Goal: Task Accomplishment & Management: Use online tool/utility

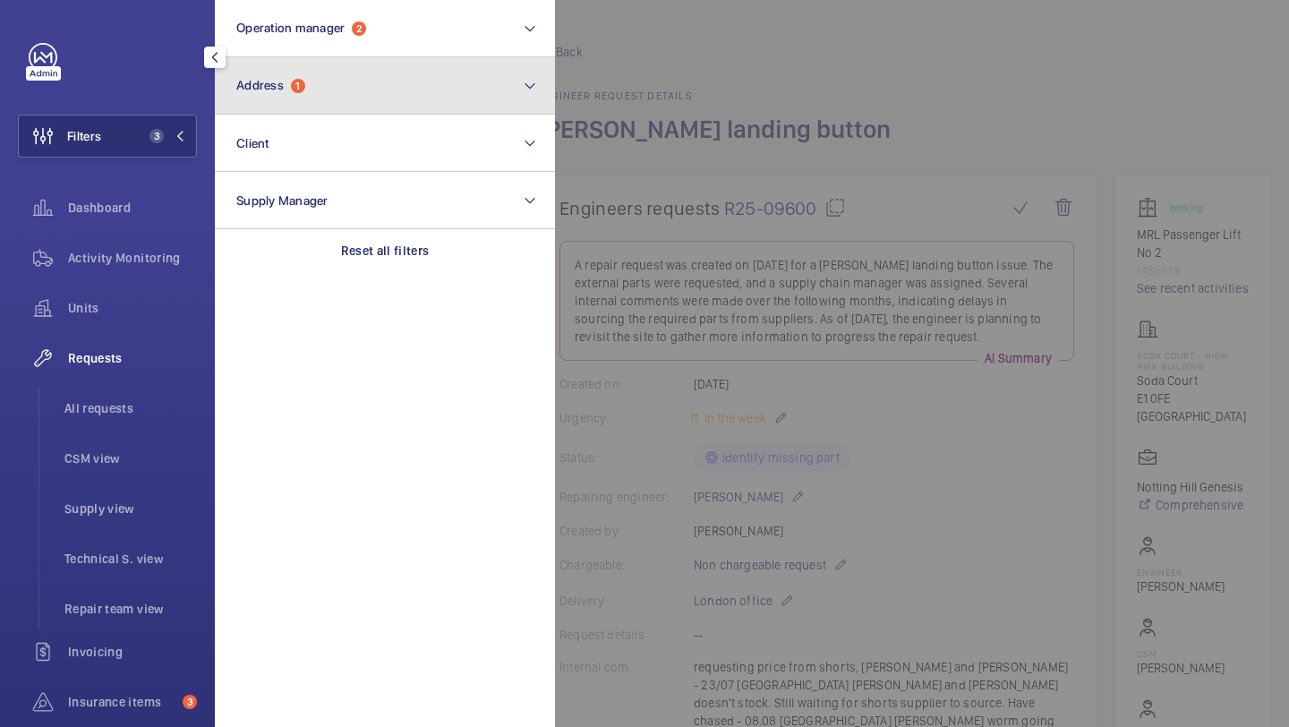
click at [260, 90] on span "Address" at bounding box center [259, 85] width 47 height 14
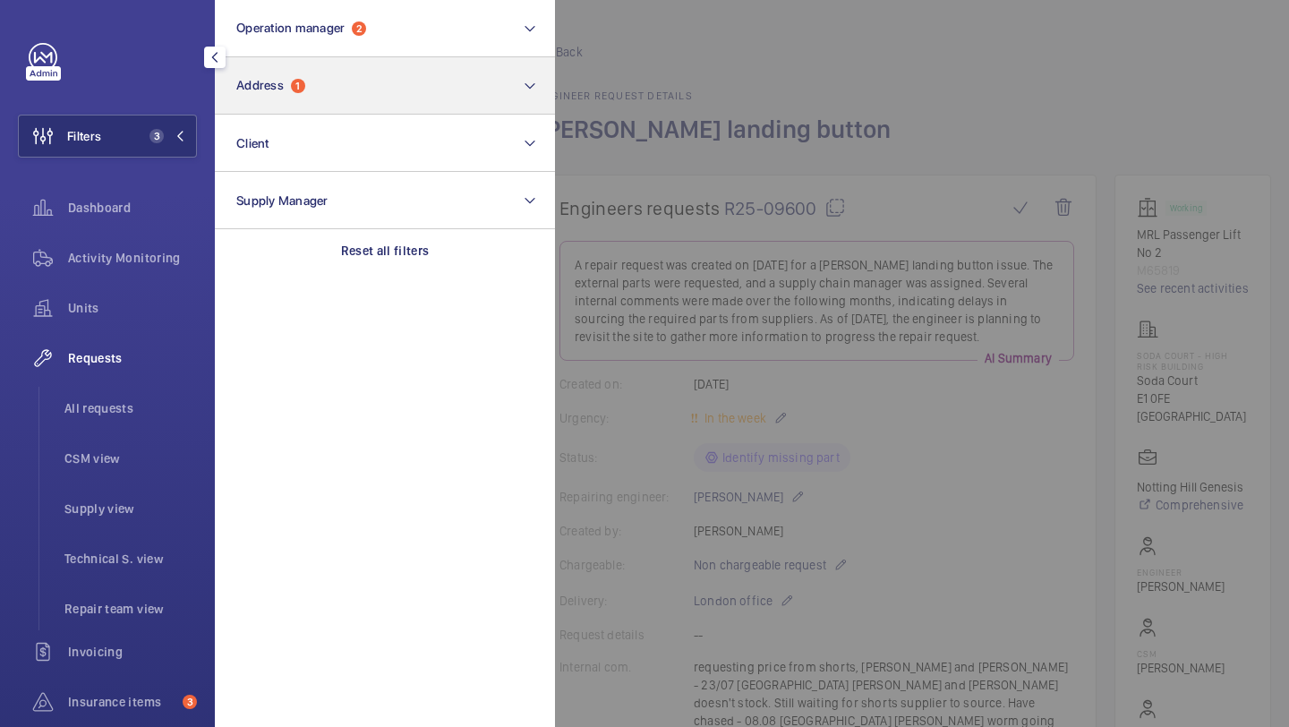
scroll to position [1296, 0]
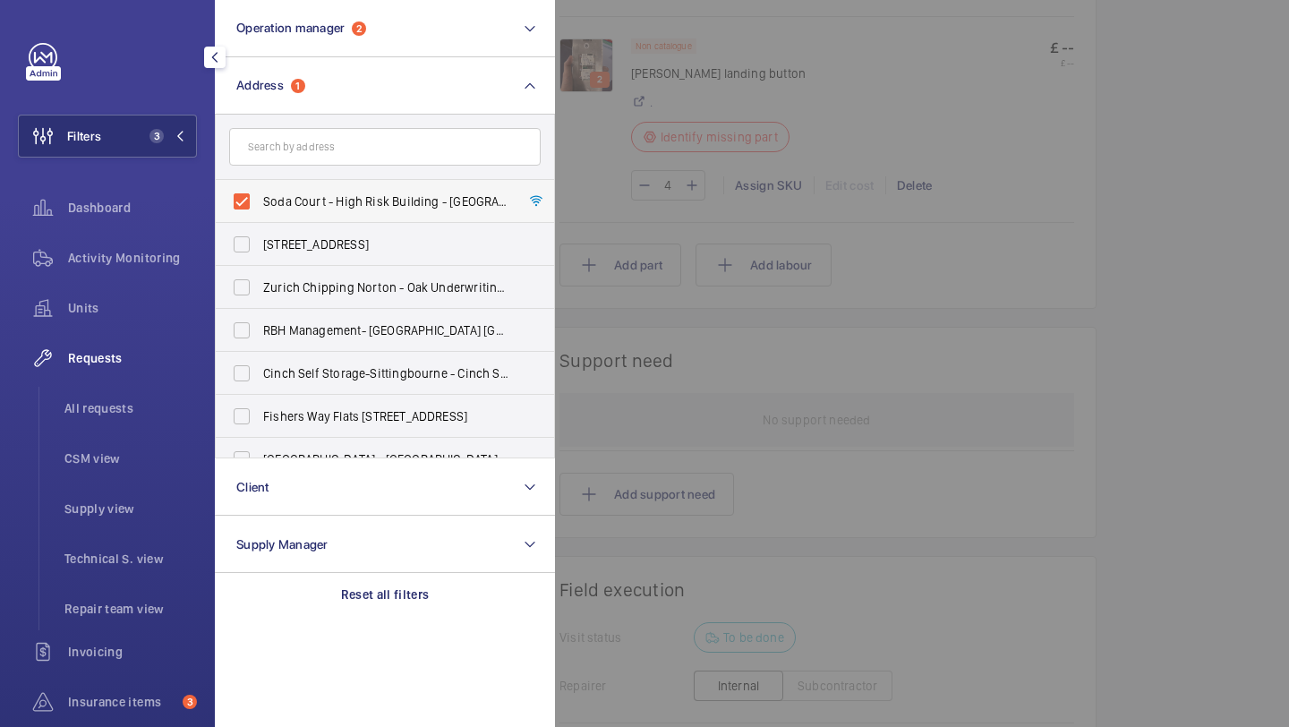
click at [428, 201] on span "Soda Court - High Risk Building - Soda Court, LONDON E1 0FE" at bounding box center [386, 201] width 246 height 18
click at [260, 201] on input "Soda Court - High Risk Building - Soda Court, LONDON E1 0FE" at bounding box center [242, 201] width 36 height 36
checkbox input "false"
click at [96, 412] on span "All requests" at bounding box center [130, 408] width 132 height 18
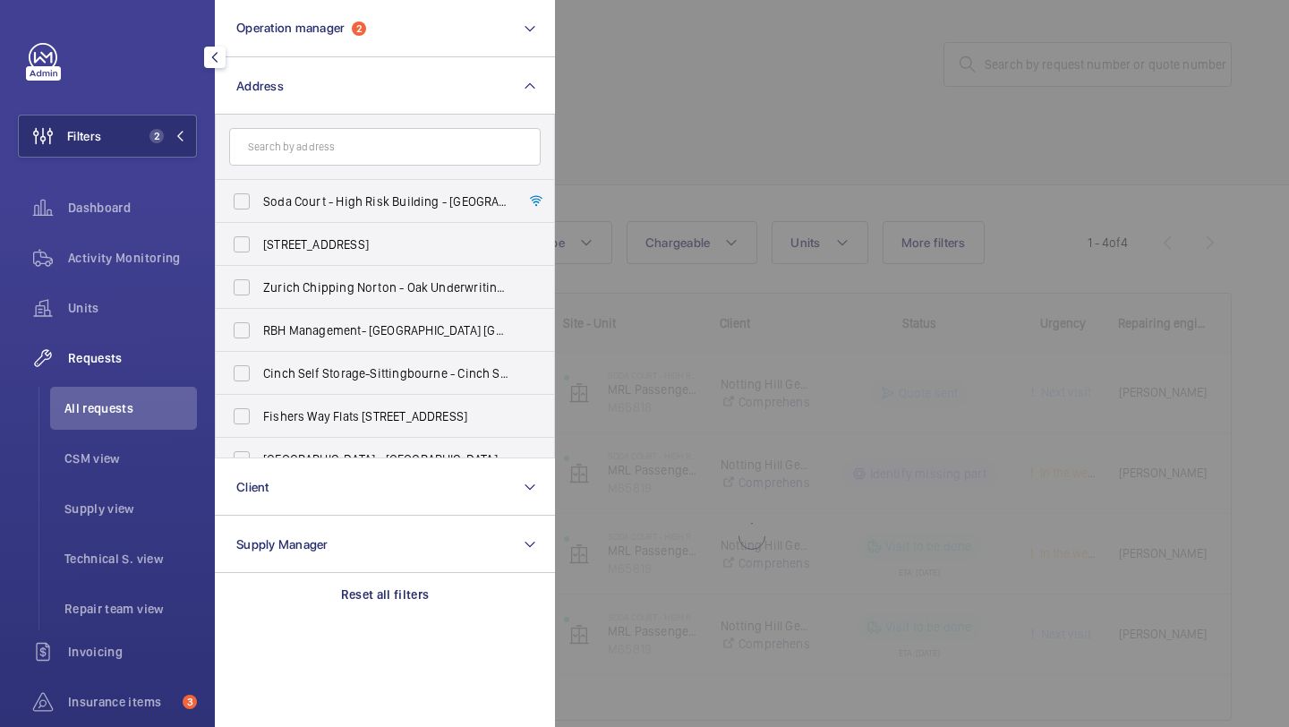
click at [672, 134] on div at bounding box center [1199, 363] width 1289 height 727
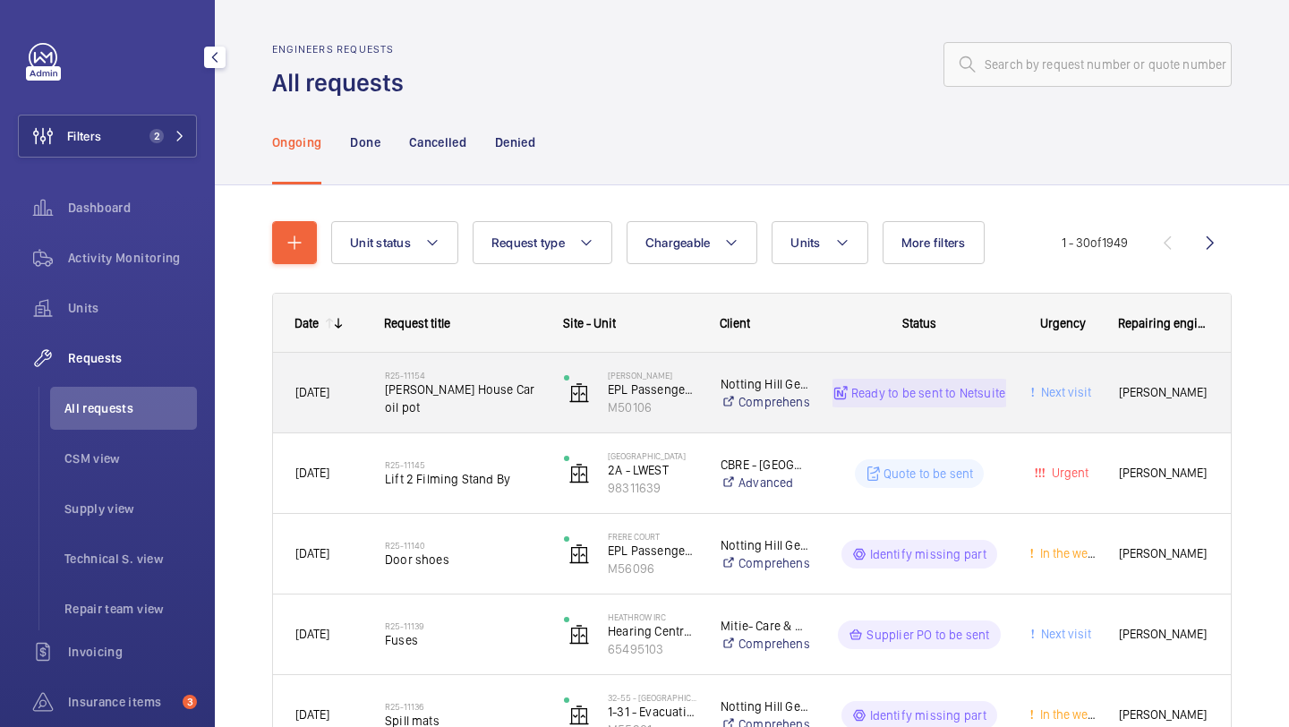
click at [465, 377] on div "R25-11154 Maurice House Car oil pot" at bounding box center [463, 393] width 156 height 52
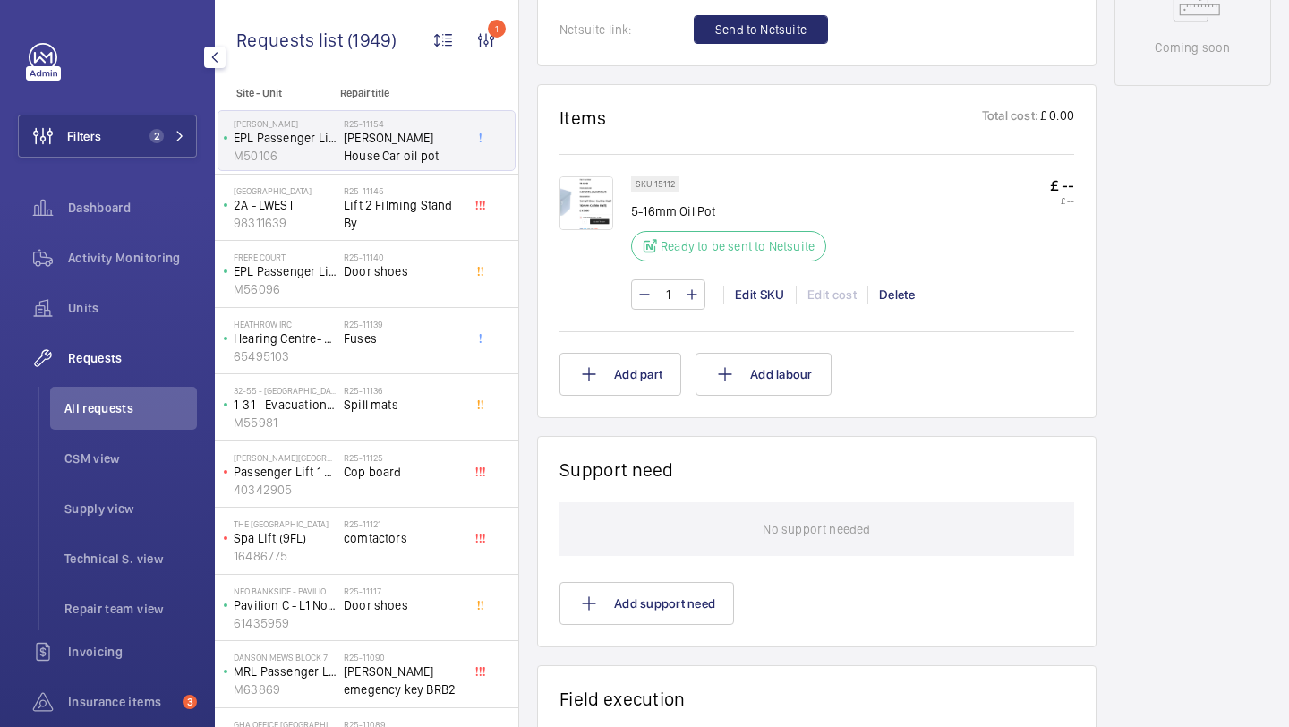
scroll to position [909, 0]
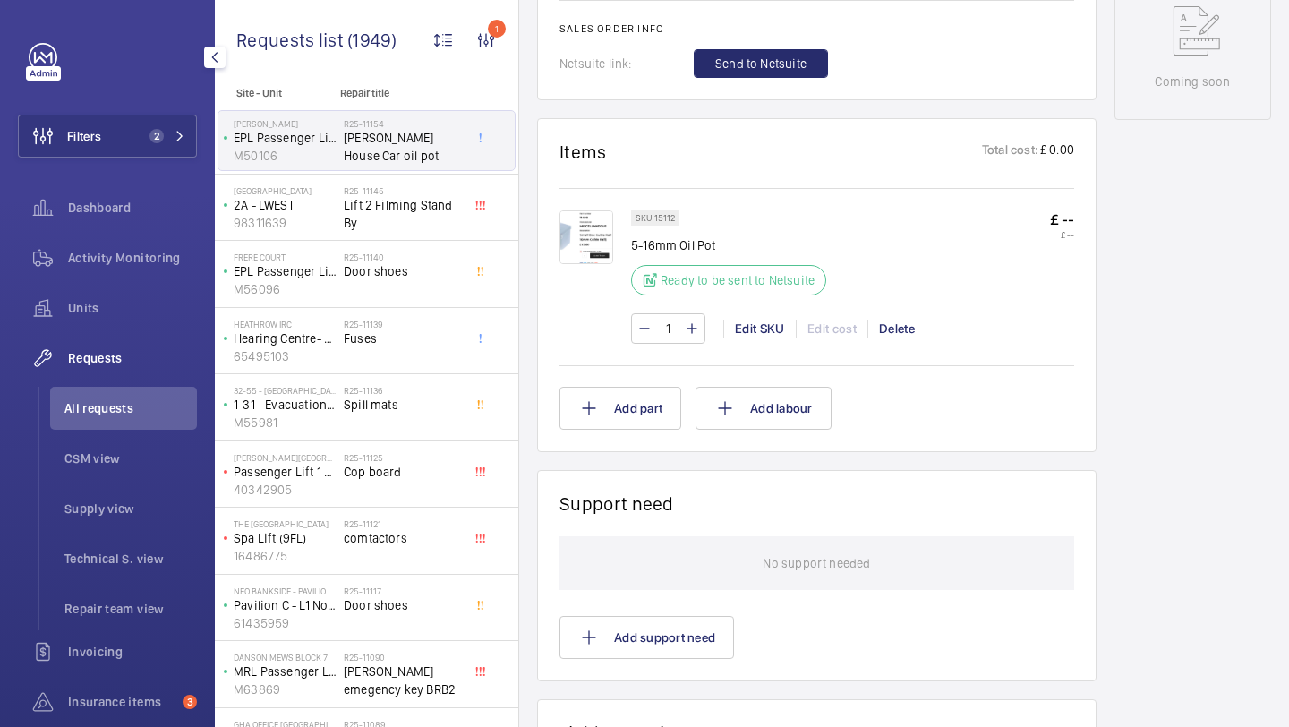
click at [728, 59] on button "Send to Netsuite" at bounding box center [761, 63] width 134 height 29
click at [609, 215] on img at bounding box center [586, 237] width 54 height 54
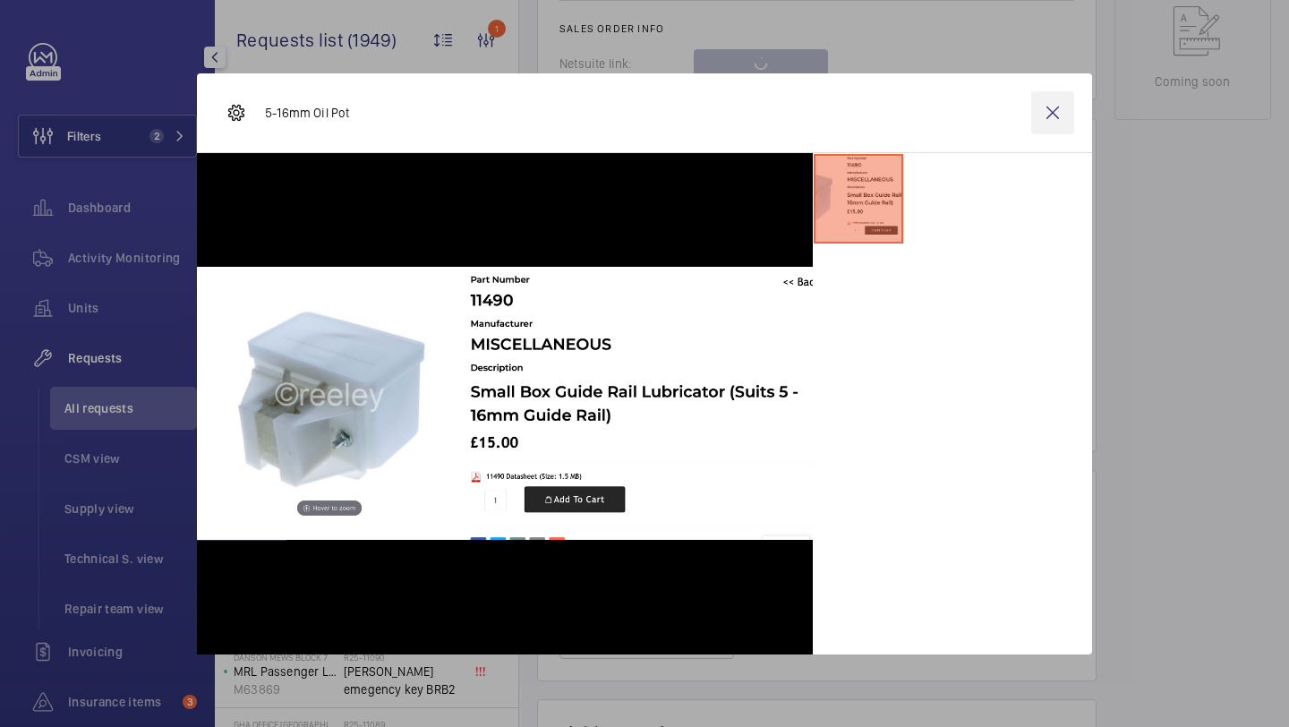
click at [1067, 107] on wm-front-icon-button at bounding box center [1052, 112] width 43 height 43
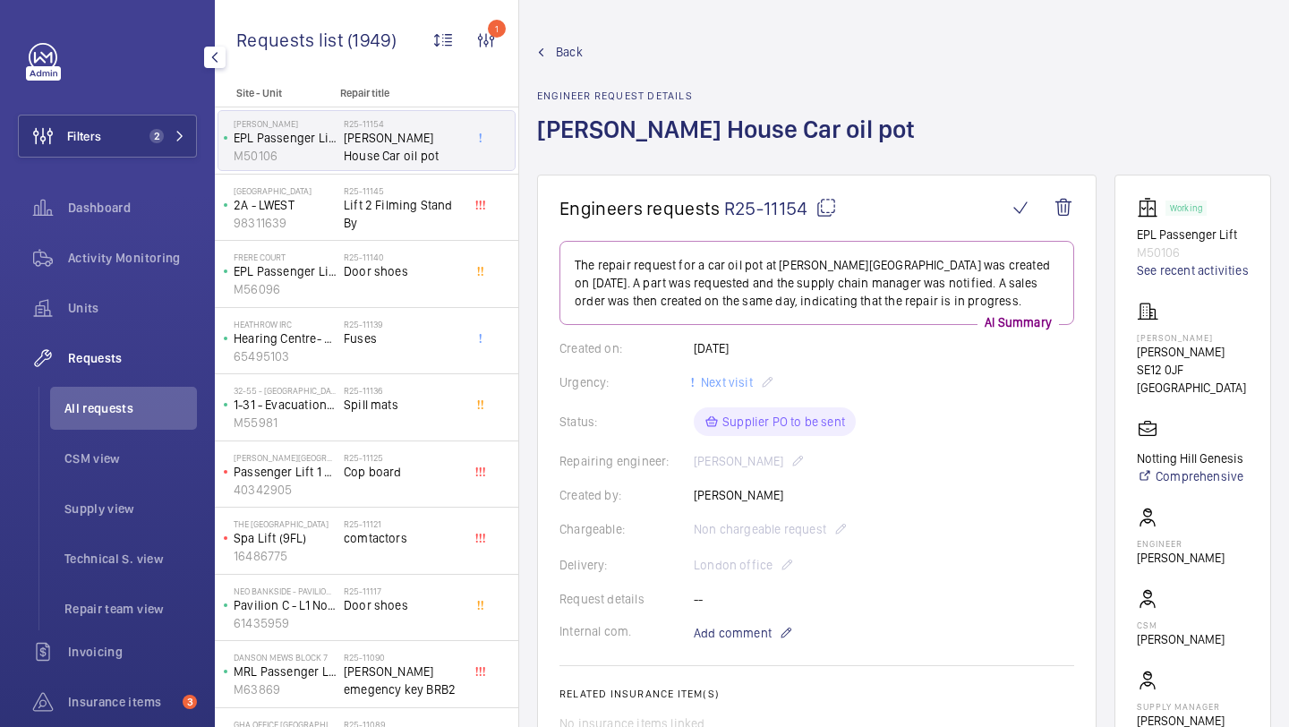
scroll to position [797, 0]
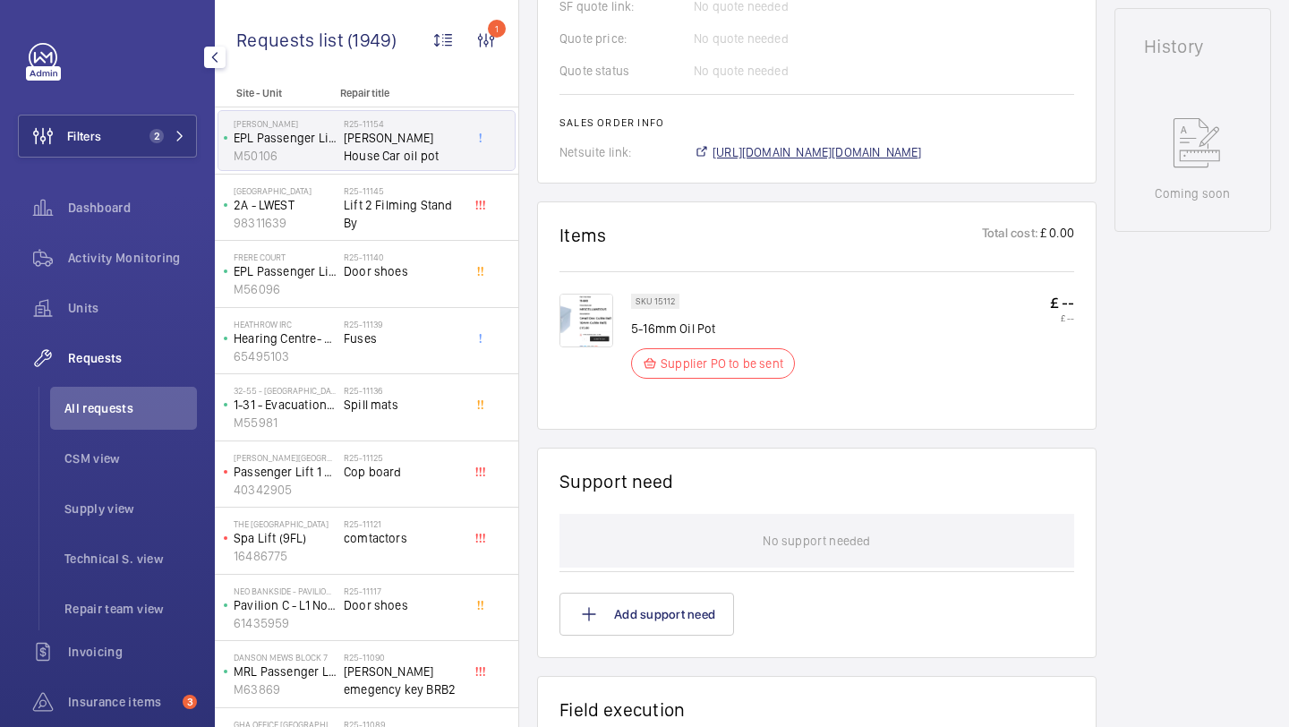
click at [746, 147] on span "https://6461500.app.netsuite.com/app/accounting/transactions/salesord.nl?id=292…" at bounding box center [816, 152] width 209 height 18
click at [603, 314] on img at bounding box center [586, 321] width 54 height 54
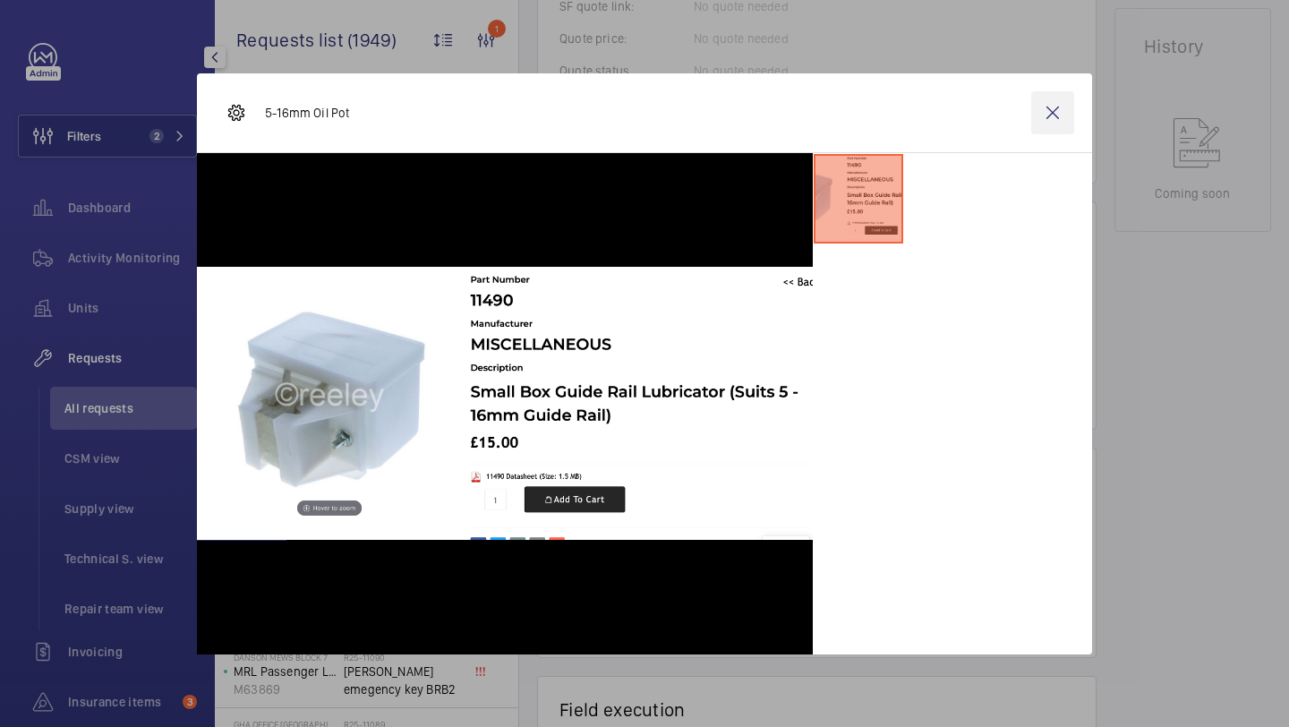
click at [1039, 110] on wm-front-icon-button at bounding box center [1052, 112] width 43 height 43
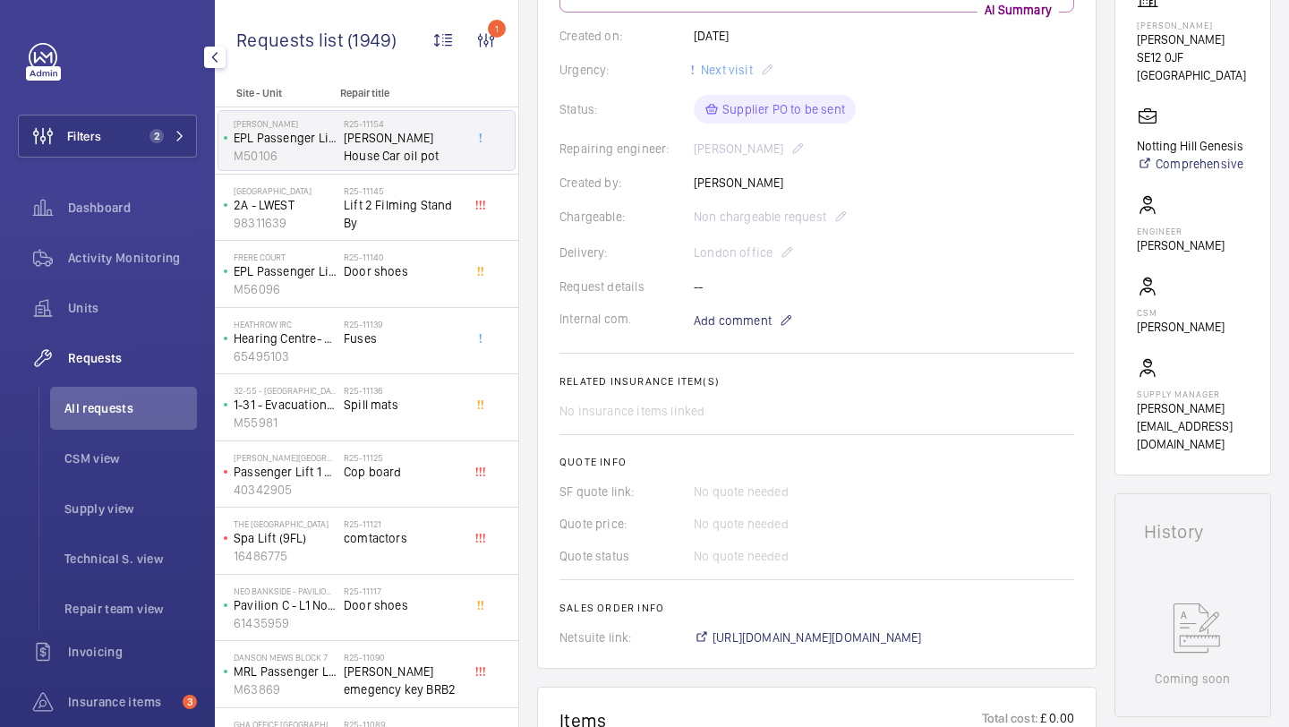
scroll to position [0, 0]
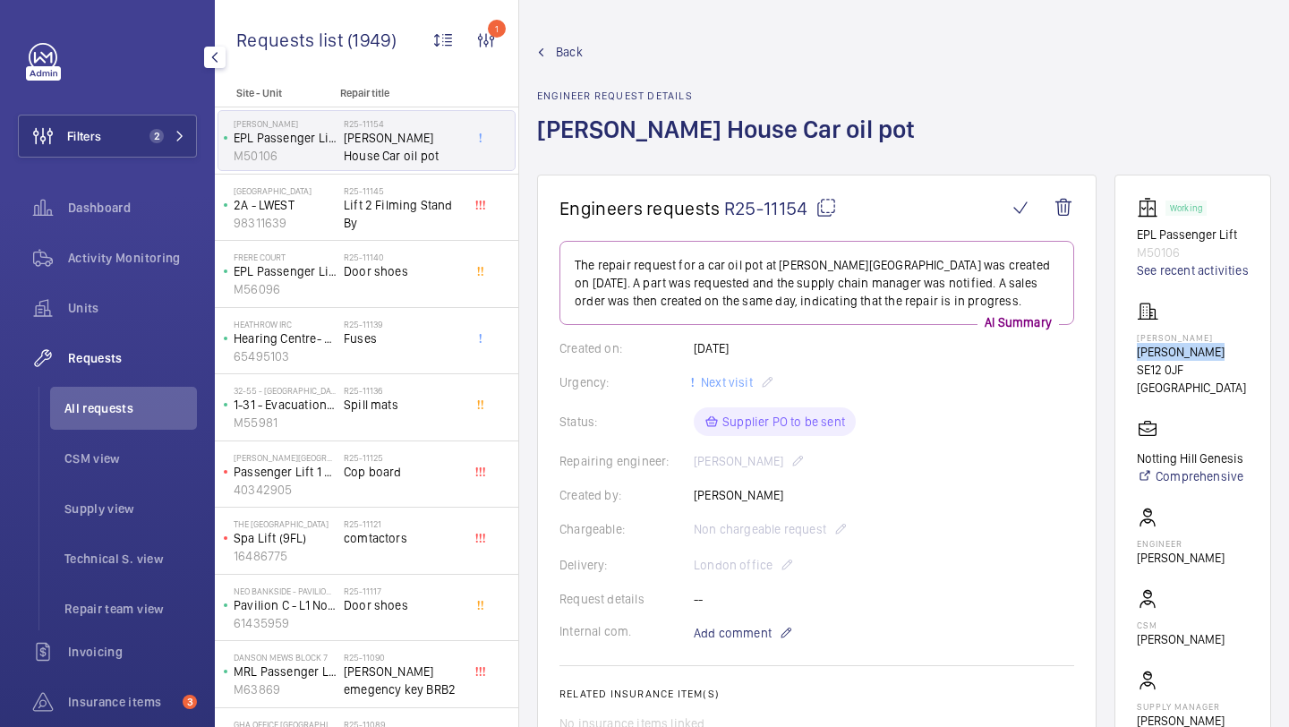
drag, startPoint x: 1214, startPoint y: 371, endPoint x: 1129, endPoint y: 372, distance: 85.0
click at [1128, 371] on wm-front-card "Working EPL Passenger Lift M50106 See recent activities Maurice House Maurice H…" at bounding box center [1192, 480] width 157 height 613
copy p "[PERSON_NAME]"
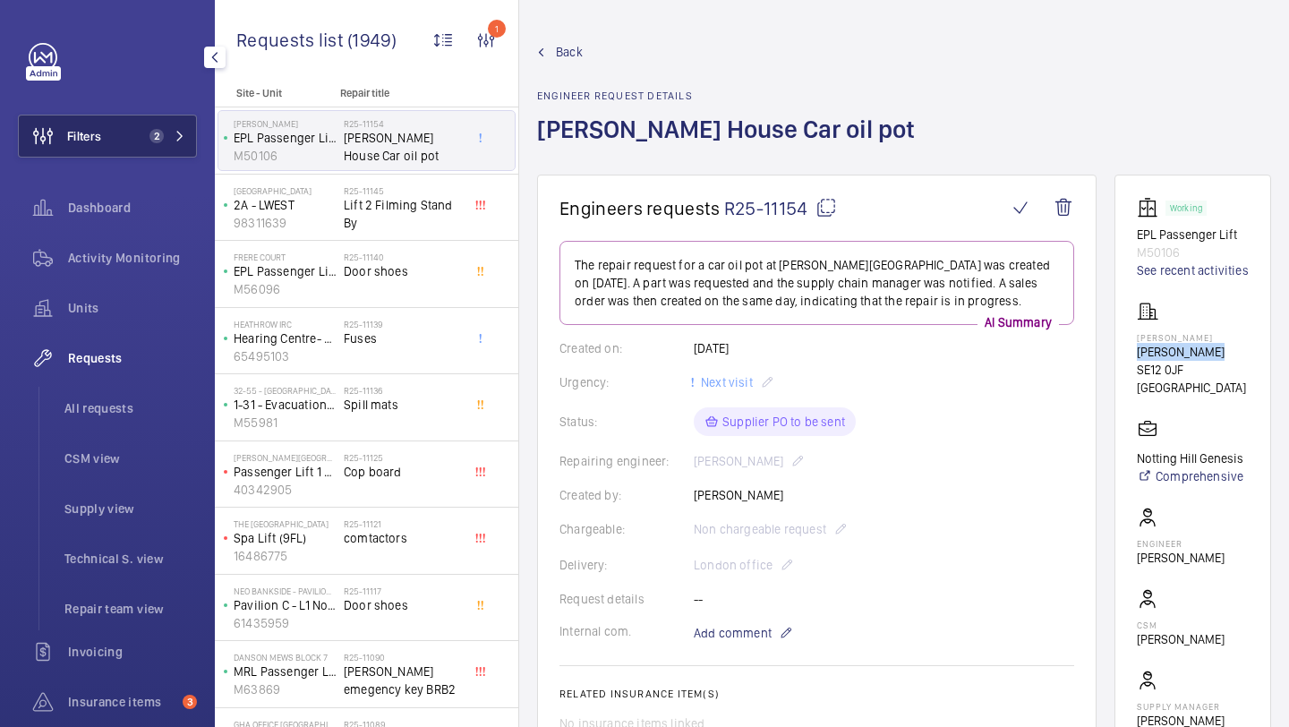
drag, startPoint x: 150, startPoint y: 148, endPoint x: 179, endPoint y: 141, distance: 29.3
click at [150, 148] on button "Filters 2" at bounding box center [107, 136] width 179 height 43
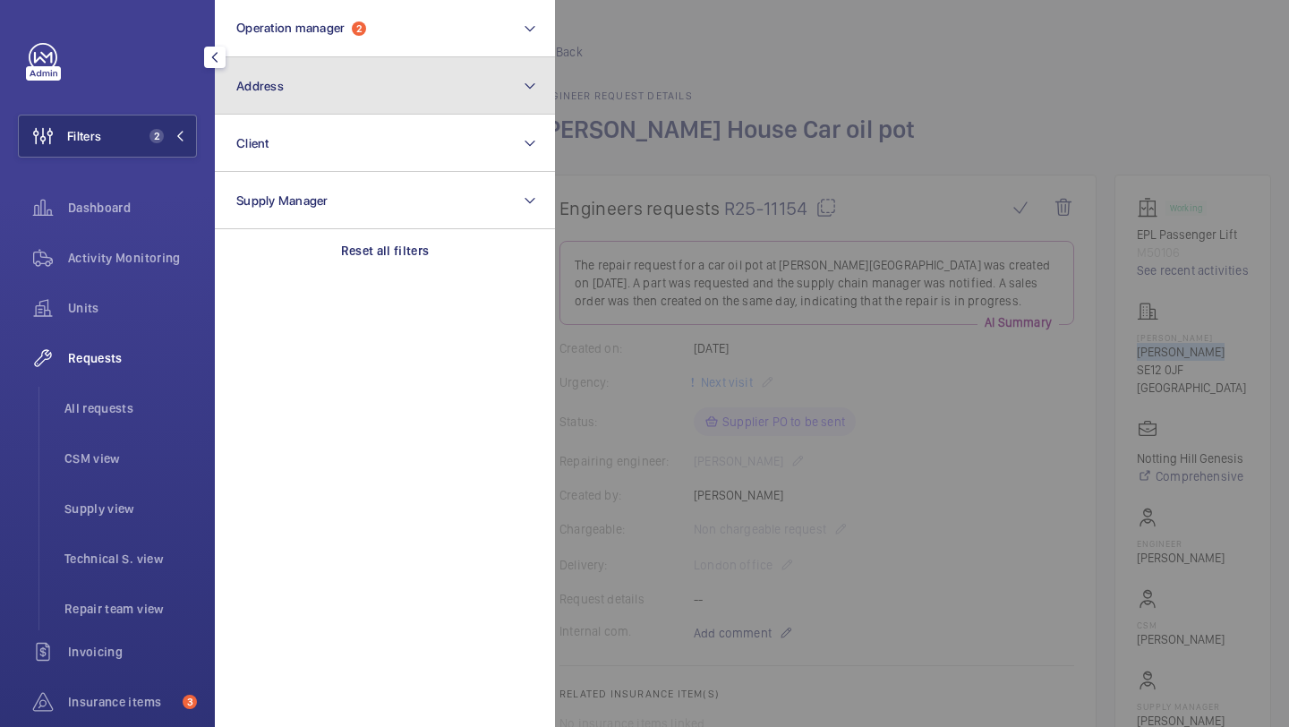
click at [301, 109] on button "Address" at bounding box center [385, 85] width 340 height 57
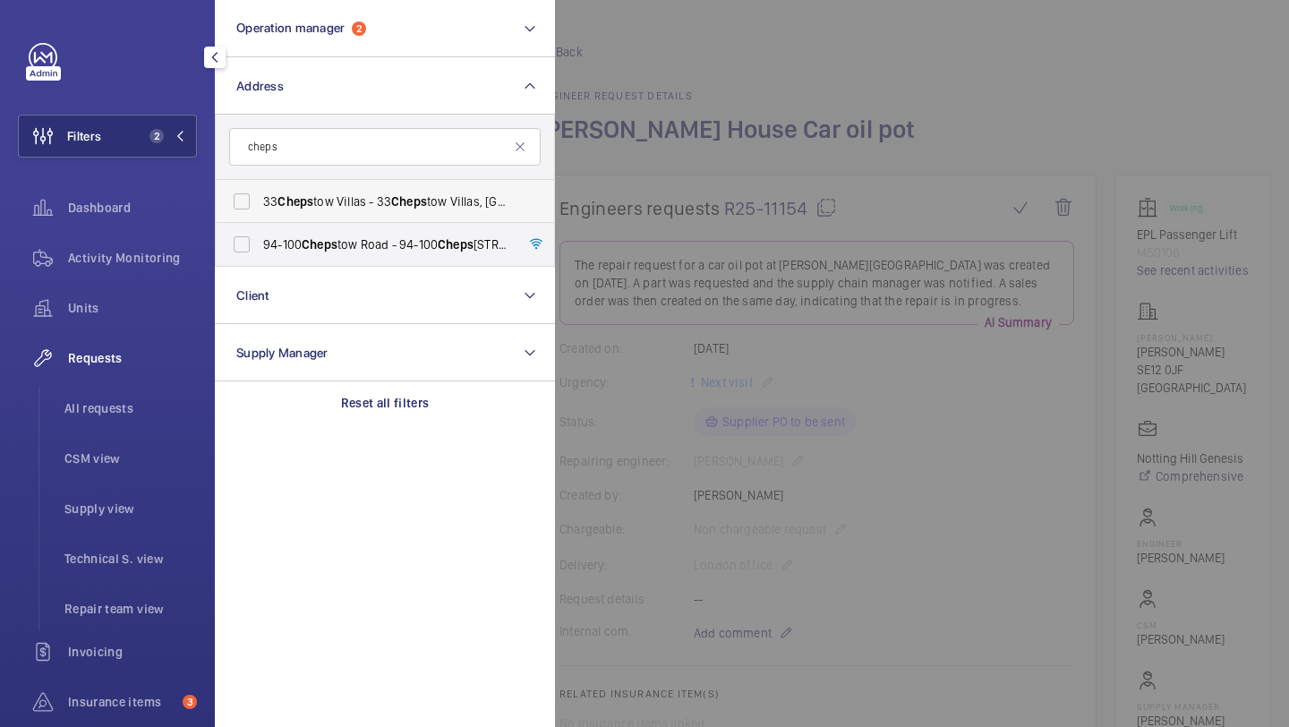
type input "cheps"
click at [391, 199] on span "33 Cheps tow Villas - 33 Cheps tow Villas, LONDON W11 3DR" at bounding box center [386, 201] width 246 height 18
click at [260, 199] on input "33 Cheps tow Villas - 33 Cheps tow Villas, LONDON W11 3DR" at bounding box center [242, 201] width 36 height 36
checkbox input "true"
click at [619, 191] on div at bounding box center [1199, 363] width 1289 height 727
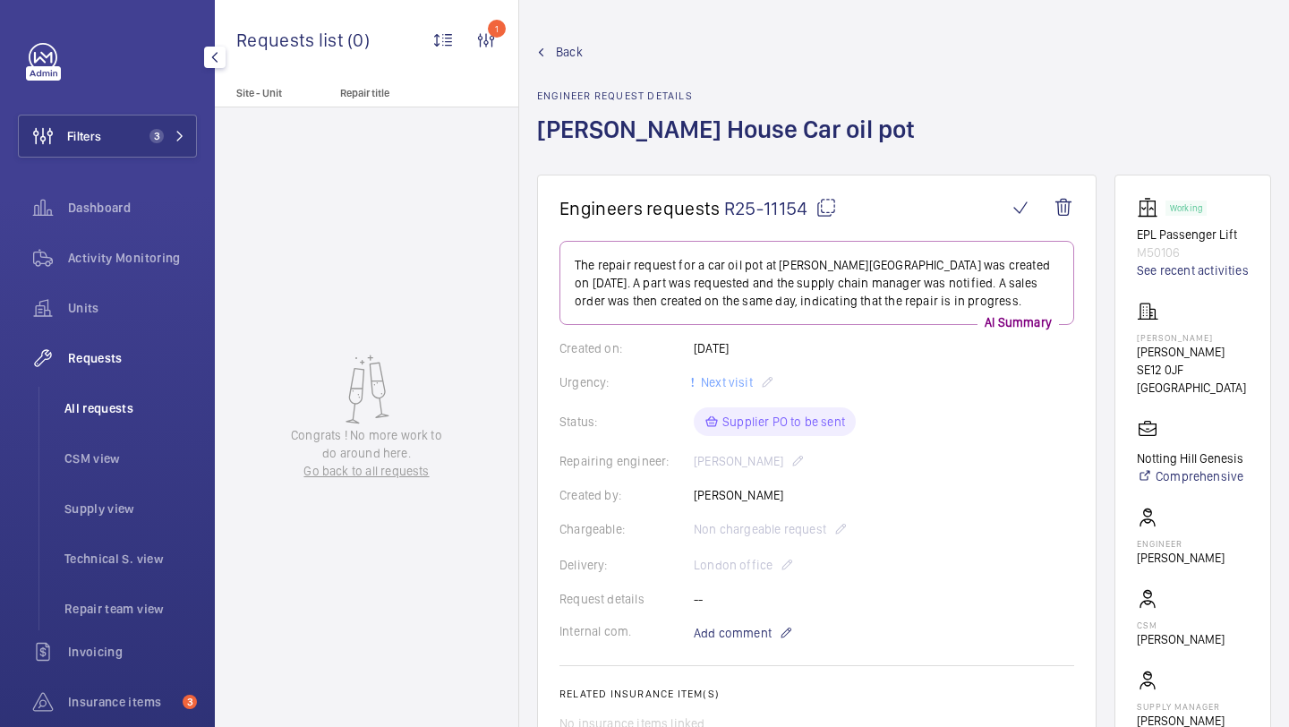
click at [136, 413] on span "All requests" at bounding box center [130, 408] width 132 height 18
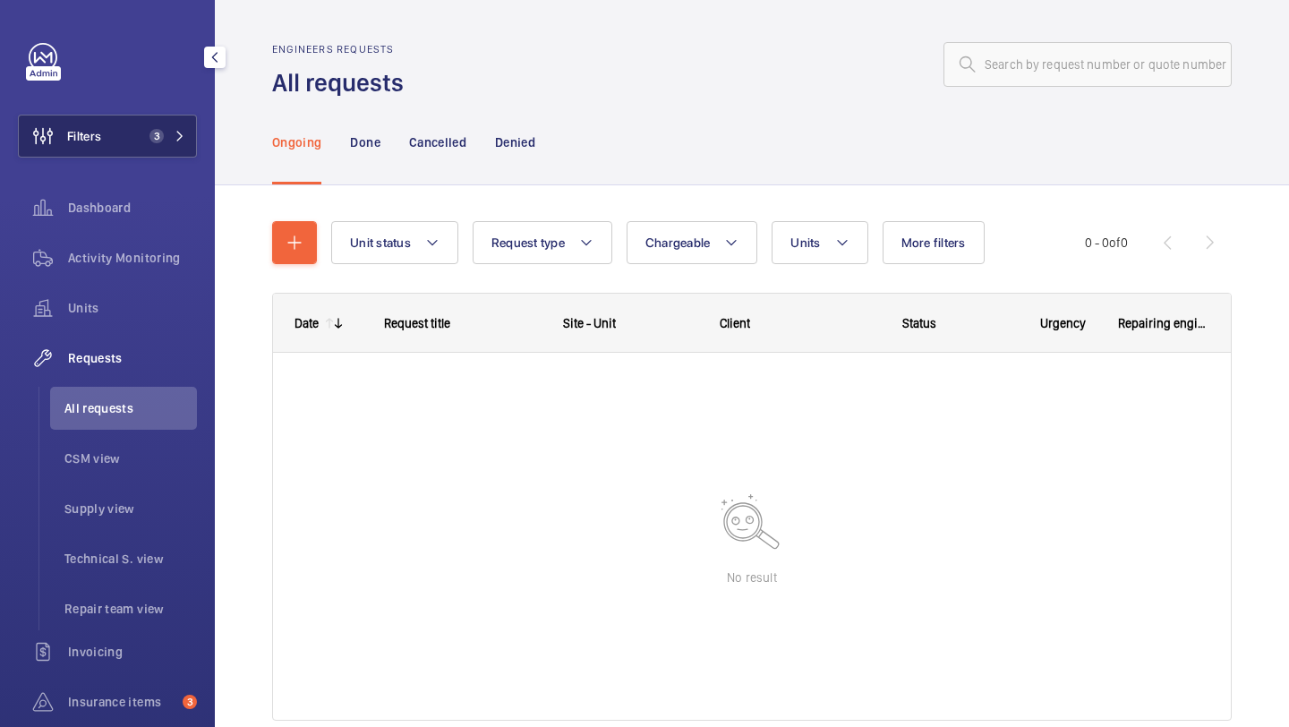
click at [112, 138] on button "Filters 3" at bounding box center [107, 136] width 179 height 43
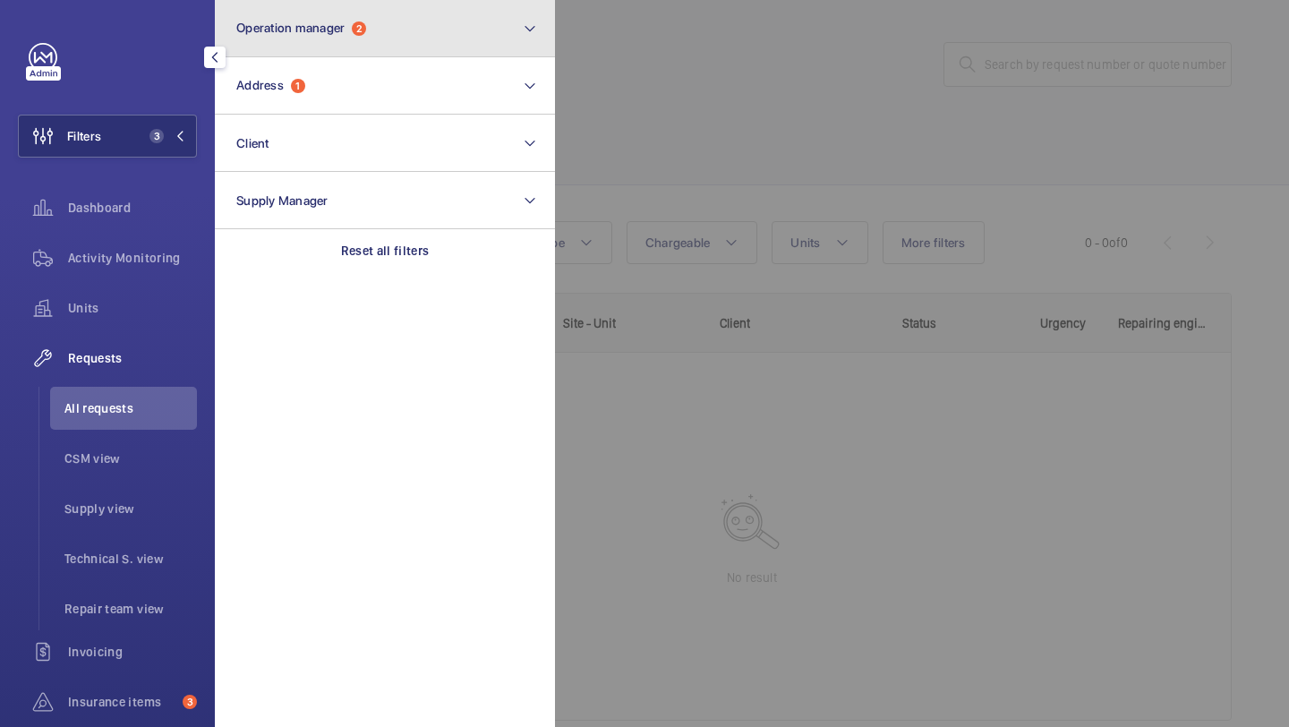
click at [274, 48] on button "Operation manager 2" at bounding box center [385, 28] width 340 height 57
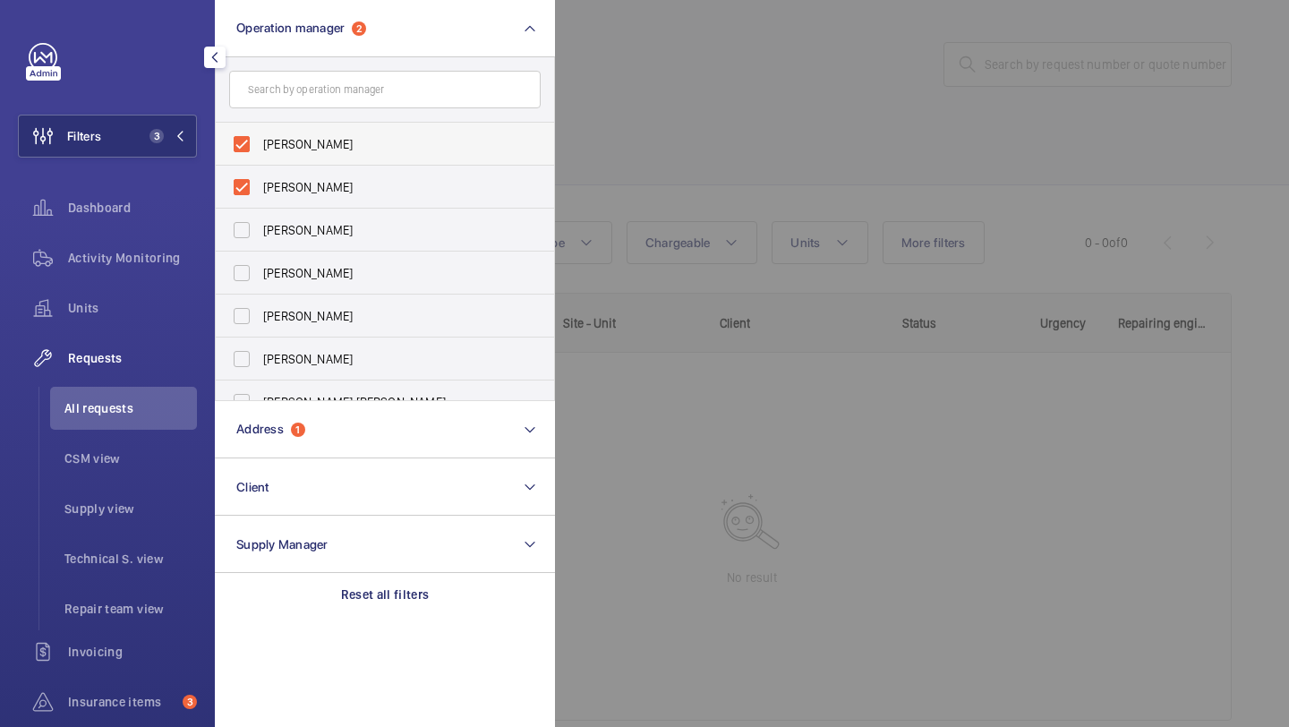
click at [372, 158] on label "[PERSON_NAME]" at bounding box center [371, 144] width 311 height 43
click at [260, 158] on input "[PERSON_NAME]" at bounding box center [242, 144] width 36 height 36
checkbox input "false"
click at [375, 137] on span "[PERSON_NAME]" at bounding box center [386, 144] width 246 height 18
click at [260, 137] on input "[PERSON_NAME]" at bounding box center [242, 144] width 36 height 36
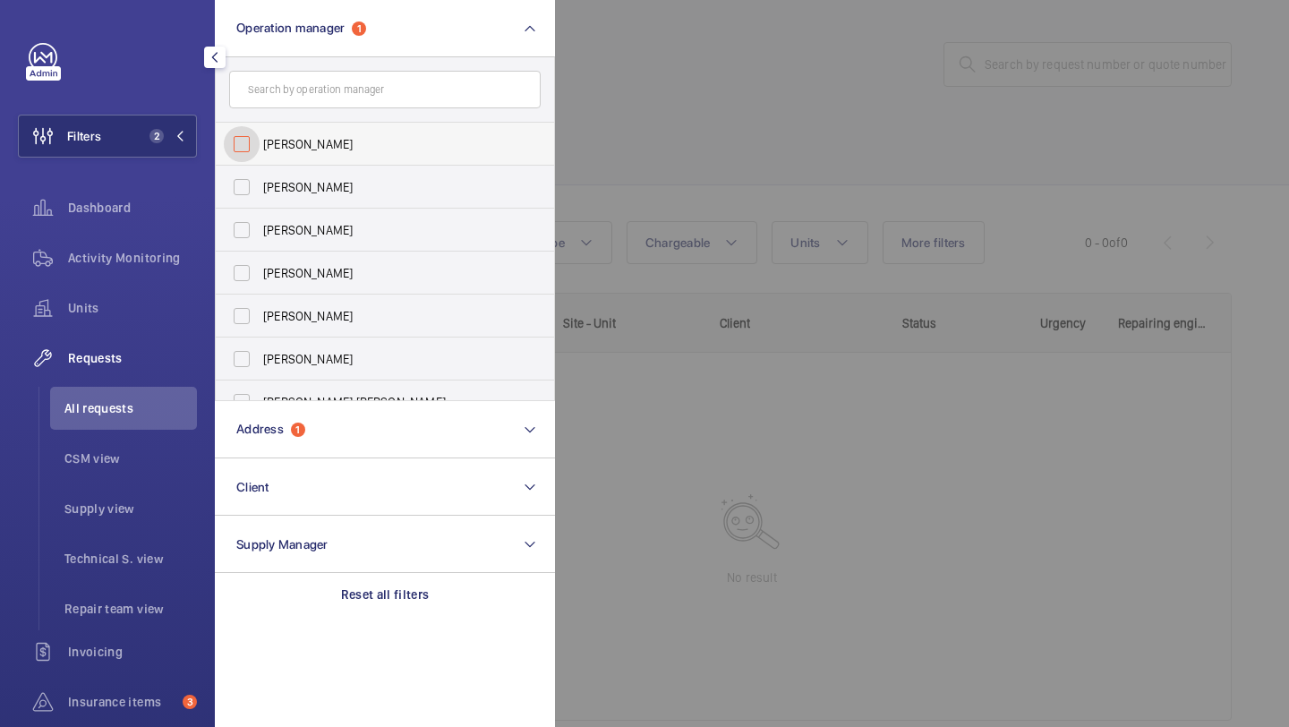
checkbox input "false"
click at [736, 160] on div at bounding box center [1199, 363] width 1289 height 727
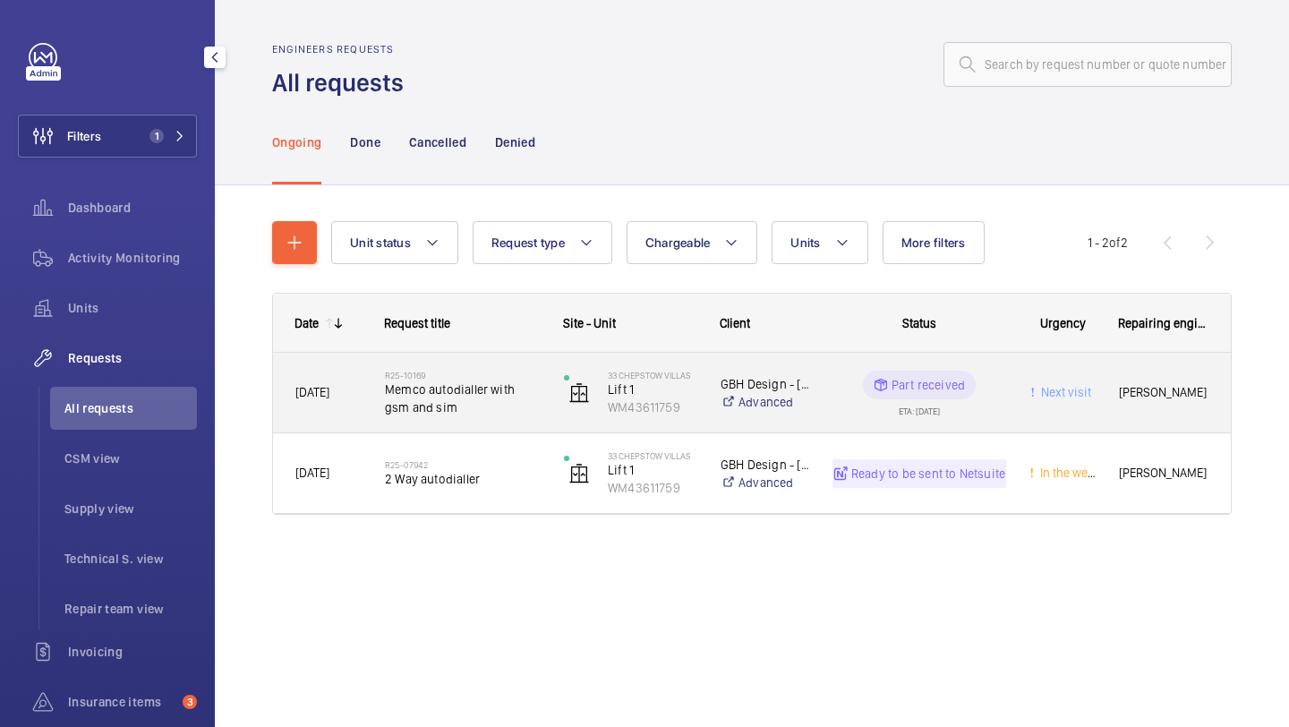
click at [485, 404] on span "Memco autodialler with gsm and sim" at bounding box center [463, 398] width 156 height 36
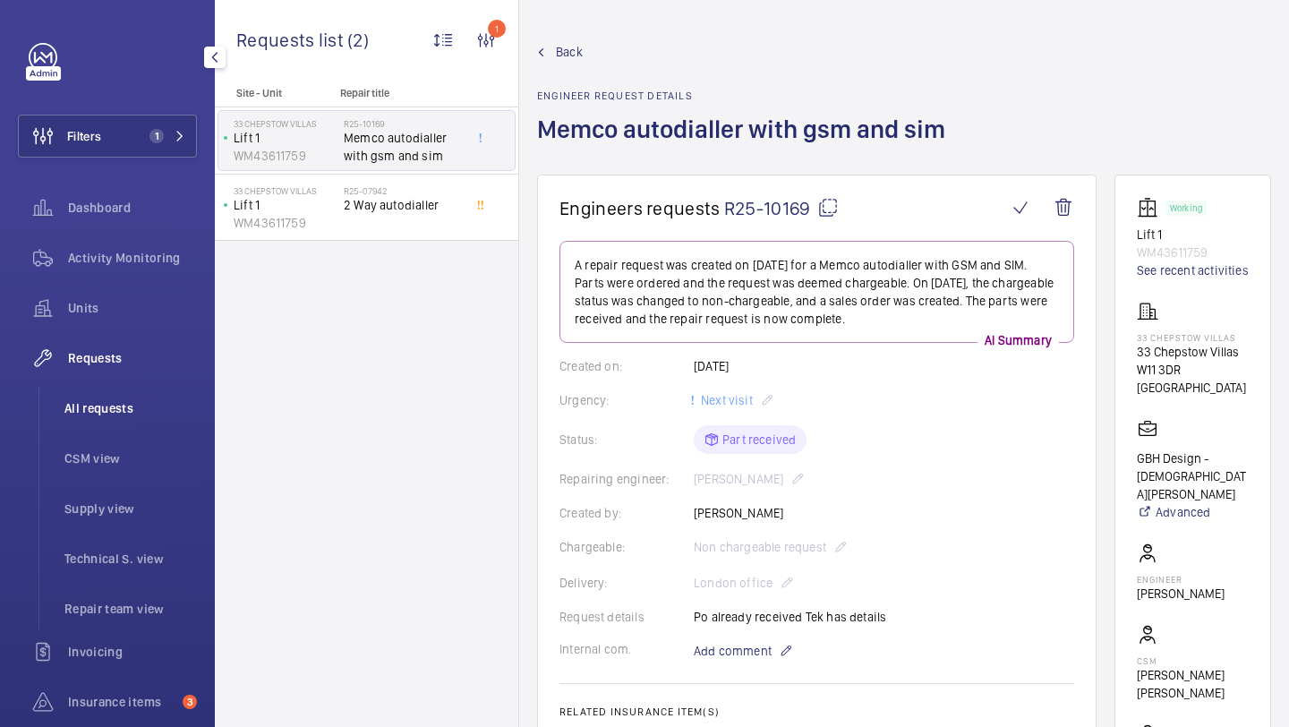
click at [132, 397] on li "All requests" at bounding box center [123, 408] width 147 height 43
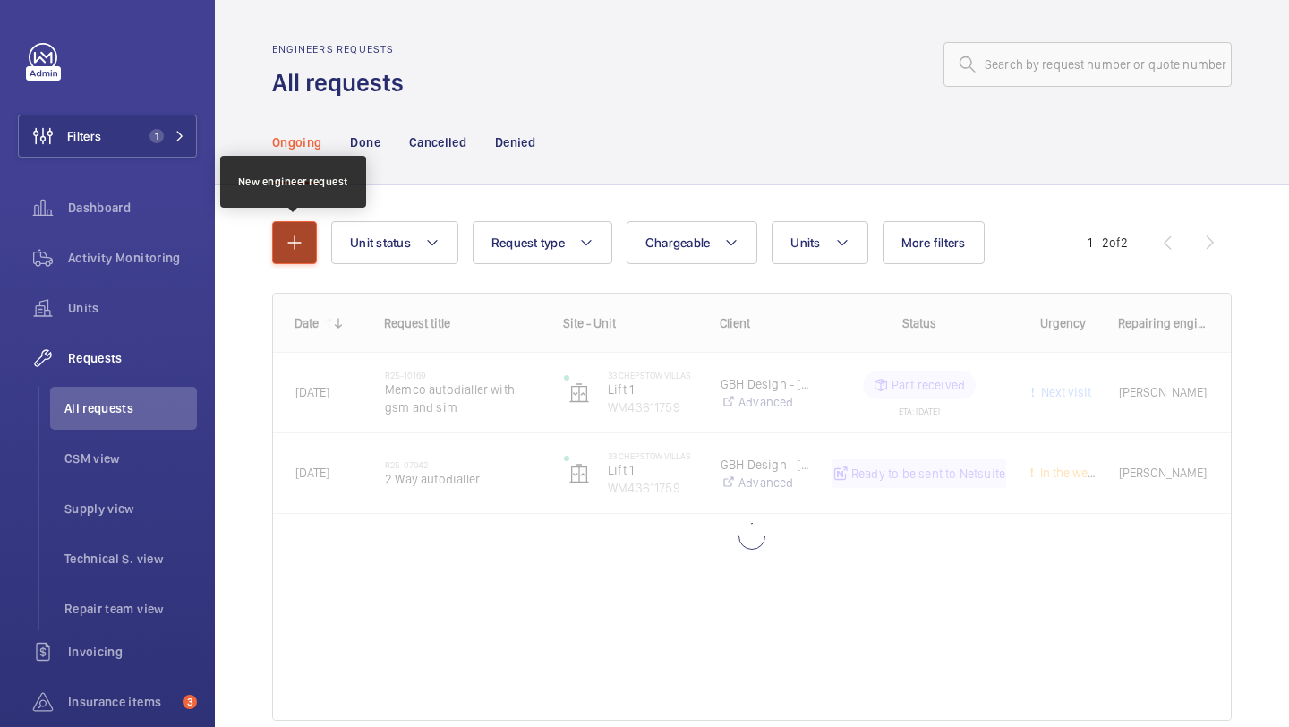
click at [302, 234] on mat-icon "button" at bounding box center [294, 242] width 21 height 21
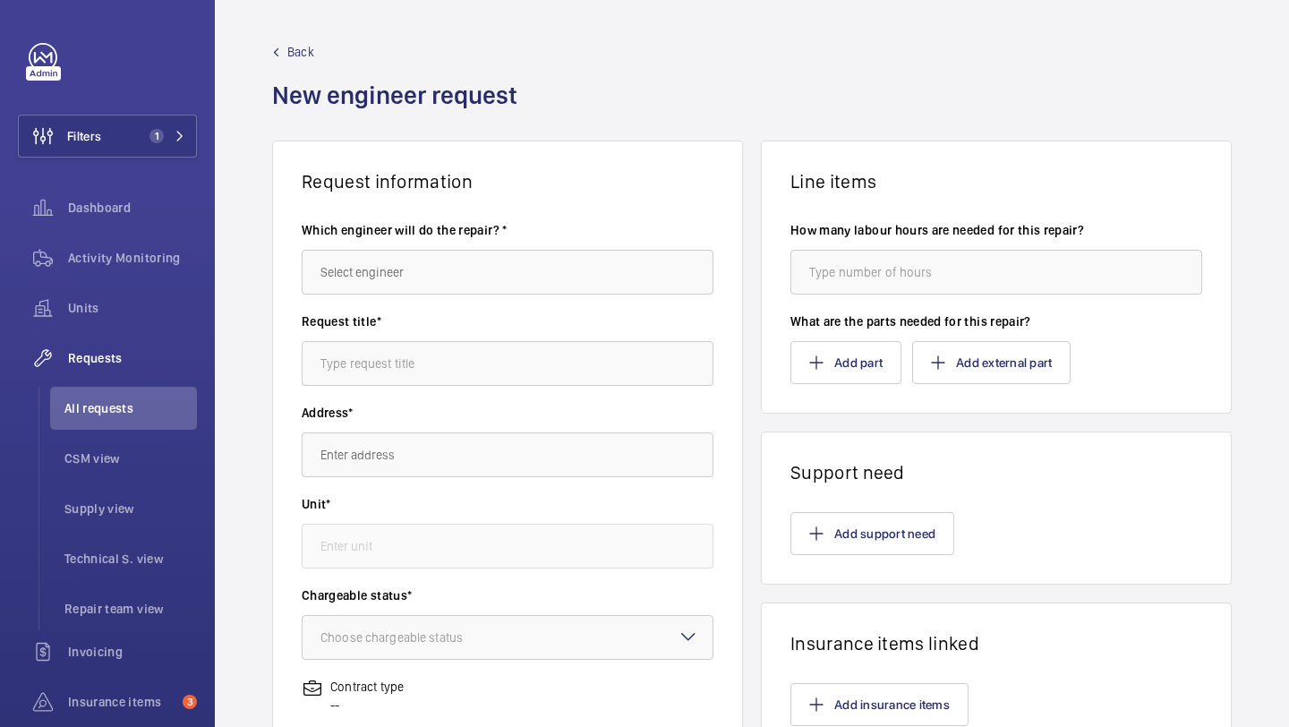
click at [394, 244] on wm-front-autocomplete-dropdown-select "Which engineer will do the repair? *" at bounding box center [508, 257] width 412 height 73
click at [394, 254] on input "text" at bounding box center [508, 272] width 412 height 45
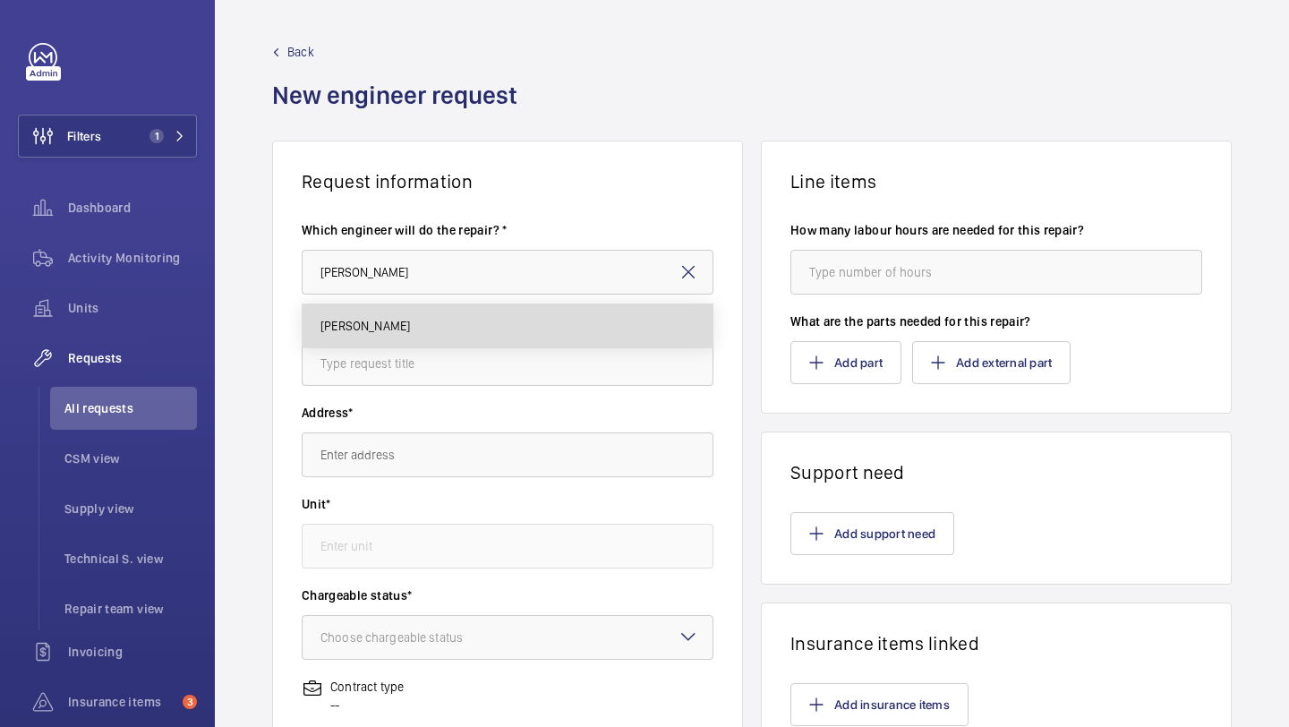
click at [406, 311] on mat-option "[PERSON_NAME]" at bounding box center [507, 325] width 410 height 43
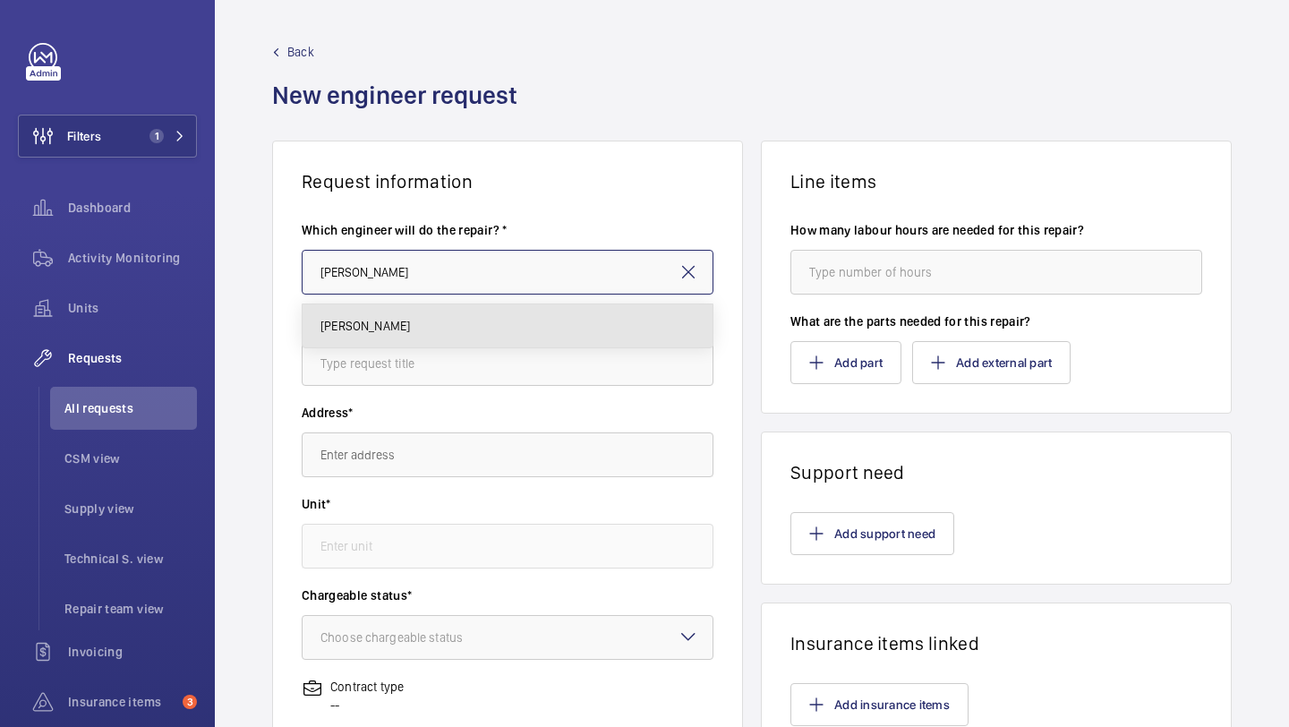
type input "[PERSON_NAME]"
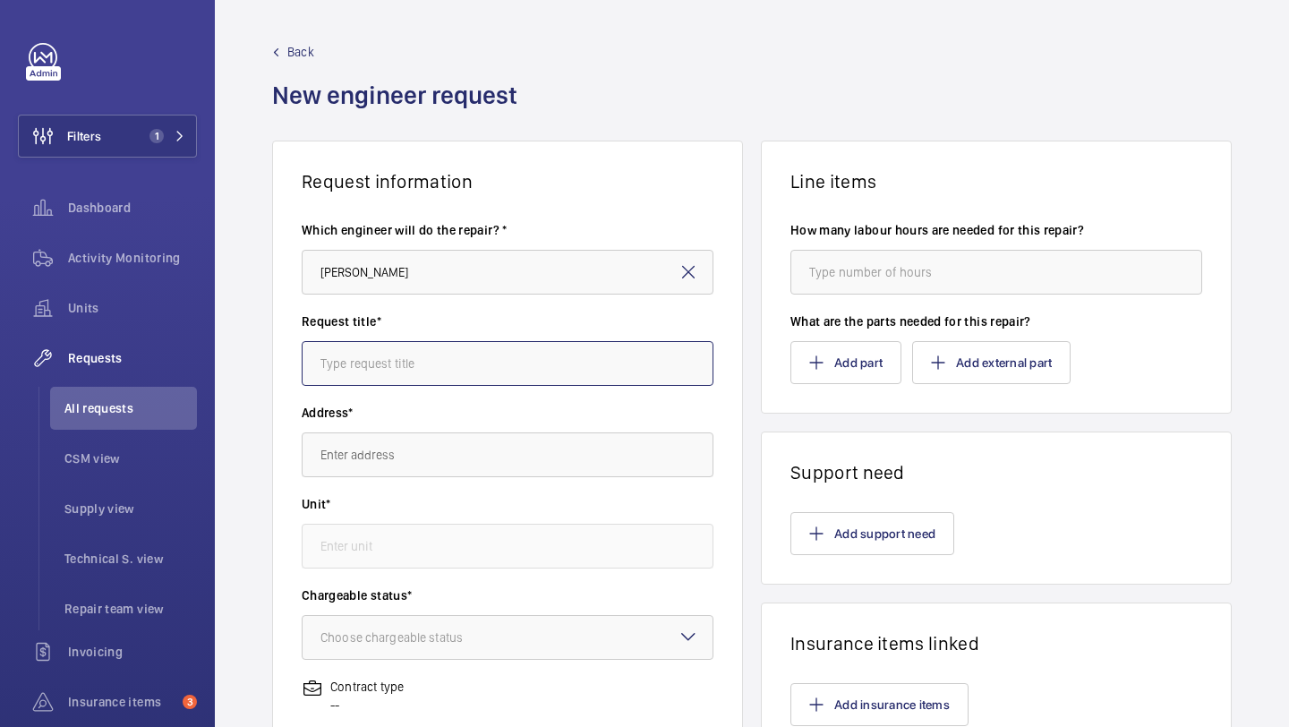
click at [391, 352] on input "text" at bounding box center [508, 363] width 412 height 45
type input "s"
type input "a"
type input "GSM+Sim"
click at [396, 431] on wm-front-autocomplete-dropdown-select "Address*" at bounding box center [508, 440] width 412 height 73
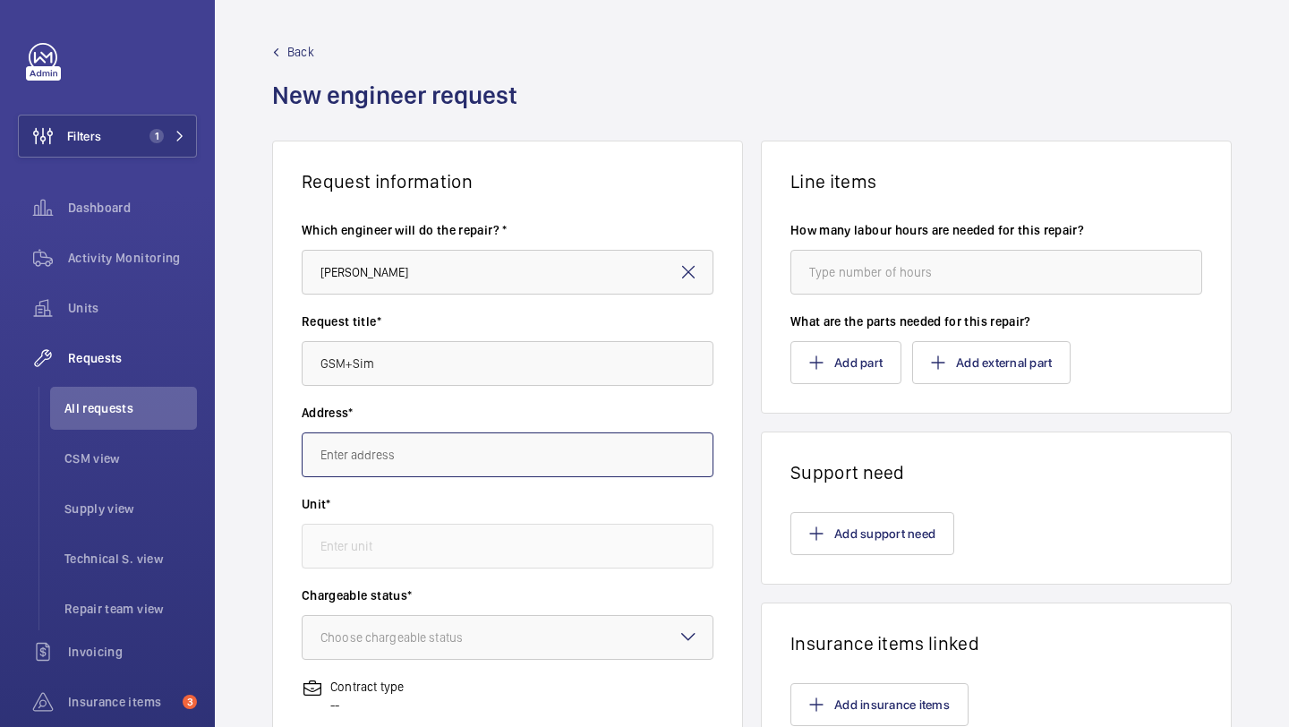
click at [395, 449] on input "text" at bounding box center [508, 454] width 412 height 45
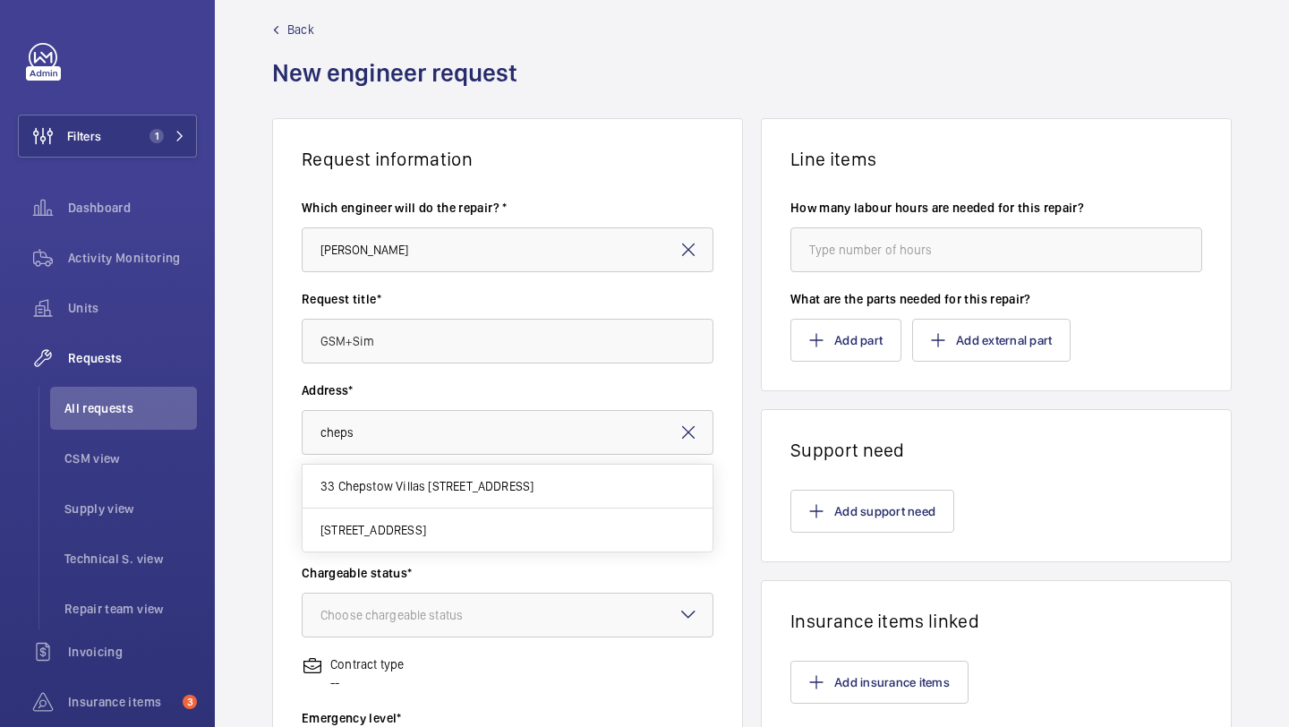
click at [563, 476] on mat-option "33 Chepstow Villas 33 Chepstow Villas, W11 3DR LONDON" at bounding box center [507, 486] width 410 height 44
type input "33 Chepstow Villas 33 Chepstow Villas, W11 3DR LONDON"
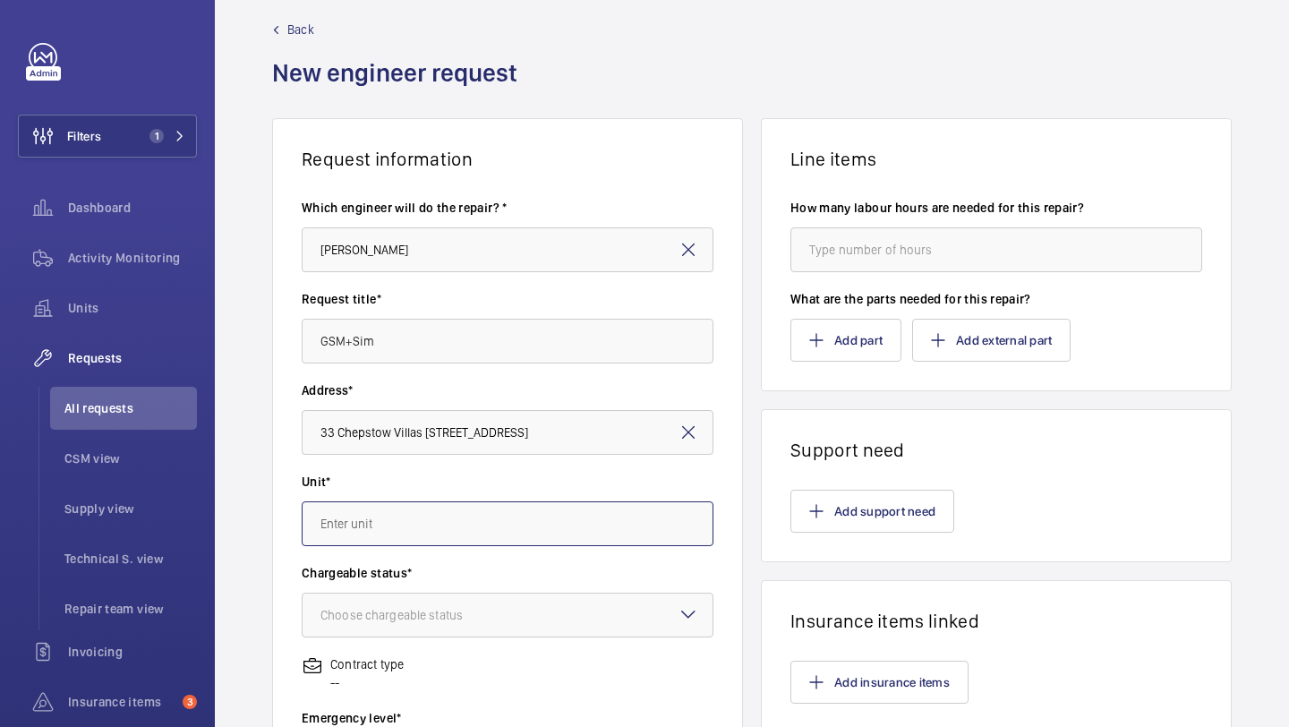
click at [540, 526] on input "text" at bounding box center [508, 523] width 412 height 45
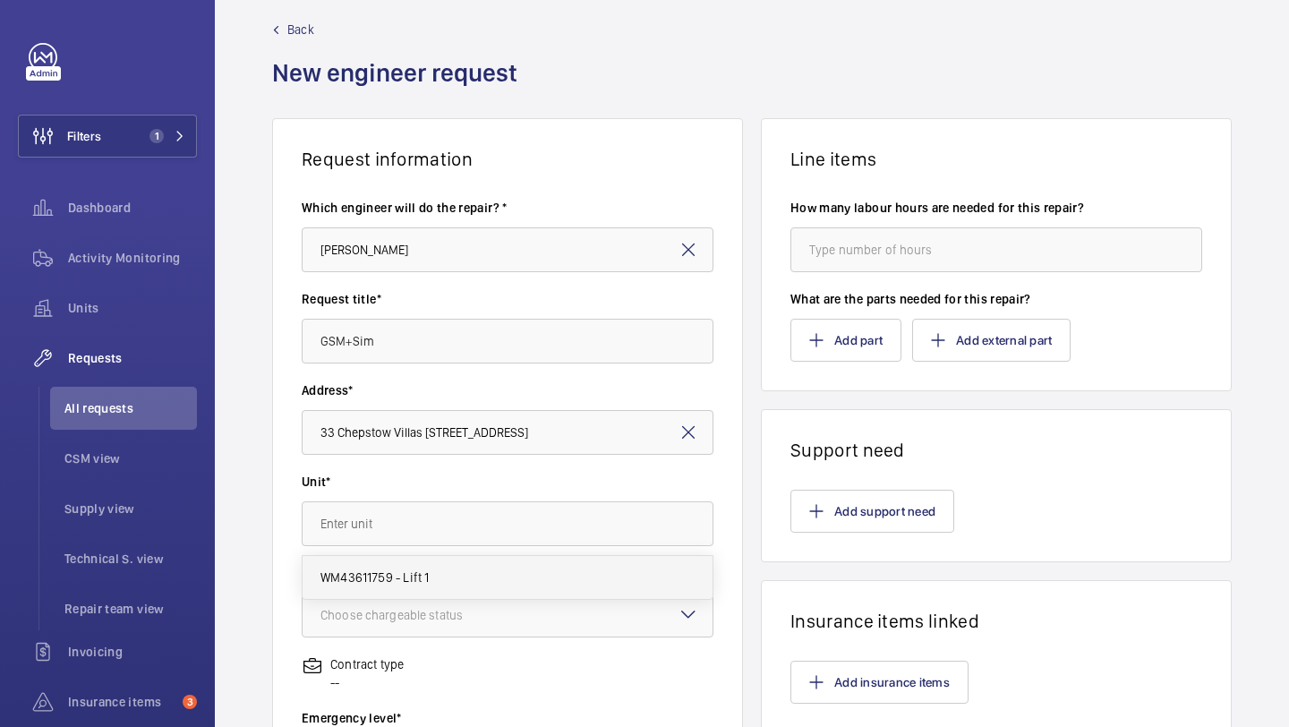
click at [509, 591] on mat-option "WM43611759 - Lift 1" at bounding box center [507, 577] width 410 height 43
type input "WM43611759 - Lift 1"
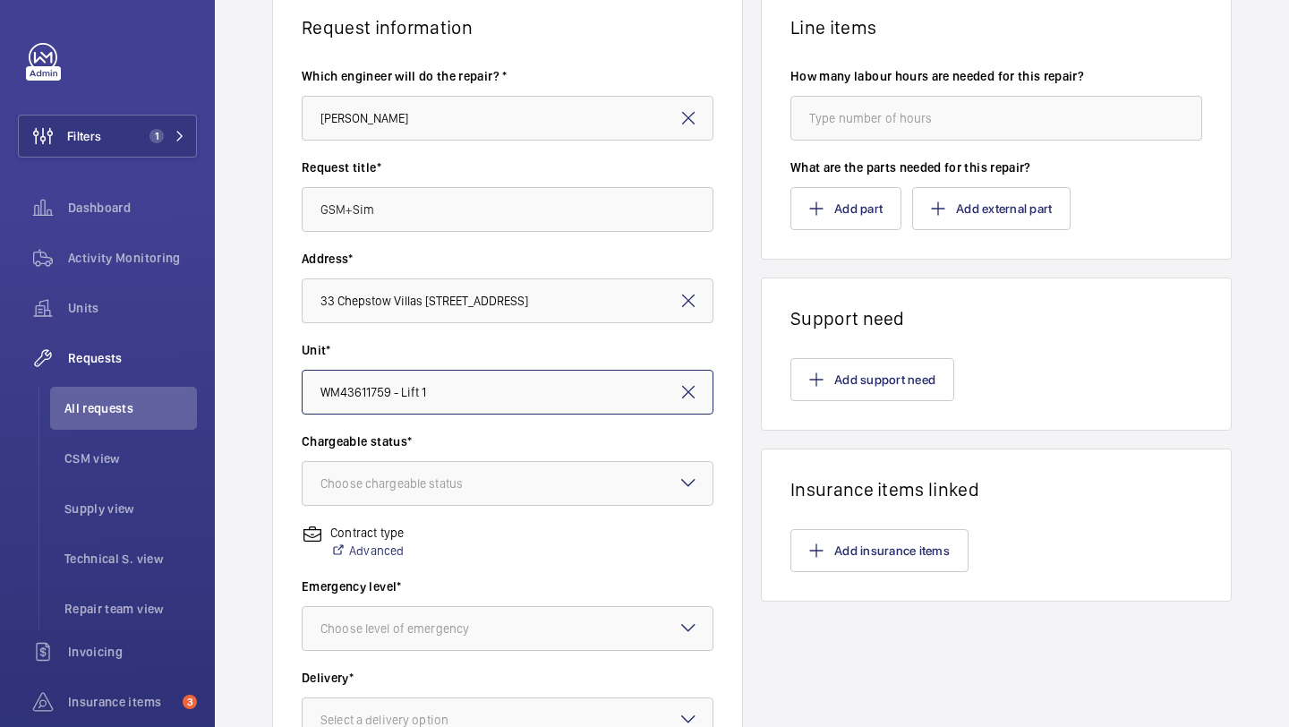
scroll to position [494, 0]
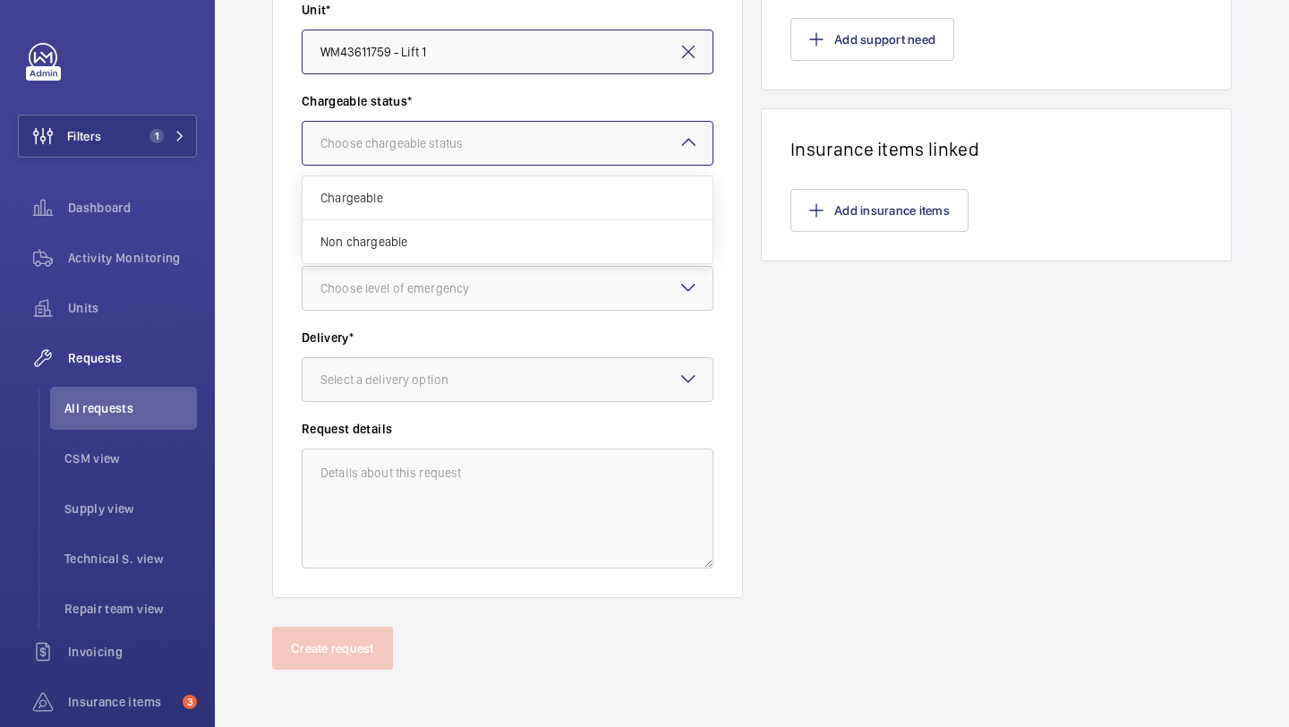
click at [507, 131] on div at bounding box center [507, 143] width 410 height 43
click at [485, 247] on span "Non chargeable" at bounding box center [507, 242] width 374 height 18
click at [481, 279] on div "Choose level of emergency" at bounding box center [416, 288] width 193 height 18
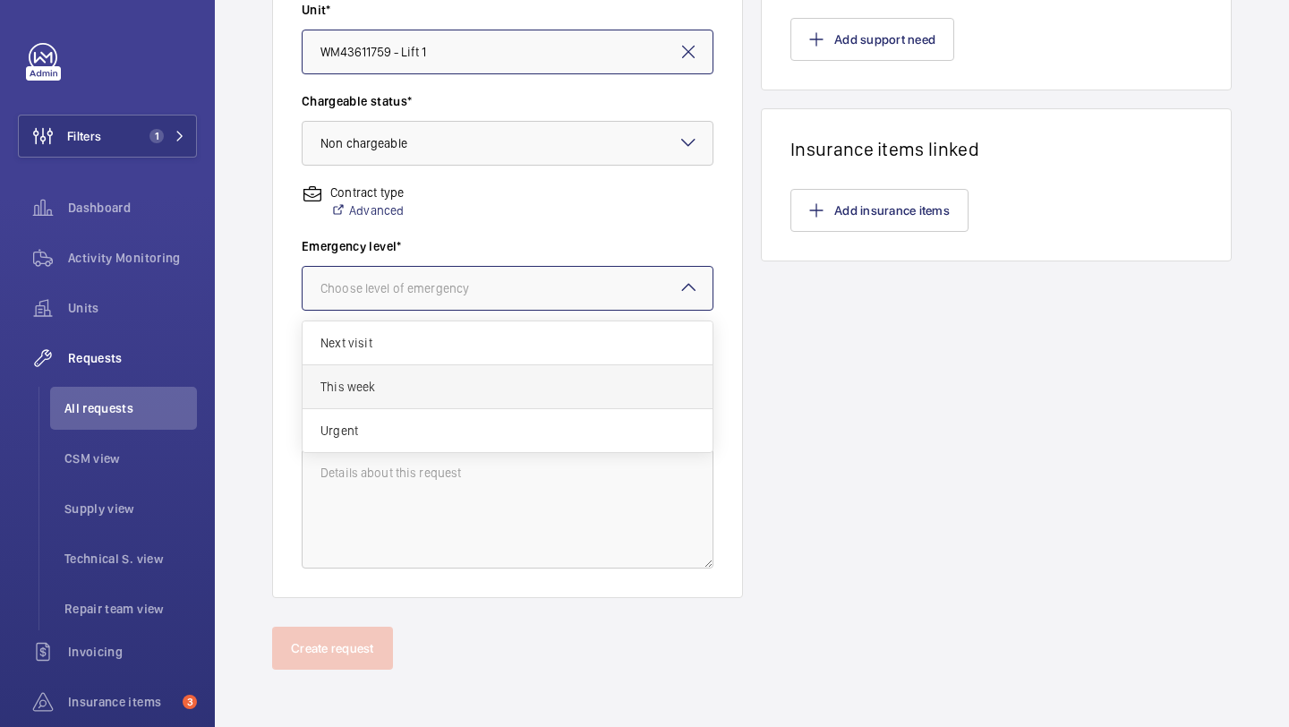
click at [477, 383] on span "This week" at bounding box center [507, 387] width 374 height 18
click at [477, 380] on div "Select a delivery option" at bounding box center [406, 379] width 173 height 18
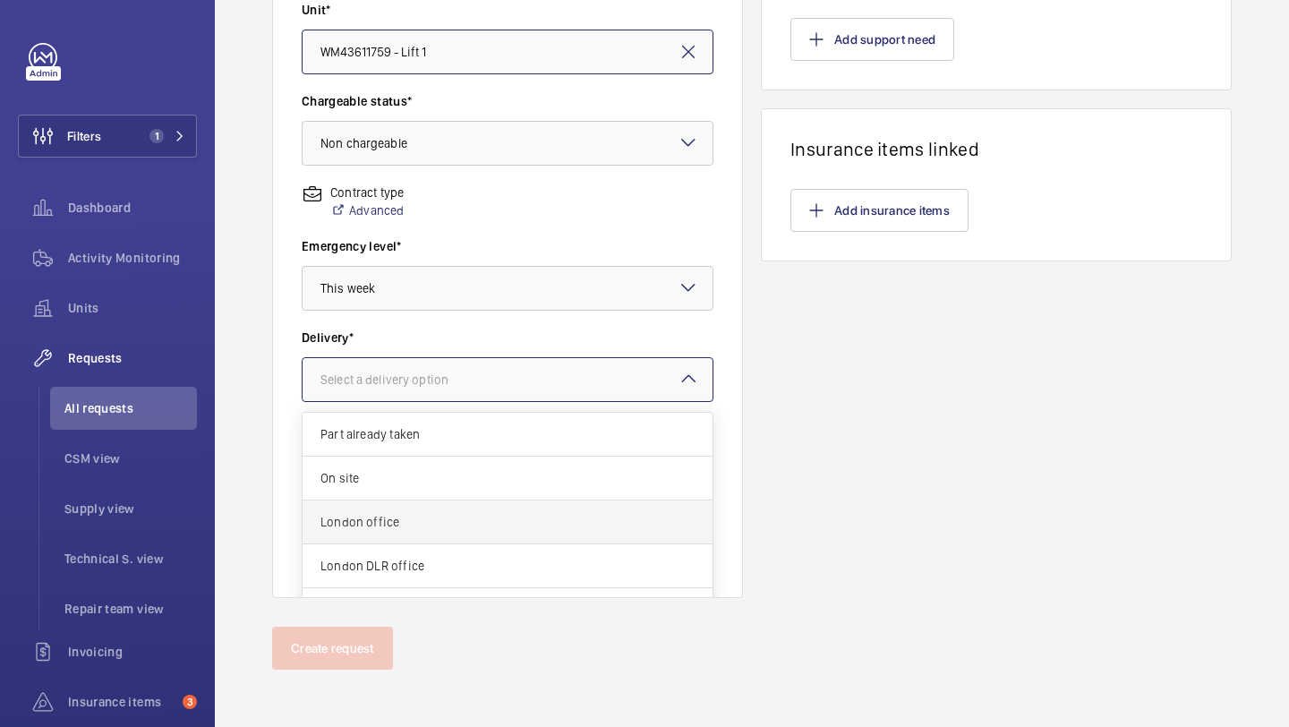
click at [447, 507] on div "London office" at bounding box center [507, 522] width 410 height 44
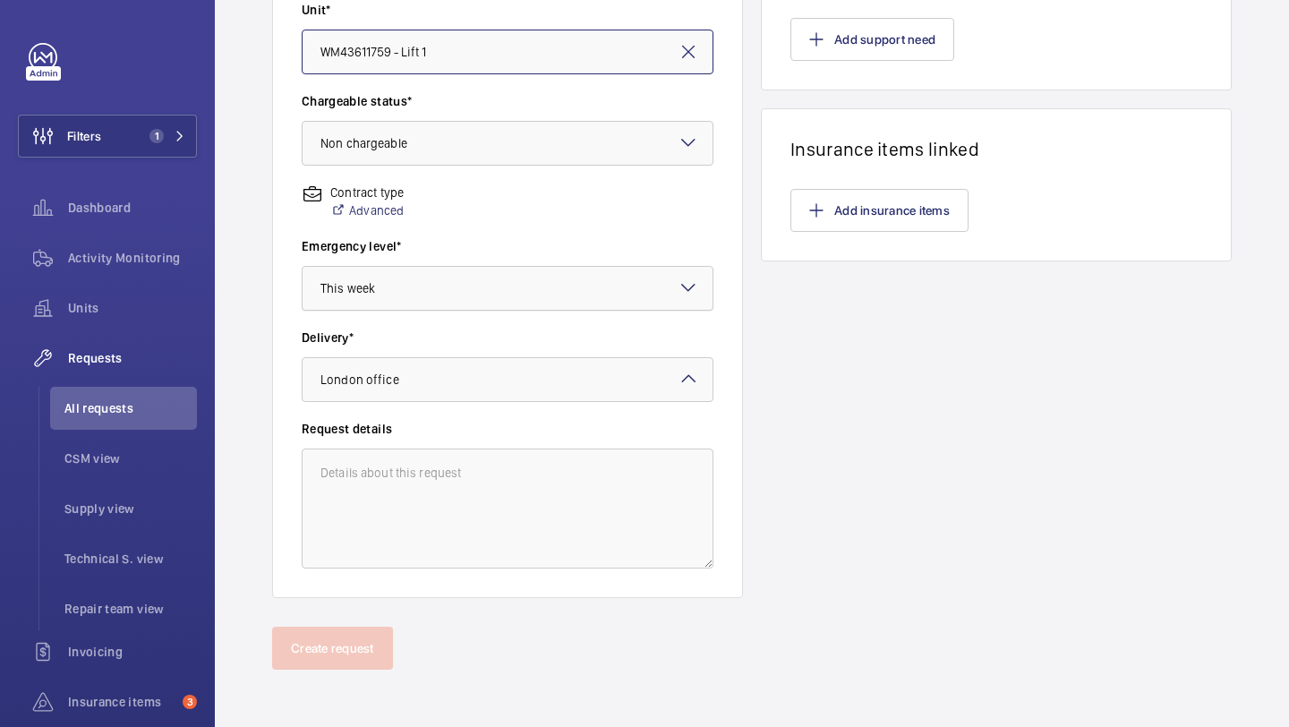
click at [492, 302] on div at bounding box center [507, 288] width 410 height 43
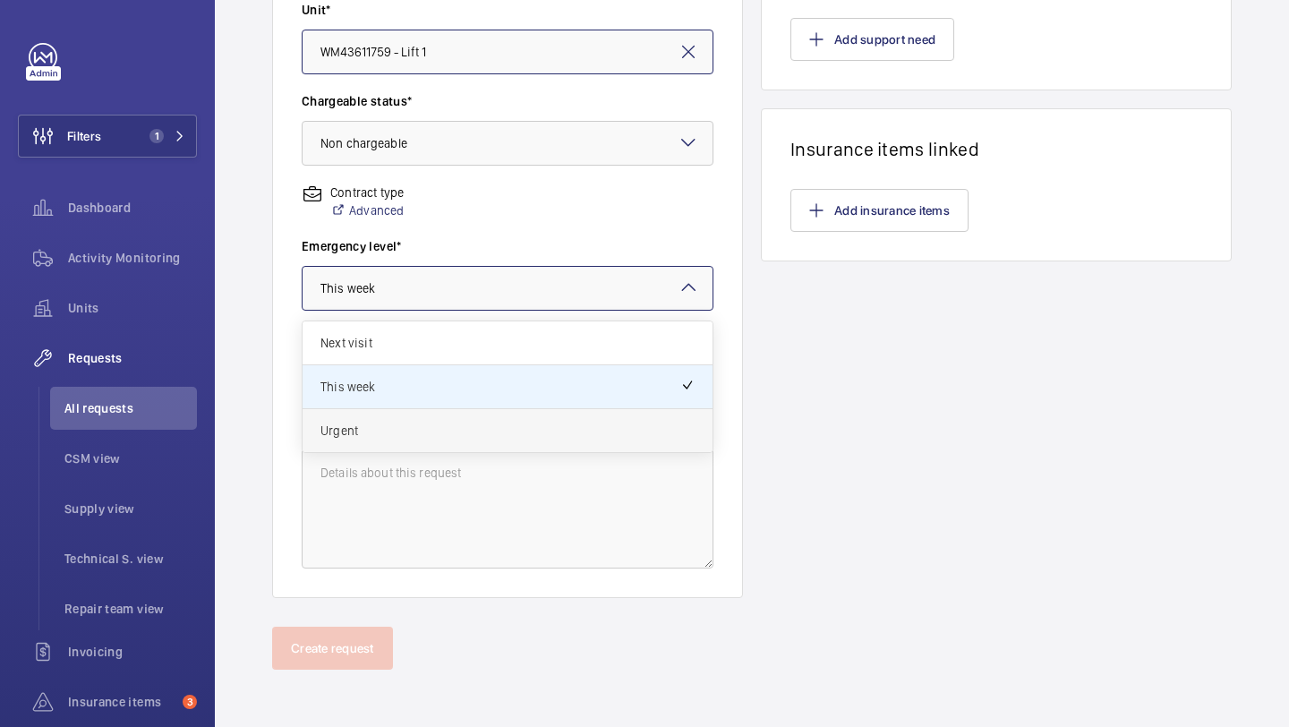
click at [457, 435] on span "Urgent" at bounding box center [507, 430] width 374 height 18
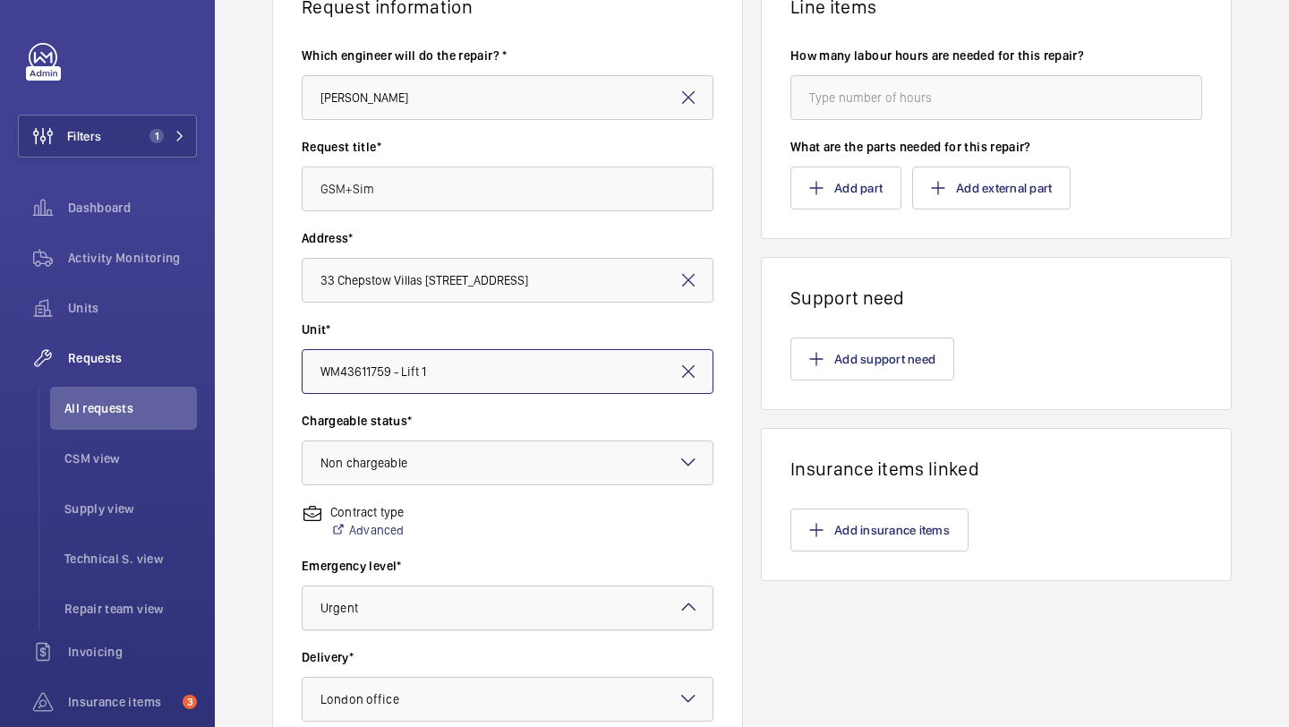
scroll to position [0, 0]
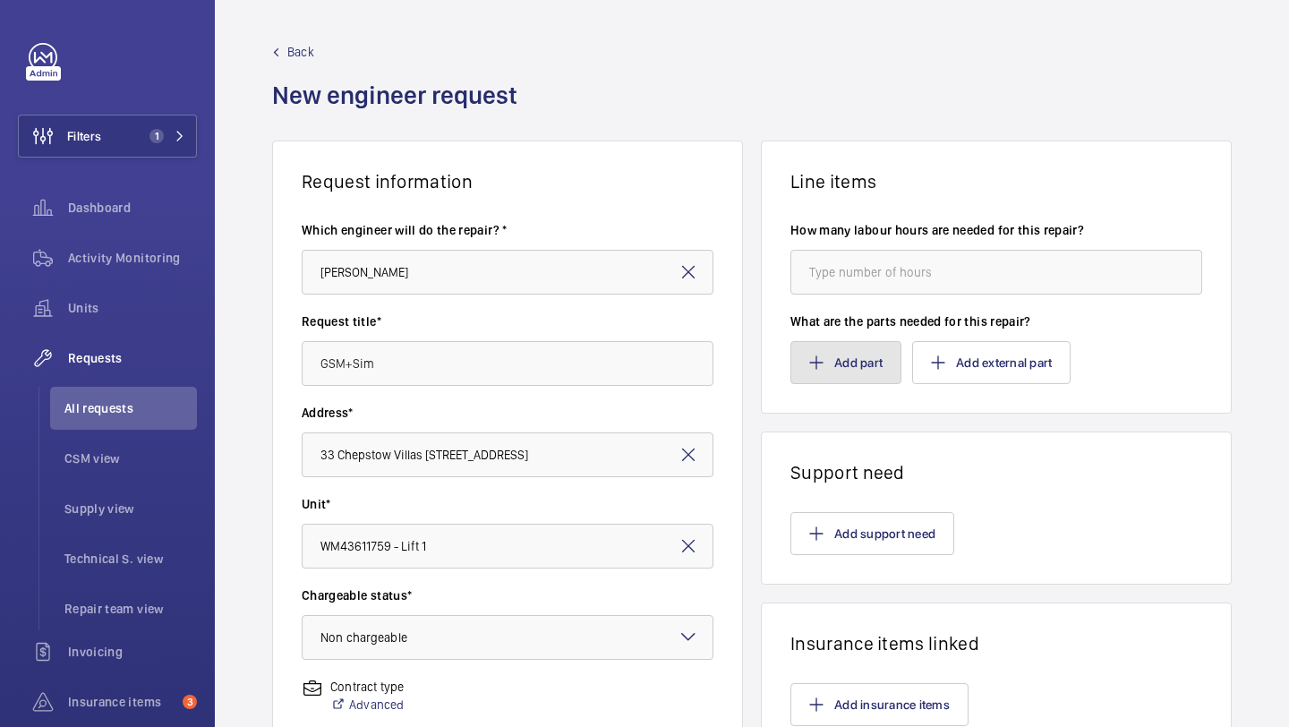
click at [813, 353] on button "Add part" at bounding box center [845, 362] width 111 height 43
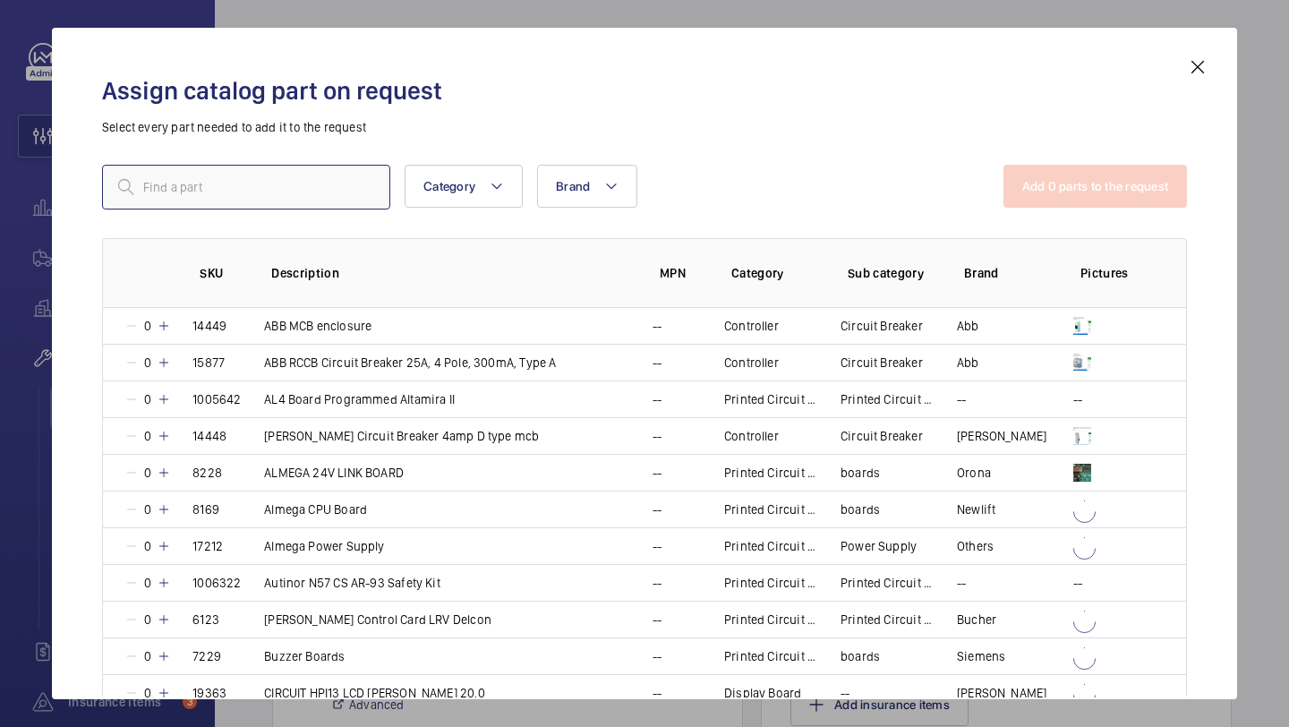
click at [373, 178] on input "text" at bounding box center [246, 187] width 288 height 45
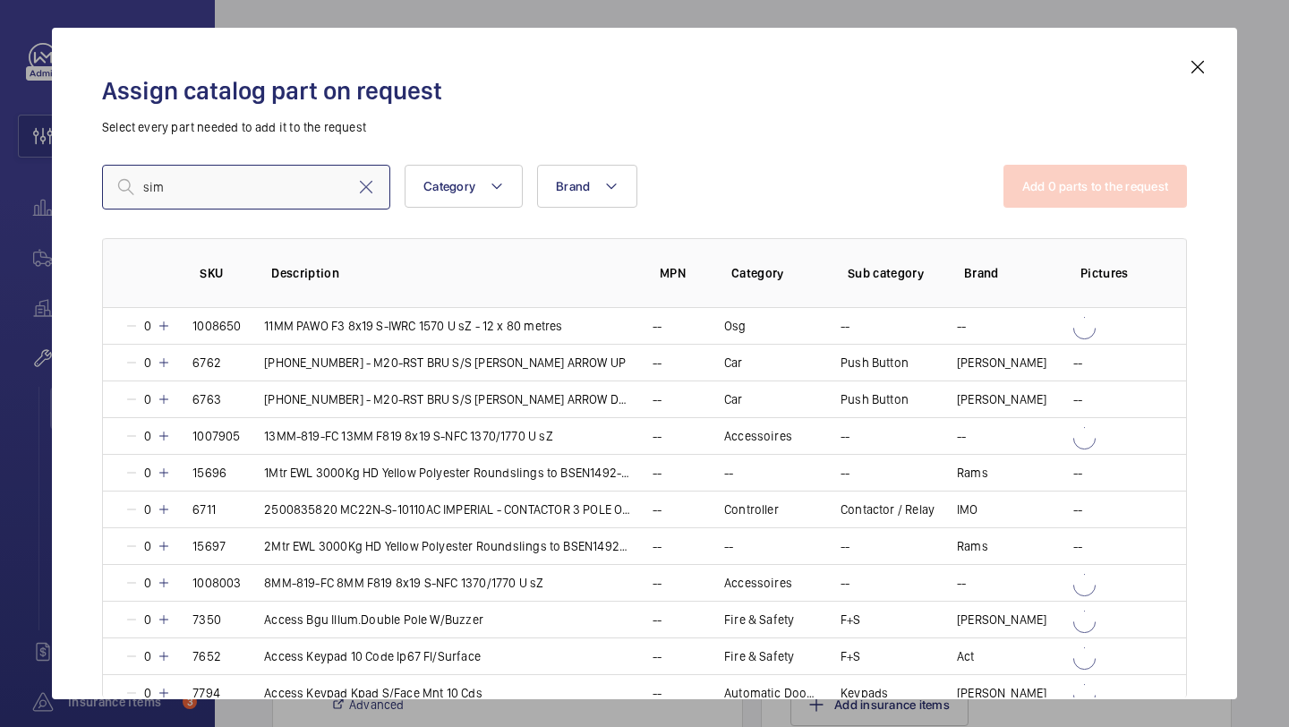
type input "sim"
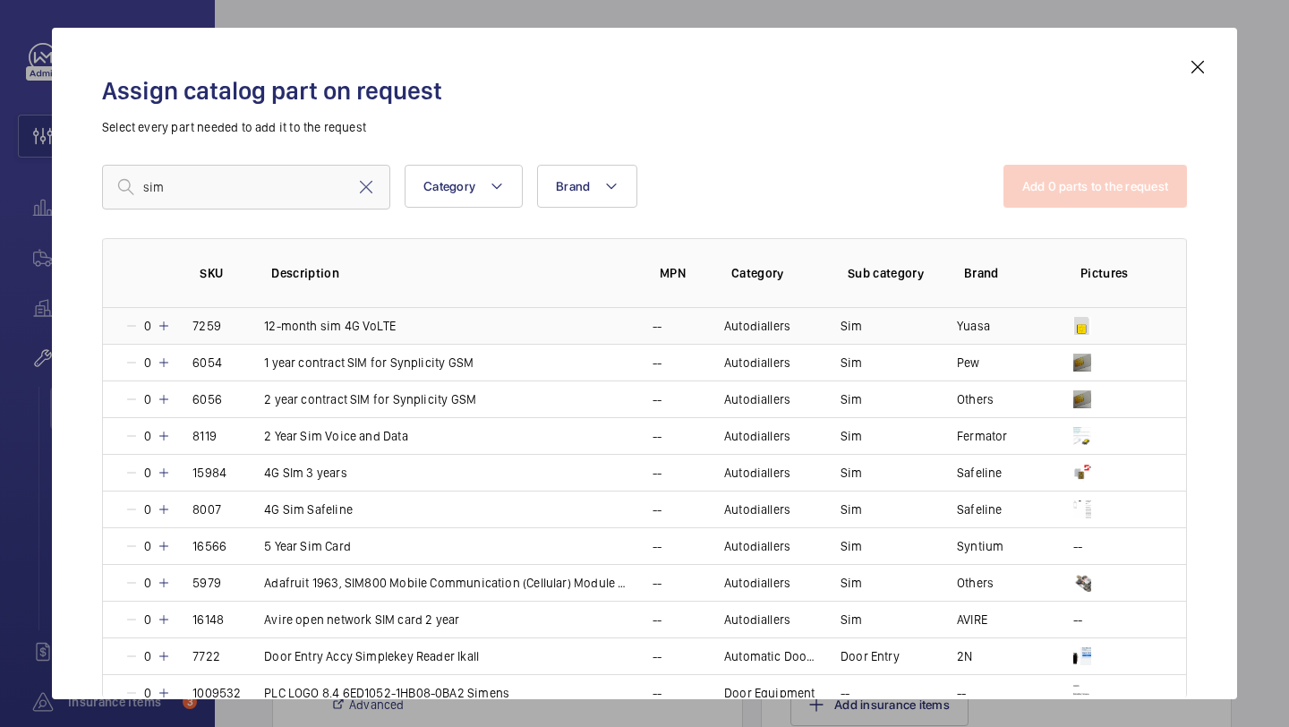
click at [160, 326] on mat-icon at bounding box center [164, 326] width 14 height 14
click at [368, 195] on mat-icon at bounding box center [365, 186] width 21 height 21
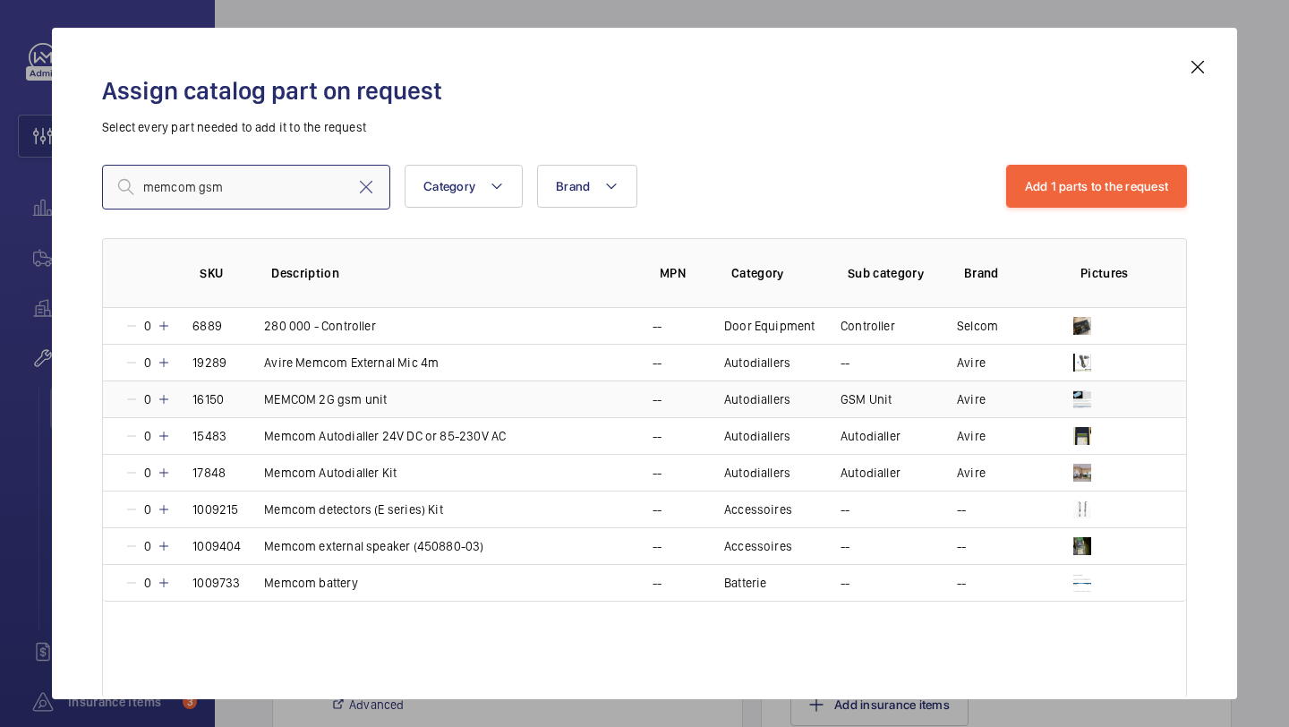
type input "memcom gsm"
click at [167, 394] on mat-icon at bounding box center [164, 399] width 14 height 14
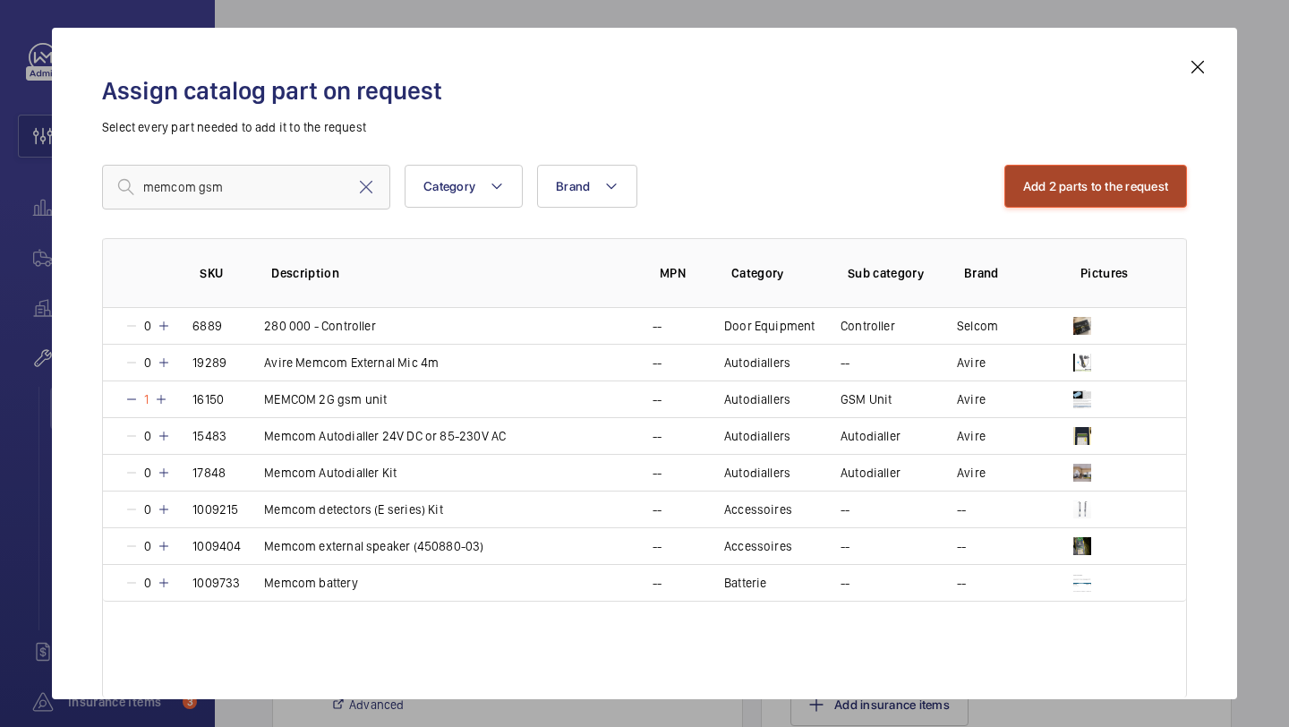
click at [1028, 197] on button "Add 2 parts to the request" at bounding box center [1095, 186] width 183 height 43
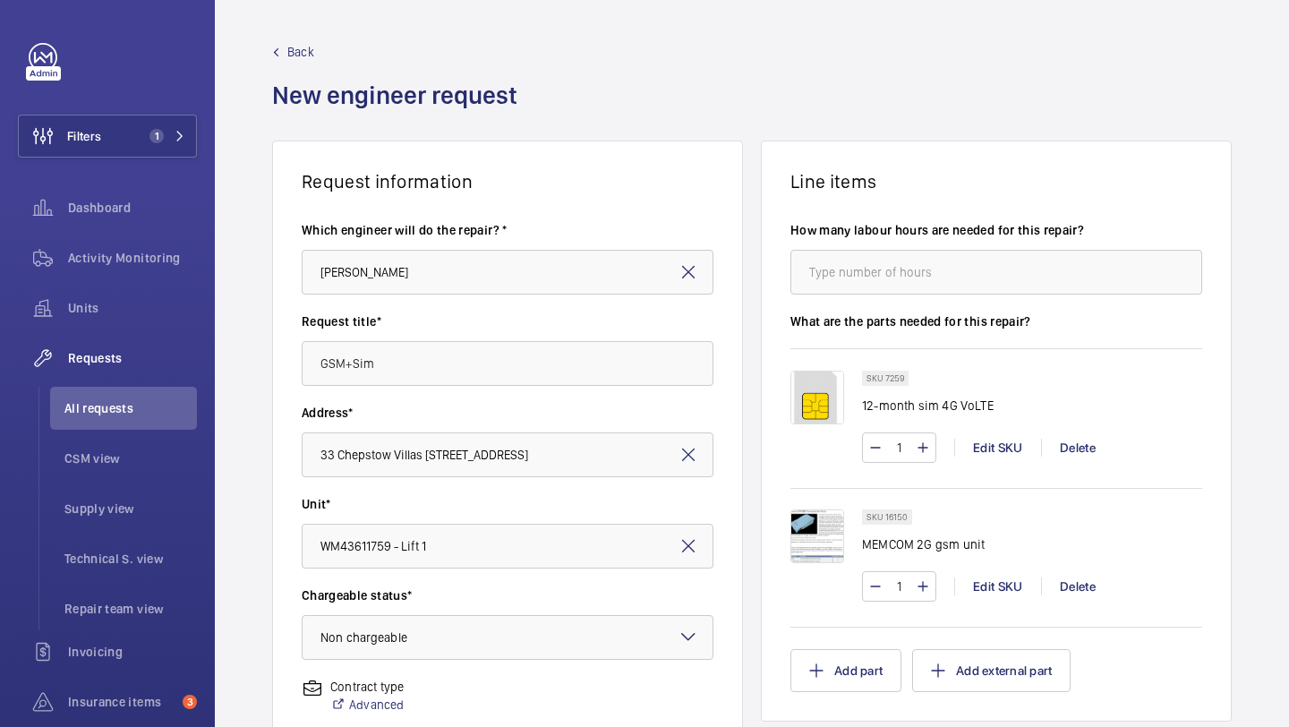
scroll to position [494, 0]
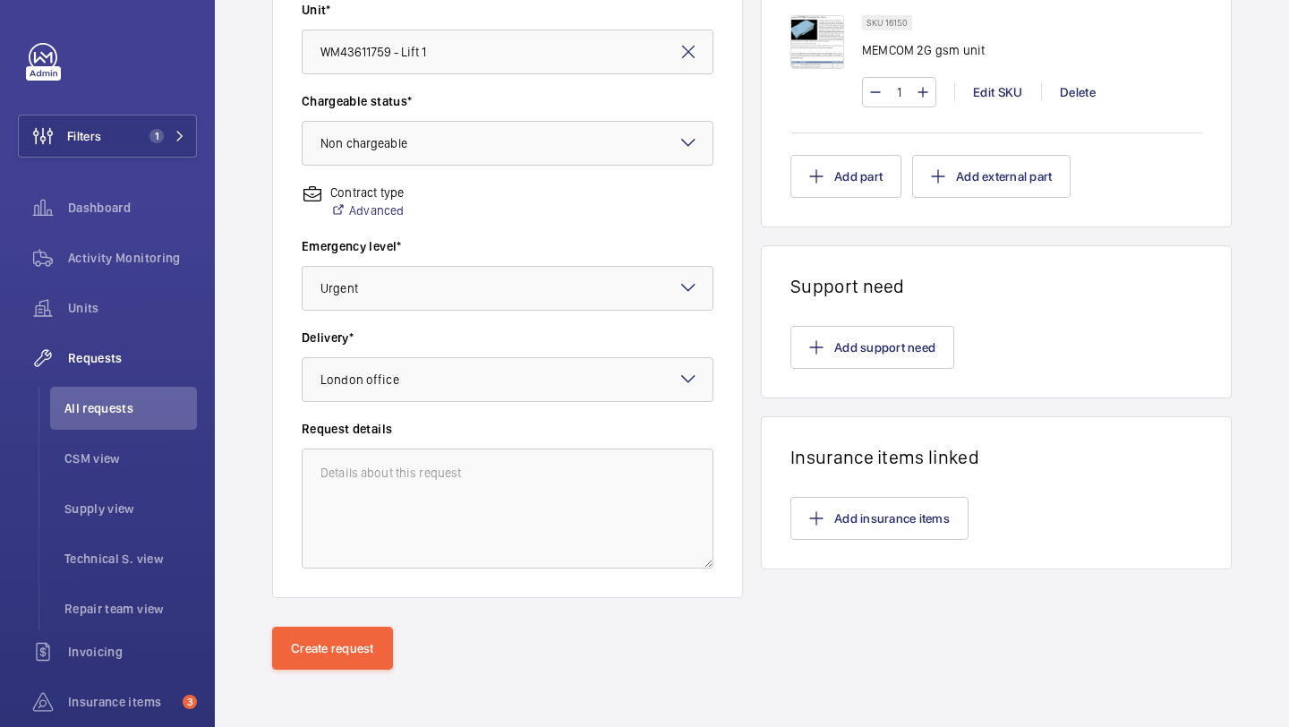
click at [294, 669] on div "Create request" at bounding box center [752, 676] width 1074 height 100
click at [303, 655] on button "Create request" at bounding box center [332, 647] width 121 height 43
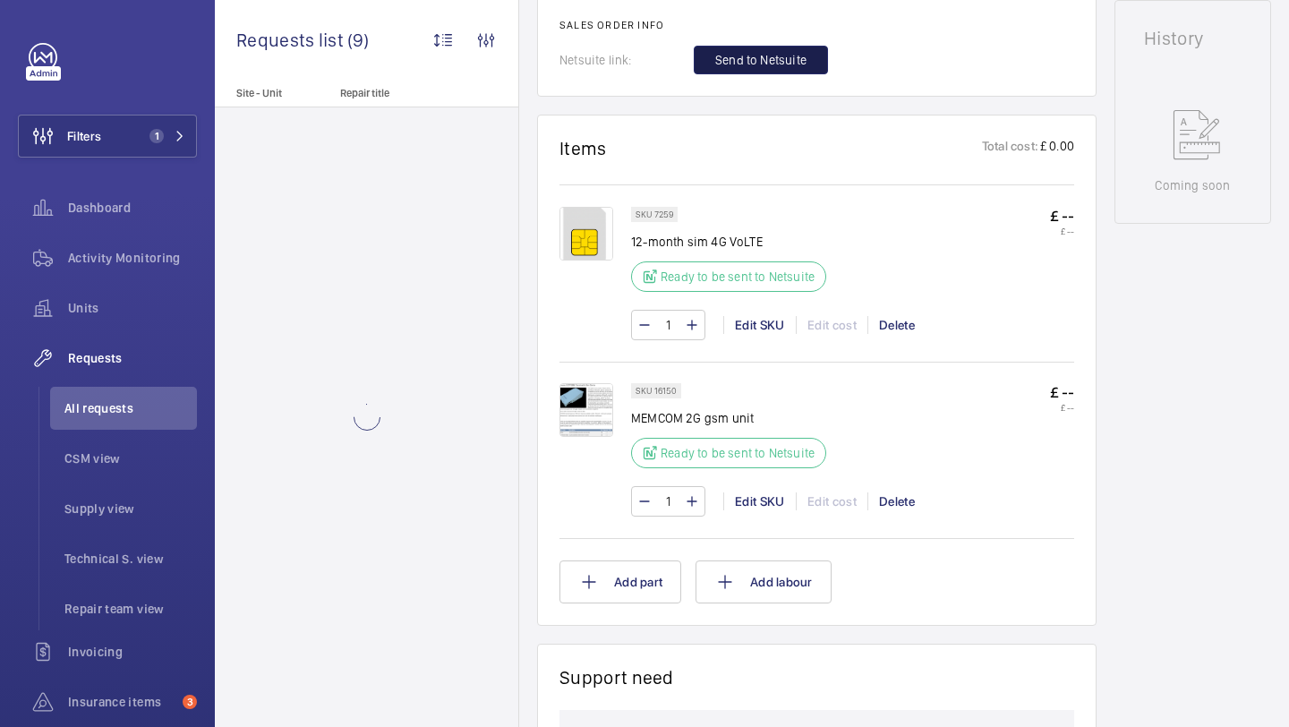
click at [756, 55] on span "Send to Netsuite" at bounding box center [760, 60] width 91 height 18
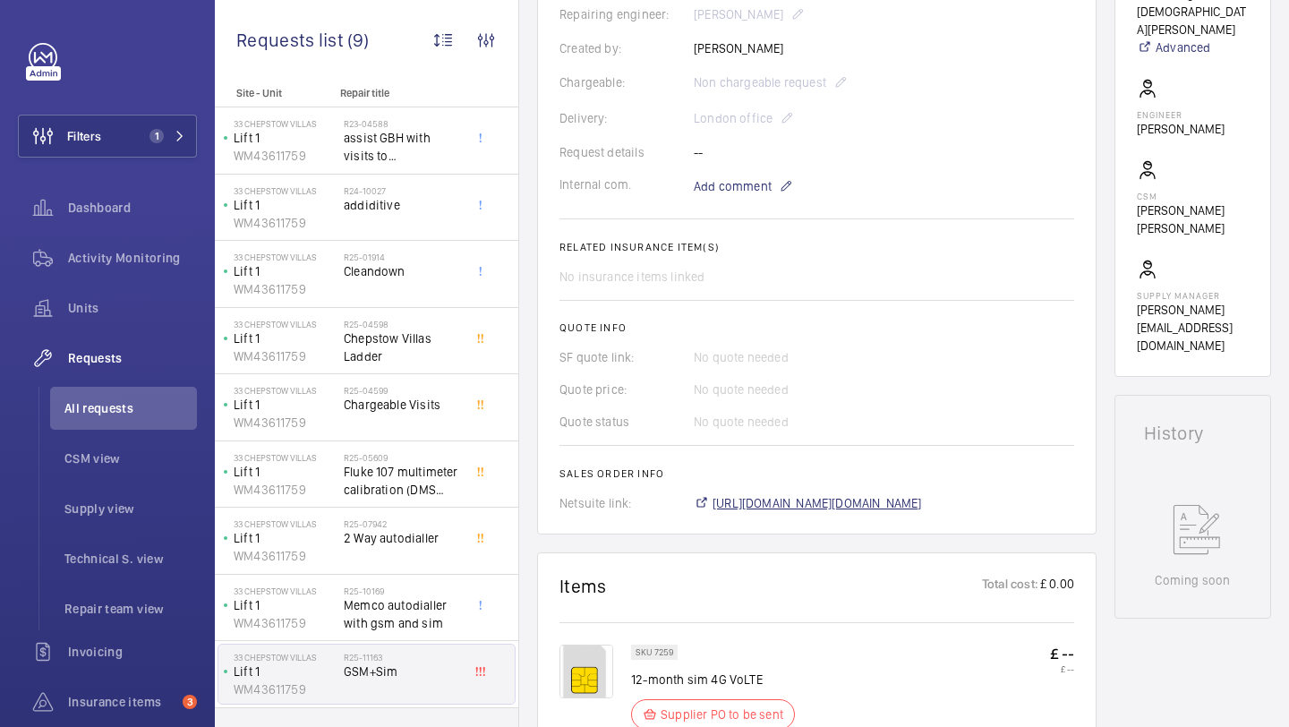
scroll to position [482, 0]
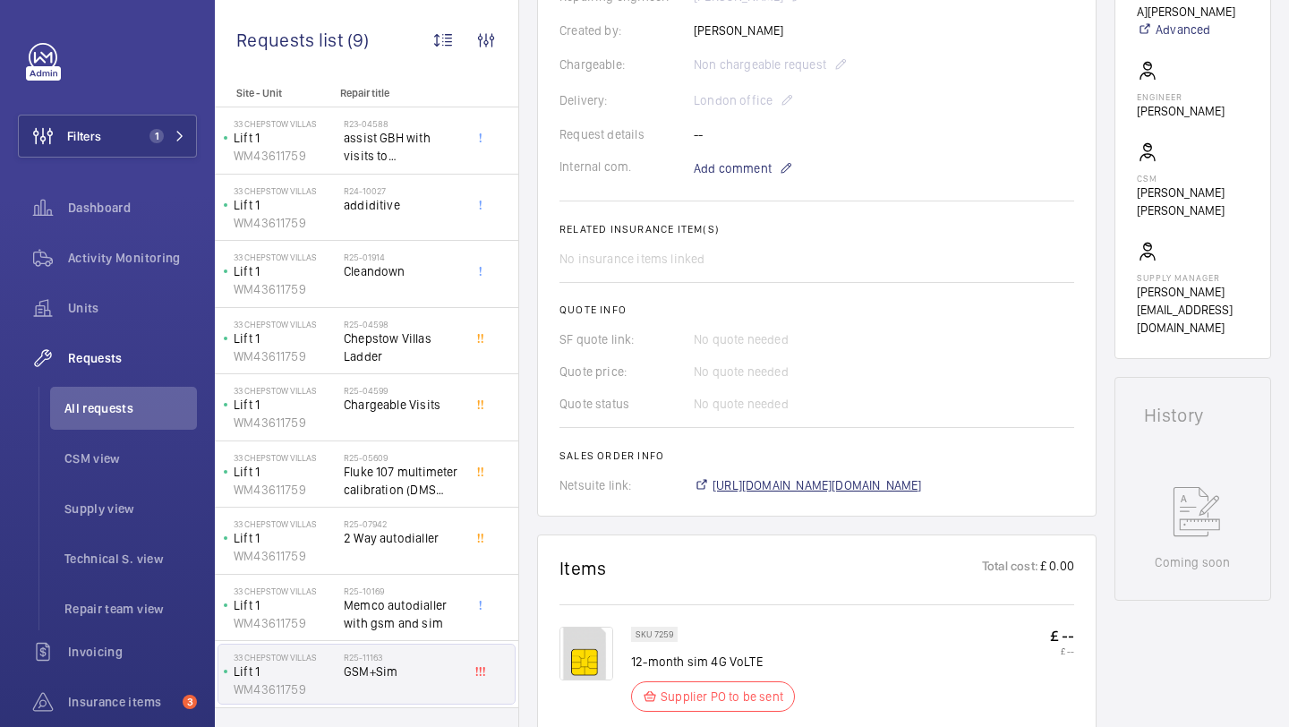
click at [786, 490] on span "https://6461500.app.netsuite.com/app/accounting/transactions/salesord.nl?id=292…" at bounding box center [816, 485] width 209 height 18
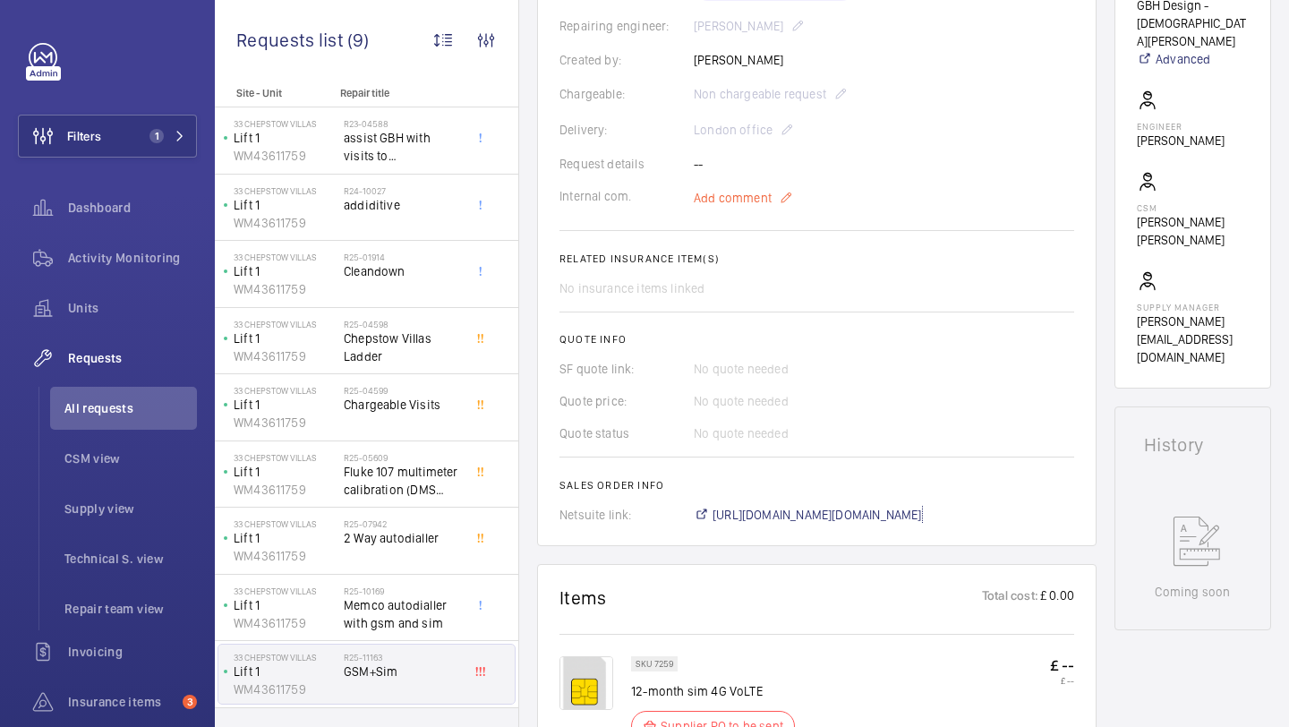
scroll to position [449, 0]
click at [746, 198] on span "Add comment" at bounding box center [733, 201] width 78 height 18
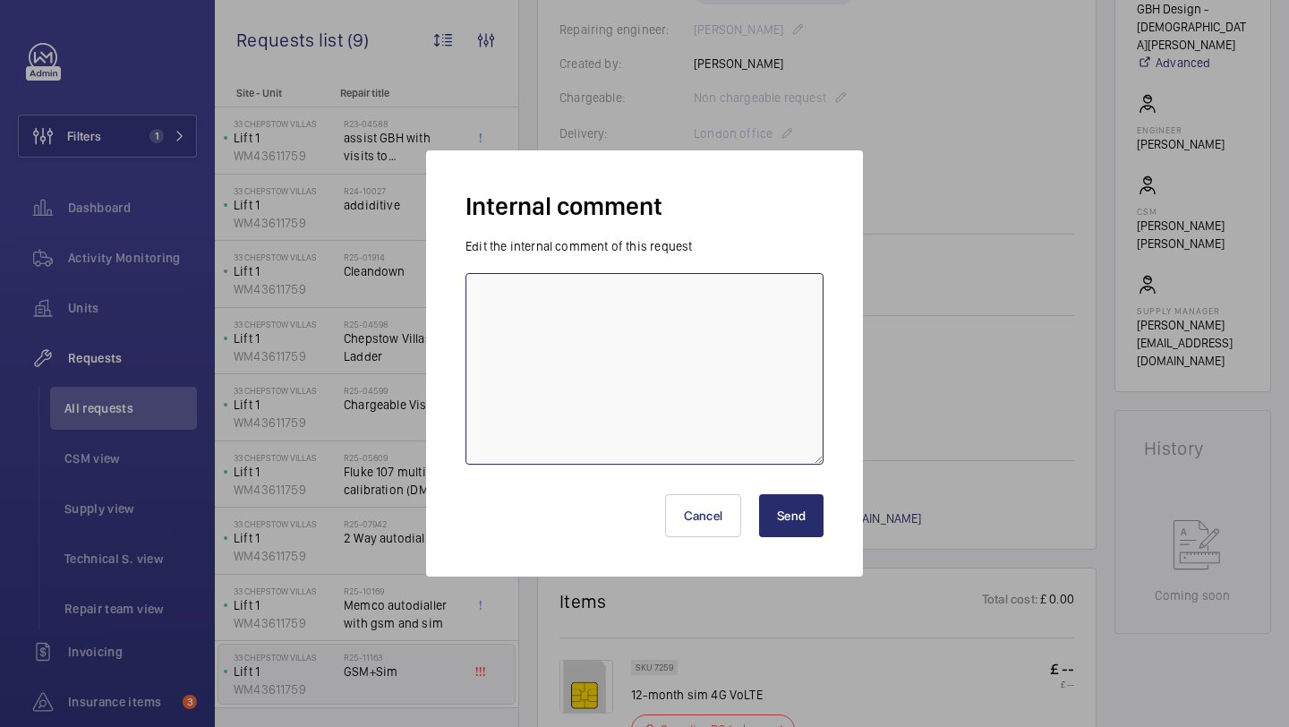
click at [670, 310] on textarea at bounding box center [644, 368] width 358 height 191
type textarea "please call Dan Payne as soon as this arrives, he will be fitting on the 21st a…"
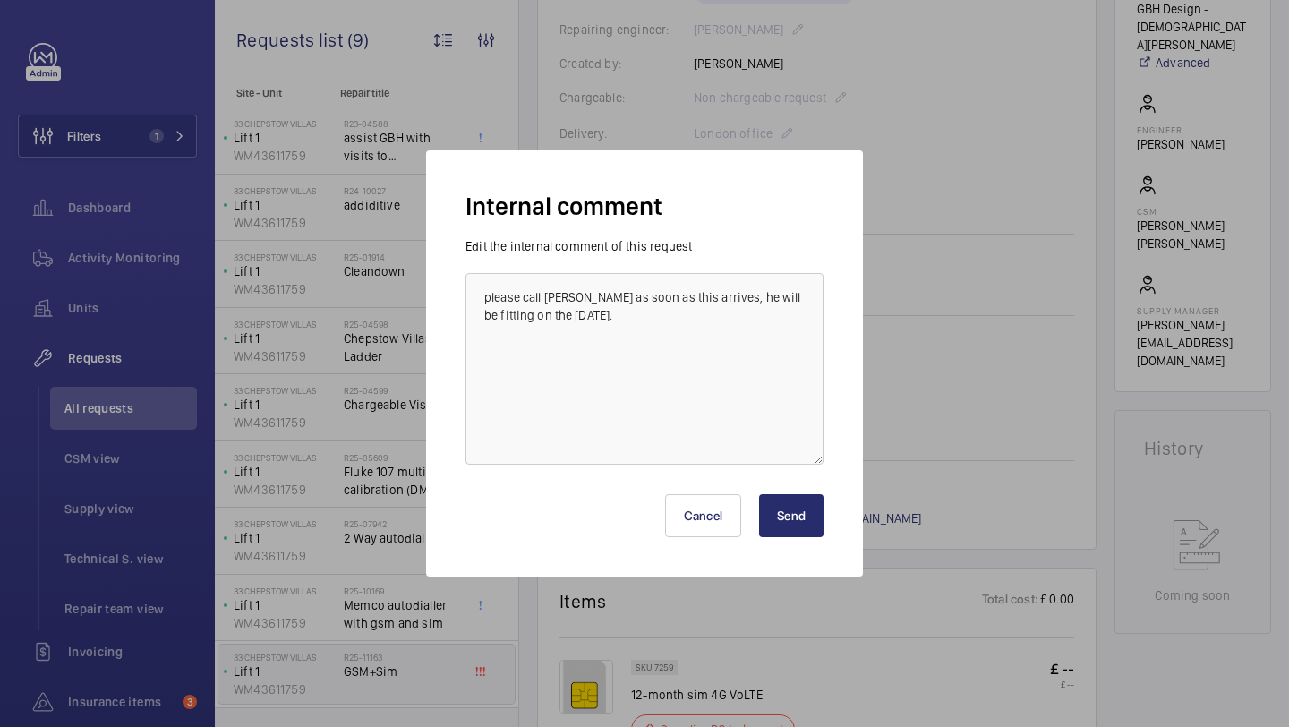
click at [786, 501] on button "Send" at bounding box center [791, 515] width 64 height 43
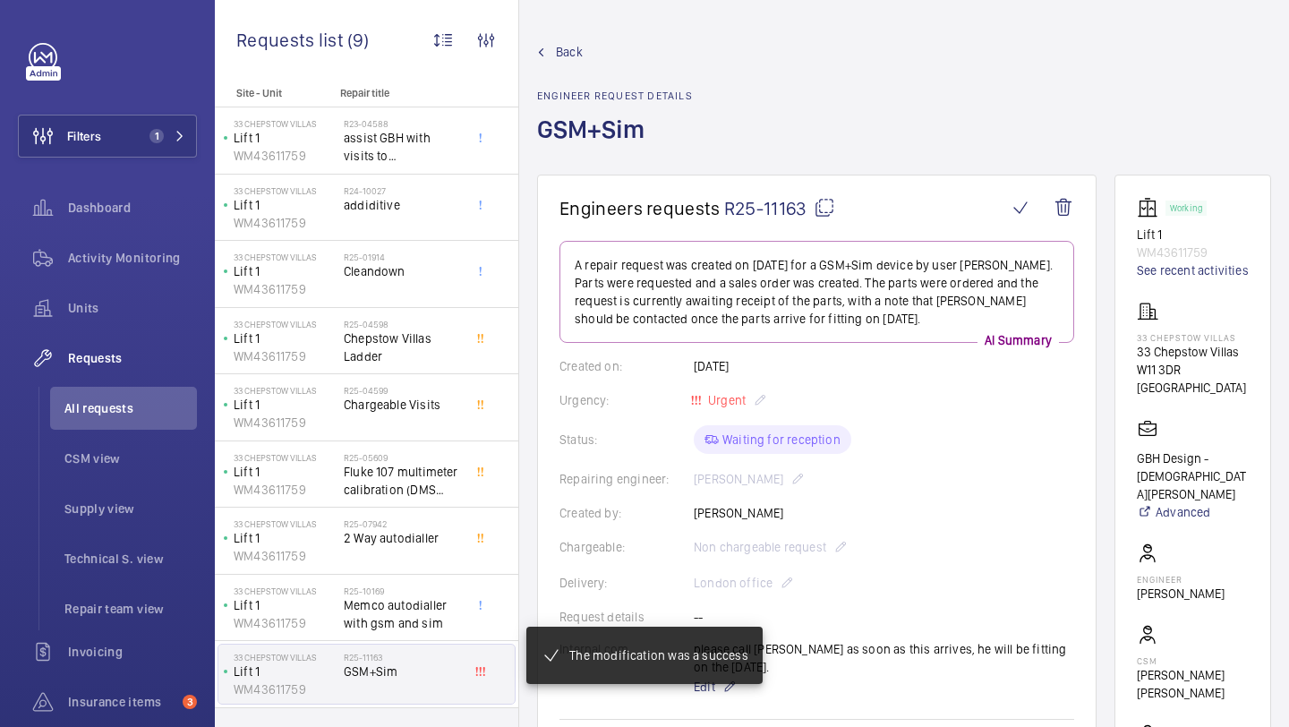
scroll to position [185, 0]
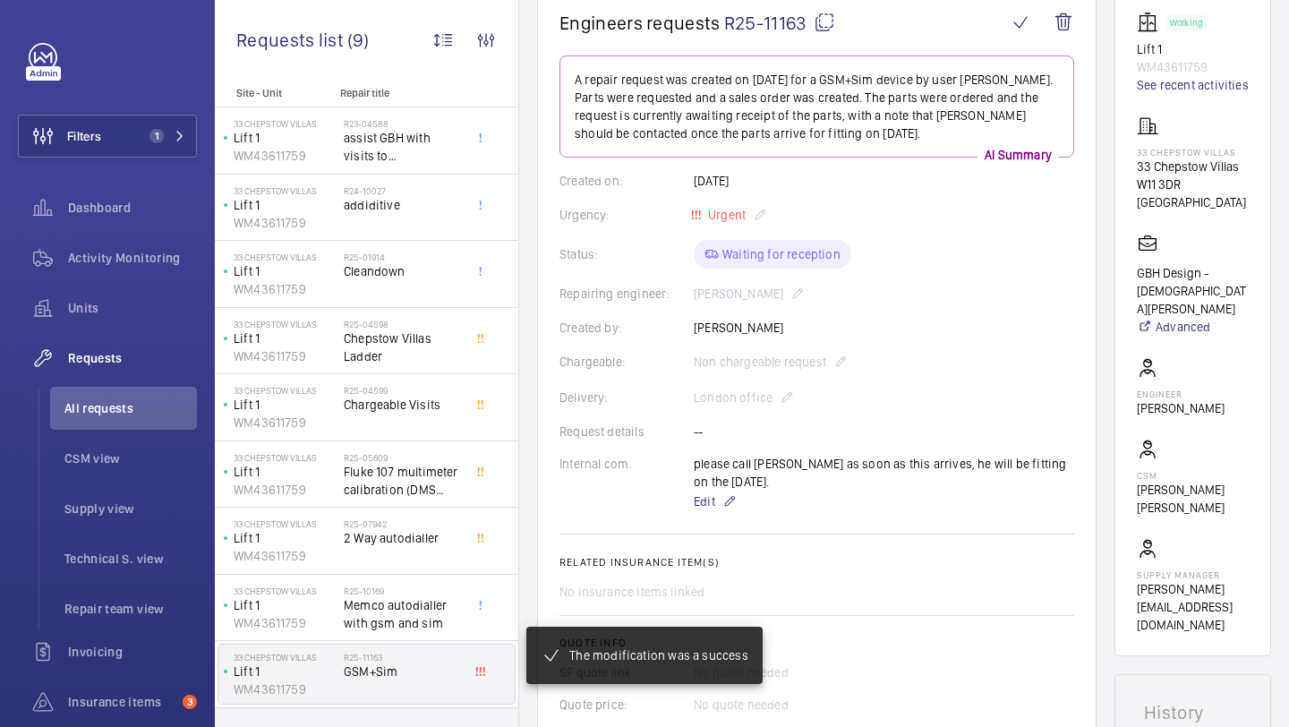
click at [738, 488] on div "please call Dan Payne as soon as this arrives, he will be fitting on the 21st a…" at bounding box center [884, 483] width 380 height 57
click at [730, 500] on mat-icon at bounding box center [729, 500] width 14 height 21
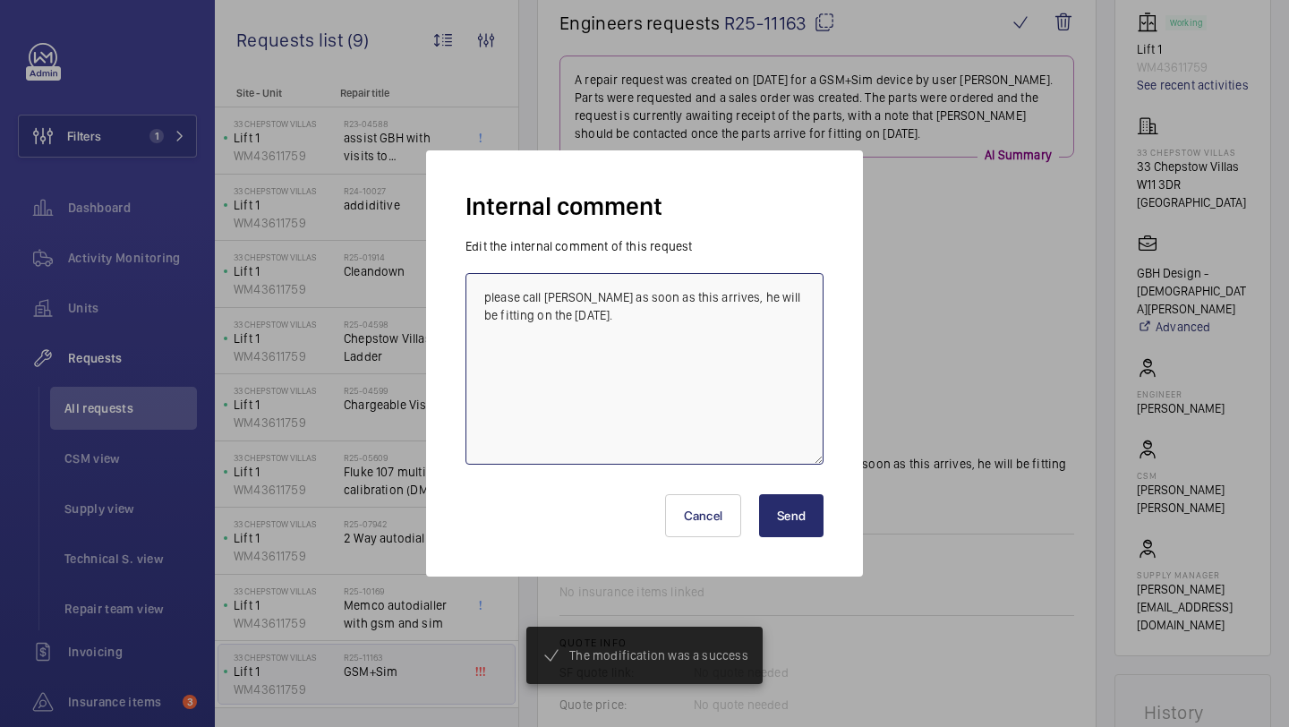
click at [668, 329] on textarea "please call Dan Payne as soon as this arrives, he will be fitting on the 21st a…" at bounding box center [644, 368] width 358 height 191
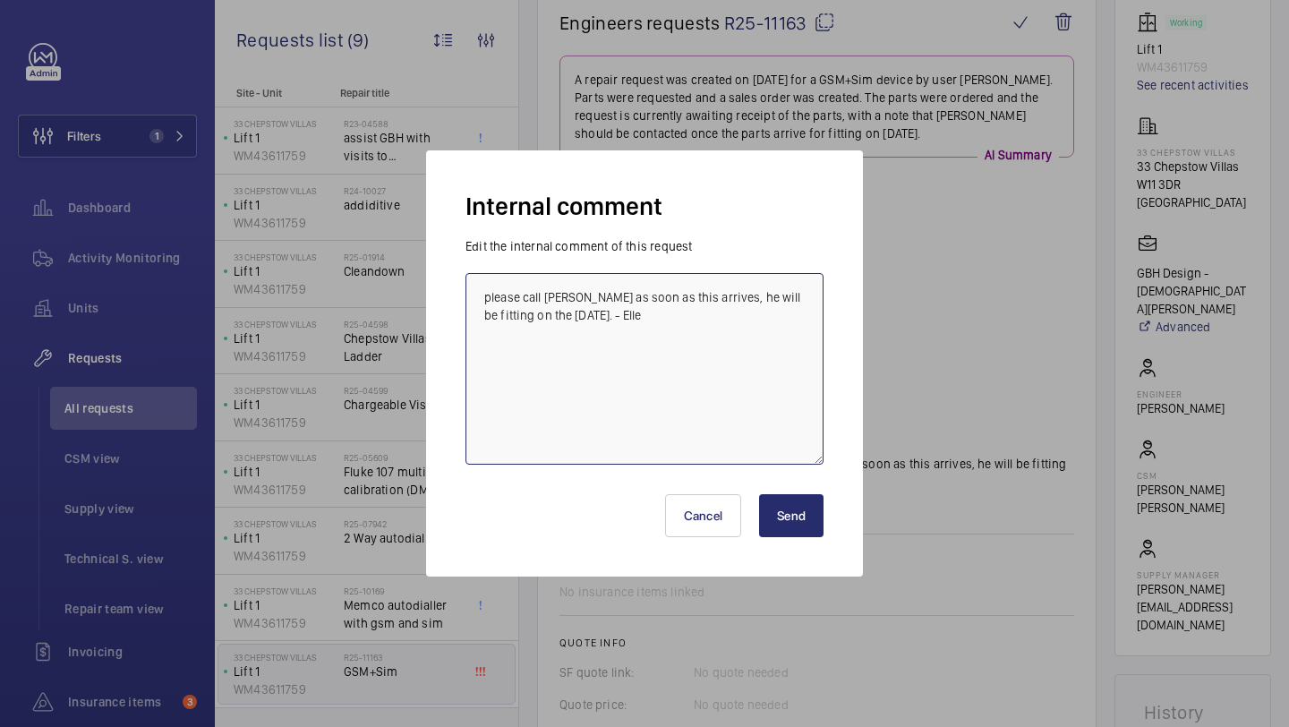
type textarea "please call Dan Payne as soon as this arrives, he will be fitting on the 21st a…"
click at [804, 524] on button "Send" at bounding box center [791, 515] width 64 height 43
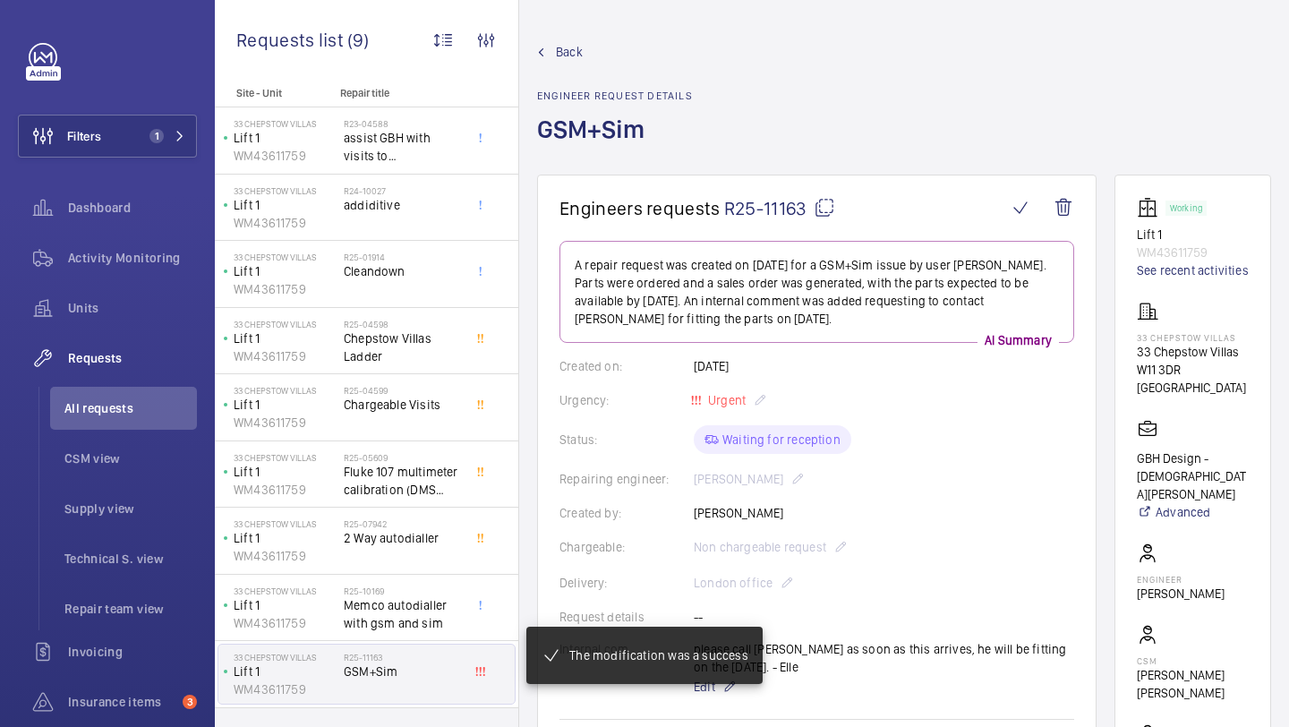
click at [183, 127] on button "Filters 1" at bounding box center [107, 136] width 179 height 43
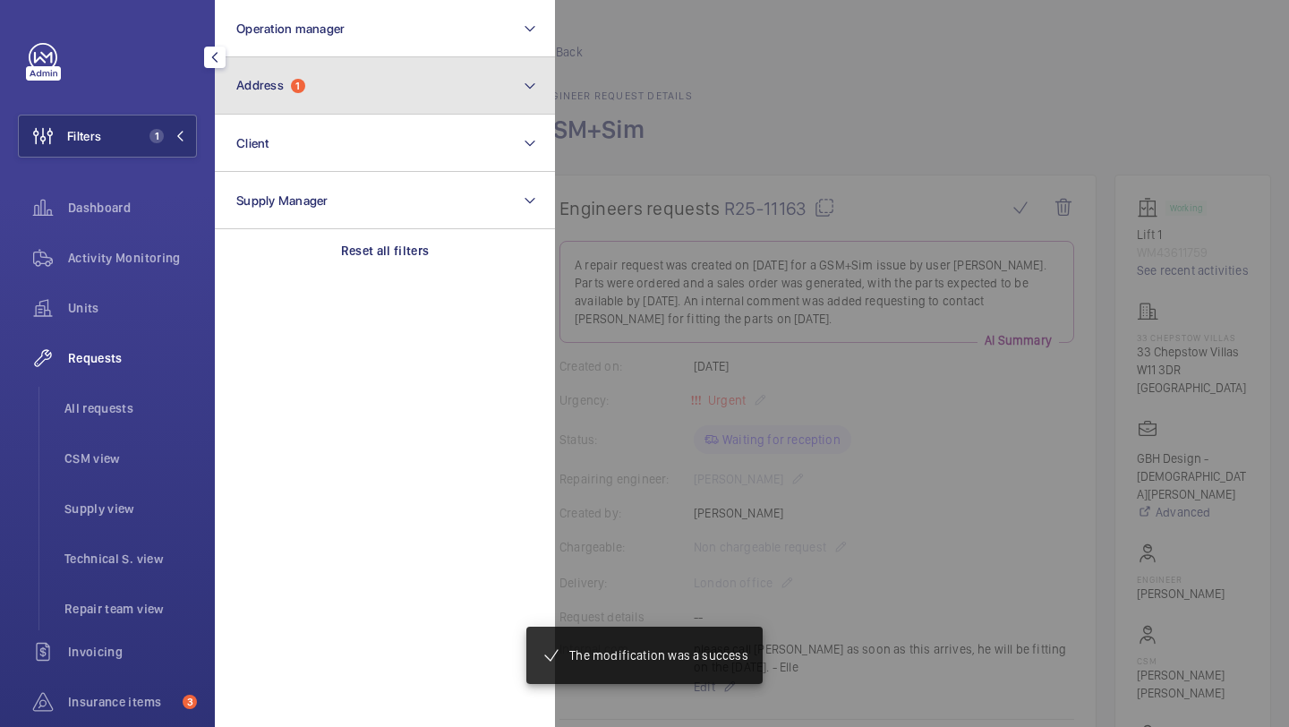
click at [286, 104] on button "Address 1" at bounding box center [385, 85] width 340 height 57
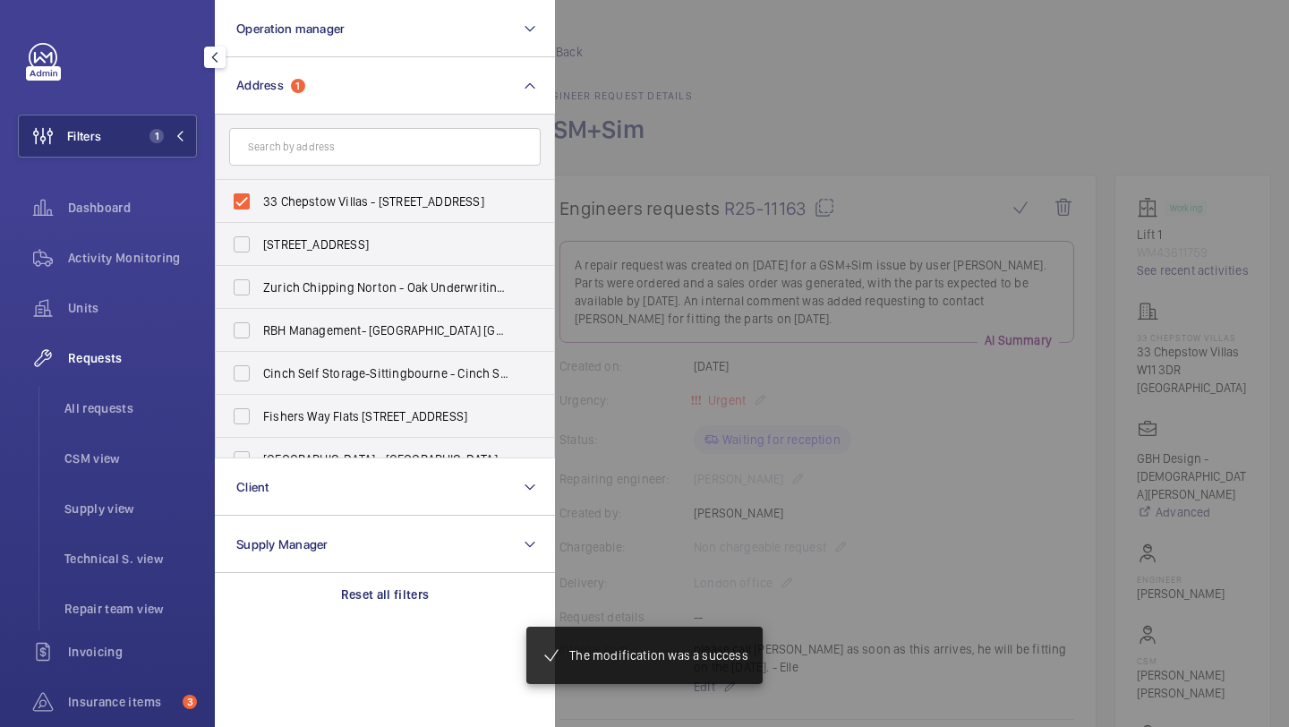
drag, startPoint x: 298, startPoint y: 194, endPoint x: 298, endPoint y: 168, distance: 26.0
click at [298, 194] on span "33 Chepstow Villas - 33 Chepstow Villas, LONDON W11 3DR" at bounding box center [386, 201] width 246 height 18
click at [260, 194] on input "33 Chepstow Villas - 33 Chepstow Villas, LONDON W11 3DR" at bounding box center [242, 201] width 36 height 36
checkbox input "false"
click at [298, 155] on input "text" at bounding box center [384, 147] width 311 height 38
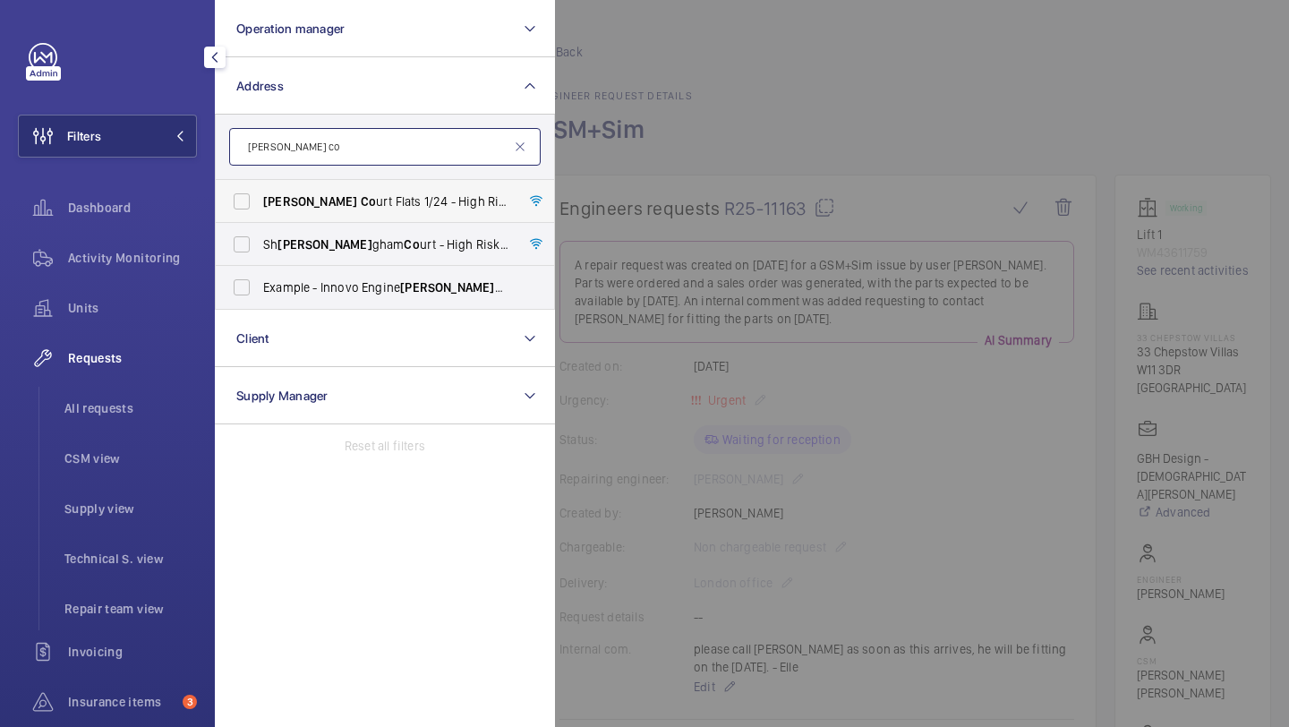
type input "erin co"
click at [319, 204] on span "Erin Co urt Flats 1/24 - High Risk Building - Erin Co urt Flats 1/24, LONDON NW…" at bounding box center [386, 201] width 246 height 18
click at [260, 204] on input "Erin Co urt Flats 1/24 - High Risk Building - Erin Co urt Flats 1/24, LONDON NW…" at bounding box center [242, 201] width 36 height 36
checkbox input "true"
click at [76, 435] on ul "All requests CSM view Supply view Technical S. view Repair team view" at bounding box center [117, 508] width 158 height 243
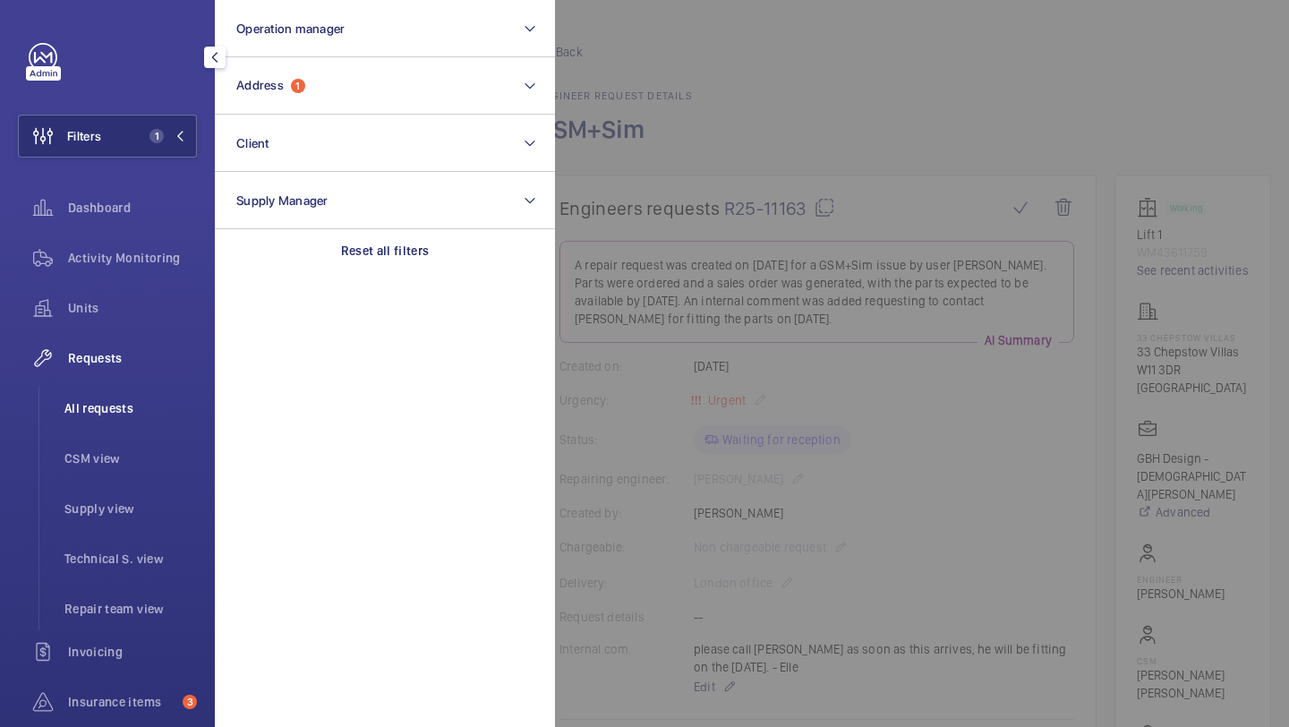
click at [120, 405] on span "All requests" at bounding box center [130, 408] width 132 height 18
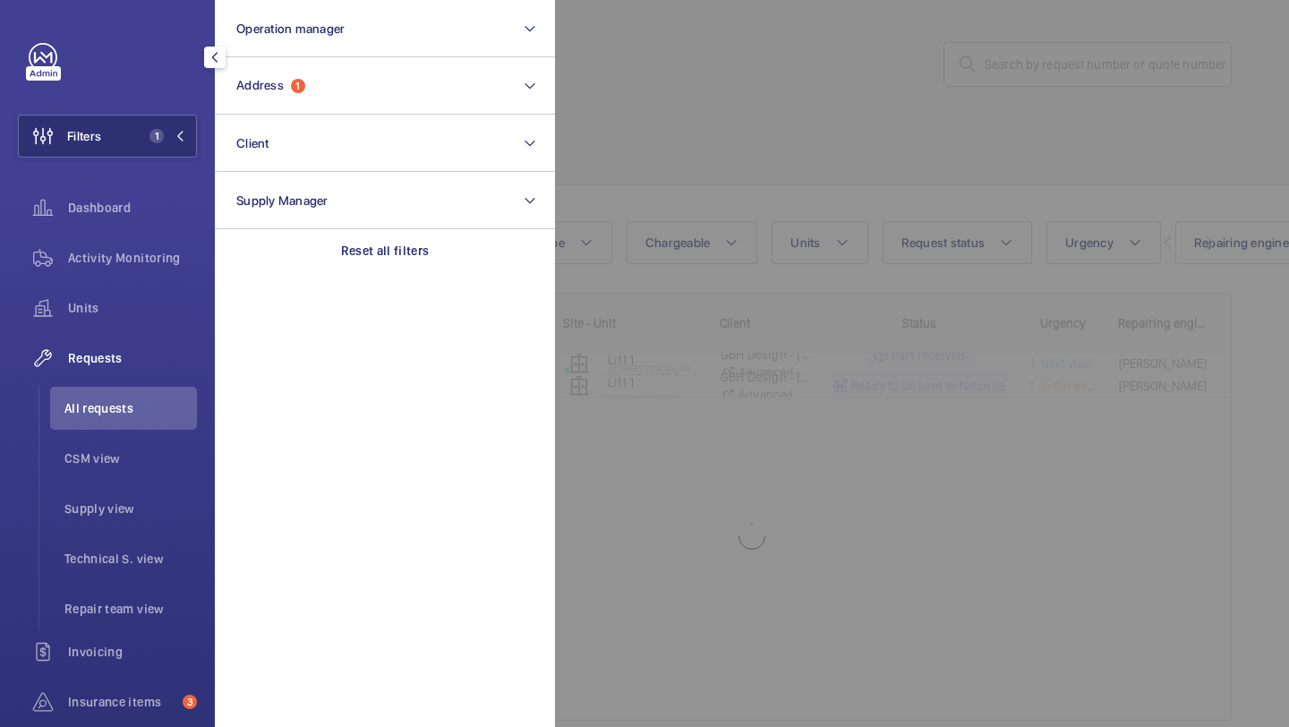
click at [770, 150] on div at bounding box center [1199, 363] width 1289 height 727
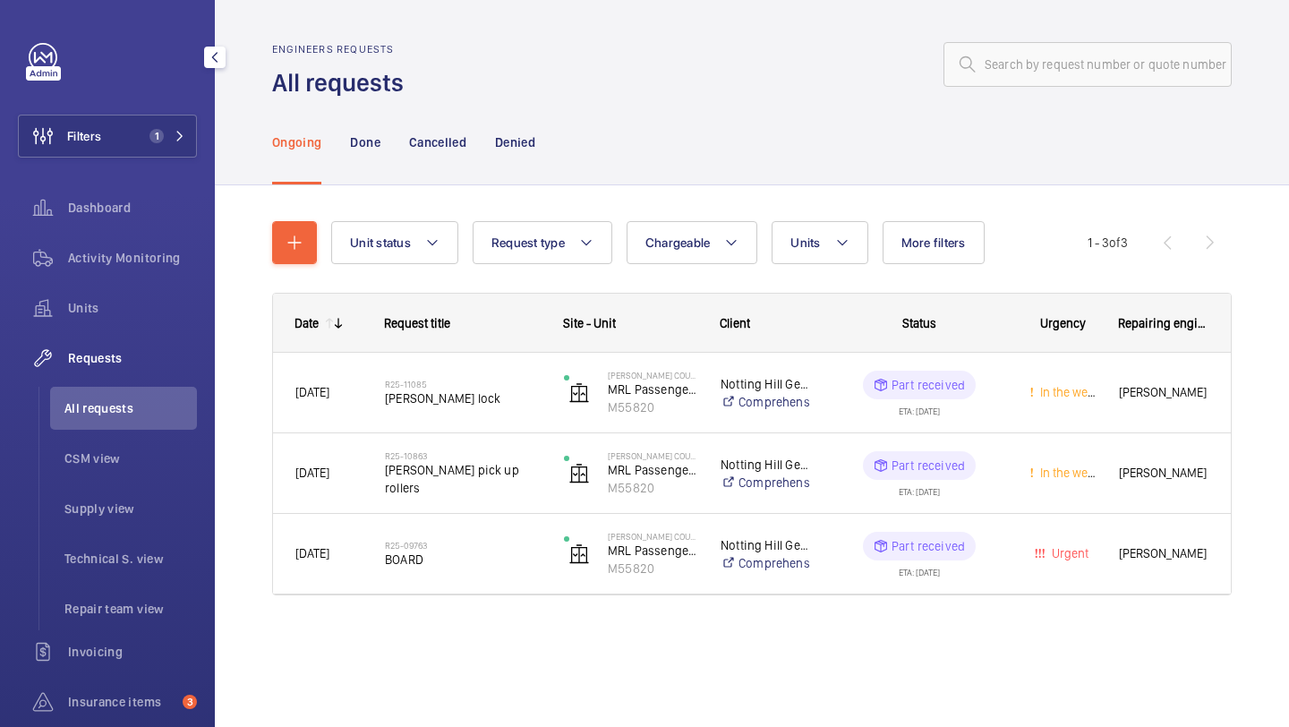
click at [150, 157] on div "Filters 1 Dashboard Activity Monitoring Units Requests All requests CSM view Su…" at bounding box center [107, 462] width 179 height 838
click at [155, 141] on span "1" at bounding box center [156, 136] width 14 height 14
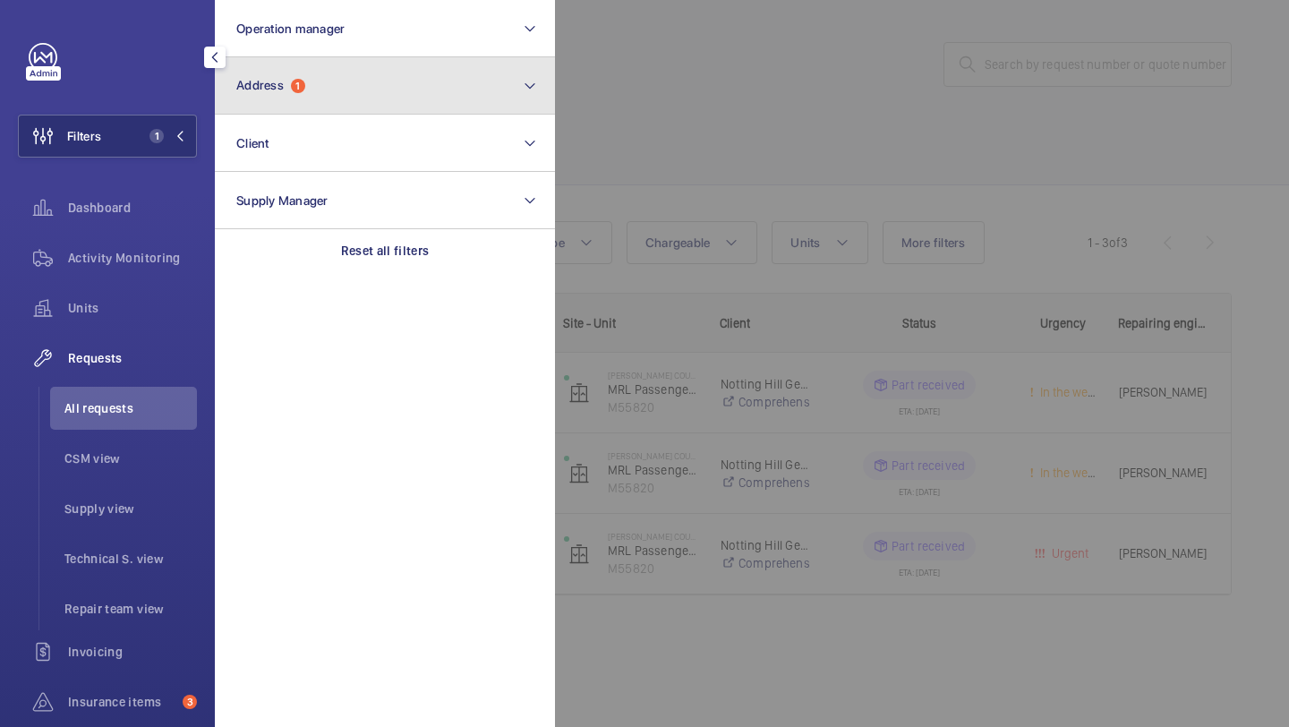
click at [270, 92] on span "Address" at bounding box center [259, 85] width 47 height 14
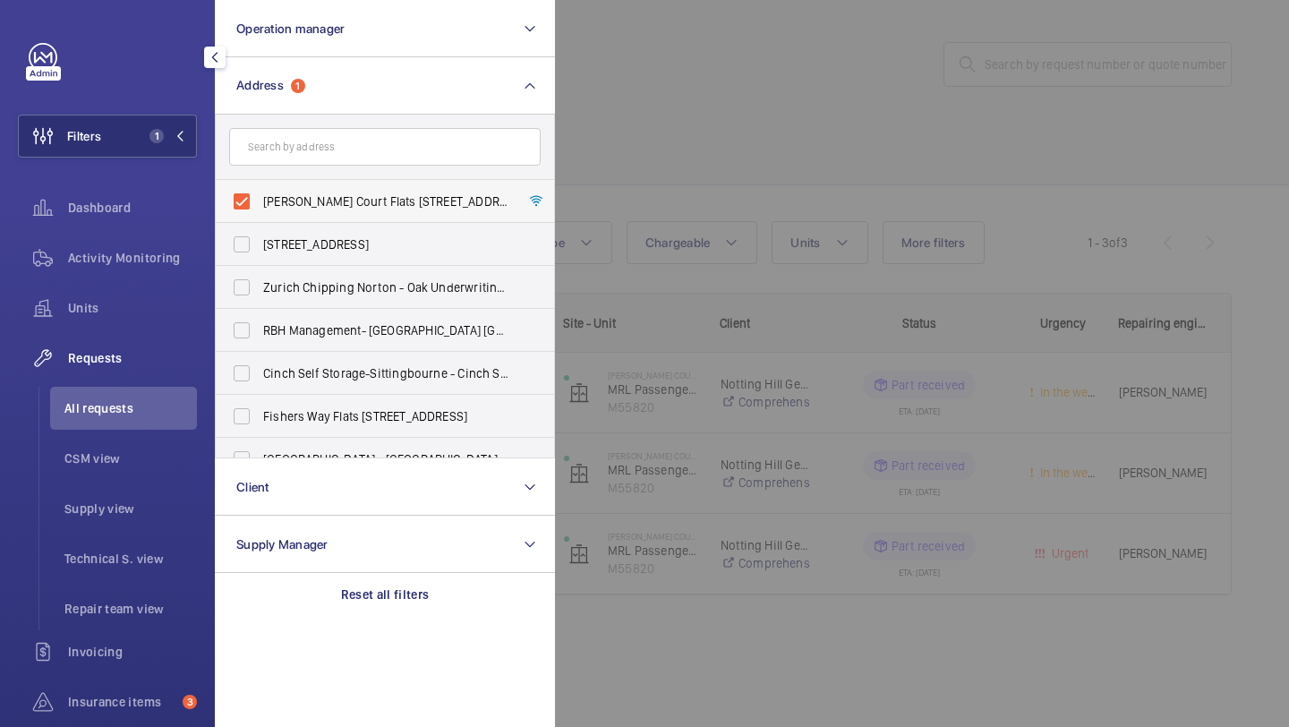
click at [292, 210] on label "Erin Court Flats 1/24 - High Risk Building - Erin Court Flats 1/24, LONDON NW2 …" at bounding box center [371, 201] width 311 height 43
click at [260, 210] on input "Erin Court Flats 1/24 - High Risk Building - Erin Court Flats 1/24, LONDON NW2 …" at bounding box center [242, 201] width 36 height 36
checkbox input "false"
click at [771, 98] on div at bounding box center [1199, 363] width 1289 height 727
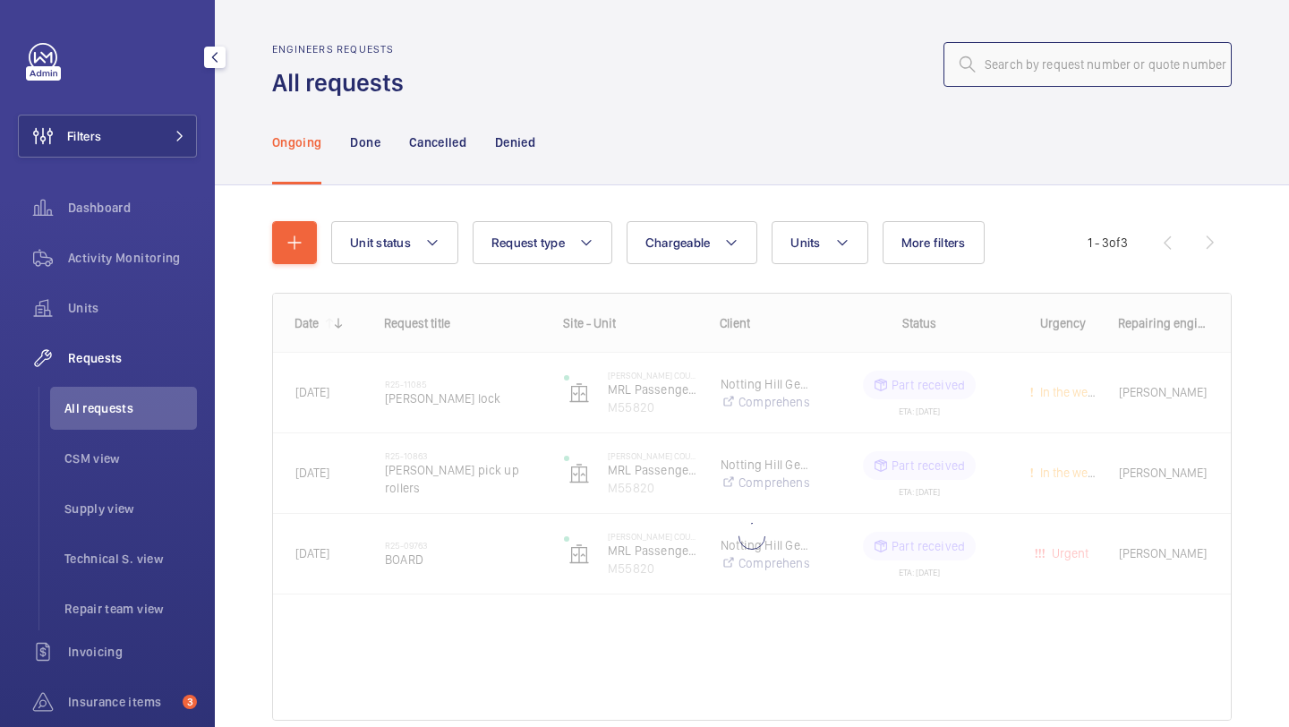
click at [1043, 62] on input "text" at bounding box center [1087, 64] width 288 height 45
paste input "R25-10619"
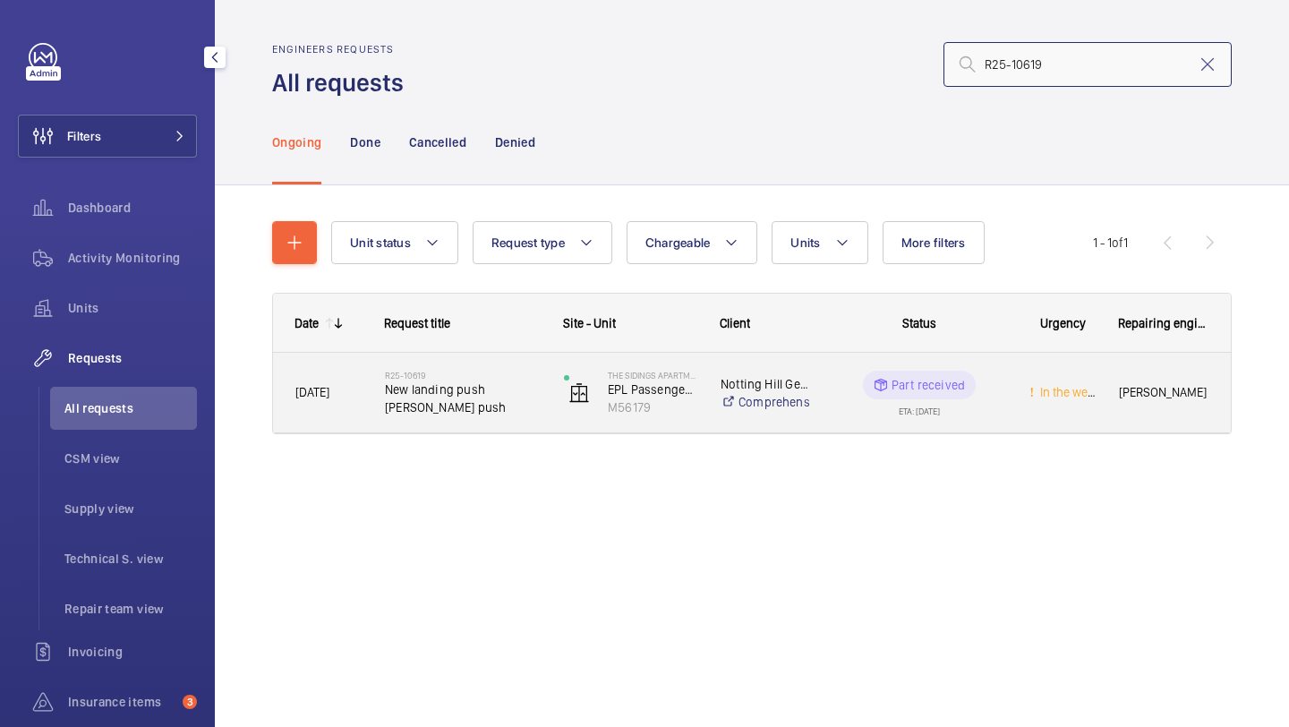
type input "R25-10619"
click at [421, 413] on span "New landing push Schindler push" at bounding box center [463, 398] width 156 height 36
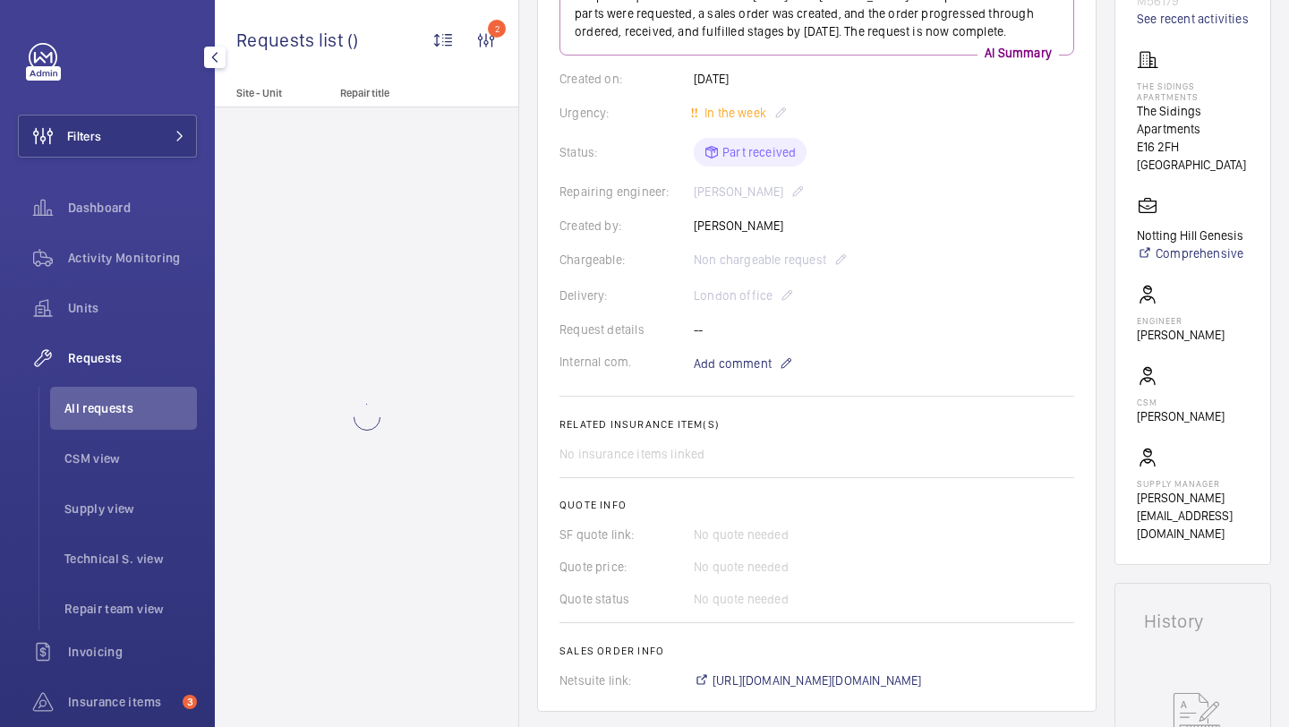
scroll to position [651, 0]
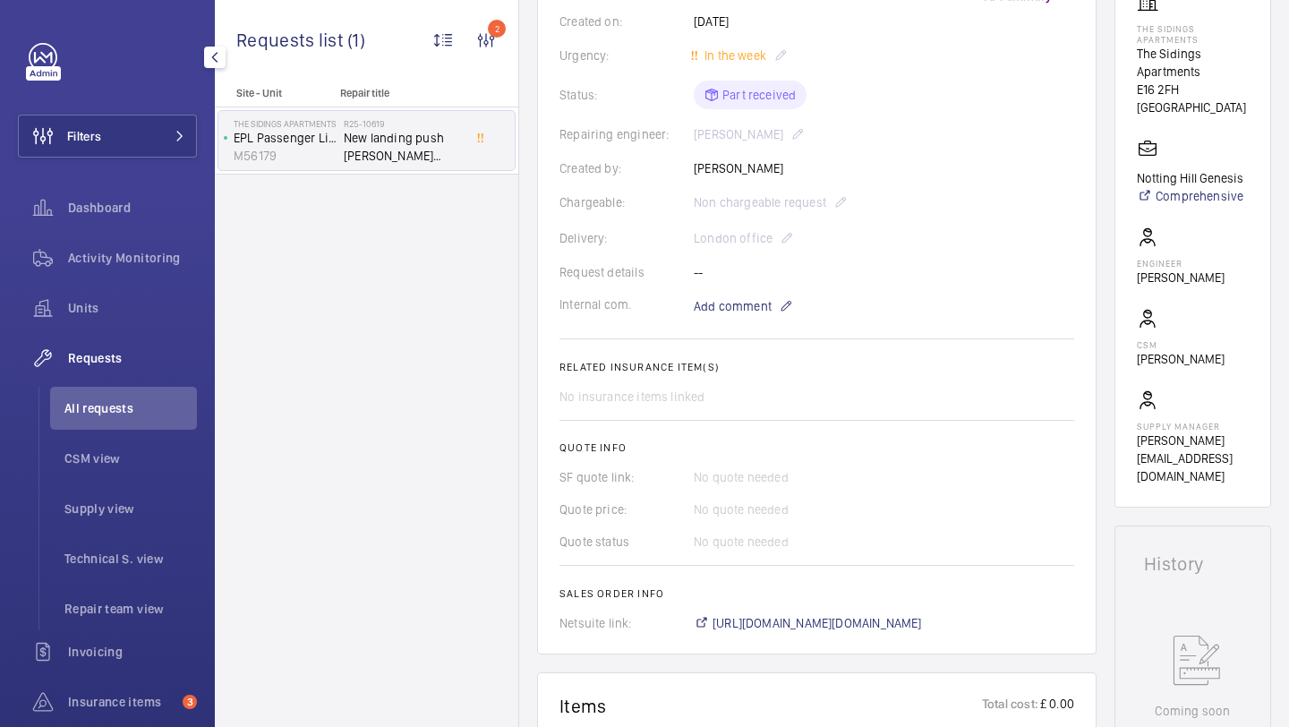
scroll to position [353, 0]
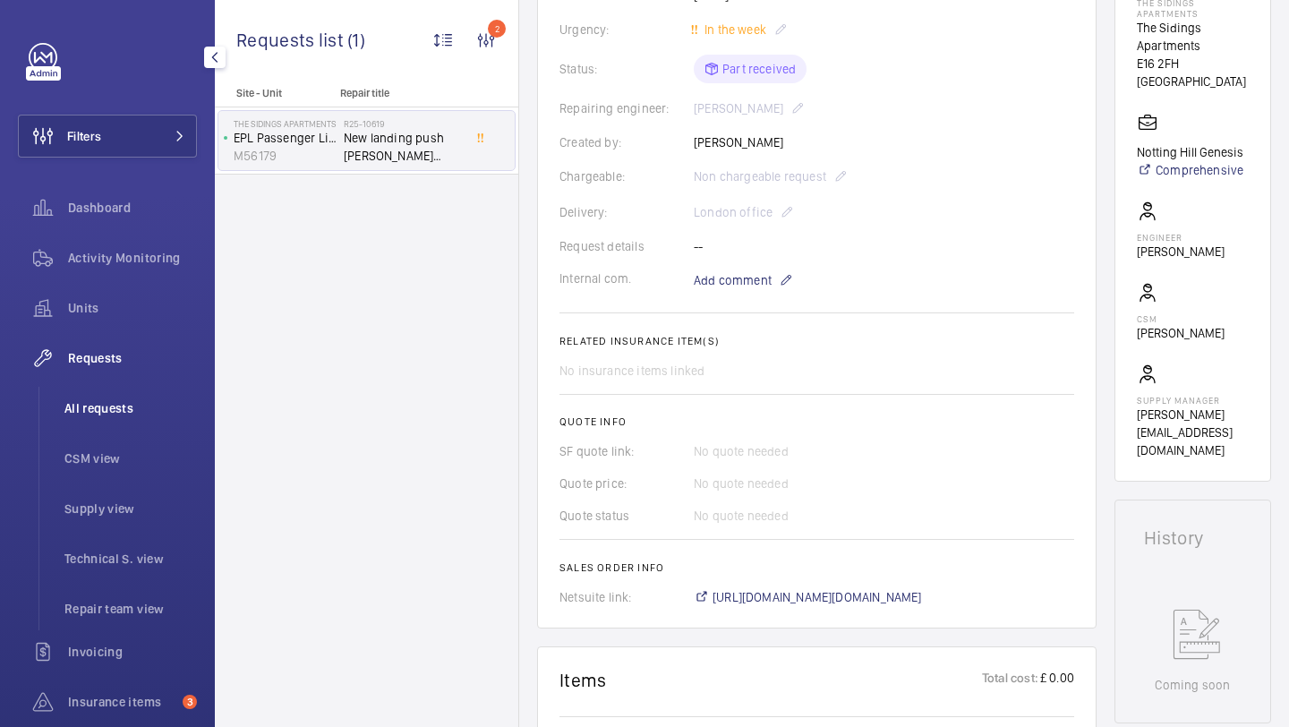
click at [164, 414] on span "All requests" at bounding box center [130, 408] width 132 height 18
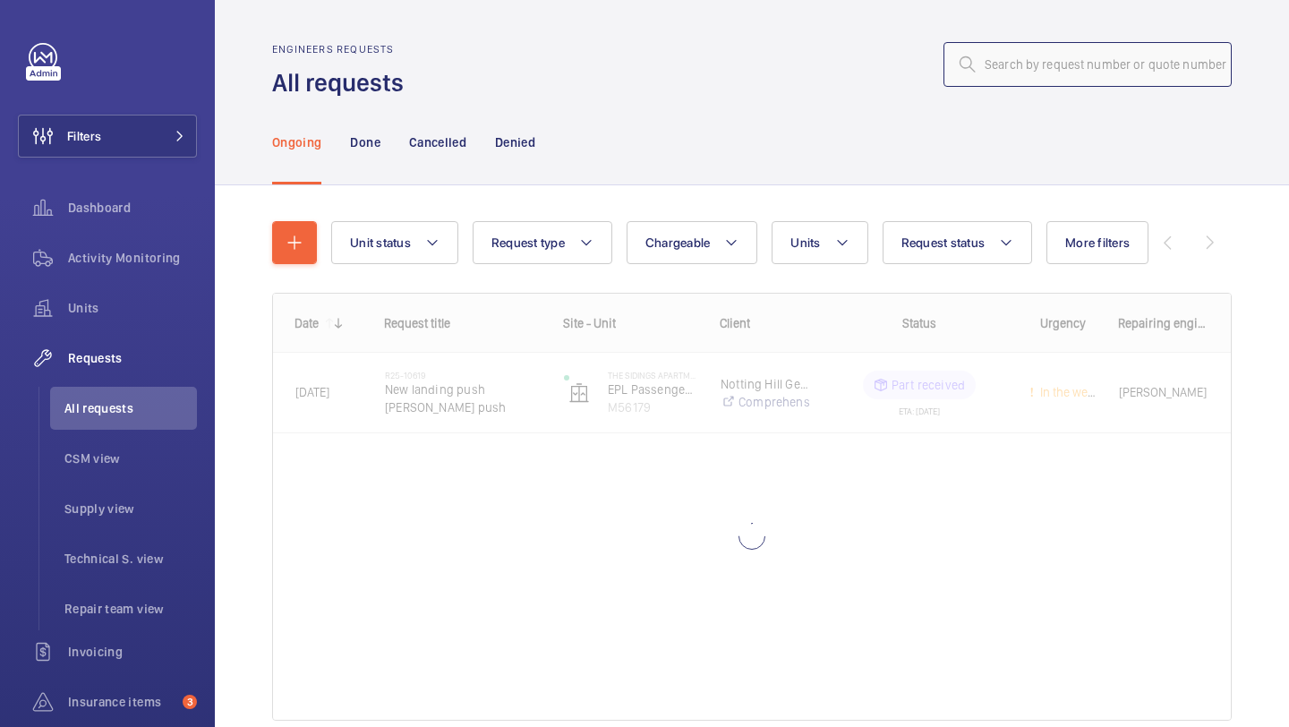
click at [1002, 70] on input "text" at bounding box center [1087, 64] width 288 height 45
paste input "R25-08539"
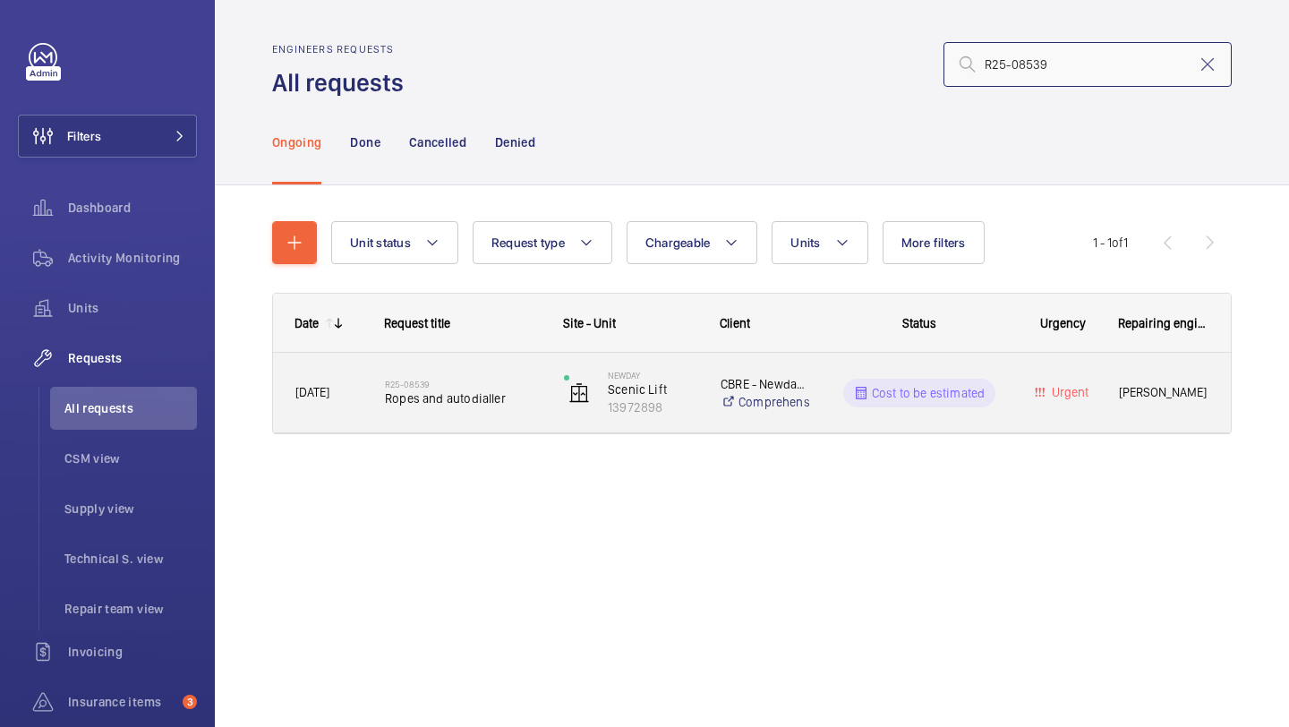
type input "R25-08539"
click at [450, 380] on h2 "R25-08539" at bounding box center [463, 384] width 156 height 11
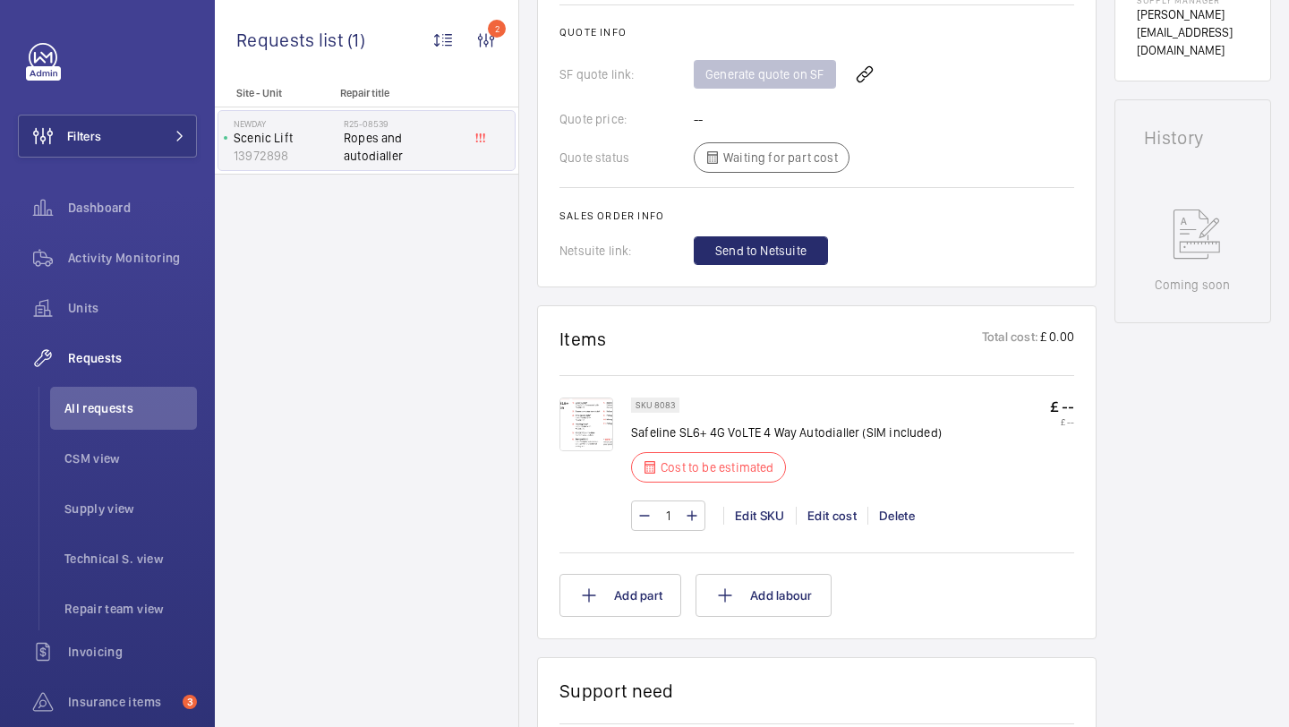
scroll to position [728, 0]
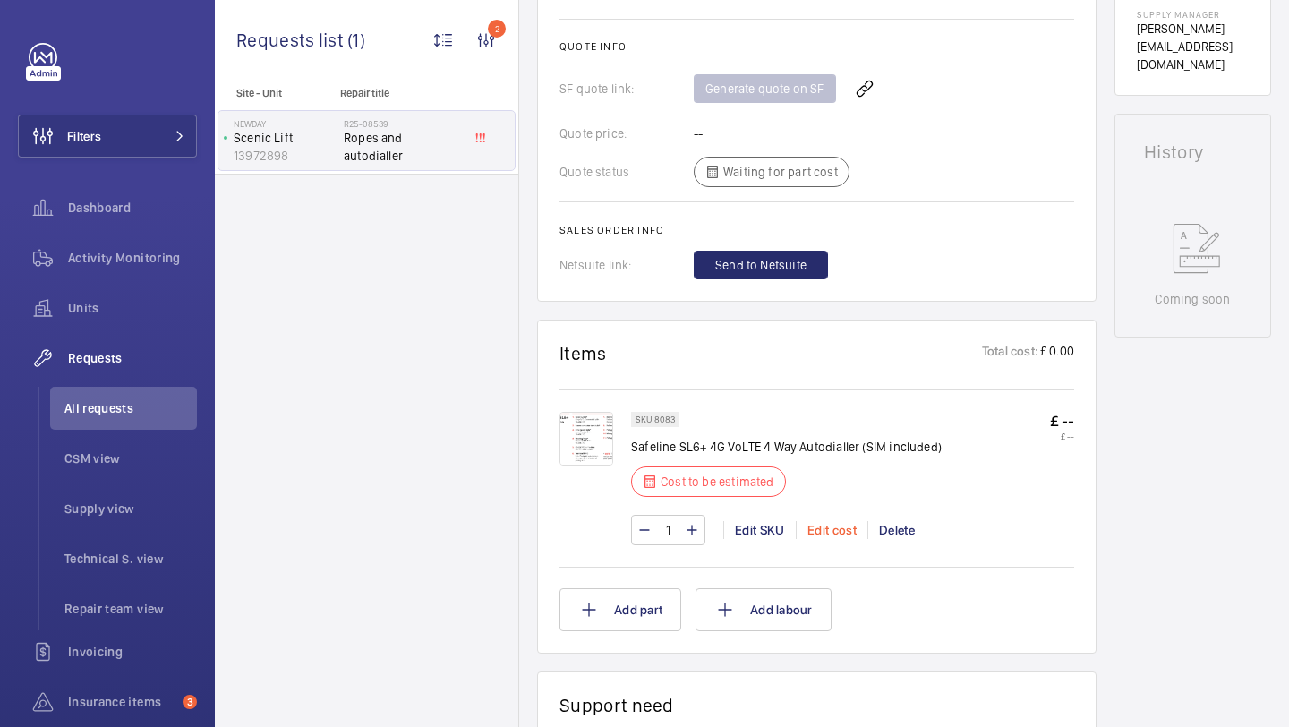
click at [830, 528] on div "Edit cost" at bounding box center [832, 530] width 72 height 18
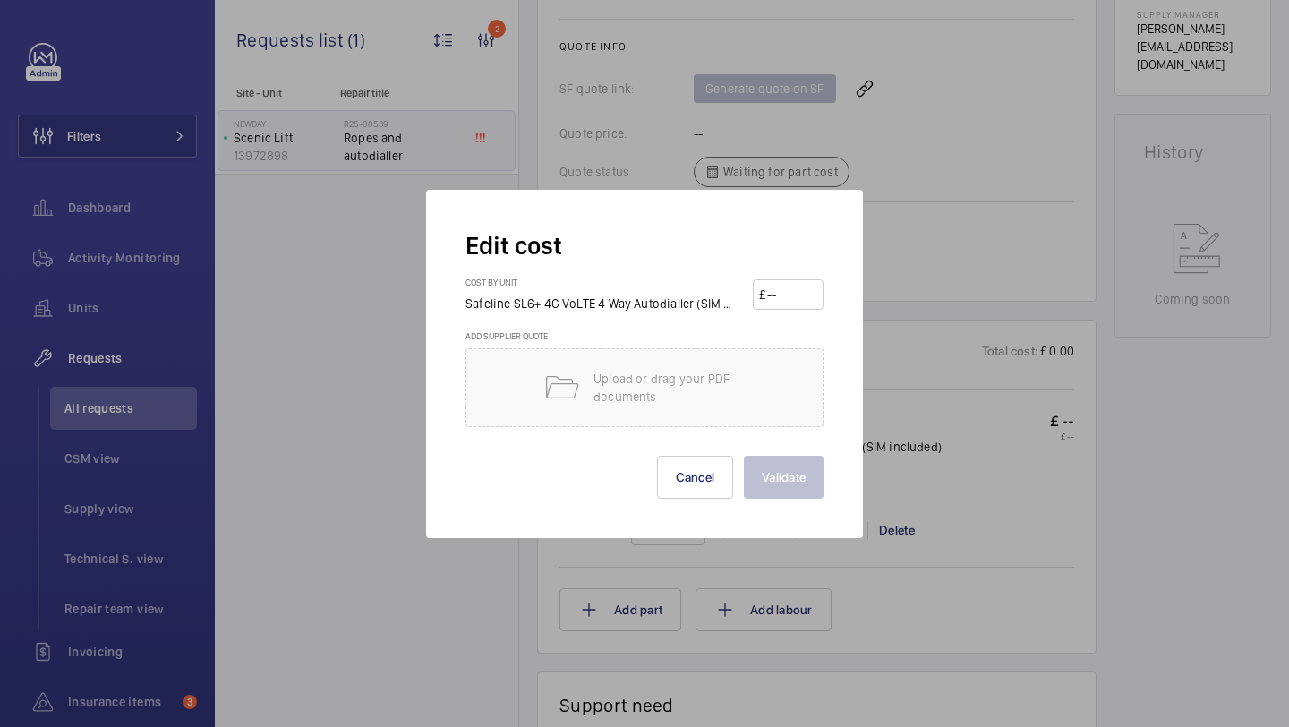
click at [783, 297] on input "number" at bounding box center [791, 294] width 52 height 29
type input "847"
click at [744, 455] on button "Validate" at bounding box center [784, 476] width 80 height 43
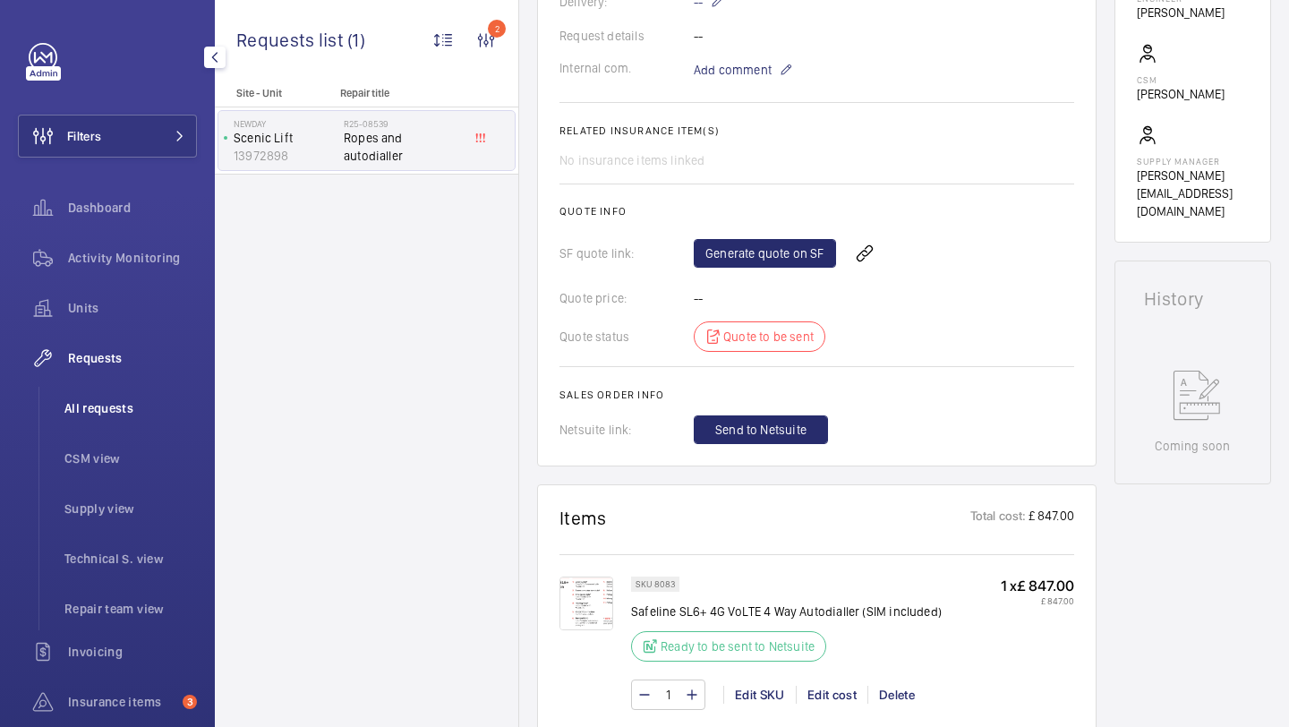
scroll to position [585, 0]
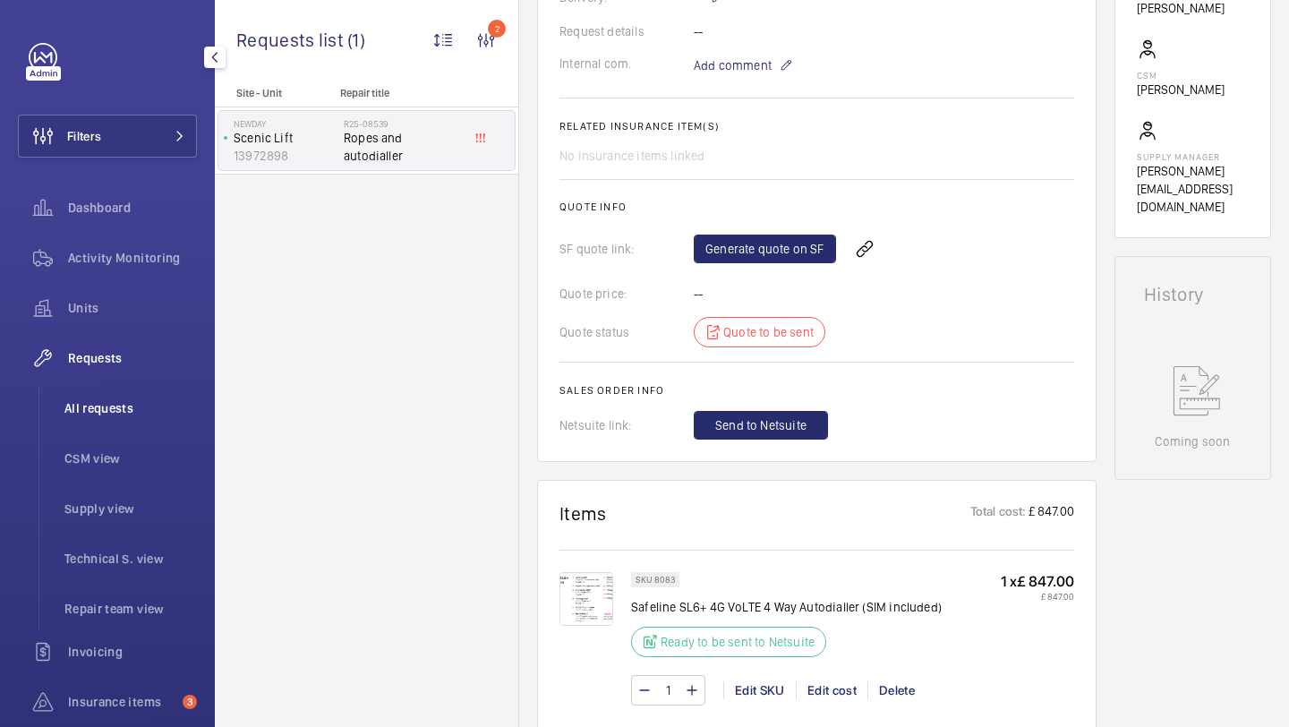
click at [123, 409] on span "All requests" at bounding box center [130, 408] width 132 height 18
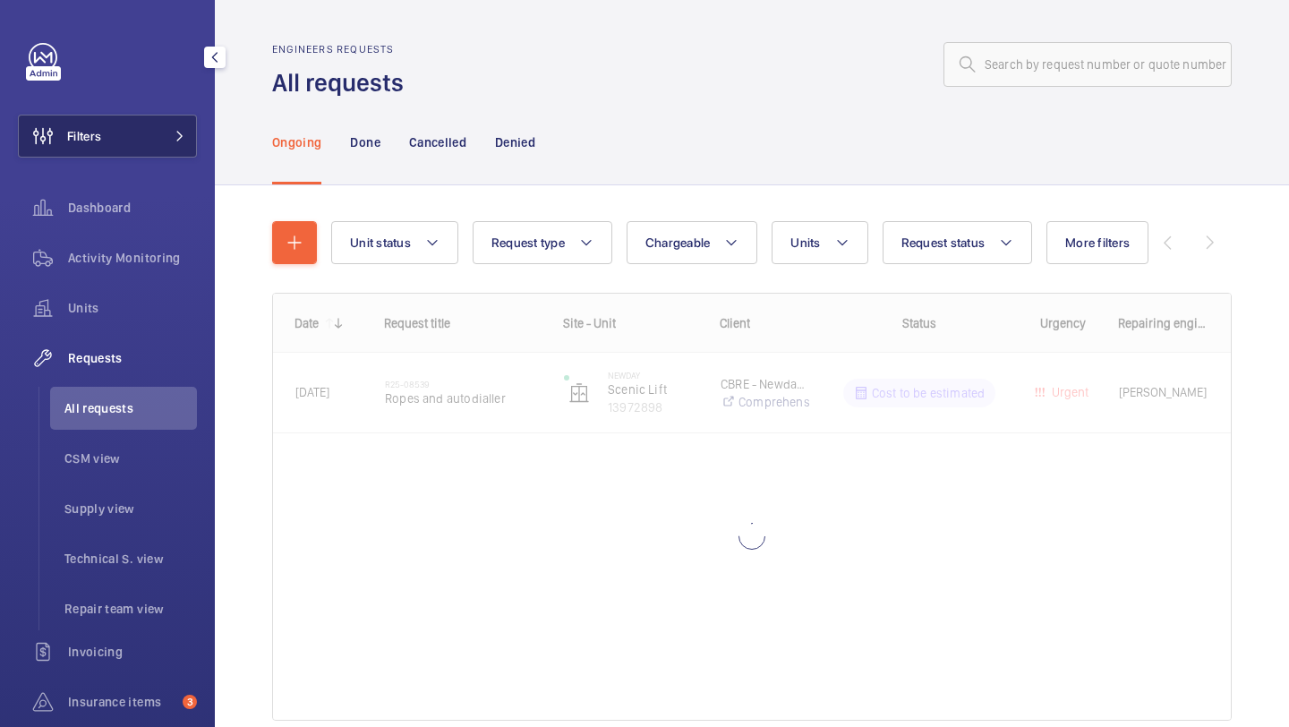
click at [132, 143] on button "Filters" at bounding box center [107, 136] width 179 height 43
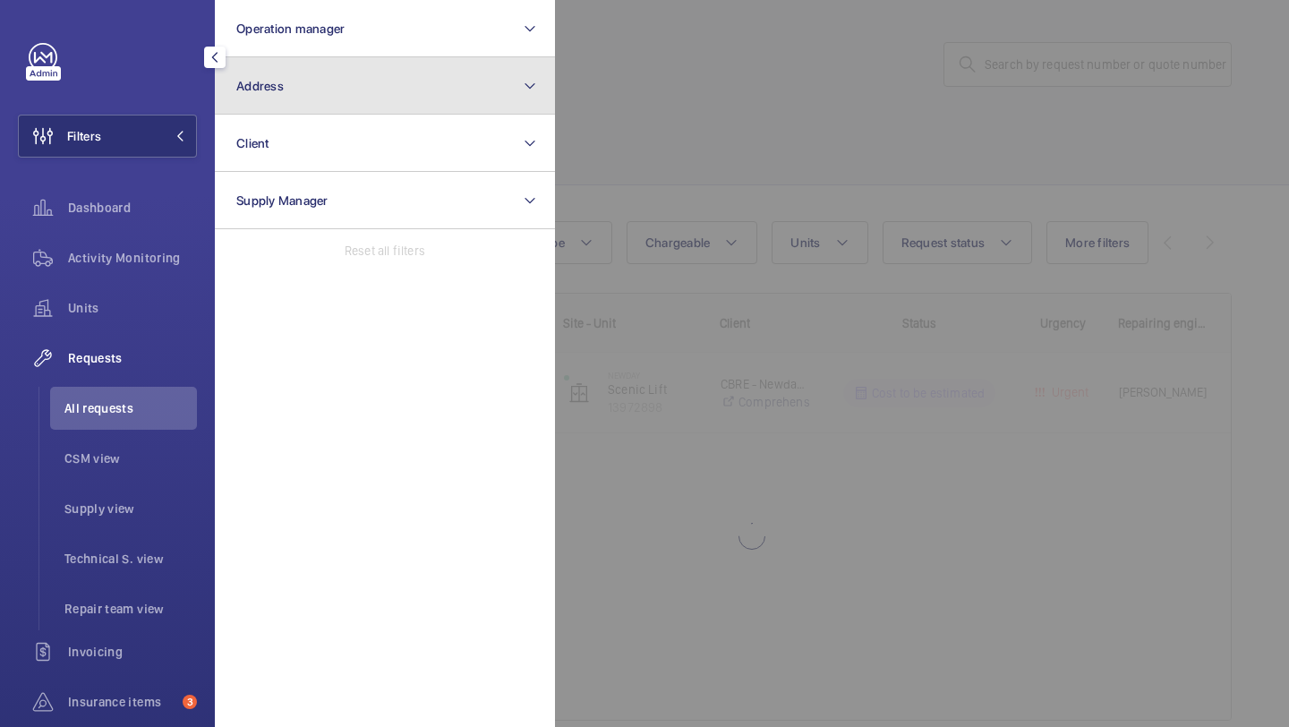
click at [254, 100] on button "Address" at bounding box center [385, 85] width 340 height 57
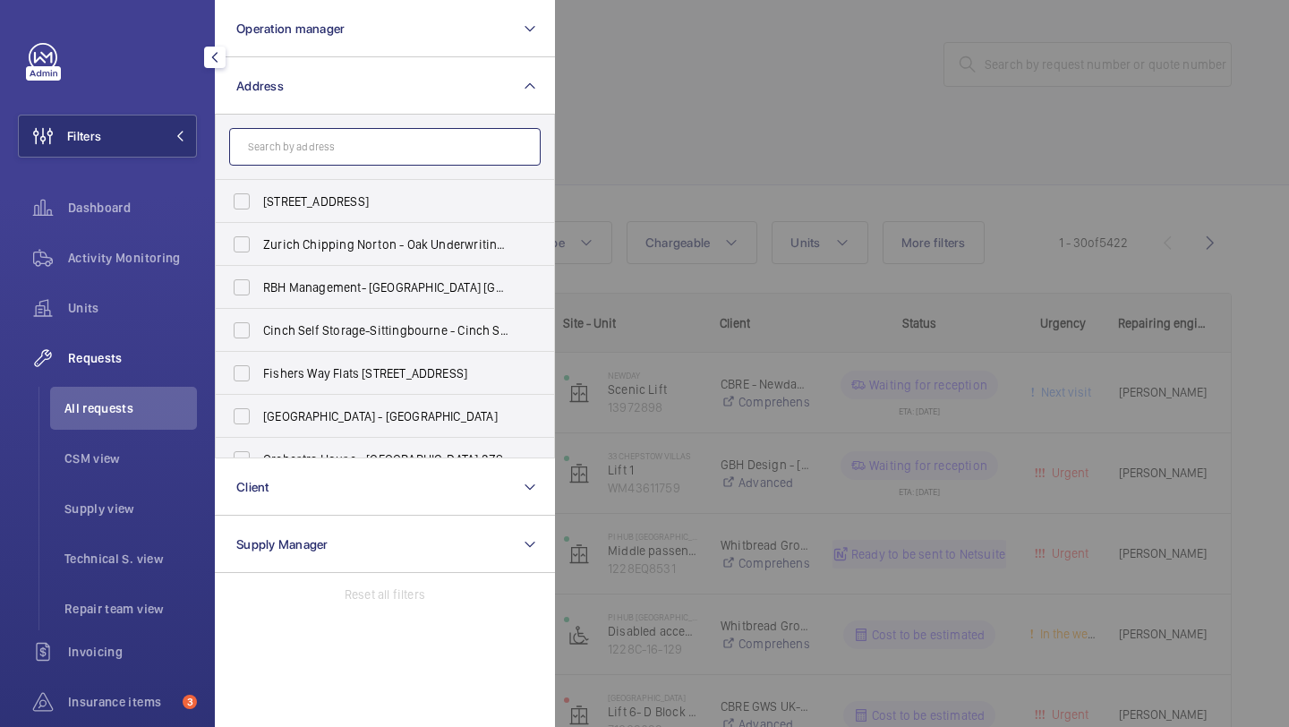
paste input "R25-05225"
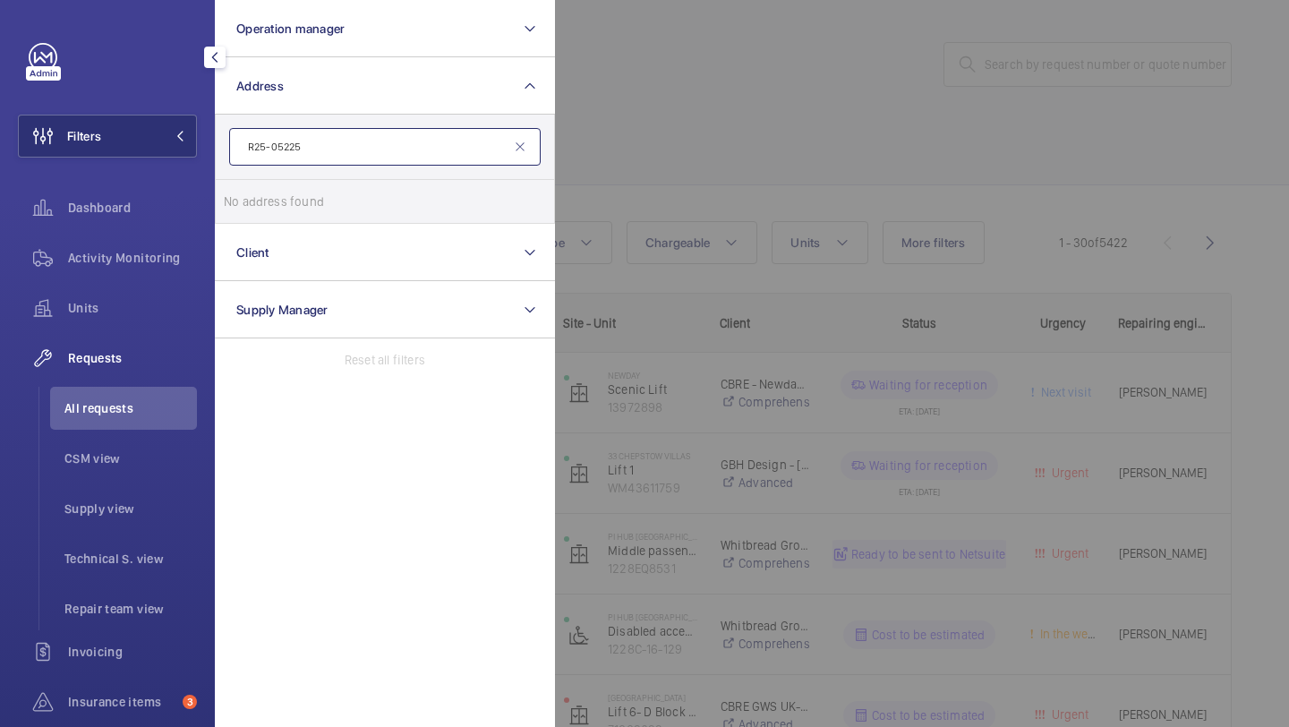
type input "R25-05225"
click at [142, 416] on span "All requests" at bounding box center [130, 408] width 132 height 18
click at [983, 98] on div at bounding box center [1199, 363] width 1289 height 727
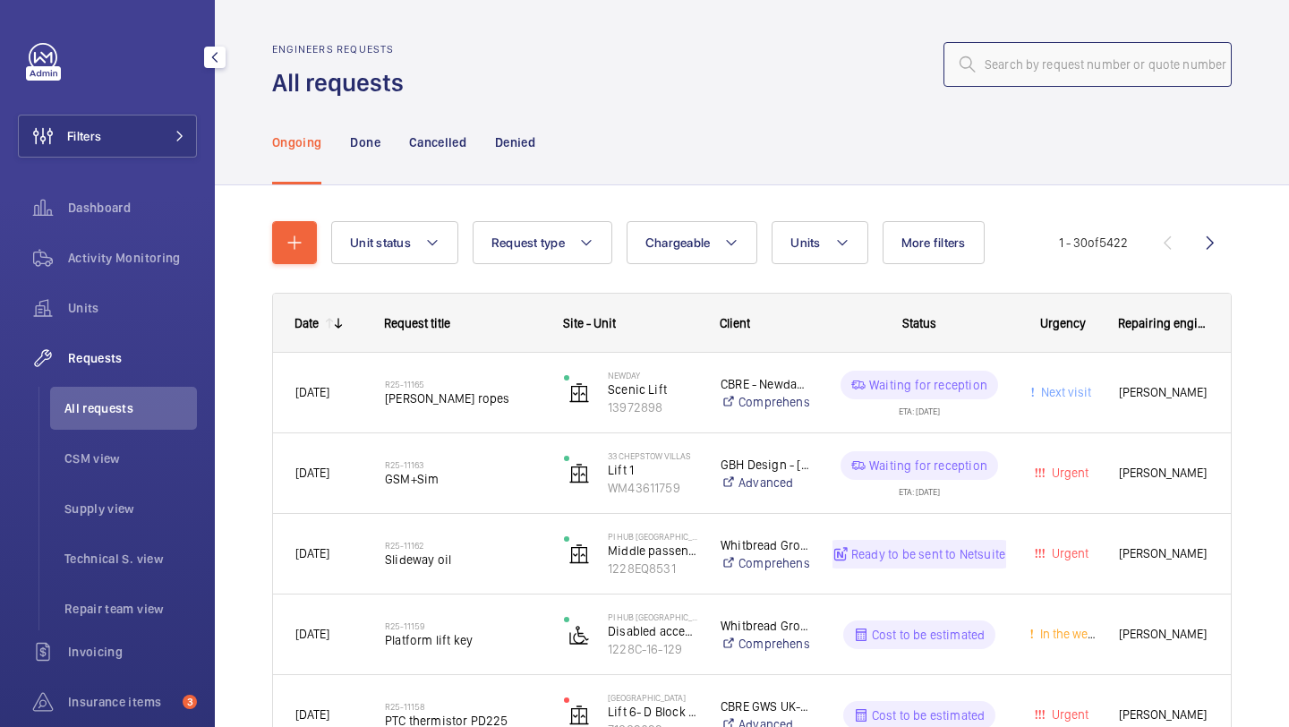
click at [1051, 64] on input "text" at bounding box center [1087, 64] width 288 height 45
paste input "R25-05225"
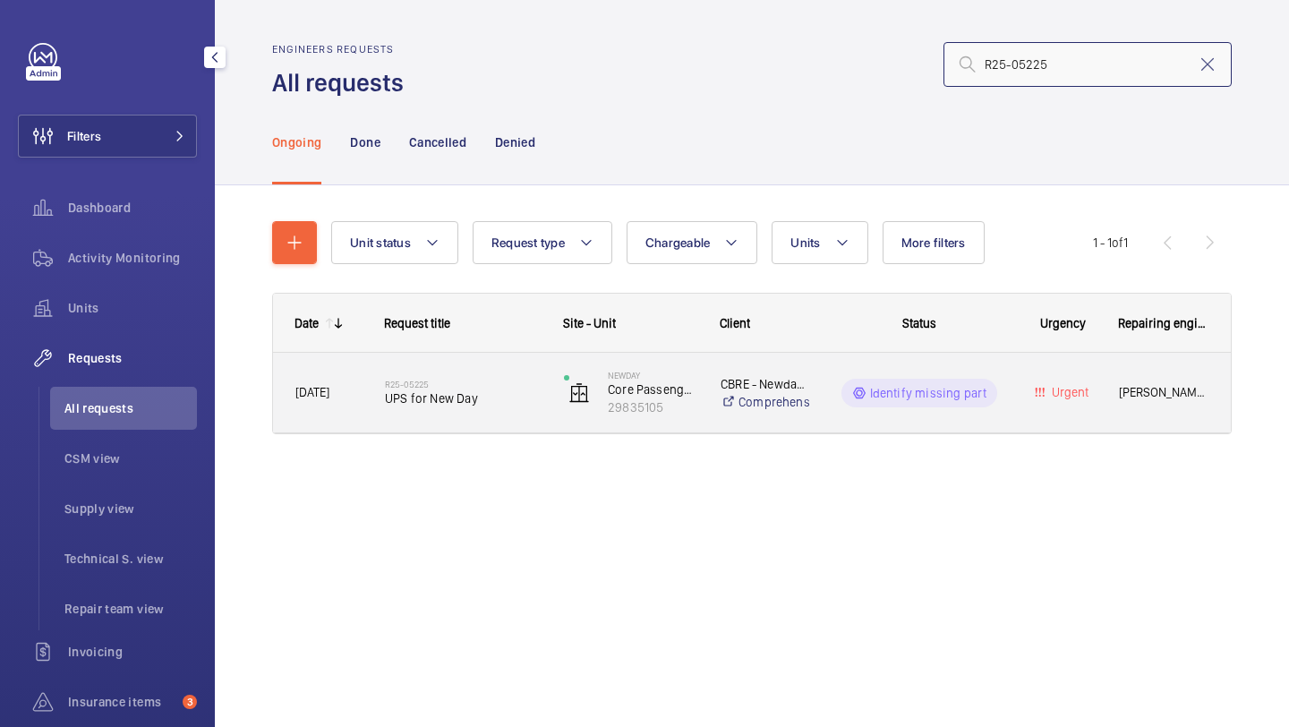
type input "R25-05225"
click at [475, 378] on div "R25-05225 UPS for New Day" at bounding box center [463, 393] width 156 height 52
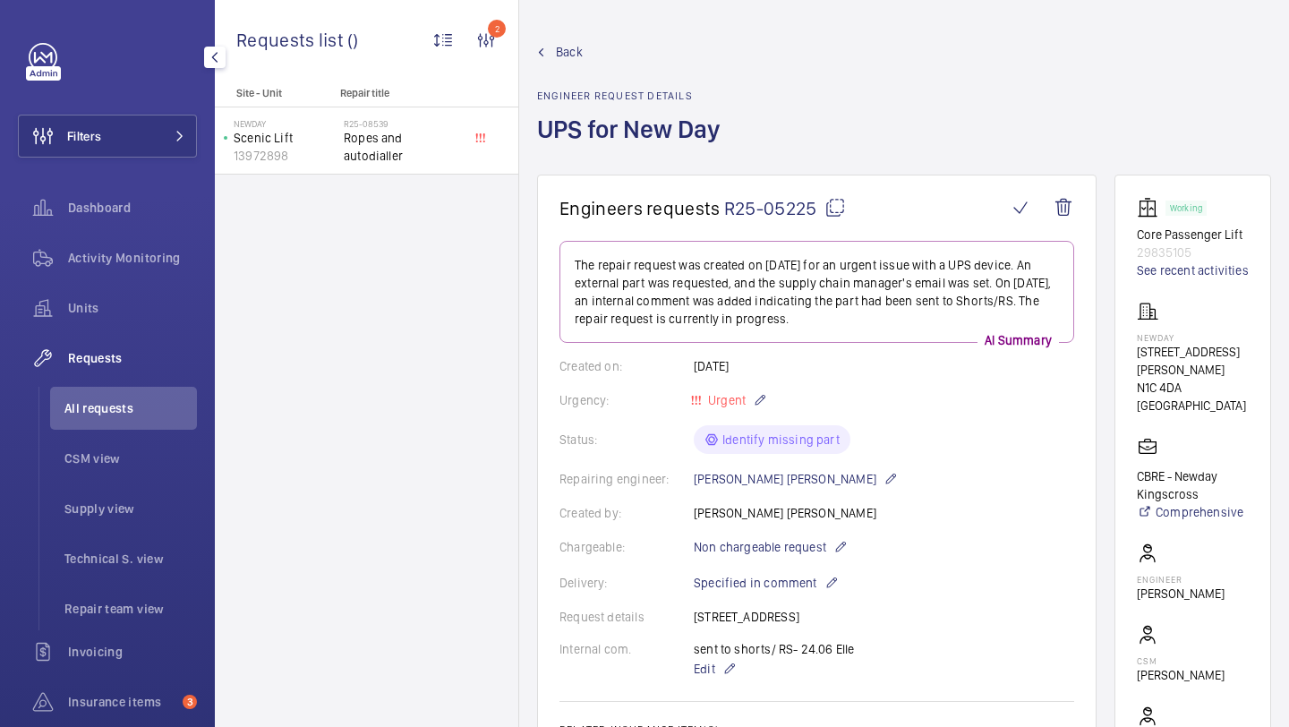
scroll to position [591, 0]
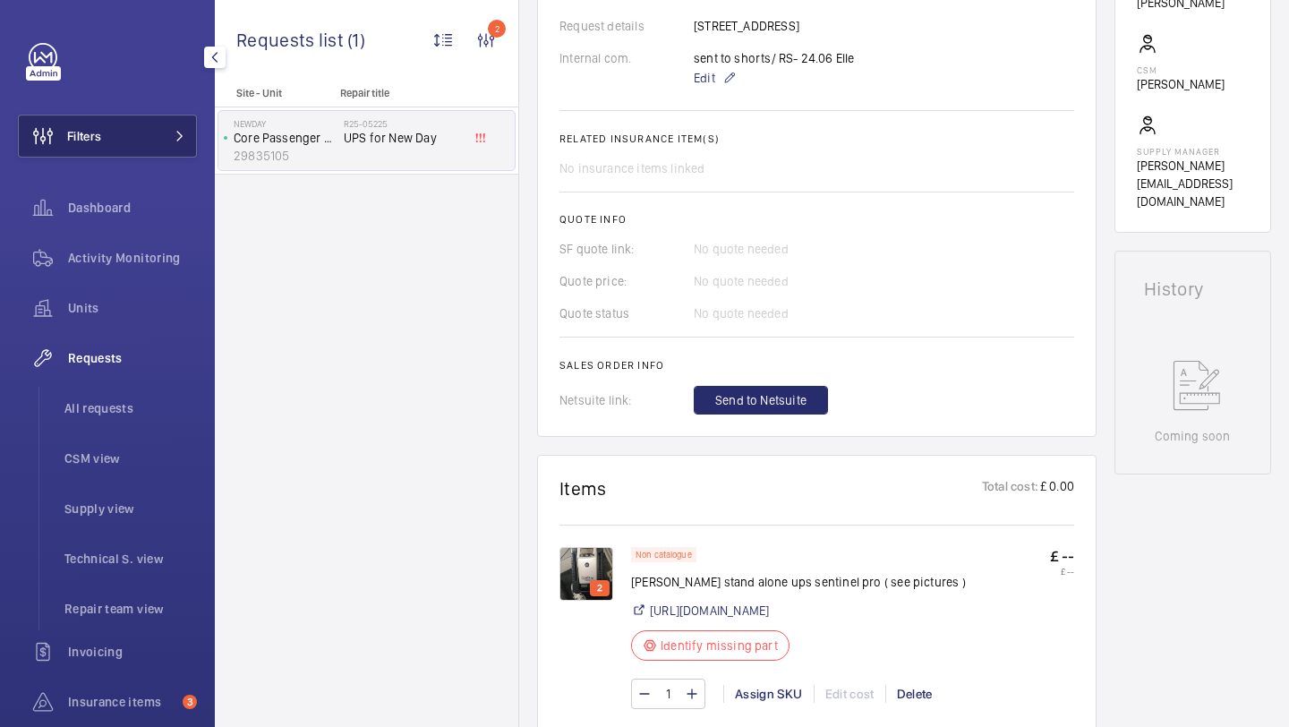
click at [135, 140] on button "Filters" at bounding box center [107, 136] width 179 height 43
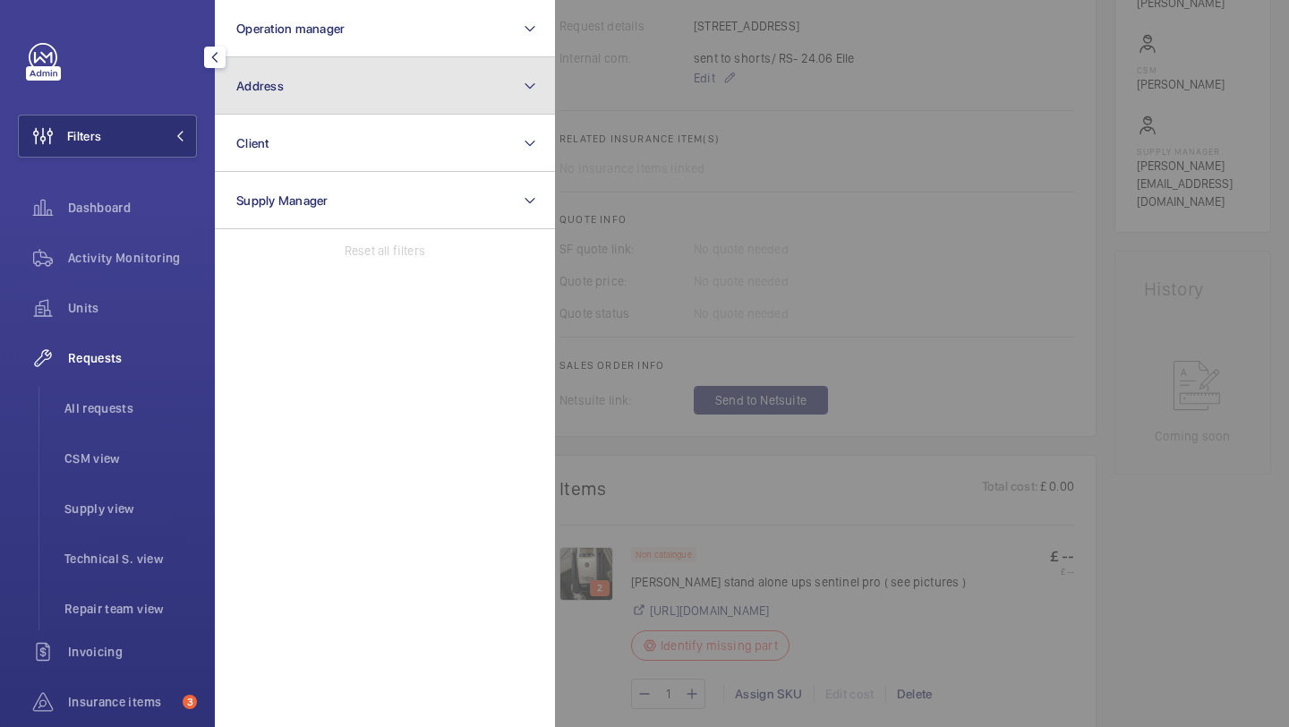
click at [268, 111] on button "Address" at bounding box center [385, 85] width 340 height 57
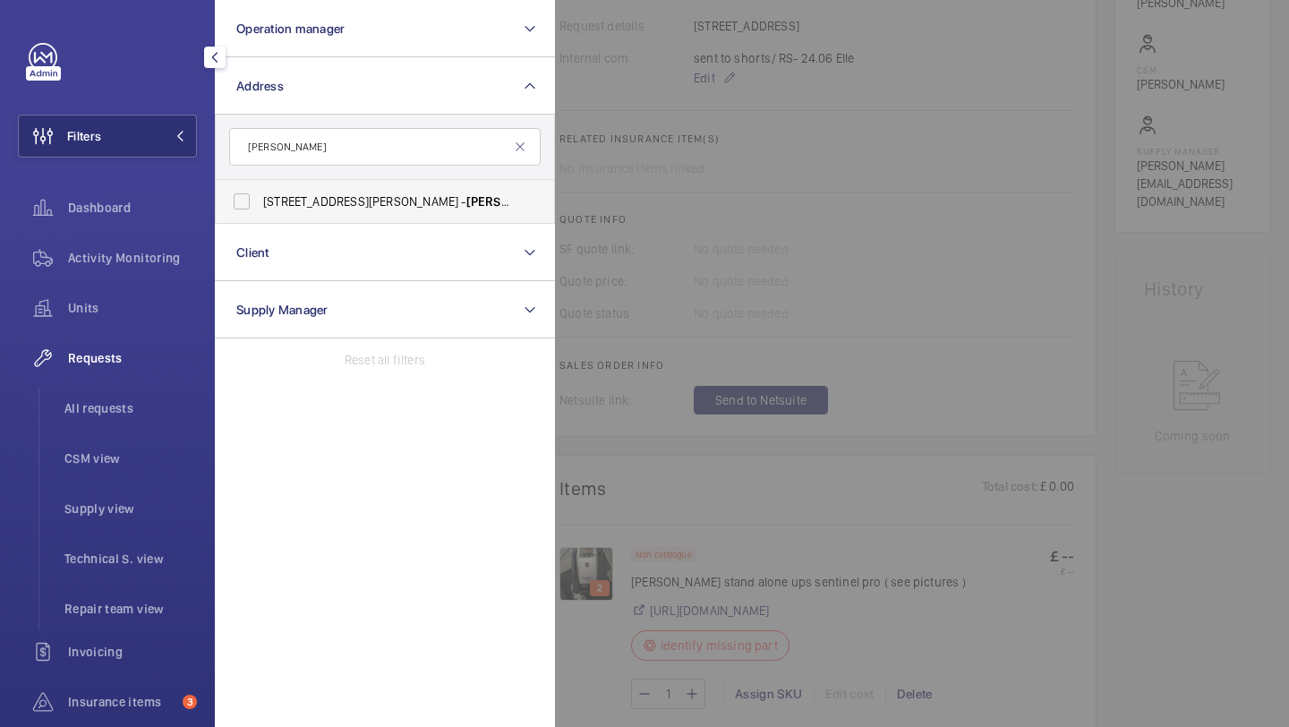
type input "roebuck"
click at [317, 198] on span "45-47 Bassett Road - Roebuck House, LONDON W10 6JX" at bounding box center [386, 201] width 246 height 18
click at [260, 198] on input "45-47 Bassett Road - Roebuck House, LONDON W10 6JX" at bounding box center [242, 201] width 36 height 36
checkbox input "true"
click at [142, 390] on li "All requests" at bounding box center [123, 408] width 147 height 43
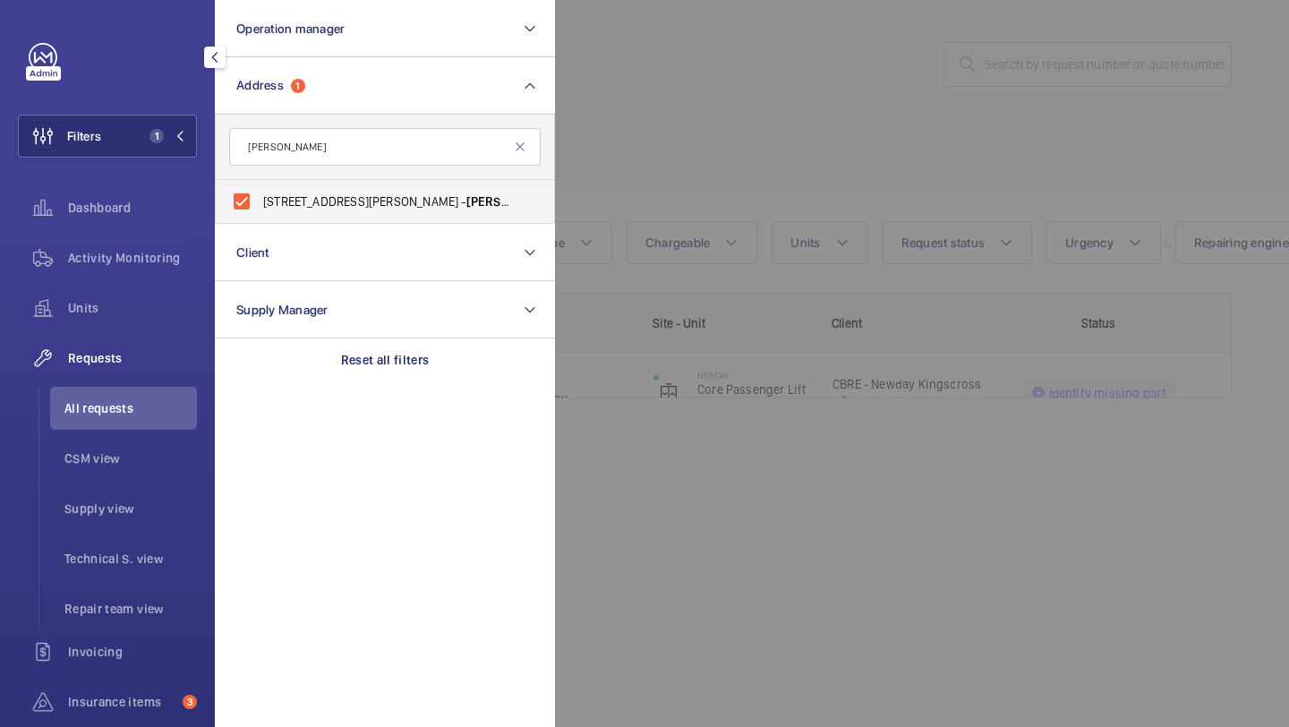
click at [643, 161] on div at bounding box center [1199, 363] width 1289 height 727
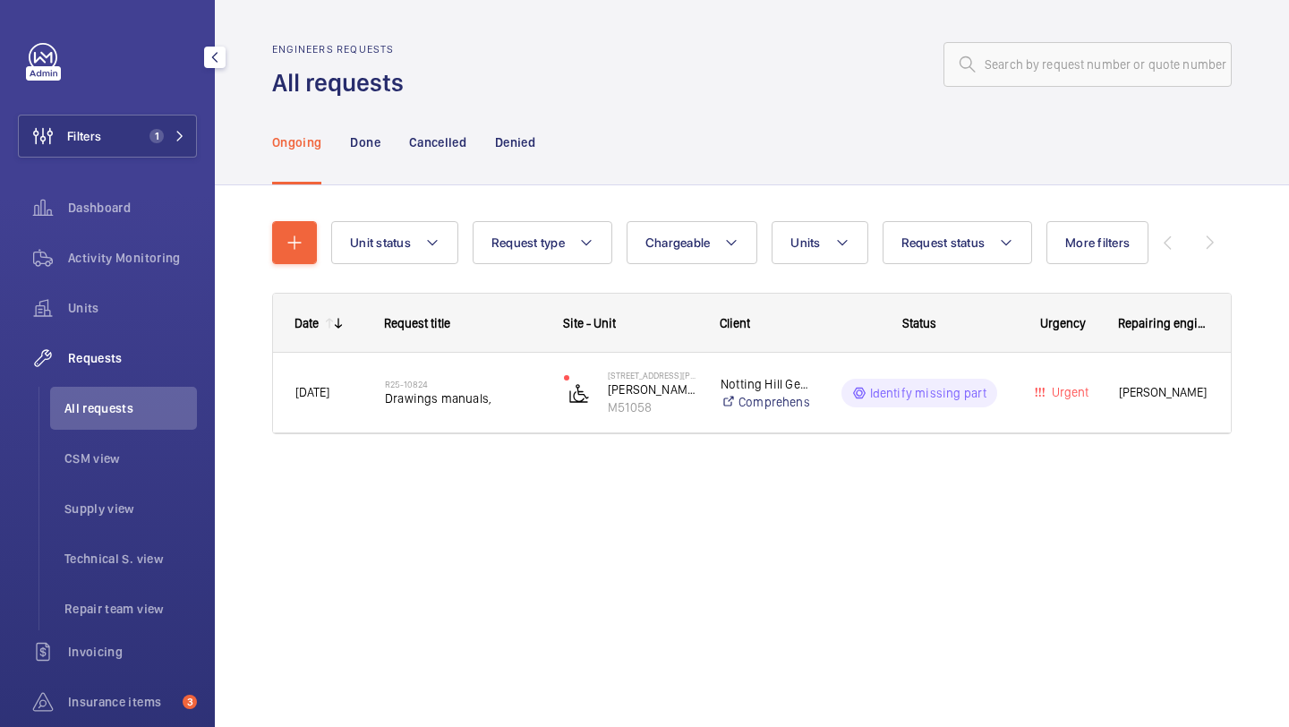
drag, startPoint x: 482, startPoint y: 399, endPoint x: 588, endPoint y: 105, distance: 312.8
click at [587, 106] on wm-front-tabs "Ongoing Done Cancelled Denied Unit status Request type Chargeable Units Request…" at bounding box center [752, 309] width 1074 height 421
click at [137, 532] on ul "All requests CSM view Supply view Technical S. view Repair team view" at bounding box center [117, 508] width 158 height 243
click at [140, 505] on span "Supply view" at bounding box center [130, 508] width 132 height 18
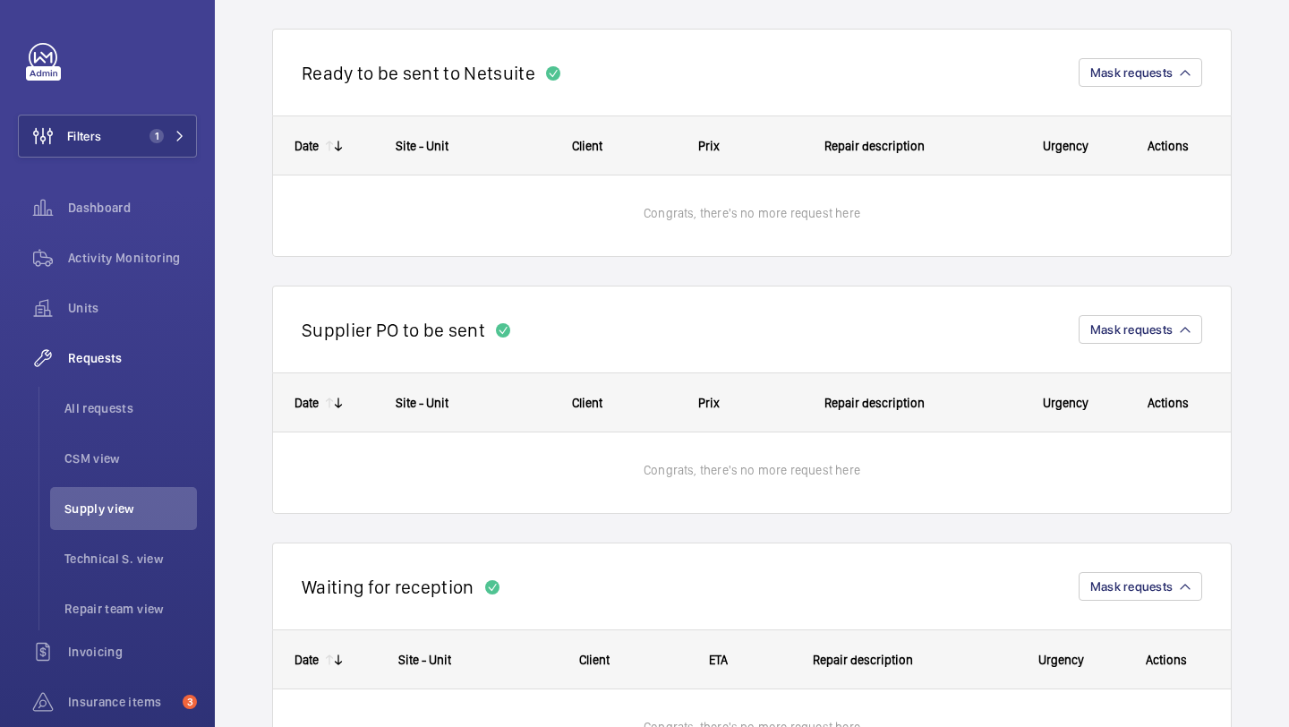
scroll to position [1030, 0]
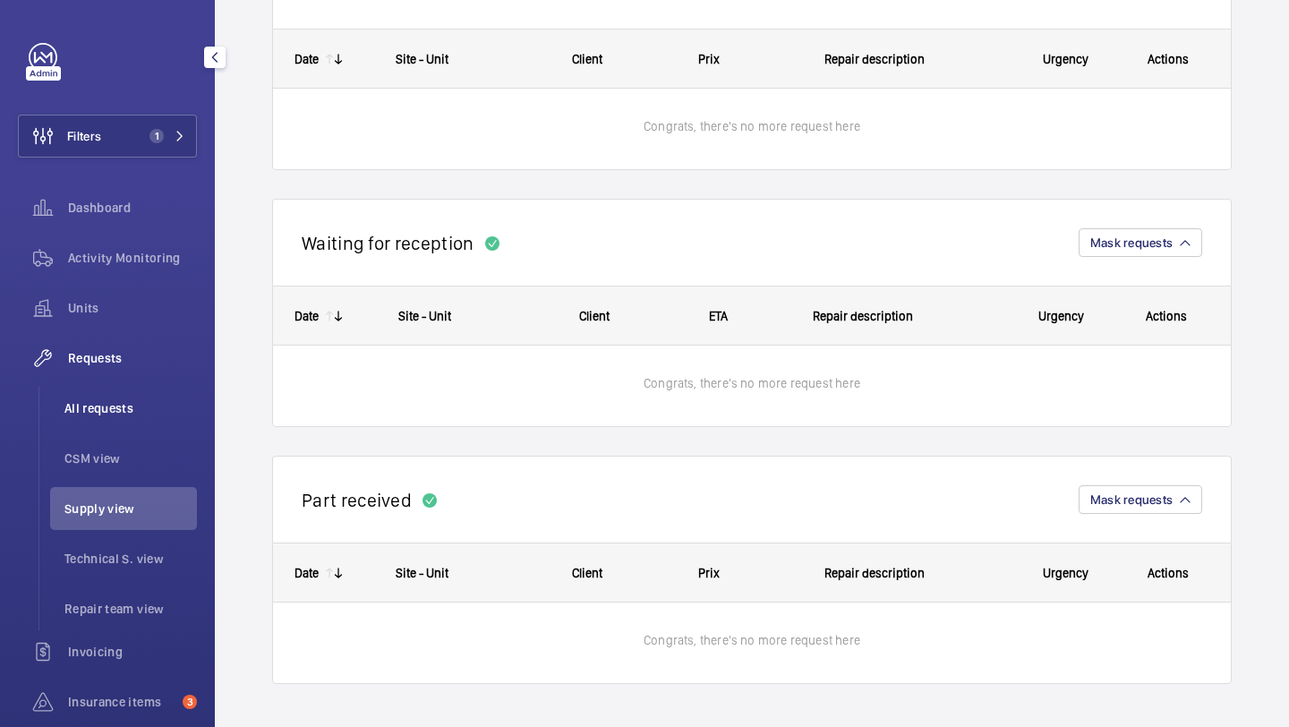
click at [117, 411] on span "All requests" at bounding box center [130, 408] width 132 height 18
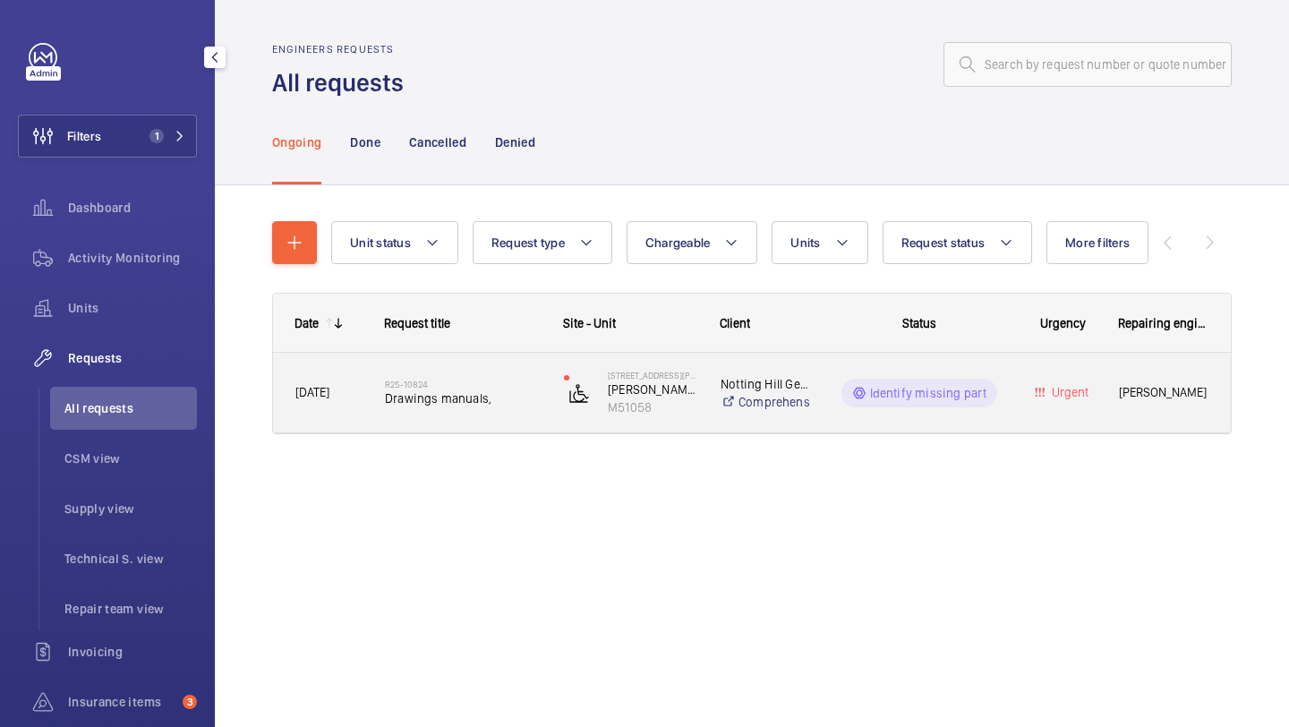
click at [489, 382] on h2 "R25-10824" at bounding box center [463, 384] width 156 height 11
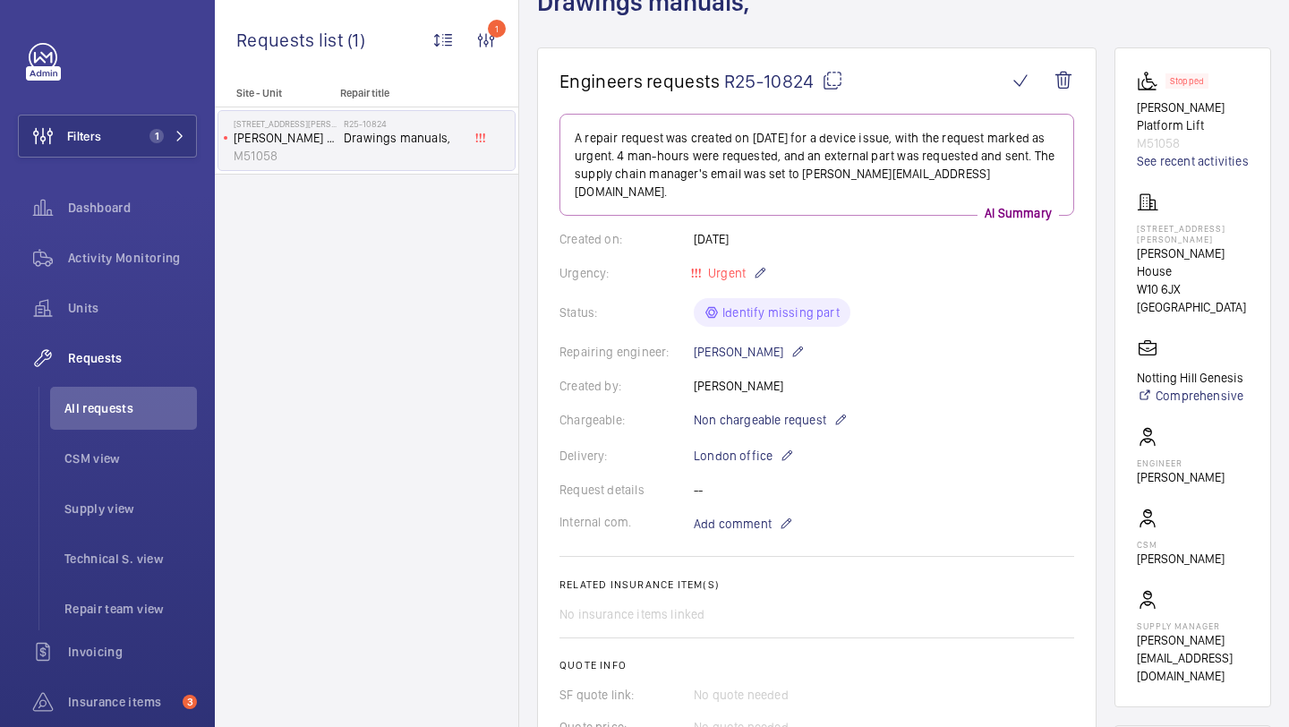
scroll to position [755, 0]
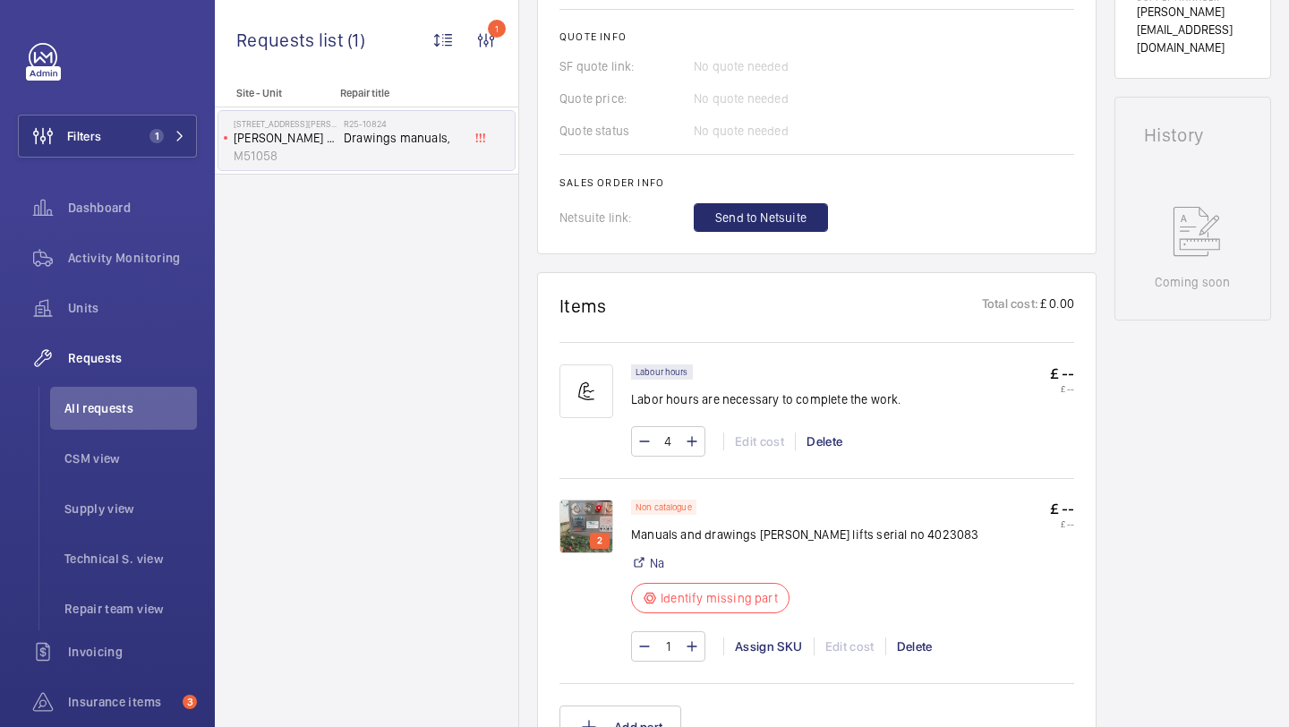
click at [589, 499] on img at bounding box center [586, 526] width 54 height 54
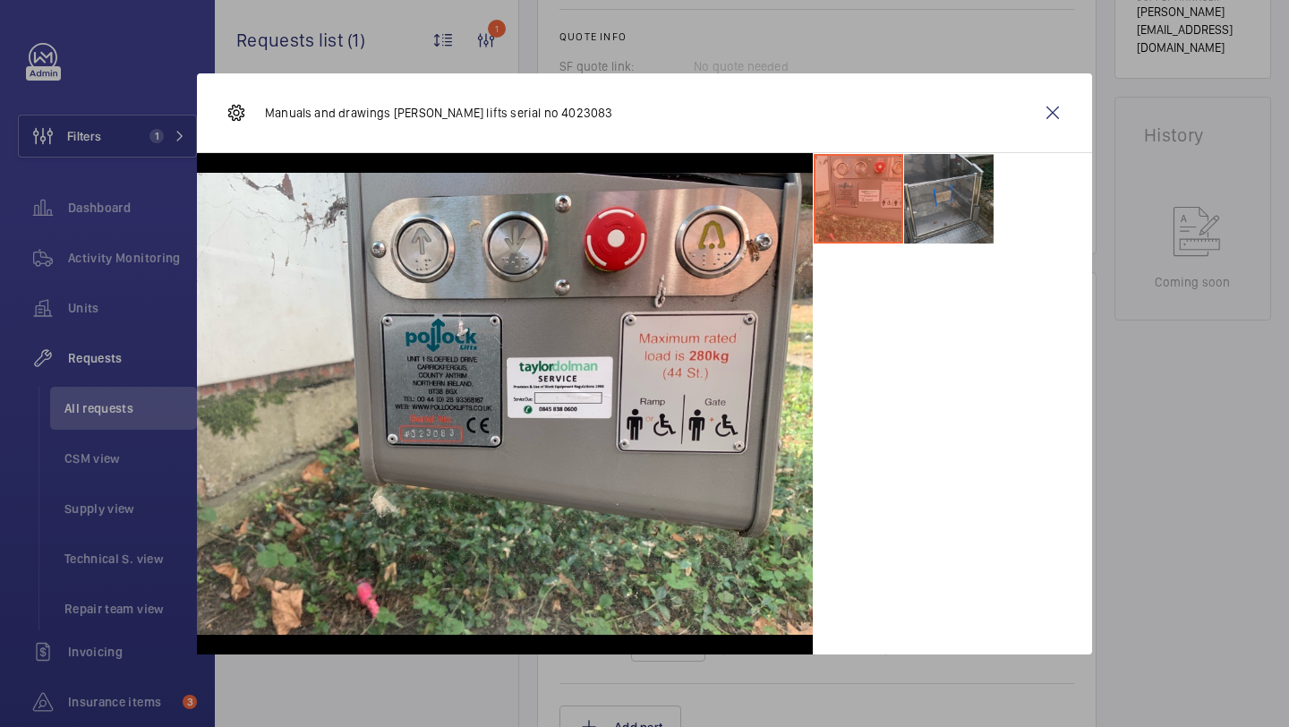
click at [969, 191] on li at bounding box center [948, 198] width 89 height 89
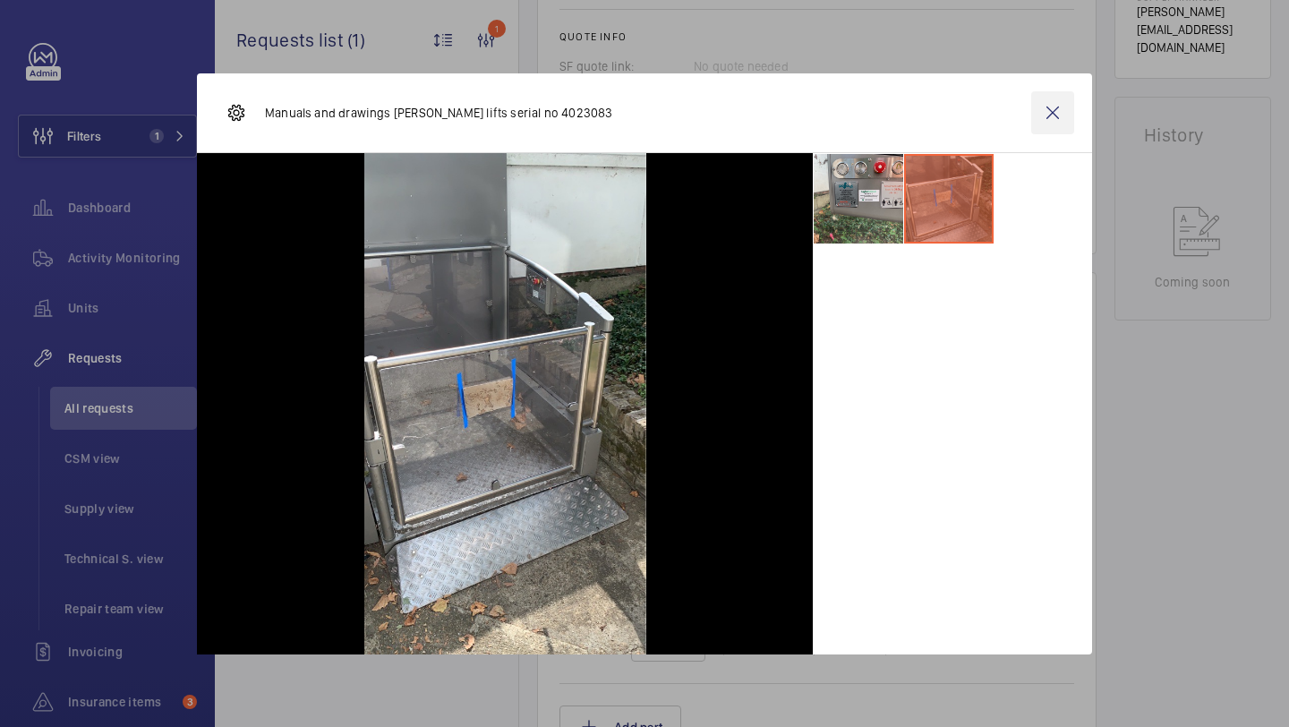
click at [1043, 126] on wm-front-icon-button at bounding box center [1052, 112] width 43 height 43
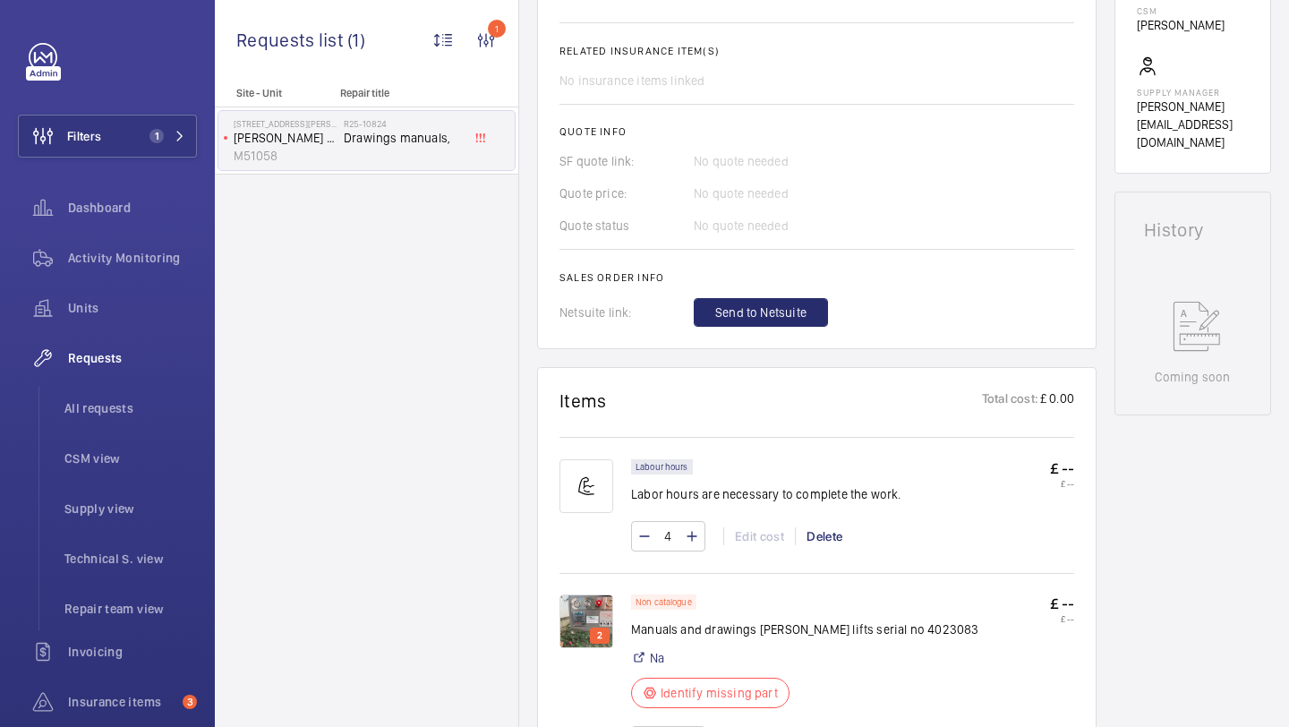
scroll to position [735, 0]
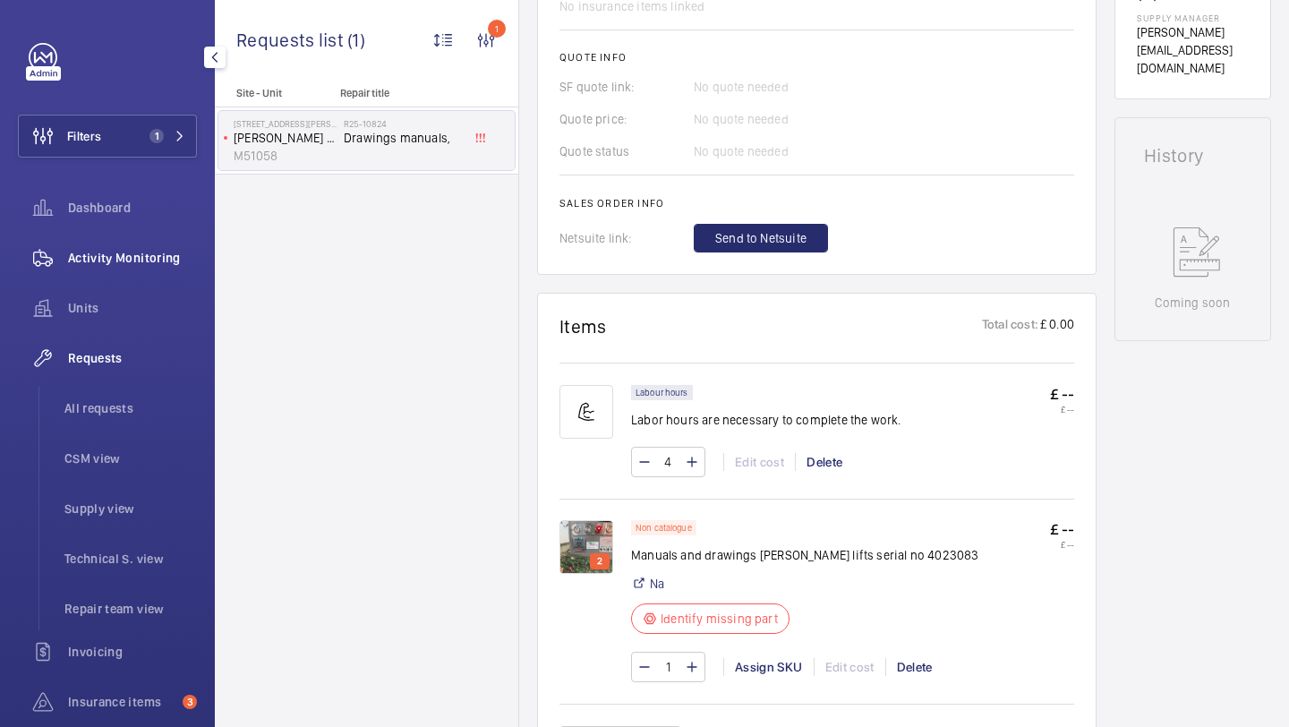
click at [117, 252] on span "Activity Monitoring" at bounding box center [132, 258] width 129 height 18
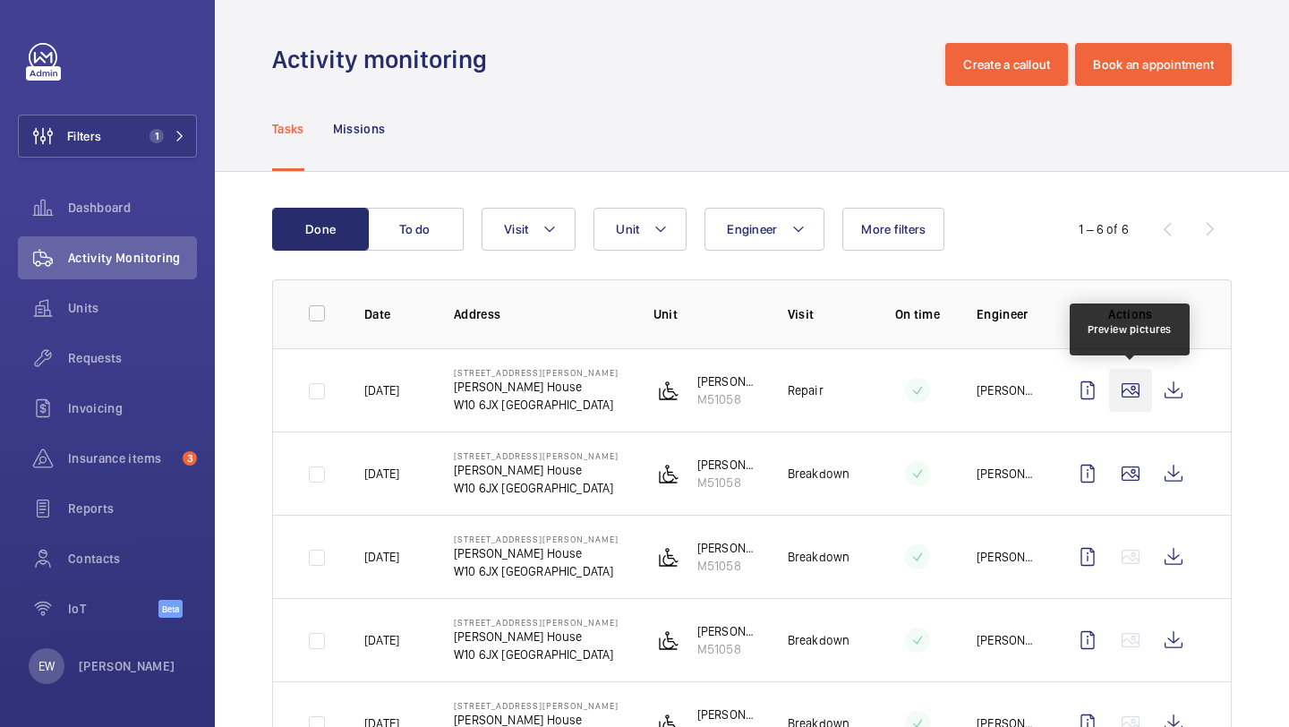
click at [1123, 383] on wm-front-icon-button at bounding box center [1130, 390] width 43 height 43
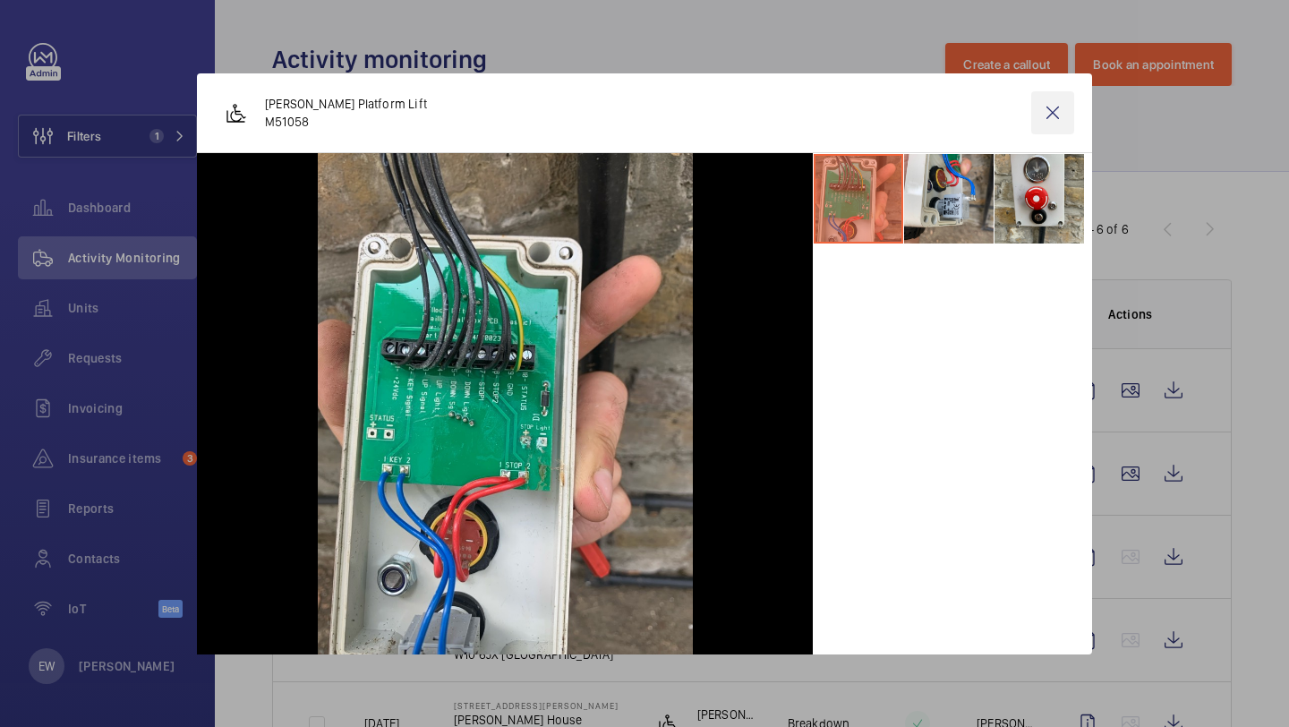
click at [1061, 117] on wm-front-icon-button at bounding box center [1052, 112] width 43 height 43
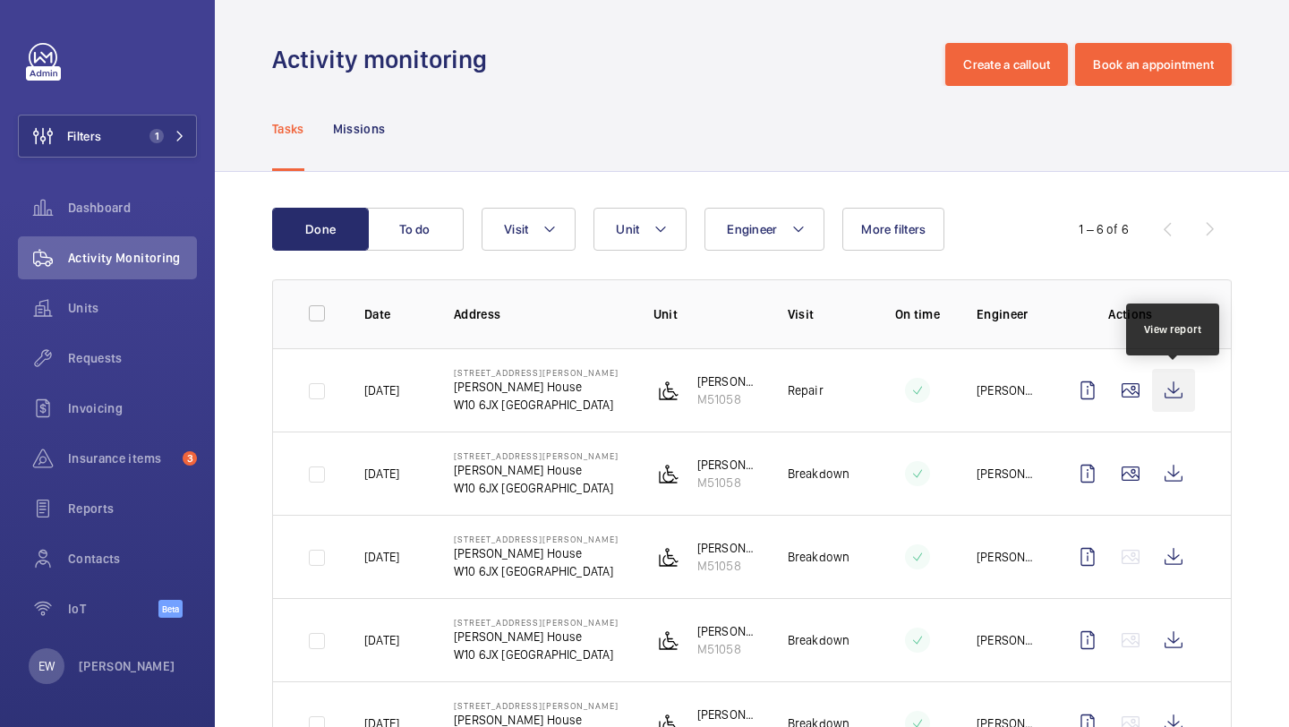
click at [1165, 379] on wm-front-icon-button at bounding box center [1173, 390] width 43 height 43
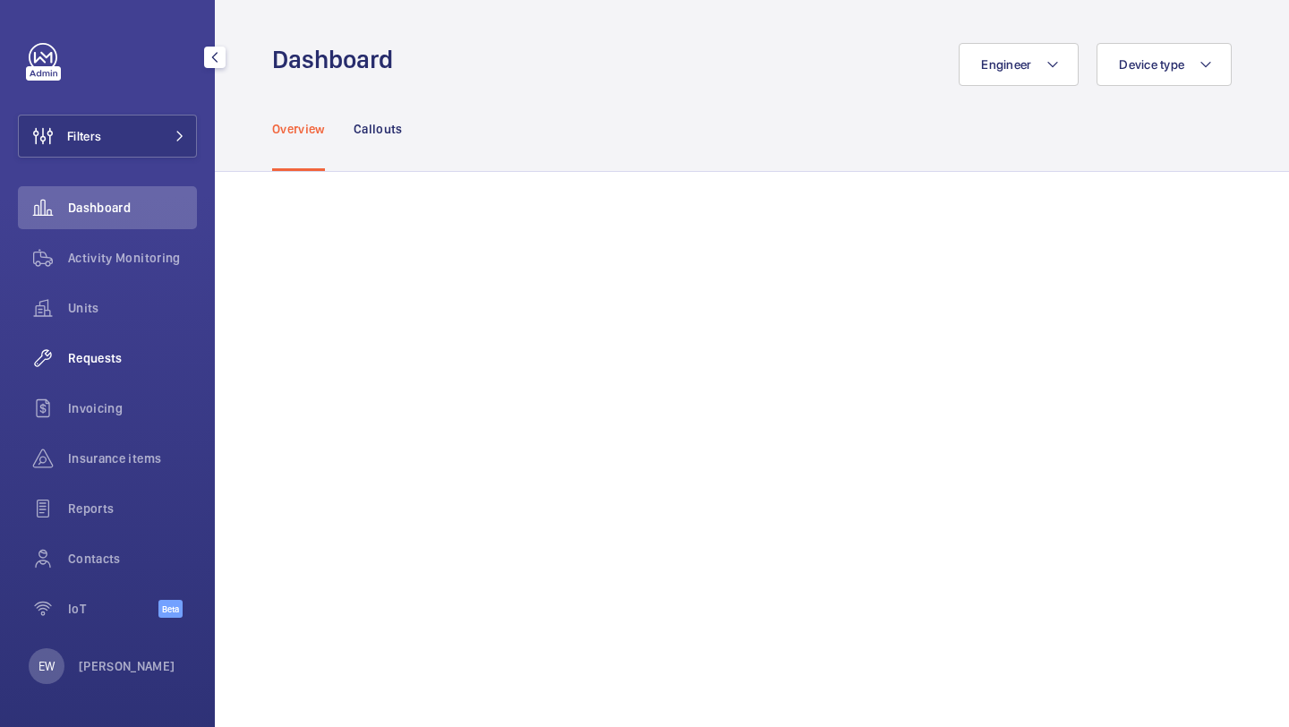
click at [65, 374] on wm-front-icon-button at bounding box center [43, 357] width 50 height 43
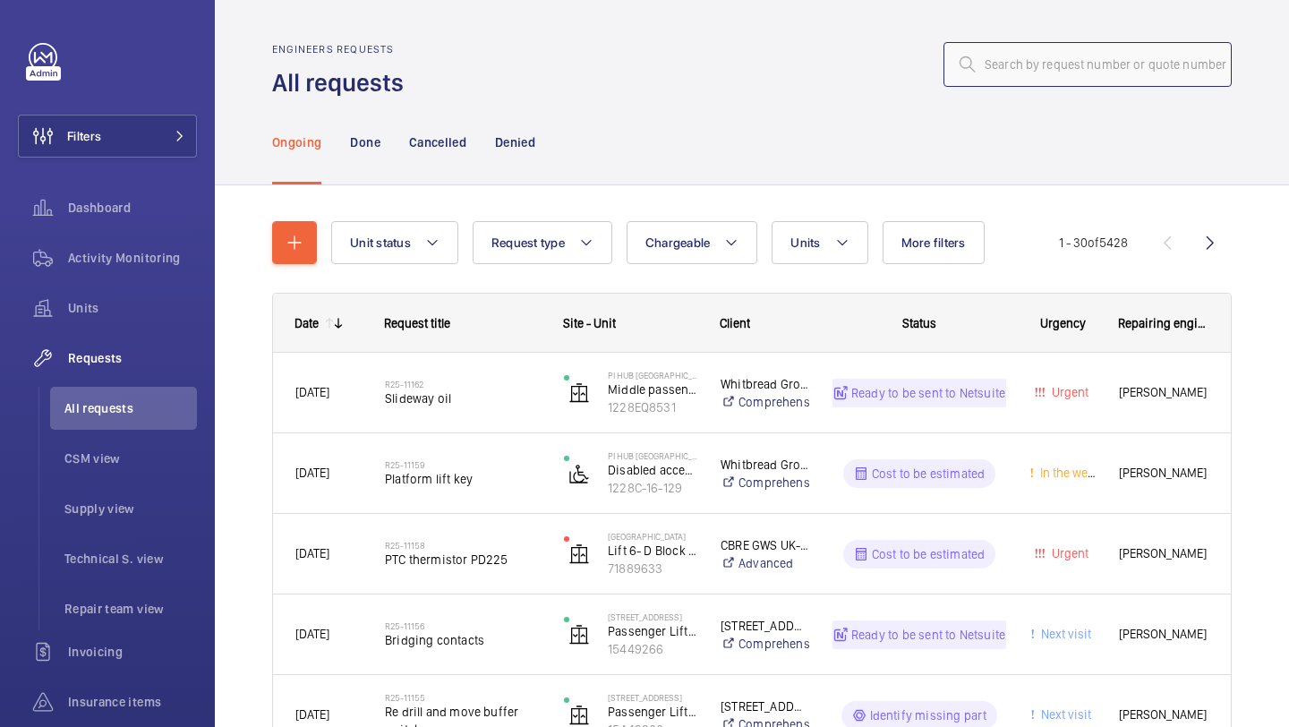
click at [1026, 60] on input "text" at bounding box center [1087, 64] width 288 height 45
paste input "R25-05225"
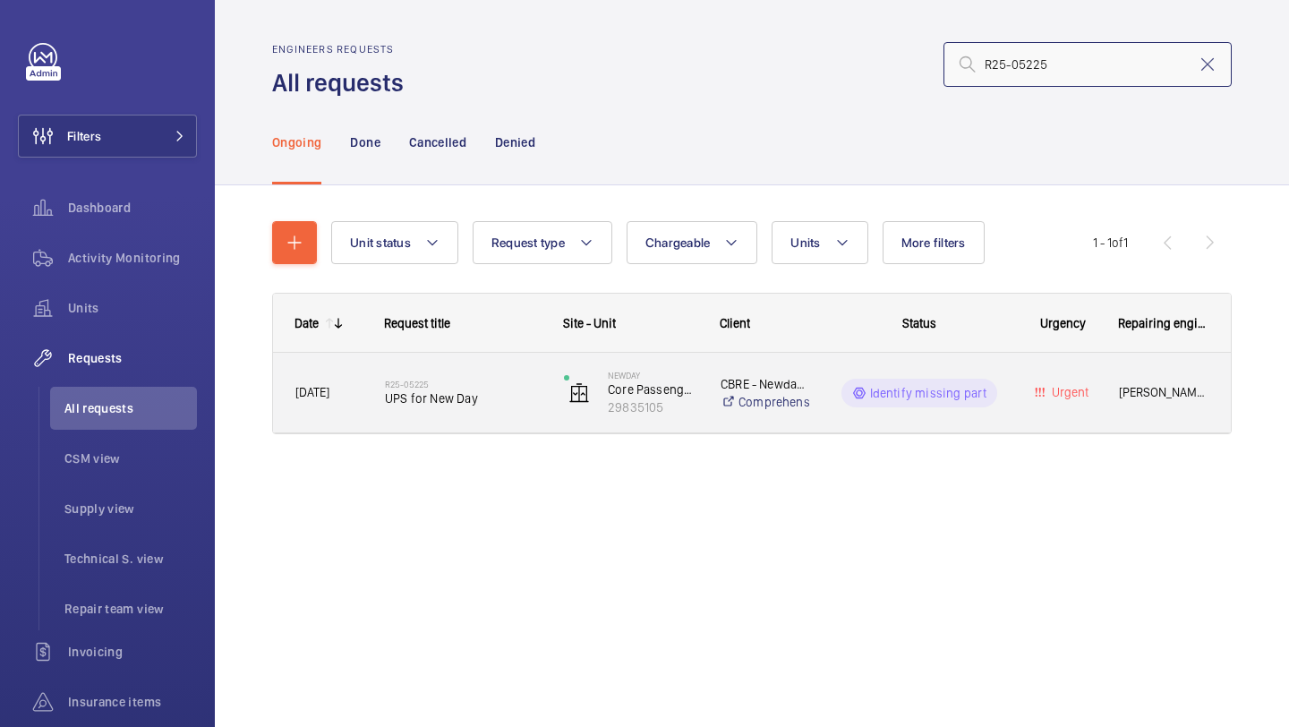
type input "R25-05225"
click at [449, 393] on span "UPS for New Day" at bounding box center [463, 398] width 156 height 18
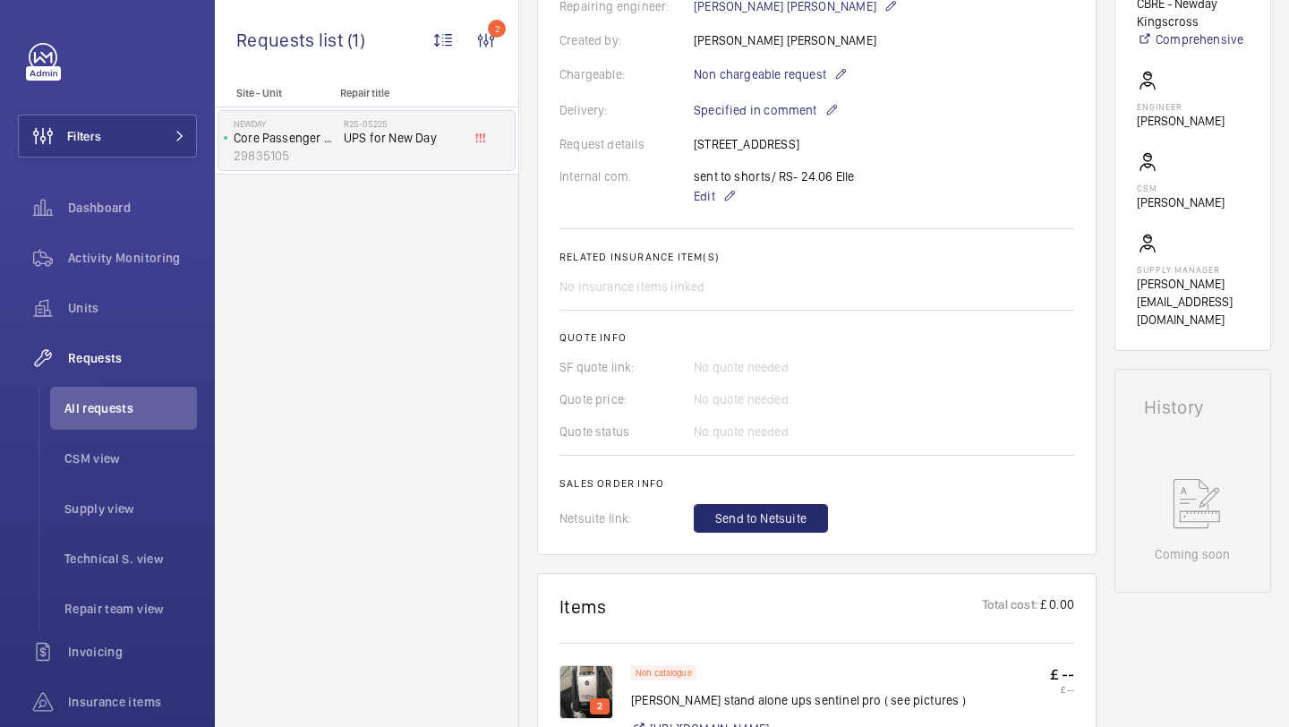
scroll to position [676, 0]
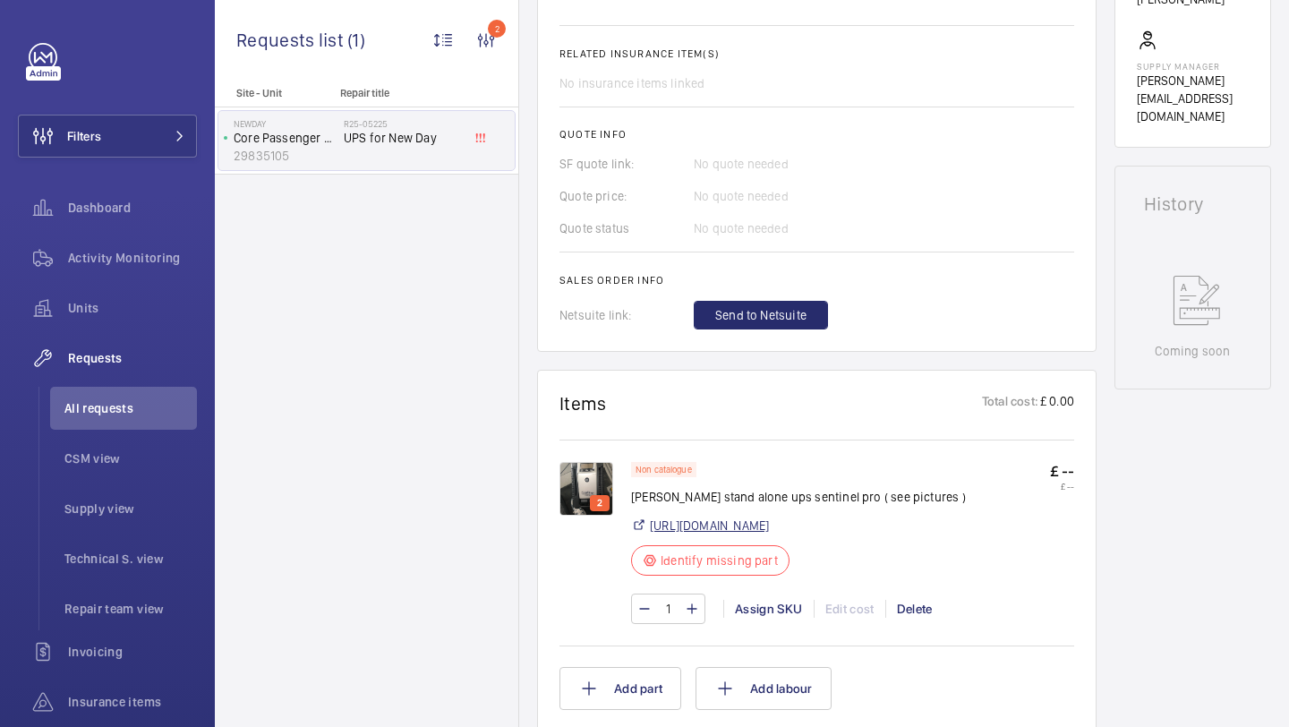
click at [733, 530] on link "[URL][DOMAIN_NAME]" at bounding box center [709, 525] width 119 height 18
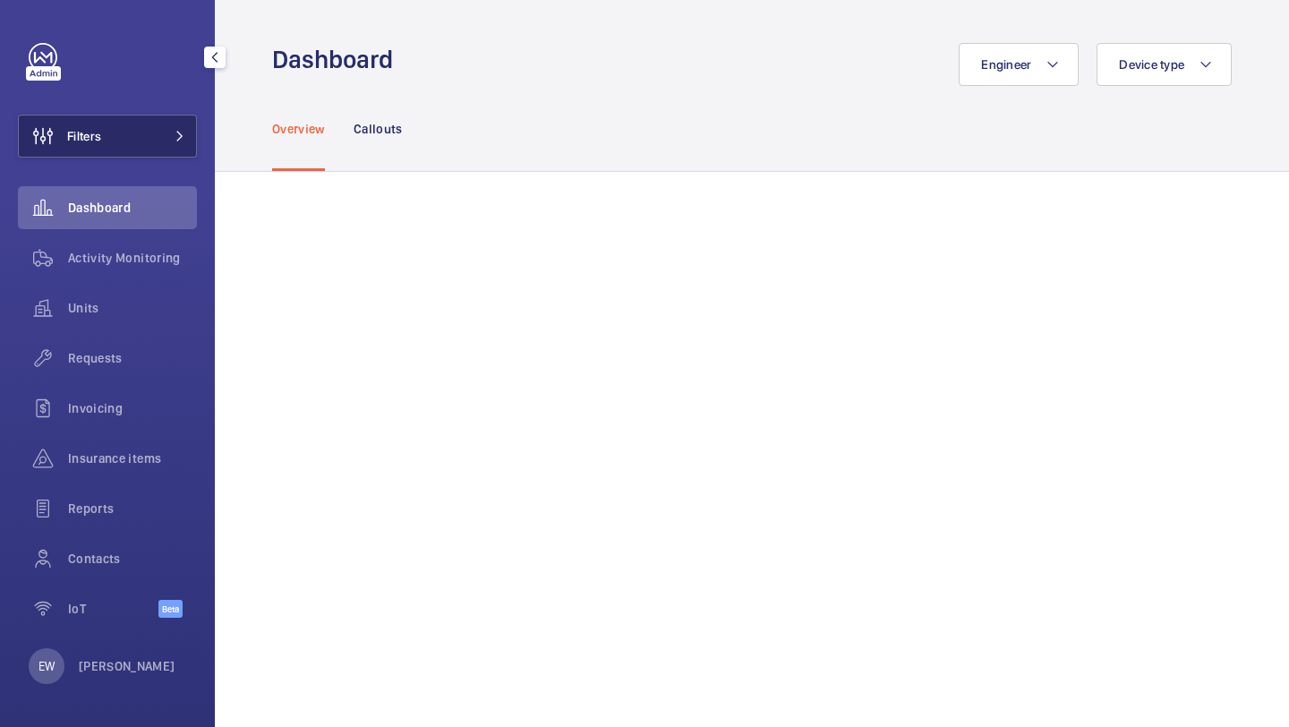
click at [123, 138] on button "Filters" at bounding box center [107, 136] width 179 height 43
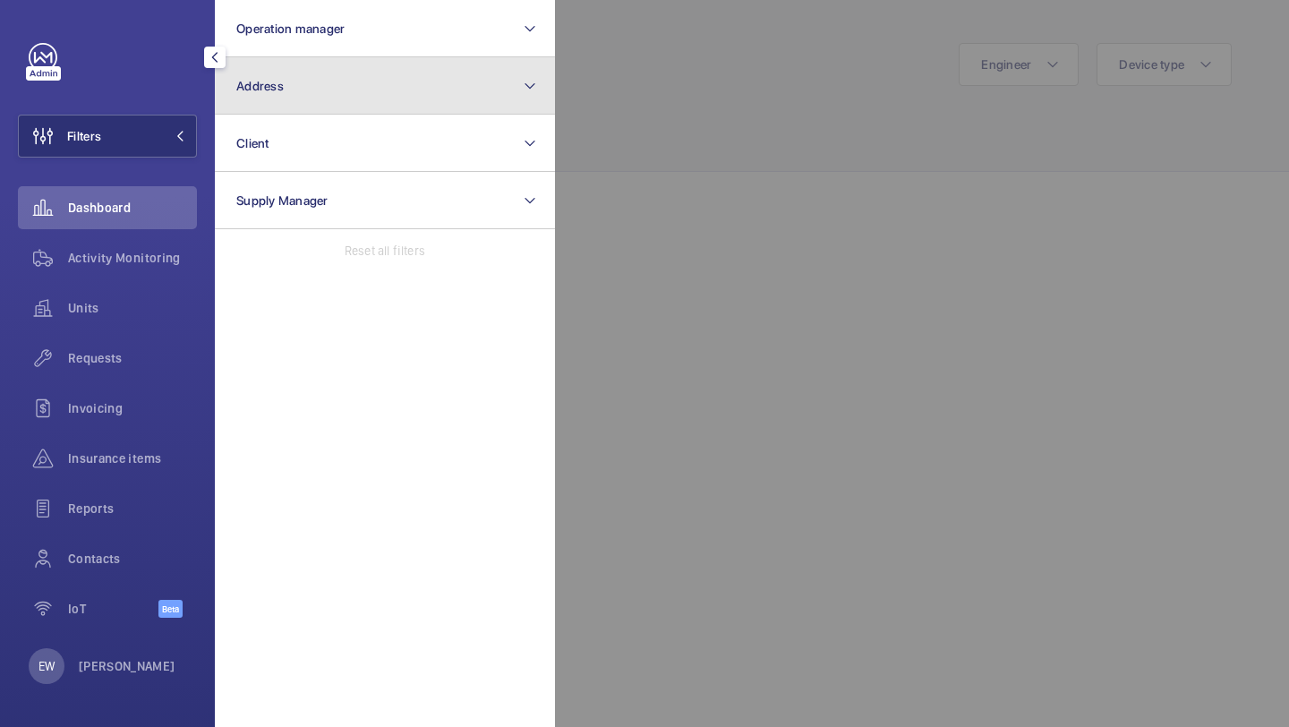
click at [288, 95] on button "Address" at bounding box center [385, 85] width 340 height 57
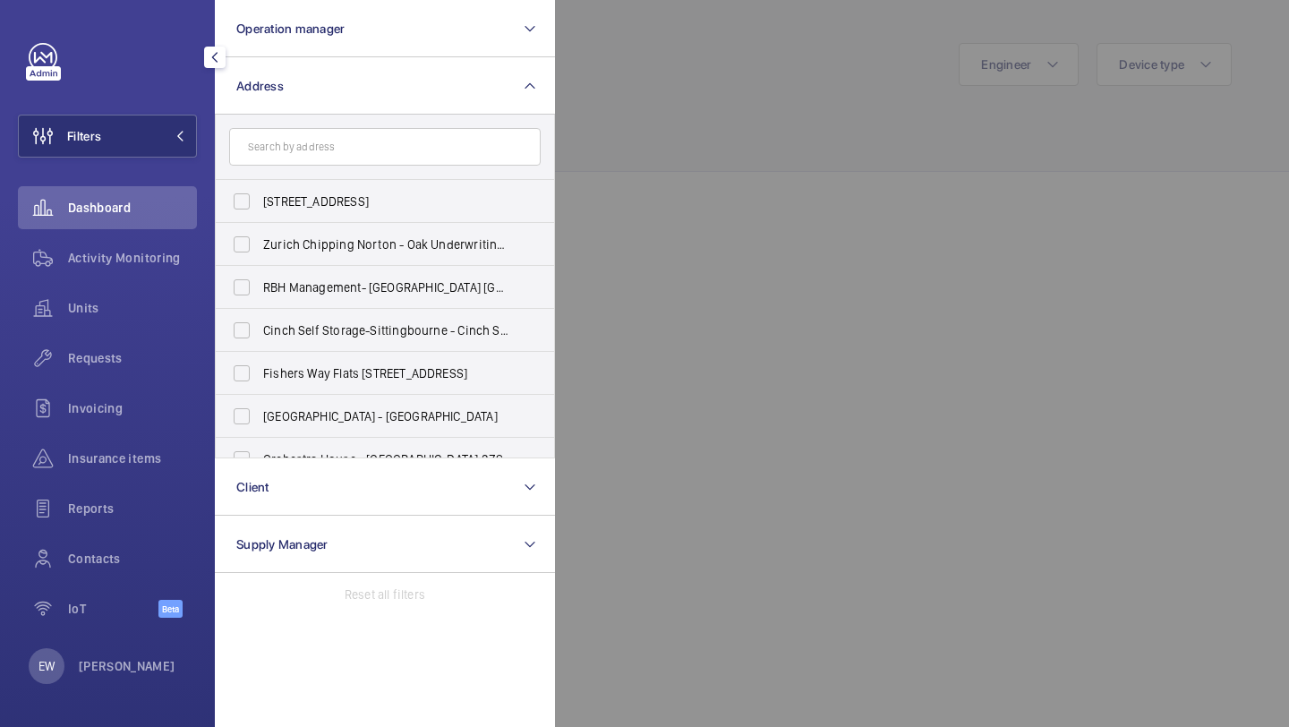
click at [697, 139] on div at bounding box center [1199, 363] width 1289 height 727
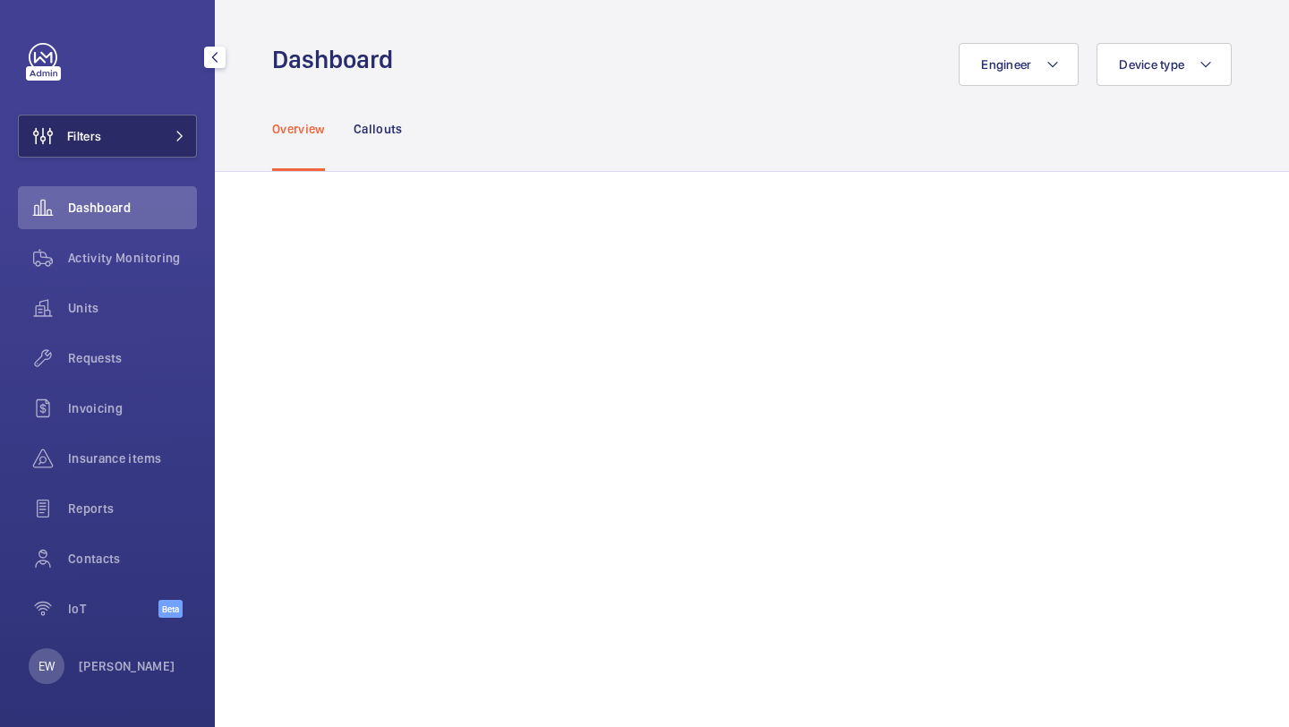
click at [98, 135] on span "Filters" at bounding box center [84, 136] width 34 height 18
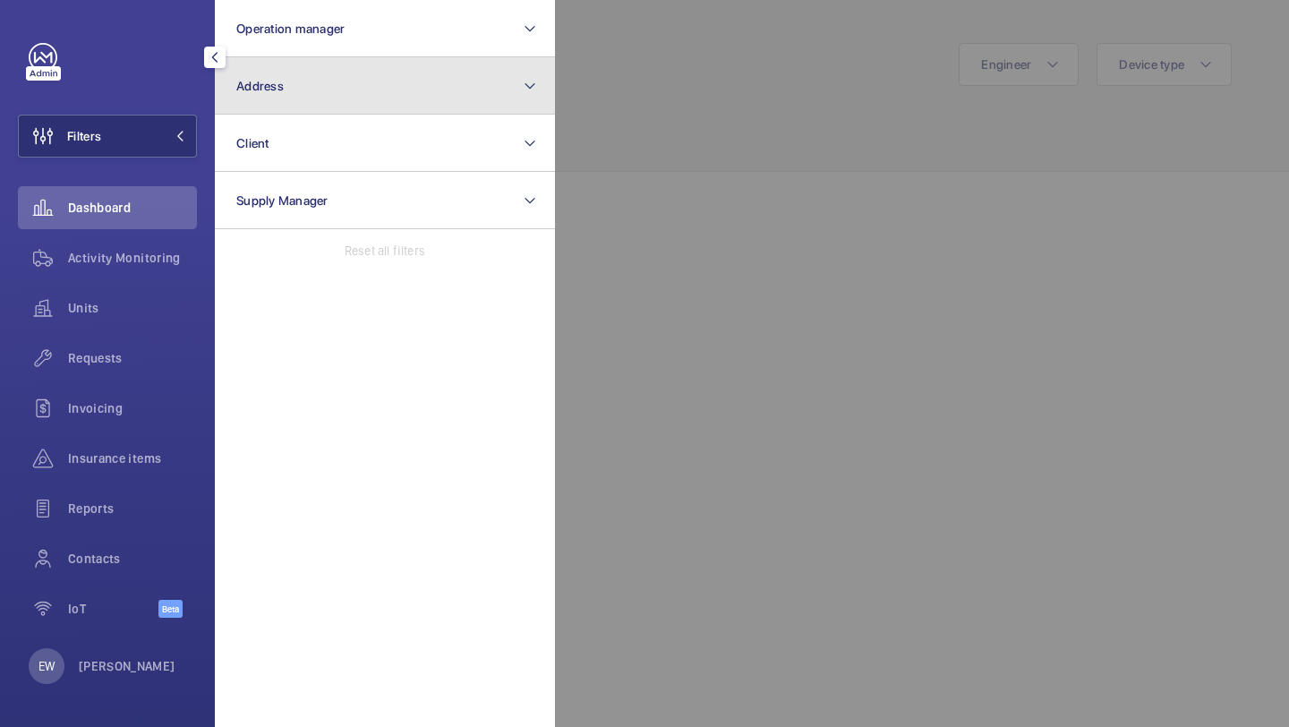
click at [236, 94] on button "Address" at bounding box center [385, 85] width 340 height 57
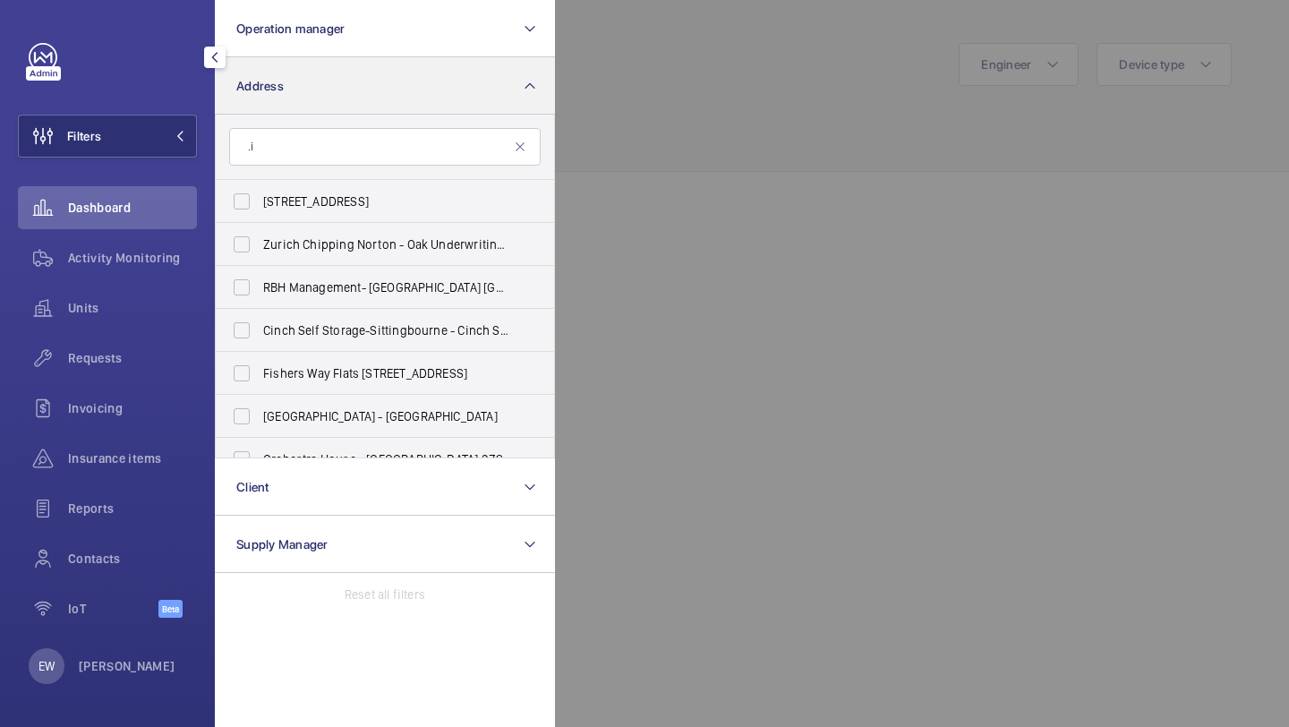
type input "."
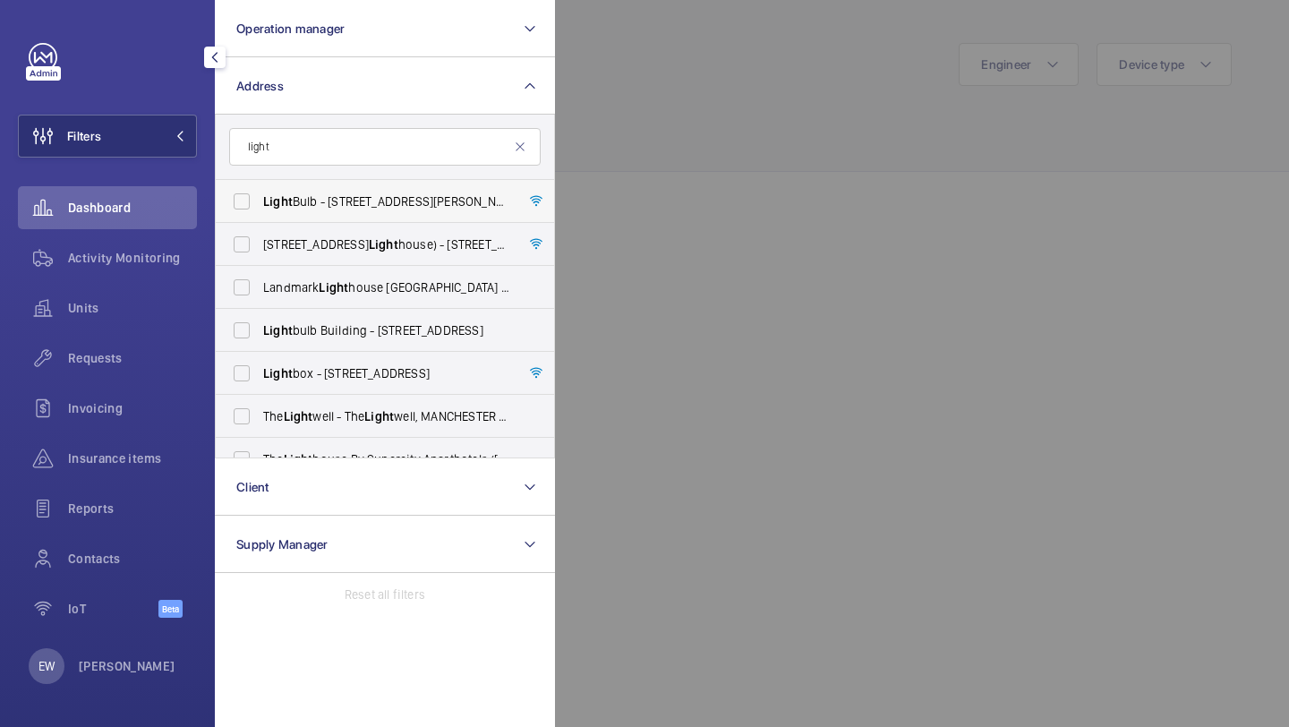
type input "light"
click at [307, 201] on span "Light Bulb - 1 Filament Walk, off Buckhold Road,, LONDON SW18 4GQ" at bounding box center [386, 201] width 246 height 18
click at [260, 201] on input "Light Bulb - 1 Filament Walk, off Buckhold Road,, LONDON SW18 4GQ" at bounding box center [242, 201] width 36 height 36
checkbox input "true"
click at [169, 362] on span "Requests" at bounding box center [132, 358] width 129 height 18
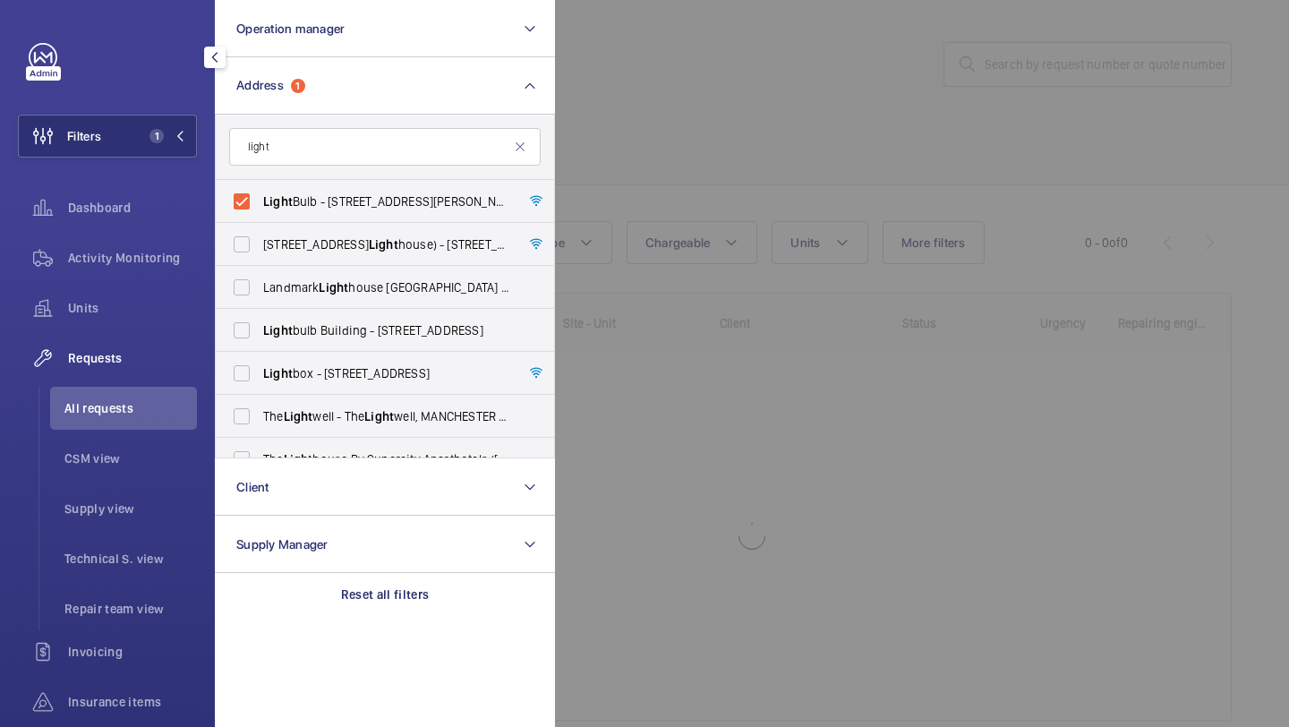
click at [771, 94] on div at bounding box center [1199, 363] width 1289 height 727
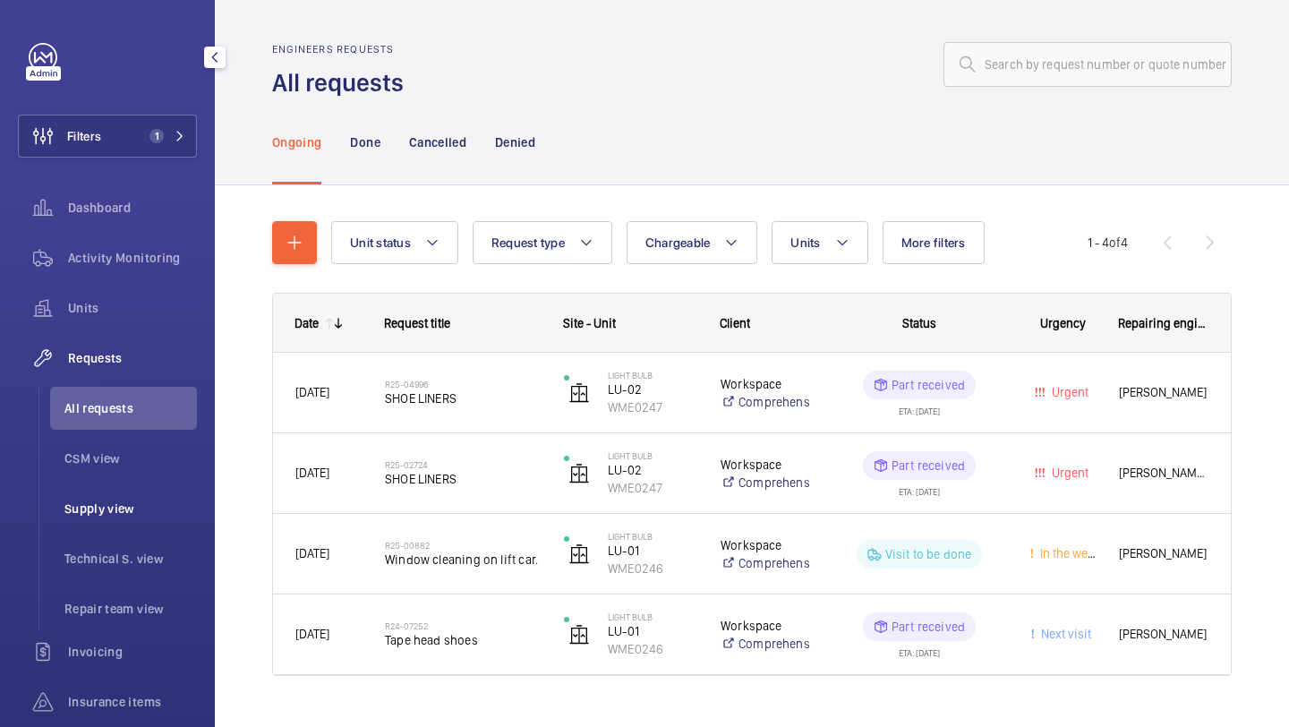
click at [135, 503] on span "Supply view" at bounding box center [130, 508] width 132 height 18
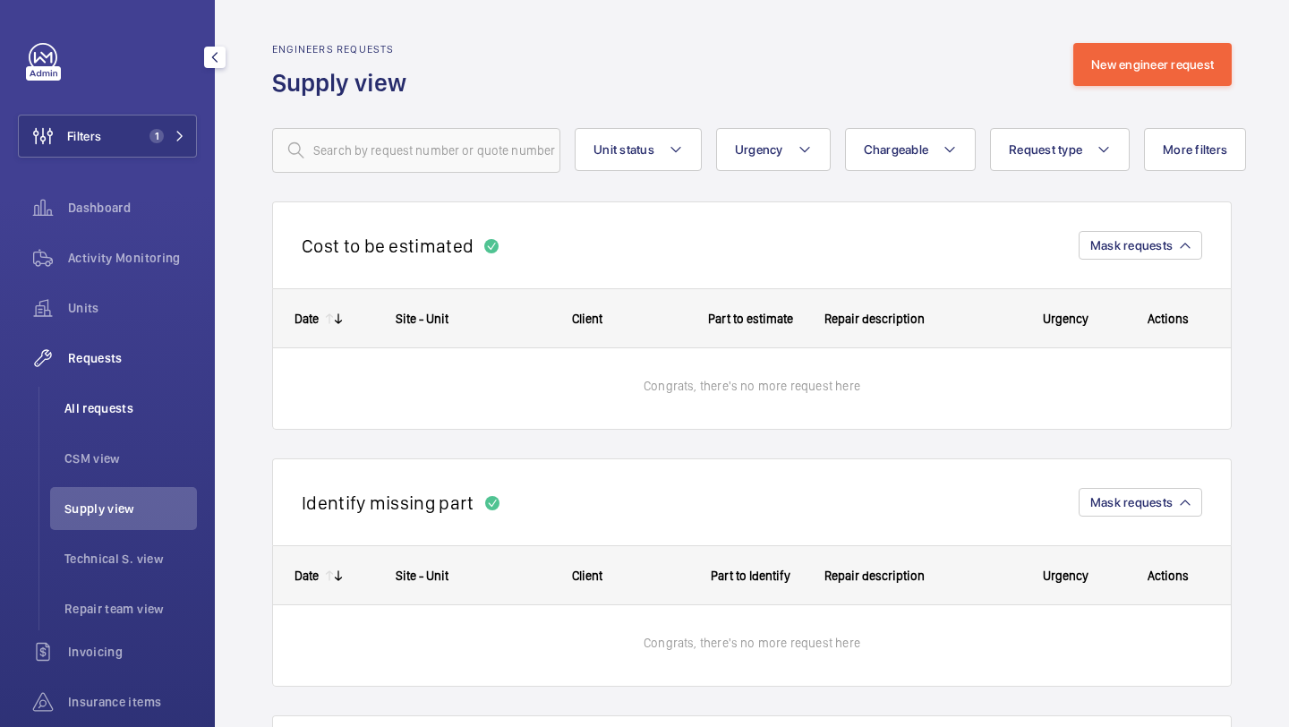
click at [135, 417] on li "All requests" at bounding box center [123, 408] width 147 height 43
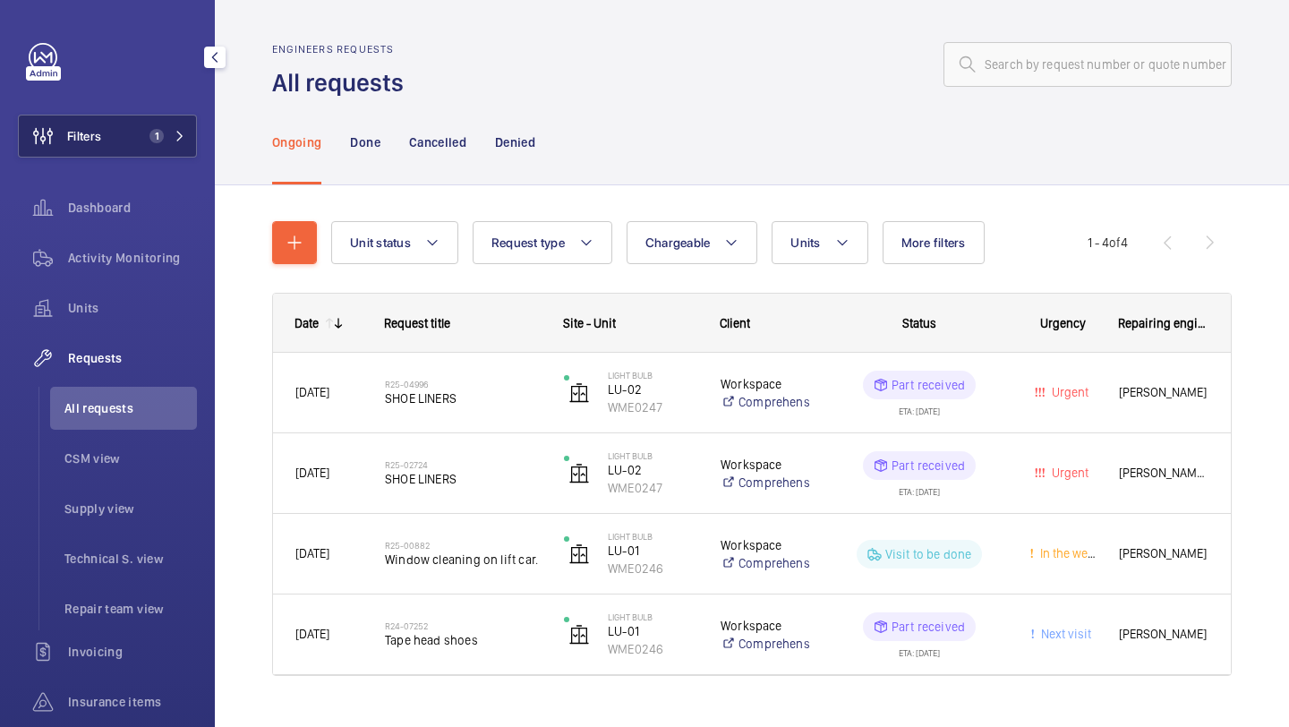
click at [146, 145] on button "Filters 1" at bounding box center [107, 136] width 179 height 43
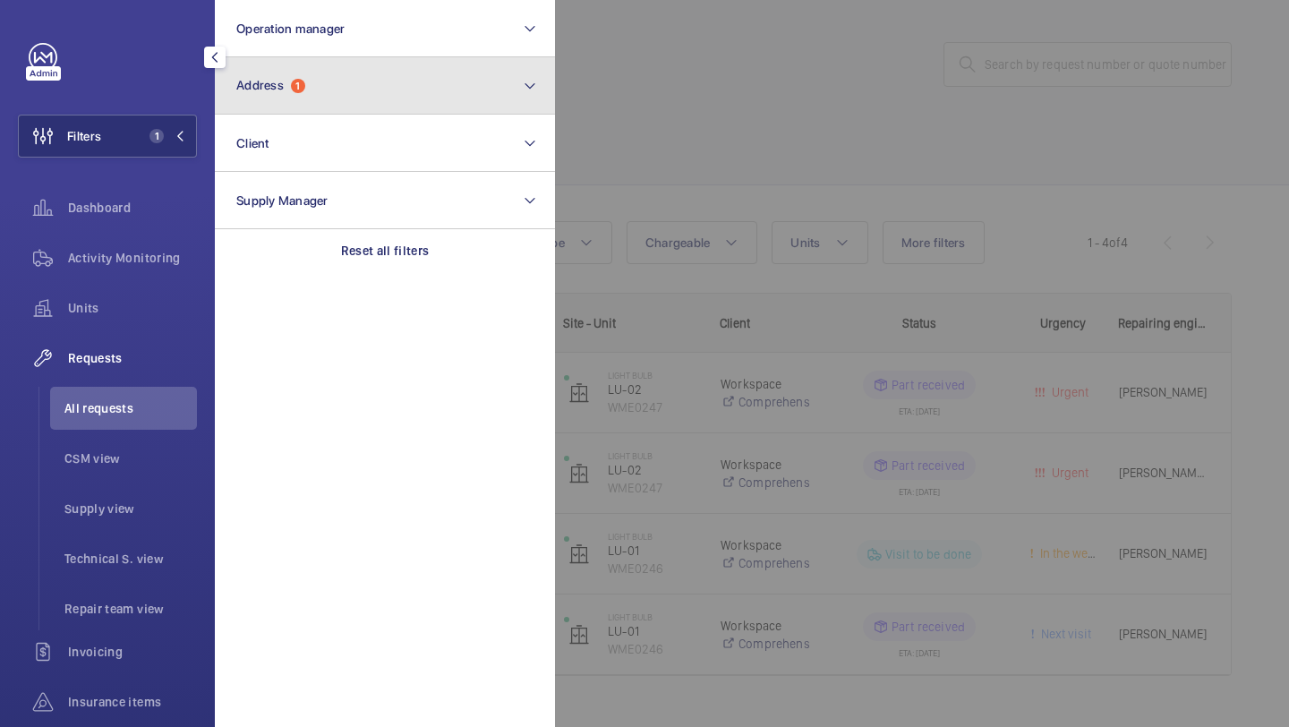
click at [273, 81] on span "Address" at bounding box center [259, 85] width 47 height 14
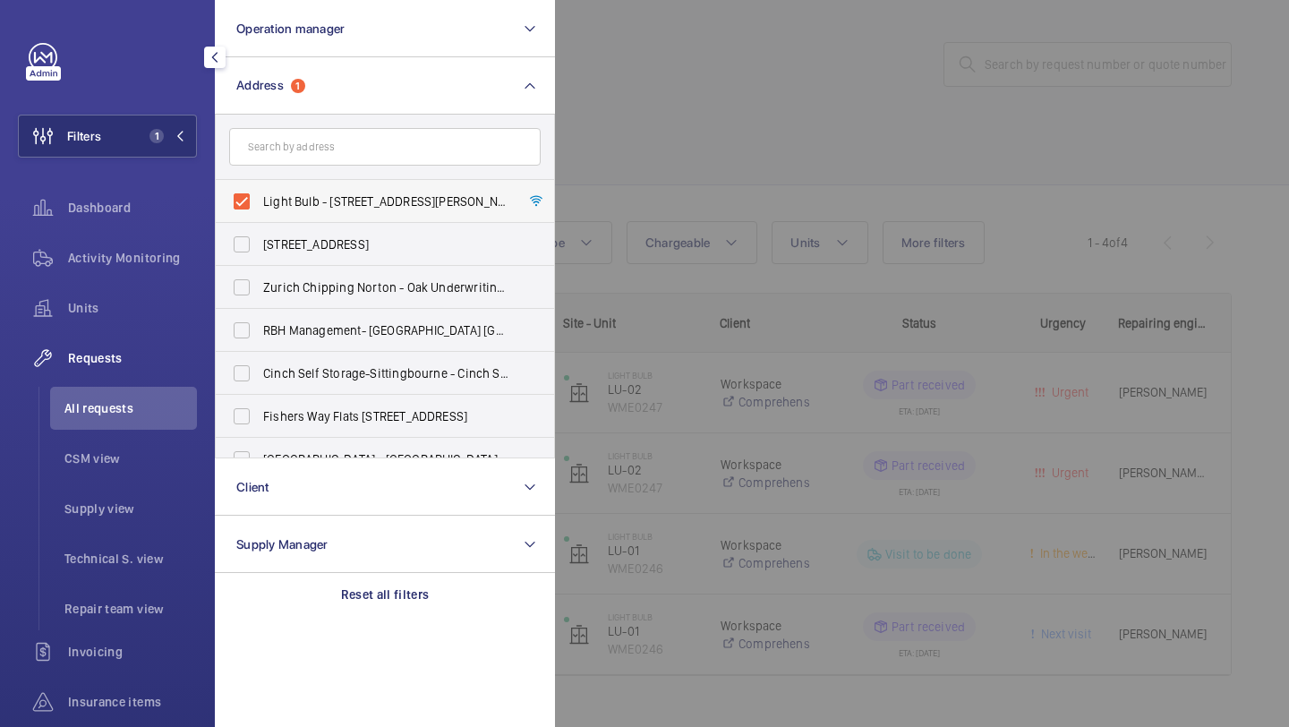
click at [279, 200] on span "Light Bulb - 1 Filament Walk, off Buckhold Road,, LONDON SW18 4GQ" at bounding box center [386, 201] width 246 height 18
click at [260, 200] on input "Light Bulb - 1 Filament Walk, off Buckhold Road,, LONDON SW18 4GQ" at bounding box center [242, 201] width 36 height 36
checkbox input "false"
click at [281, 149] on input "text" at bounding box center [384, 147] width 311 height 38
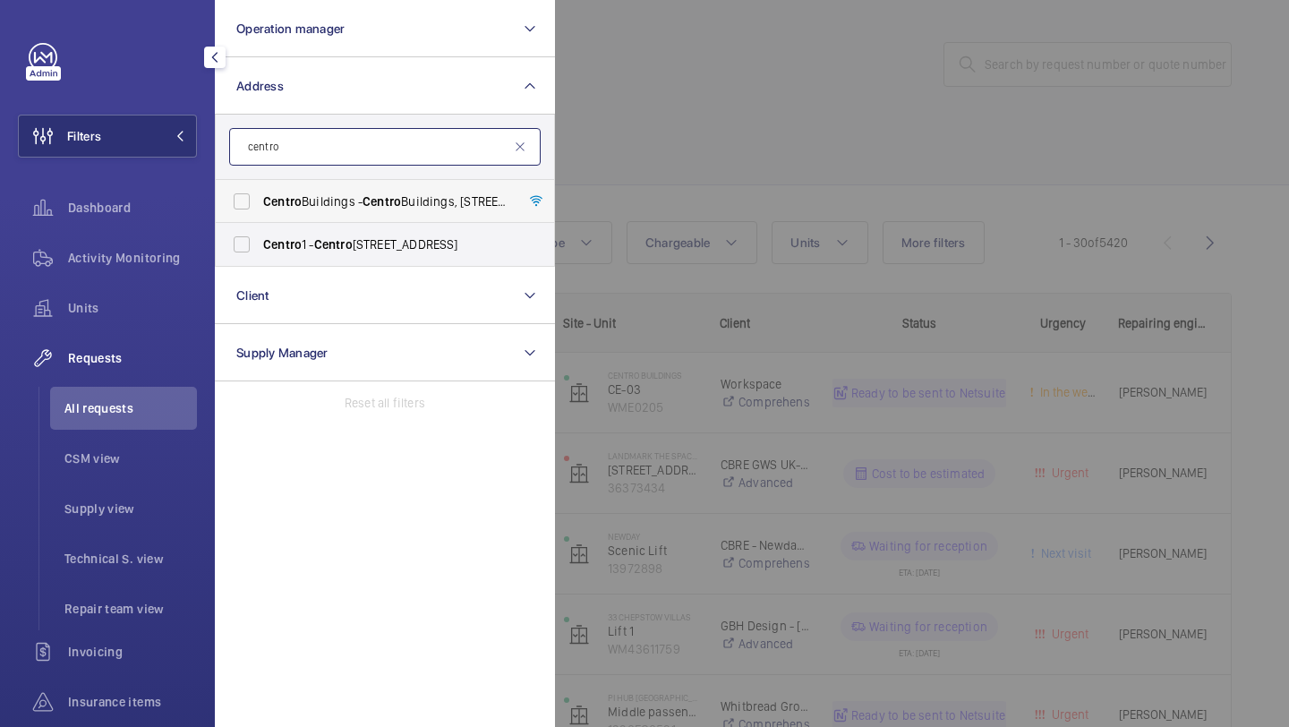
type input "centro"
click at [327, 209] on span "Centro Buildings - Centro Buildings, 20-23 Mandela Street, Camden, London, NW1 …" at bounding box center [386, 201] width 246 height 18
click at [260, 209] on input "Centro Buildings - Centro Buildings, 20-23 Mandela Street, Camden, London, NW1 …" at bounding box center [242, 201] width 36 height 36
checkbox input "true"
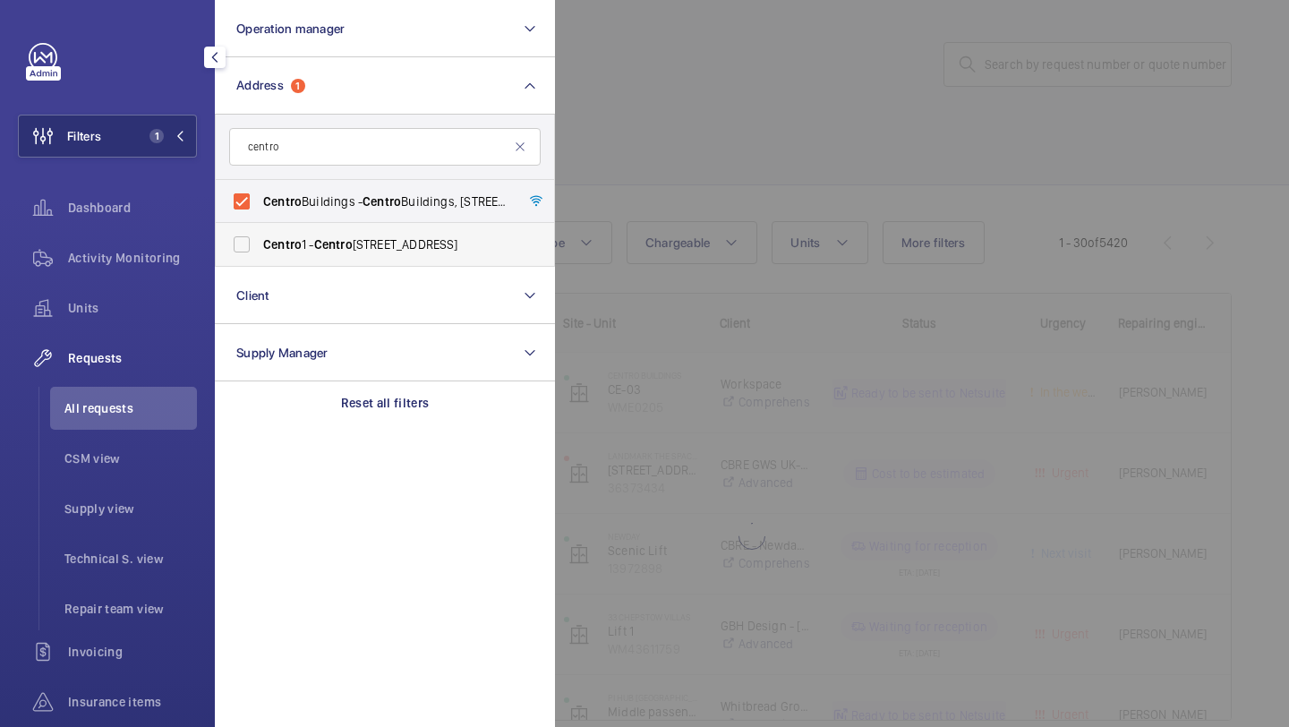
click at [429, 239] on span "Centro 1 - Centro 1, LONDON NW1 0DT" at bounding box center [386, 244] width 246 height 18
click at [260, 239] on input "Centro 1 - Centro 1, LONDON NW1 0DT" at bounding box center [242, 244] width 36 height 36
checkbox input "true"
click at [784, 84] on div at bounding box center [1199, 363] width 1289 height 727
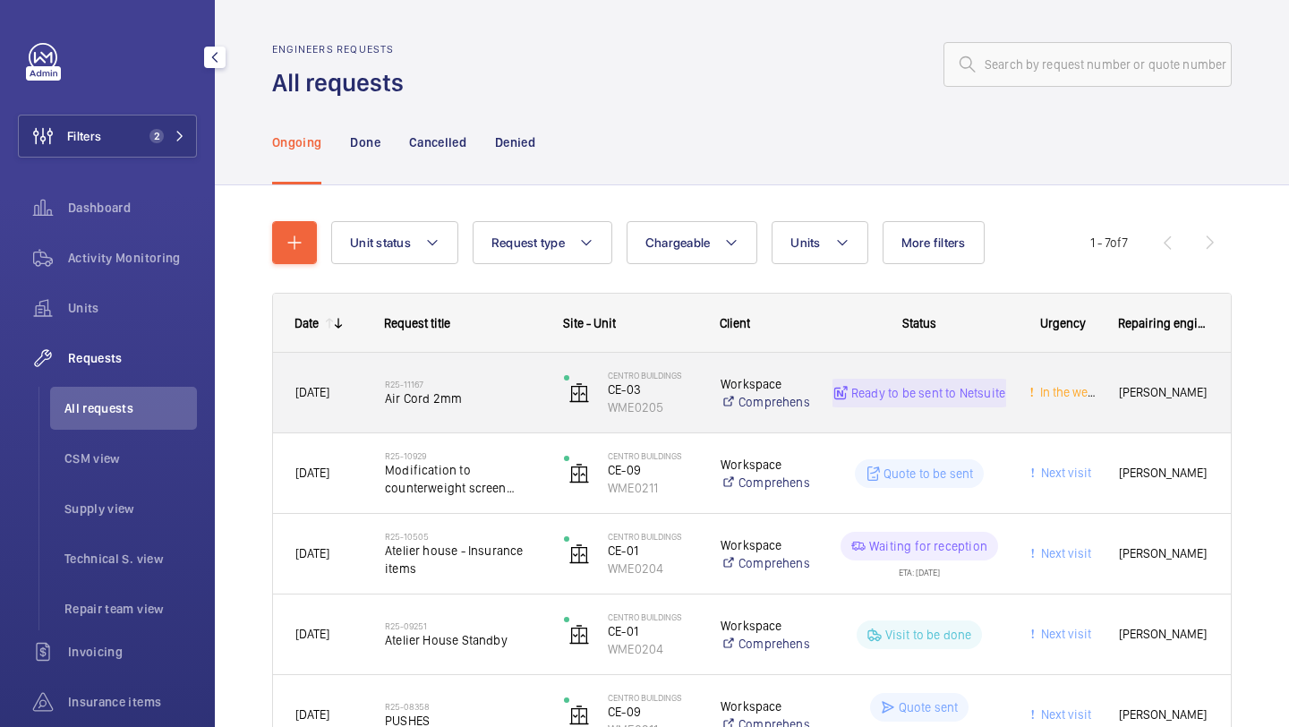
click at [505, 379] on h2 "R25-11167" at bounding box center [463, 384] width 156 height 11
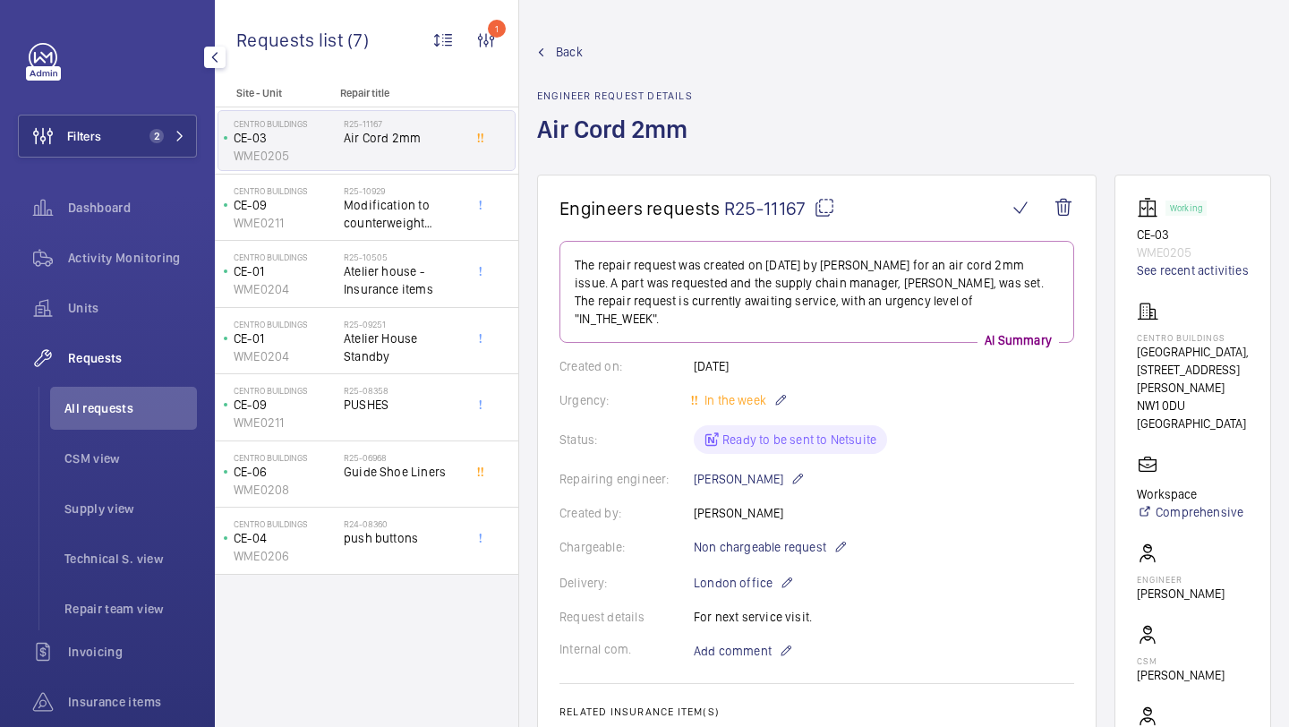
drag, startPoint x: 804, startPoint y: 215, endPoint x: 726, endPoint y: 211, distance: 78.8
click at [726, 211] on span "R25-11167" at bounding box center [779, 208] width 111 height 22
copy span "R25-11167"
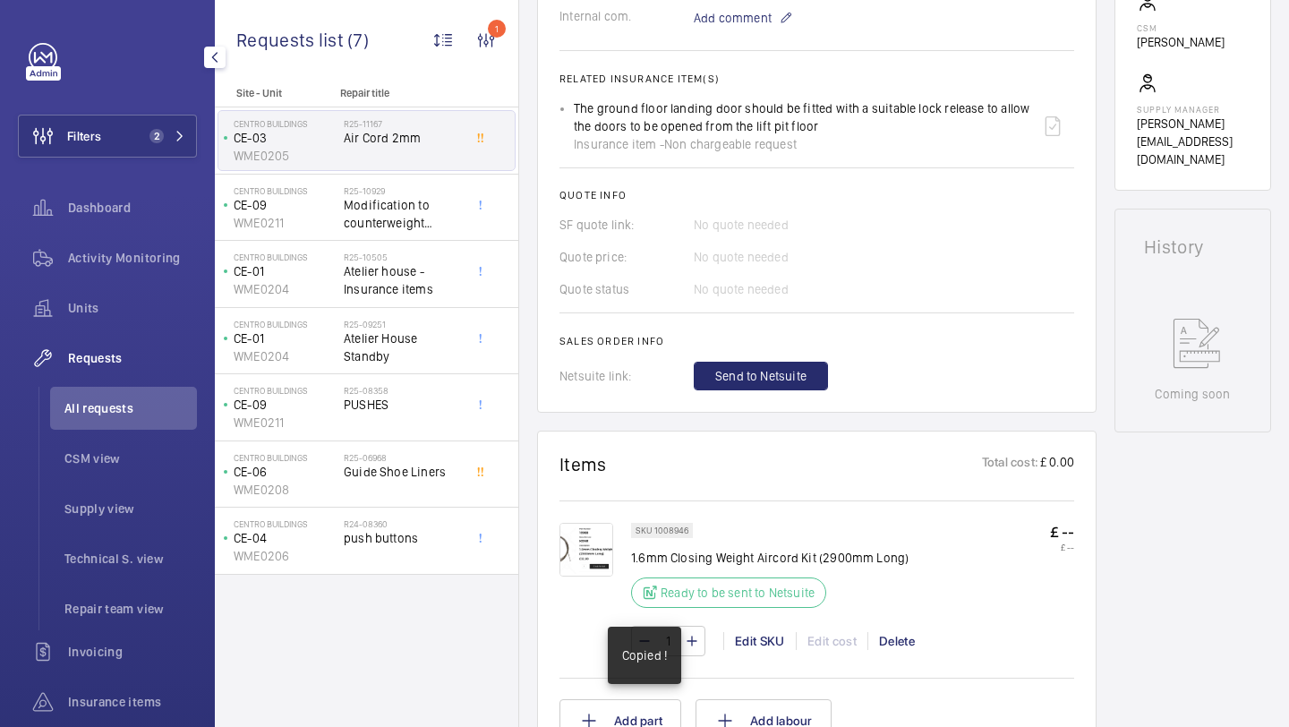
scroll to position [683, 0]
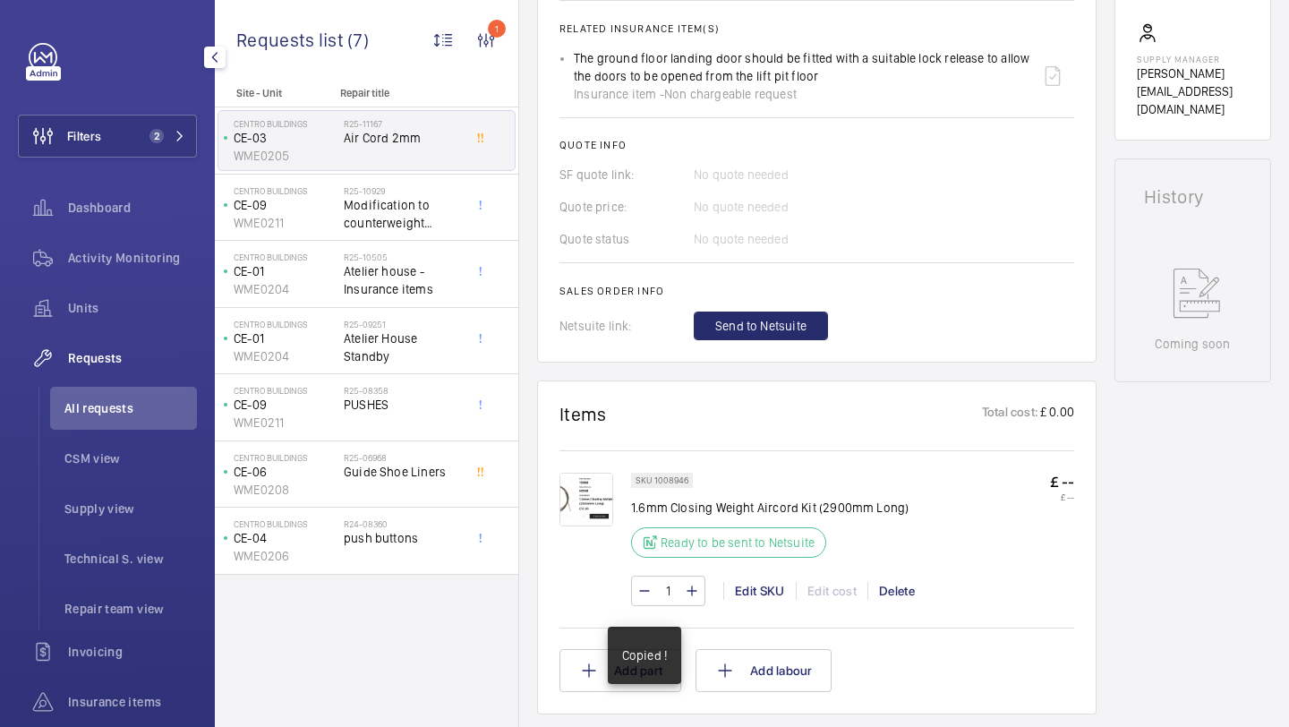
click at [591, 499] on img at bounding box center [586, 499] width 54 height 54
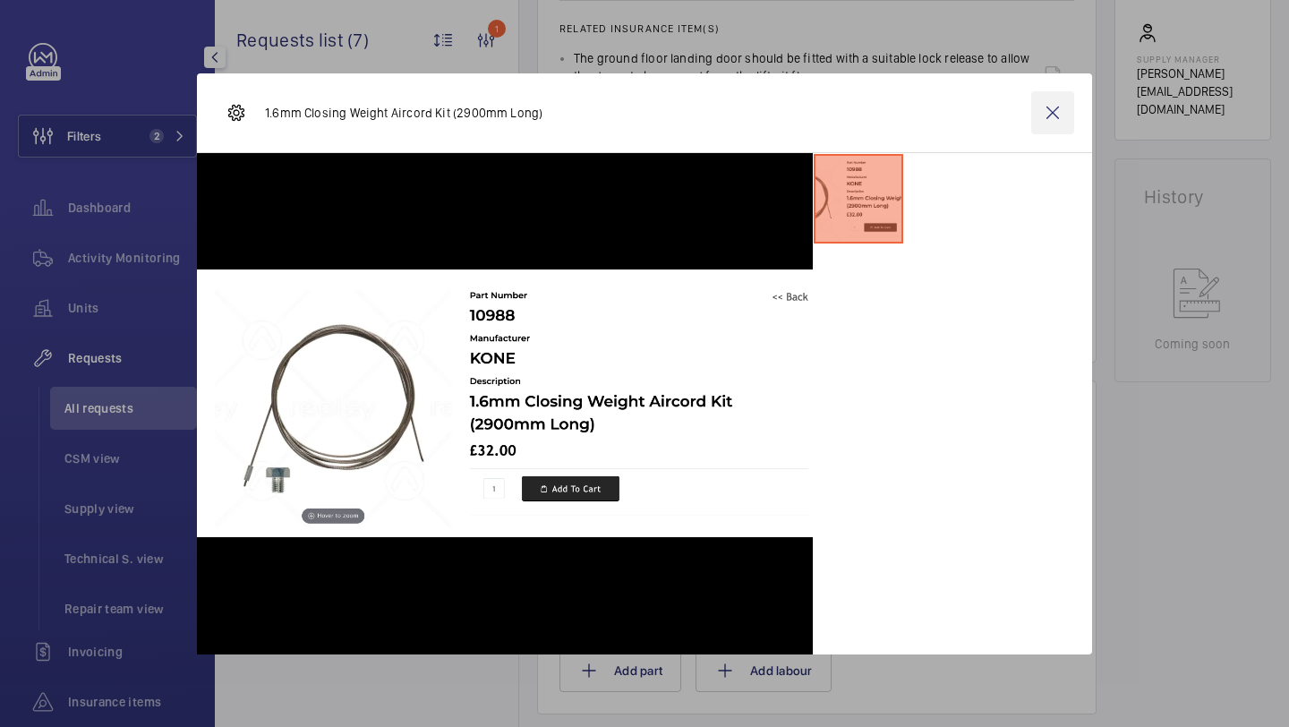
click at [1044, 126] on wm-front-icon-button at bounding box center [1052, 112] width 43 height 43
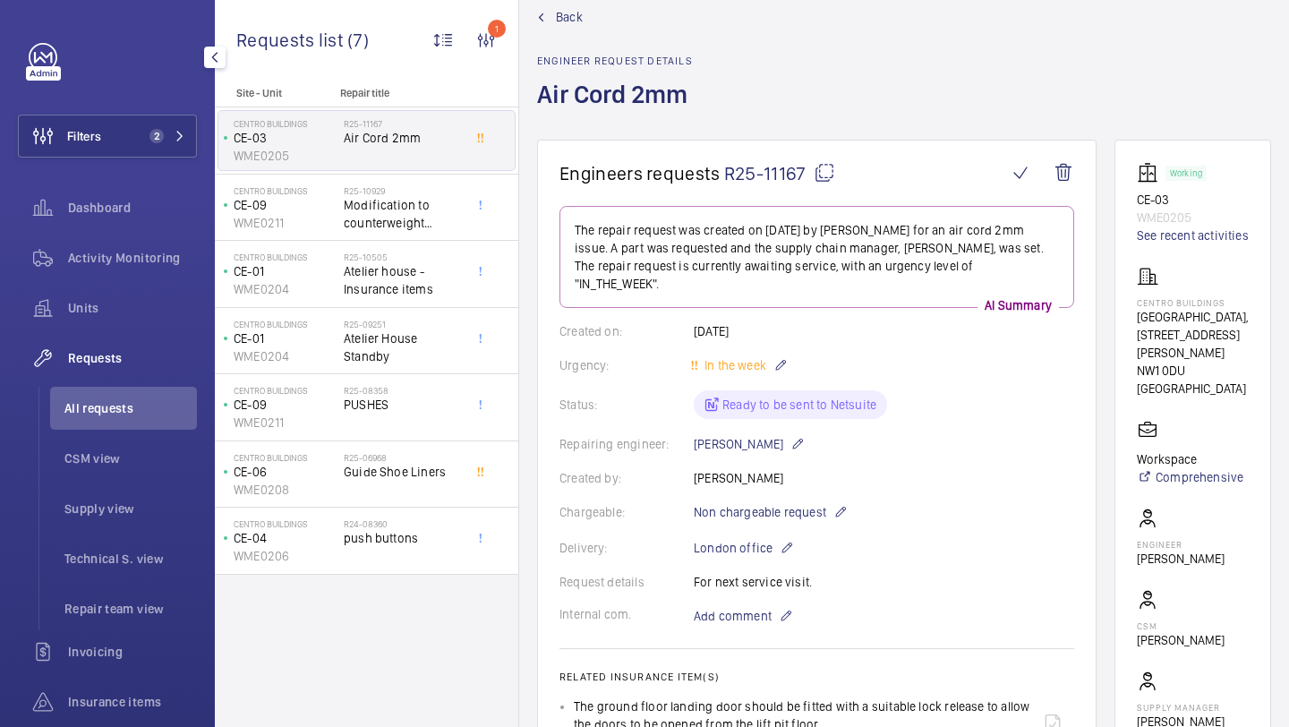
scroll to position [0, 0]
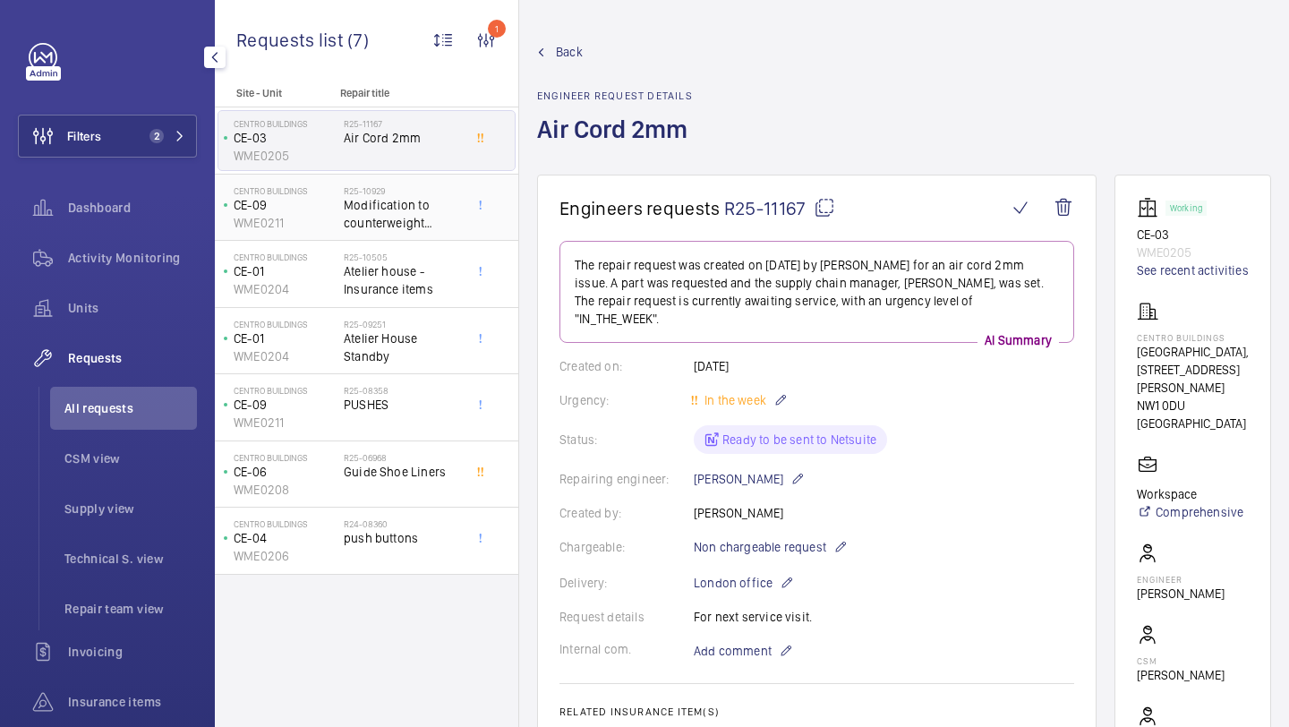
click at [411, 227] on span "Modification to counterweight screen LOLER Defect" at bounding box center [403, 214] width 118 height 36
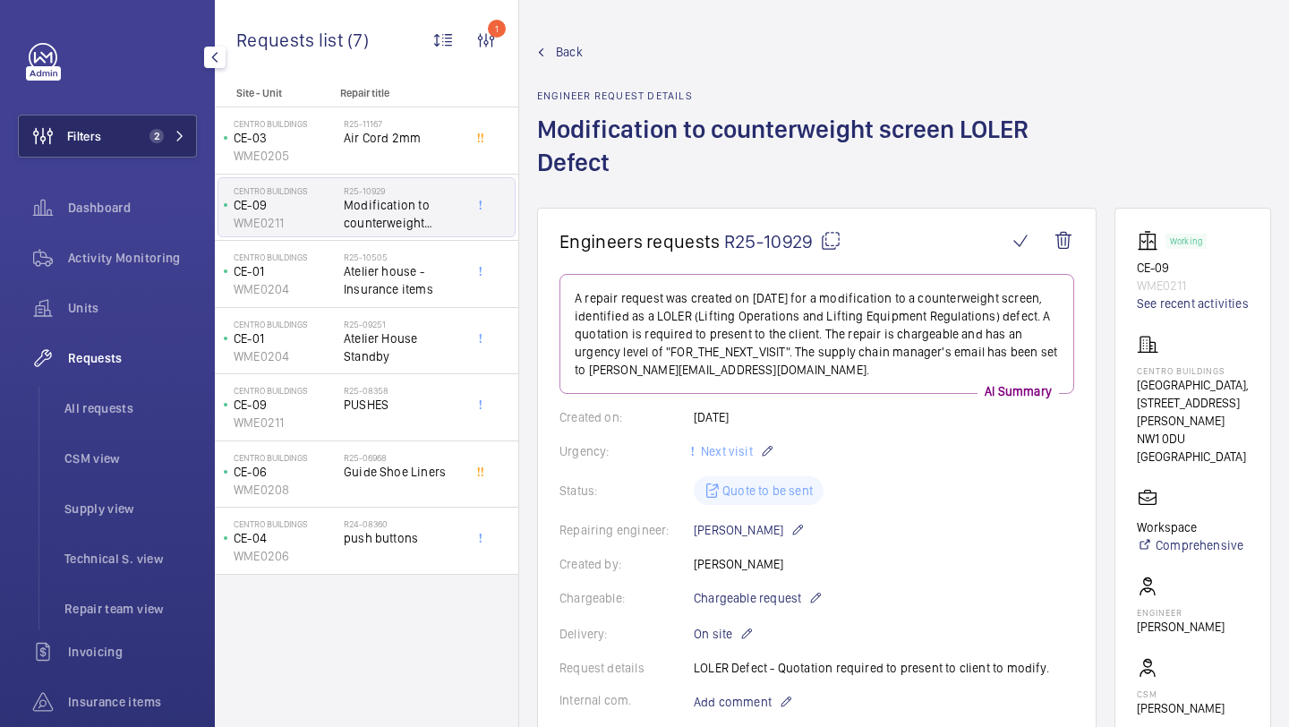
click at [98, 121] on span "Filters" at bounding box center [60, 136] width 82 height 43
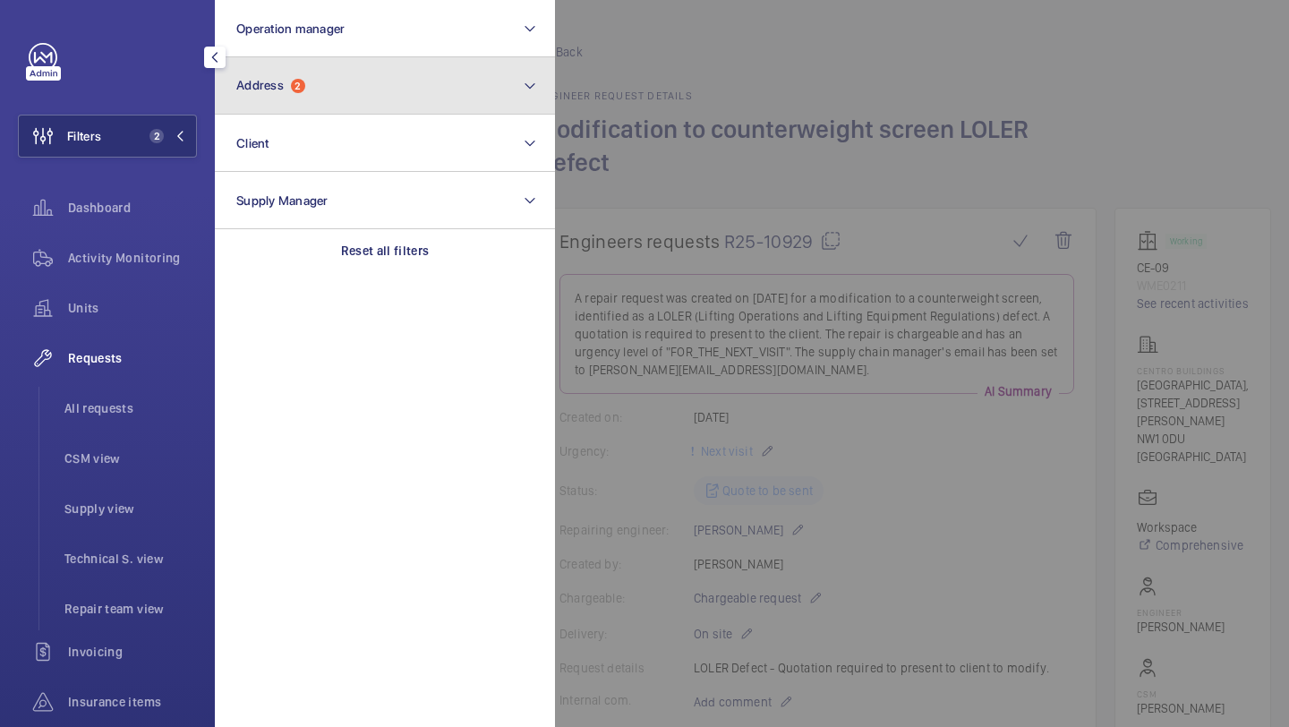
click at [322, 77] on button "Address 2" at bounding box center [385, 85] width 340 height 57
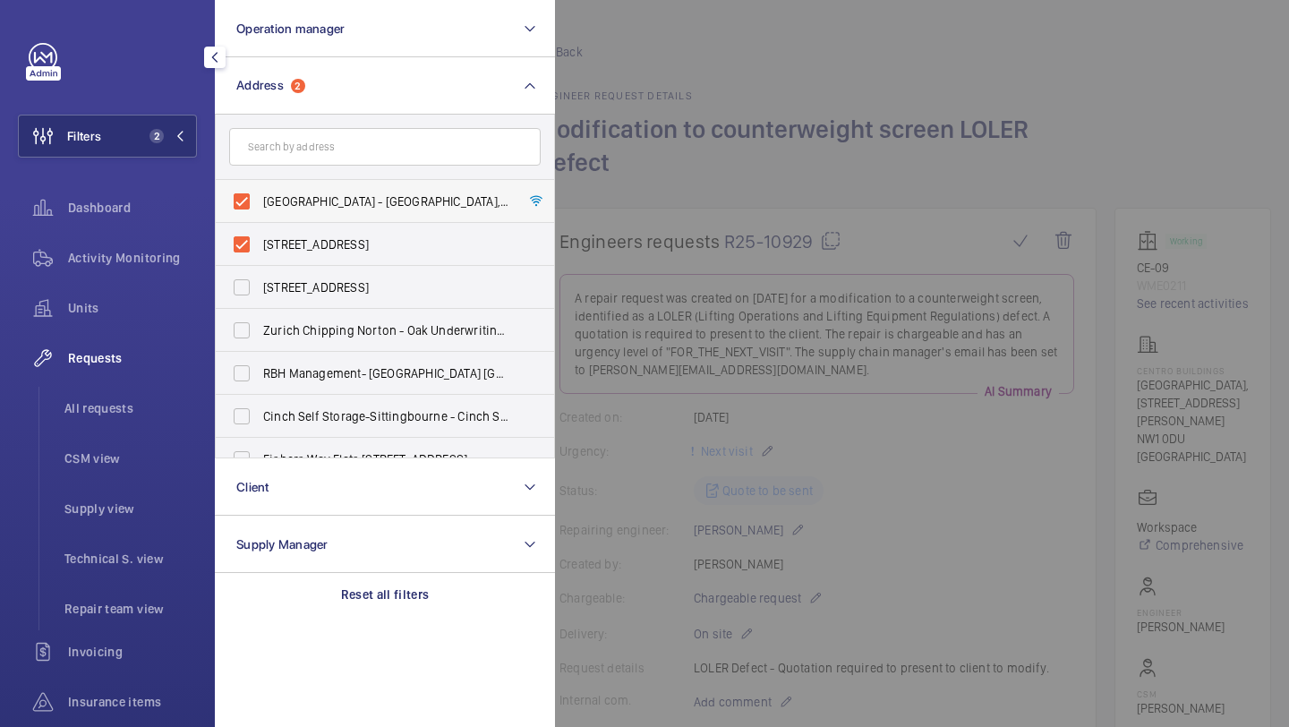
click at [287, 187] on label "Centro Buildings - Centro Buildings, 20-23 Mandela Street, Camden, London, NW1 …" at bounding box center [371, 201] width 311 height 43
click at [260, 187] on input "Centro Buildings - Centro Buildings, 20-23 Mandela Street, Camden, London, NW1 …" at bounding box center [242, 201] width 36 height 36
checkbox input "false"
click at [287, 253] on label "Centro 1 - Centro 1, LONDON NW1 0DT" at bounding box center [371, 244] width 311 height 43
click at [260, 253] on input "Centro 1 - Centro 1, LONDON NW1 0DT" at bounding box center [242, 244] width 36 height 36
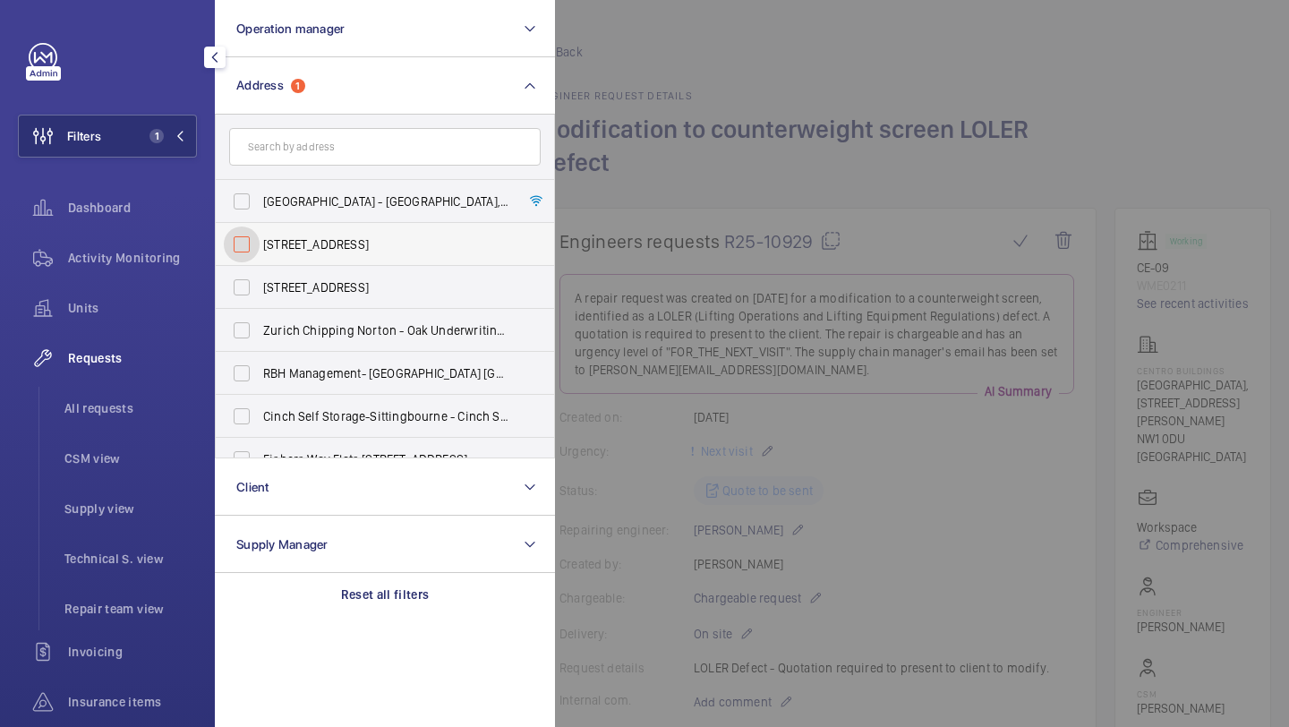
checkbox input "false"
click at [150, 399] on span "All requests" at bounding box center [130, 408] width 132 height 18
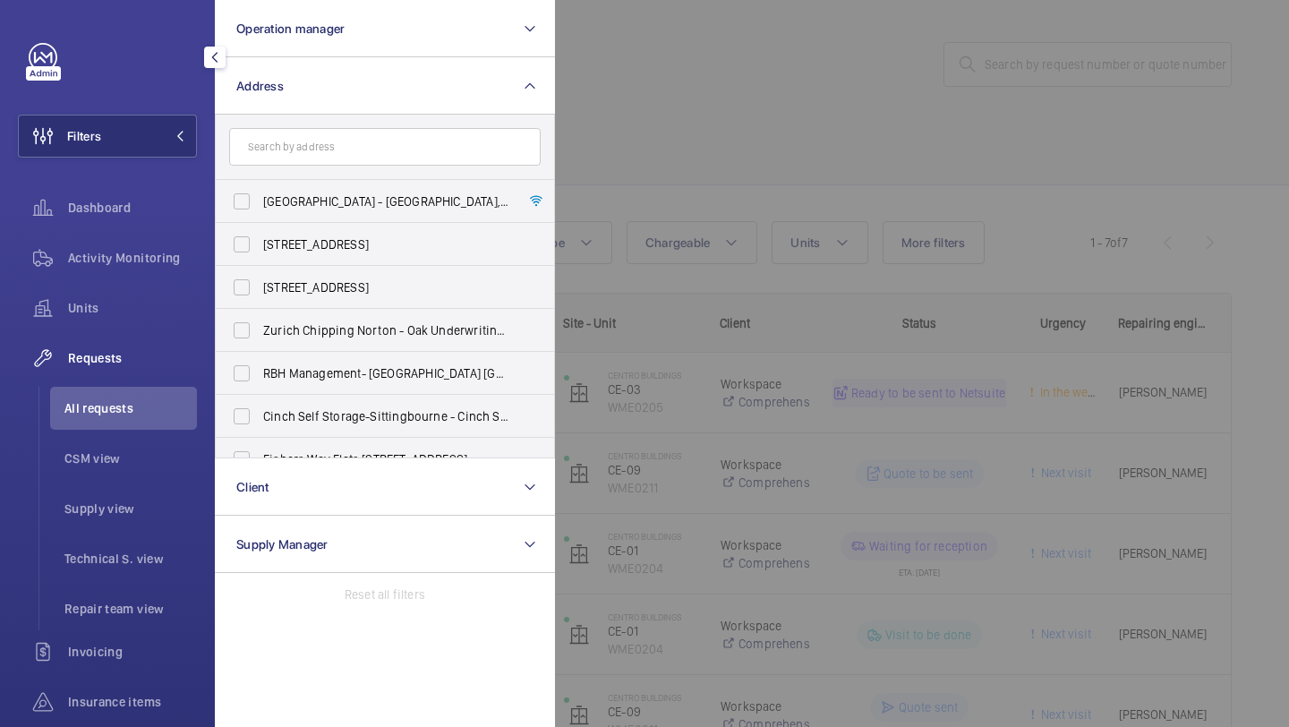
click at [825, 174] on div at bounding box center [1199, 363] width 1289 height 727
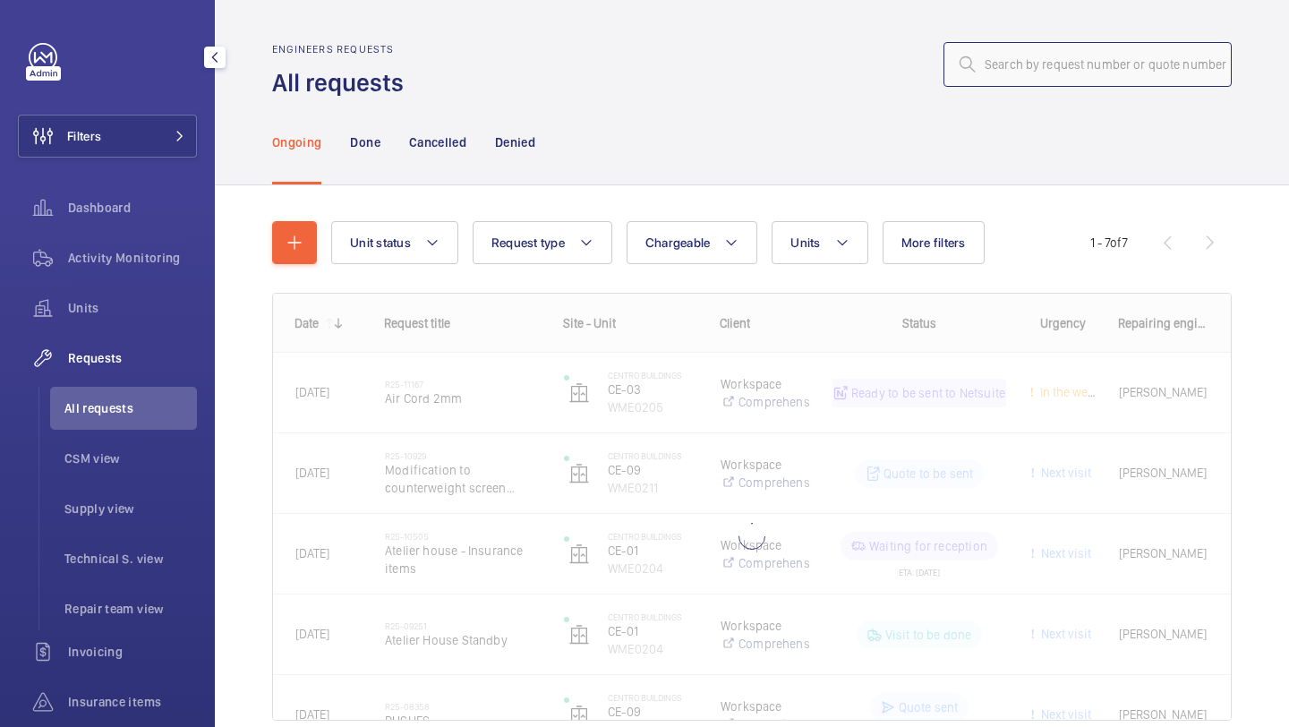
click at [1003, 64] on input "text" at bounding box center [1087, 64] width 288 height 45
paste input "R25-09930"
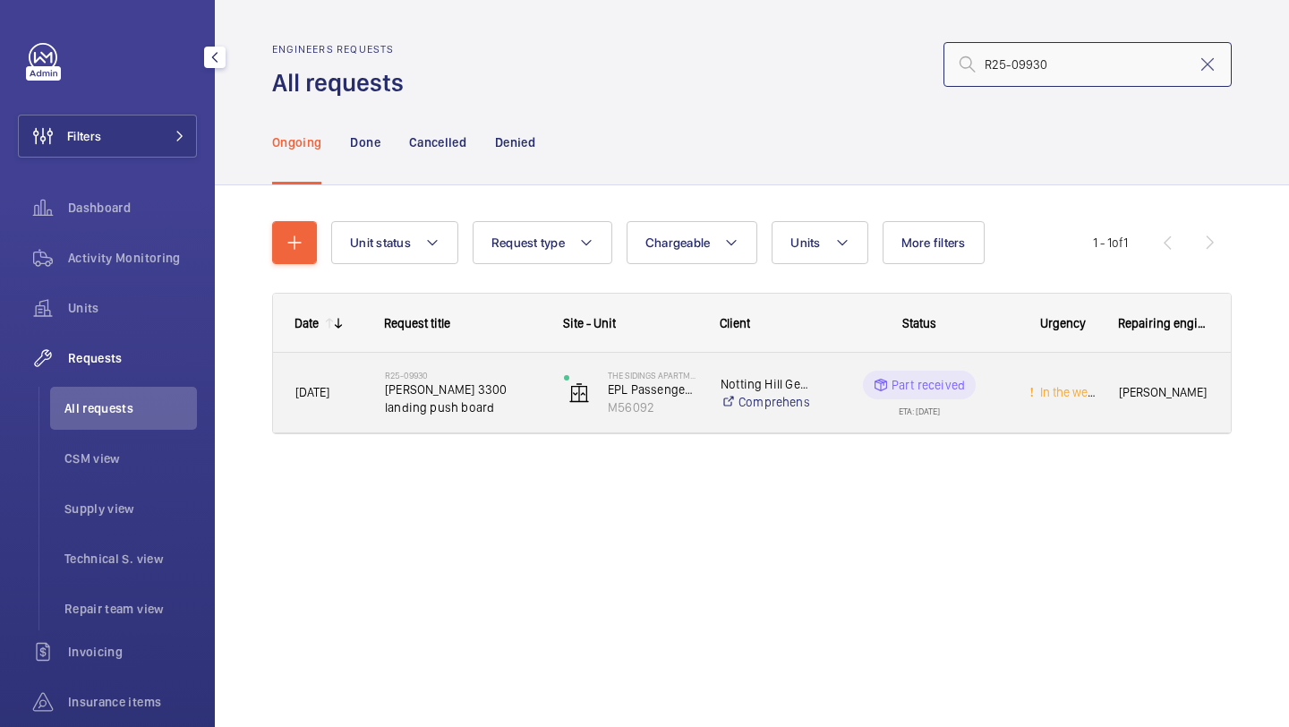
type input "R25-09930"
click at [510, 388] on span "Schindler 3300 landing push board" at bounding box center [463, 398] width 156 height 36
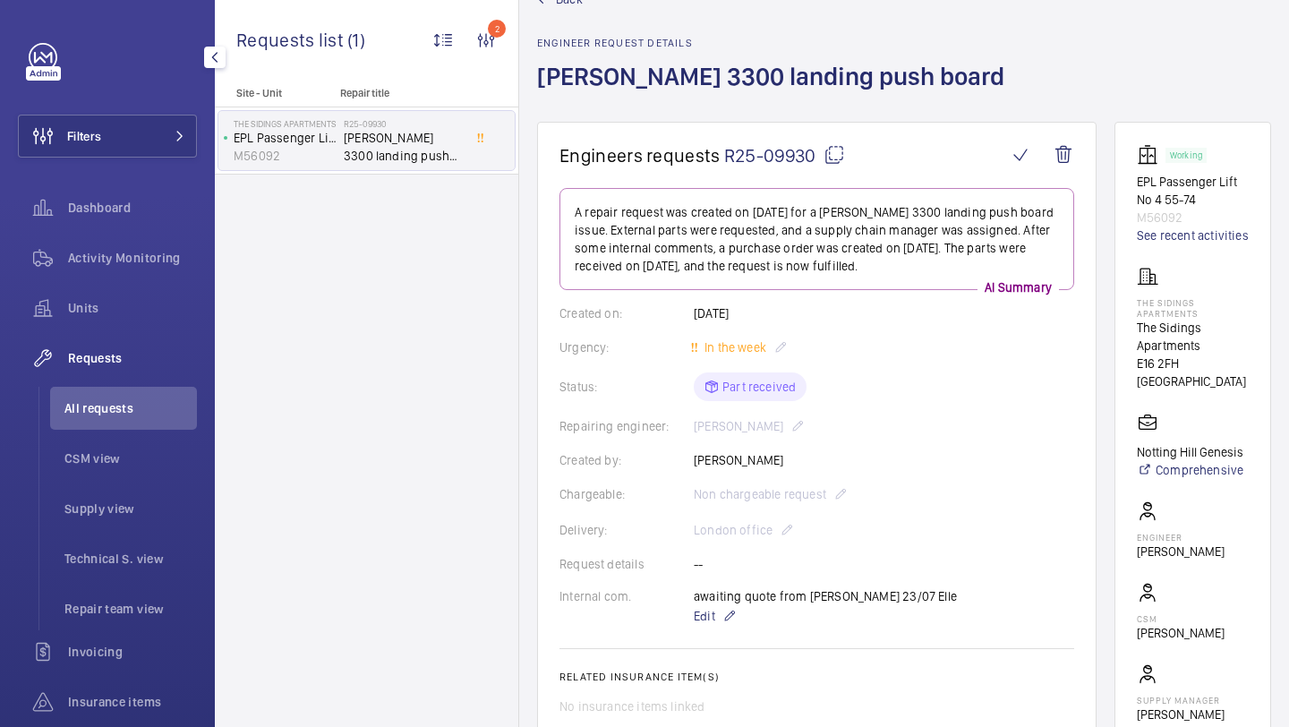
scroll to position [97, 0]
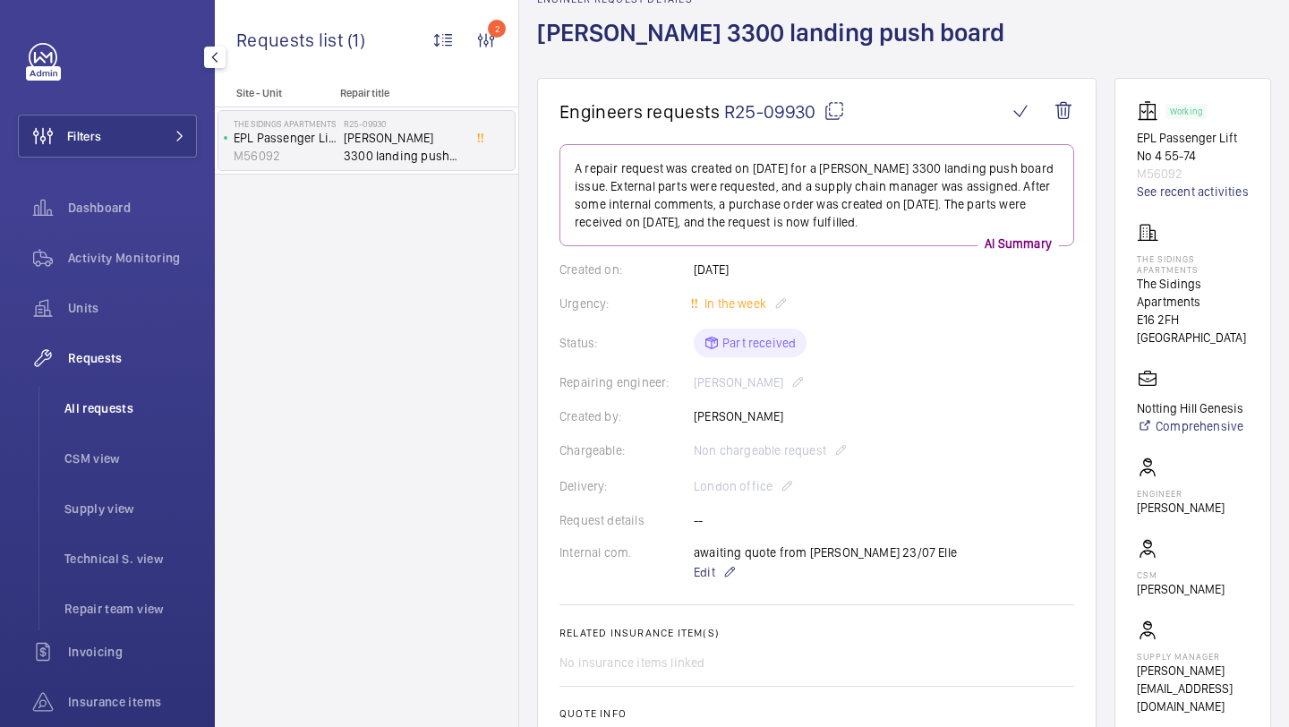
click at [174, 413] on span "All requests" at bounding box center [130, 408] width 132 height 18
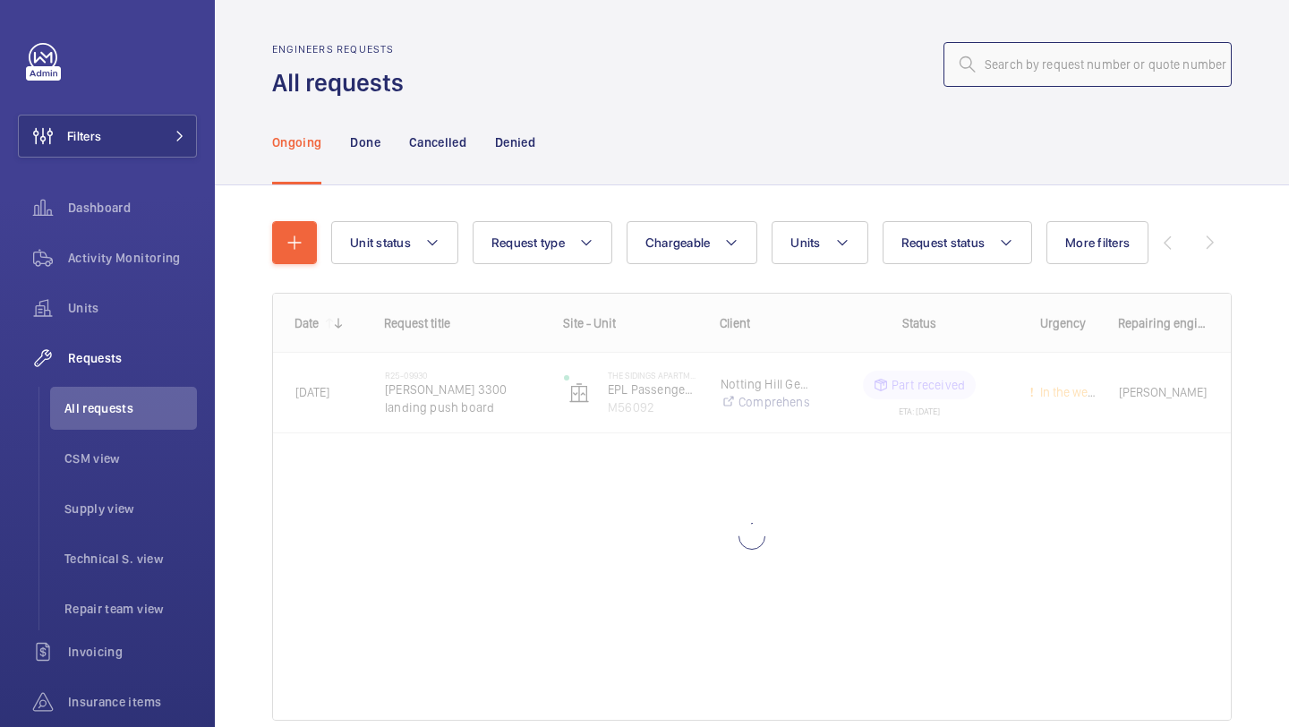
click at [988, 80] on input "text" at bounding box center [1087, 64] width 288 height 45
paste input "R25-11114"
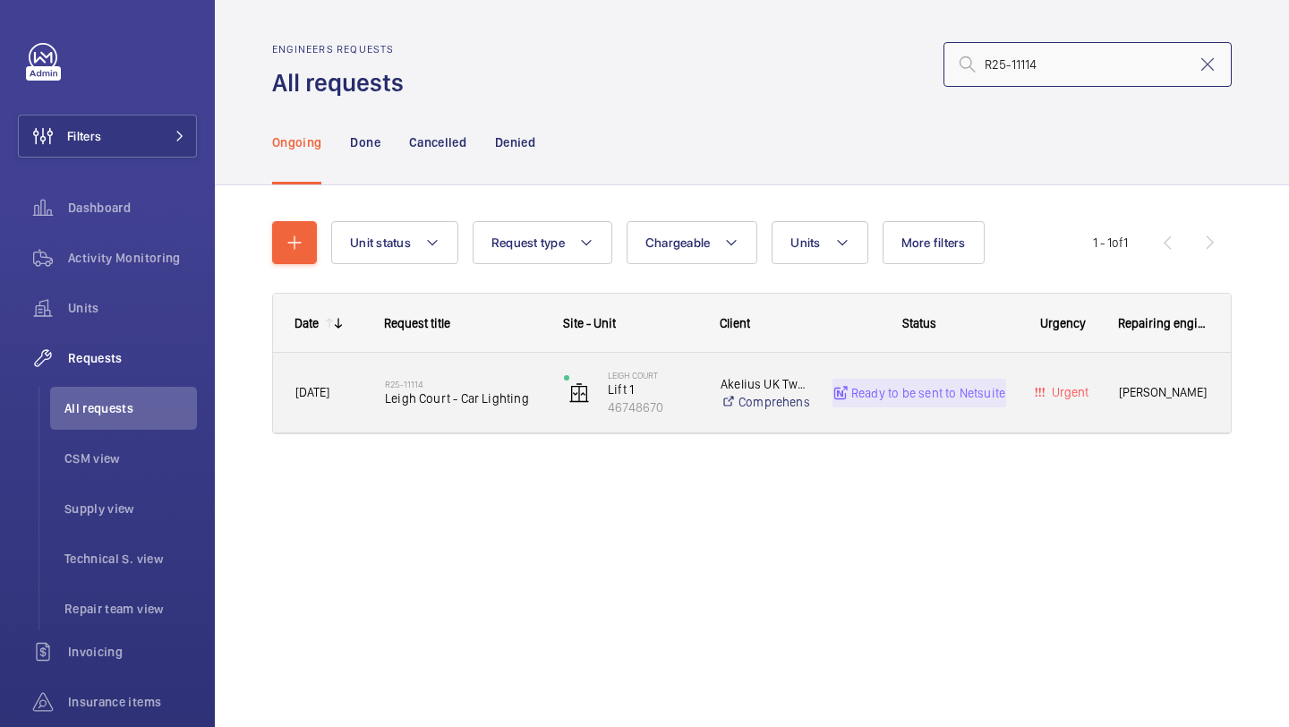
type input "R25-11114"
click at [483, 389] on span "Leigh Court - Car Lighting" at bounding box center [463, 398] width 156 height 18
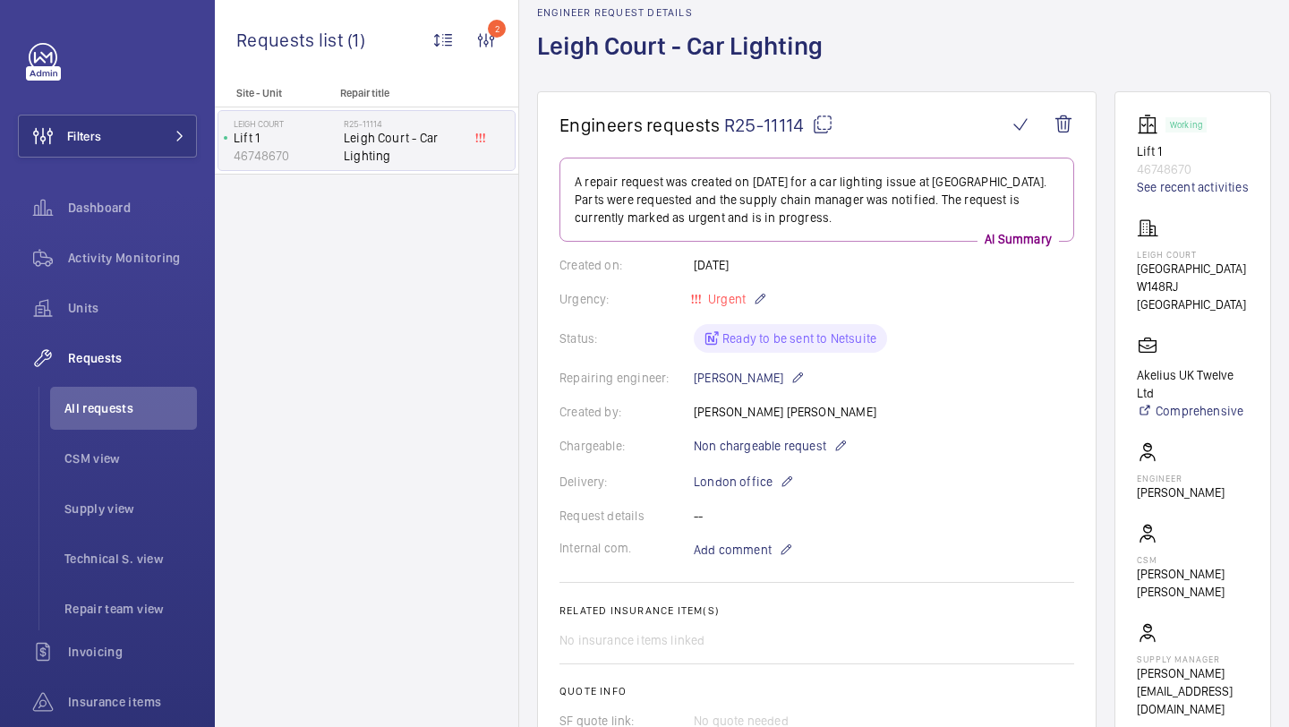
scroll to position [522, 0]
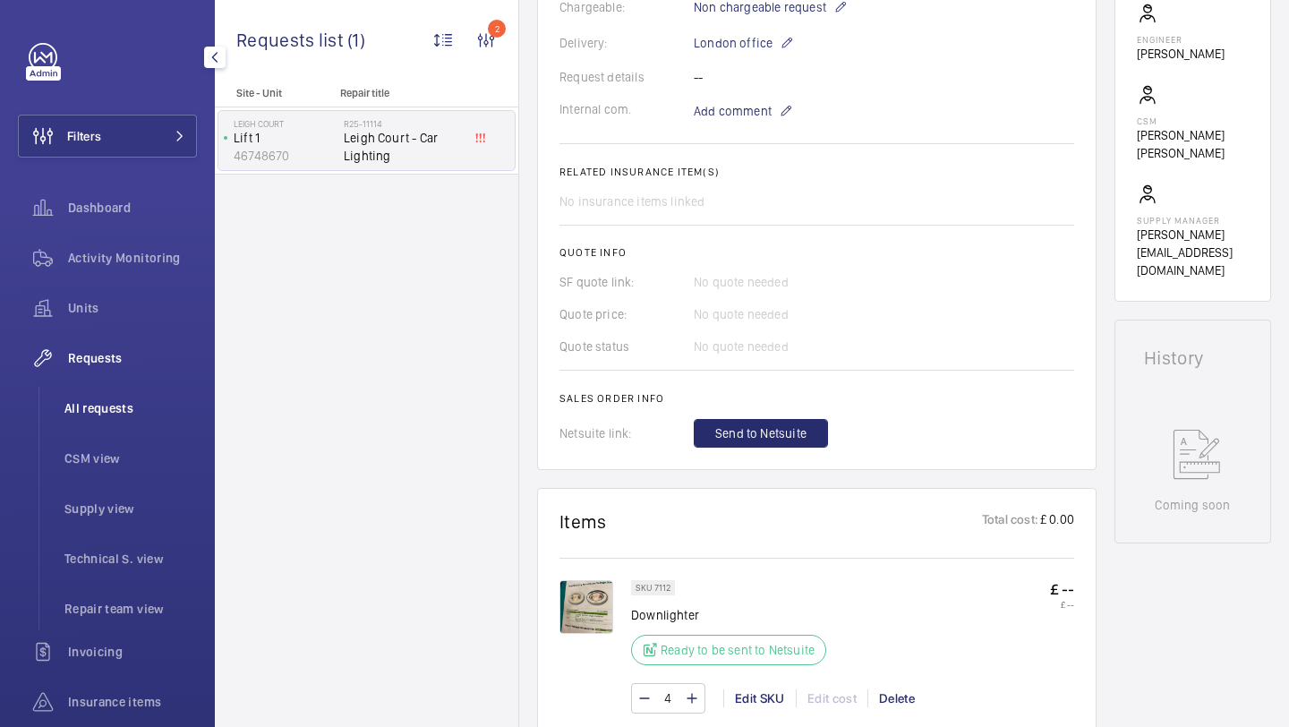
click at [123, 387] on li "All requests" at bounding box center [123, 408] width 147 height 43
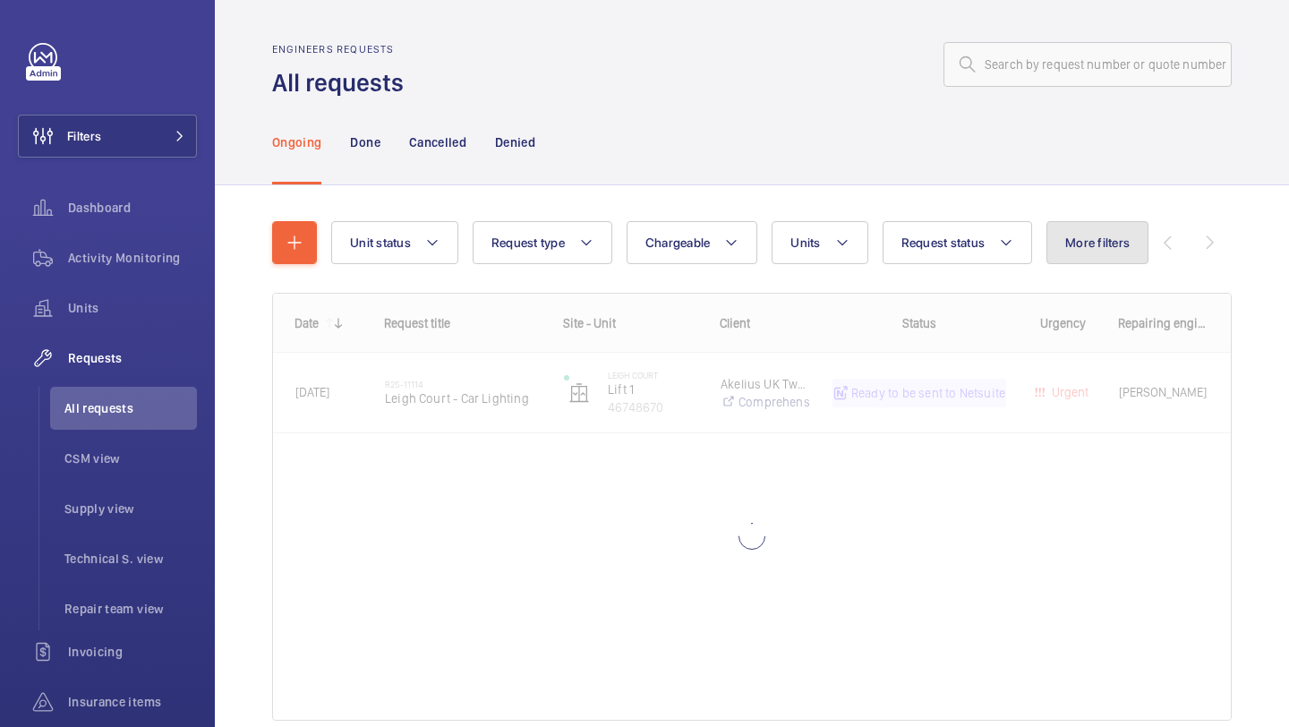
click at [1059, 245] on button "More filters" at bounding box center [1097, 242] width 102 height 43
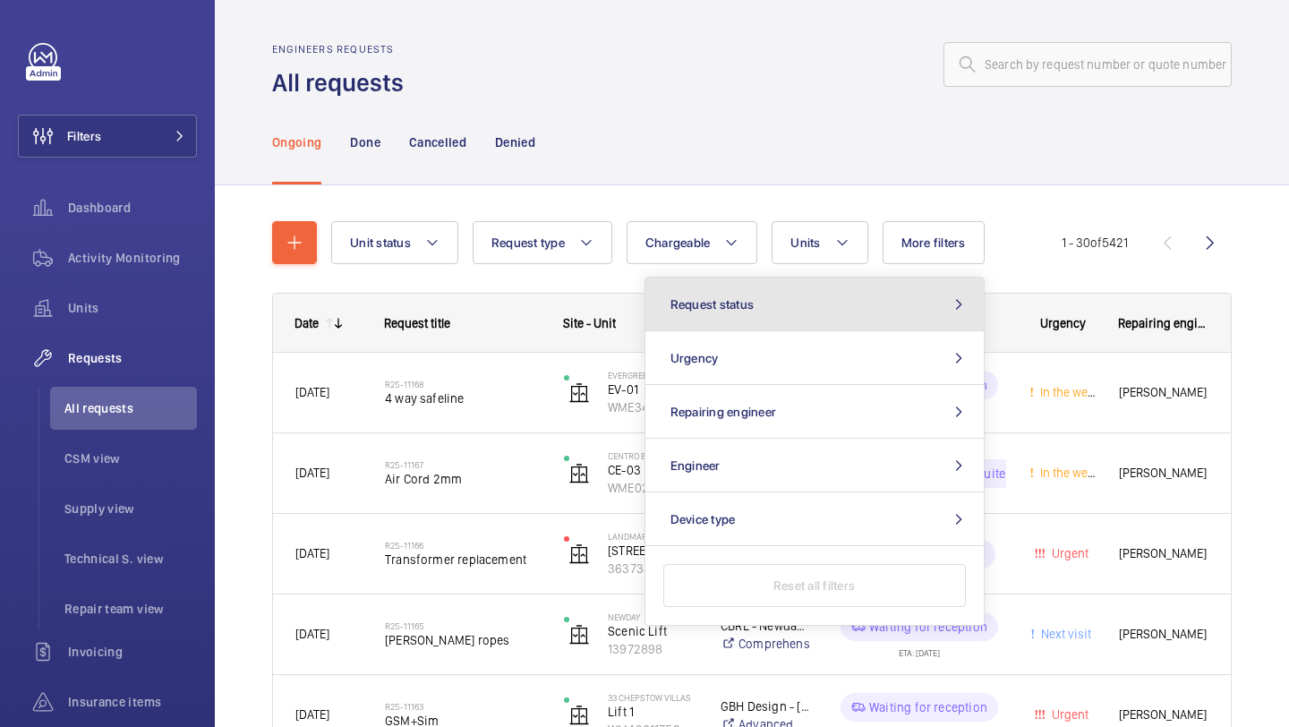
click at [803, 306] on button "Request status" at bounding box center [814, 304] width 338 height 54
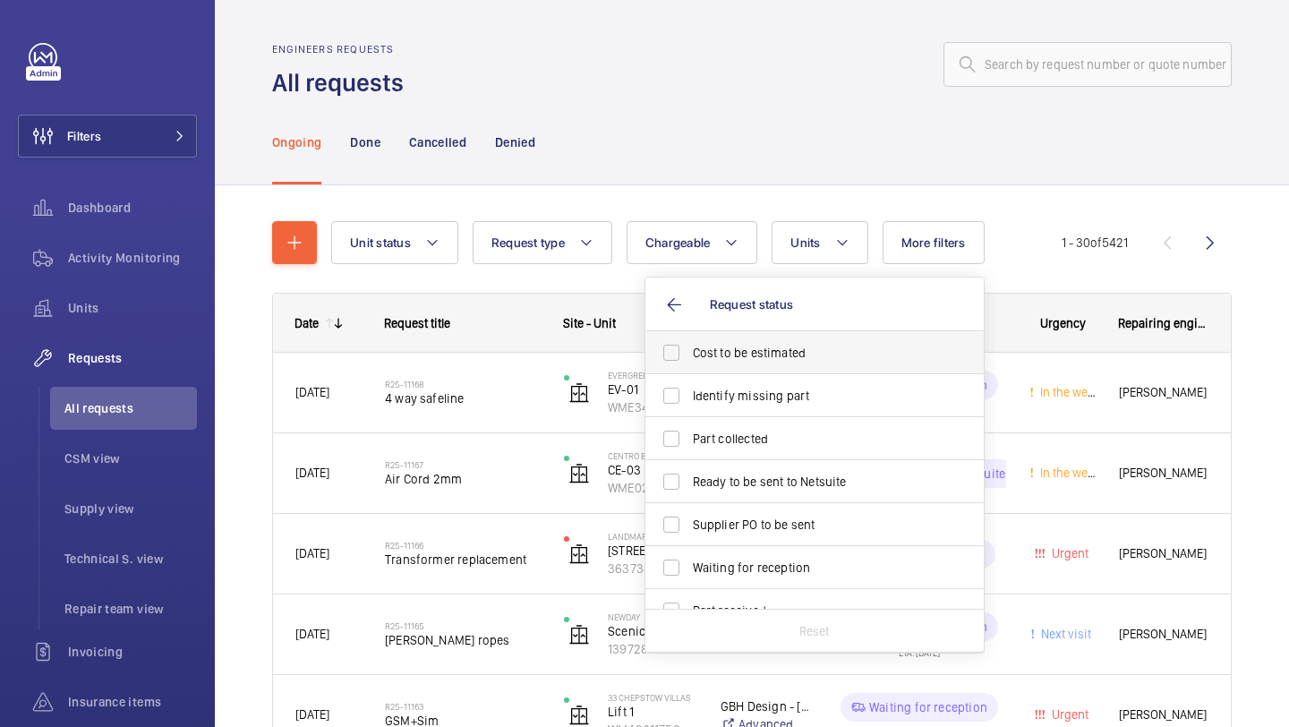
drag, startPoint x: 767, startPoint y: 346, endPoint x: 764, endPoint y: 355, distance: 9.3
click at [767, 346] on span "Cost to be estimated" at bounding box center [816, 353] width 246 height 18
click at [689, 346] on input "Cost to be estimated" at bounding box center [671, 353] width 36 height 36
checkbox input "true"
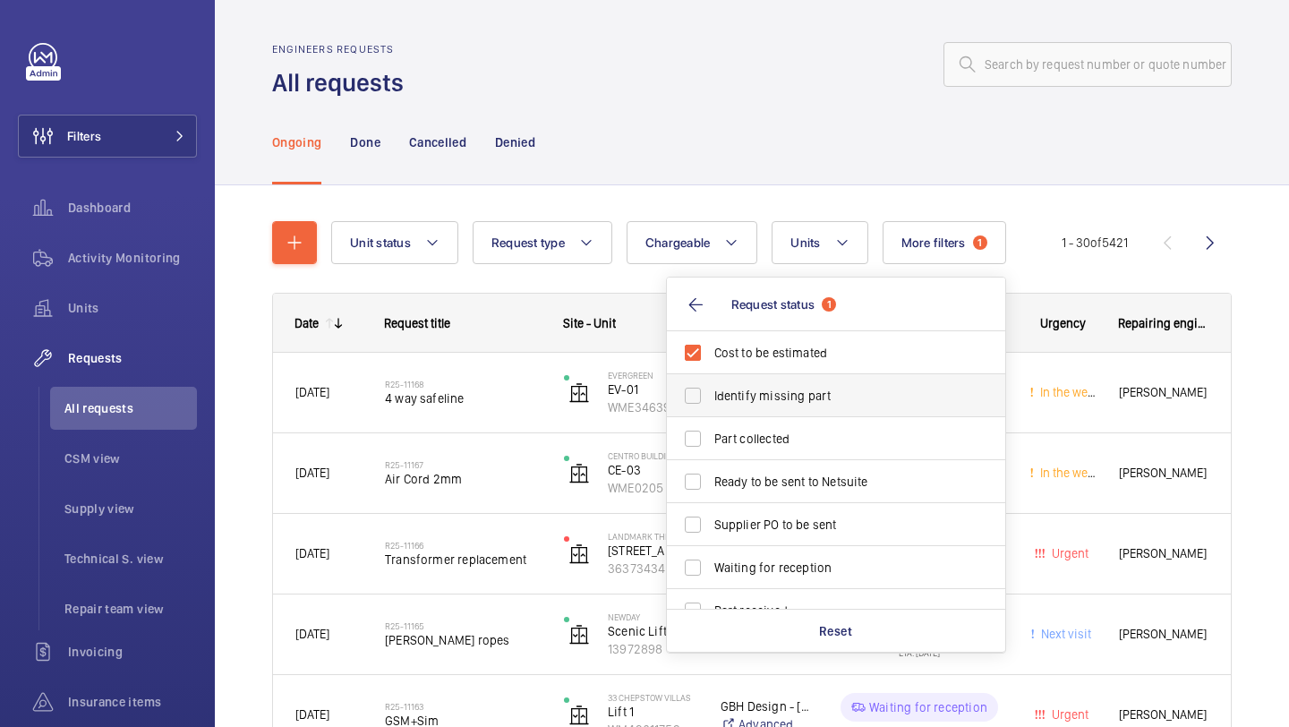
click at [756, 396] on span "Identify missing part" at bounding box center [837, 396] width 246 height 18
click at [711, 396] on input "Identify missing part" at bounding box center [693, 396] width 36 height 36
checkbox input "true"
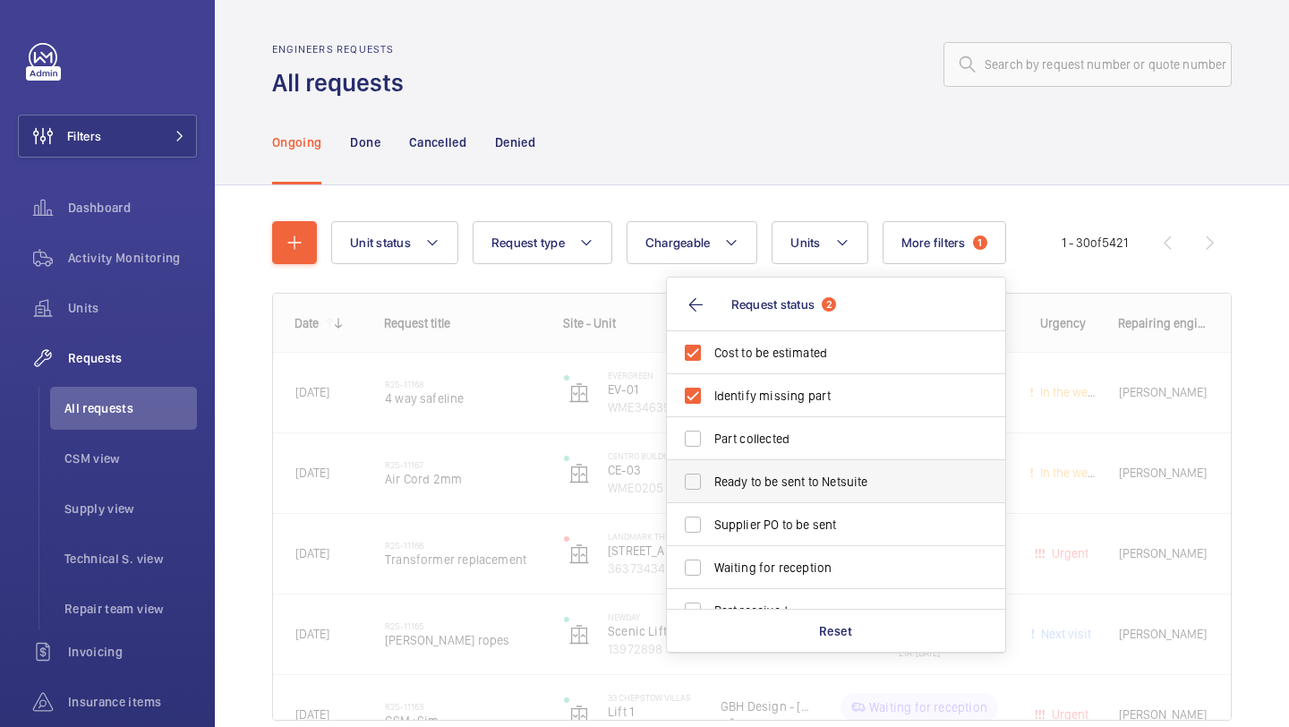
click at [751, 484] on span "Ready to be sent to Netsuite" at bounding box center [837, 481] width 246 height 18
click at [711, 484] on input "Ready to be sent to Netsuite" at bounding box center [693, 482] width 36 height 36
checkbox input "true"
click at [750, 540] on label "Supplier PO to be sent" at bounding box center [822, 524] width 311 height 43
click at [711, 540] on input "Supplier PO to be sent" at bounding box center [693, 524] width 36 height 36
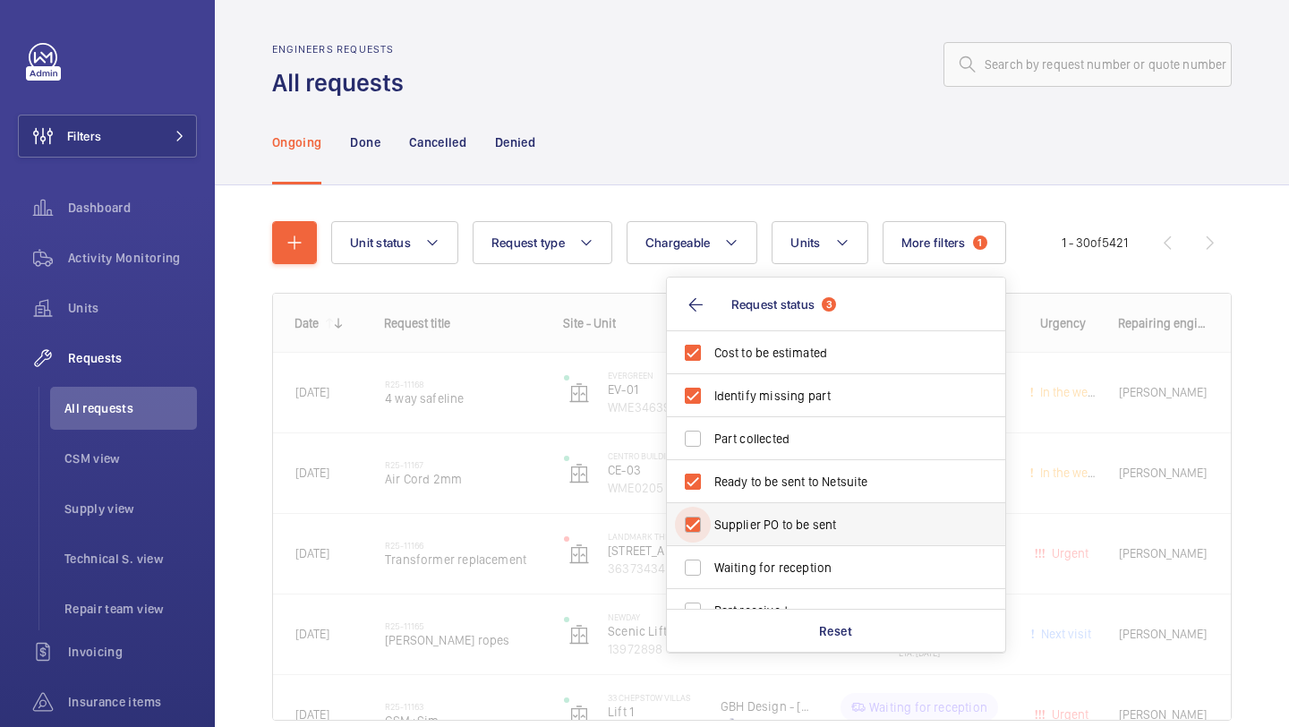
checkbox input "true"
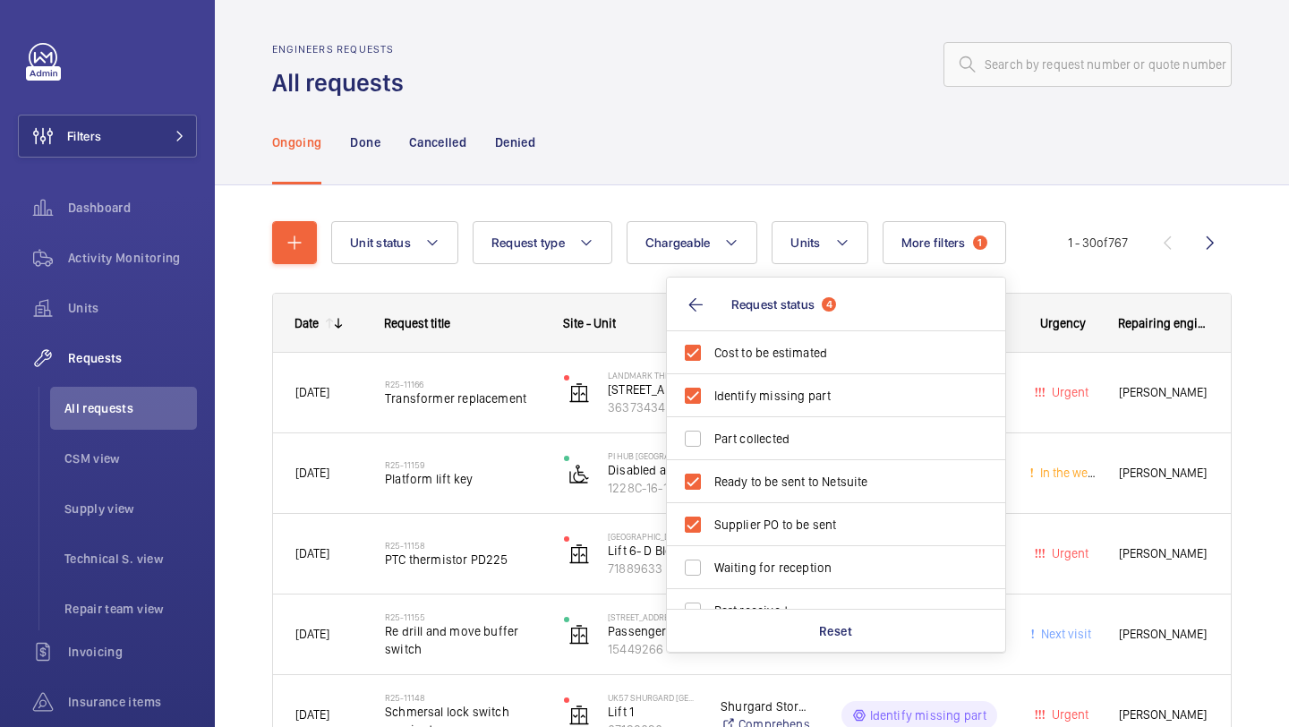
click at [729, 166] on div "Ongoing Done Cancelled Denied" at bounding box center [751, 141] width 959 height 85
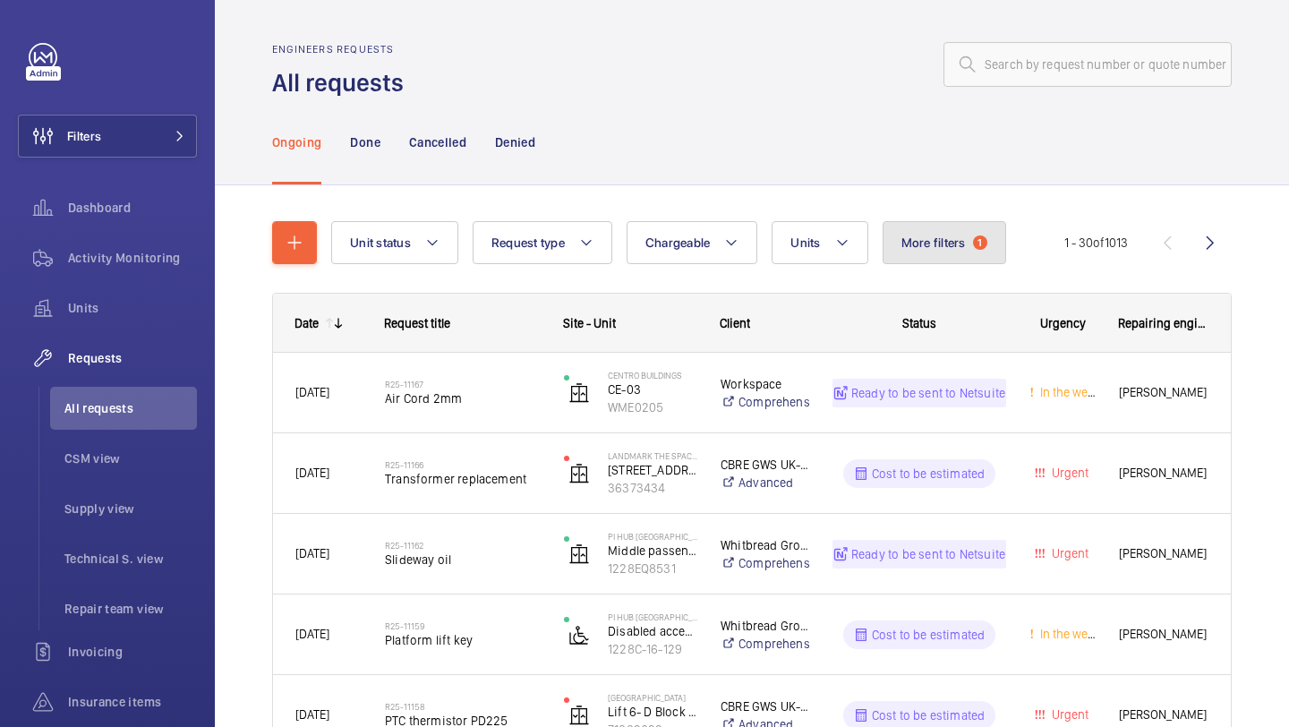
click at [986, 259] on button "More filters 1" at bounding box center [943, 242] width 123 height 43
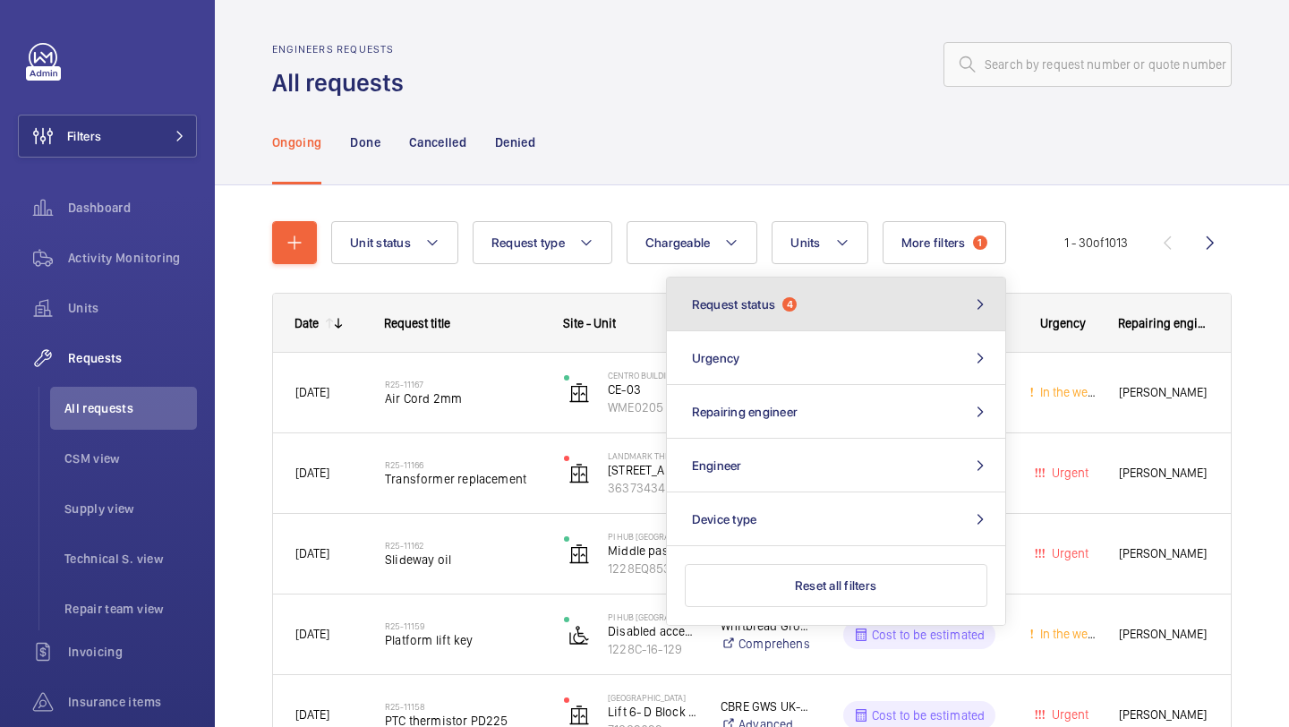
click at [934, 302] on button "Request status 4" at bounding box center [836, 304] width 338 height 54
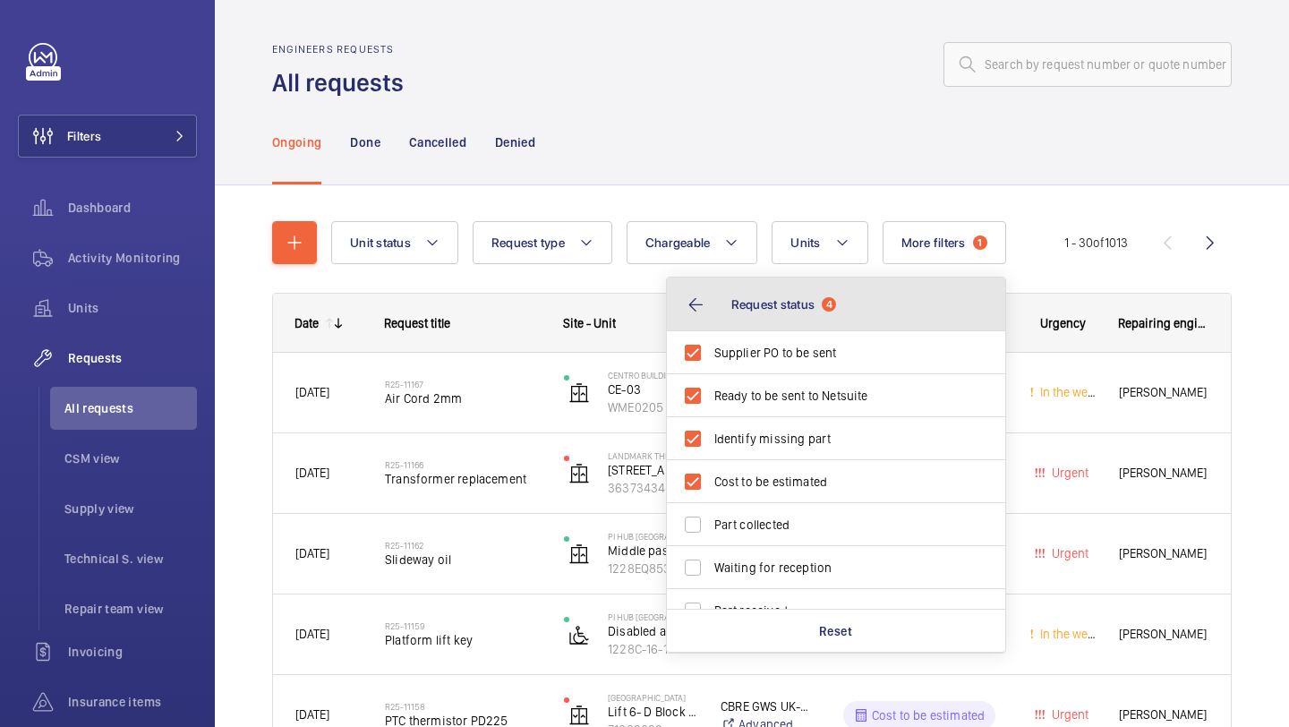
click at [852, 288] on button "Request status 4" at bounding box center [836, 304] width 338 height 54
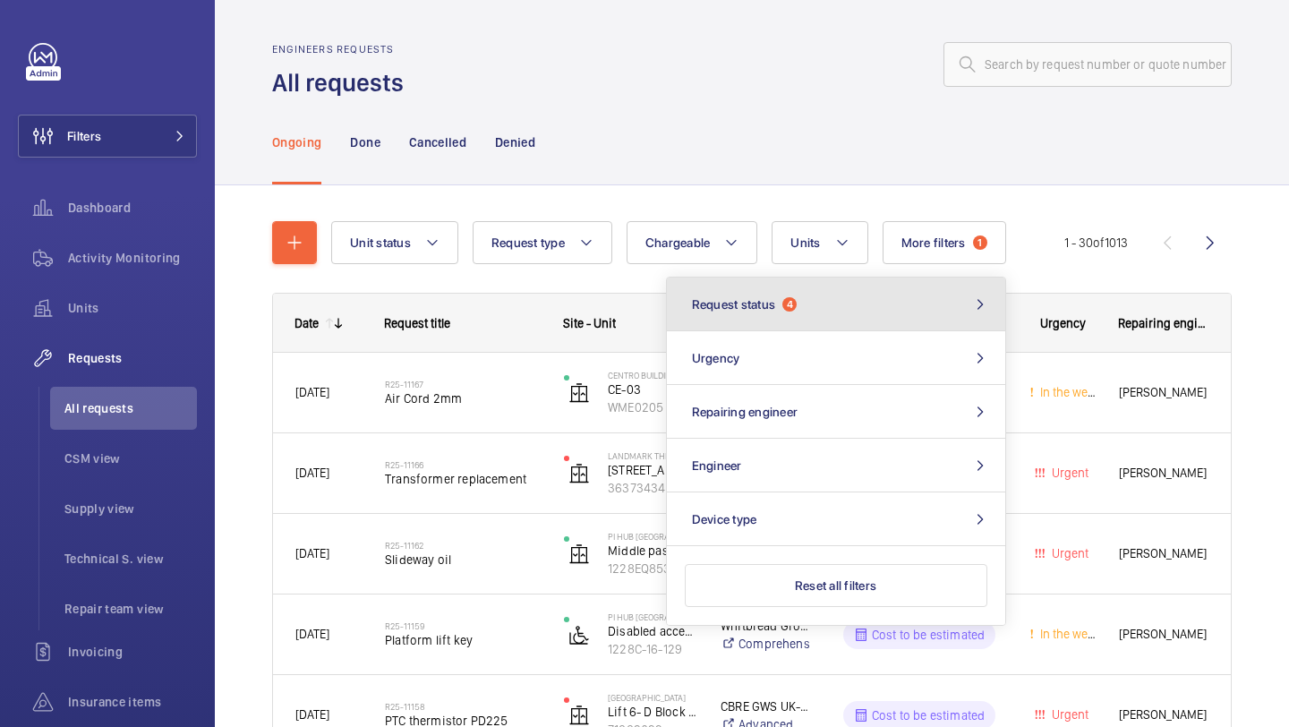
click at [857, 315] on button "Request status 4" at bounding box center [836, 304] width 338 height 54
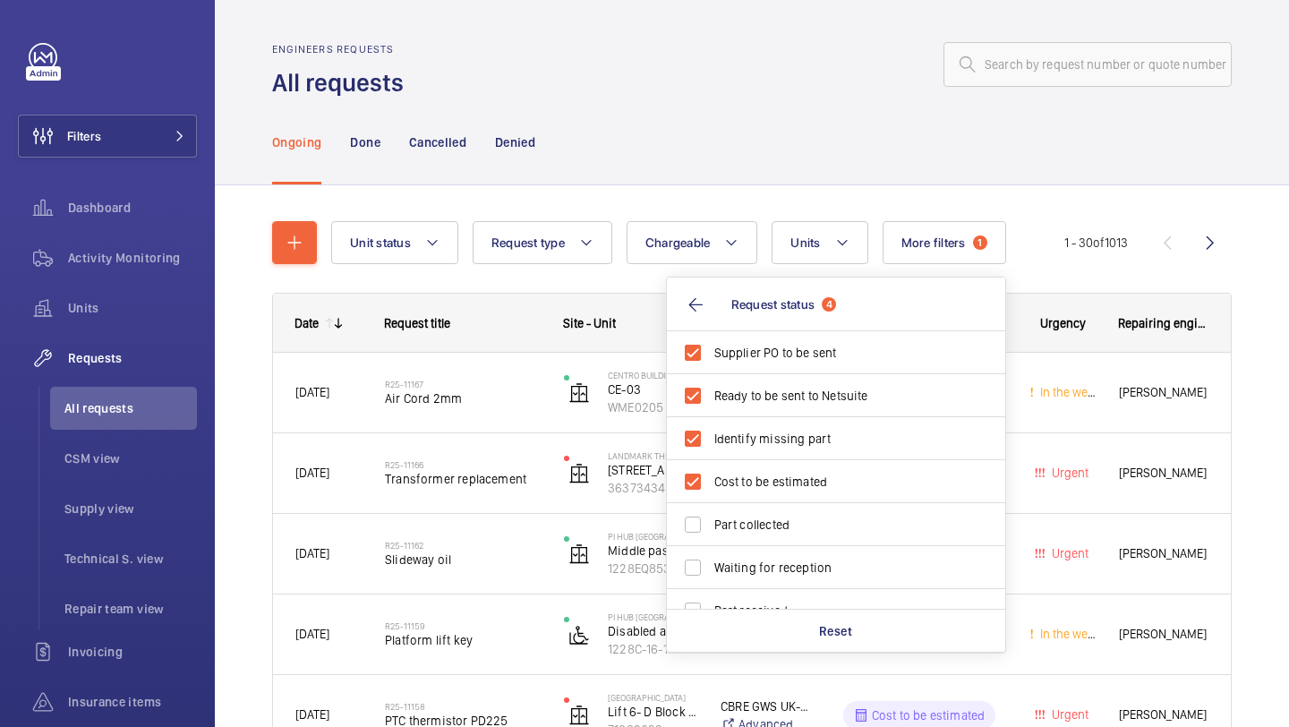
click at [897, 119] on div "Ongoing Done Cancelled Denied" at bounding box center [751, 141] width 959 height 85
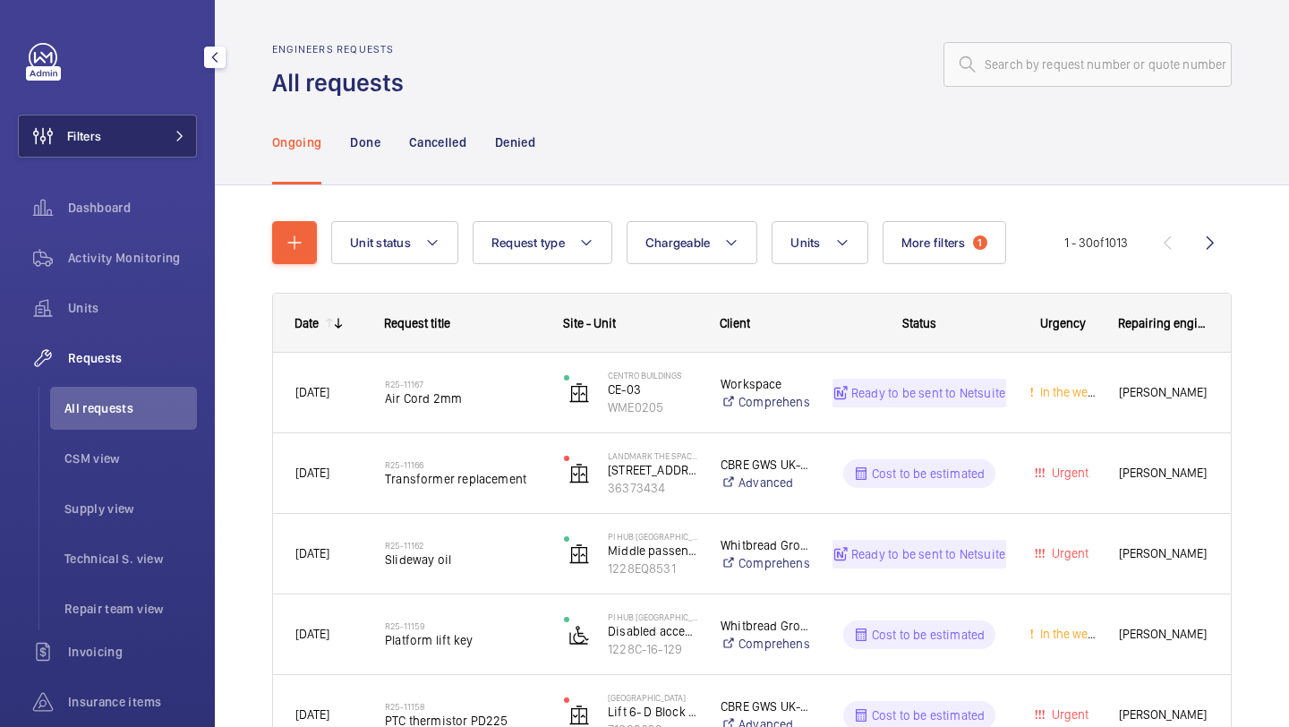
click at [138, 151] on button "Filters" at bounding box center [107, 136] width 179 height 43
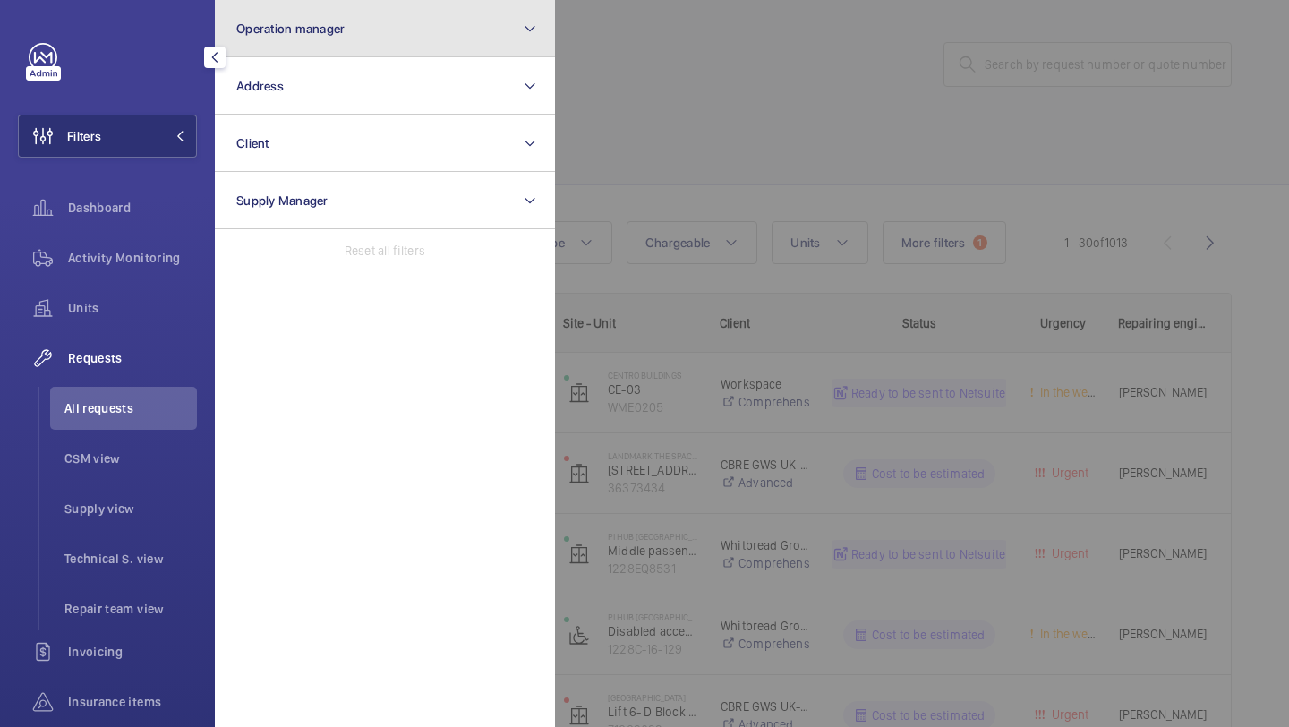
click at [249, 39] on button "Operation manager" at bounding box center [385, 28] width 340 height 57
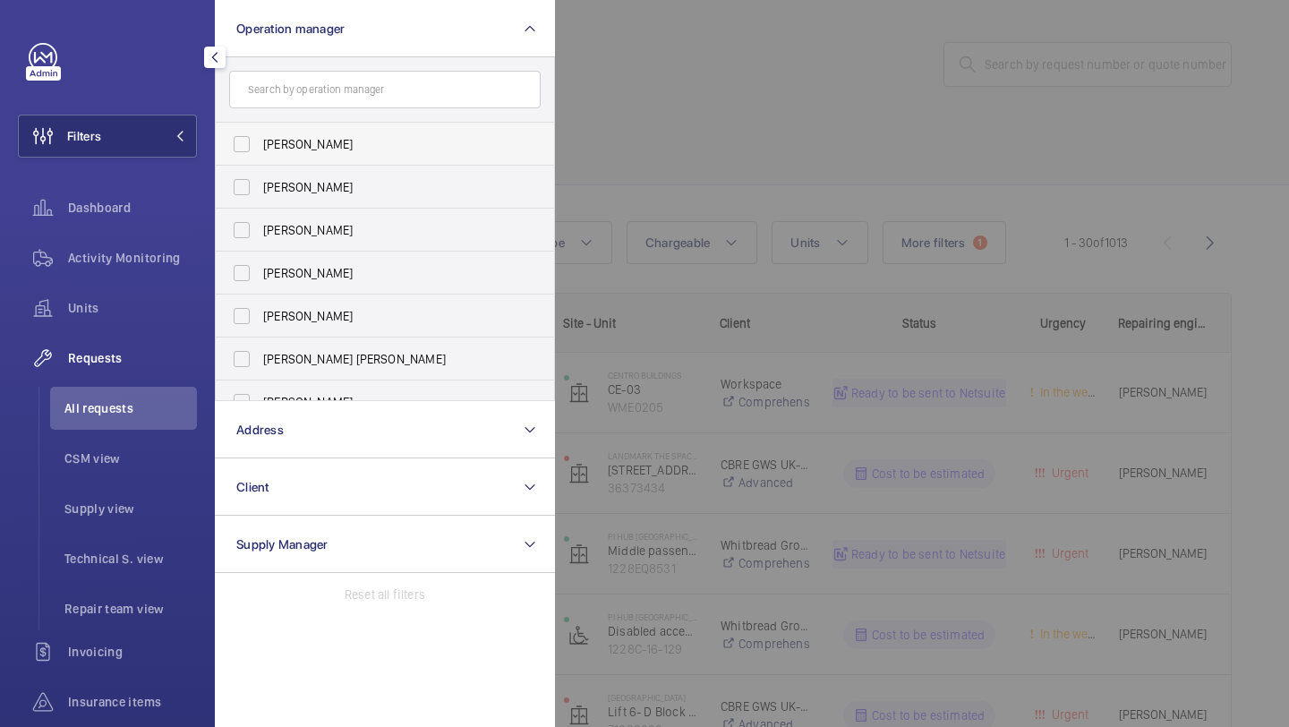
click at [313, 140] on span "[PERSON_NAME]" at bounding box center [386, 144] width 246 height 18
click at [260, 140] on input "[PERSON_NAME]" at bounding box center [242, 144] width 36 height 36
checkbox input "true"
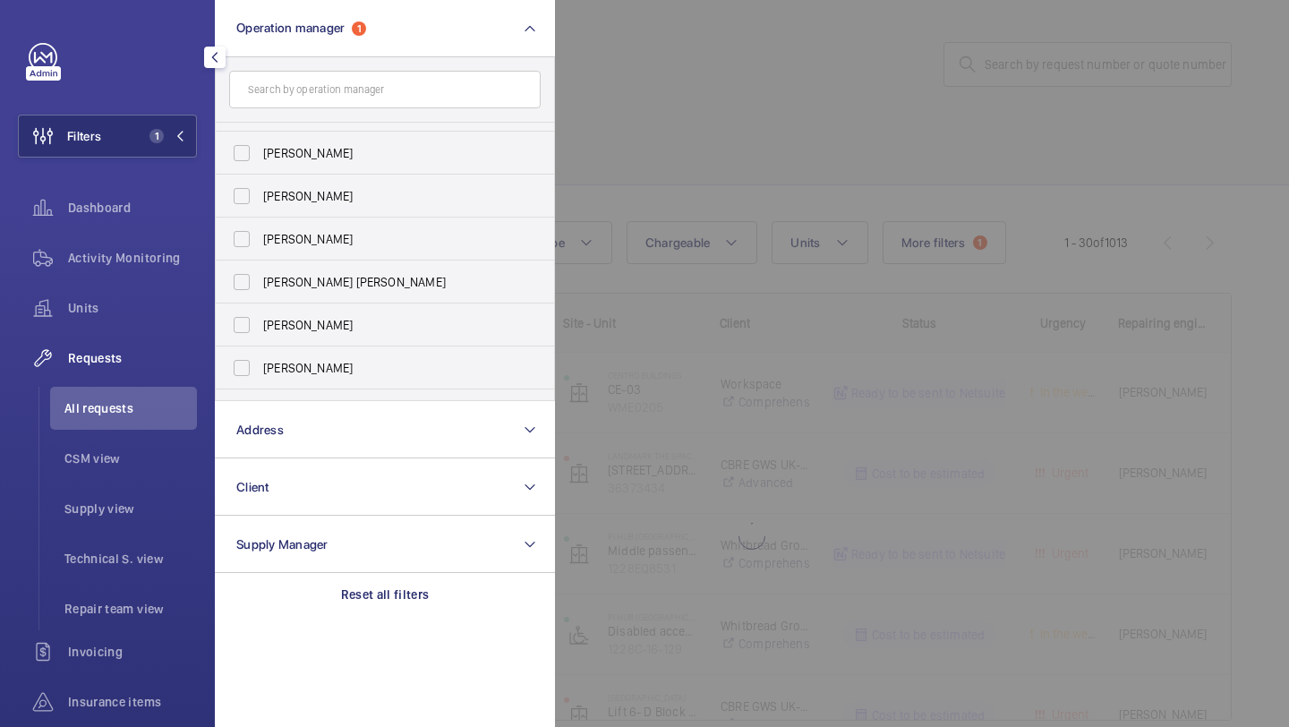
scroll to position [109, 0]
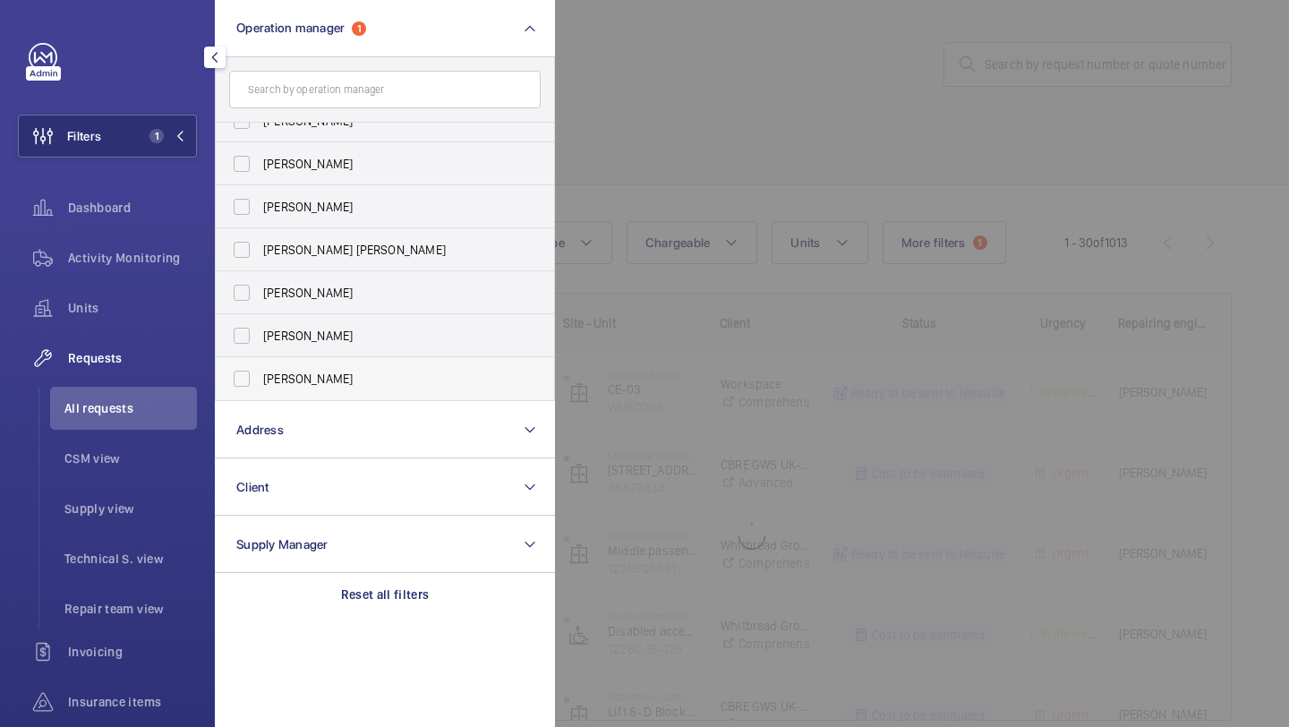
click at [301, 377] on span "[PERSON_NAME]" at bounding box center [386, 379] width 246 height 18
click at [260, 377] on input "[PERSON_NAME]" at bounding box center [242, 379] width 36 height 36
checkbox input "true"
click at [824, 82] on div at bounding box center [1199, 363] width 1289 height 727
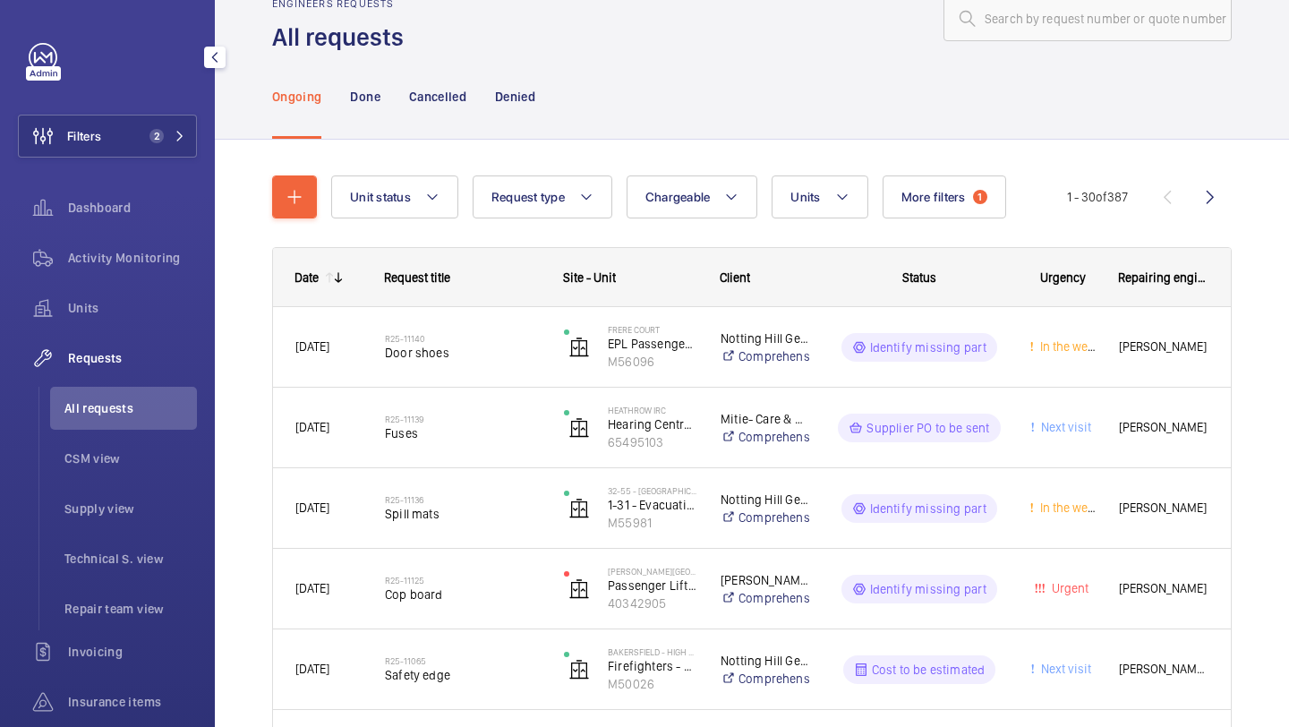
scroll to position [55, 0]
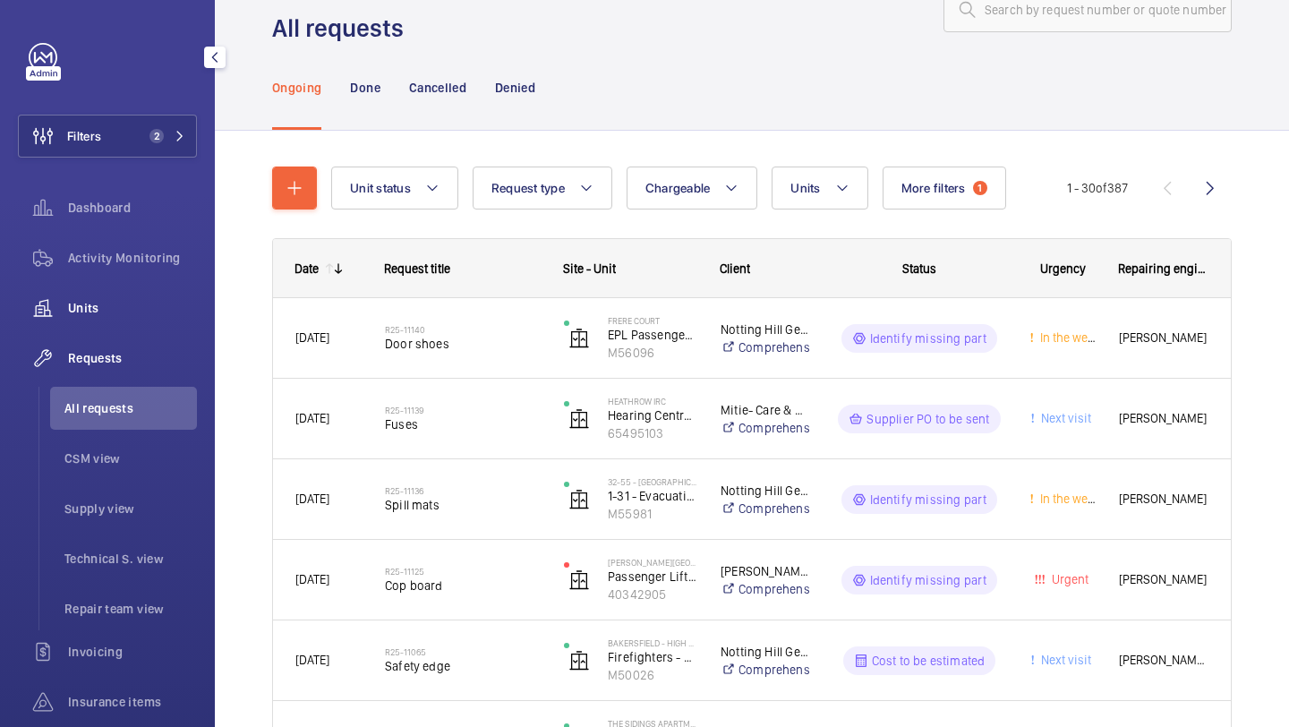
click at [133, 287] on div "Units" at bounding box center [107, 307] width 179 height 43
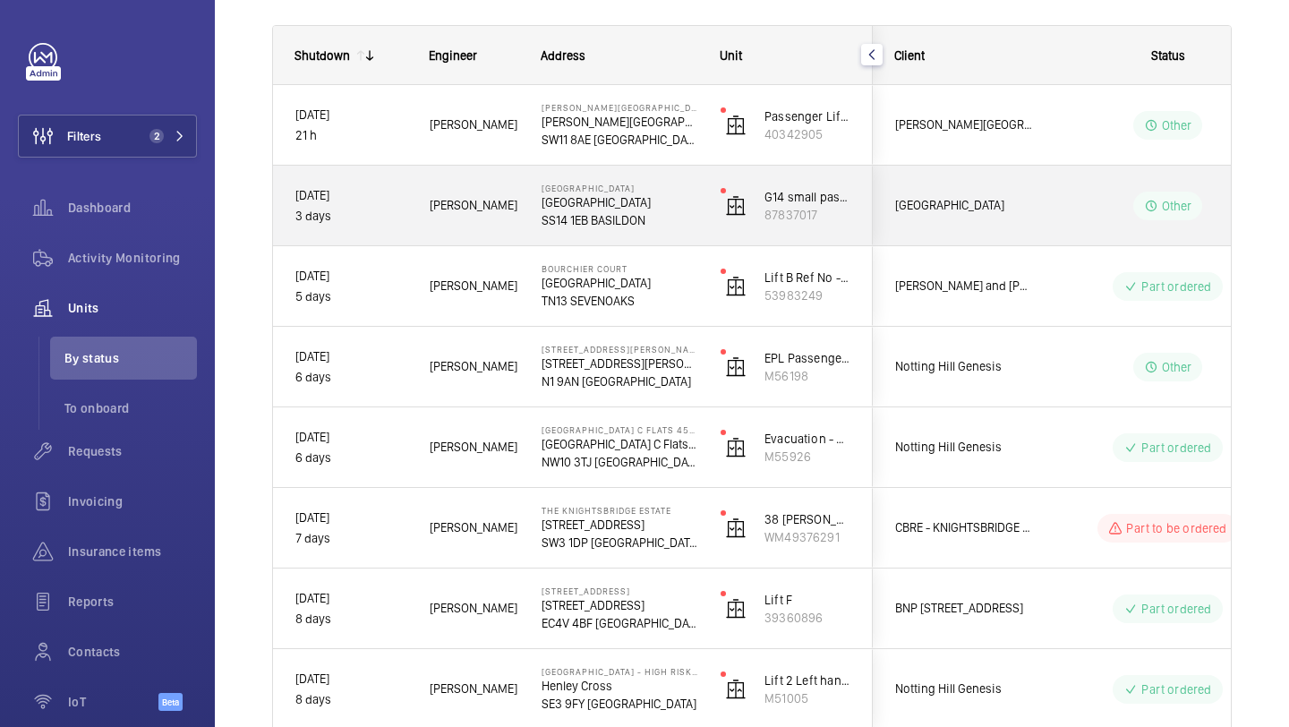
scroll to position [257, 0]
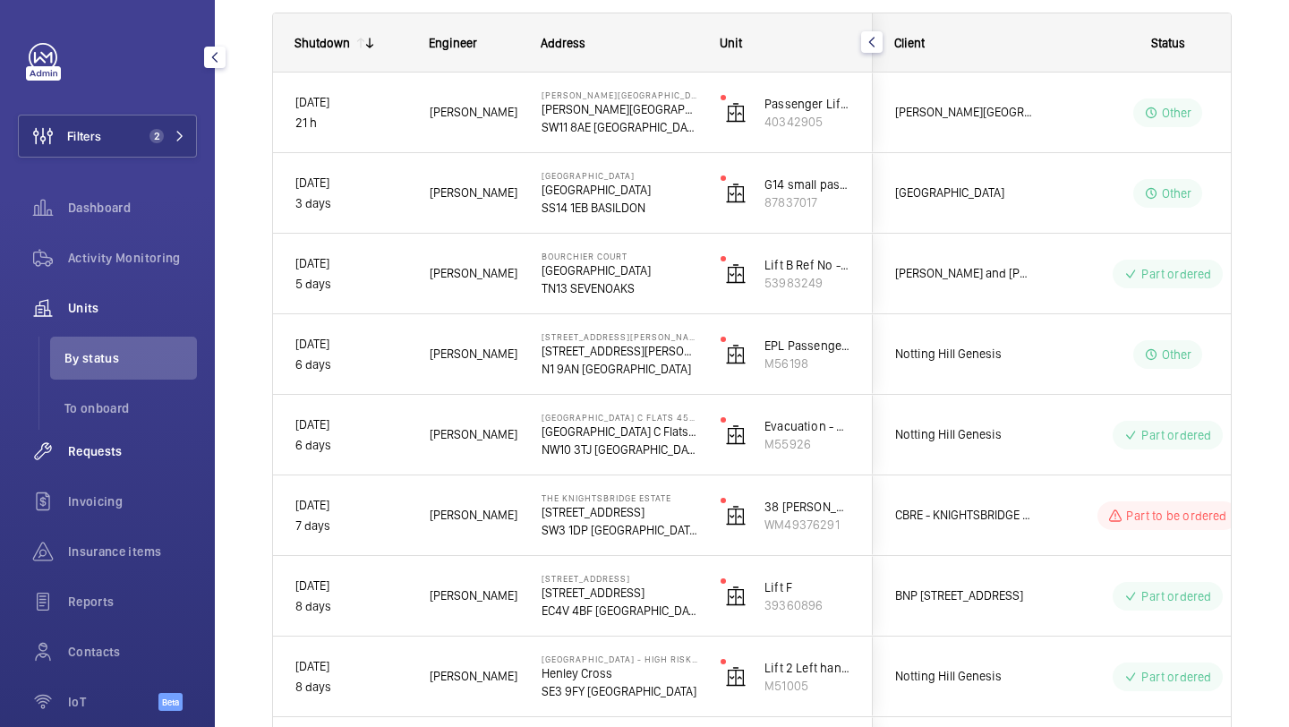
click at [122, 447] on span "Requests" at bounding box center [132, 451] width 129 height 18
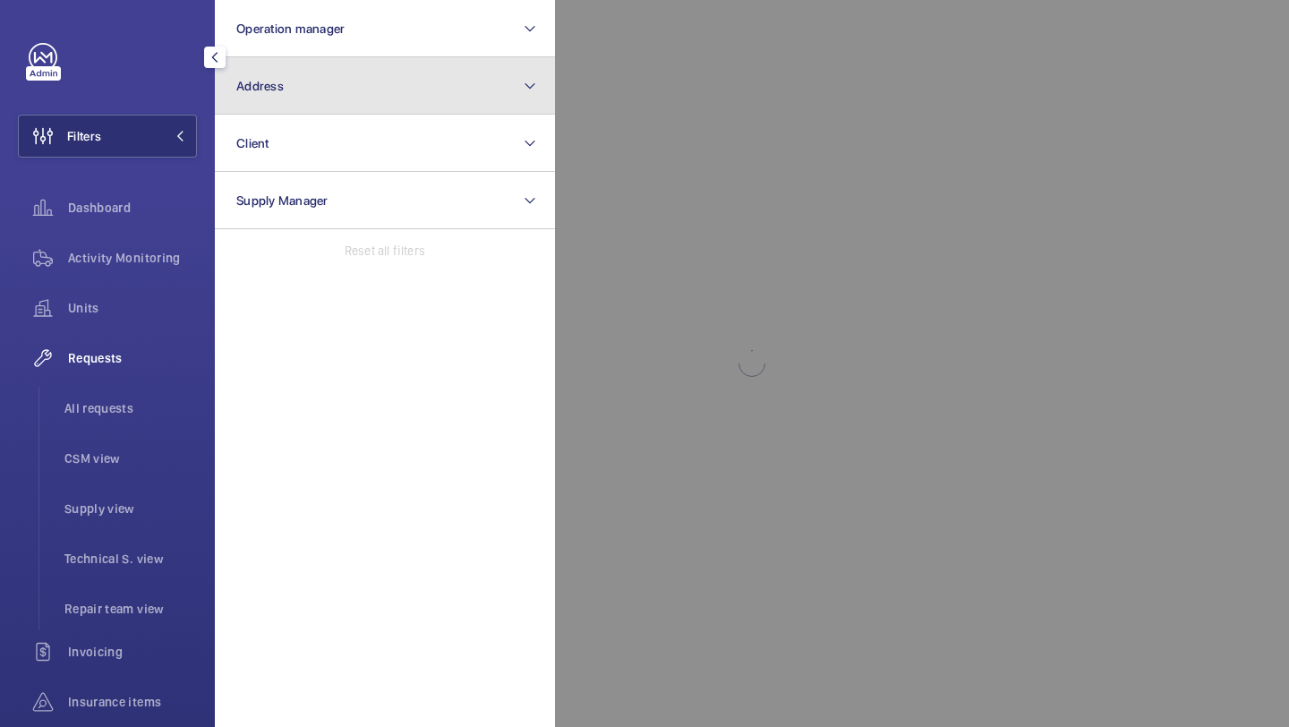
click at [284, 101] on button "Address" at bounding box center [385, 85] width 340 height 57
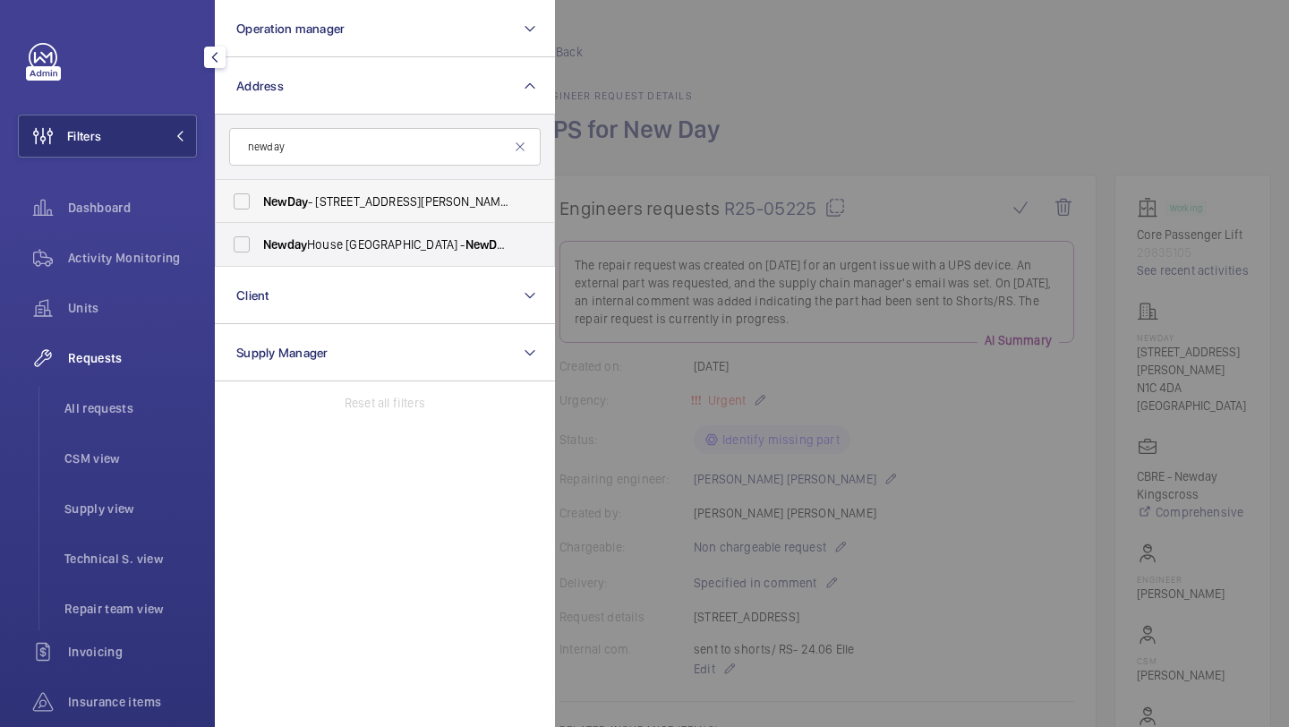
type input "newday"
click at [308, 203] on span "NewDay" at bounding box center [285, 201] width 45 height 14
click at [260, 203] on input "NewDay - 7 Handyside St, LONDON N1C 4DA" at bounding box center [242, 201] width 36 height 36
checkbox input "true"
click at [166, 406] on span "All requests" at bounding box center [130, 408] width 132 height 18
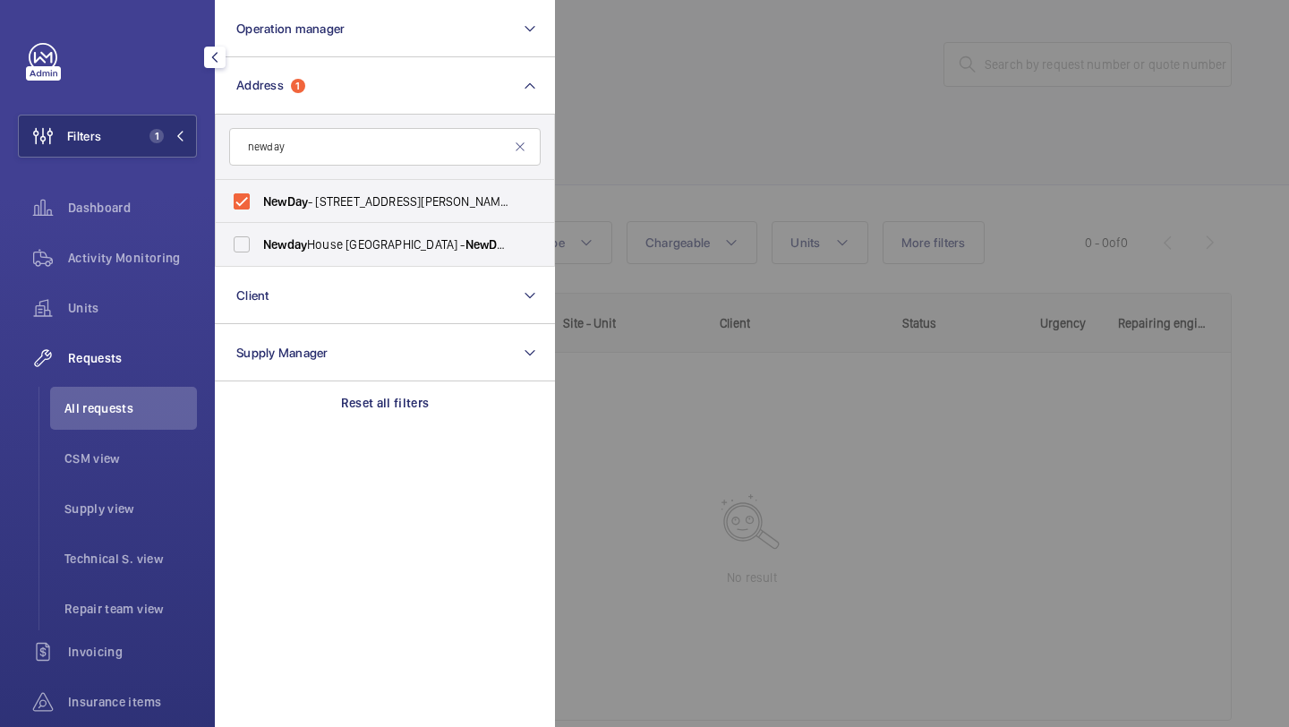
click at [766, 40] on div at bounding box center [1199, 363] width 1289 height 727
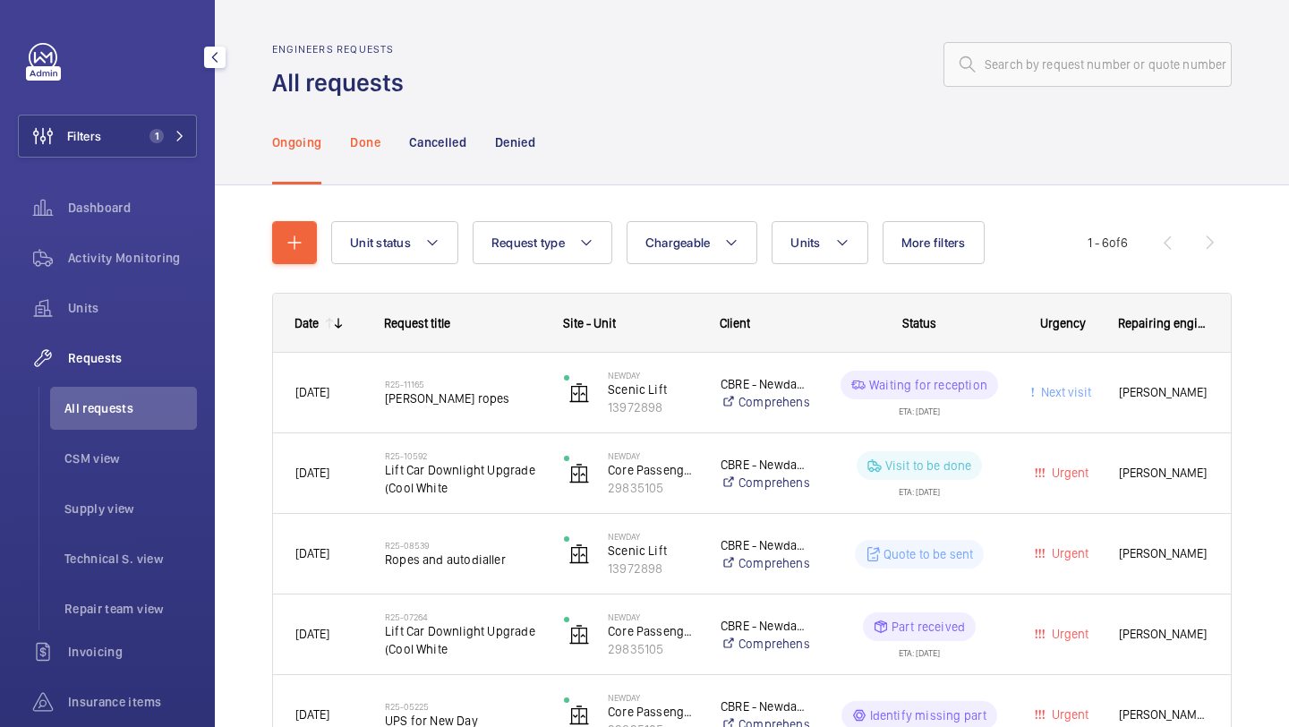
click at [374, 135] on p "Done" at bounding box center [365, 142] width 30 height 18
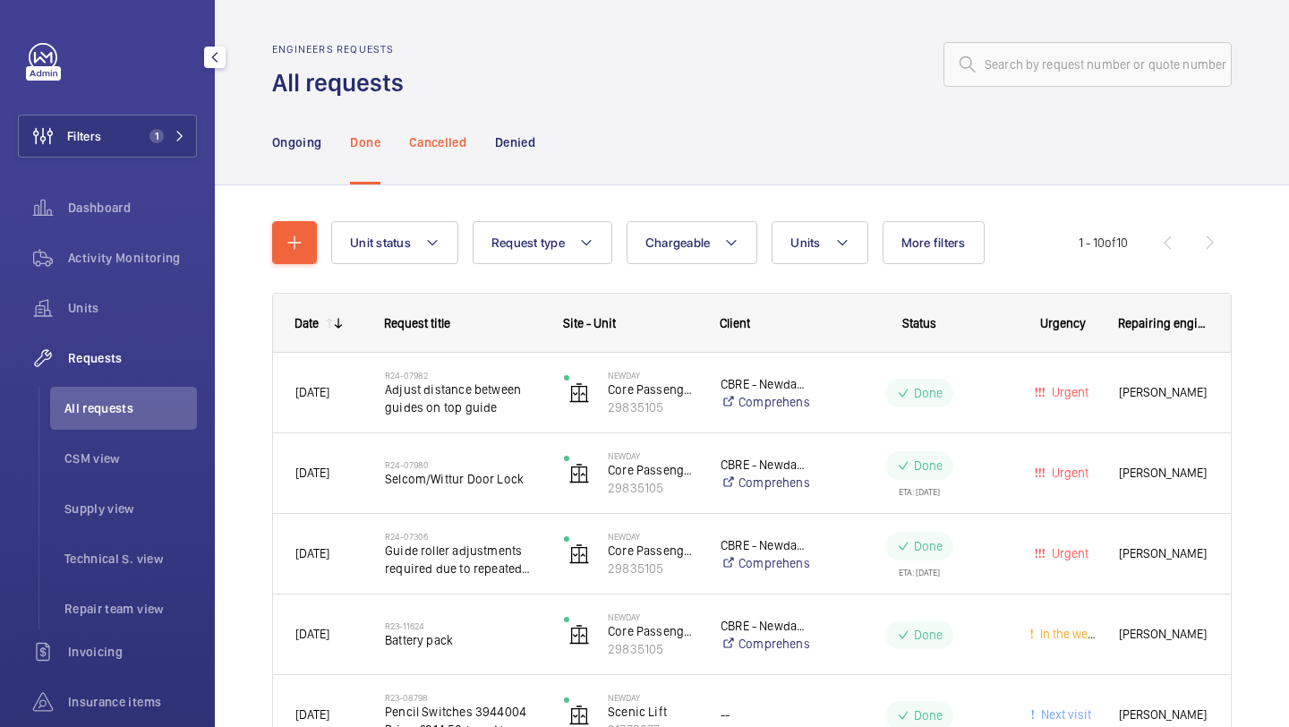
click at [426, 143] on p "Cancelled" at bounding box center [437, 142] width 57 height 18
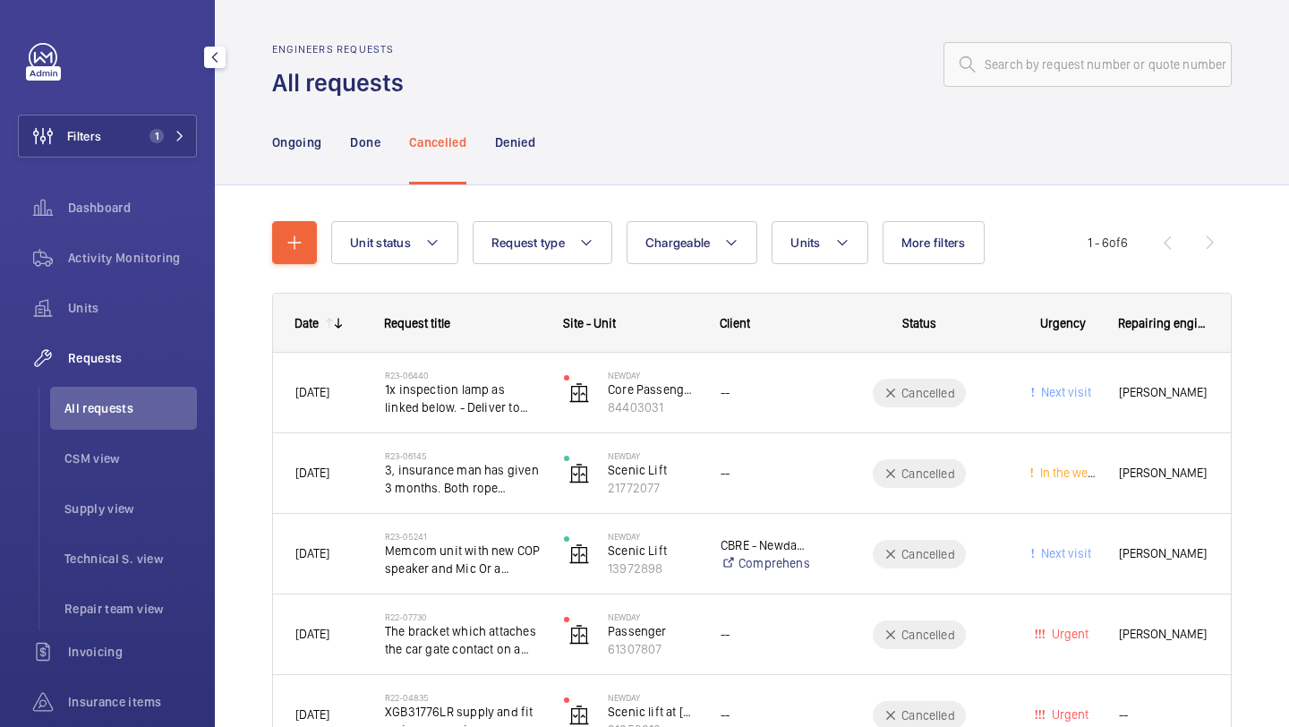
click at [381, 162] on nav "Ongoing Done Cancelled Denied" at bounding box center [403, 141] width 263 height 85
click at [369, 155] on div "Done" at bounding box center [365, 141] width 30 height 85
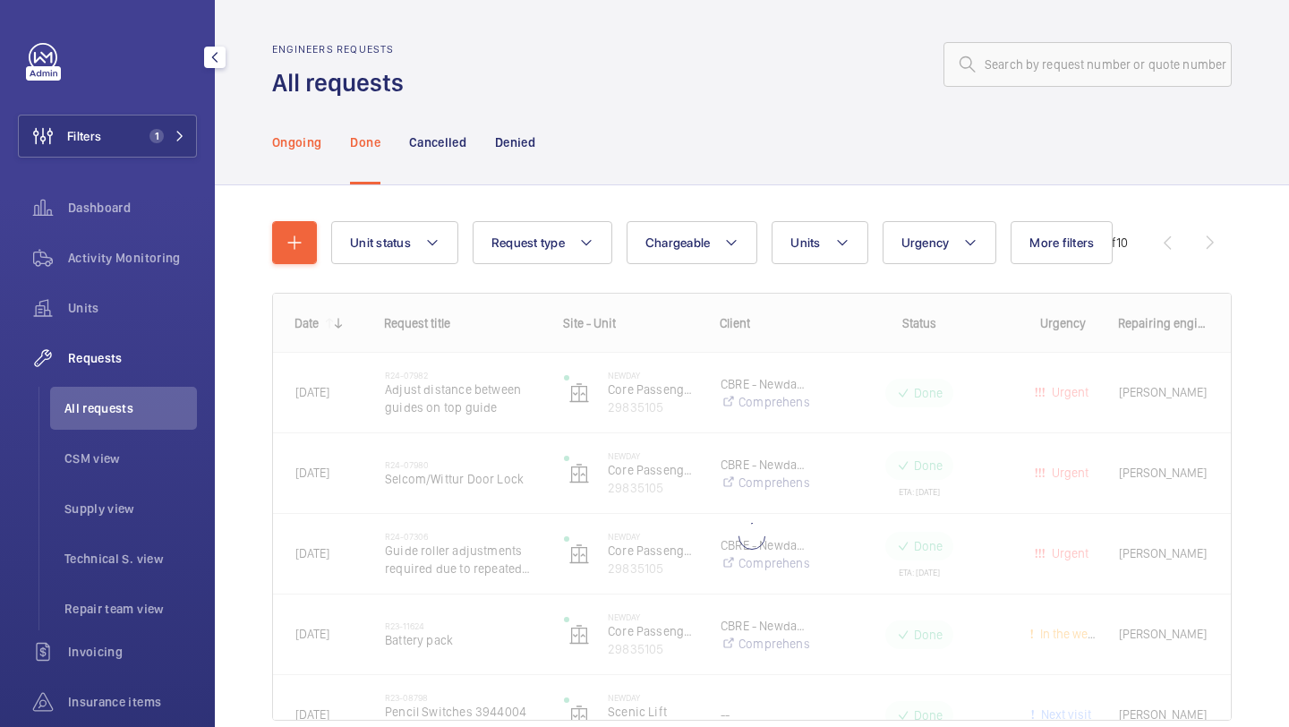
click at [310, 149] on p "Ongoing" at bounding box center [296, 142] width 49 height 18
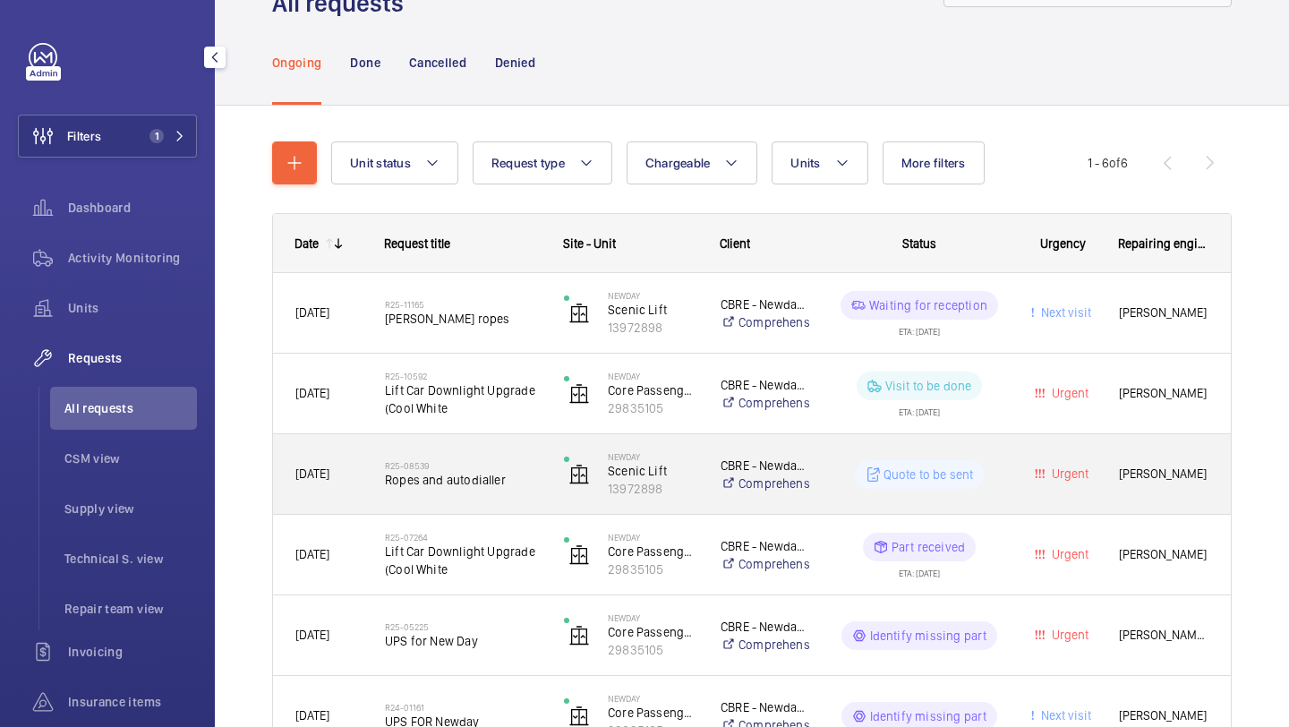
scroll to position [196, 0]
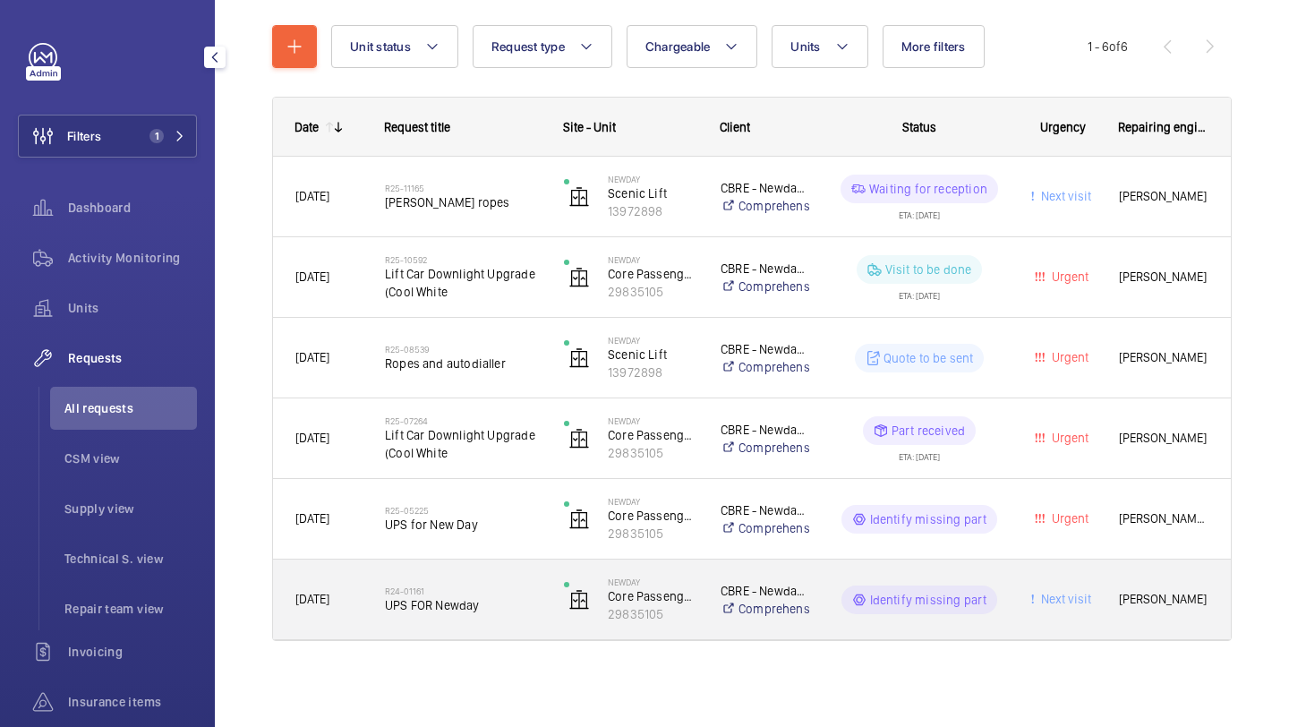
click at [464, 576] on div "R24-01161 UPS FOR Newday" at bounding box center [463, 600] width 156 height 52
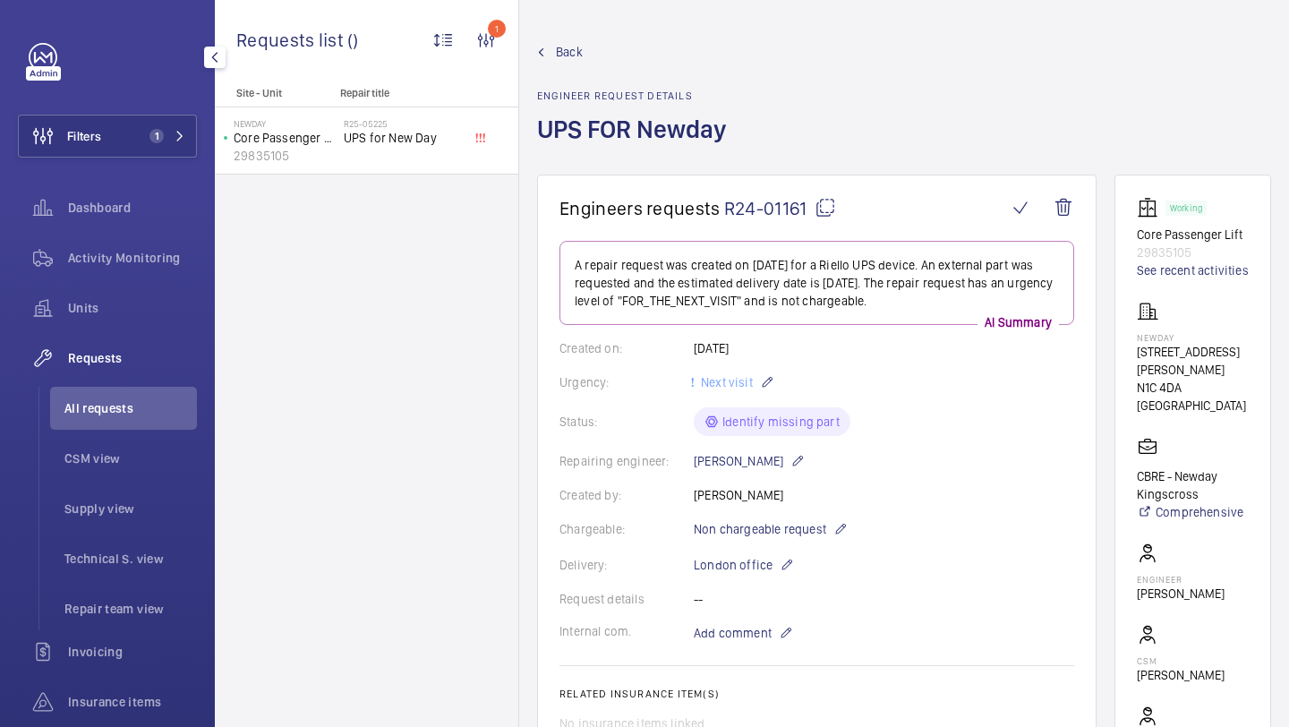
scroll to position [704, 0]
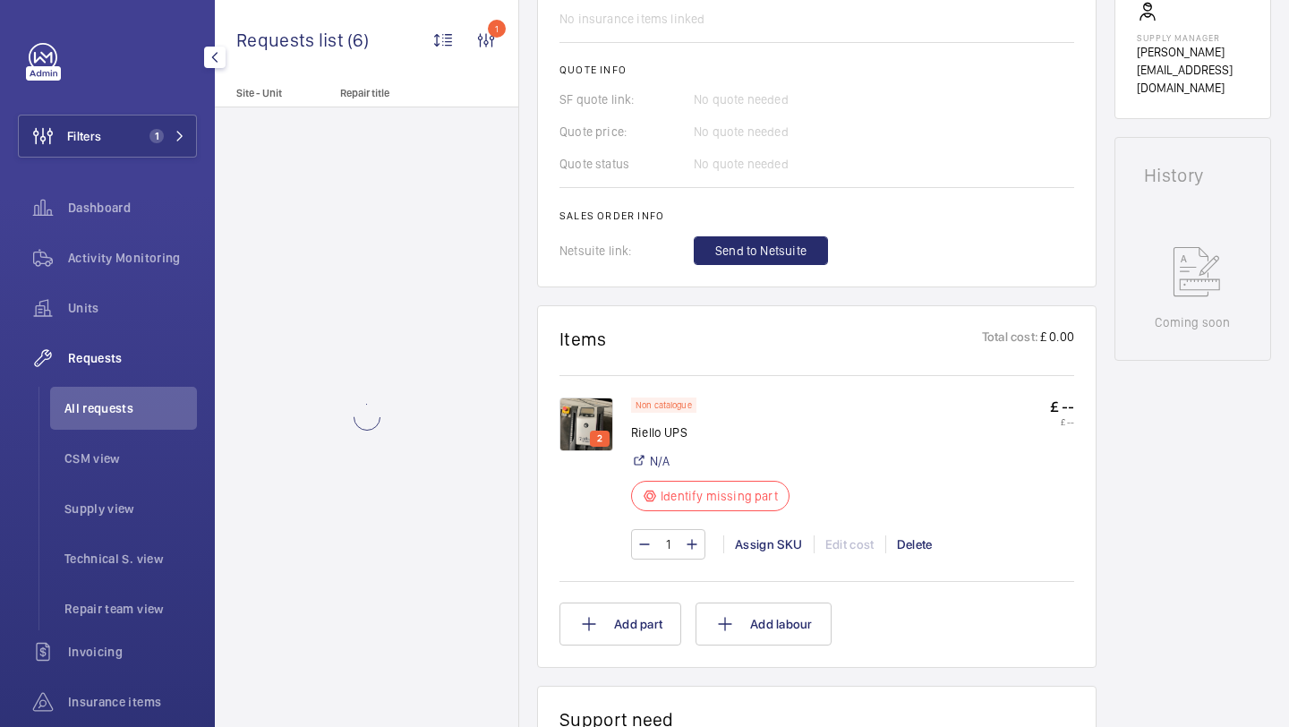
click at [591, 421] on img at bounding box center [586, 424] width 54 height 54
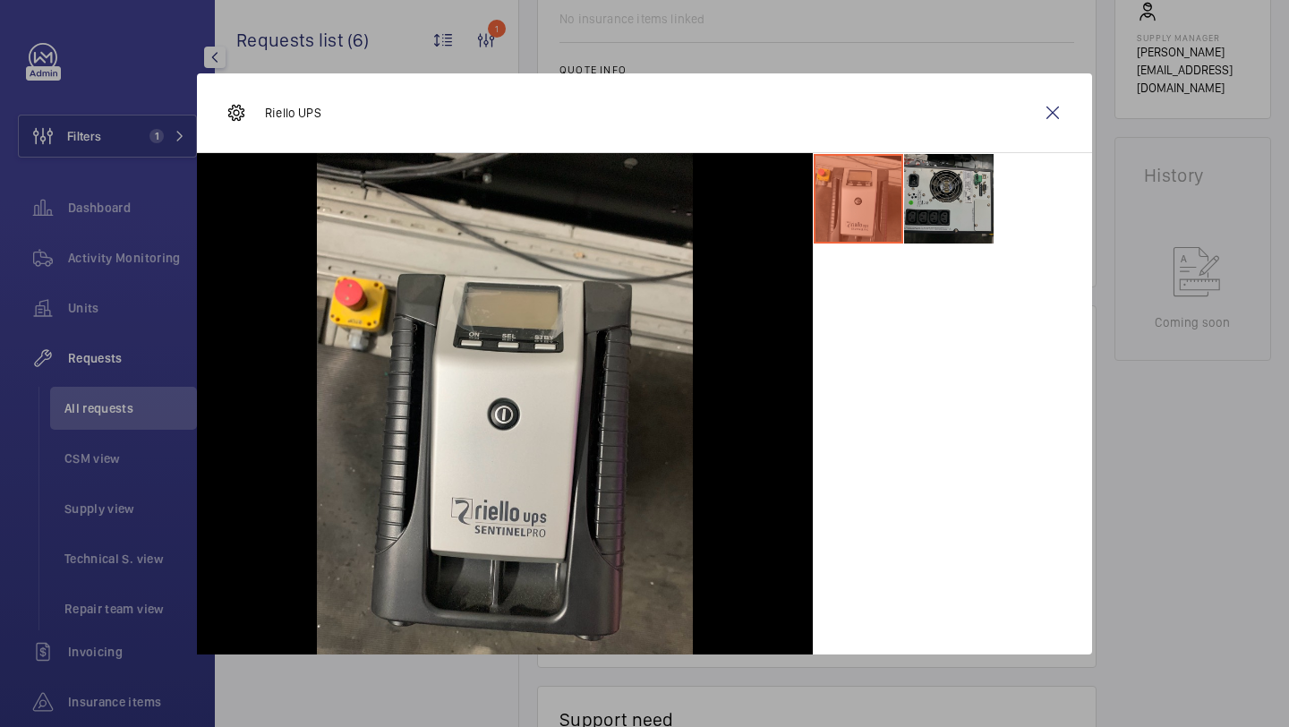
click at [915, 209] on li at bounding box center [948, 198] width 89 height 89
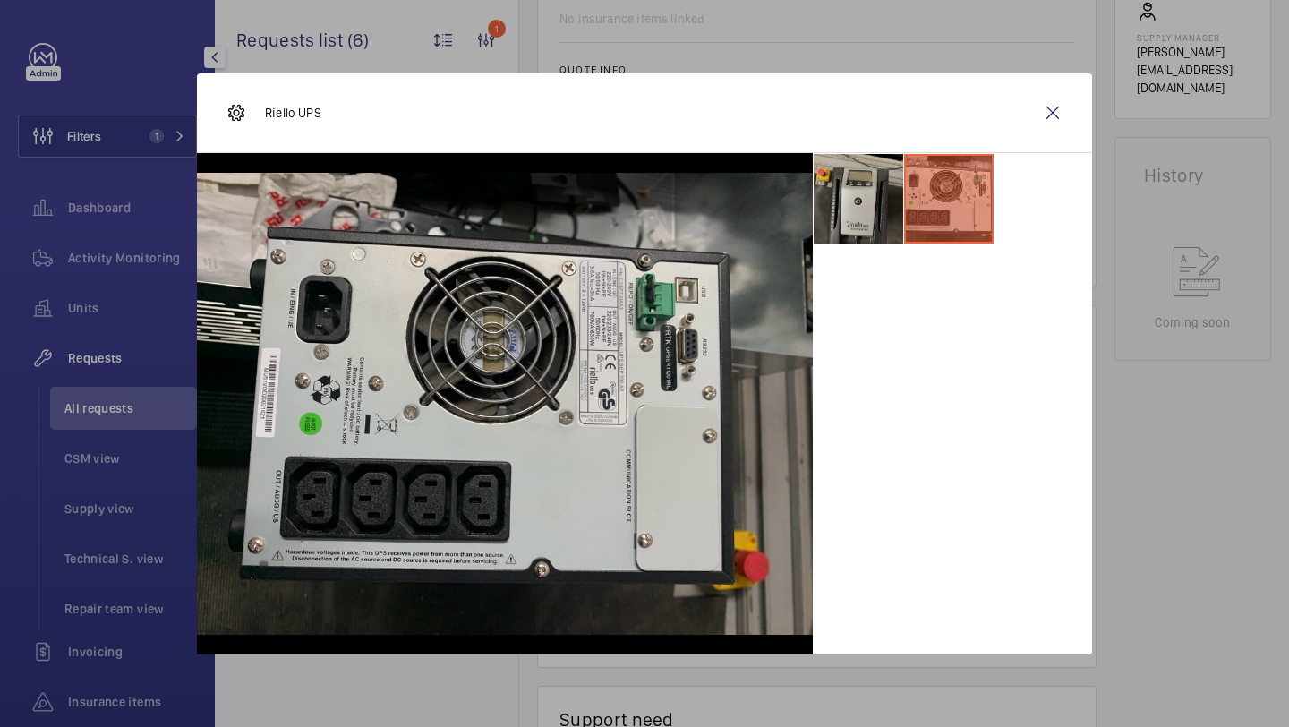
click at [852, 211] on li at bounding box center [857, 198] width 89 height 89
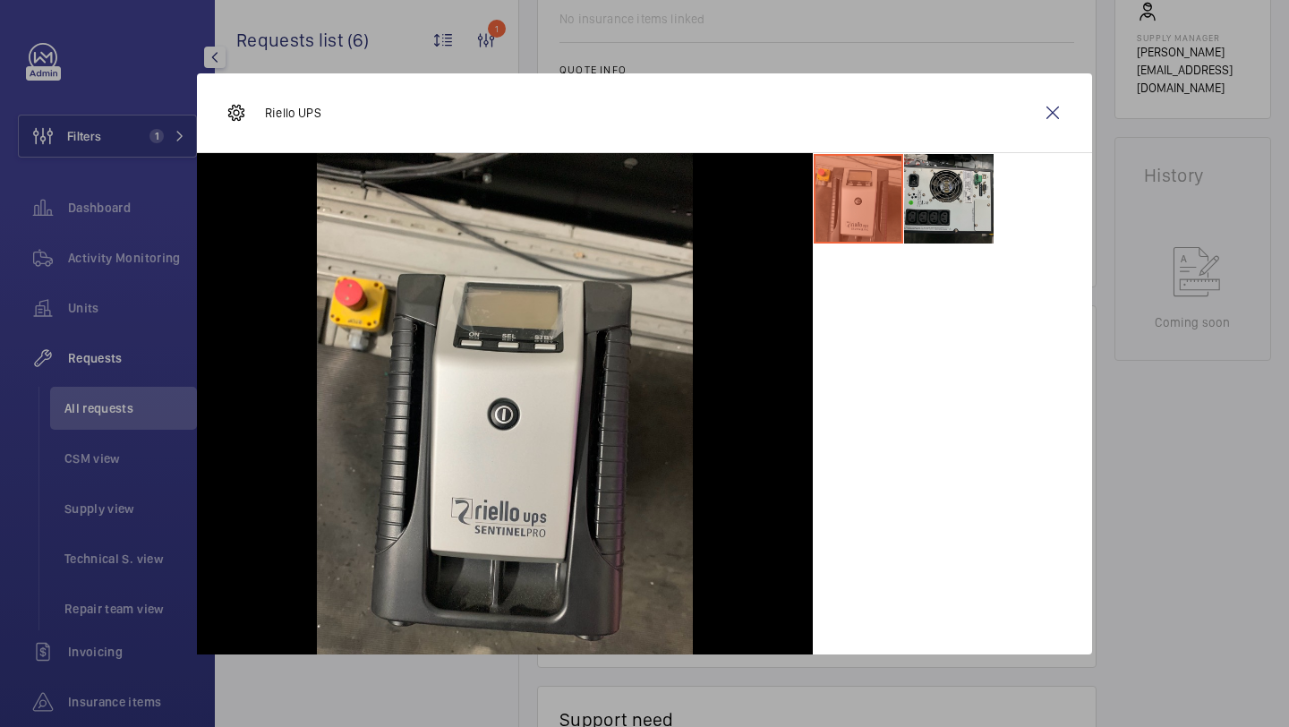
click at [1011, 88] on div "Riello UPS" at bounding box center [644, 113] width 895 height 80
click at [1043, 104] on wm-front-icon-button at bounding box center [1052, 112] width 43 height 43
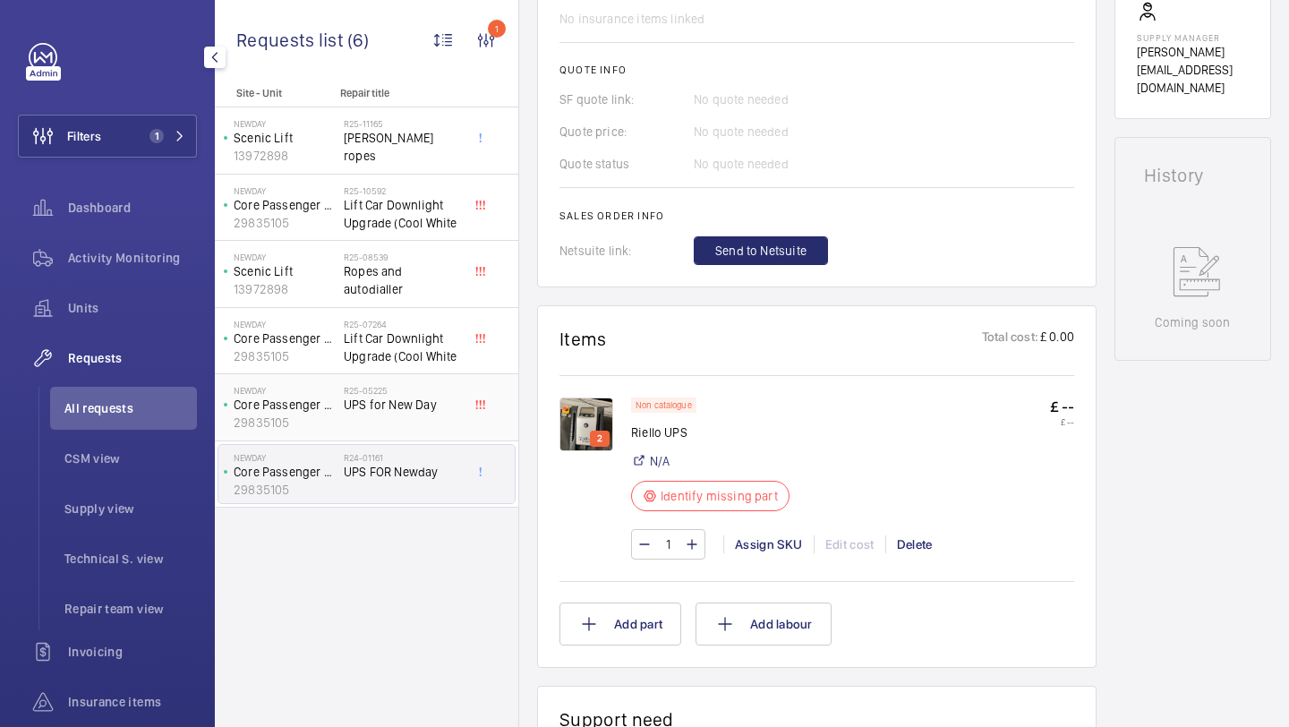
click at [432, 411] on span "UPS for New Day" at bounding box center [403, 405] width 118 height 18
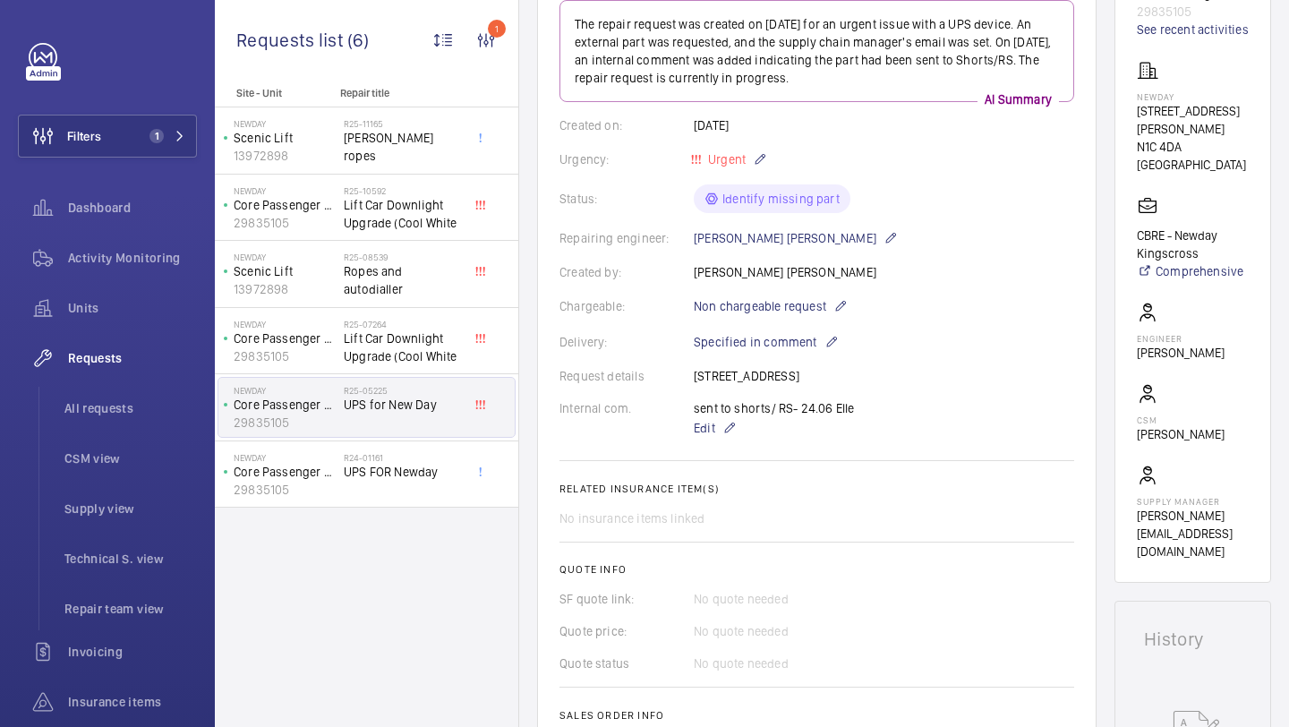
scroll to position [702, 0]
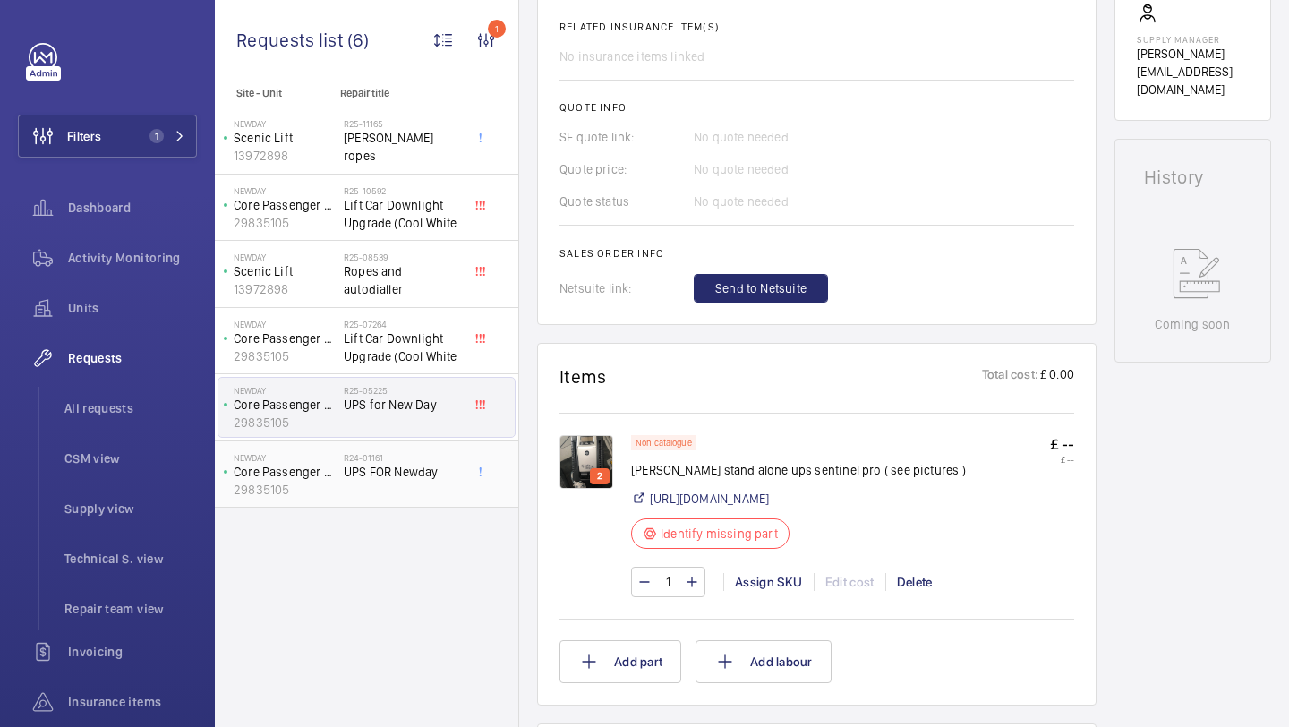
click at [403, 481] on div "R24-01161 UPS FOR Newday" at bounding box center [403, 478] width 118 height 52
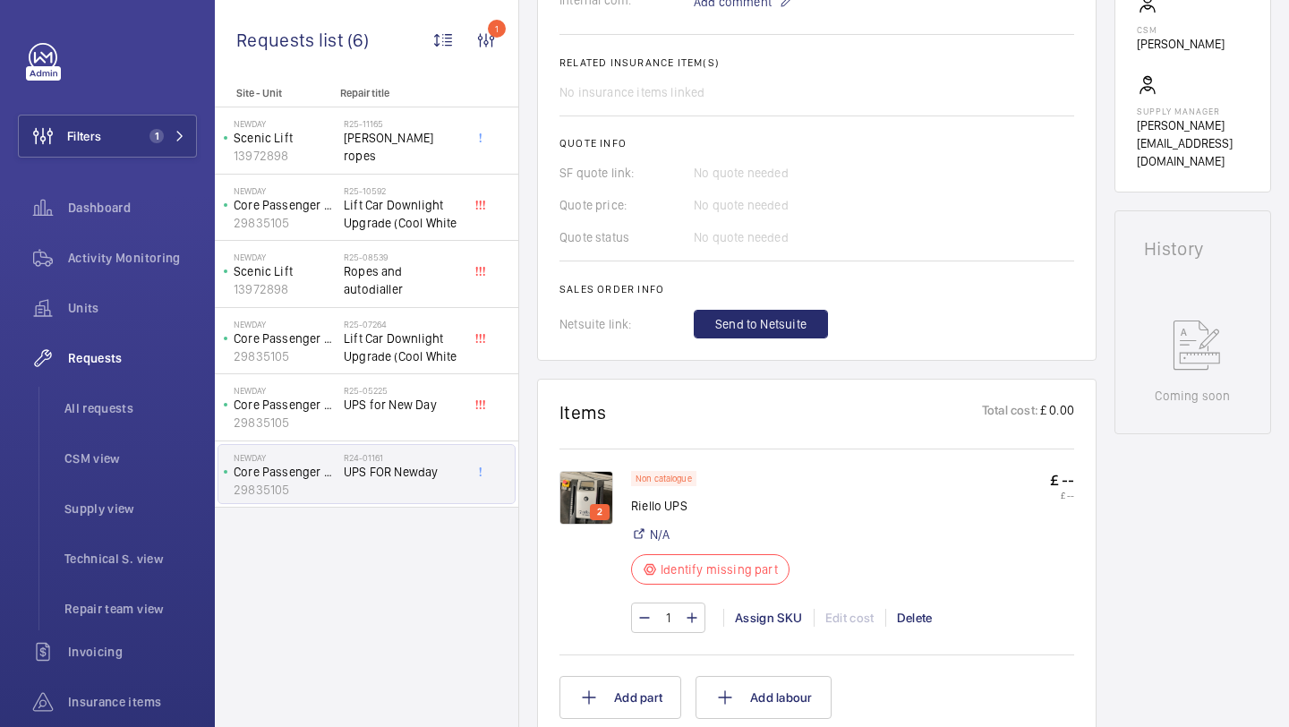
scroll to position [633, 0]
click at [396, 384] on div "R25-05225 UPS for New Day" at bounding box center [406, 407] width 125 height 59
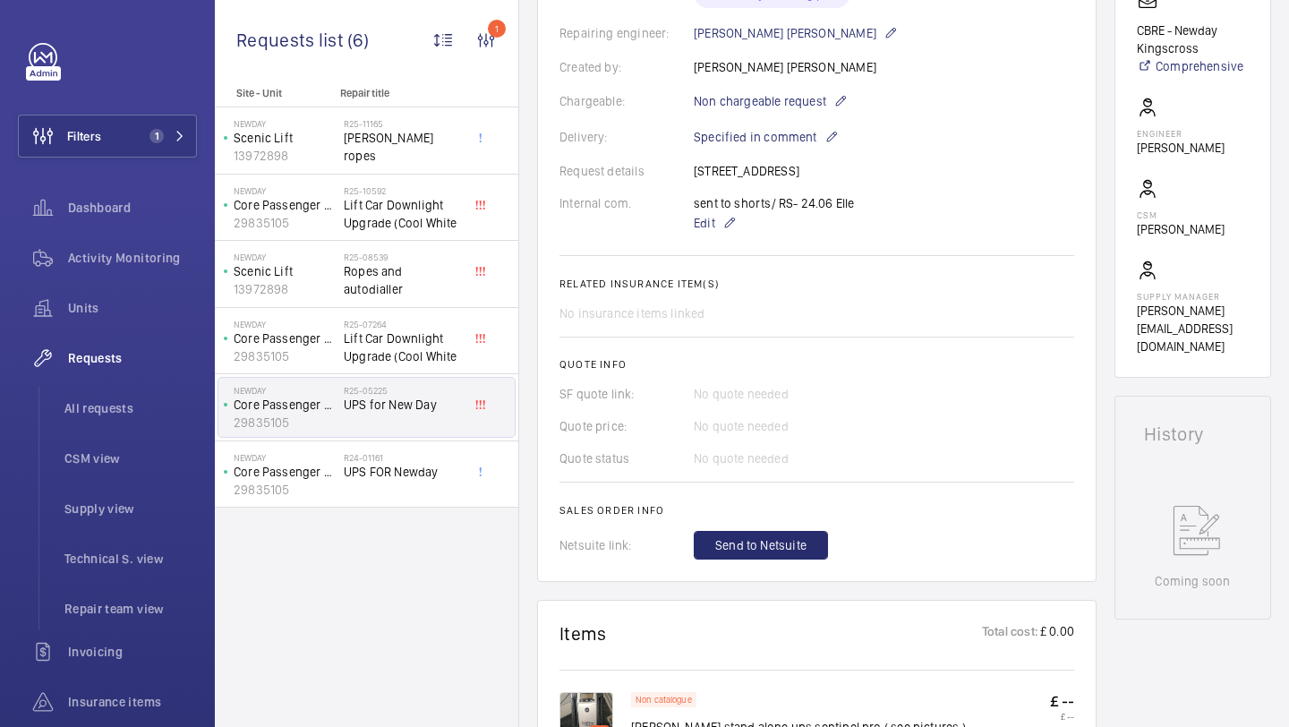
scroll to position [665, 0]
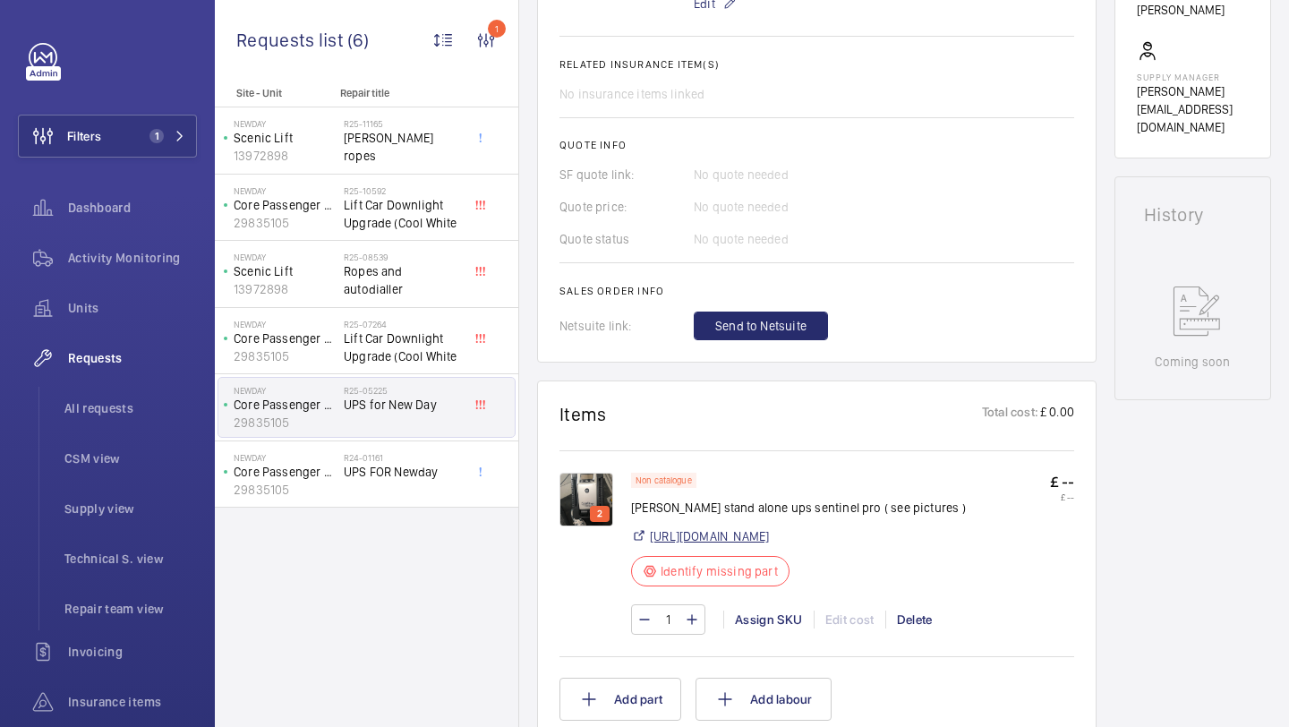
click at [697, 535] on link "https://www.riello-ups.co.uk/products/1-ups/44-sentinel-pro" at bounding box center [709, 536] width 119 height 18
click at [591, 507] on div "2" at bounding box center [600, 514] width 20 height 16
click at [591, 489] on img at bounding box center [586, 499] width 54 height 54
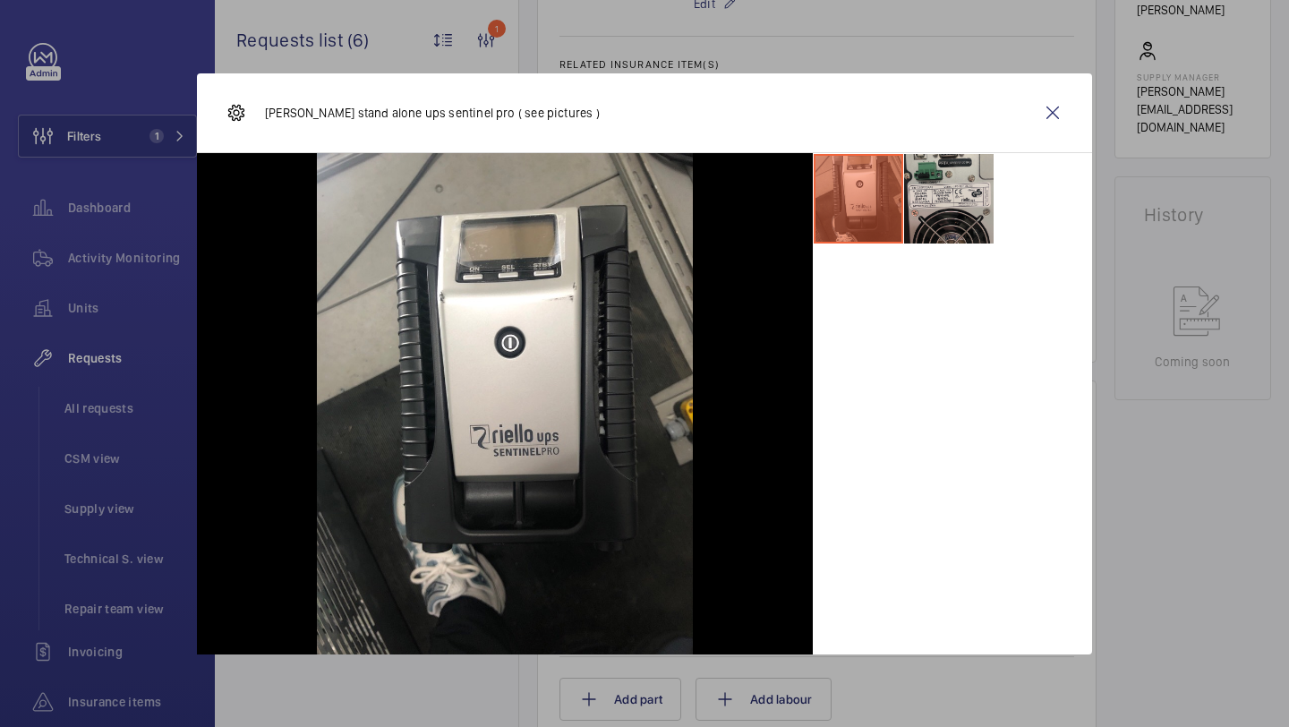
click at [945, 192] on li at bounding box center [948, 198] width 89 height 89
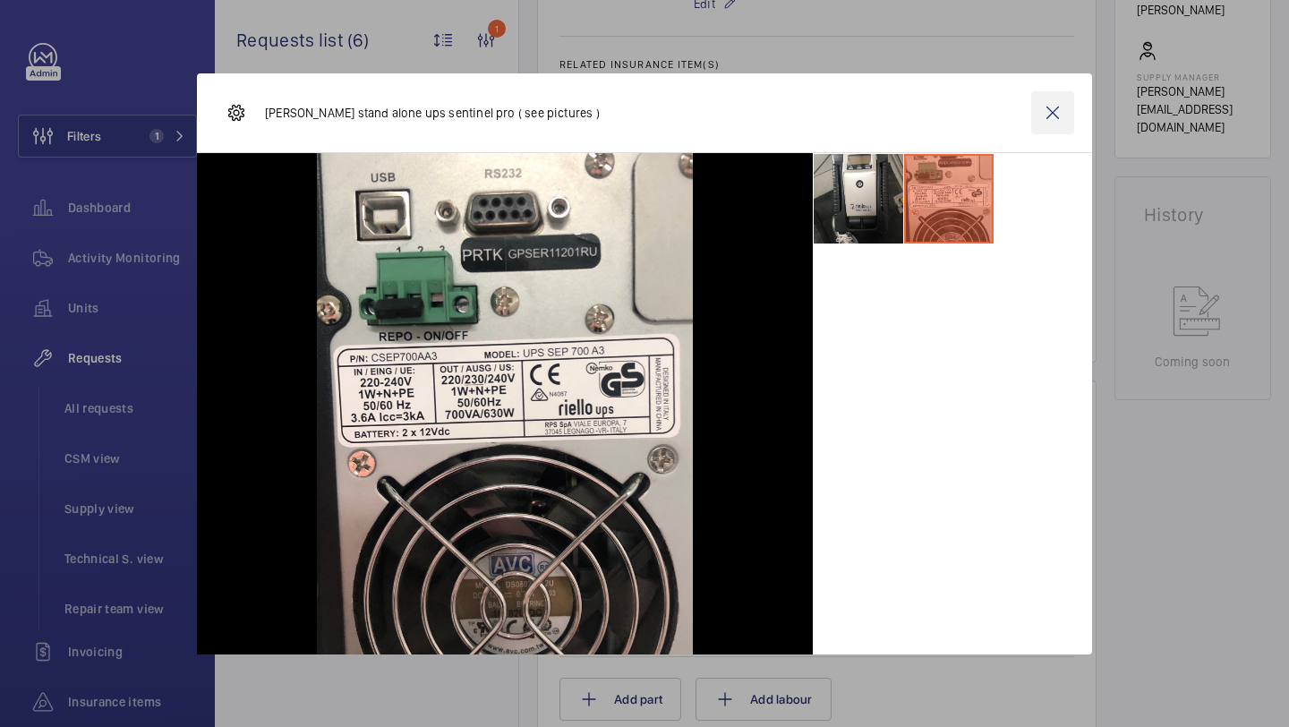
click at [1039, 123] on wm-front-icon-button at bounding box center [1052, 112] width 43 height 43
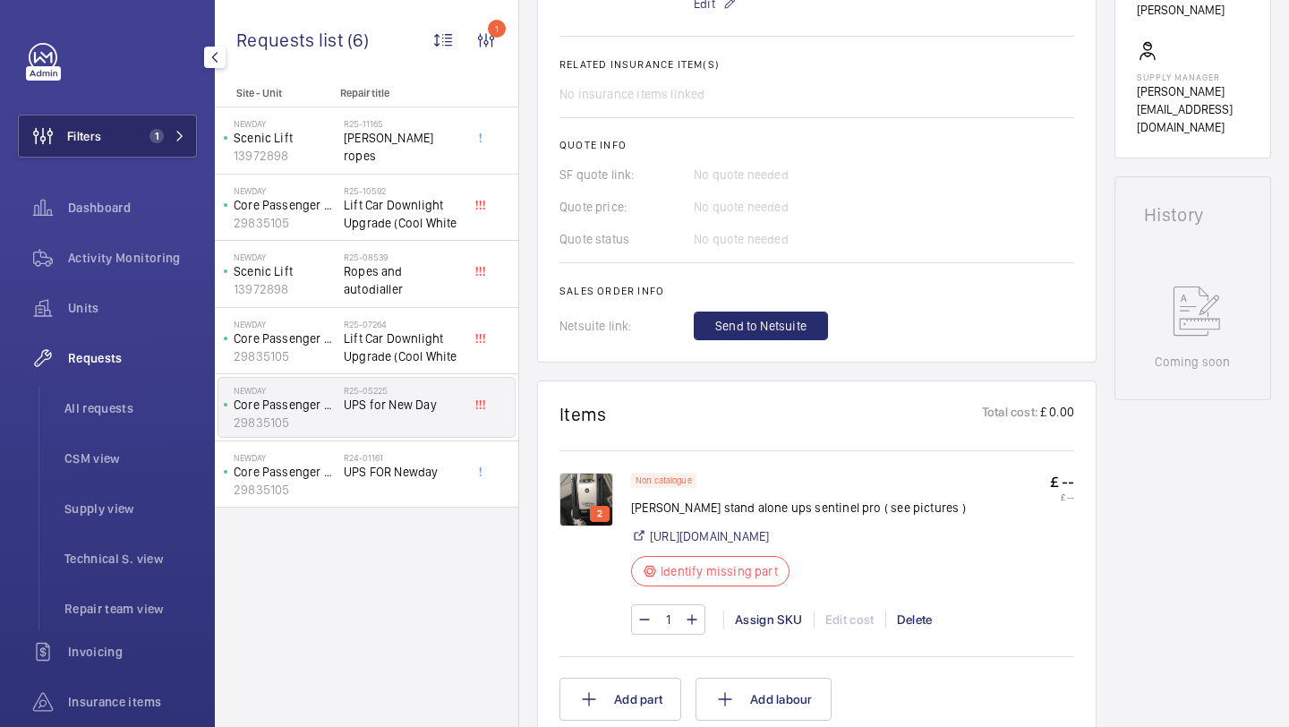
click at [137, 140] on button "Filters 1" at bounding box center [107, 136] width 179 height 43
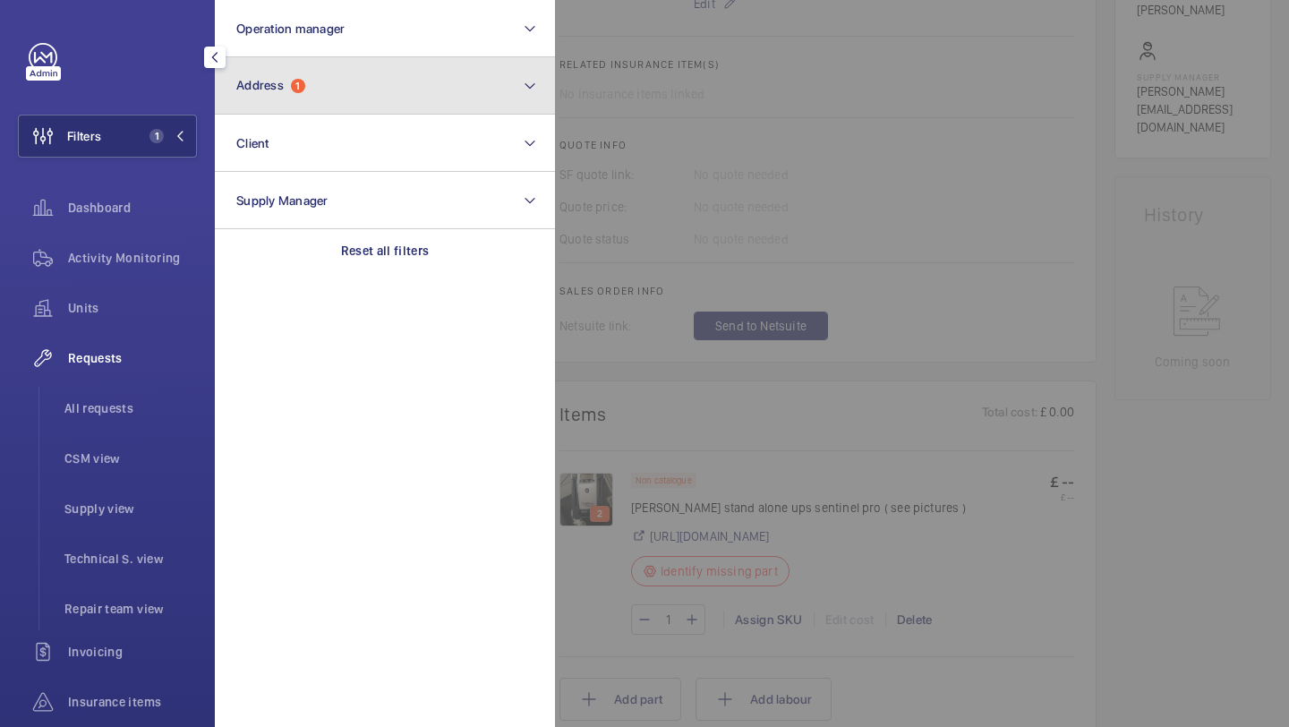
click at [241, 111] on button "Address 1" at bounding box center [385, 85] width 340 height 57
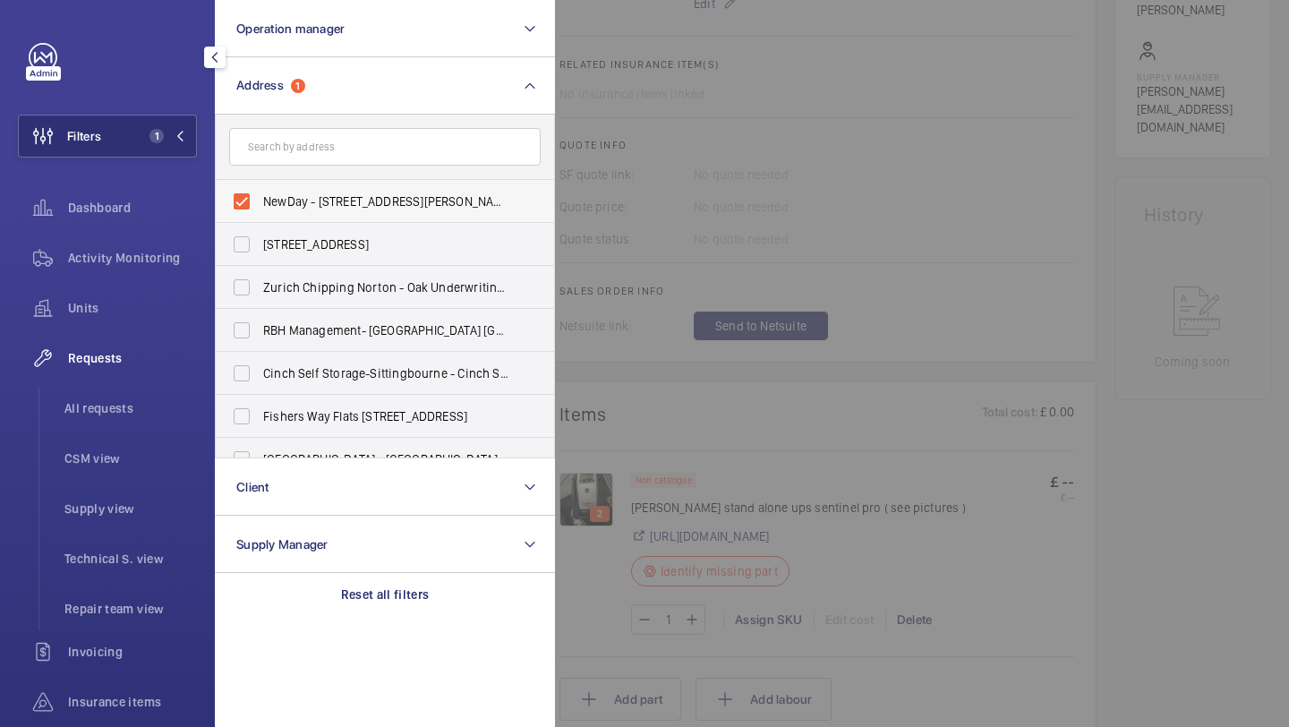
click at [265, 190] on label "NewDay - 7 Handyside St, LONDON N1C 4DA" at bounding box center [371, 201] width 311 height 43
click at [260, 190] on input "NewDay - 7 Handyside St, LONDON N1C 4DA" at bounding box center [242, 201] width 36 height 36
checkbox input "false"
click at [132, 404] on span "All requests" at bounding box center [130, 408] width 132 height 18
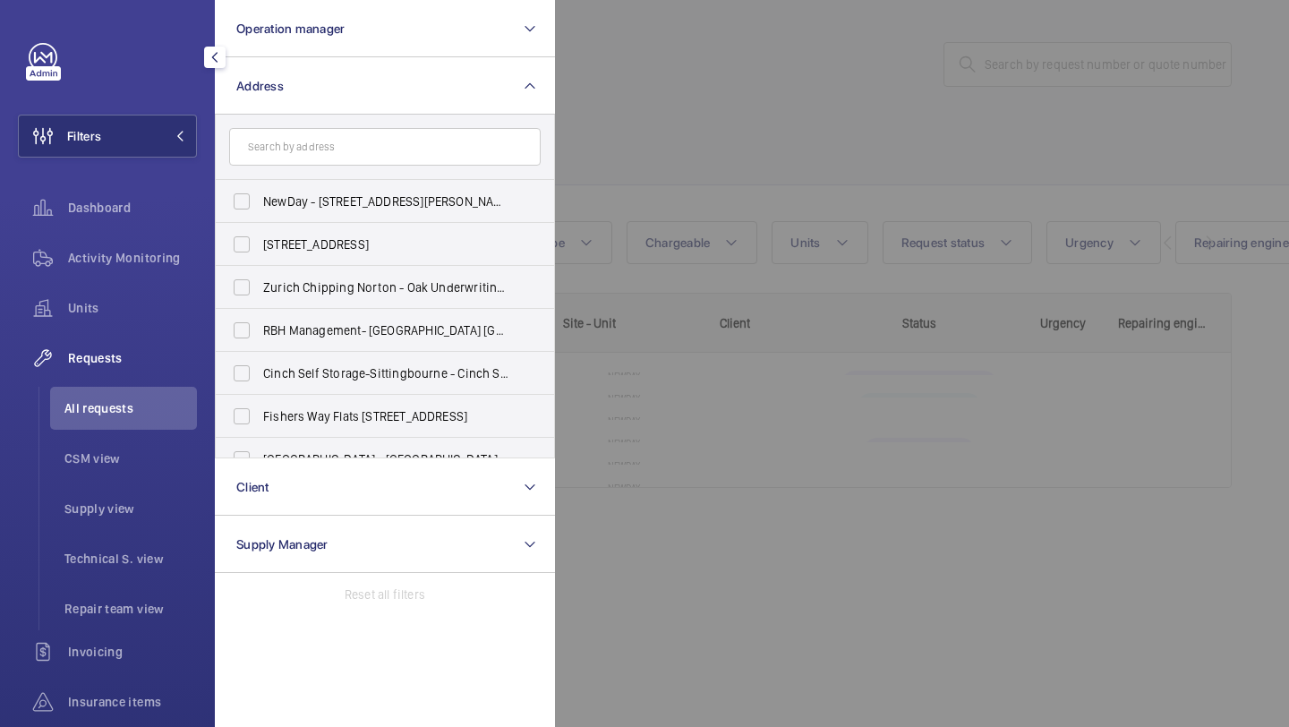
click at [838, 91] on div at bounding box center [1199, 363] width 1289 height 727
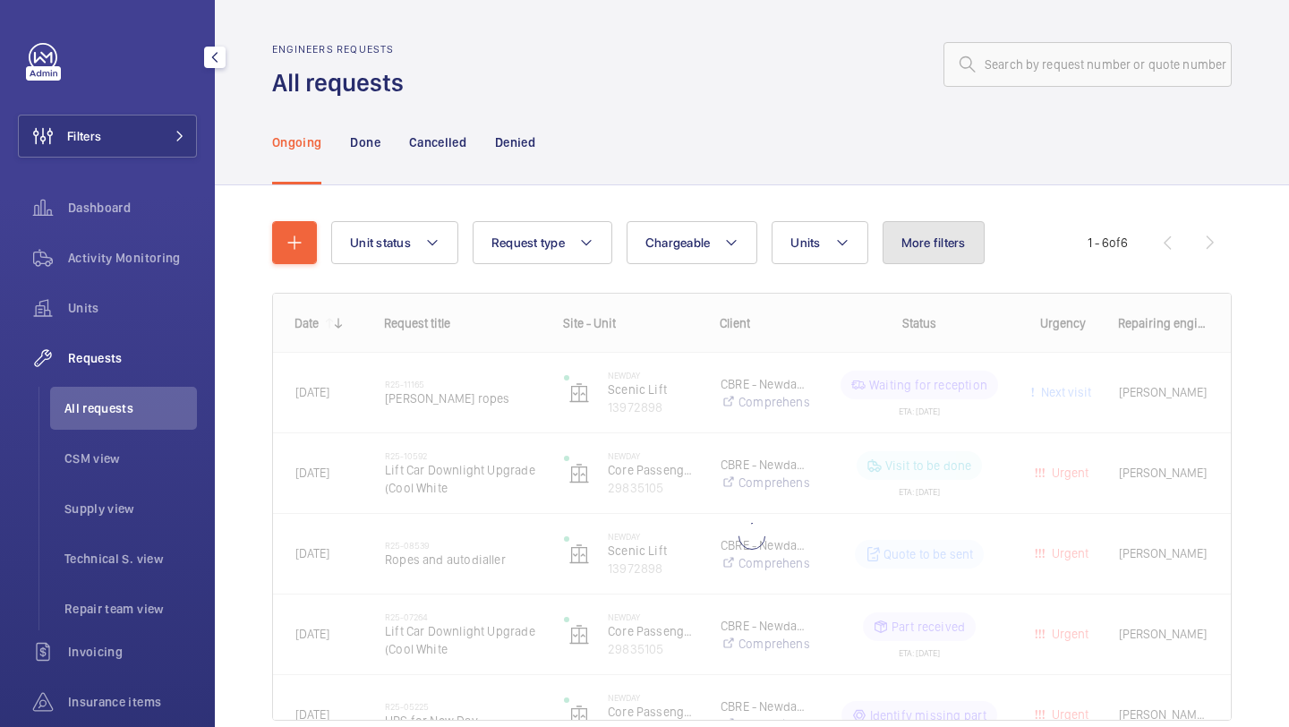
click at [942, 224] on button "More filters" at bounding box center [933, 242] width 102 height 43
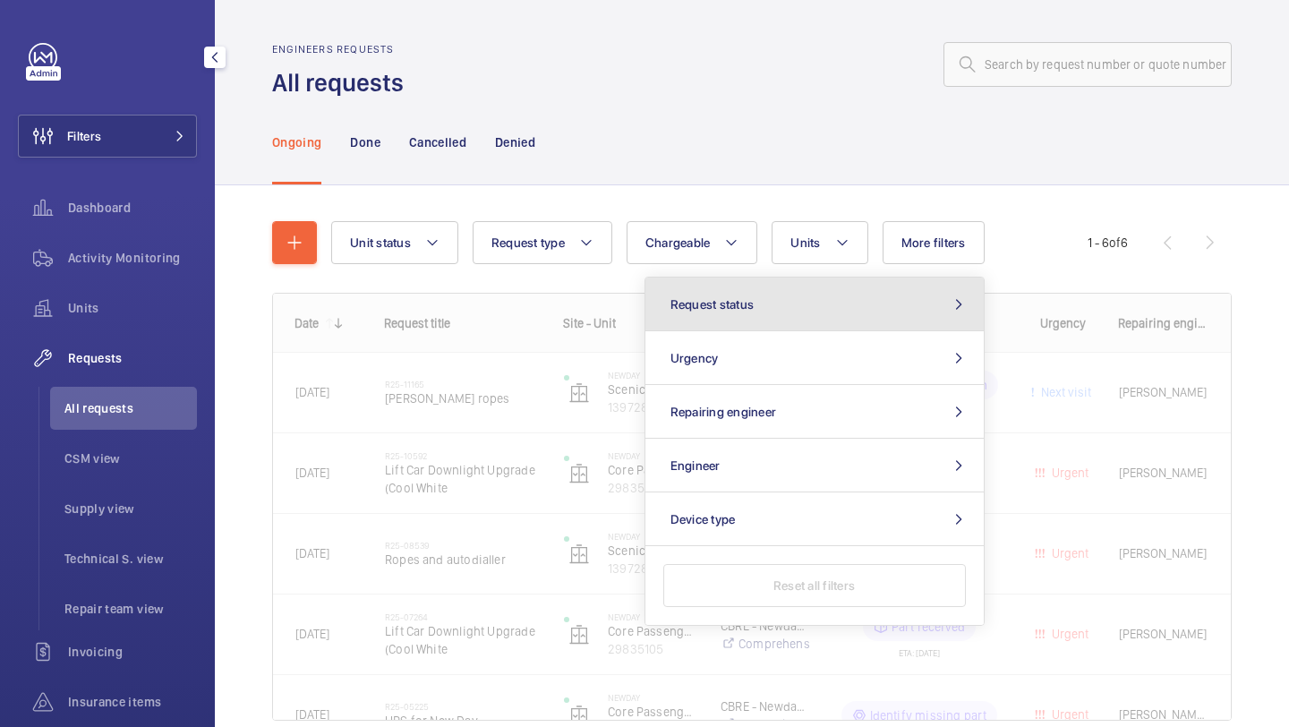
click at [827, 302] on button "Request status" at bounding box center [814, 304] width 338 height 54
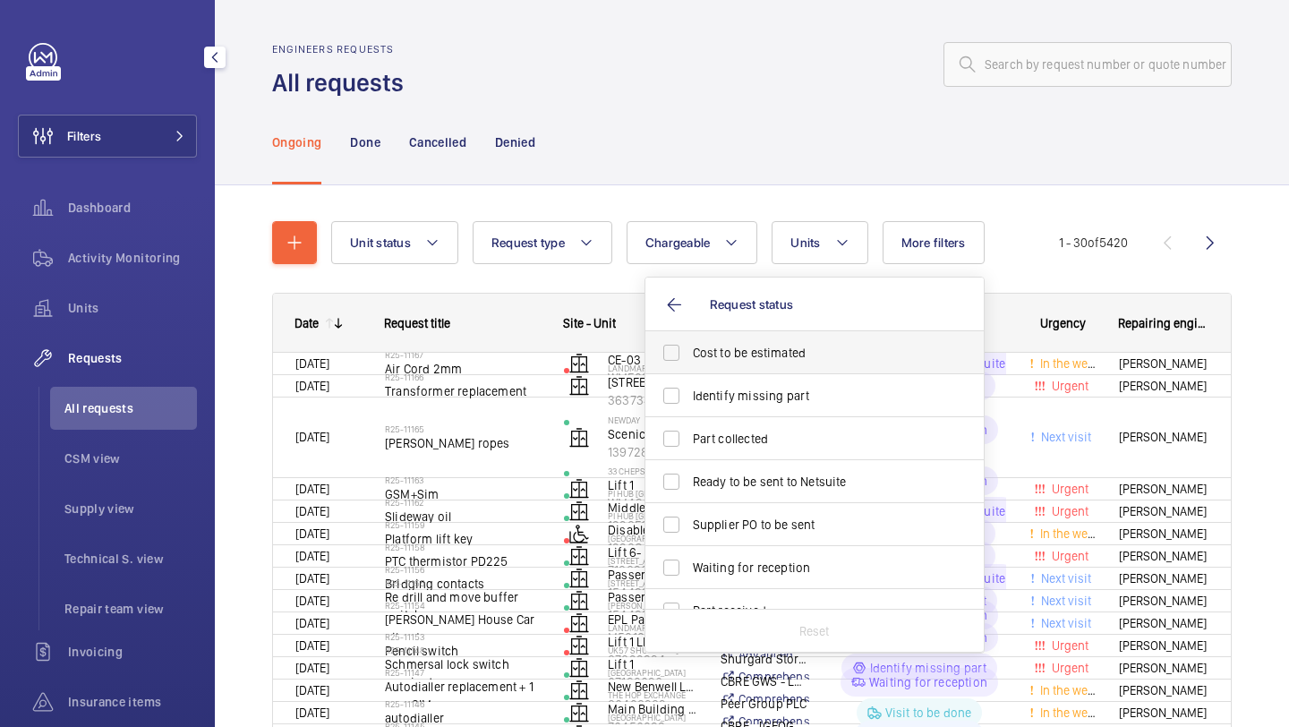
drag, startPoint x: 780, startPoint y: 330, endPoint x: 771, endPoint y: 335, distance: 10.0
click at [771, 335] on label "Cost to be estimated" at bounding box center [800, 352] width 311 height 43
click at [689, 335] on input "Cost to be estimated" at bounding box center [671, 353] width 36 height 36
checkbox input "true"
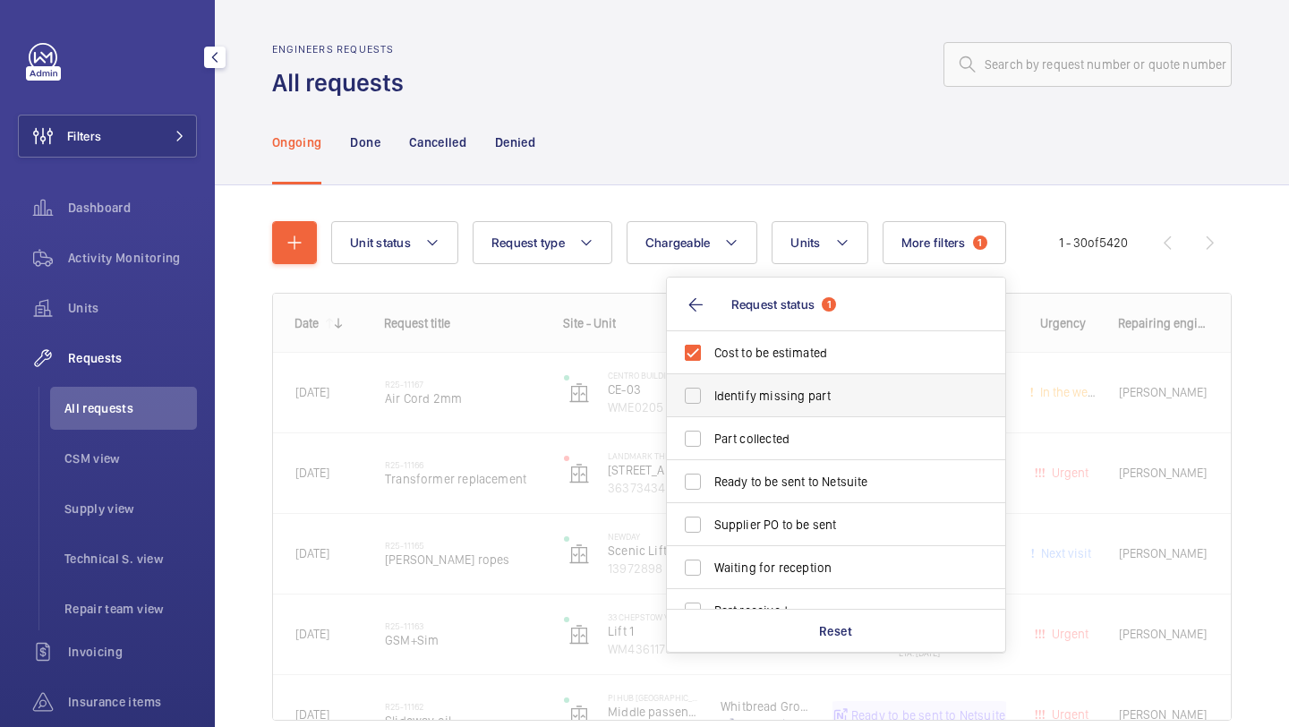
click at [756, 389] on span "Identify missing part" at bounding box center [837, 396] width 246 height 18
click at [711, 389] on input "Identify missing part" at bounding box center [693, 396] width 36 height 36
checkbox input "true"
click at [729, 486] on span "Ready to be sent to Netsuite" at bounding box center [837, 481] width 246 height 18
click at [711, 486] on input "Ready to be sent to Netsuite" at bounding box center [693, 482] width 36 height 36
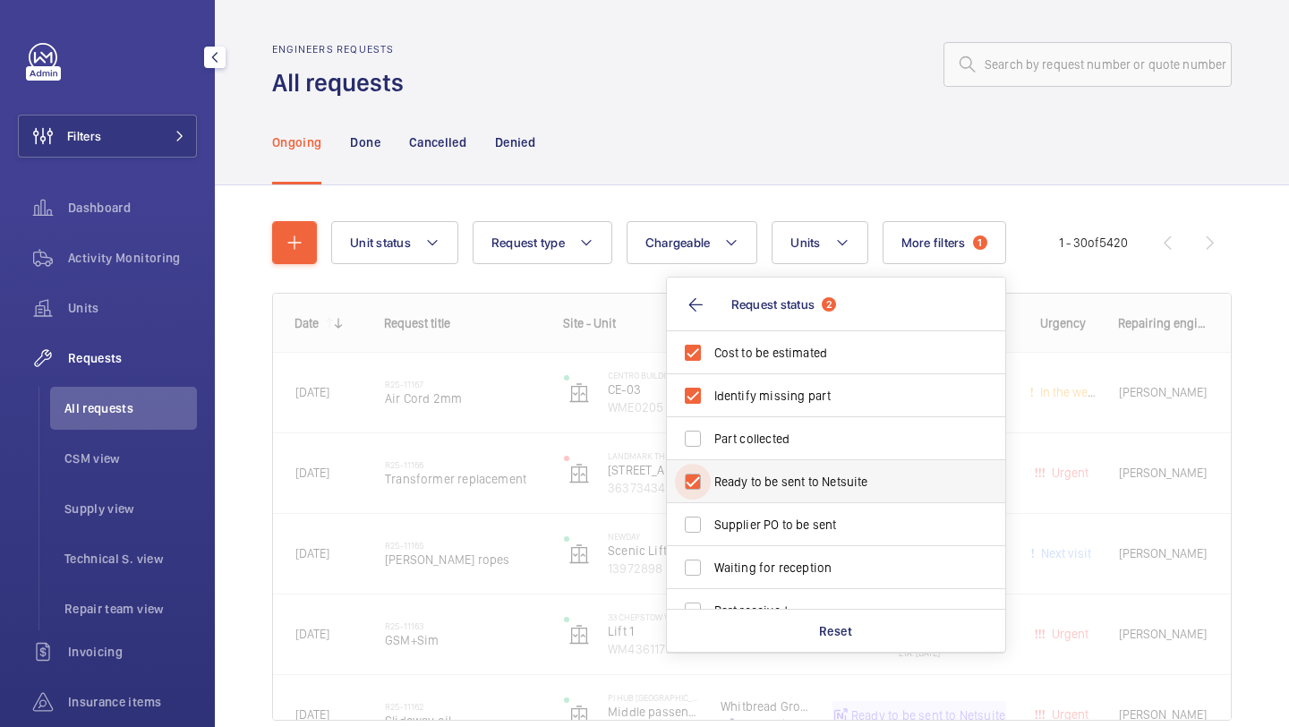
checkbox input "true"
click at [729, 511] on label "Supplier PO to be sent" at bounding box center [822, 524] width 311 height 43
click at [711, 511] on input "Supplier PO to be sent" at bounding box center [693, 524] width 36 height 36
checkbox input "true"
click at [498, 119] on div "Denied" at bounding box center [515, 141] width 40 height 85
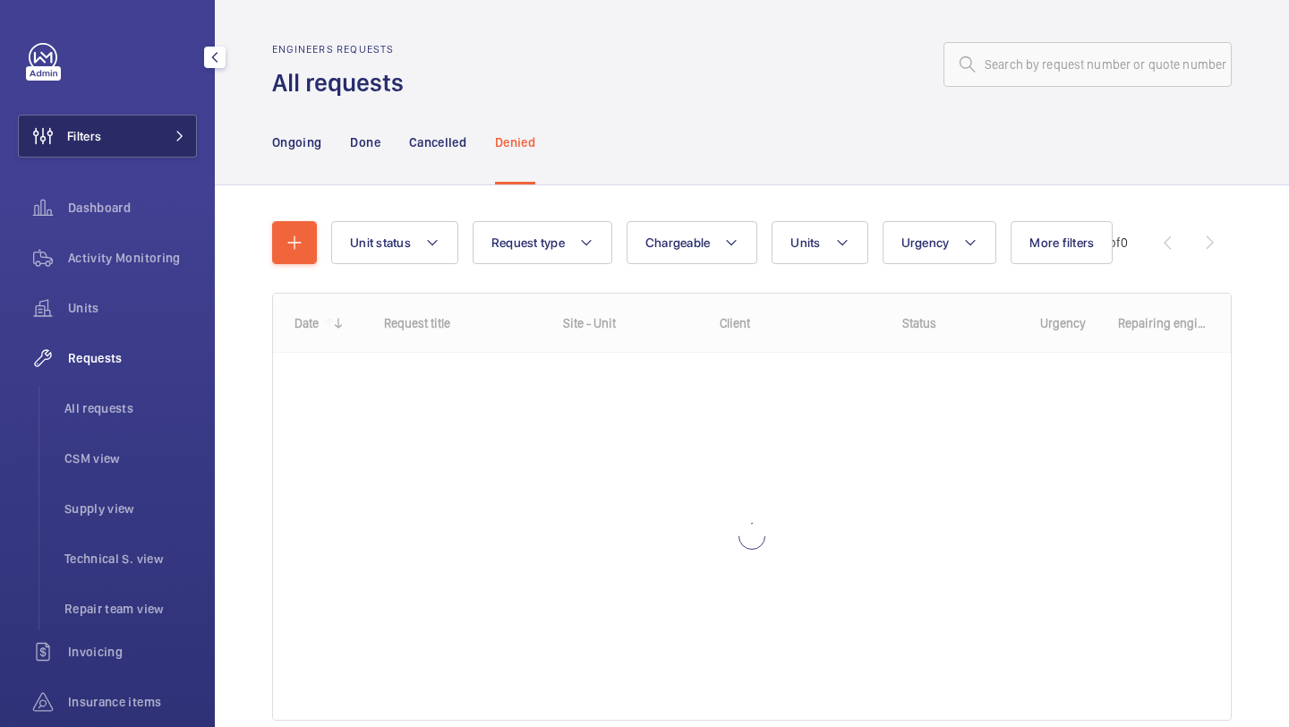
click at [145, 149] on button "Filters" at bounding box center [107, 136] width 179 height 43
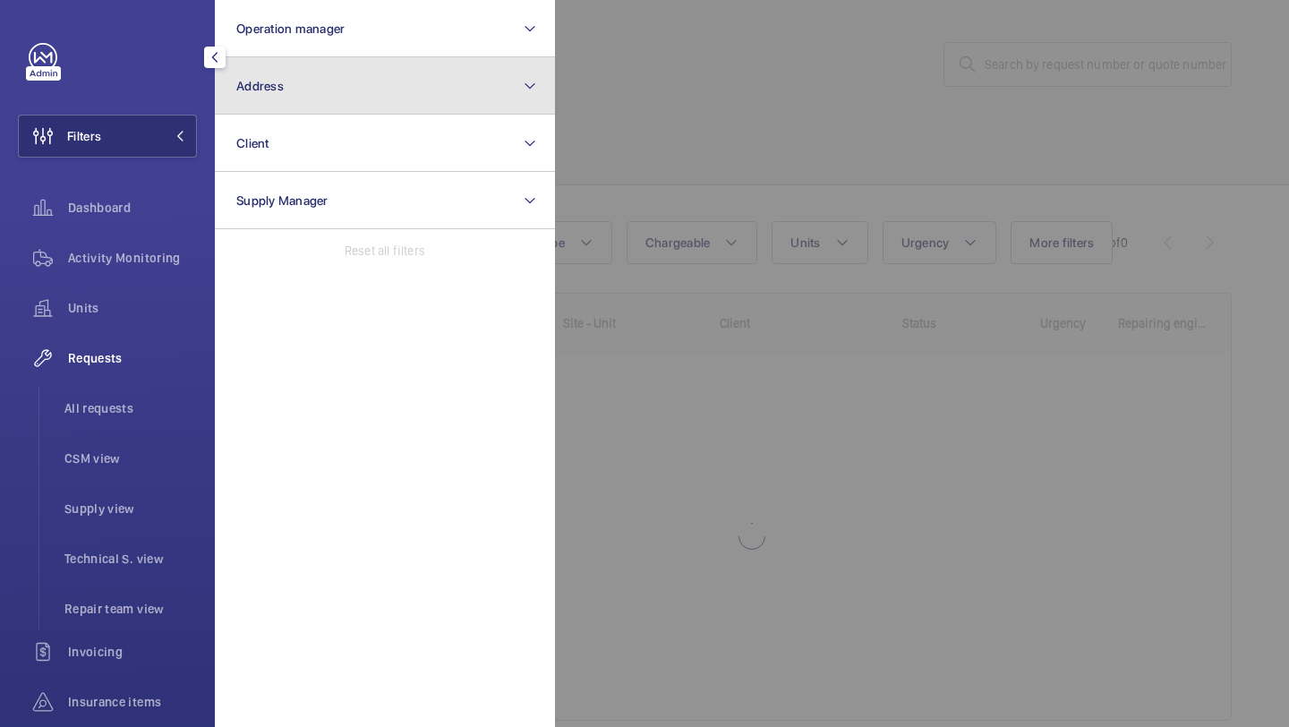
click at [274, 64] on button "Address" at bounding box center [385, 85] width 340 height 57
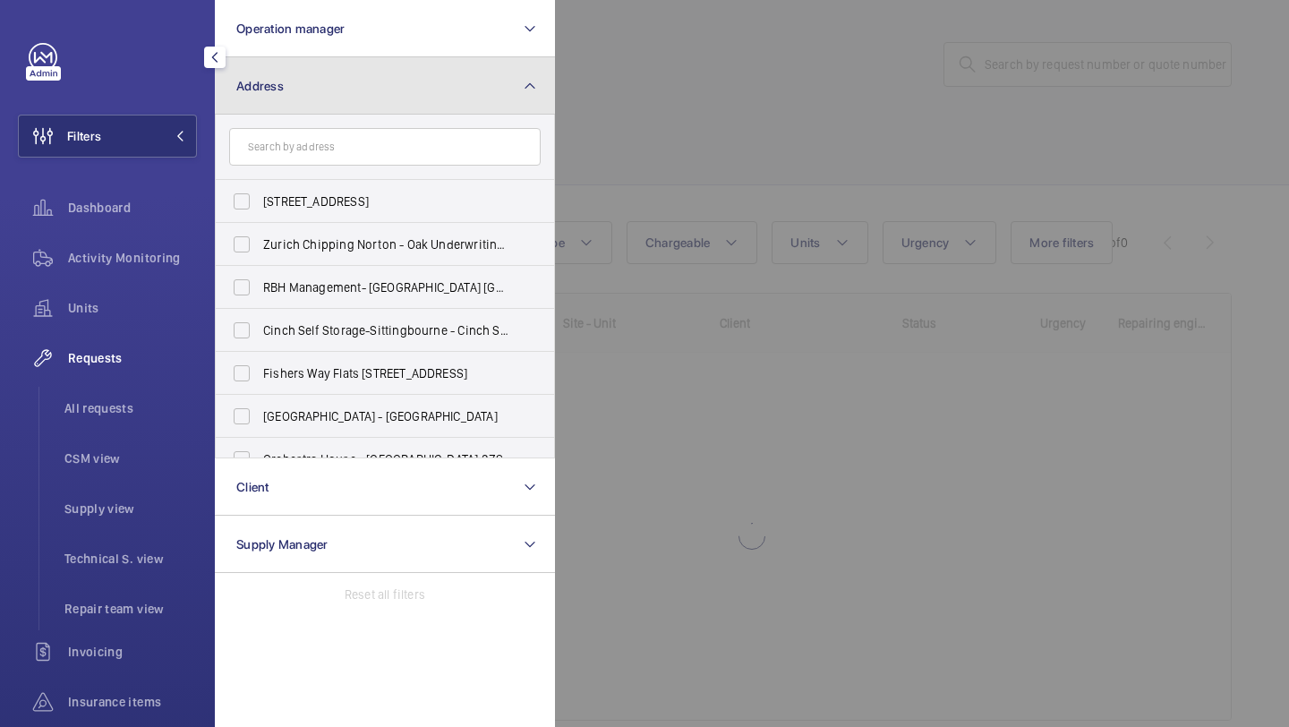
click at [274, 57] on button "Address" at bounding box center [385, 85] width 340 height 57
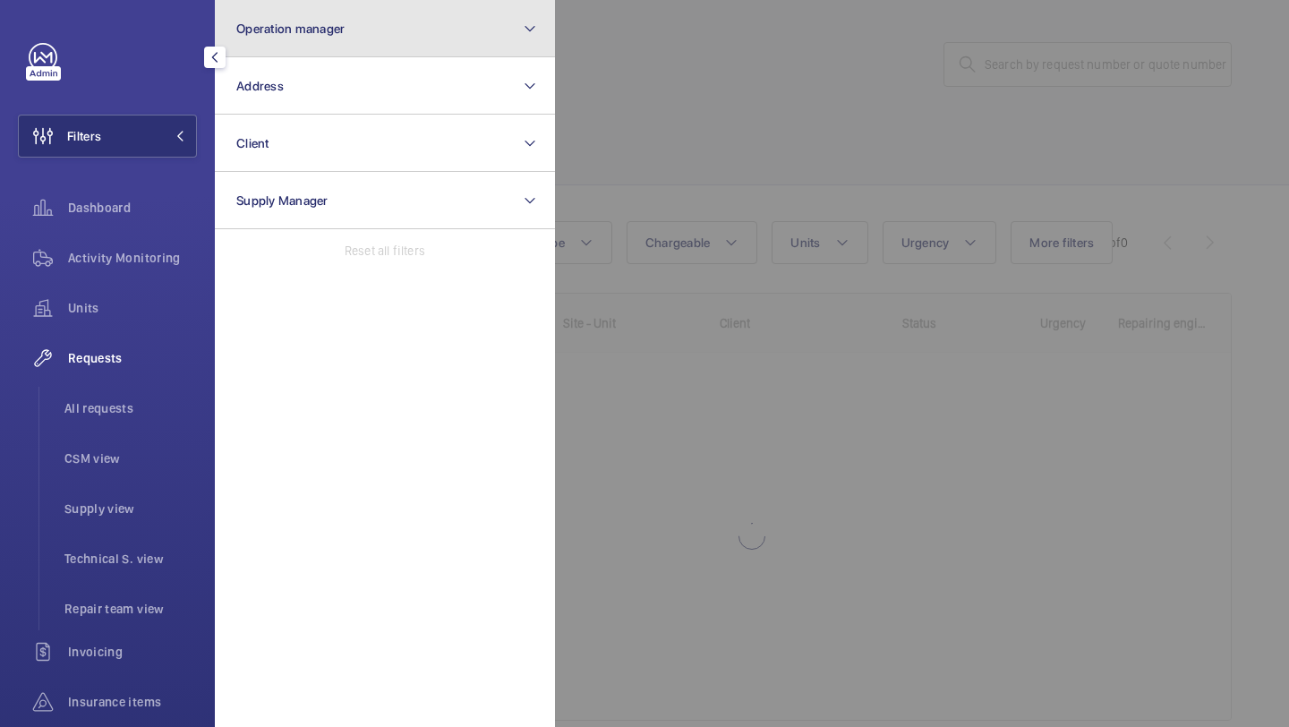
click at [278, 43] on button "Operation manager" at bounding box center [385, 28] width 340 height 57
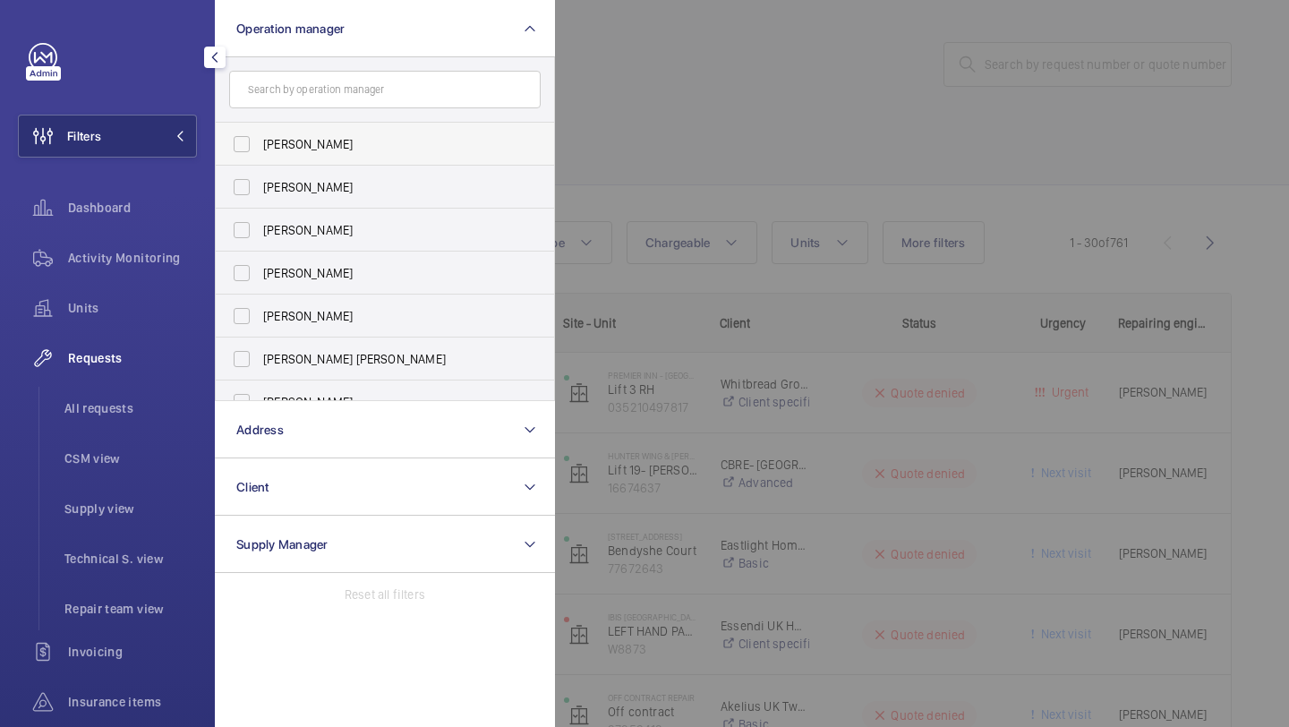
click at [307, 129] on label "[PERSON_NAME]" at bounding box center [371, 144] width 311 height 43
click at [260, 129] on input "[PERSON_NAME]" at bounding box center [242, 144] width 36 height 36
checkbox input "true"
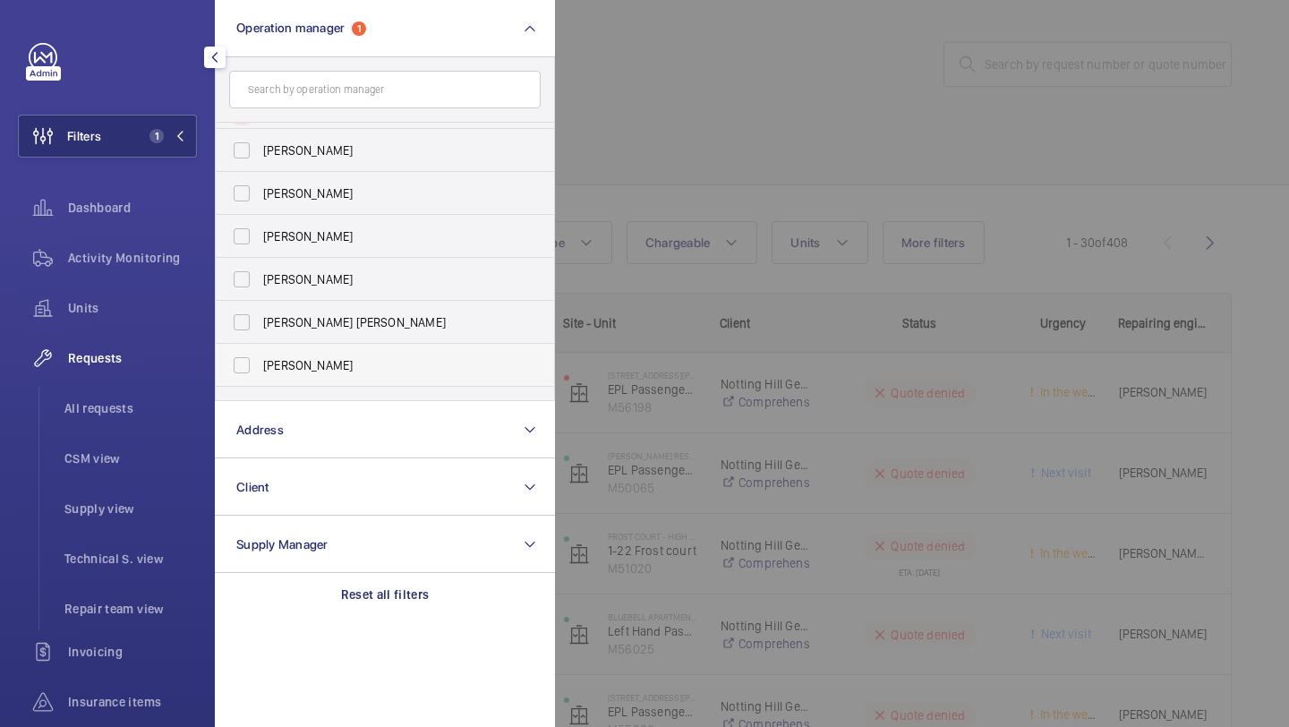
scroll to position [109, 0]
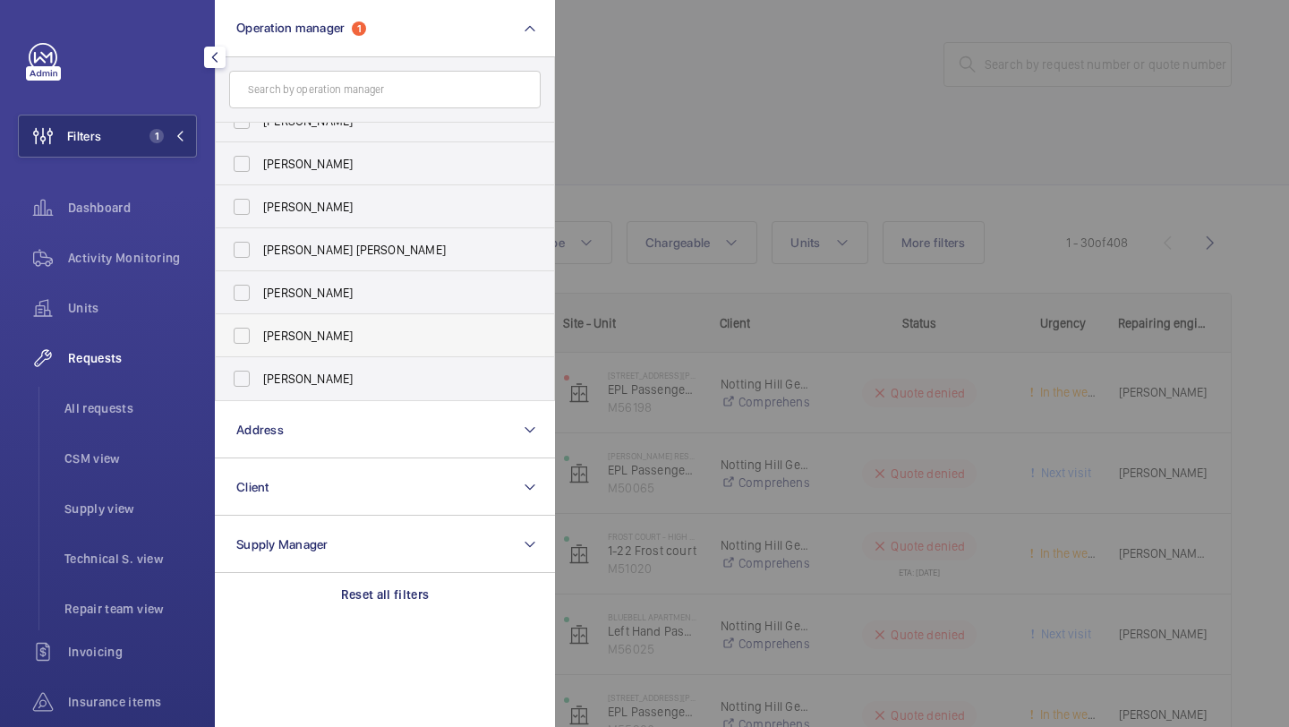
click at [335, 347] on label "[PERSON_NAME]" at bounding box center [371, 335] width 311 height 43
click at [260, 347] on input "[PERSON_NAME]" at bounding box center [242, 336] width 36 height 36
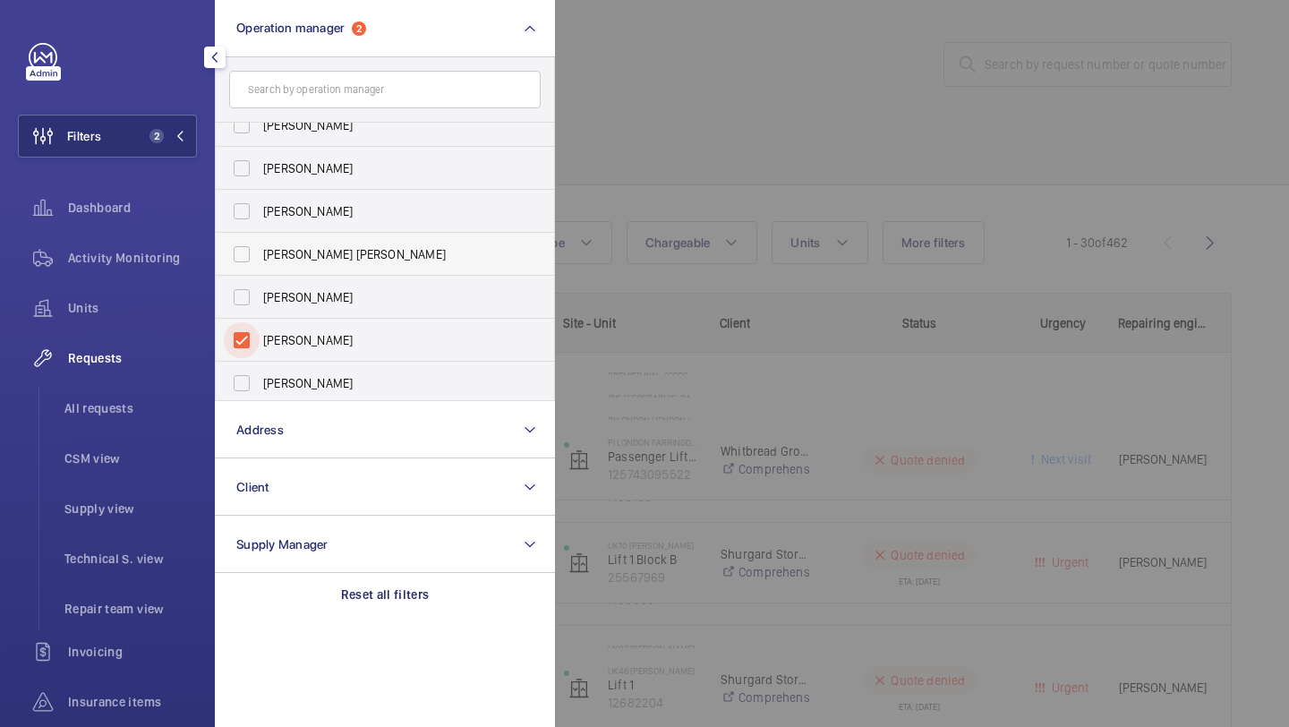
scroll to position [109, 0]
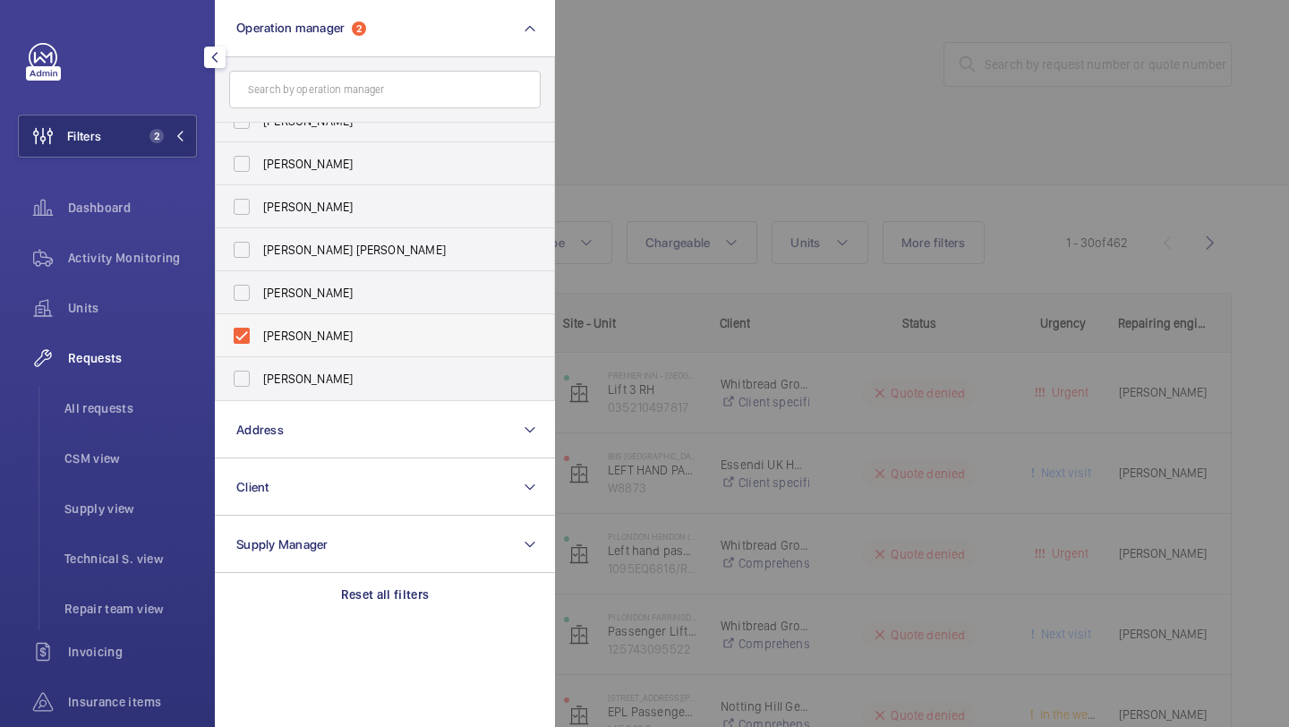
click at [343, 350] on label "[PERSON_NAME]" at bounding box center [371, 335] width 311 height 43
click at [260, 350] on input "[PERSON_NAME]" at bounding box center [242, 336] width 36 height 36
checkbox input "false"
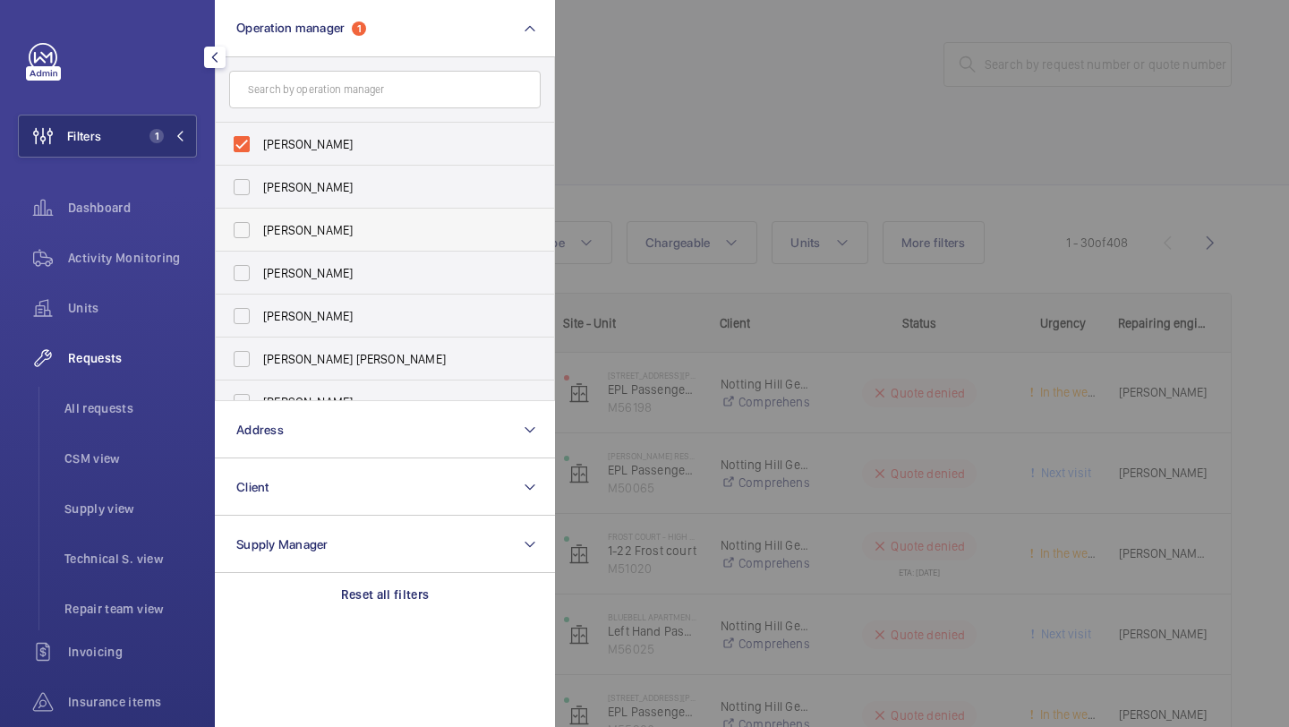
scroll to position [109, 0]
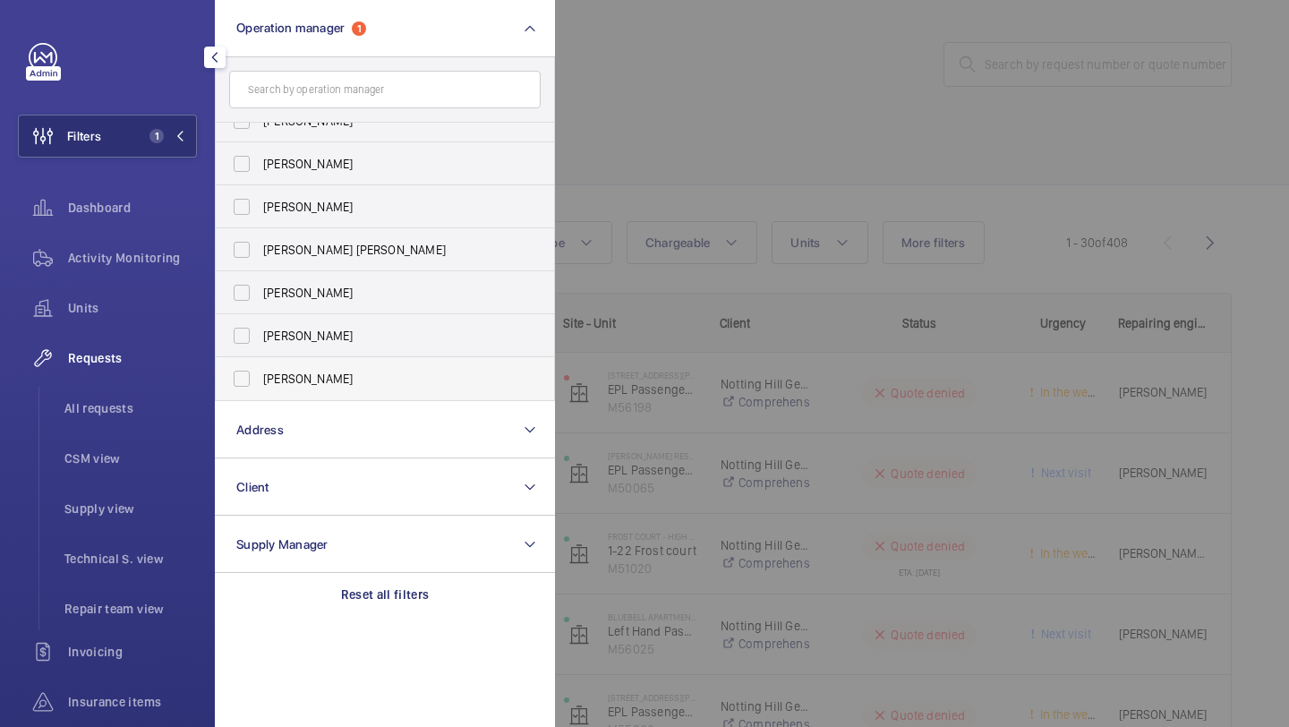
click at [325, 374] on span "[PERSON_NAME]" at bounding box center [386, 379] width 246 height 18
click at [260, 374] on input "[PERSON_NAME]" at bounding box center [242, 379] width 36 height 36
checkbox input "true"
click at [768, 184] on div at bounding box center [1199, 363] width 1289 height 727
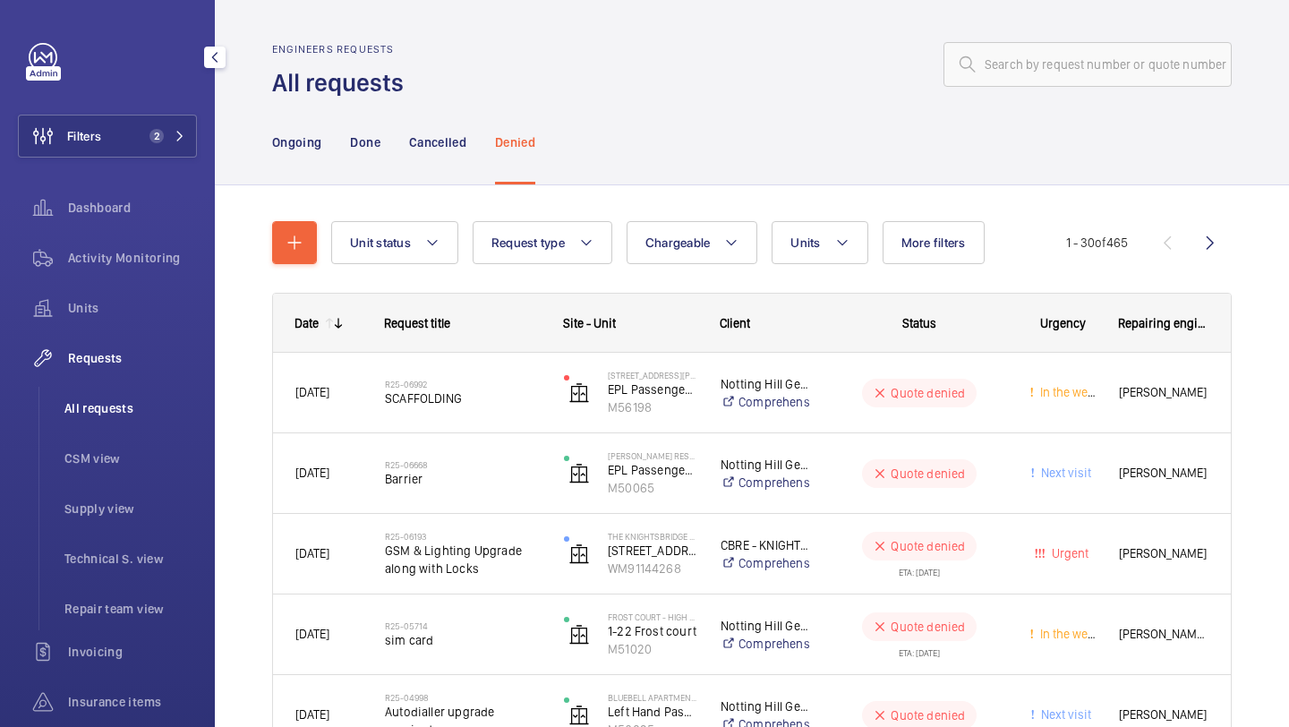
click at [166, 409] on span "All requests" at bounding box center [130, 408] width 132 height 18
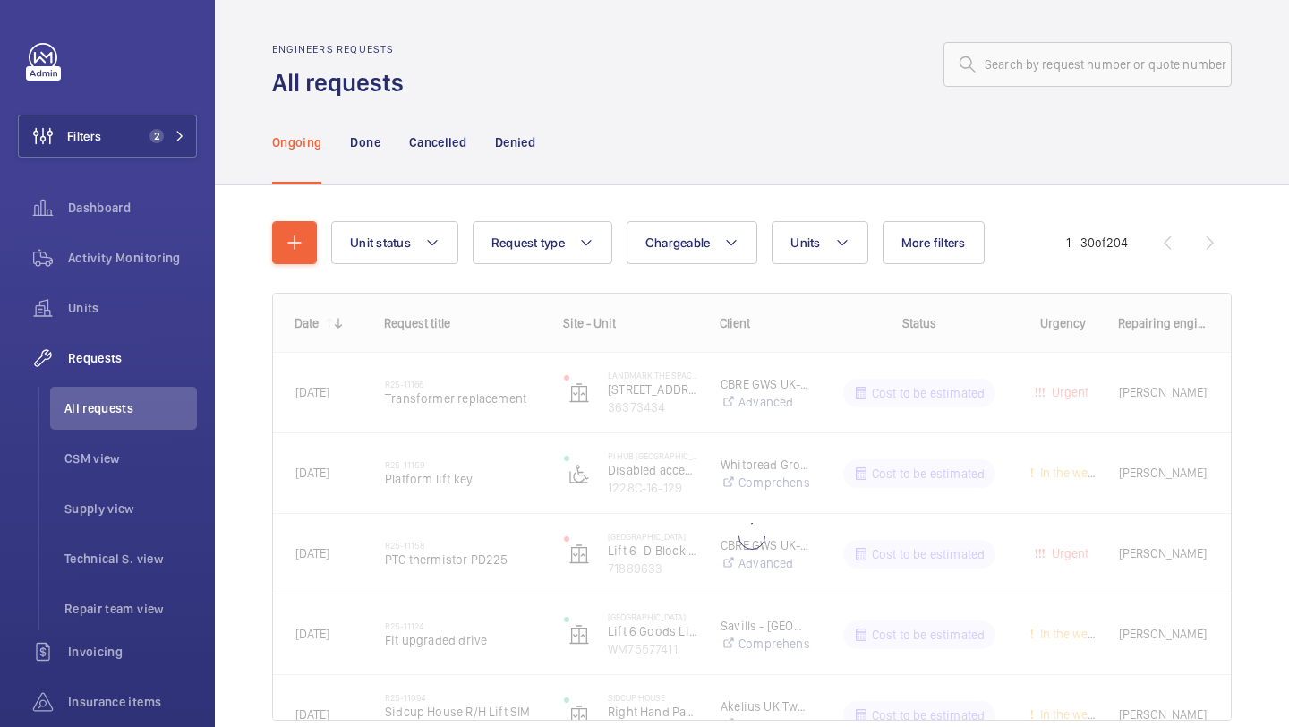
click at [1094, 35] on wm-front-admin-header "Engineers requests All requests" at bounding box center [752, 49] width 1074 height 99
click at [1089, 54] on input "text" at bounding box center [1087, 64] width 288 height 45
paste input "R25-10619"
type input "R25-10619"
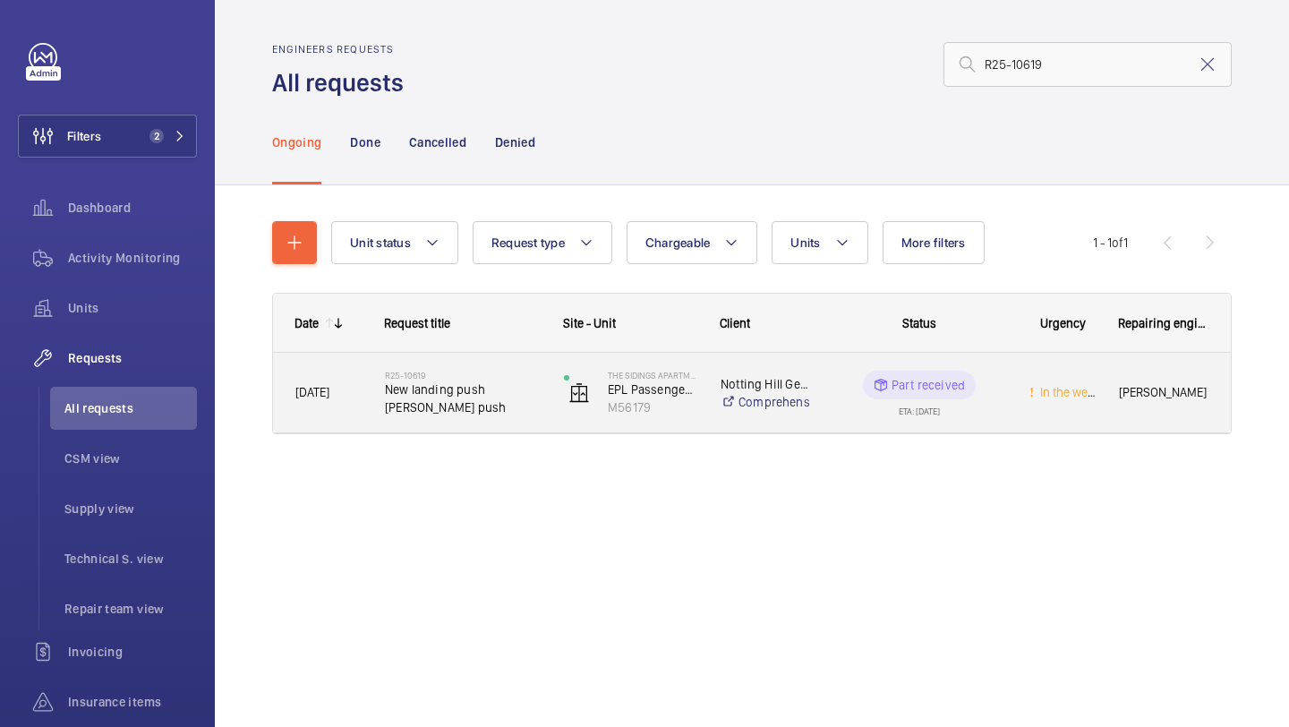
click at [513, 405] on span "New landing push Schindler push" at bounding box center [463, 398] width 156 height 36
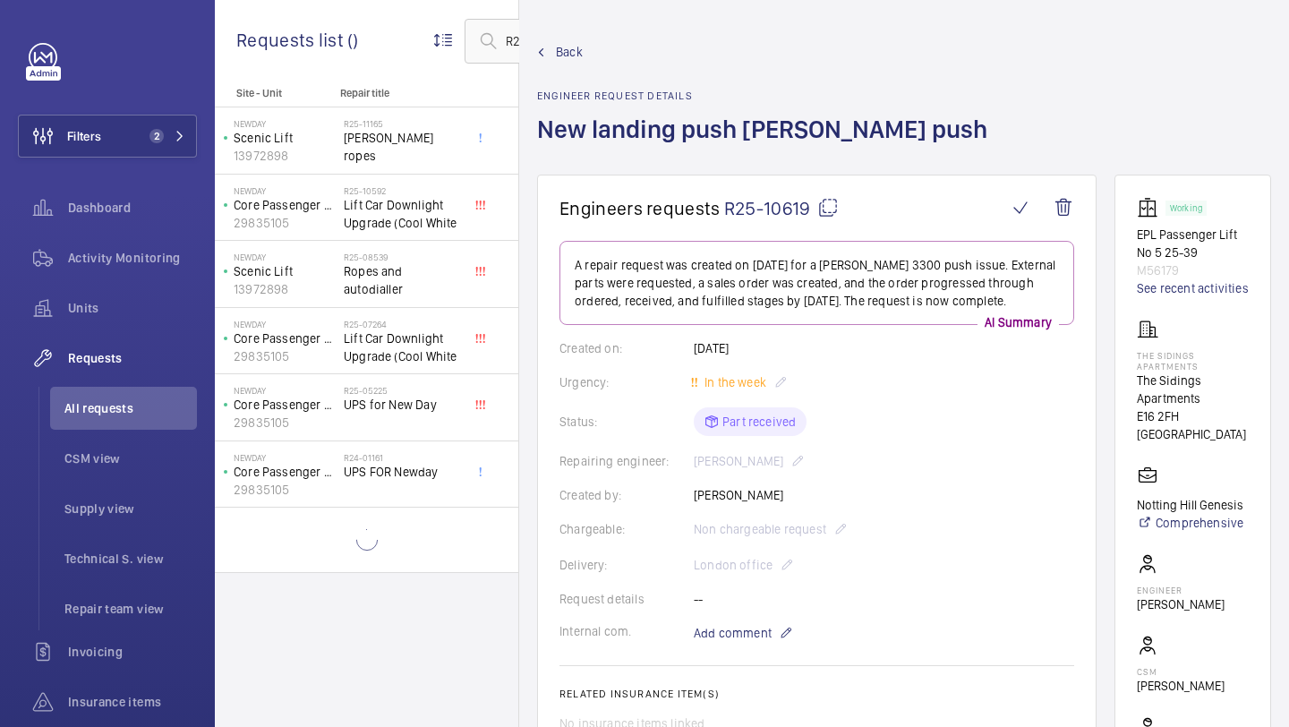
scroll to position [848, 0]
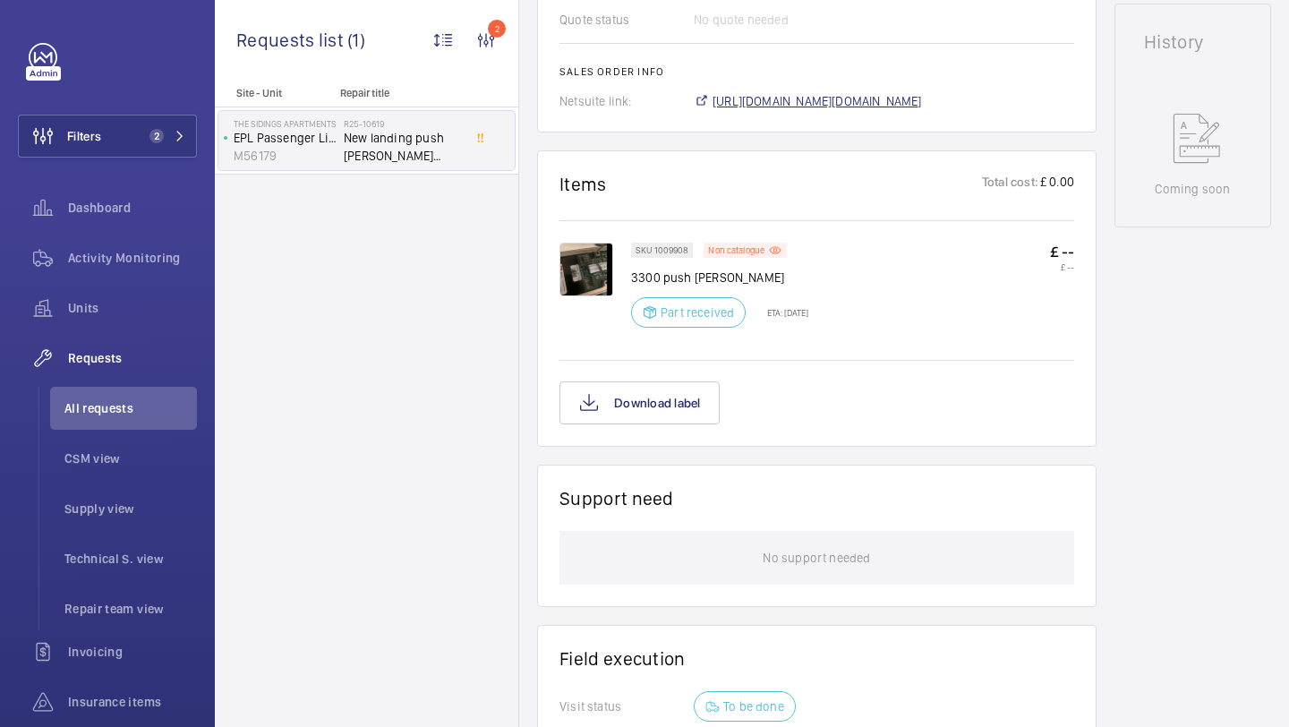
scroll to position [838, 0]
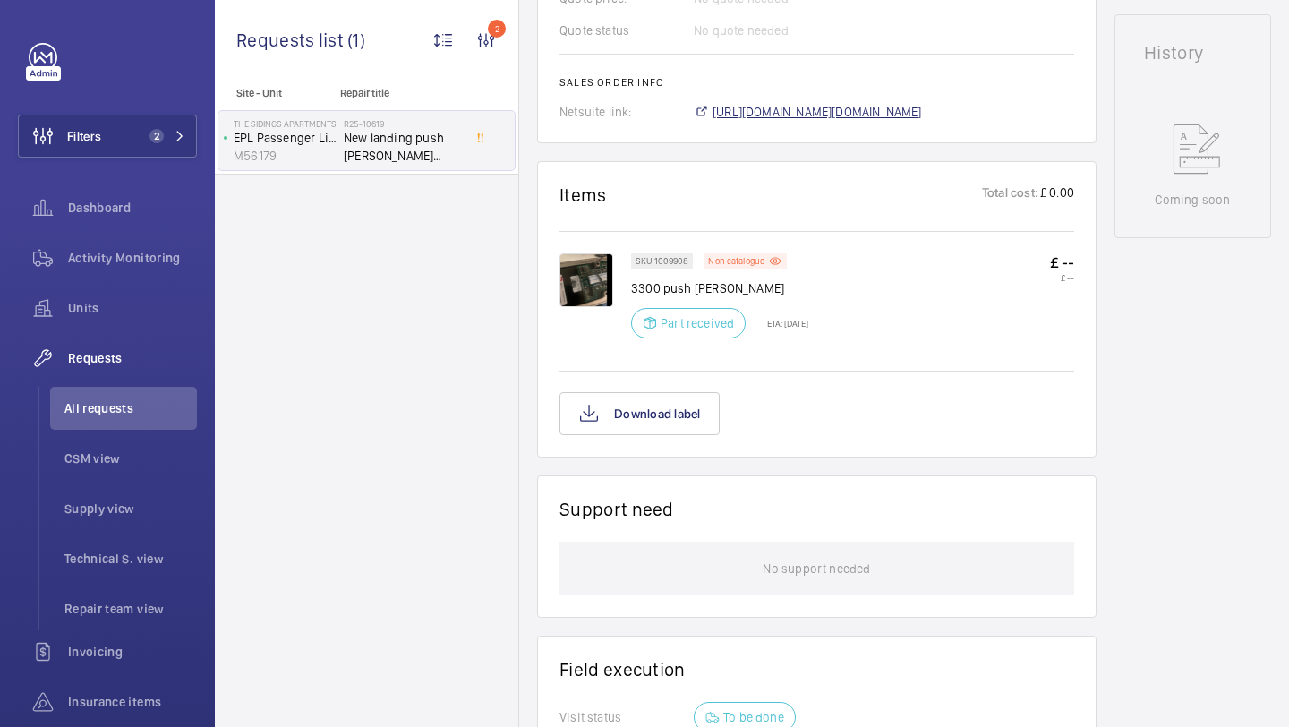
click at [787, 115] on span "https://6461500.app.netsuite.com/app/accounting/transactions/salesord.nl?id=288…" at bounding box center [816, 112] width 209 height 18
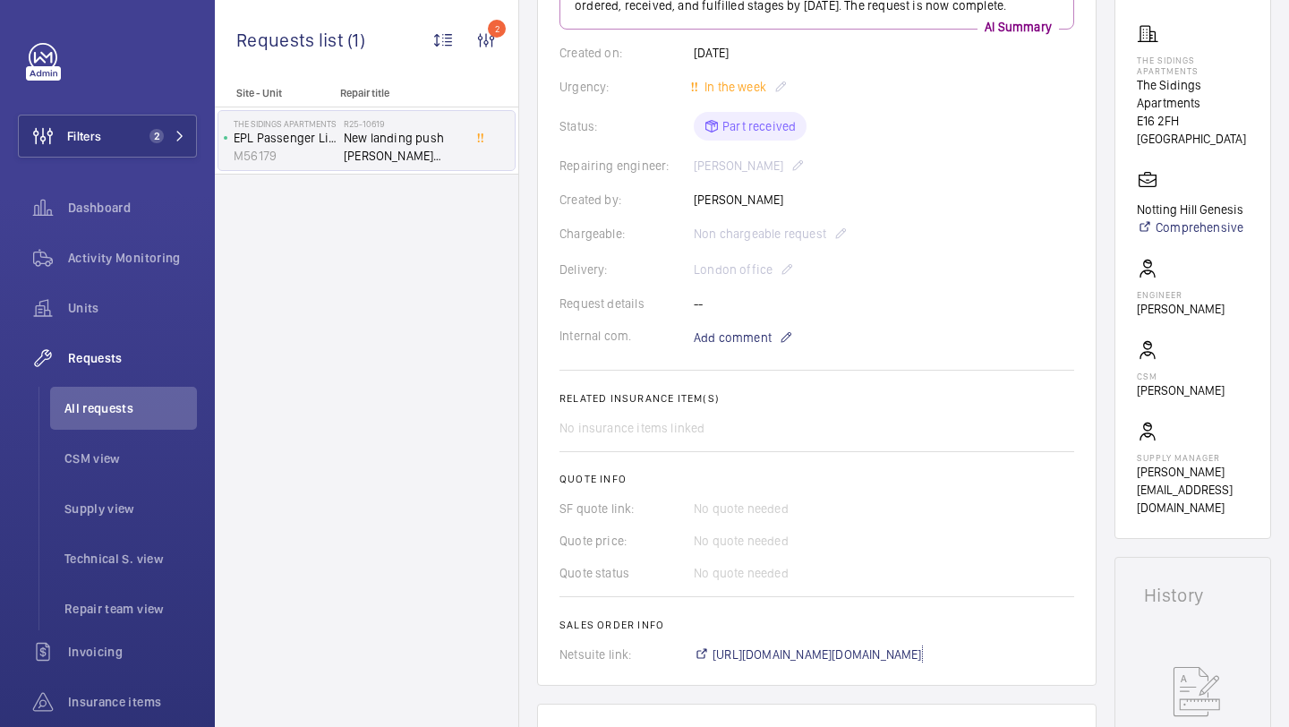
scroll to position [185, 0]
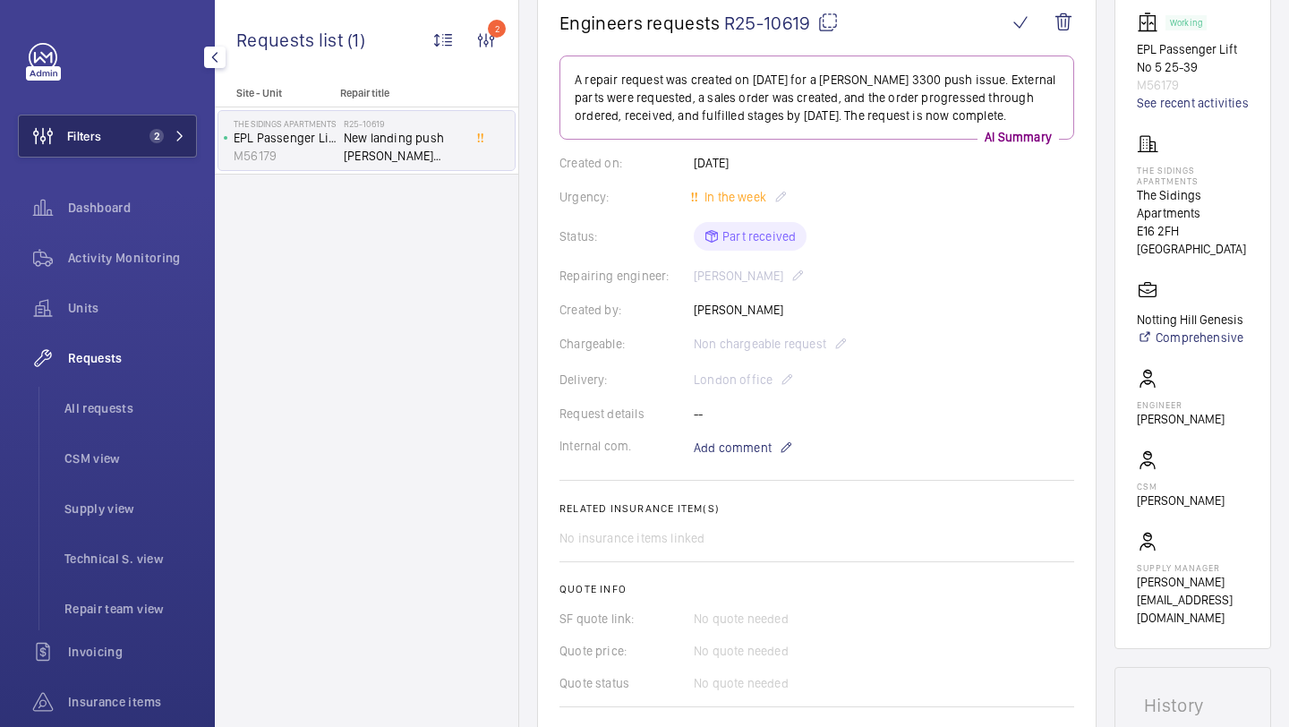
click at [143, 130] on span "2" at bounding box center [152, 136] width 21 height 14
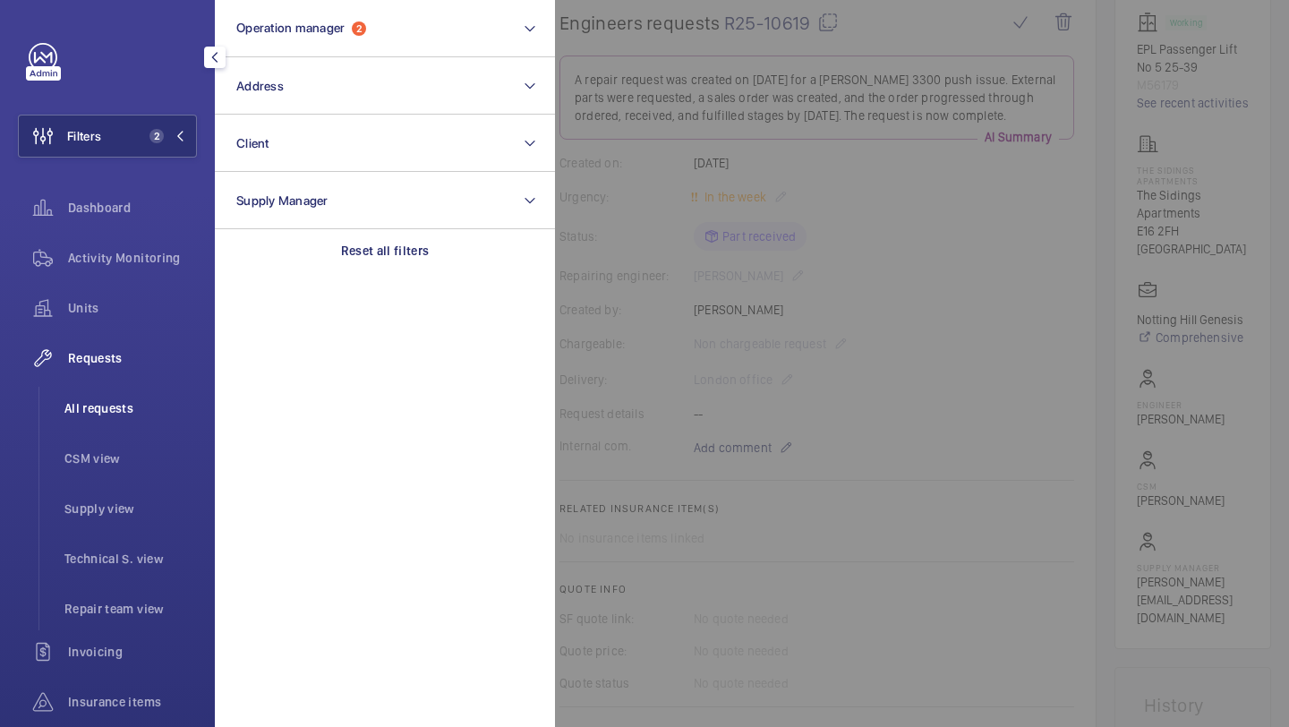
click at [110, 411] on span "All requests" at bounding box center [130, 408] width 132 height 18
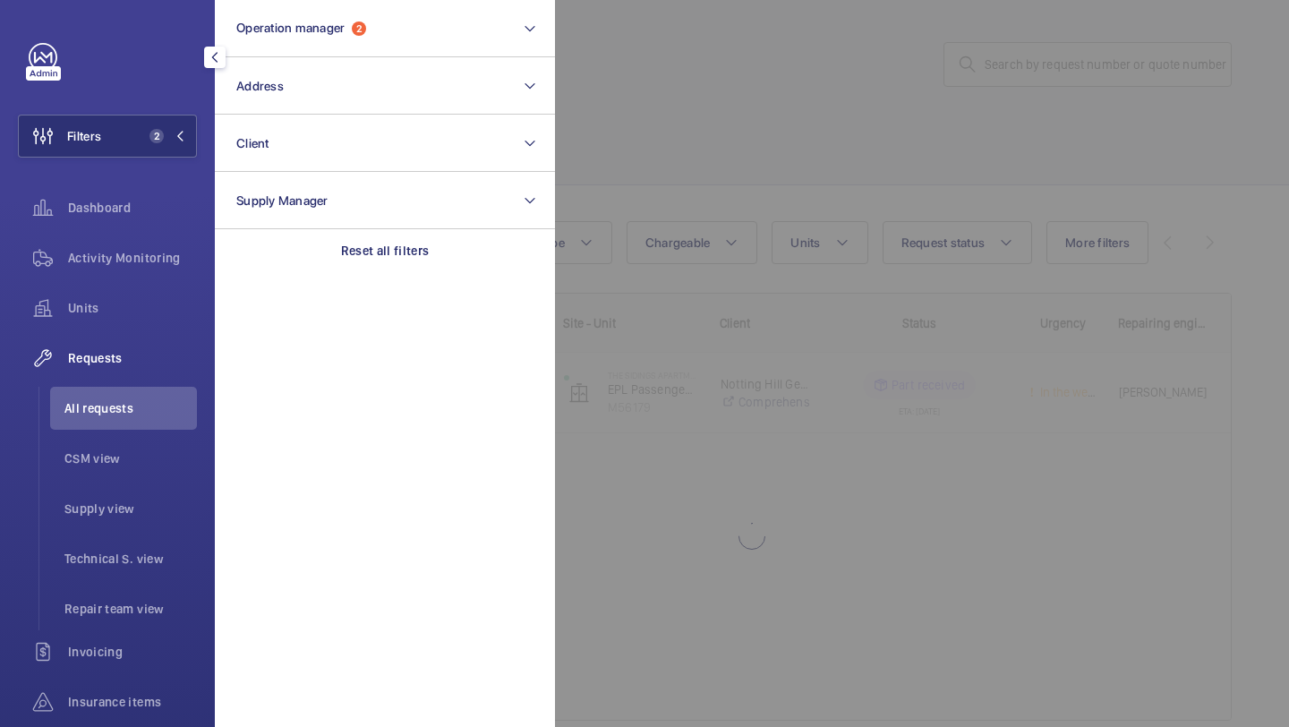
click at [1064, 56] on div at bounding box center [1199, 363] width 1289 height 727
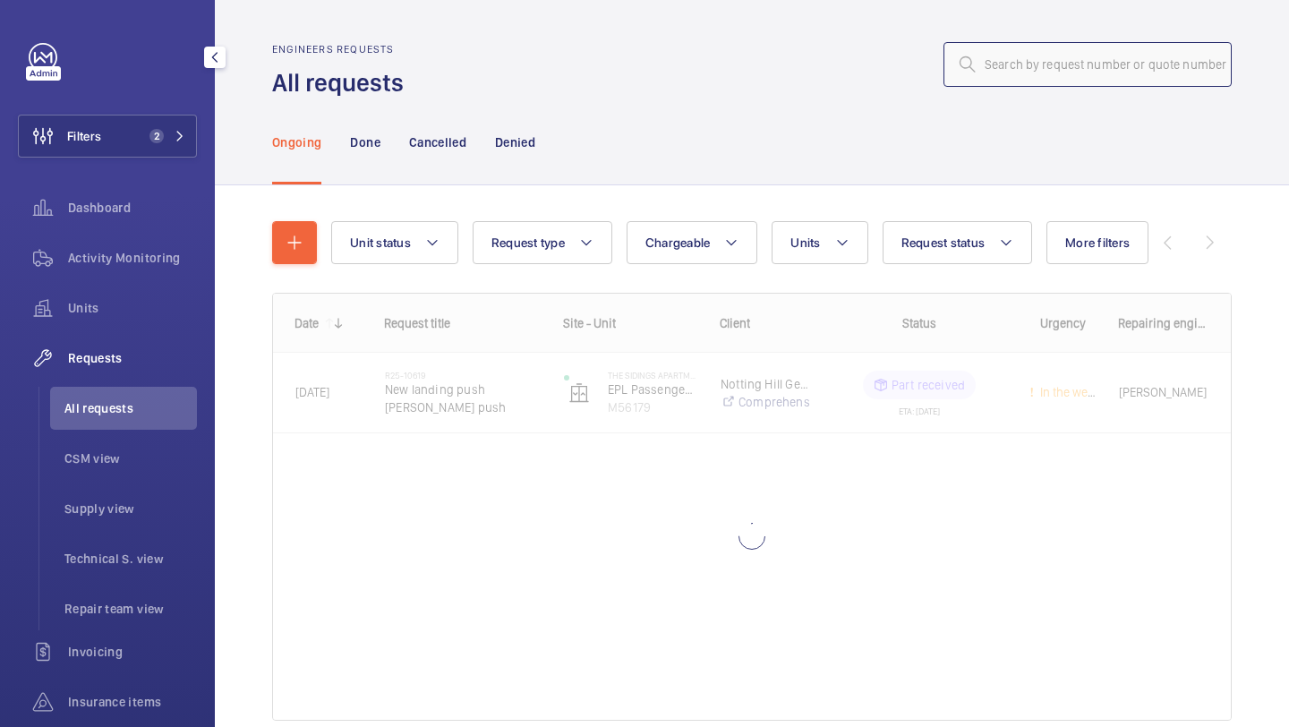
click at [1064, 55] on input "text" at bounding box center [1087, 64] width 288 height 45
paste input "r25-09977"
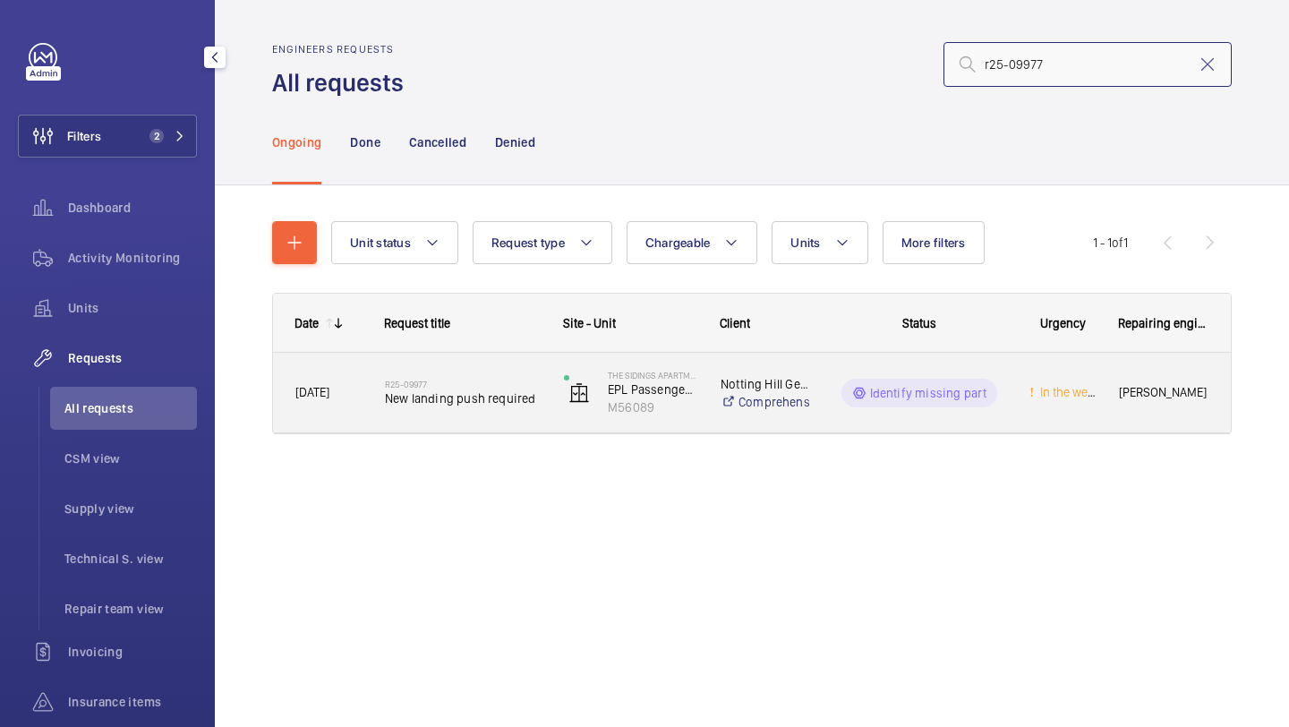
type input "r25-09977"
click at [492, 379] on h2 "R25-09977" at bounding box center [463, 384] width 156 height 11
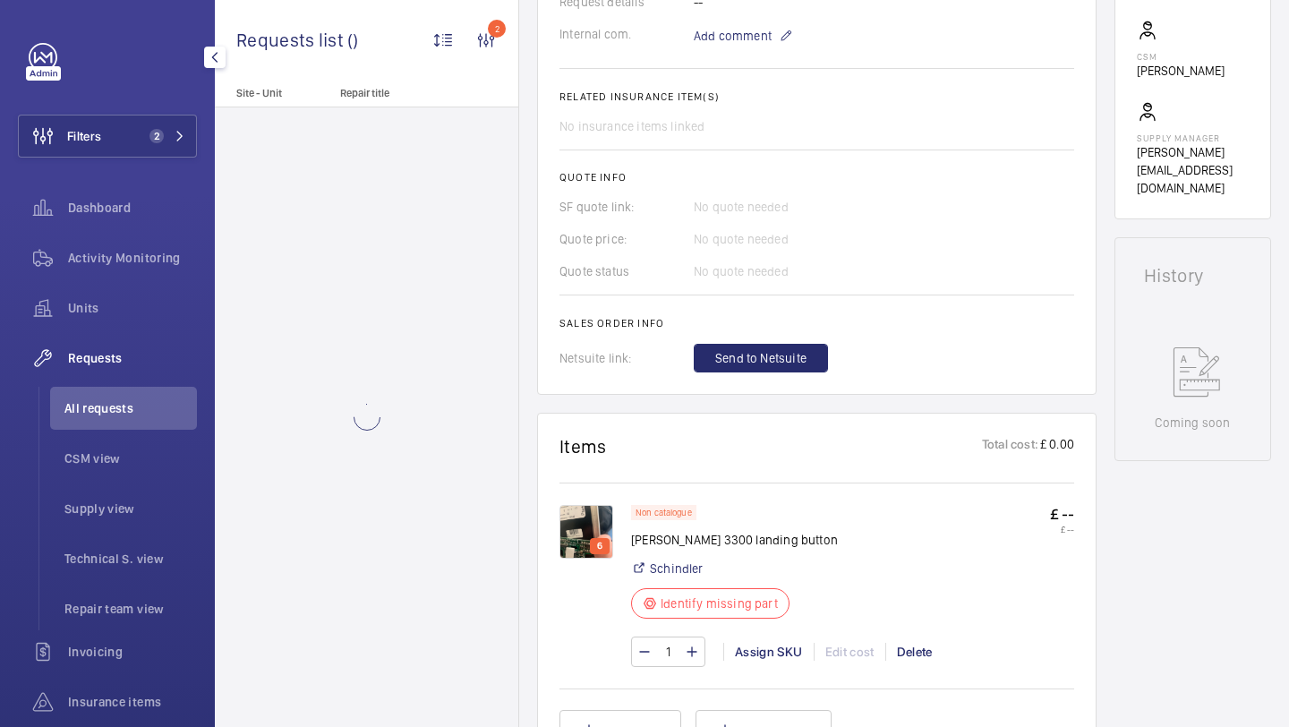
scroll to position [637, 0]
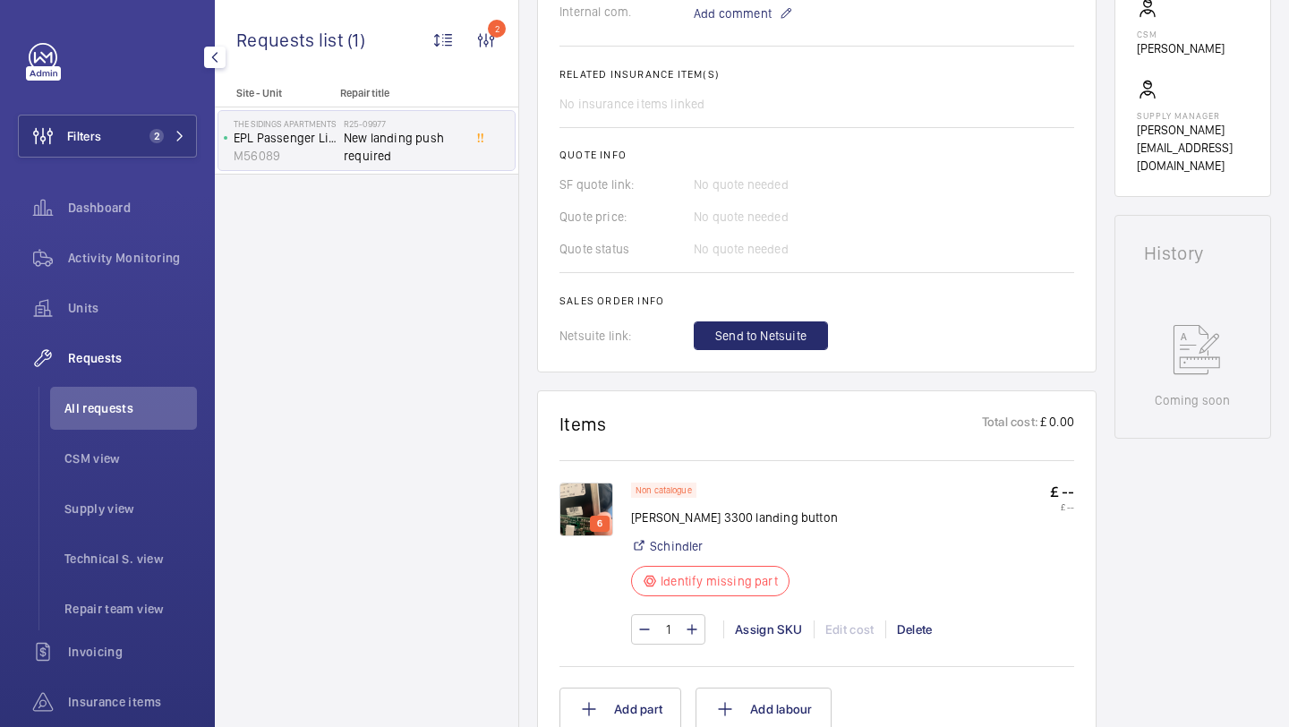
click at [590, 509] on img at bounding box center [586, 509] width 54 height 54
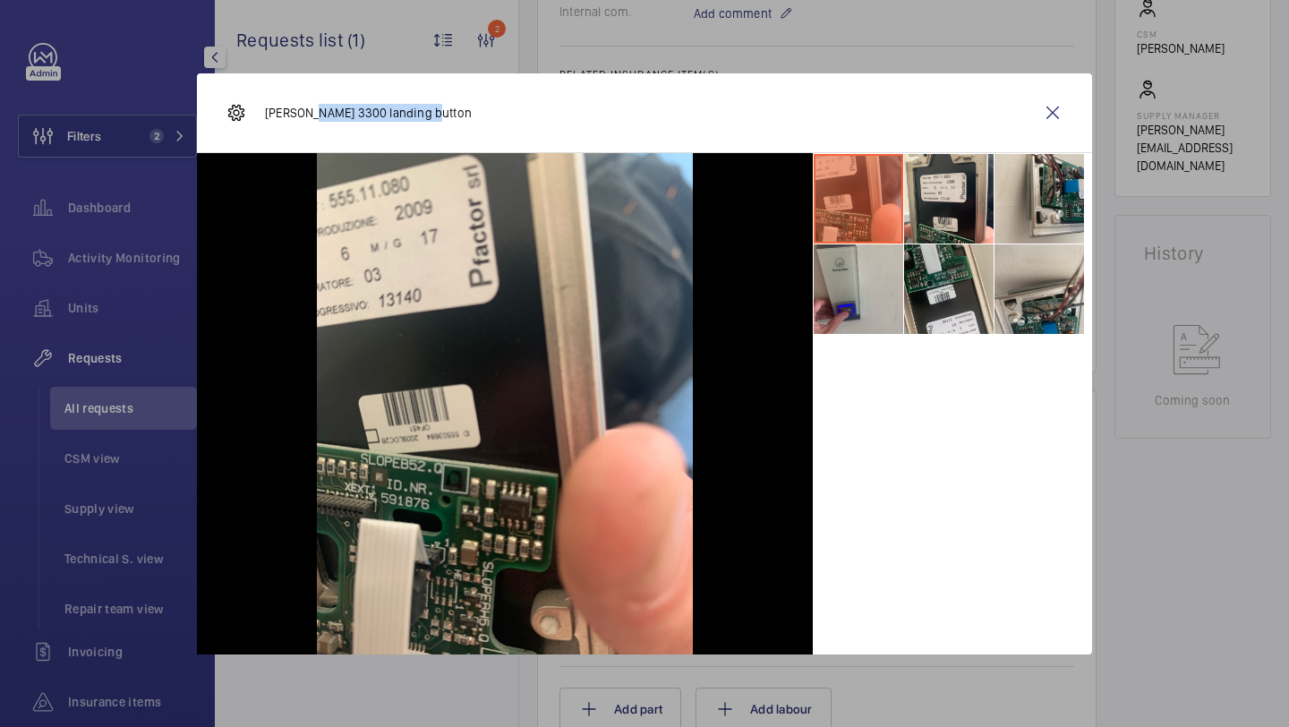
drag, startPoint x: 423, startPoint y: 108, endPoint x: 300, endPoint y: 110, distance: 123.5
click at [300, 110] on p "Schindler 3300 landing button" at bounding box center [368, 113] width 207 height 18
drag, startPoint x: 421, startPoint y: 114, endPoint x: 412, endPoint y: 115, distance: 9.0
click at [413, 115] on p "Schindler 3300 landing button" at bounding box center [368, 113] width 207 height 18
drag, startPoint x: 430, startPoint y: 114, endPoint x: 267, endPoint y: 115, distance: 162.9
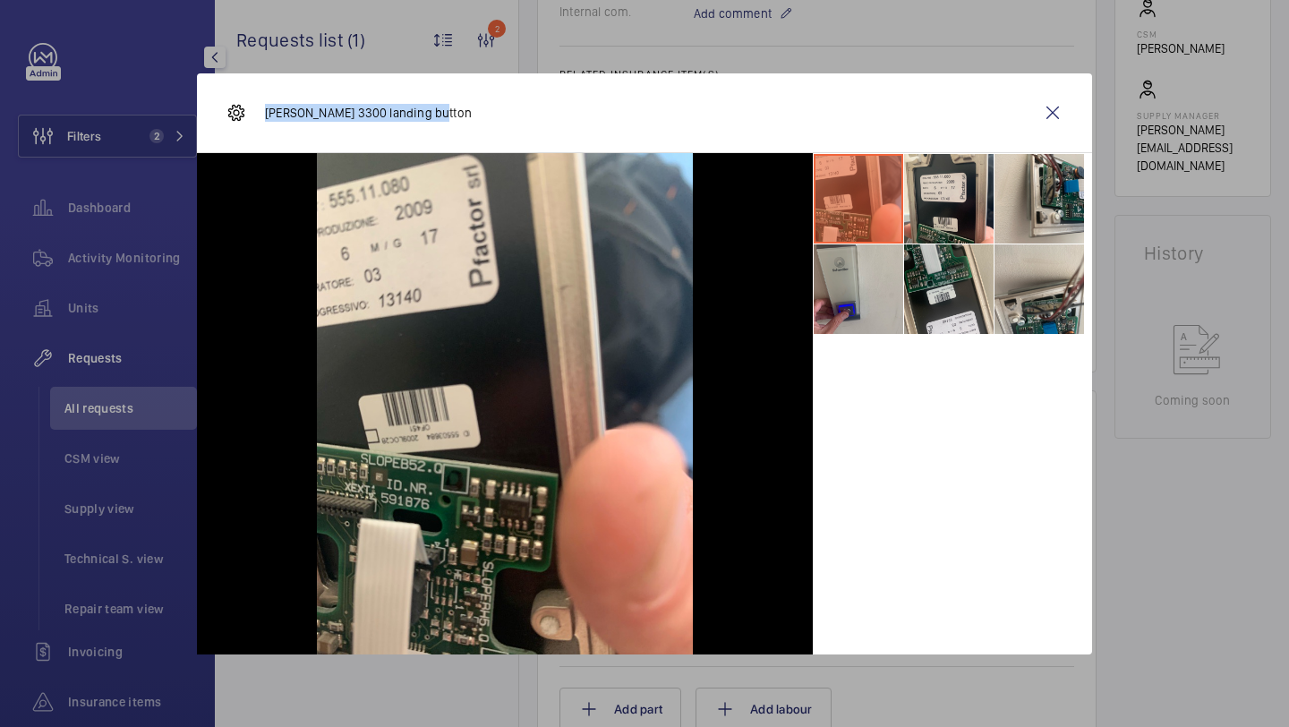
click at [267, 115] on p "Schindler 3300 landing button" at bounding box center [368, 113] width 207 height 18
copy p "Schindler 3300 landing button"
click at [963, 219] on li at bounding box center [948, 198] width 89 height 89
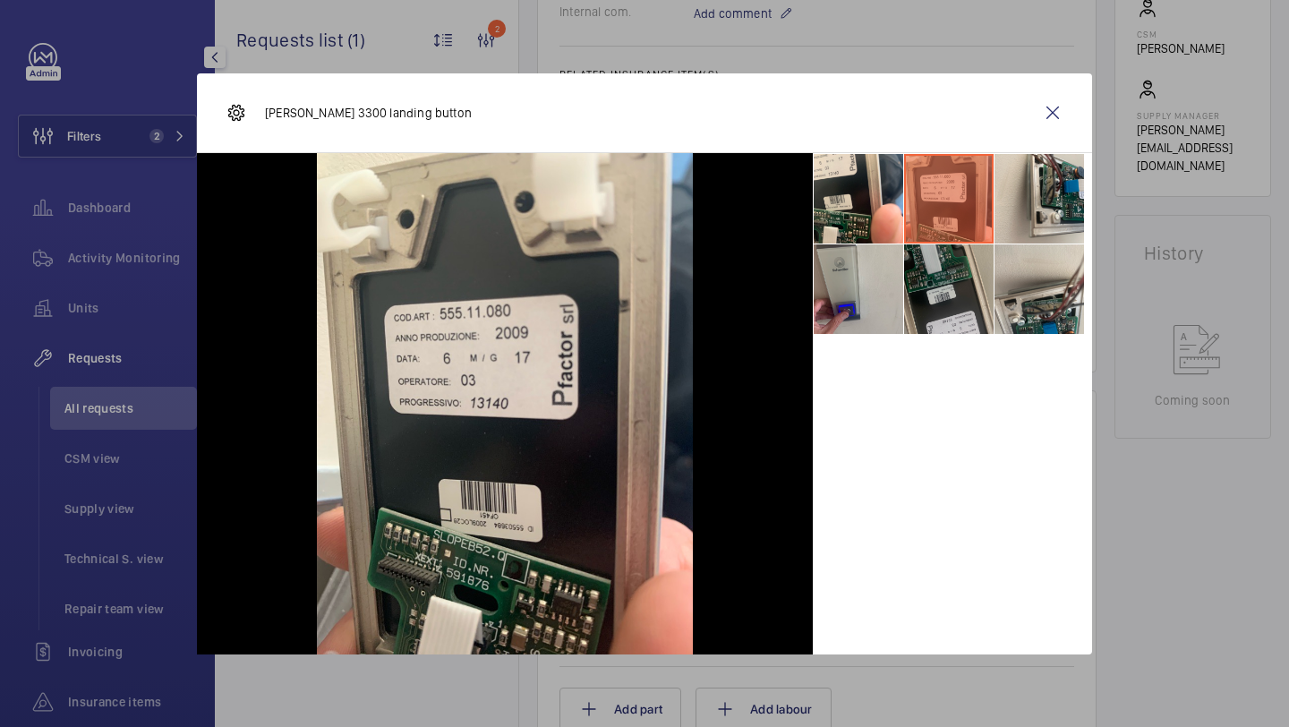
click at [946, 272] on li at bounding box center [948, 288] width 89 height 89
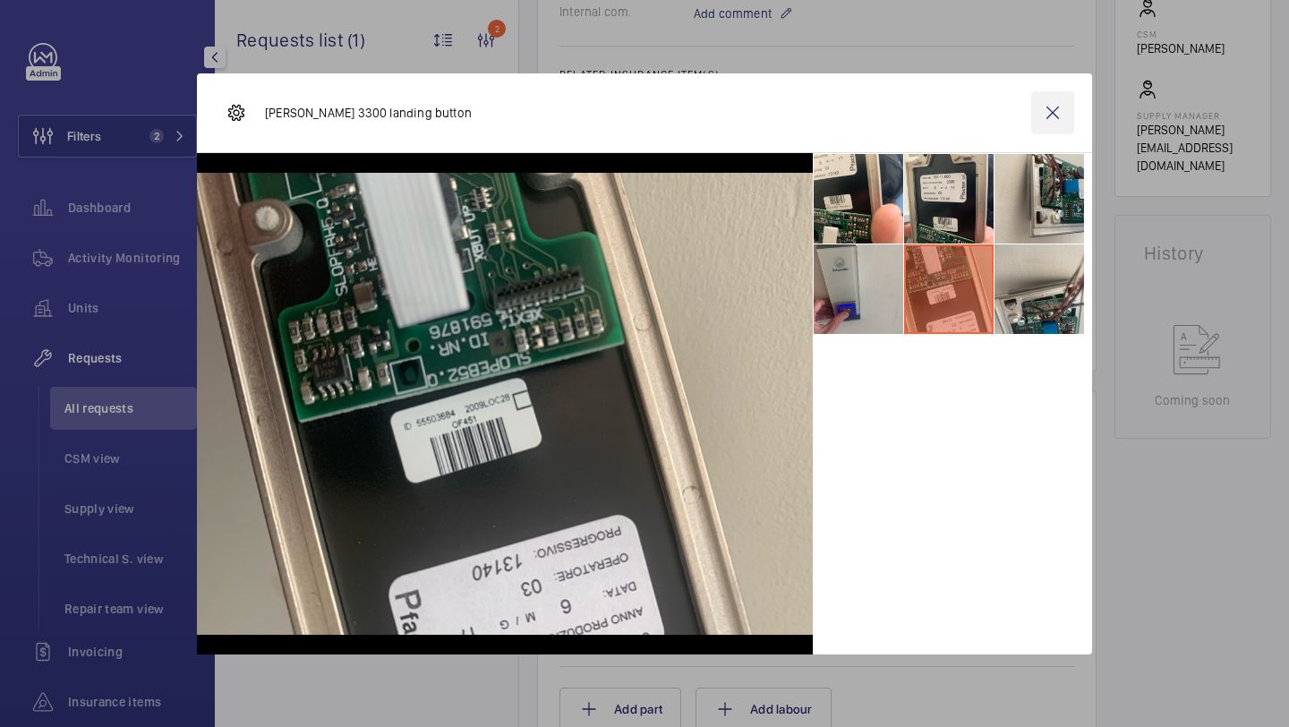
click at [1043, 118] on wm-front-icon-button at bounding box center [1052, 112] width 43 height 43
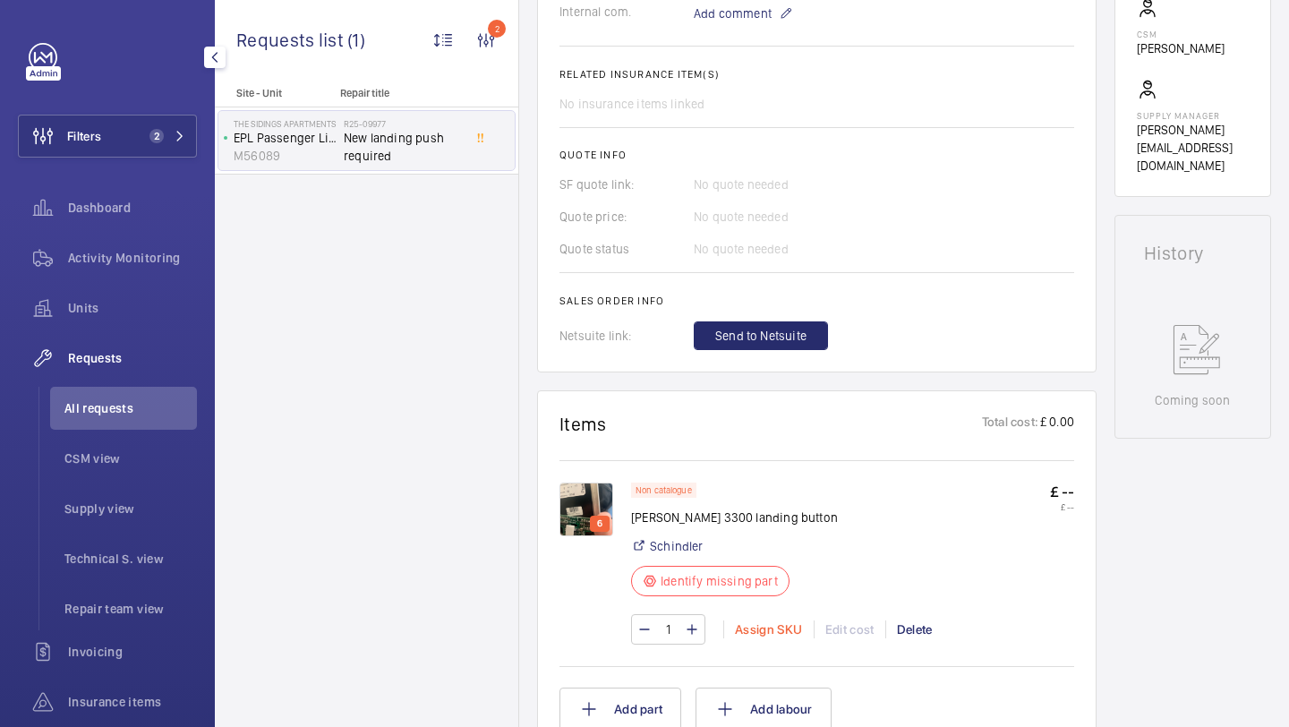
click at [770, 634] on div "Assign SKU" at bounding box center [768, 629] width 90 height 18
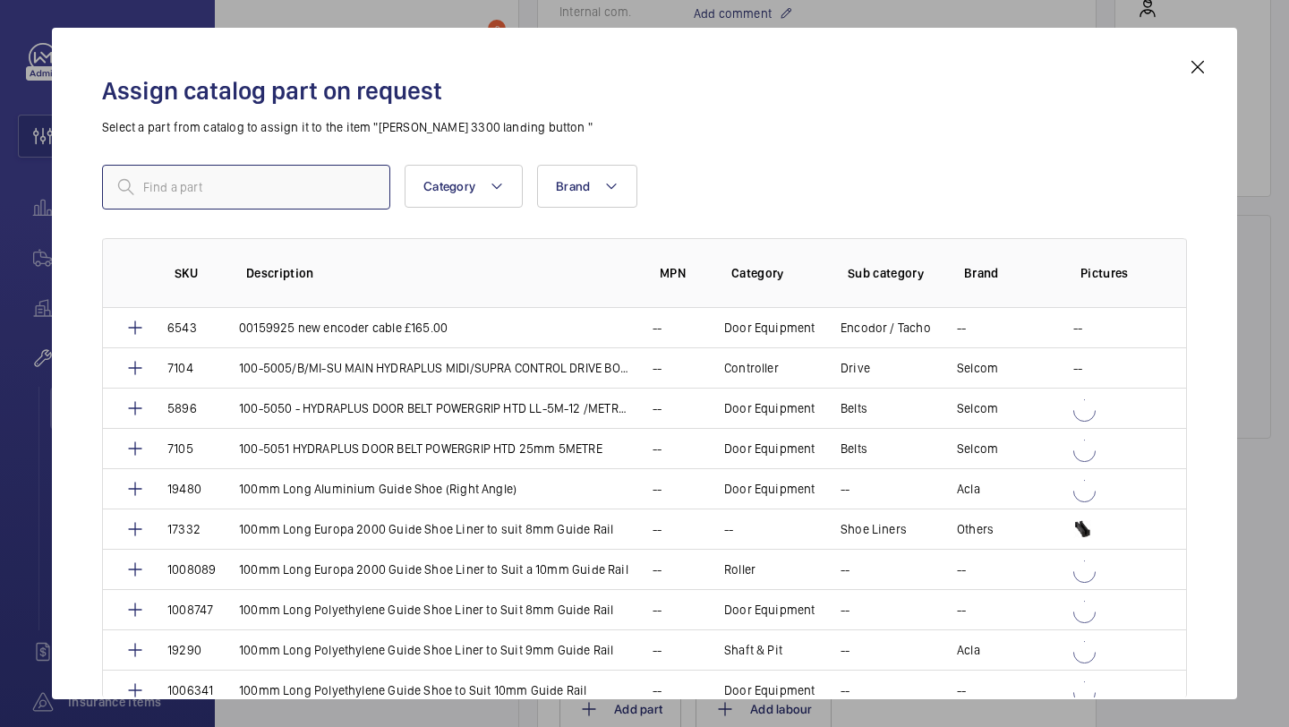
click at [312, 168] on input "text" at bounding box center [246, 187] width 288 height 45
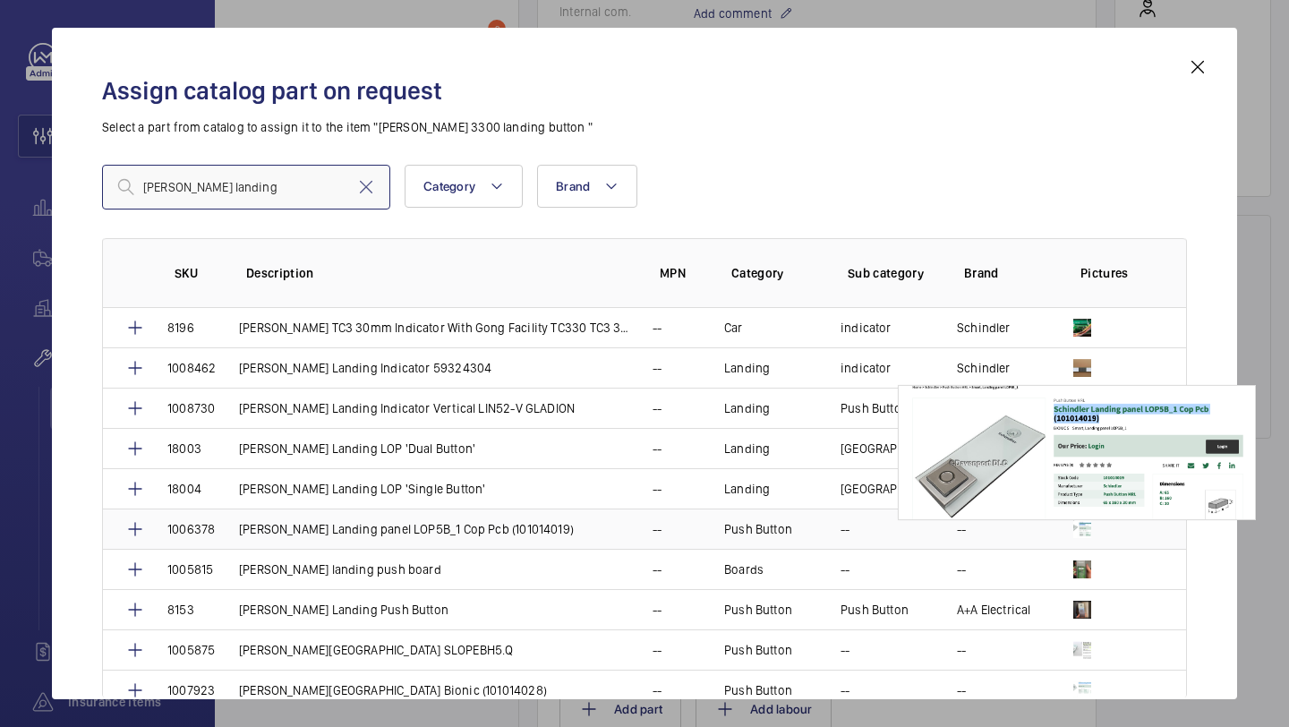
type input "schindler landing"
click at [1077, 532] on img at bounding box center [1082, 529] width 18 height 18
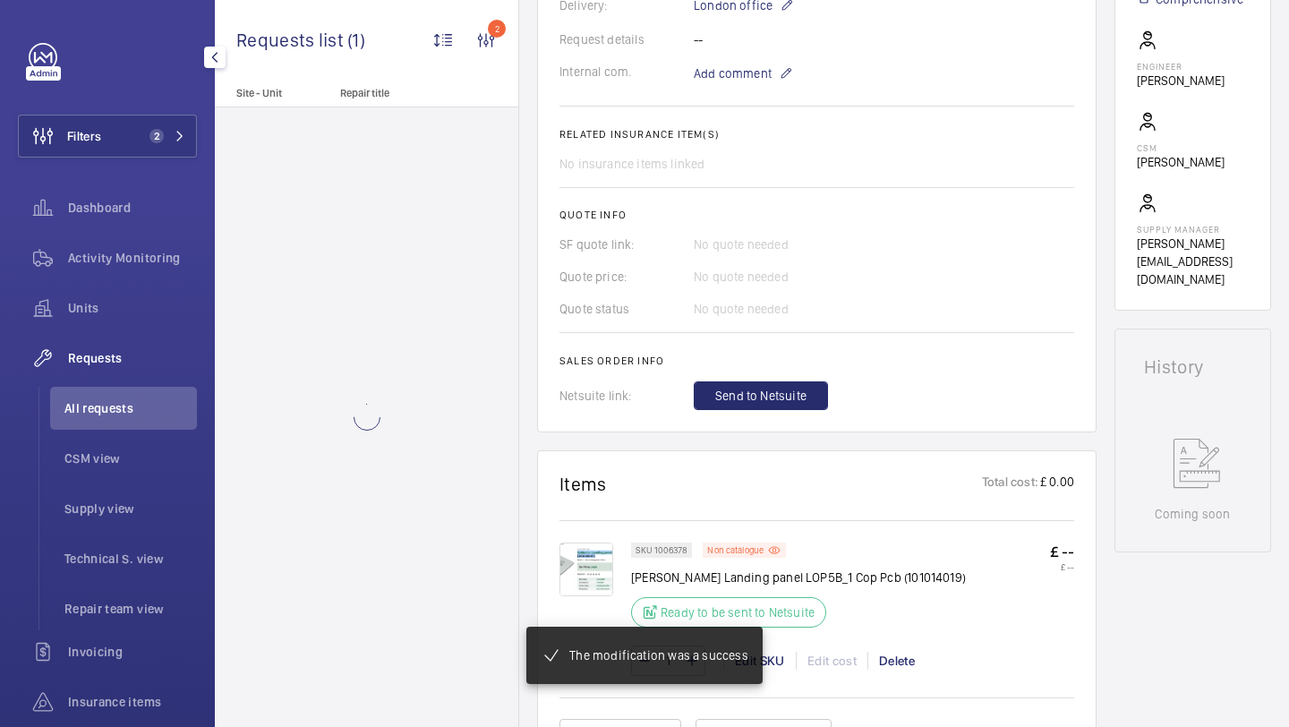
scroll to position [734, 0]
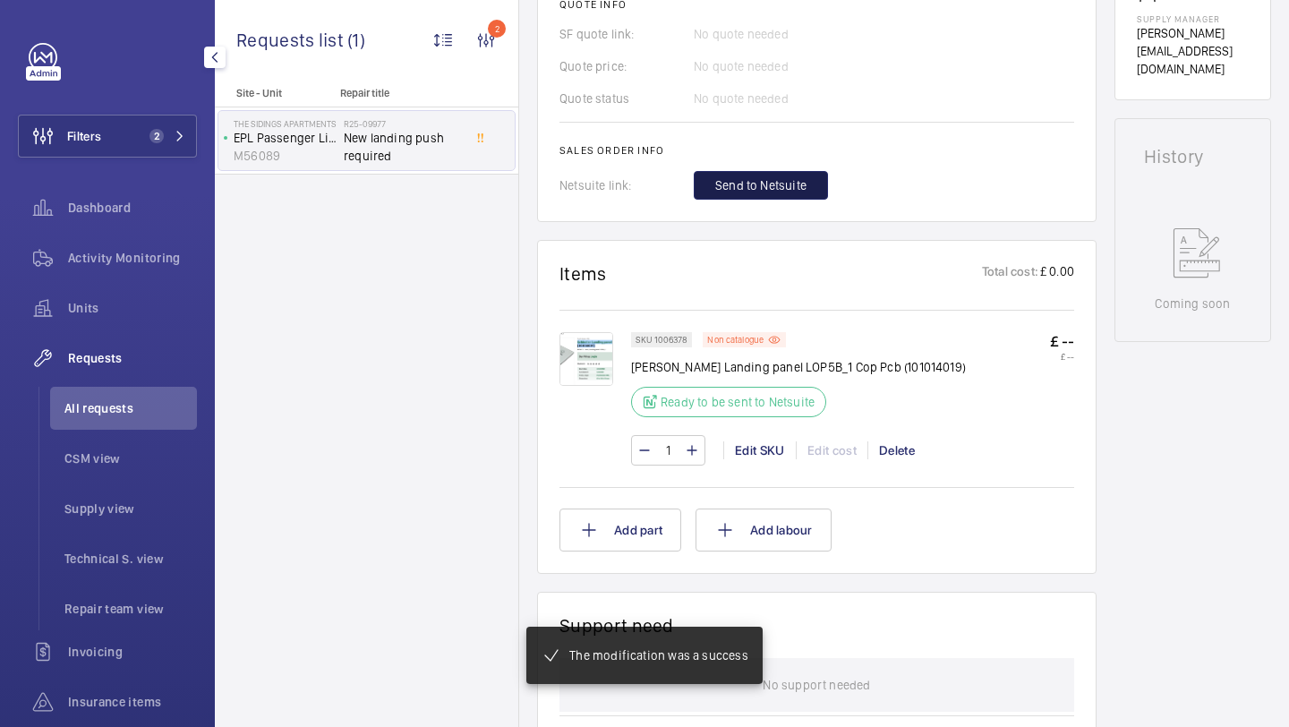
click at [763, 193] on span "Send to Netsuite" at bounding box center [760, 185] width 91 height 18
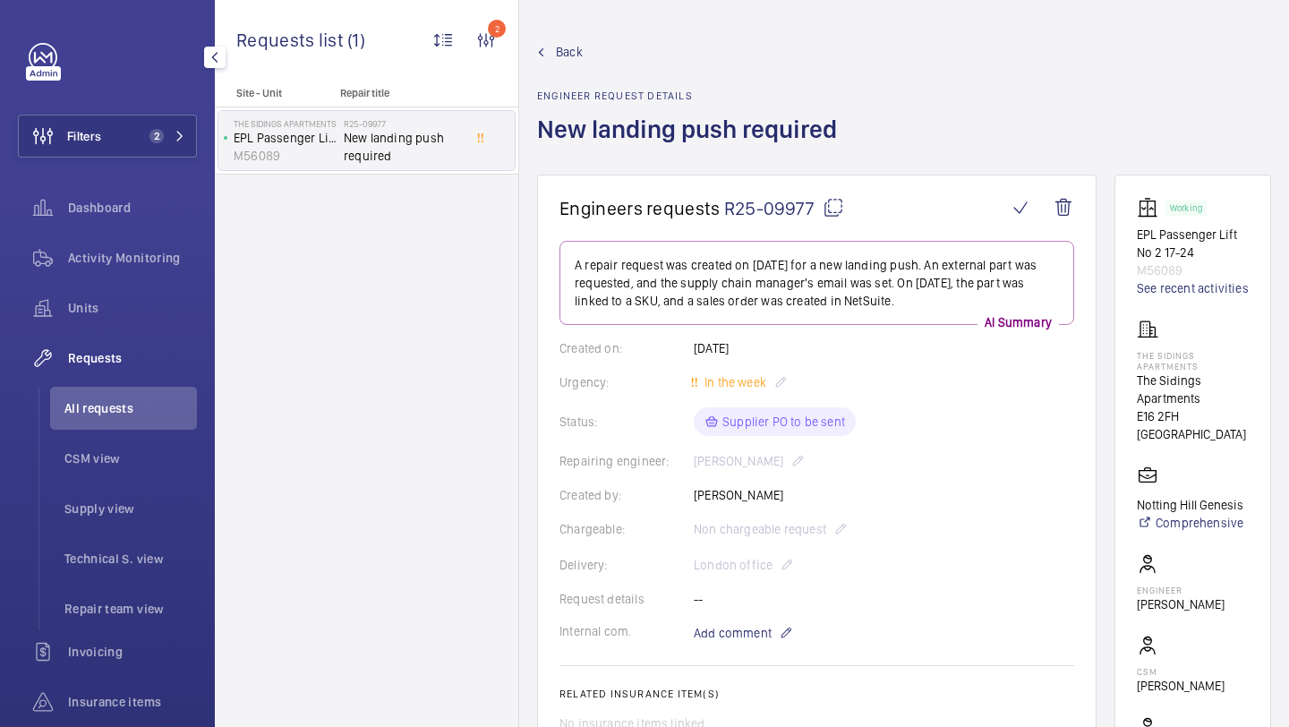
scroll to position [722, 0]
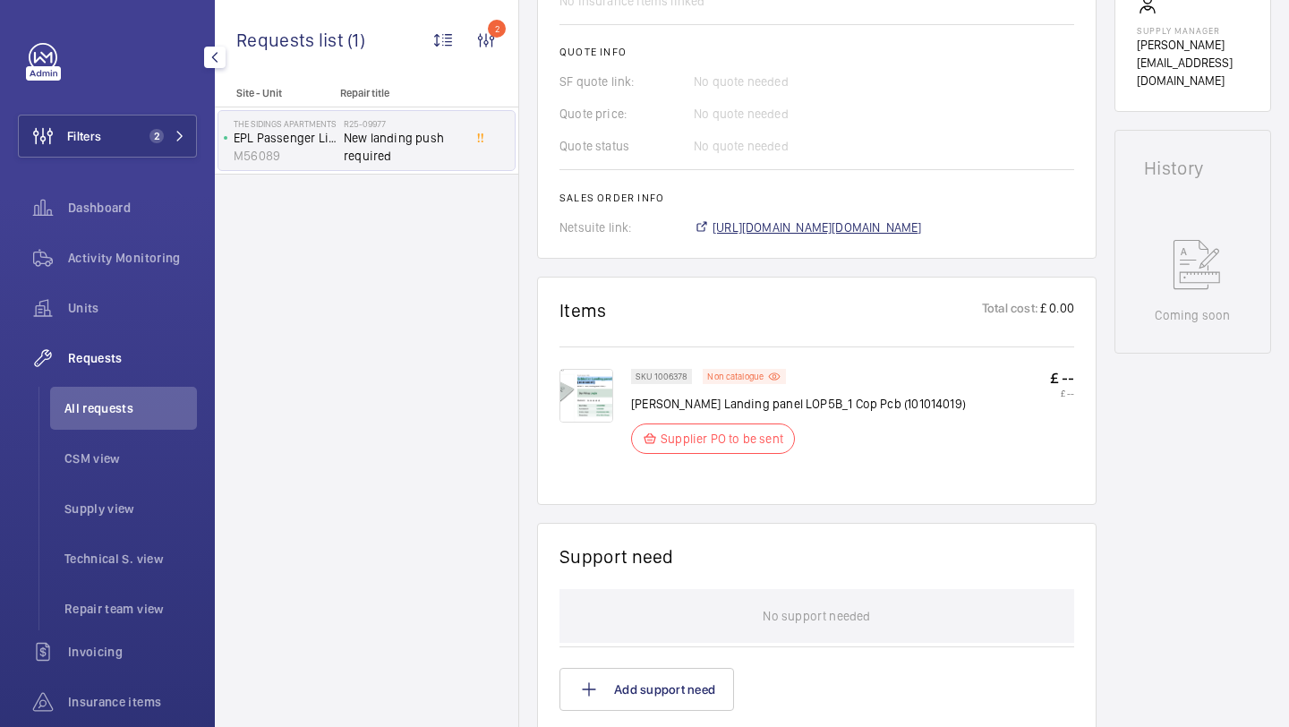
click at [798, 223] on span "https://6461500.app.netsuite.com/app/accounting/transactions/salesord.nl?id=292…" at bounding box center [816, 227] width 209 height 18
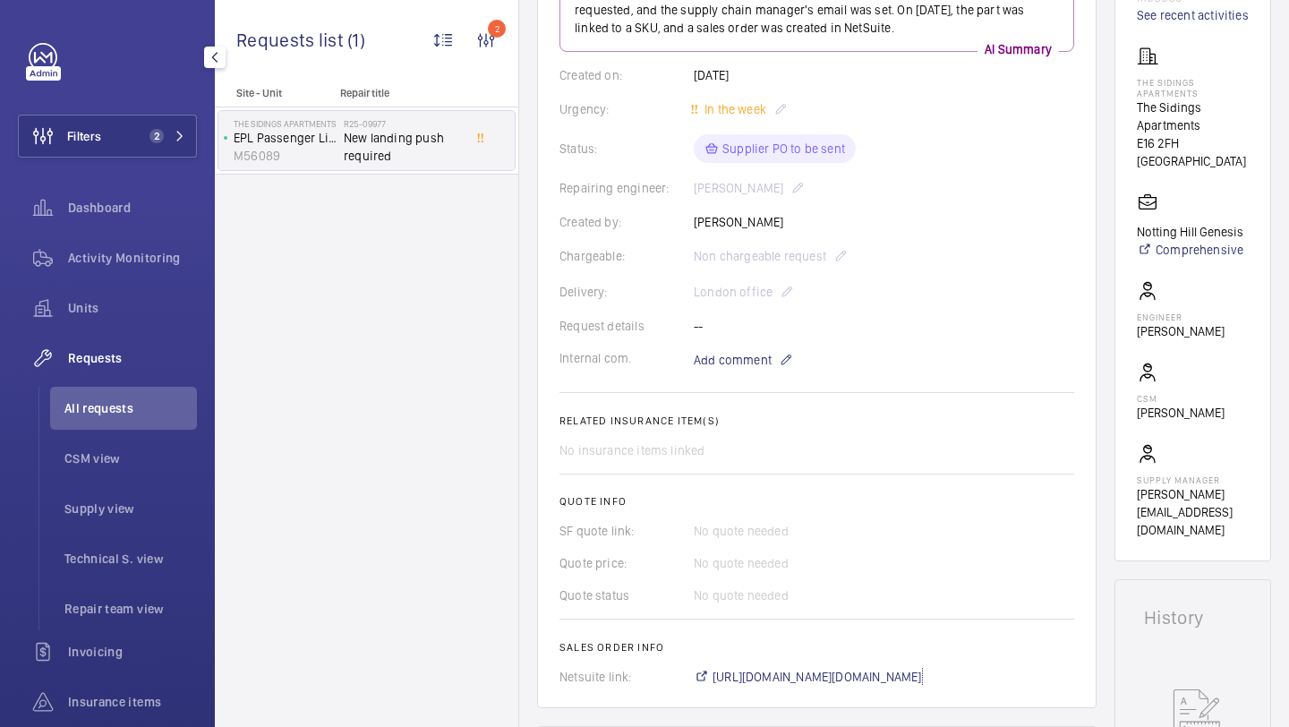
scroll to position [72, 0]
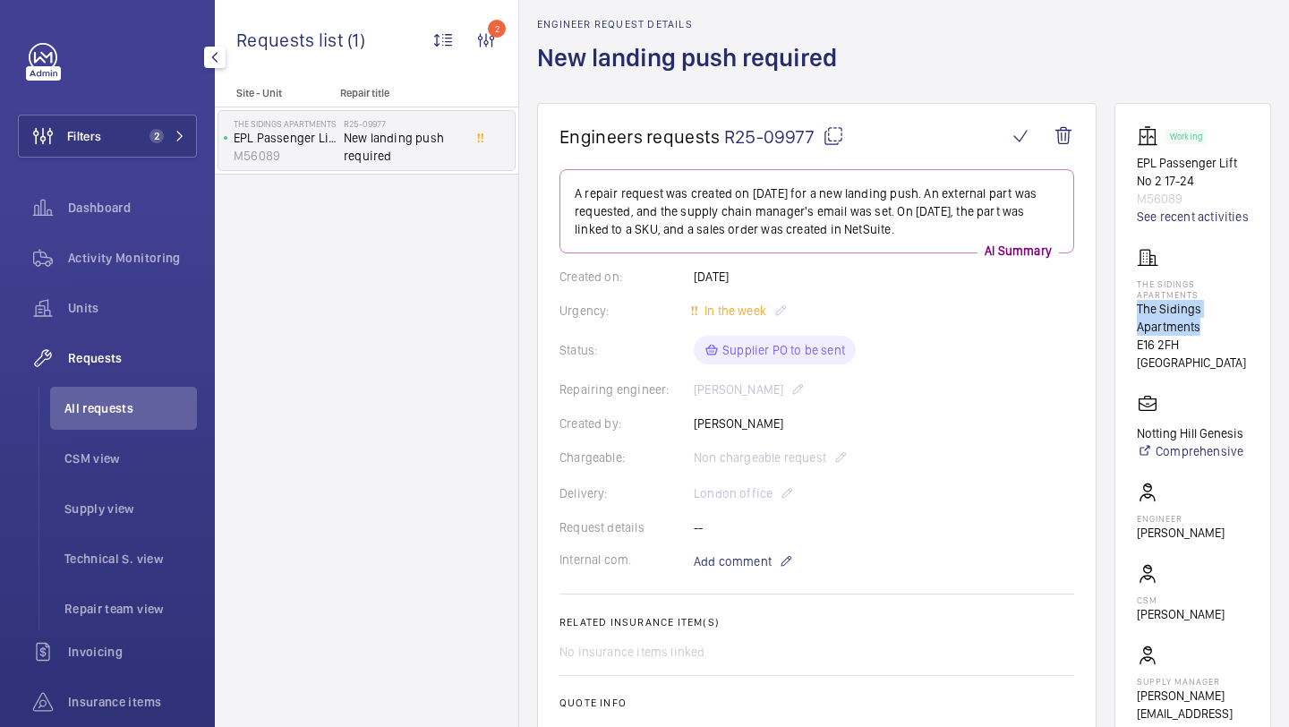
drag, startPoint x: 1202, startPoint y: 341, endPoint x: 1132, endPoint y: 332, distance: 70.4
click at [1132, 332] on wm-front-card "Working EPL Passenger Lift No 2 17-24 M56089 See recent activities The Sidings …" at bounding box center [1192, 433] width 157 height 660
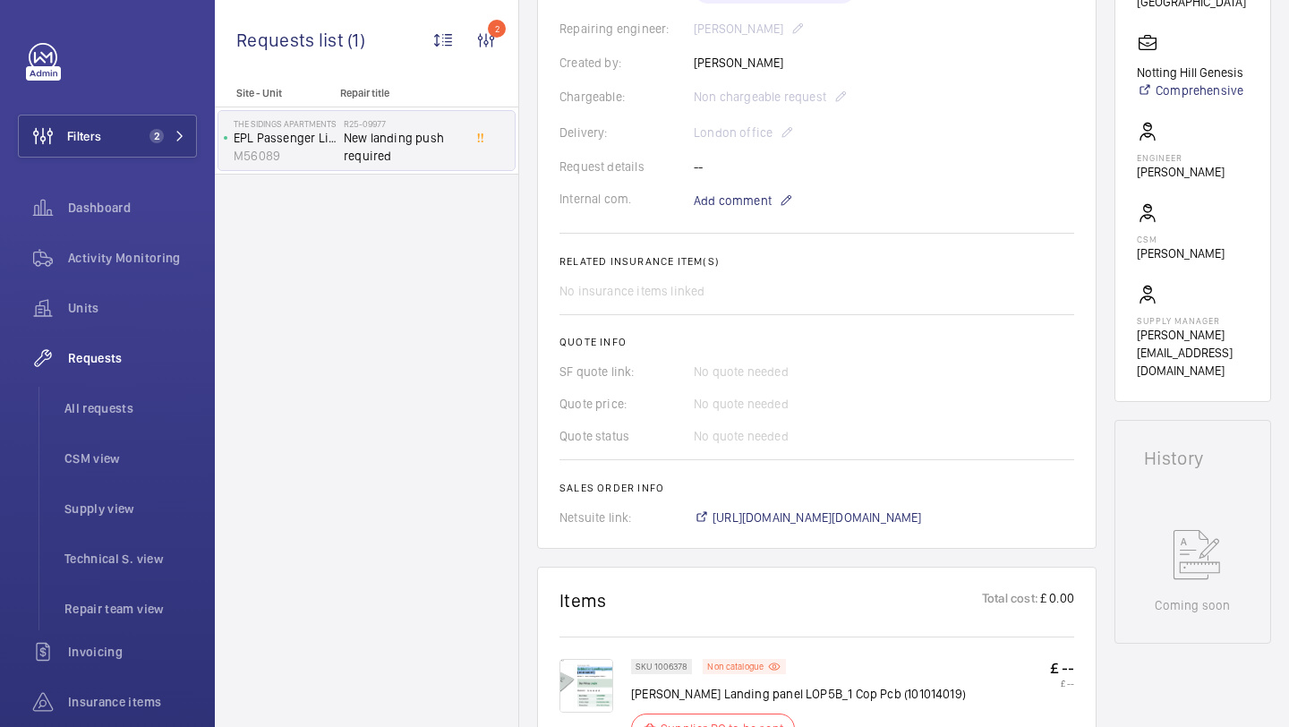
scroll to position [679, 0]
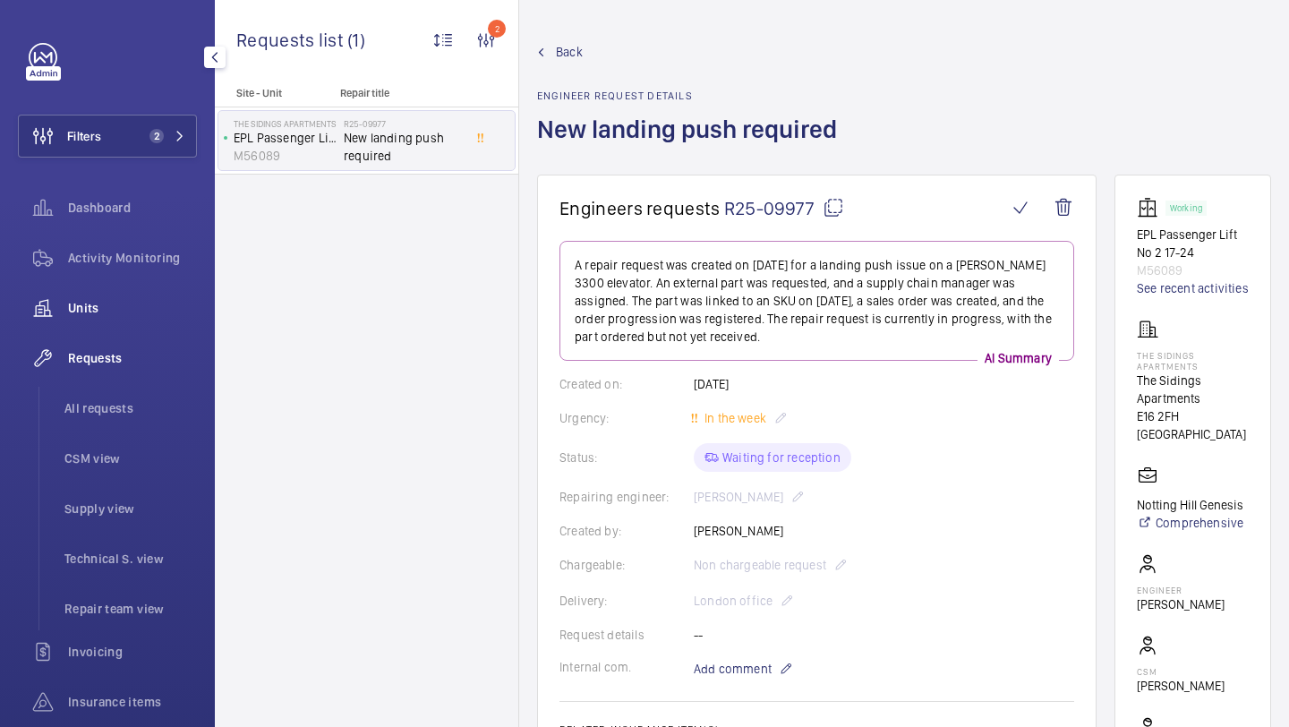
click at [117, 286] on div "Units" at bounding box center [107, 307] width 179 height 43
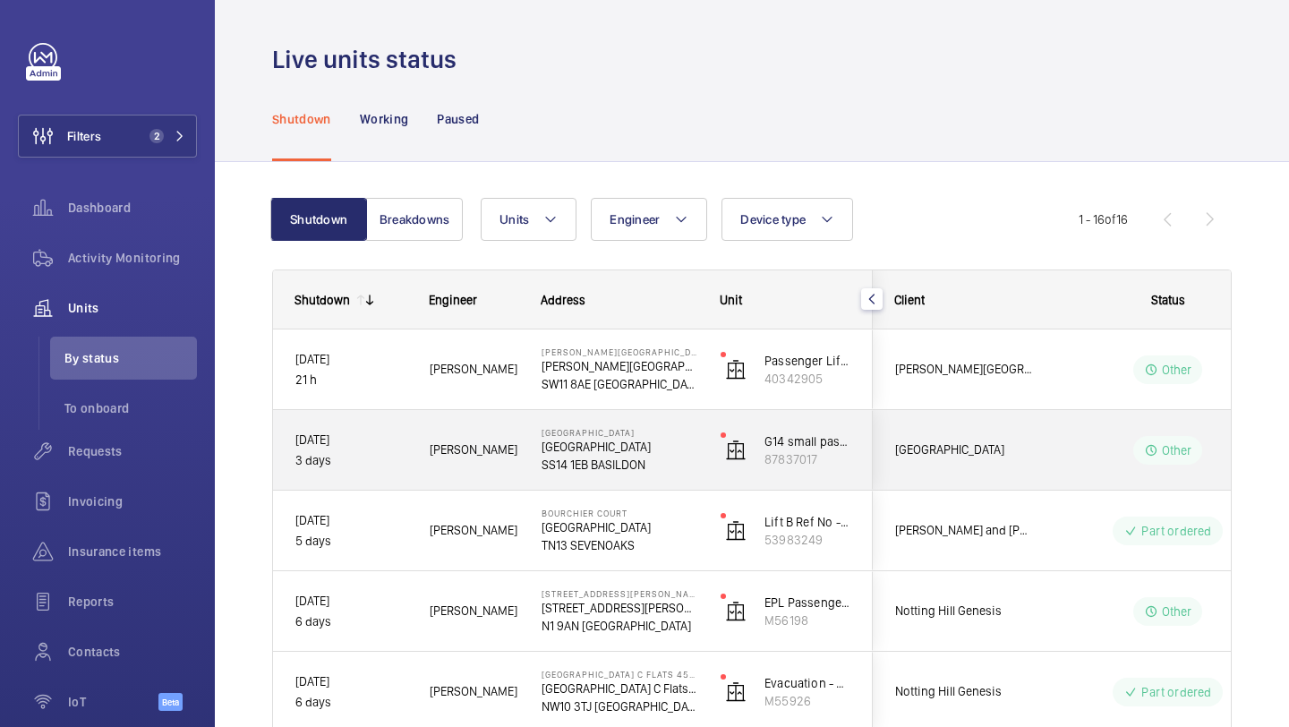
scroll to position [0, 466]
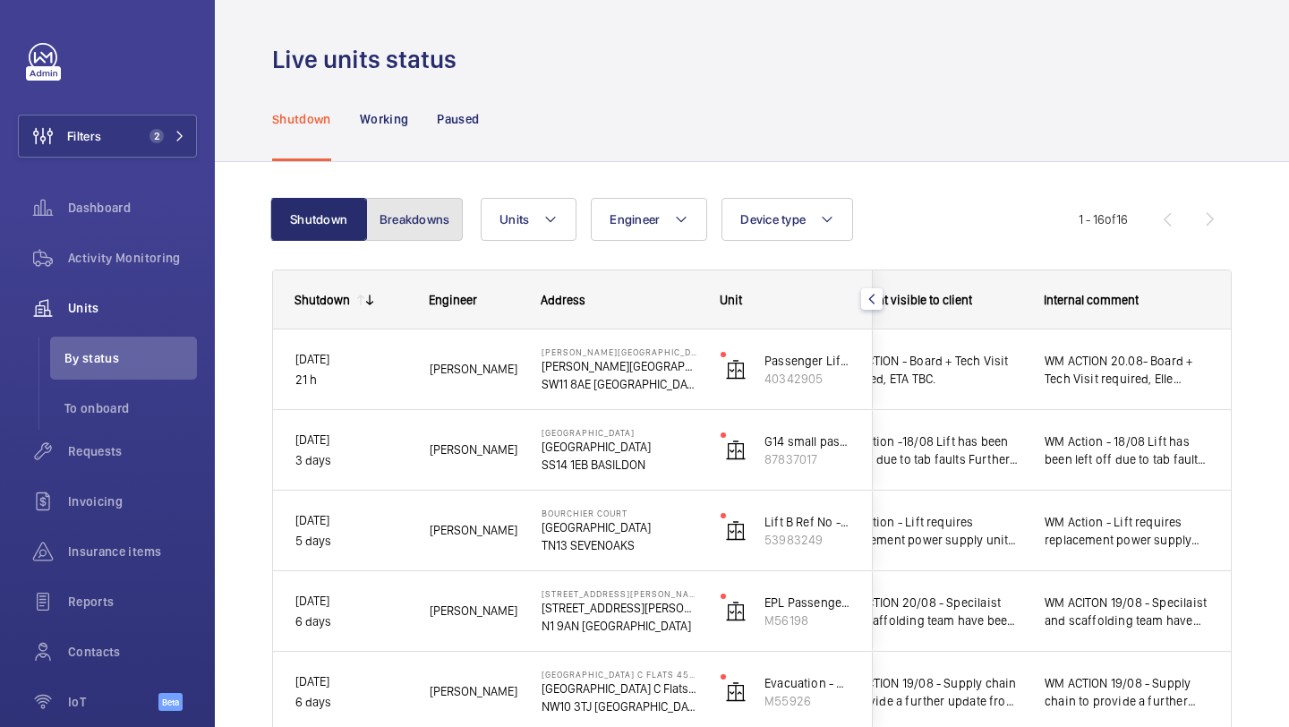
click at [393, 225] on button "Breakdowns" at bounding box center [414, 219] width 97 height 43
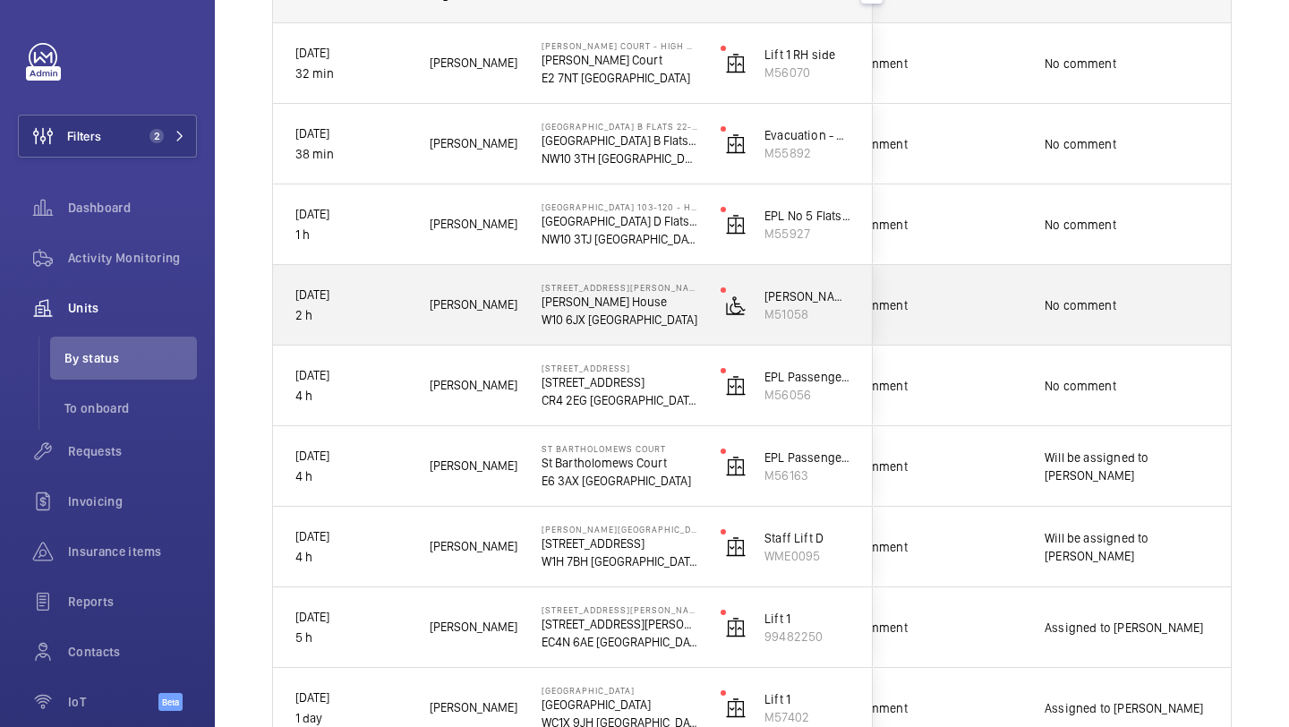
scroll to position [311, 0]
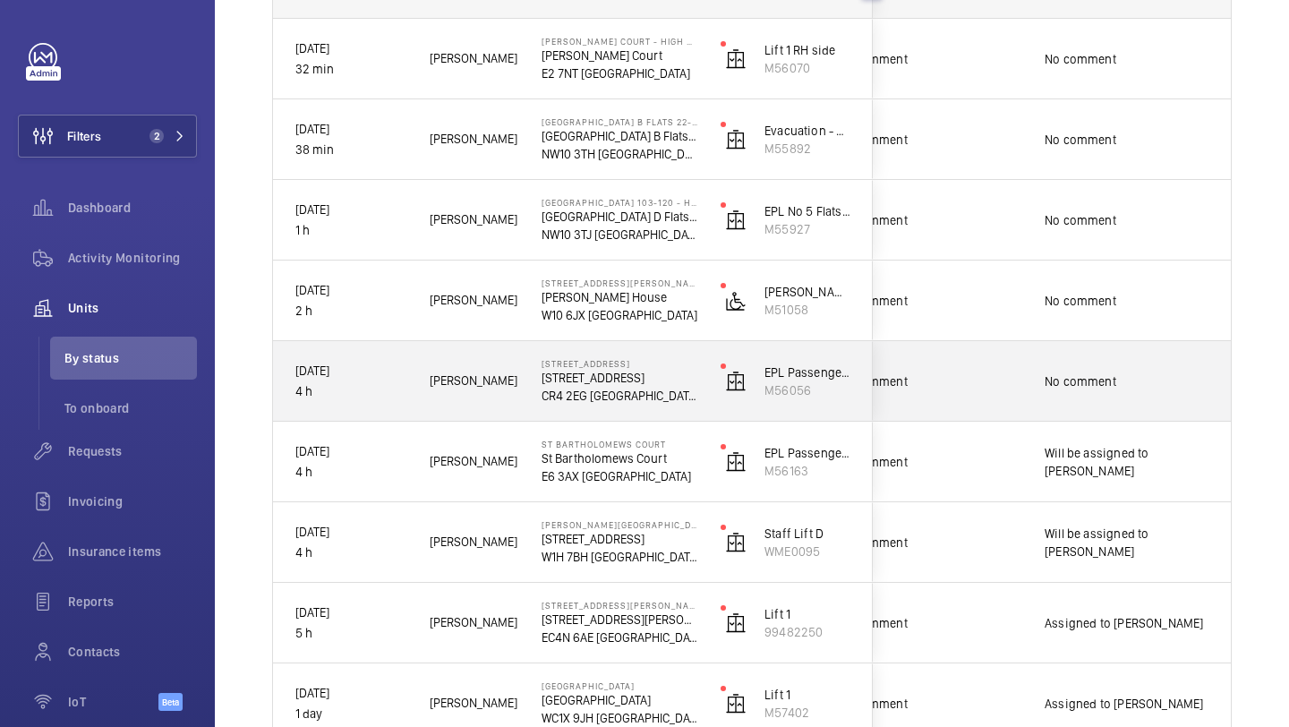
click at [1017, 385] on span "No comment" at bounding box center [928, 381] width 185 height 18
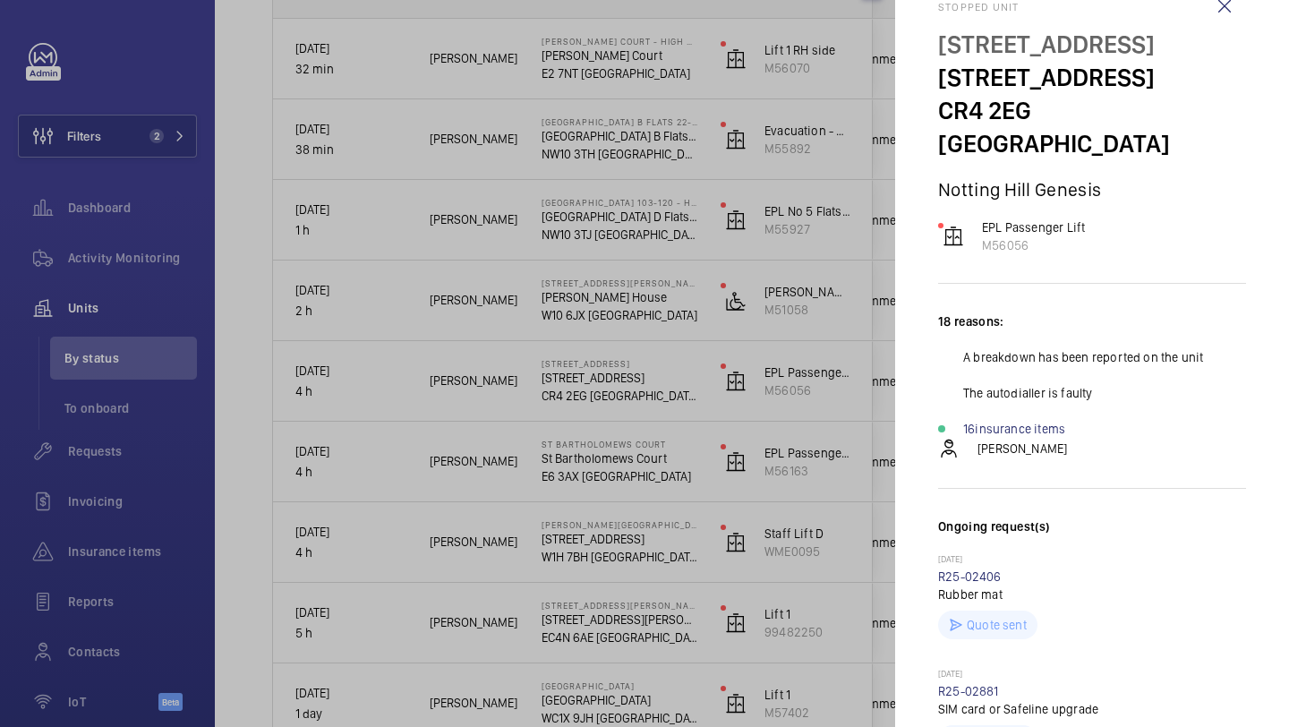
scroll to position [0, 0]
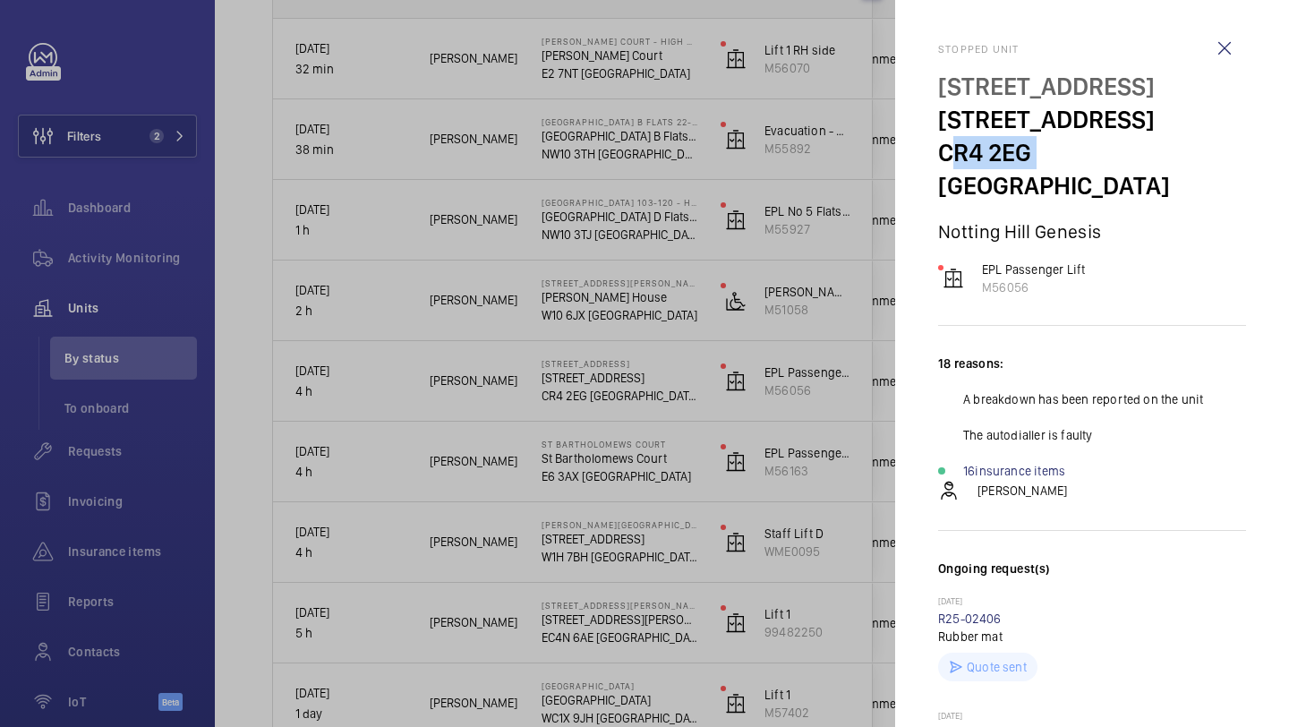
drag, startPoint x: 1028, startPoint y: 159, endPoint x: 926, endPoint y: 154, distance: 102.2
click at [926, 154] on mat-sidenav "Stopped [STREET_ADDRESS] Notting Hill Genesis EPL Passenger Lift M56056 18 reas…" at bounding box center [1092, 363] width 394 height 727
copy p "CR4 2EG"
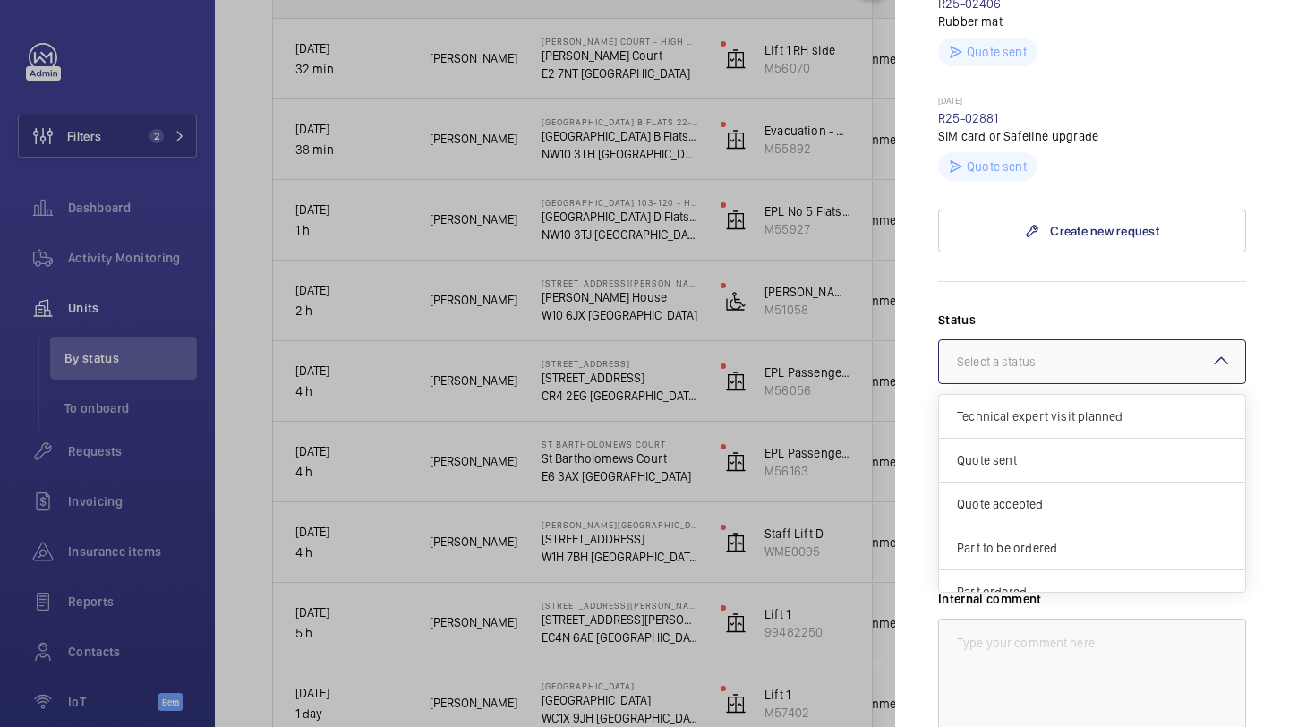
click at [1096, 340] on div at bounding box center [1092, 361] width 306 height 43
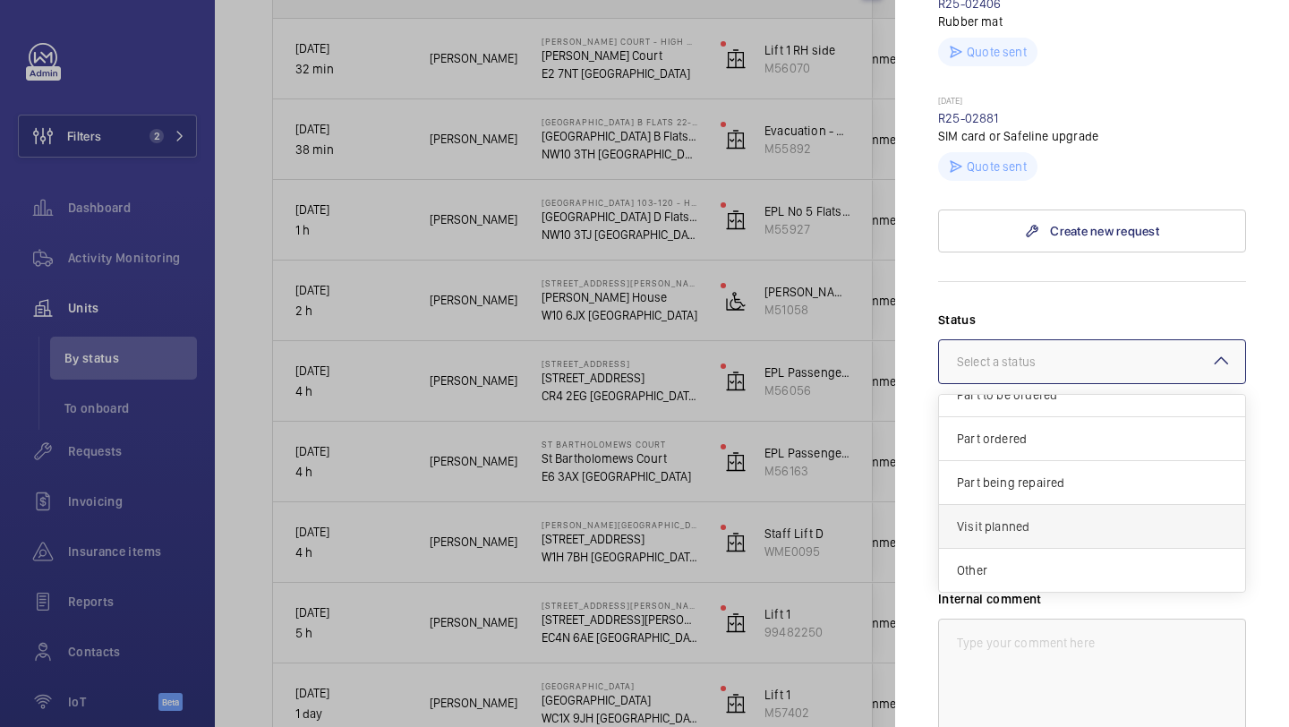
click at [1045, 505] on div "Visit planned" at bounding box center [1092, 527] width 306 height 44
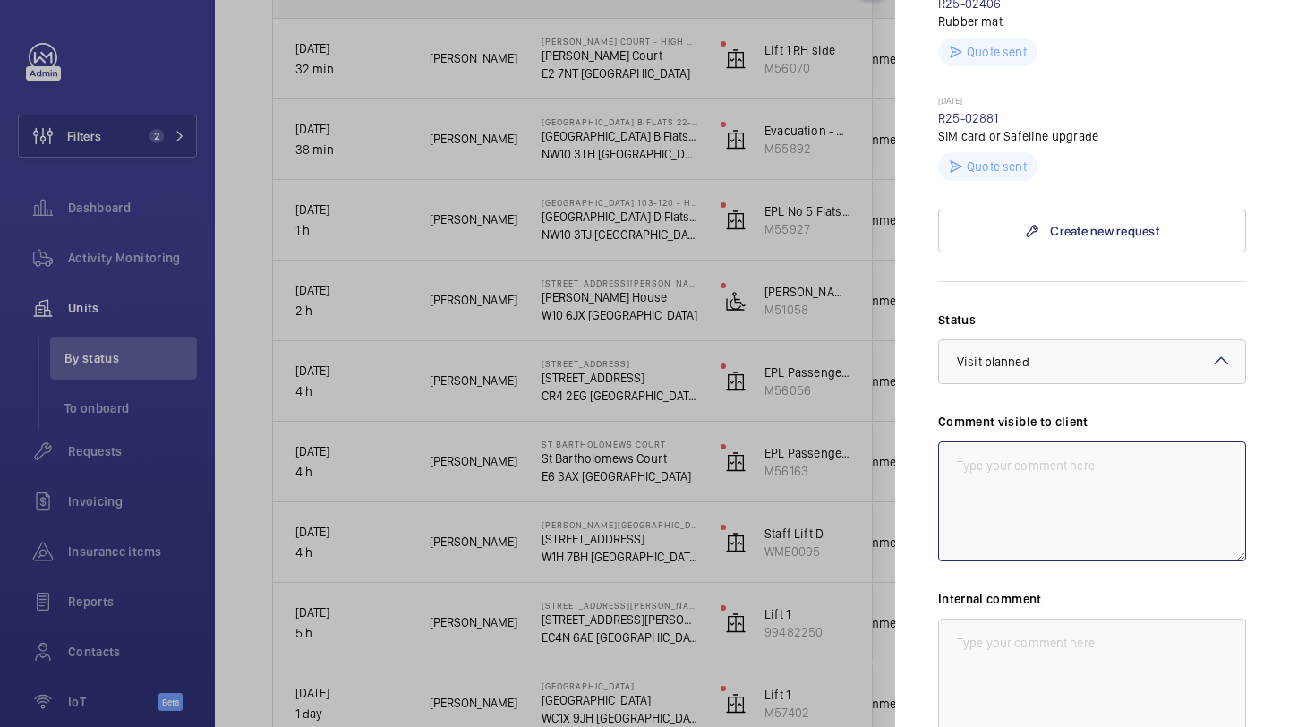
click at [1045, 479] on textarea at bounding box center [1092, 501] width 308 height 120
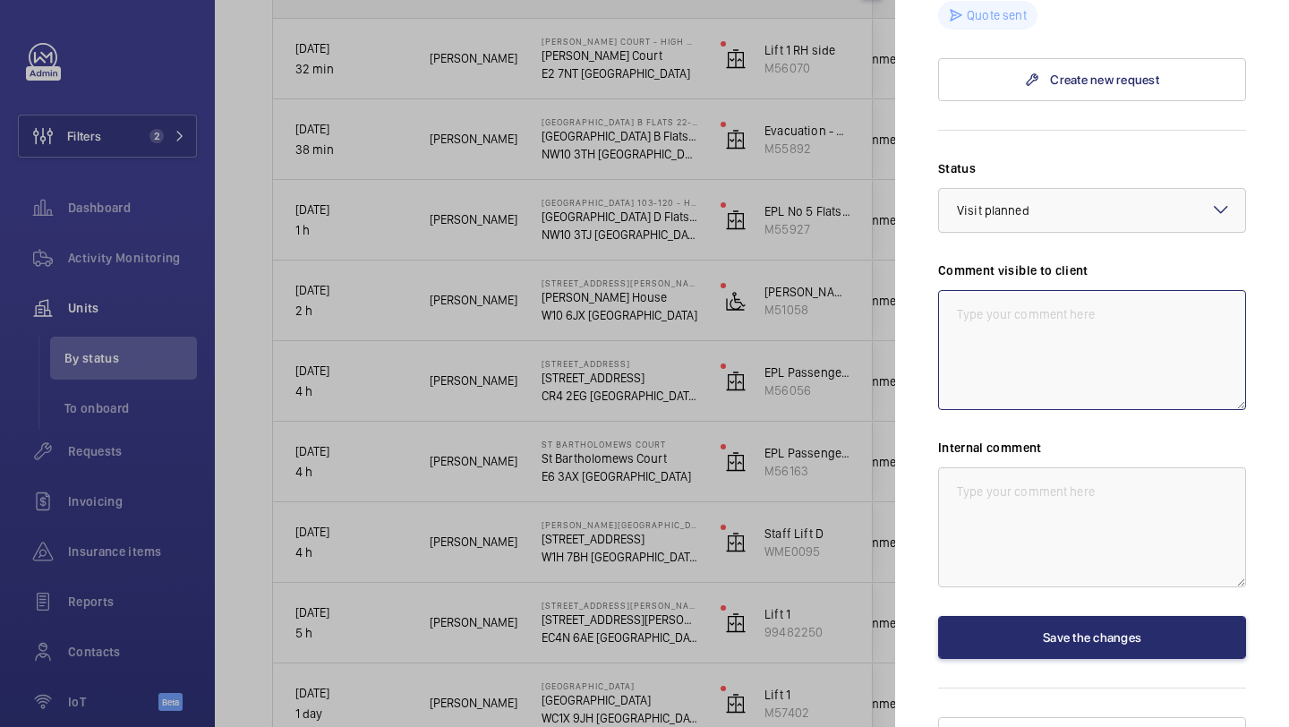
click at [1021, 291] on textarea at bounding box center [1092, 350] width 308 height 120
type textarea "W"
click at [850, 339] on div at bounding box center [644, 363] width 1289 height 727
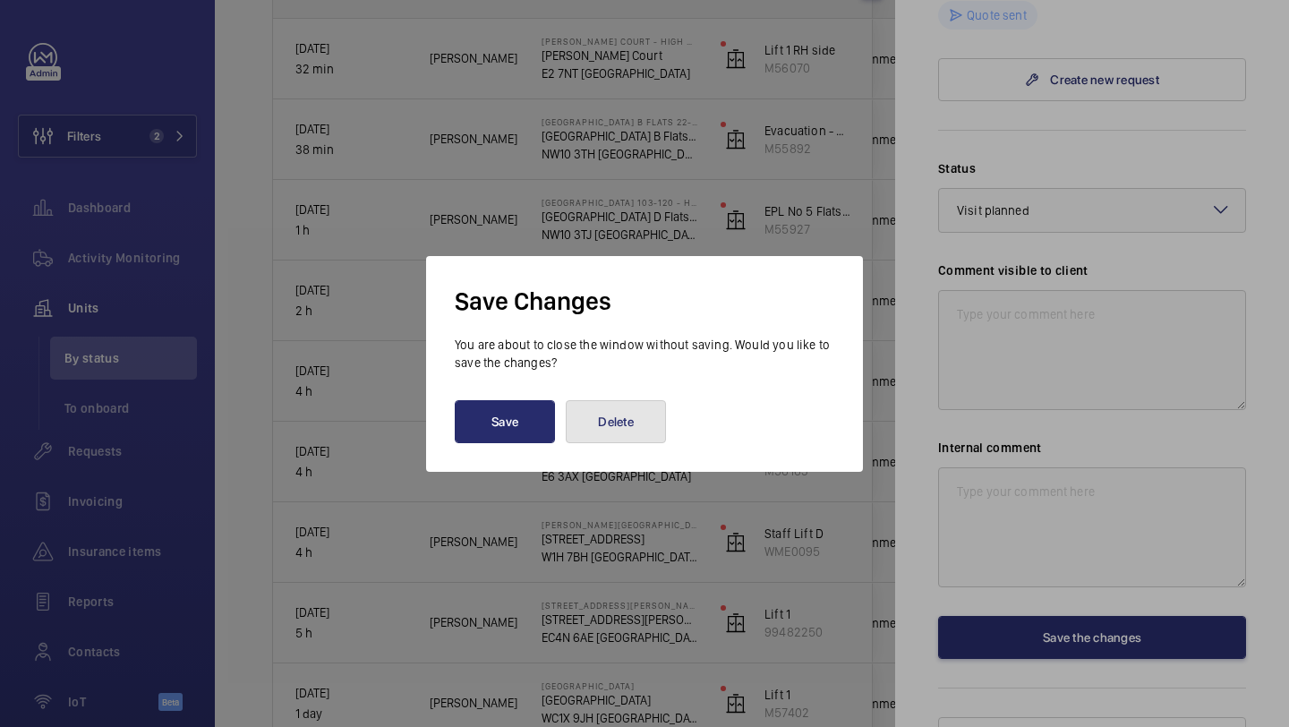
click at [612, 428] on button "Delete" at bounding box center [616, 421] width 100 height 43
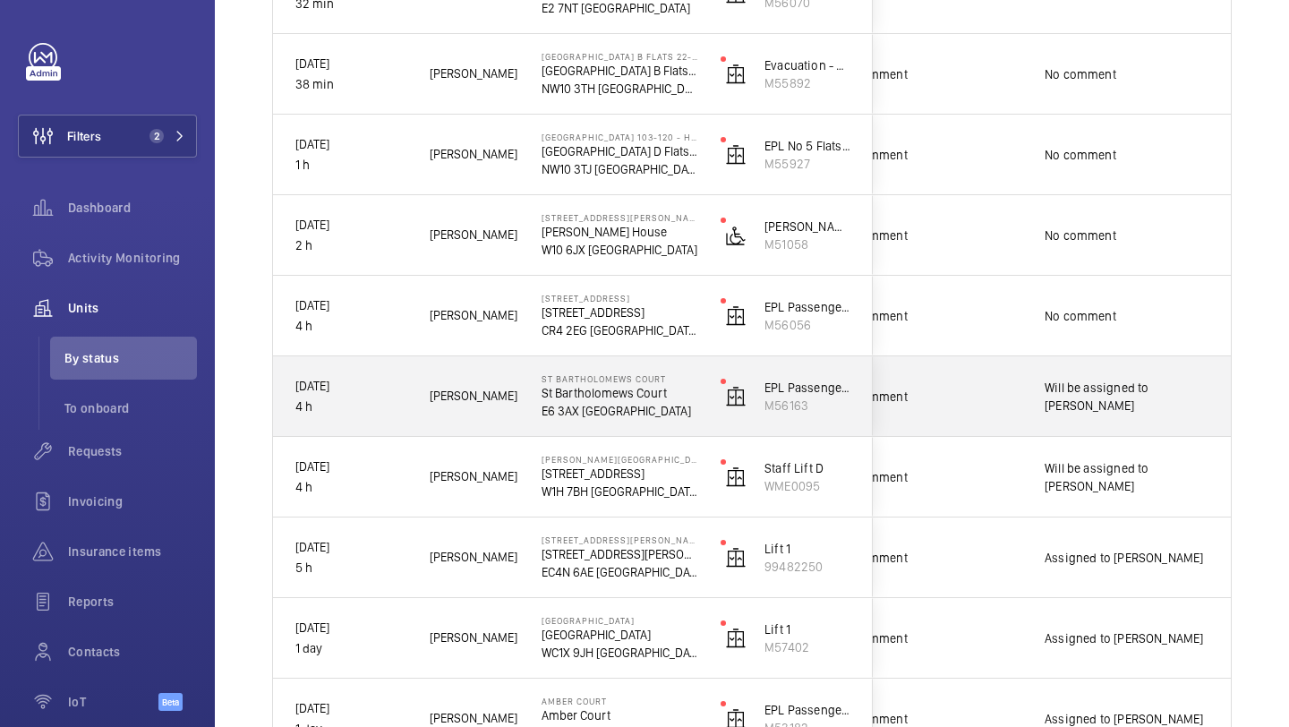
scroll to position [384, 0]
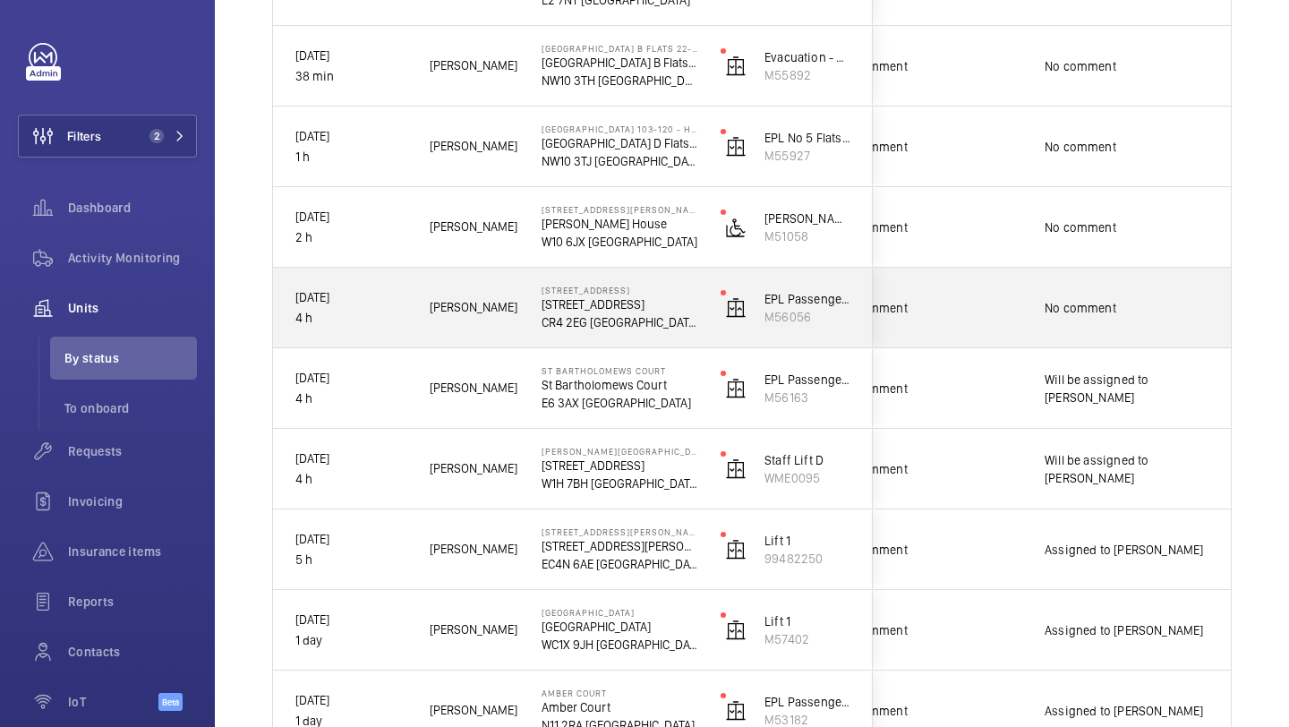
click at [1044, 290] on div "No comment" at bounding box center [1126, 307] width 164 height 41
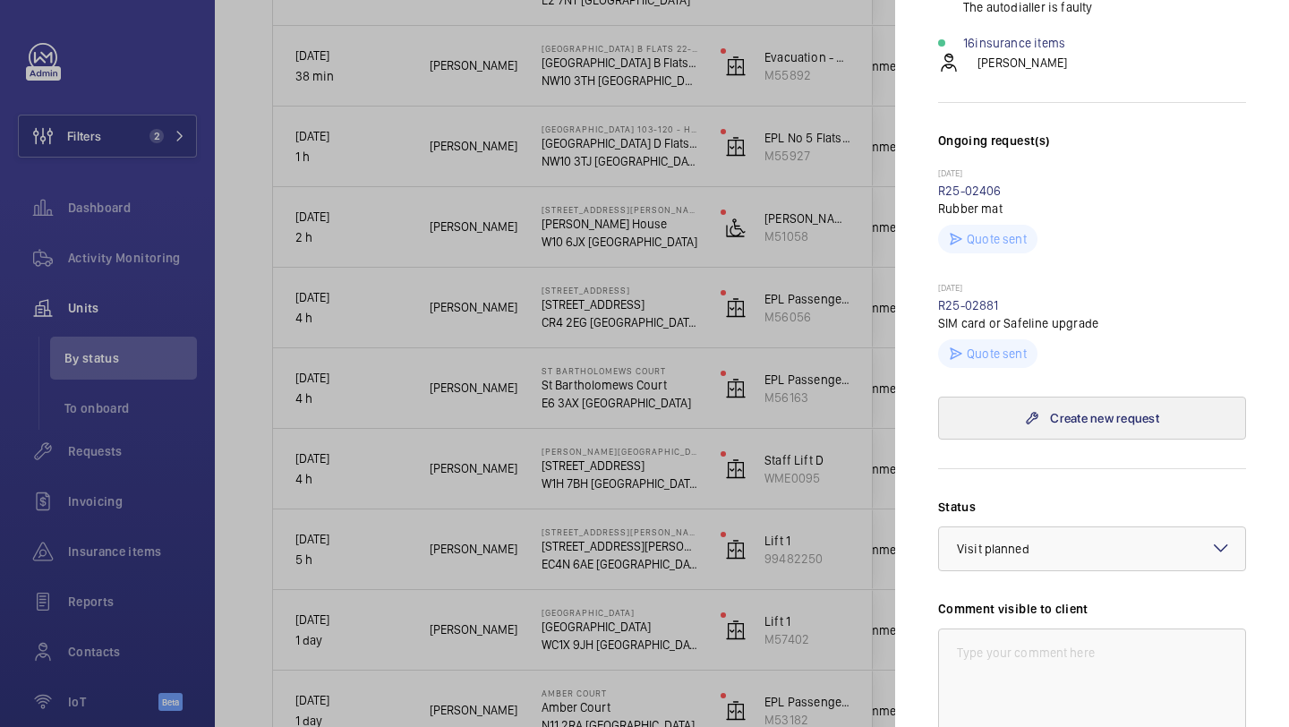
scroll to position [766, 0]
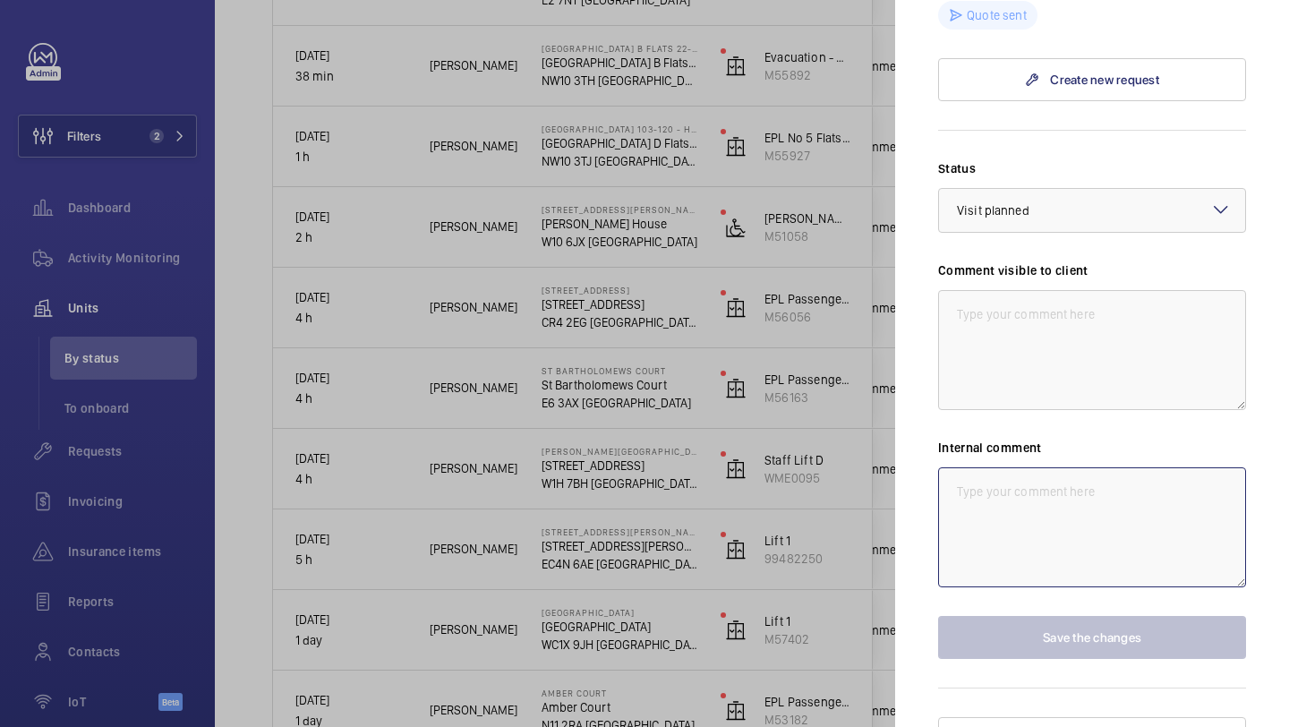
click at [1011, 532] on textarea at bounding box center [1092, 527] width 308 height 120
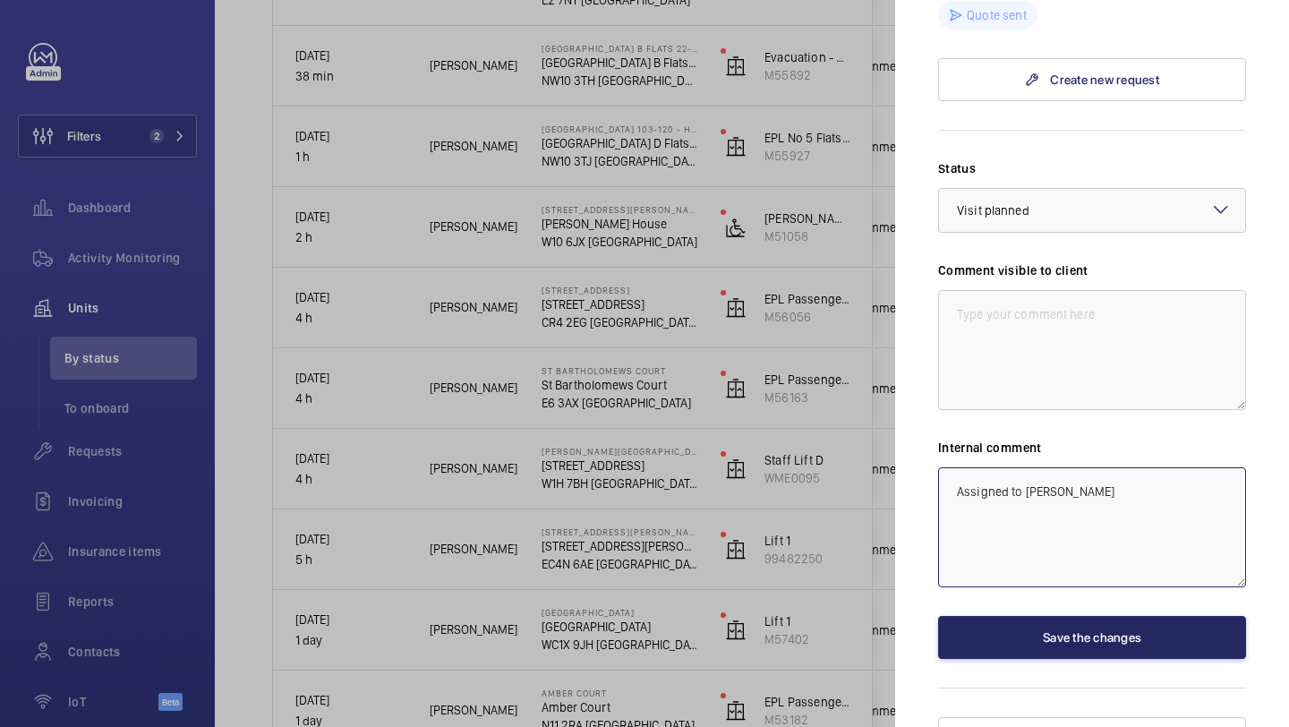
type textarea "Assigned to [PERSON_NAME]"
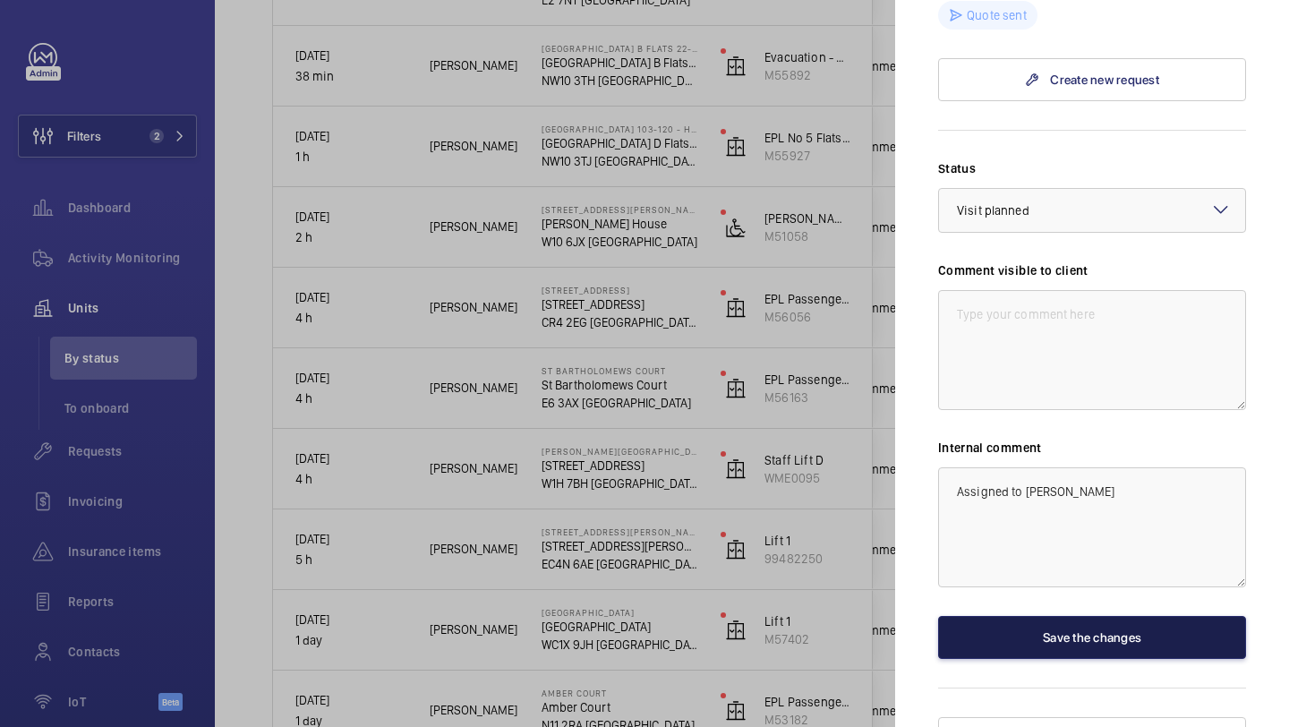
click at [1043, 616] on button "Save the changes" at bounding box center [1092, 637] width 308 height 43
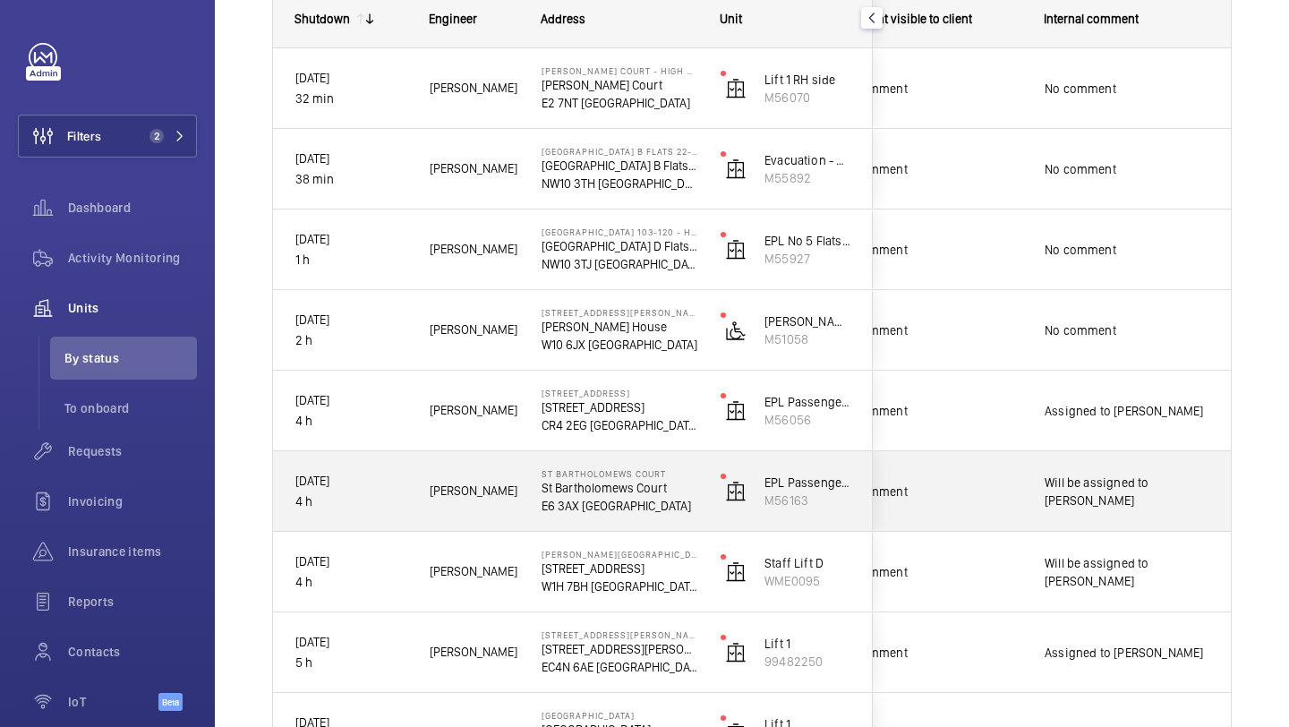
scroll to position [243, 0]
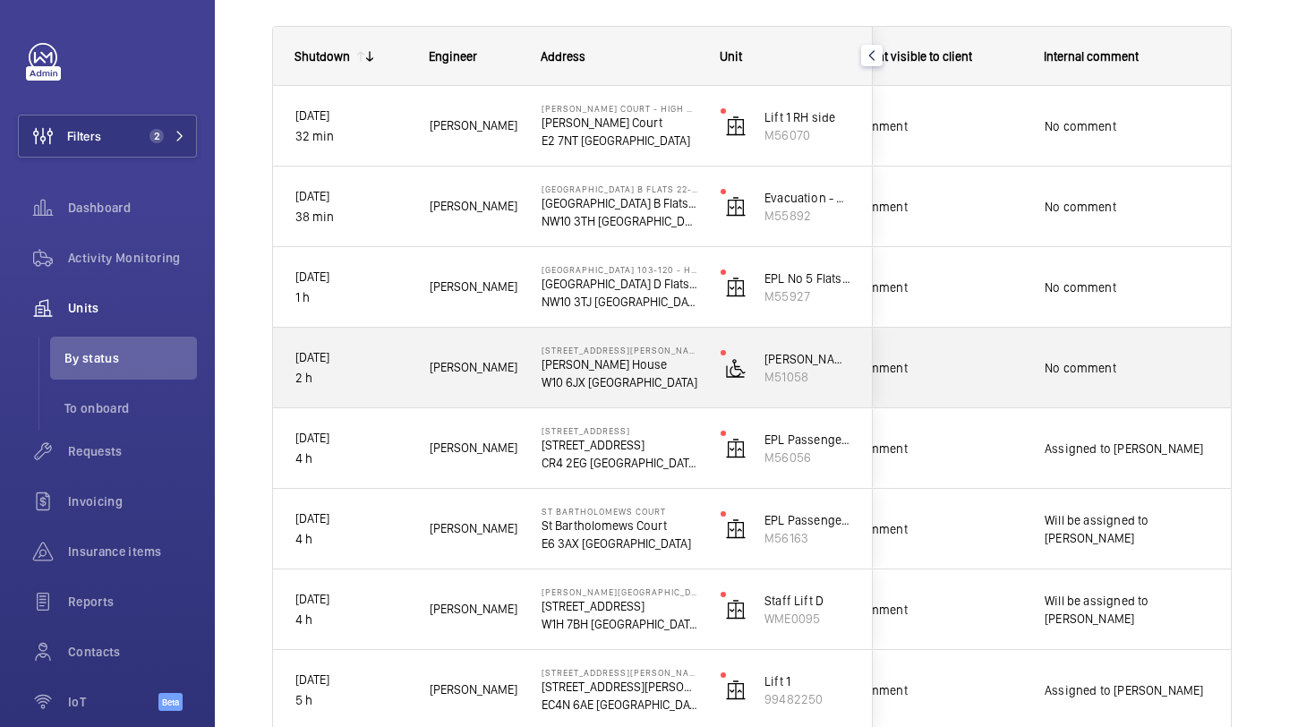
click at [1013, 360] on span "No comment" at bounding box center [928, 368] width 185 height 18
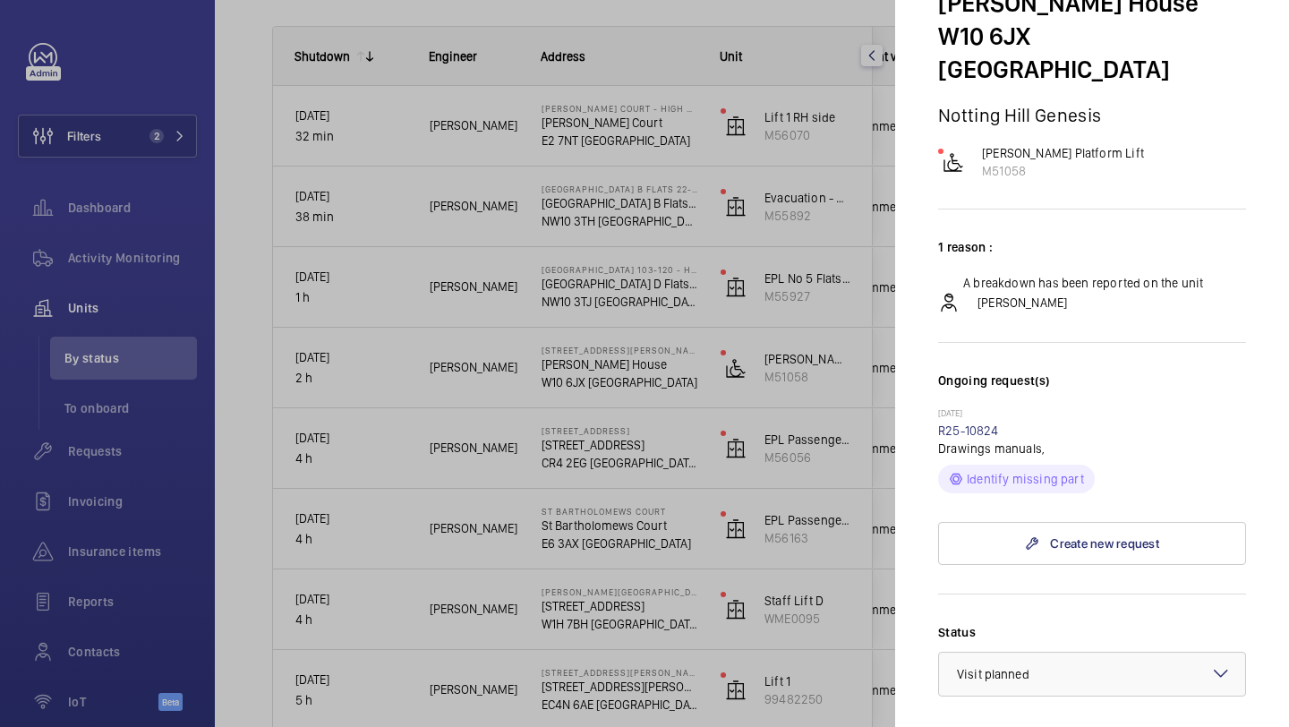
scroll to position [0, 0]
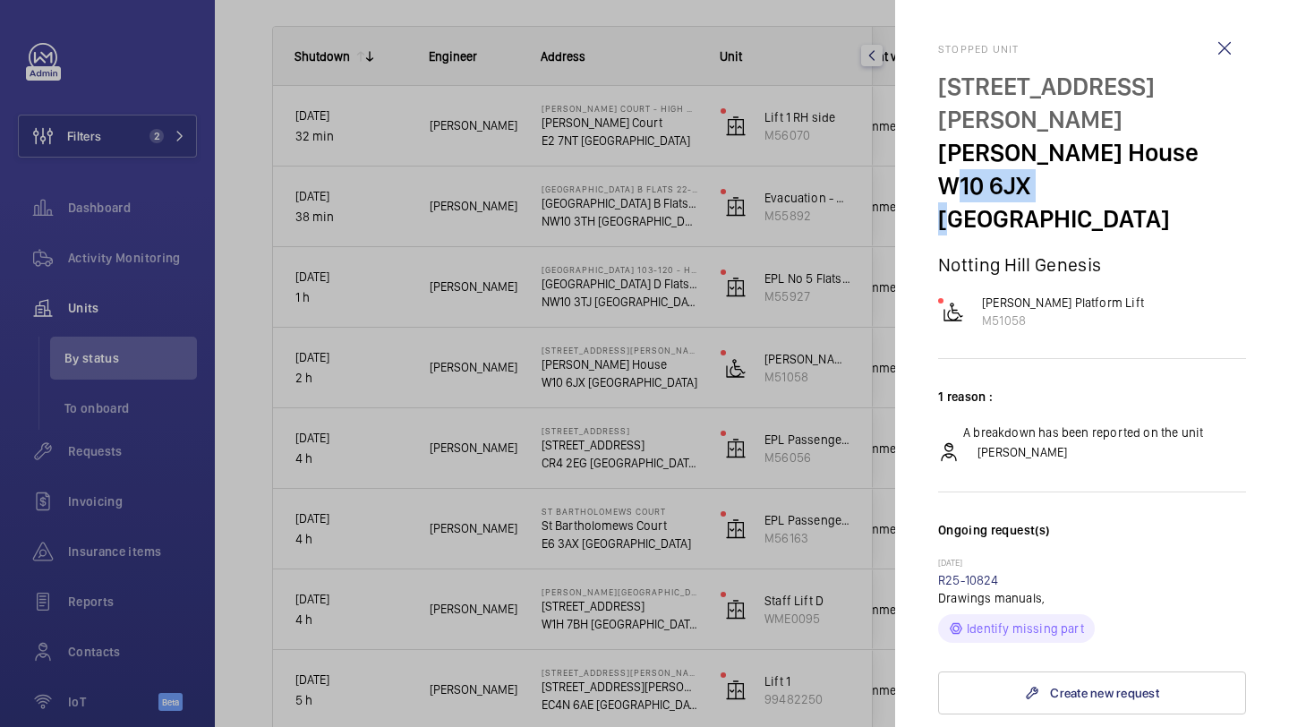
drag, startPoint x: 1034, startPoint y: 151, endPoint x: 932, endPoint y: 150, distance: 101.1
click at [932, 150] on mat-sidenav "Stopped [STREET_ADDRESS][PERSON_NAME][PERSON_NAME] Notting Hill Genesis [PERSON…" at bounding box center [1092, 363] width 394 height 727
copy p "W10 6JX"
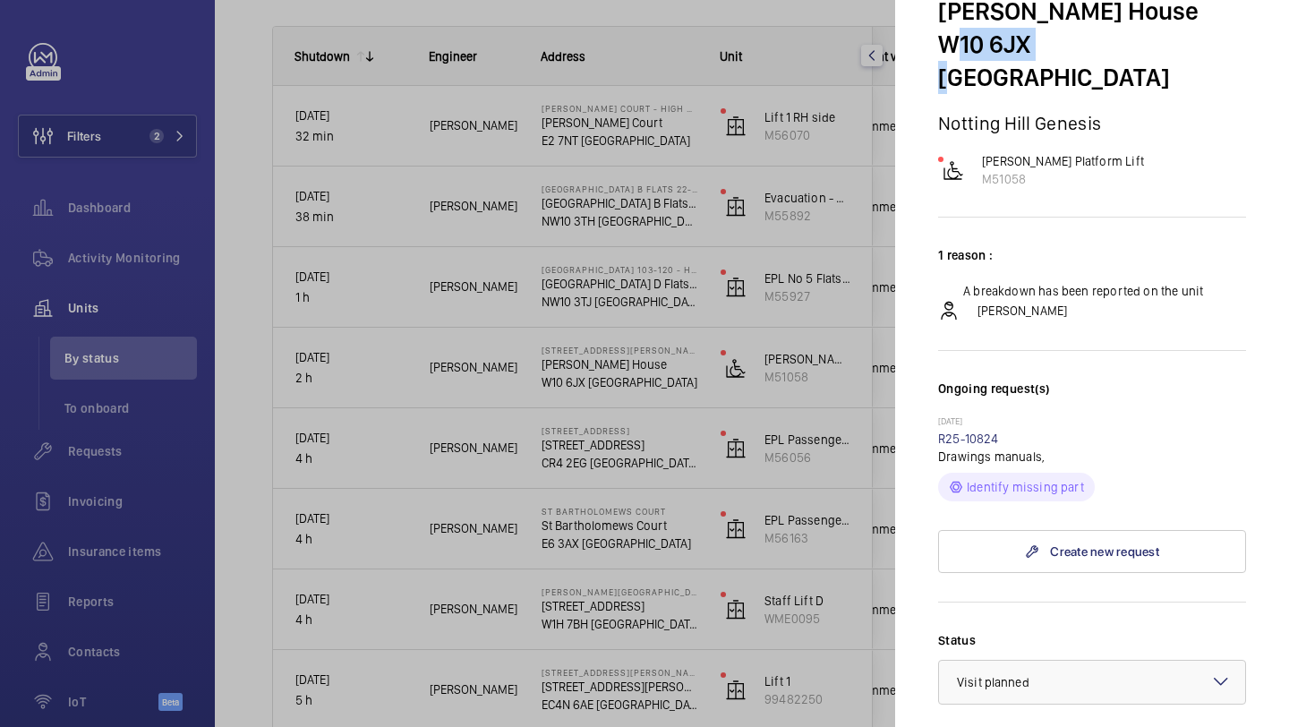
scroll to position [580, 0]
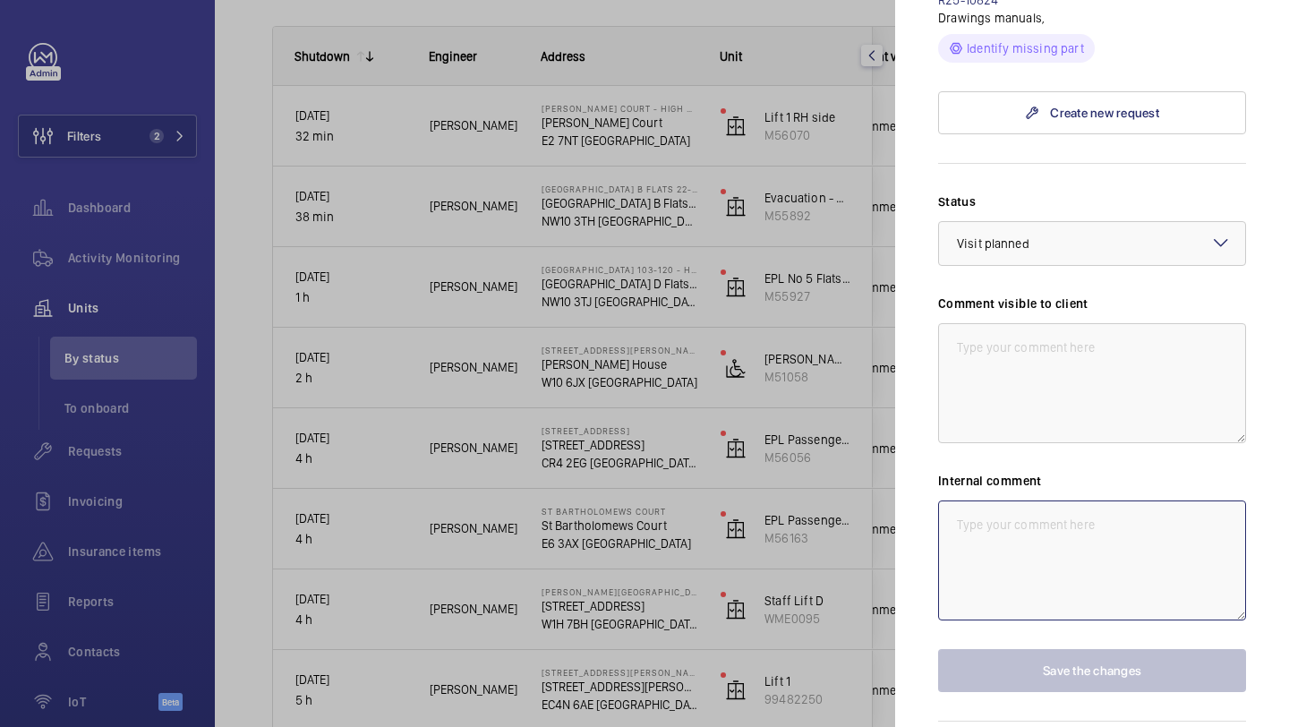
click at [1014, 500] on textarea at bounding box center [1092, 560] width 308 height 120
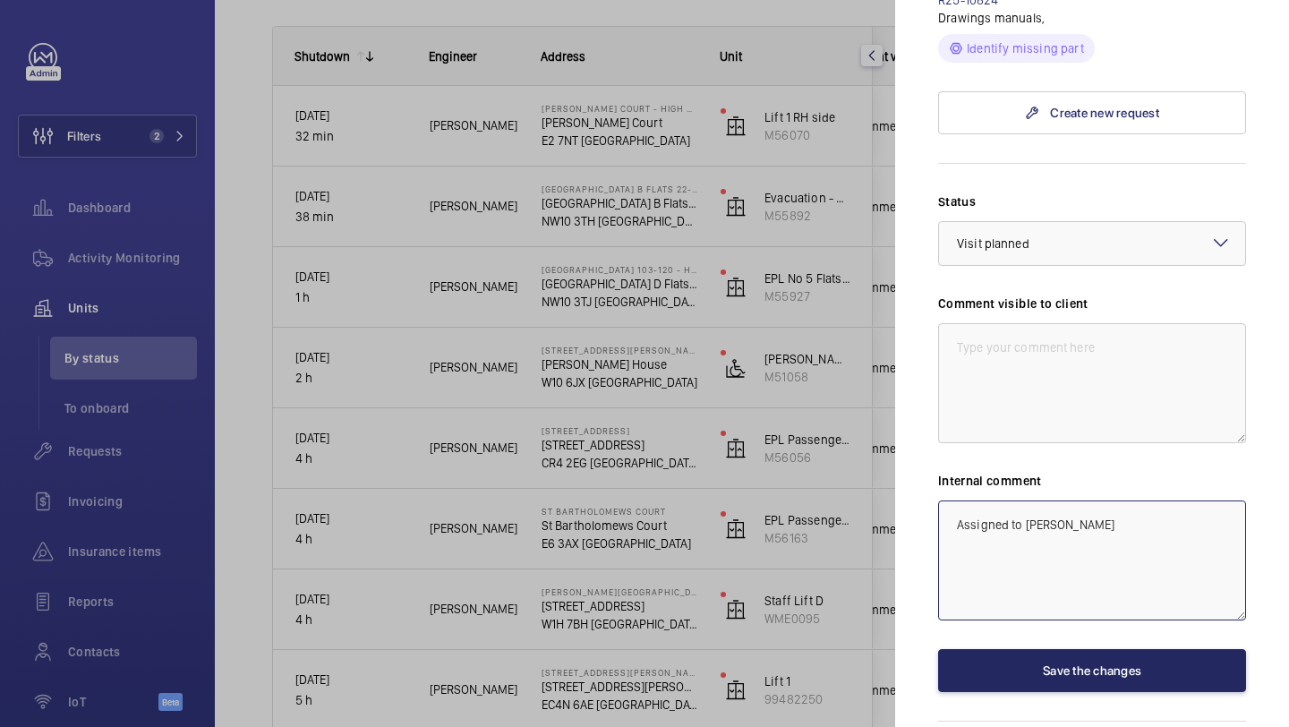
type textarea "Assigned to [PERSON_NAME]"
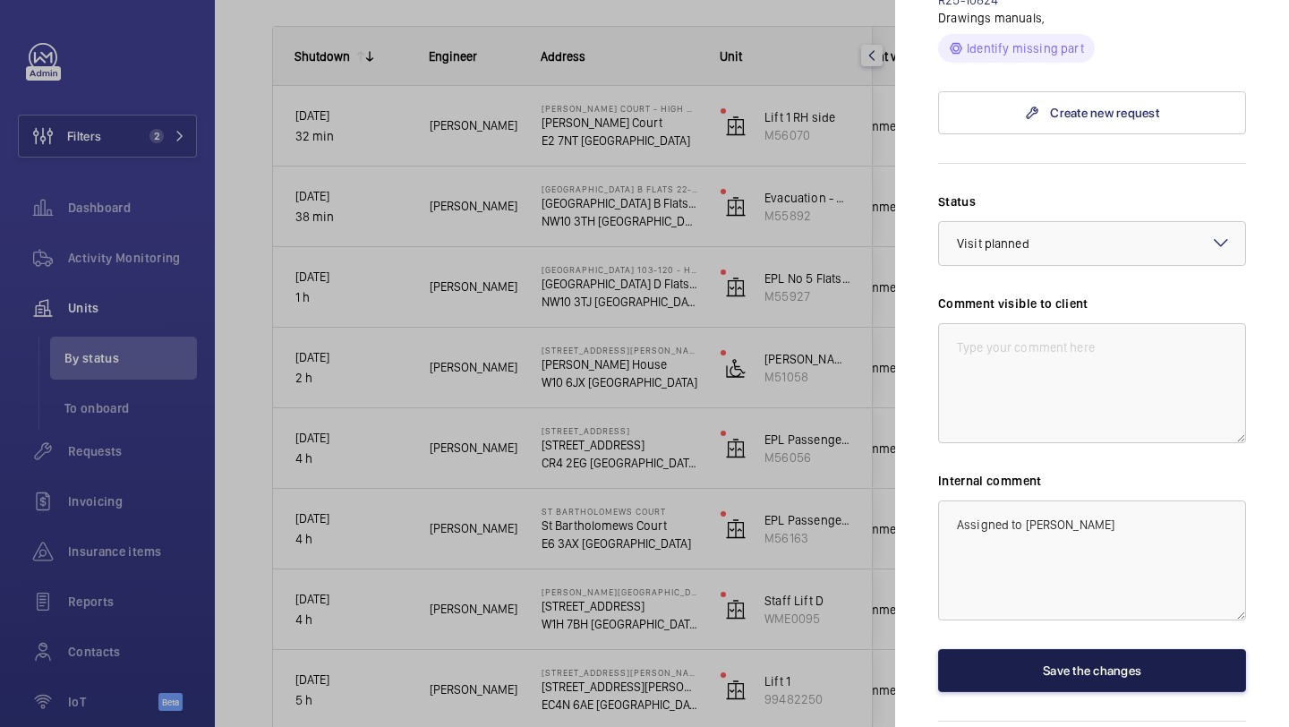
click at [1058, 649] on button "Save the changes" at bounding box center [1092, 670] width 308 height 43
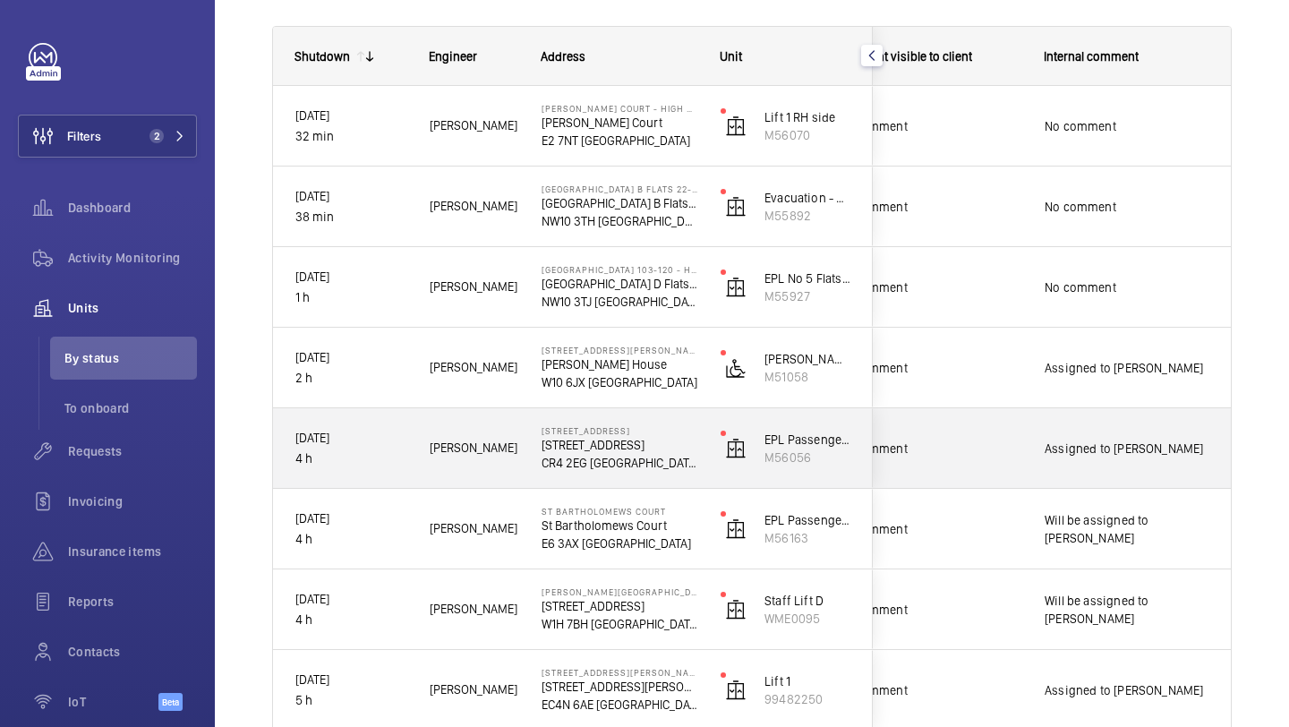
scroll to position [214, 0]
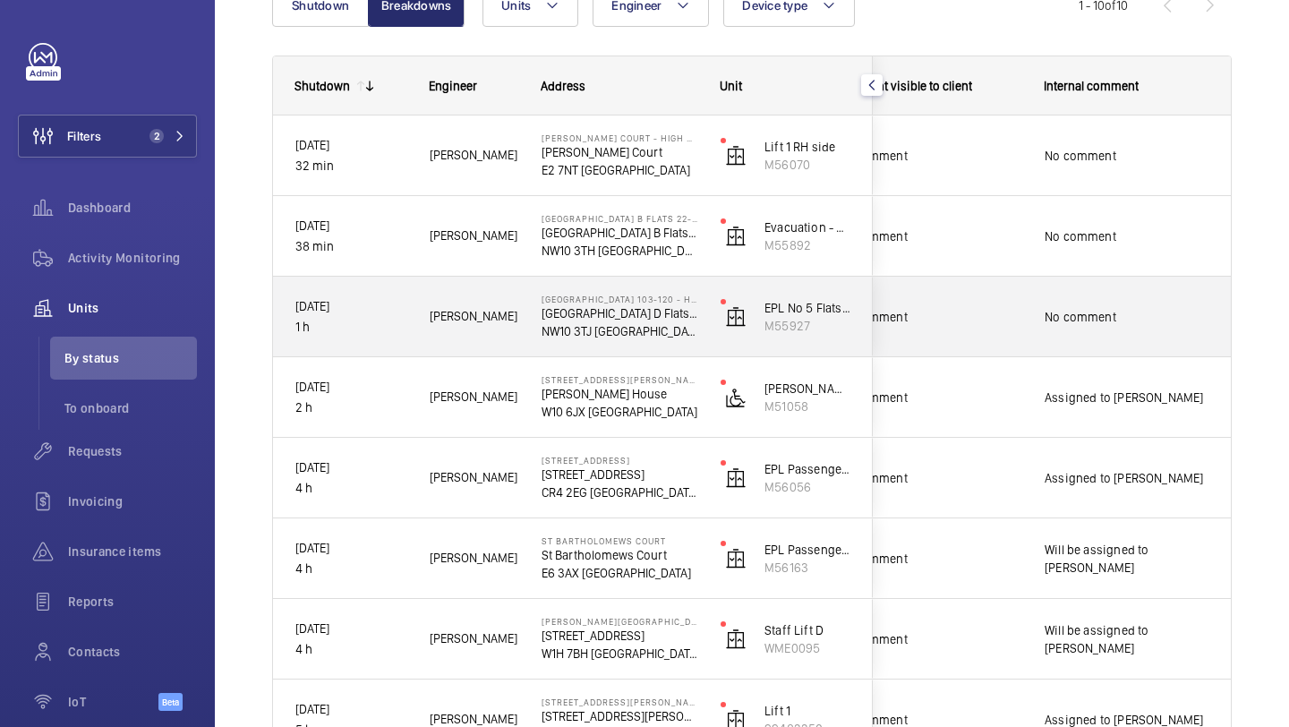
click at [1054, 317] on span "No comment" at bounding box center [1126, 317] width 164 height 18
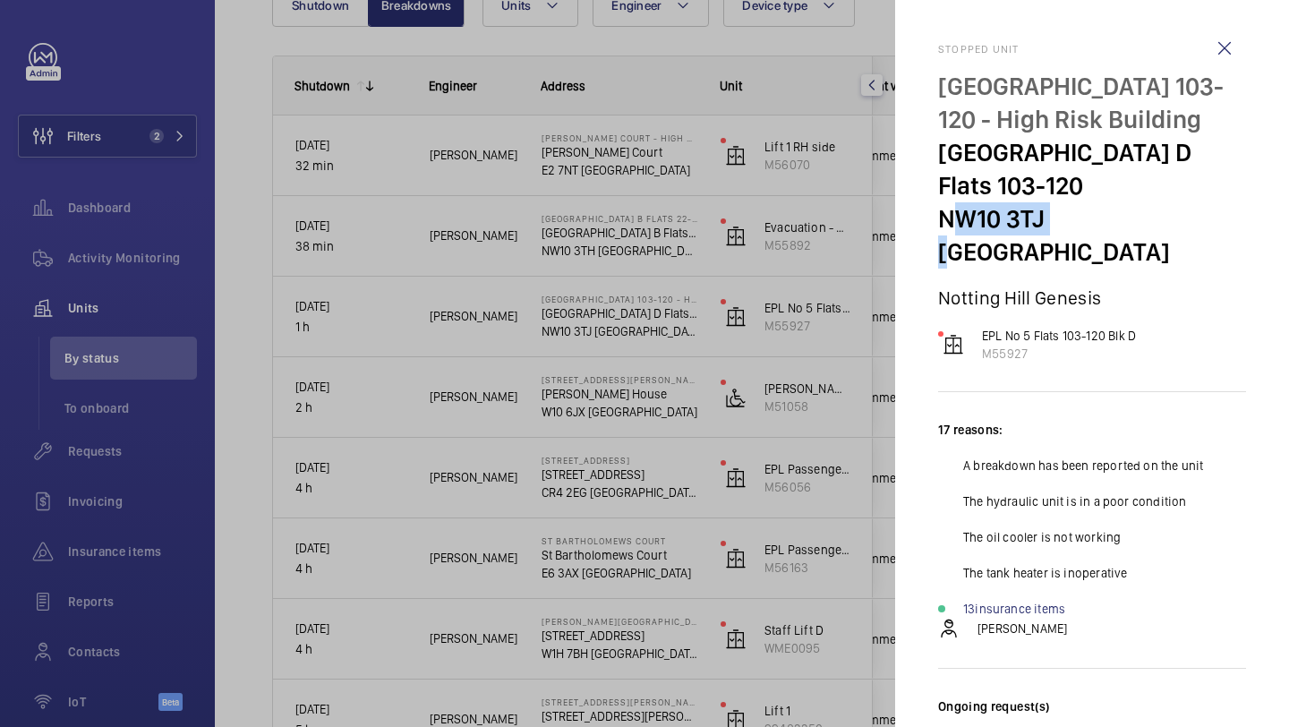
drag, startPoint x: 1047, startPoint y: 251, endPoint x: 932, endPoint y: 251, distance: 114.5
click at [932, 251] on mat-sidenav "Stopped unit [GEOGRAPHIC_DATA] D Flats [STREET_ADDRESS] Notting Hill Genesis EP…" at bounding box center [1092, 363] width 394 height 727
copy p "NW10 3TJ"
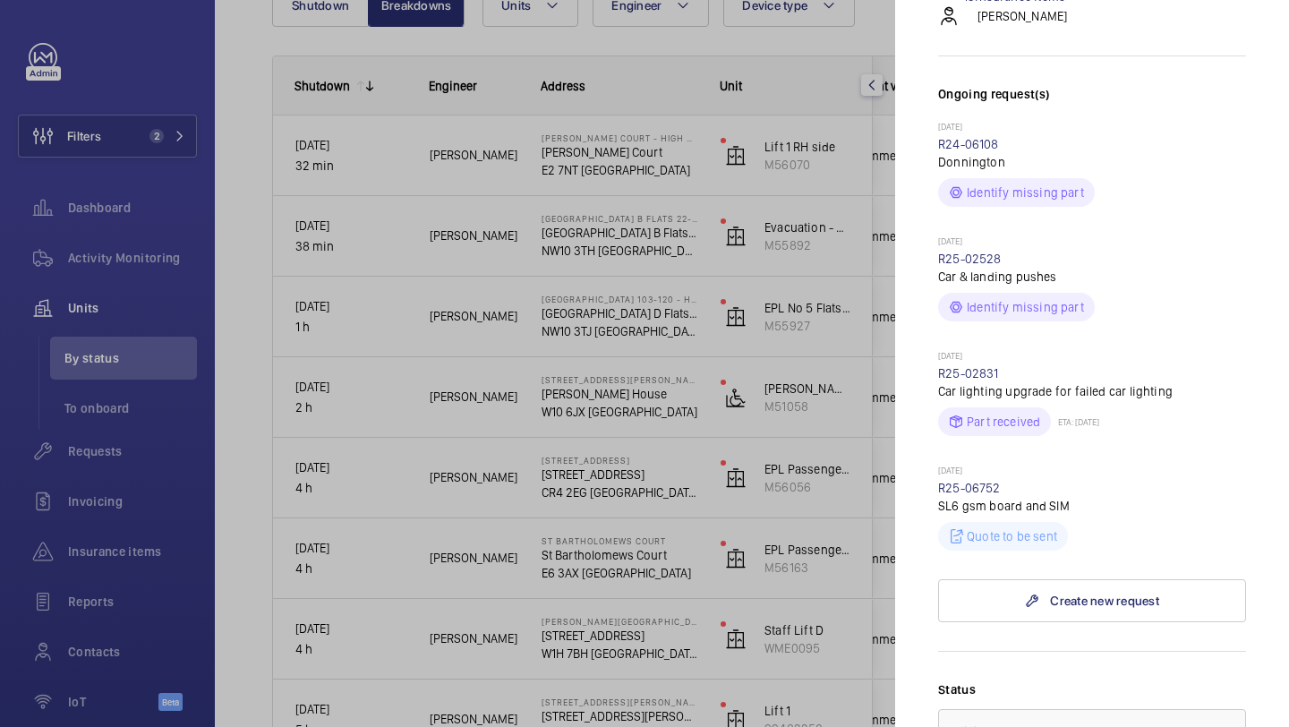
scroll to position [1166, 0]
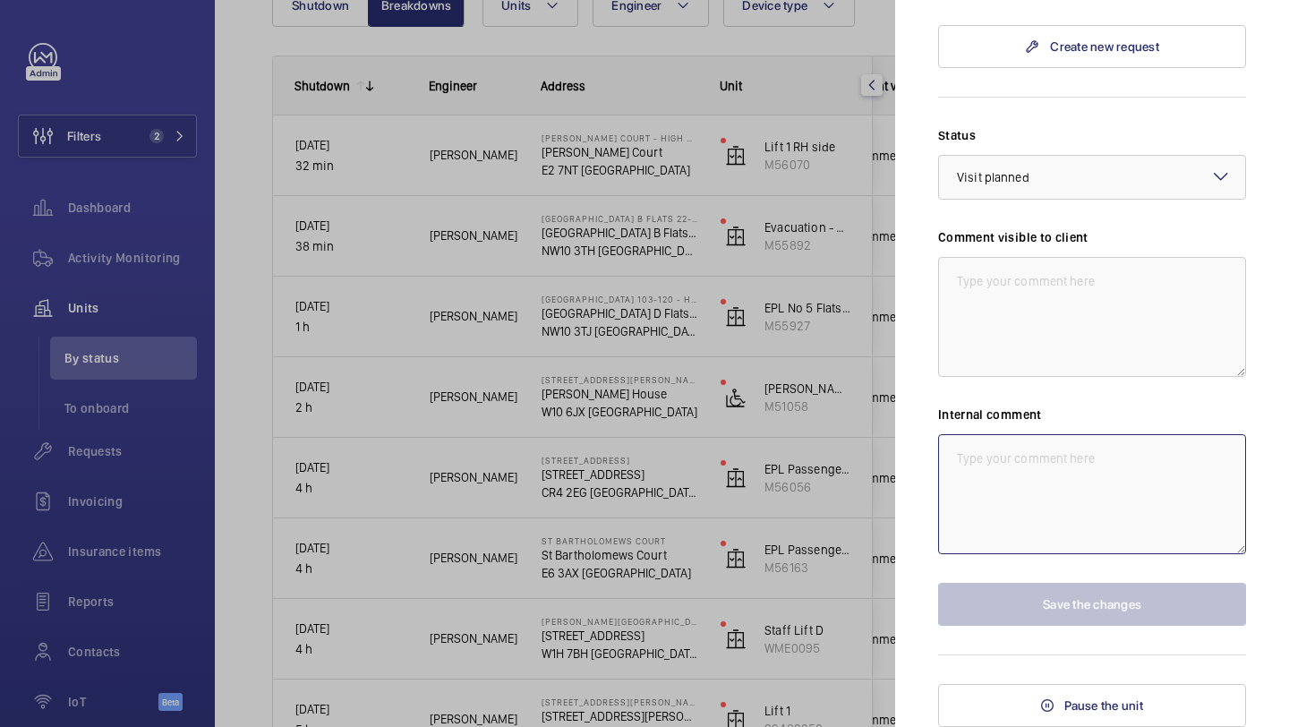
click at [1036, 478] on textarea at bounding box center [1092, 494] width 308 height 120
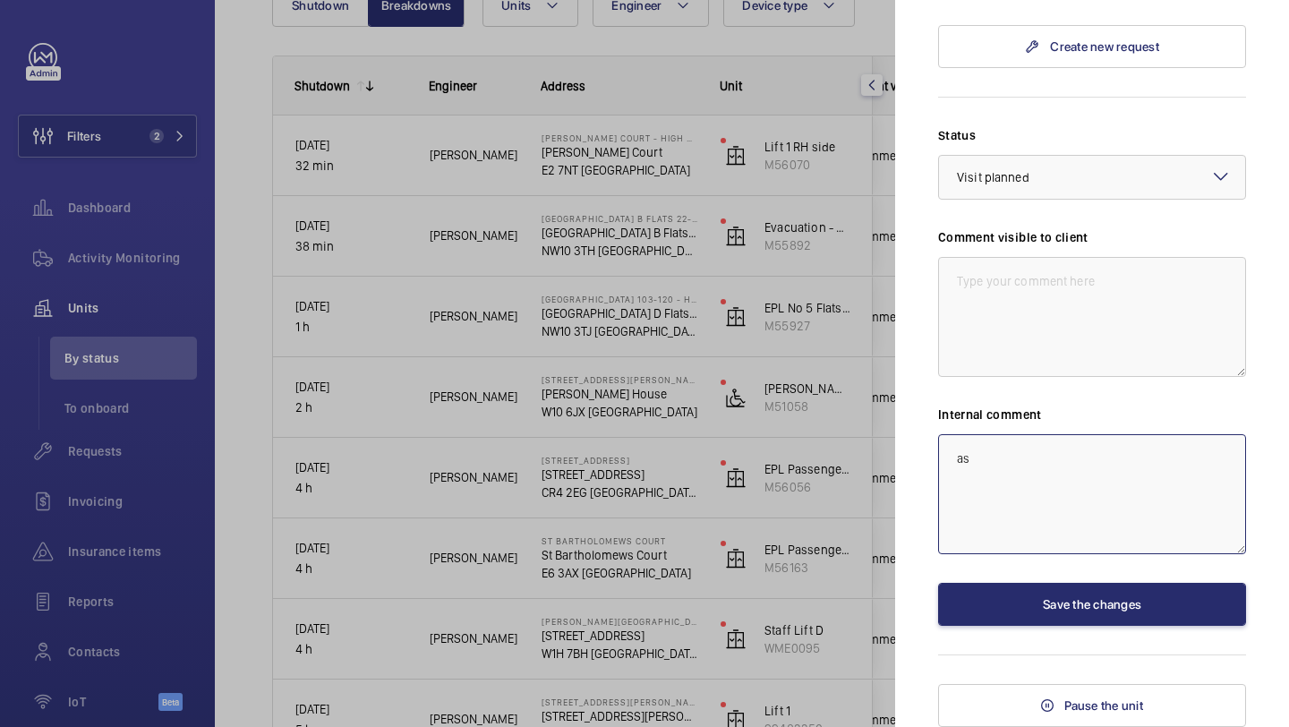
type textarea "a"
type textarea "Assigned to [PERSON_NAME]"
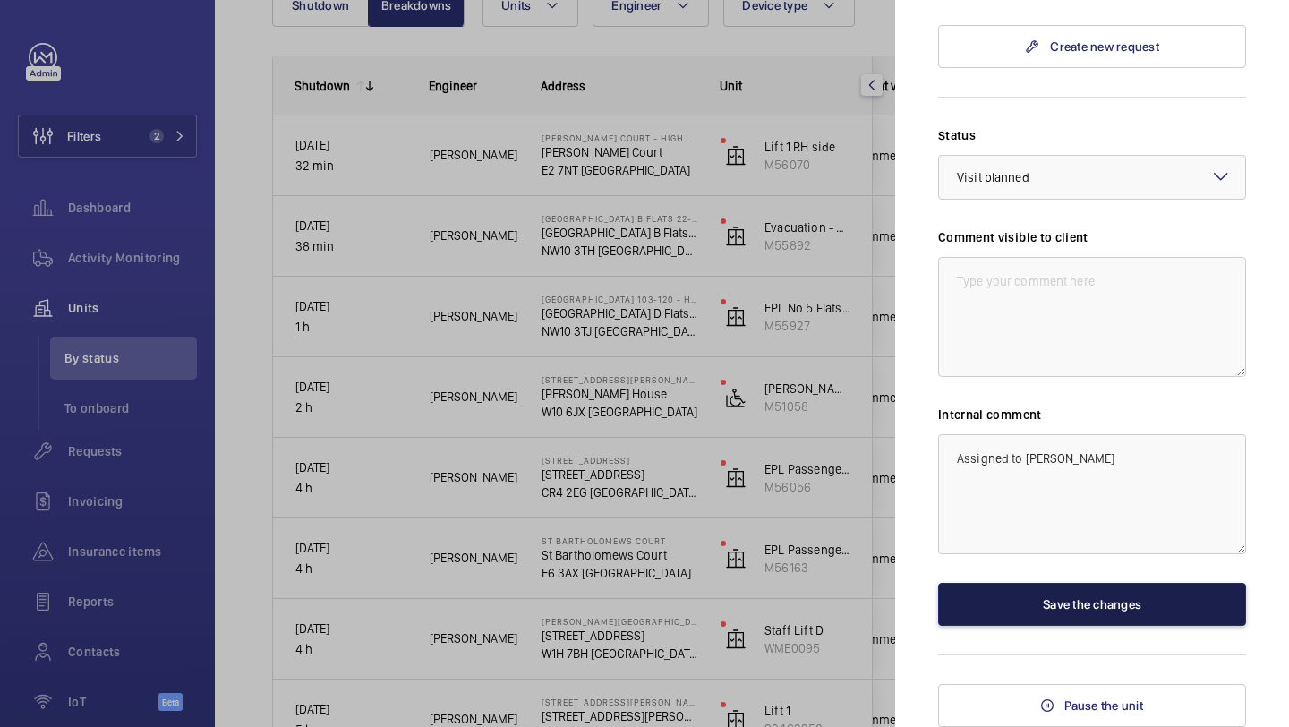
click at [1036, 609] on button "Save the changes" at bounding box center [1092, 604] width 308 height 43
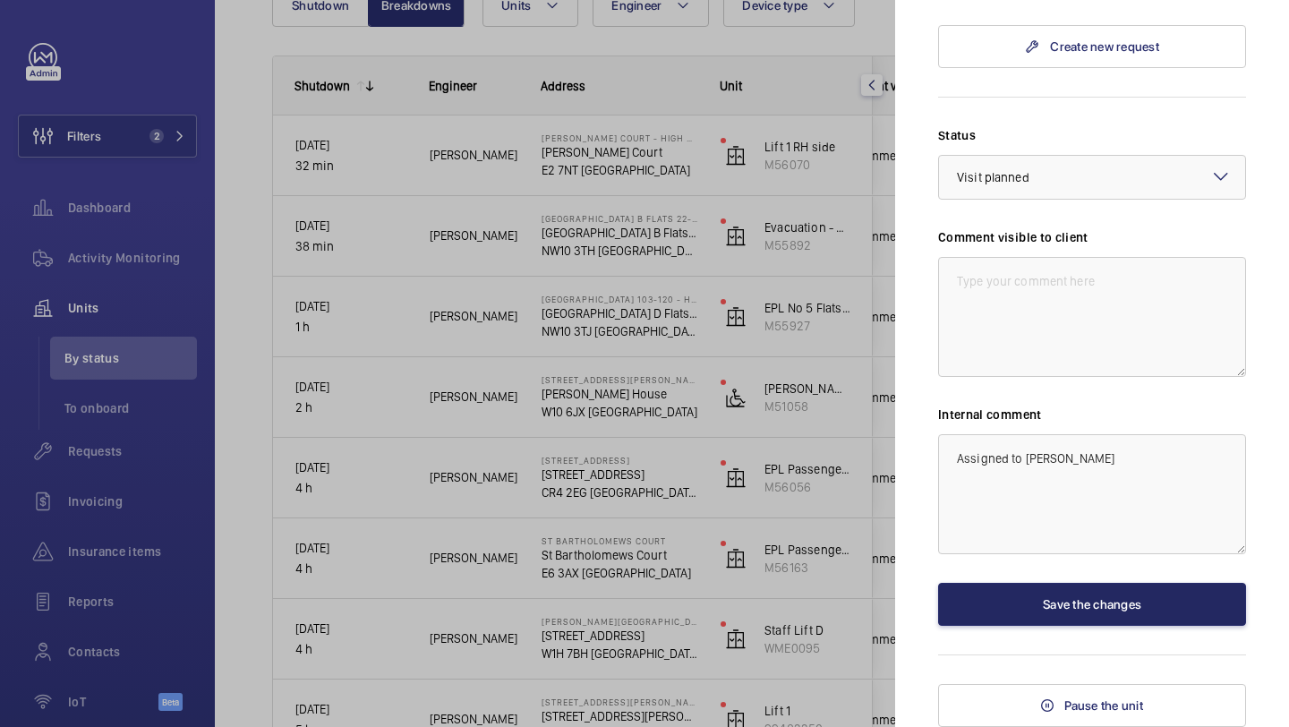
scroll to position [0, 0]
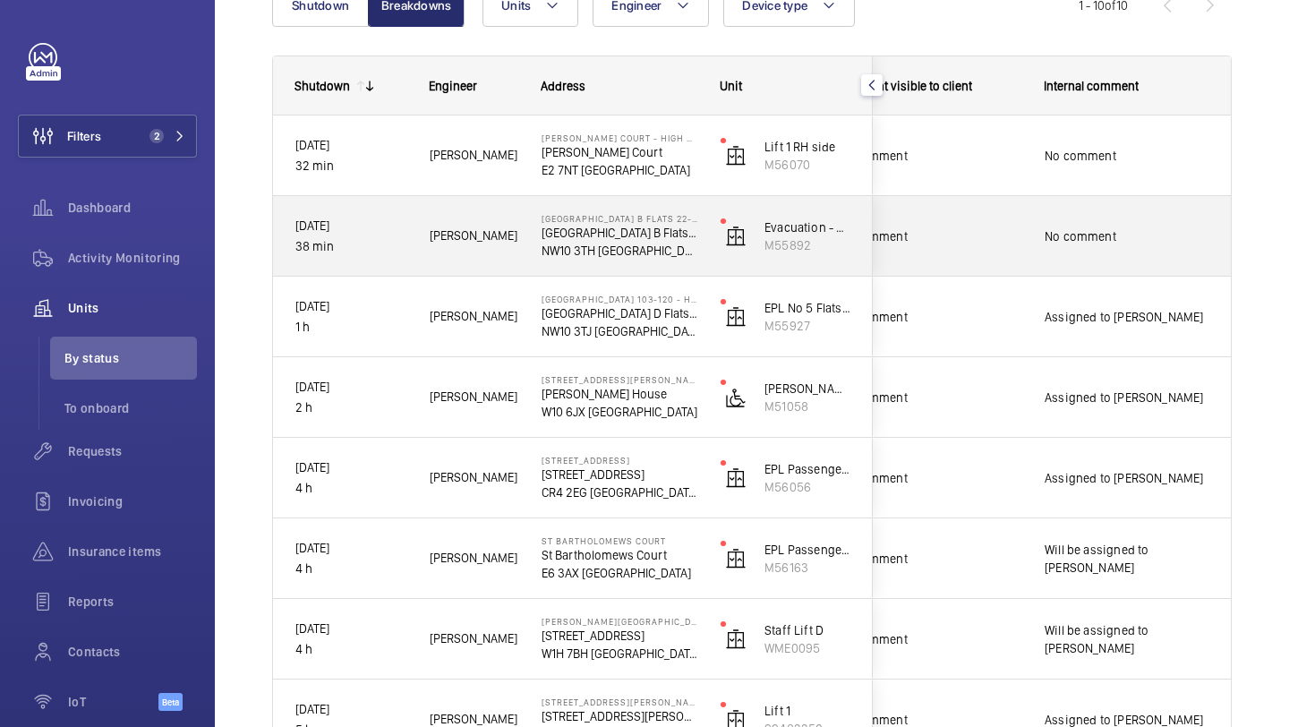
click at [1041, 240] on div "No comment" at bounding box center [1126, 236] width 207 height 77
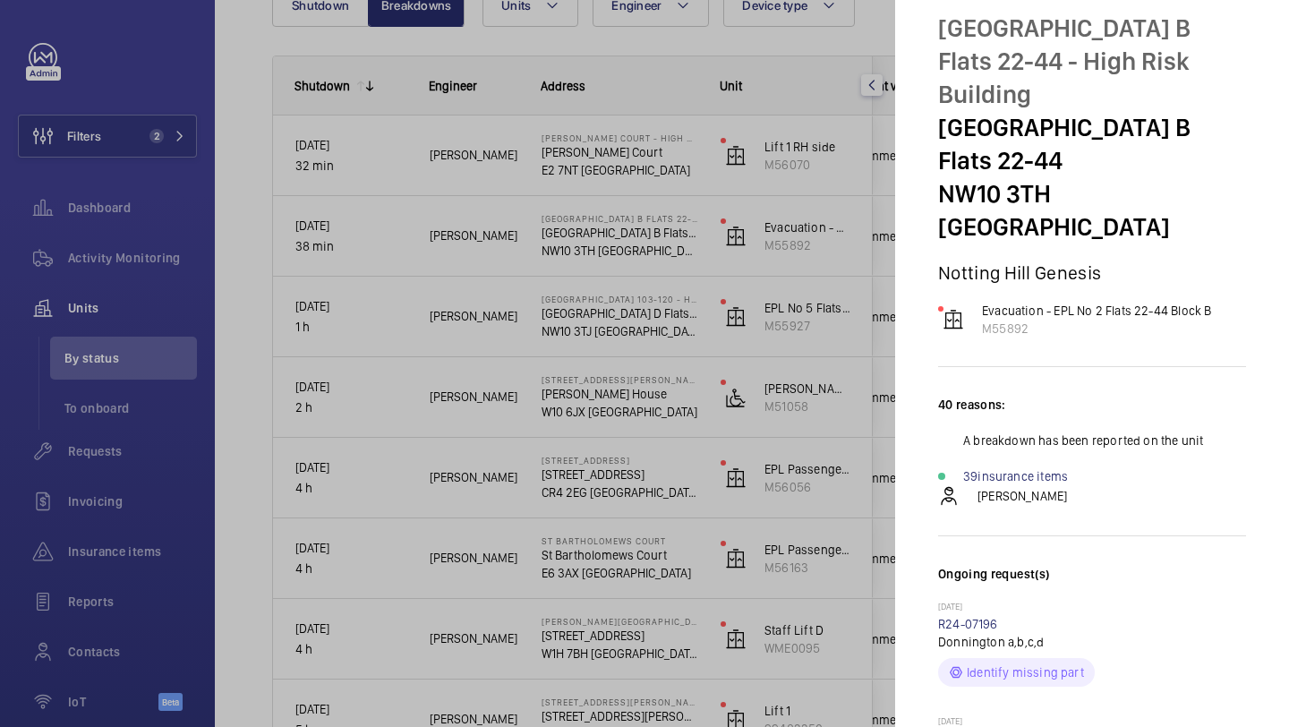
scroll to position [64, 0]
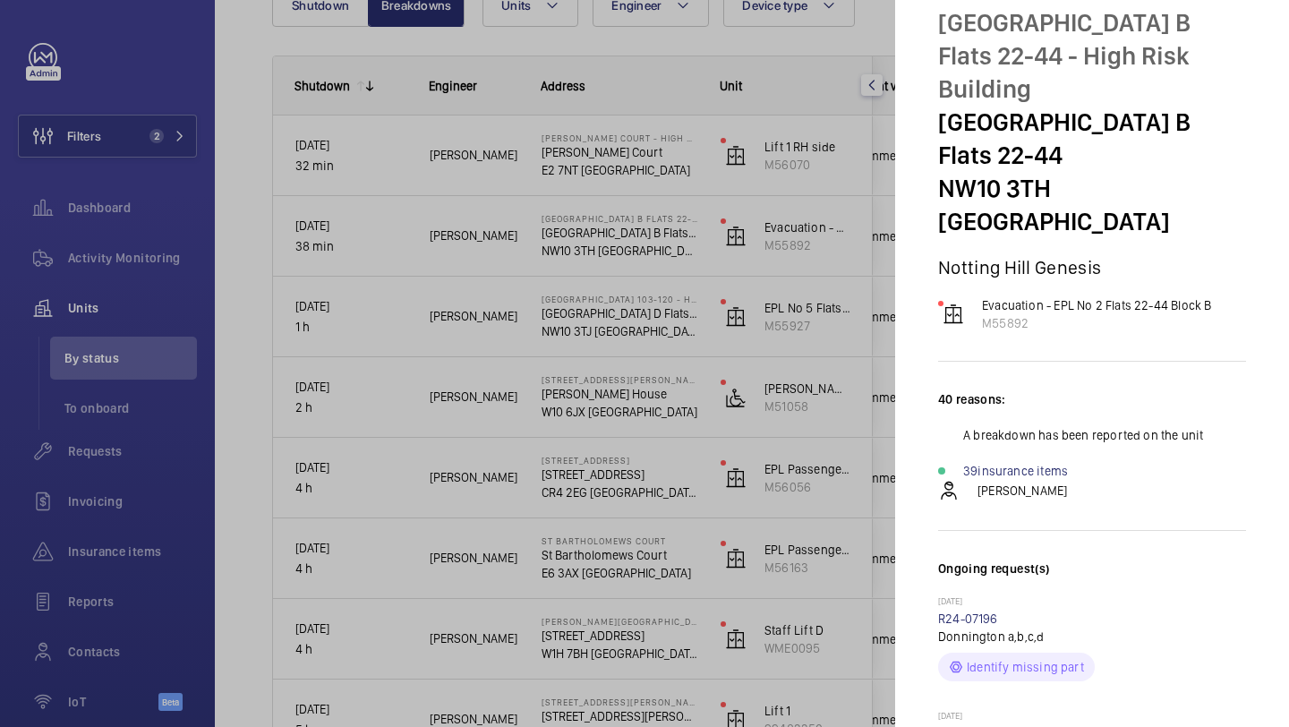
click at [898, 243] on mat-sidenav "Stopped unit [GEOGRAPHIC_DATA] B Flats 22-44 - High Risk Building [GEOGRAPHIC_D…" at bounding box center [1092, 363] width 394 height 727
click at [852, 251] on div at bounding box center [644, 363] width 1289 height 727
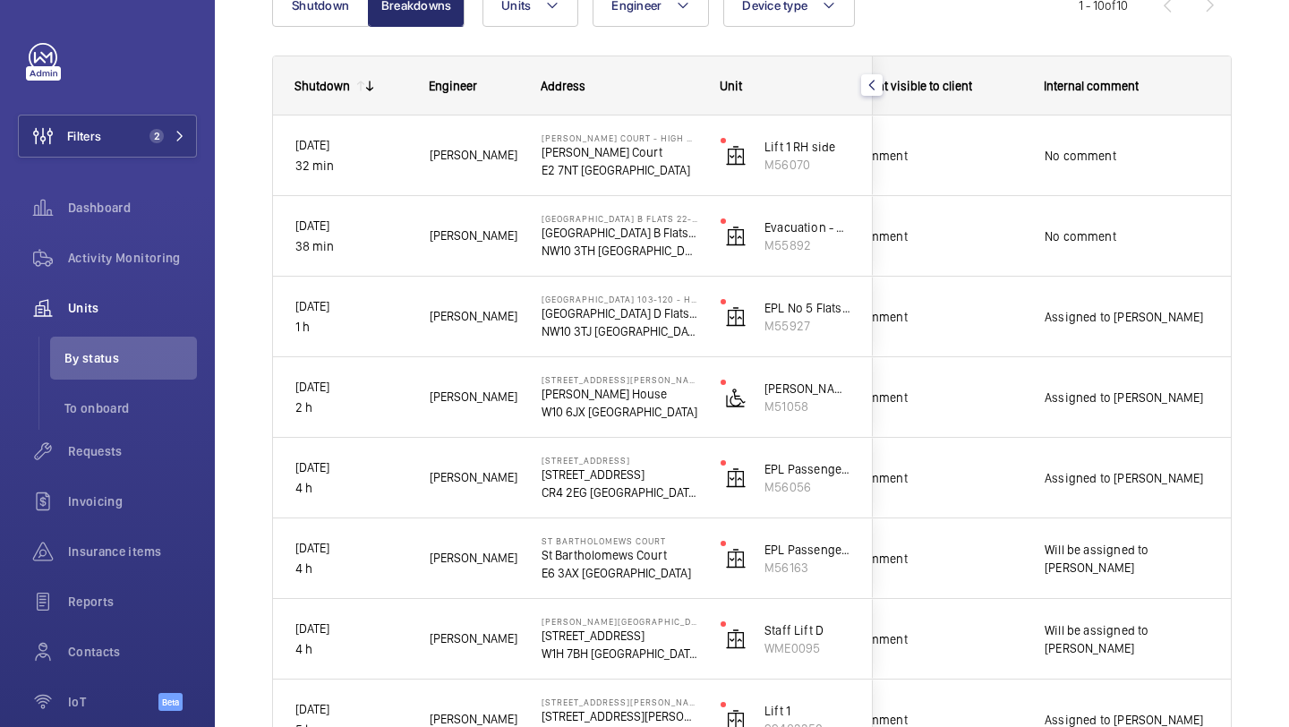
click at [958, 249] on mat-sidenav-container "Filters 2 Dashboard Activity Monitoring Units By status To onboard Requests Inv…" at bounding box center [644, 363] width 1289 height 727
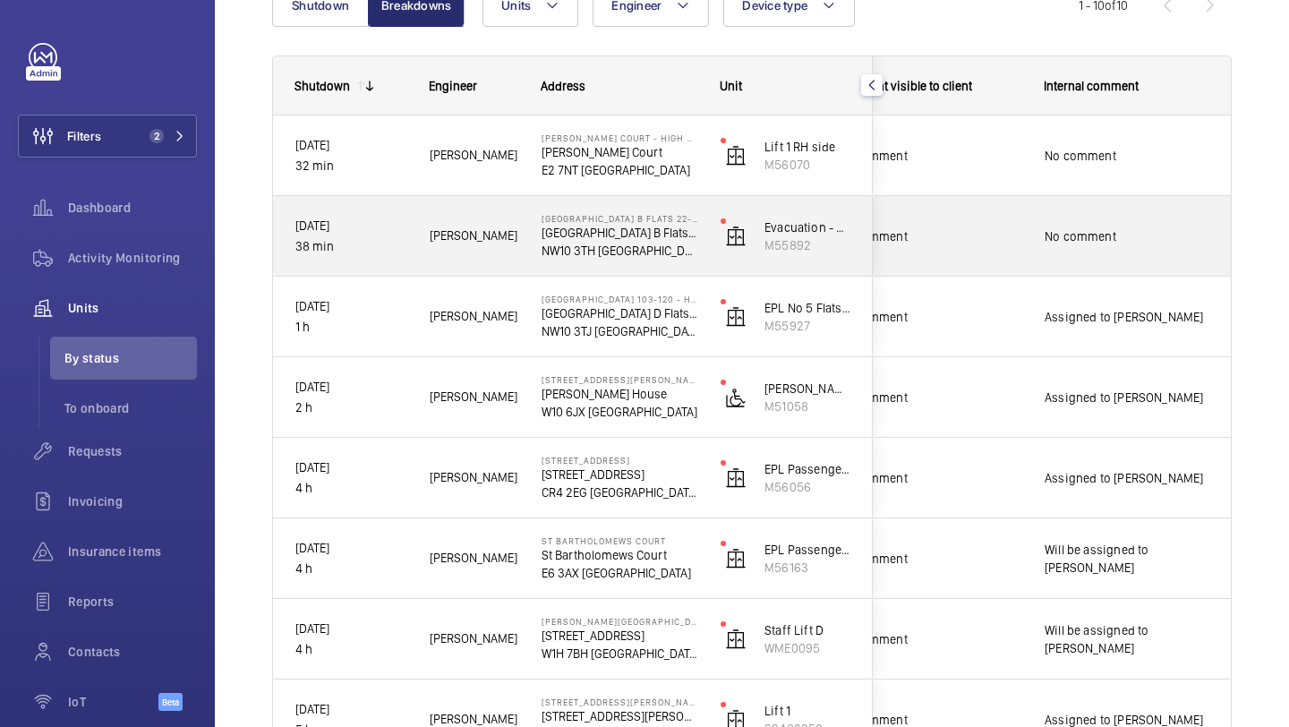
click at [962, 249] on div "No comment" at bounding box center [928, 236] width 185 height 41
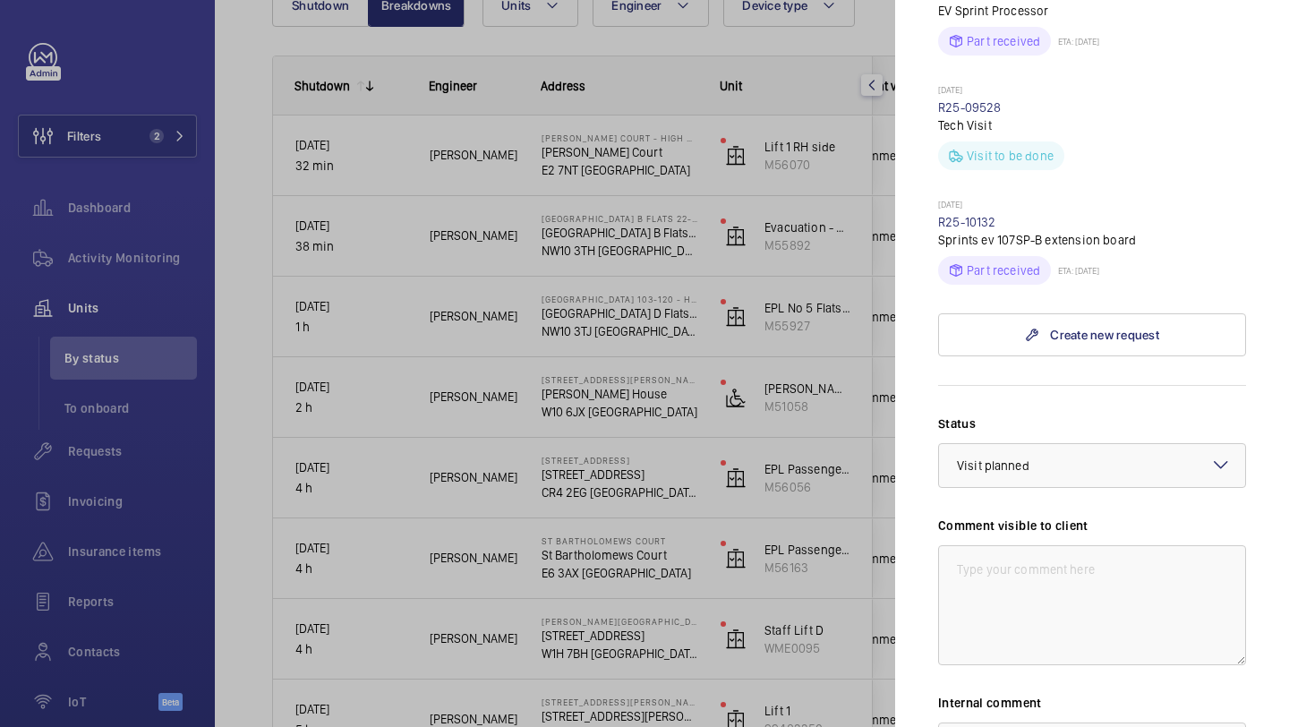
scroll to position [1288, 0]
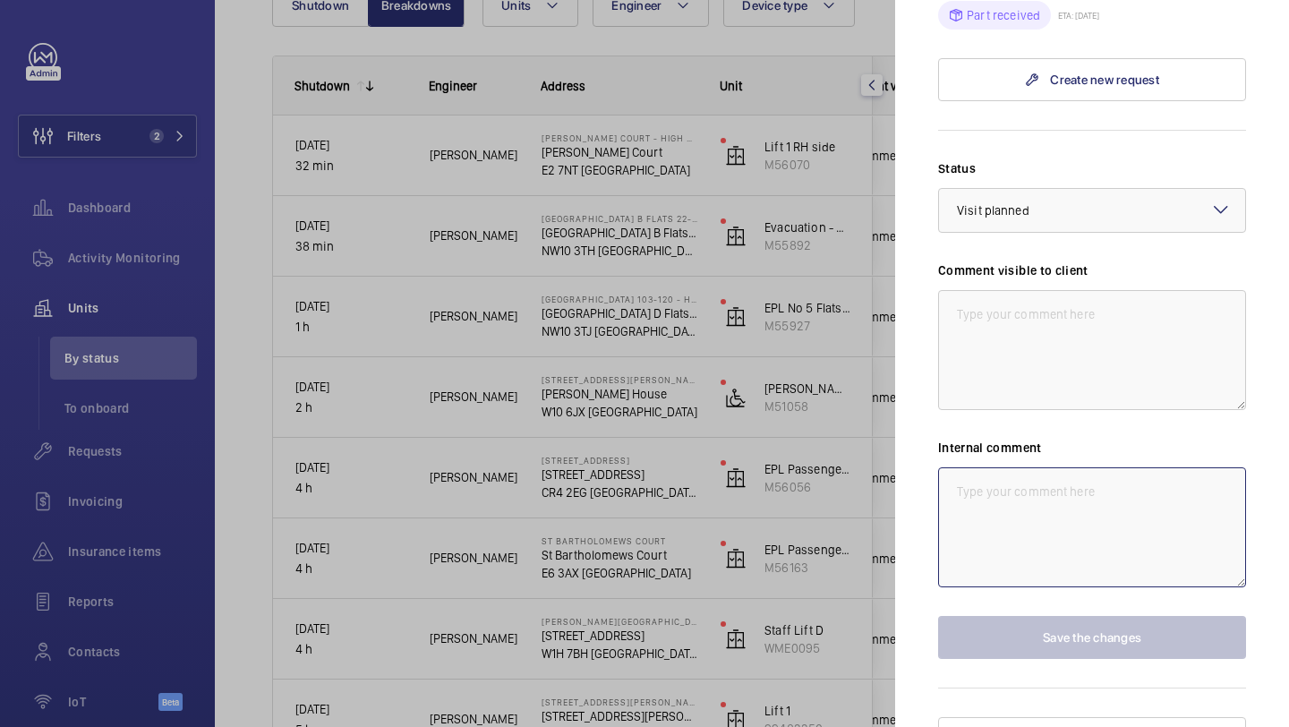
click at [1000, 495] on textarea at bounding box center [1092, 527] width 308 height 120
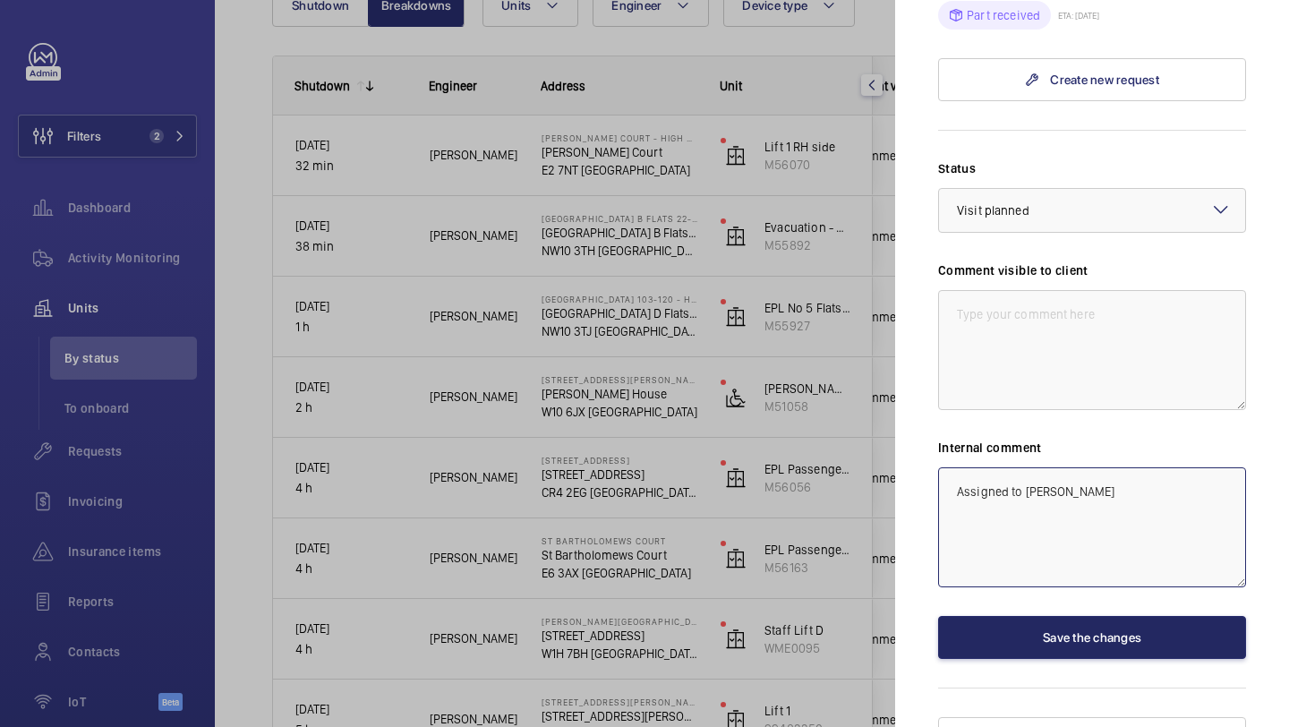
type textarea "Assigned to [PERSON_NAME]"
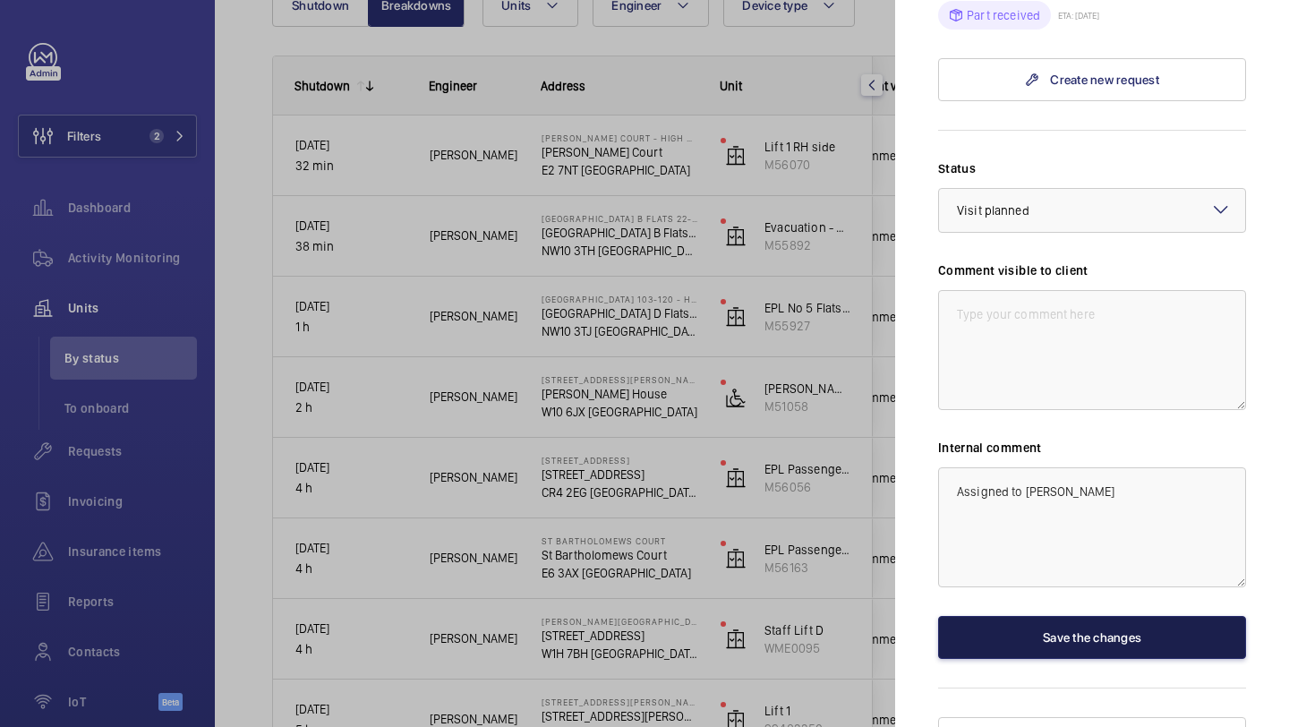
click at [1027, 616] on button "Save the changes" at bounding box center [1092, 637] width 308 height 43
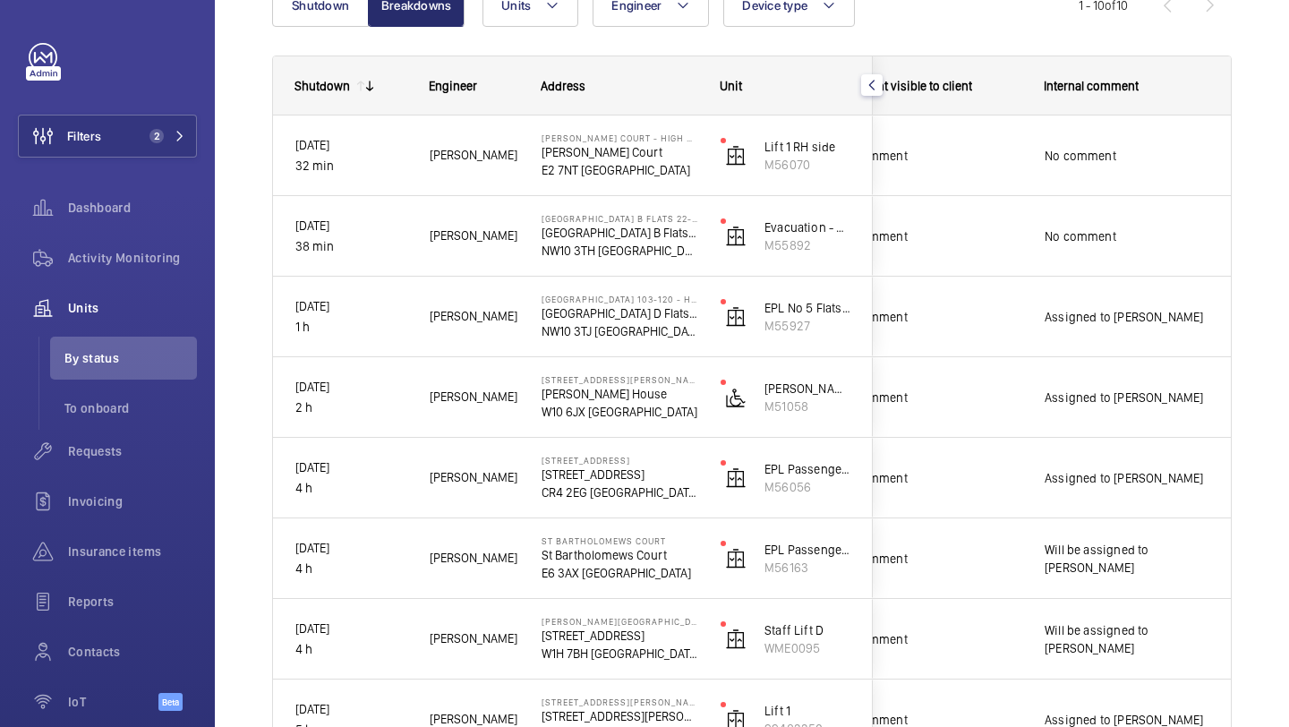
scroll to position [0, 0]
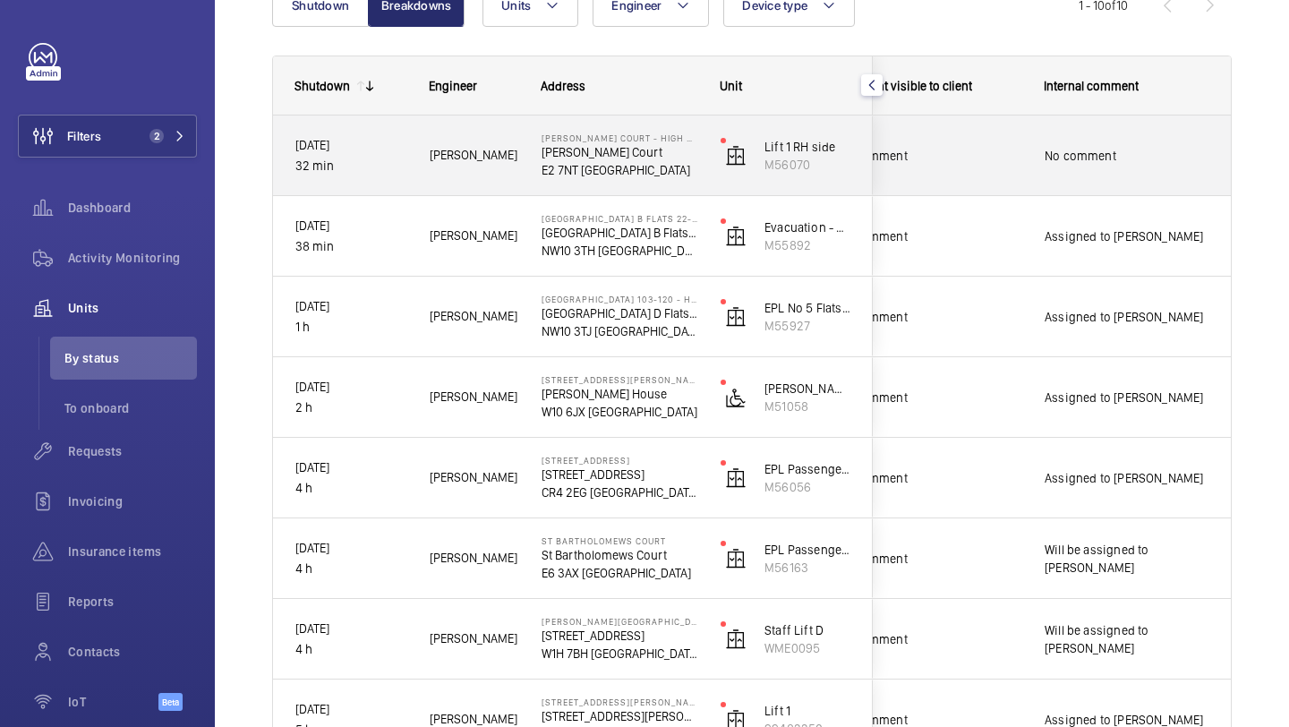
click at [1068, 164] on div "No comment" at bounding box center [1126, 155] width 164 height 41
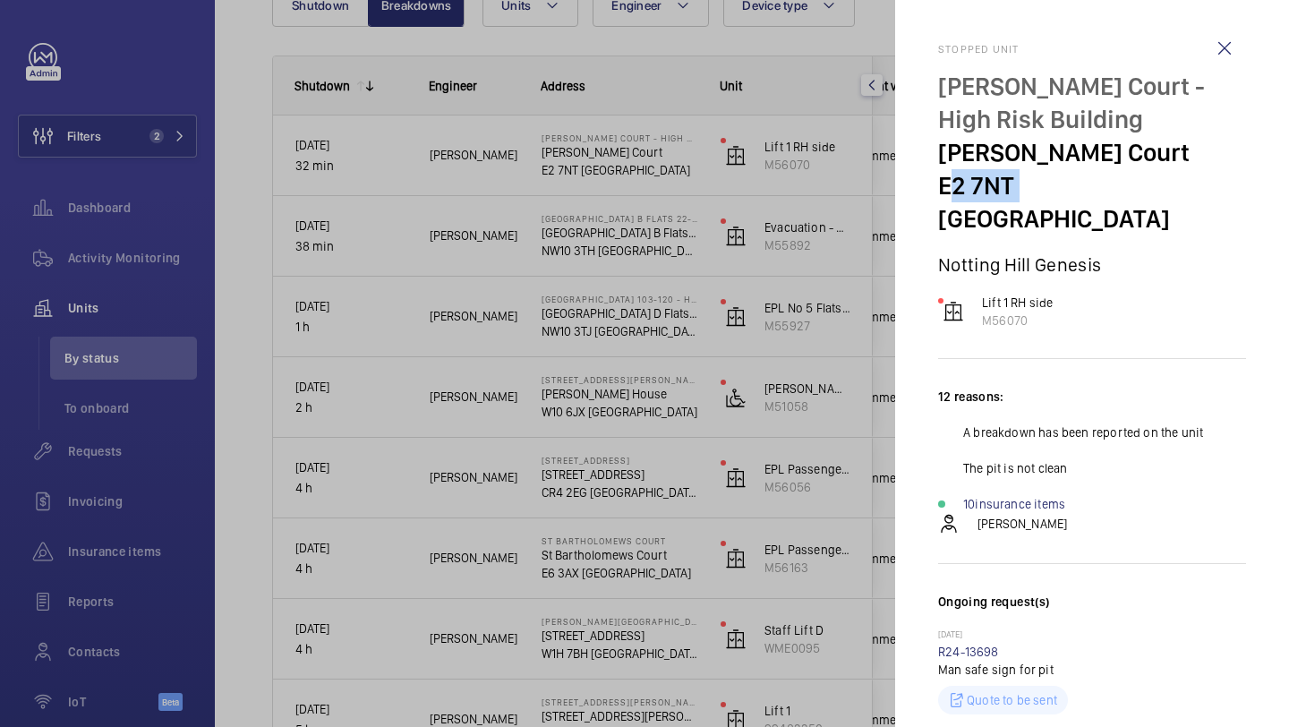
drag, startPoint x: 1008, startPoint y: 185, endPoint x: 923, endPoint y: 189, distance: 86.0
click at [922, 189] on mat-sidenav "Stopped unit [PERSON_NAME] Court - High Risk Building [PERSON_NAME] Court E2 7N…" at bounding box center [1092, 363] width 394 height 727
copy p "E2 7NT"
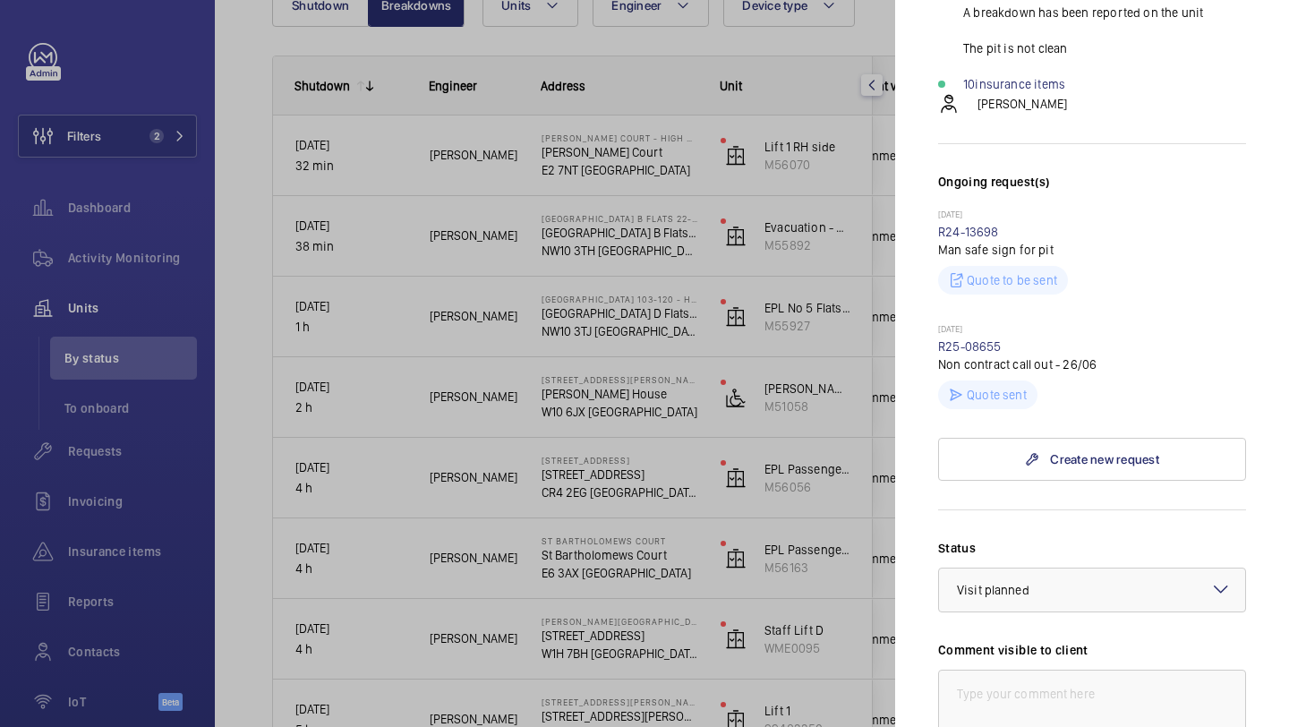
scroll to position [799, 0]
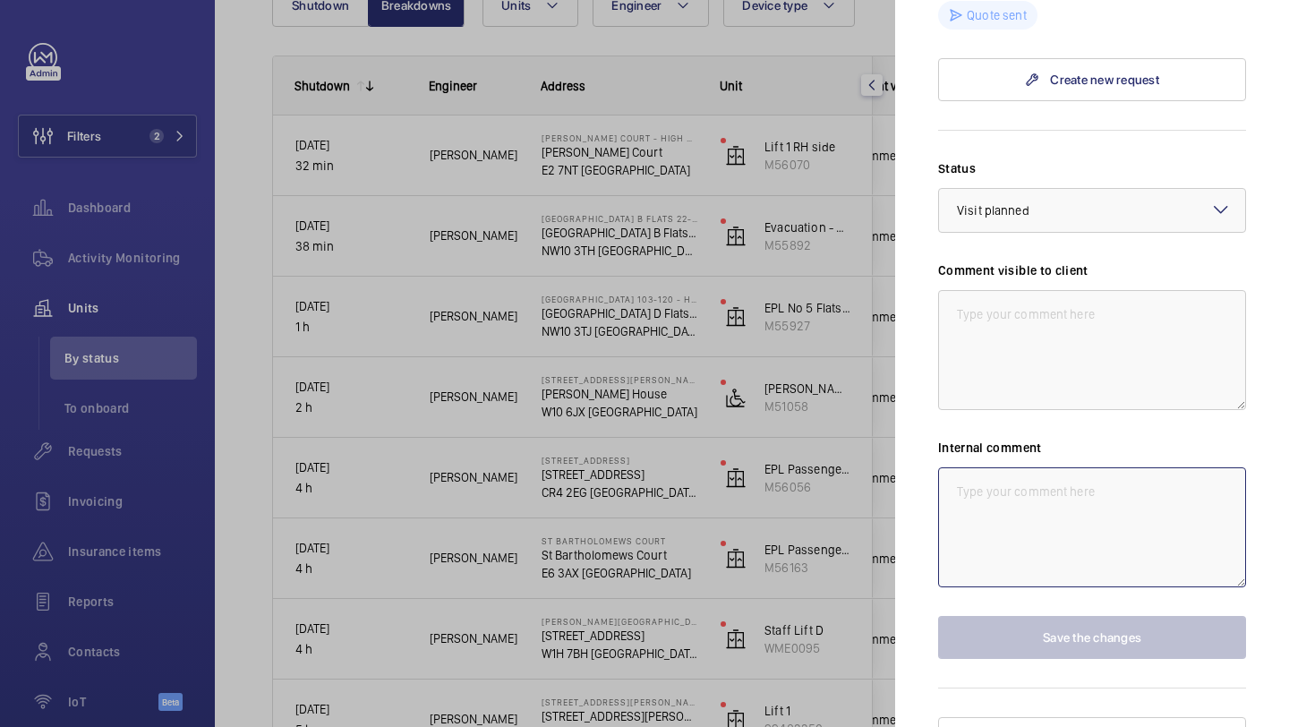
click at [1021, 477] on textarea at bounding box center [1092, 527] width 308 height 120
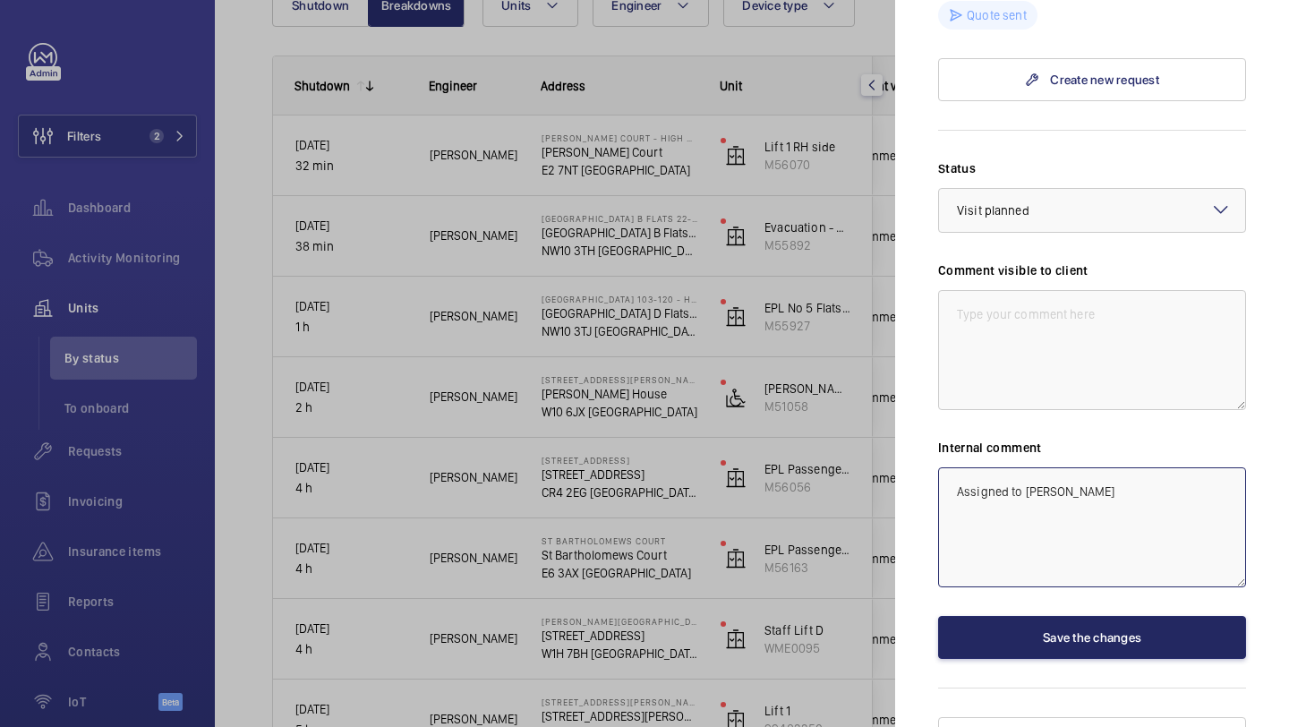
type textarea "Assigned to [PERSON_NAME]"
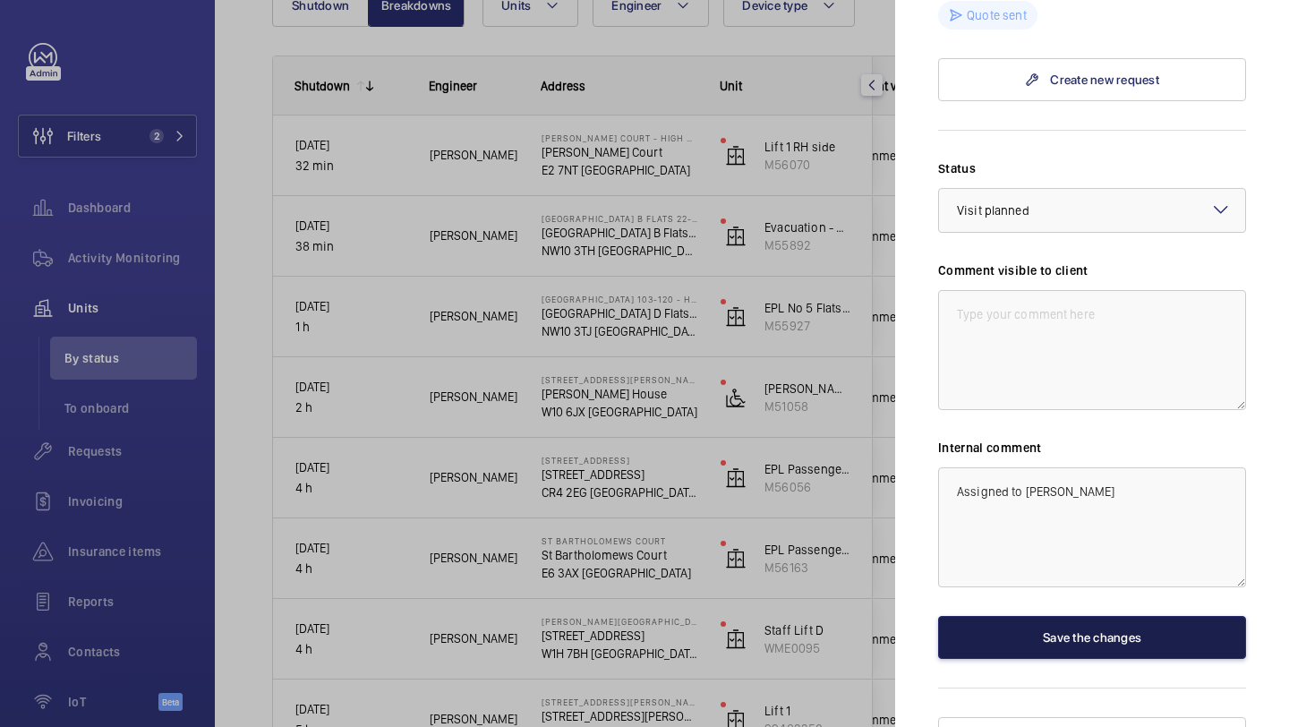
click at [1092, 616] on button "Save the changes" at bounding box center [1092, 637] width 308 height 43
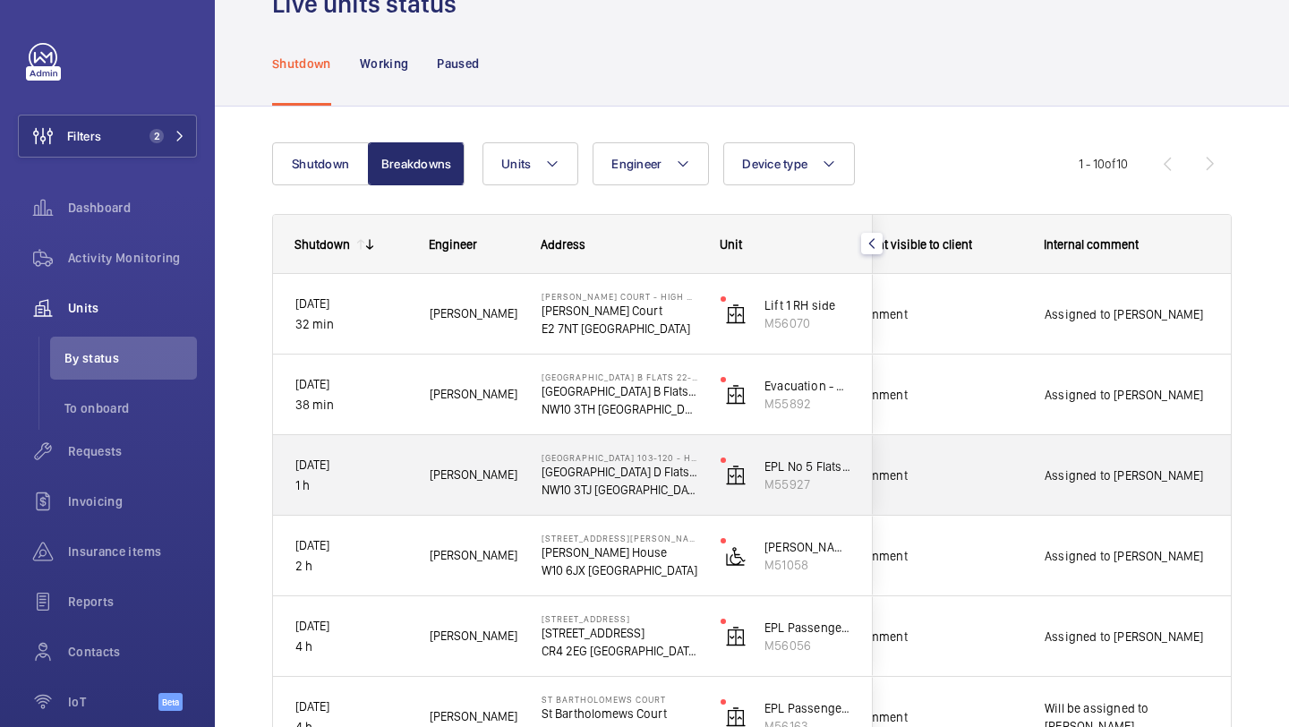
scroll to position [0, 0]
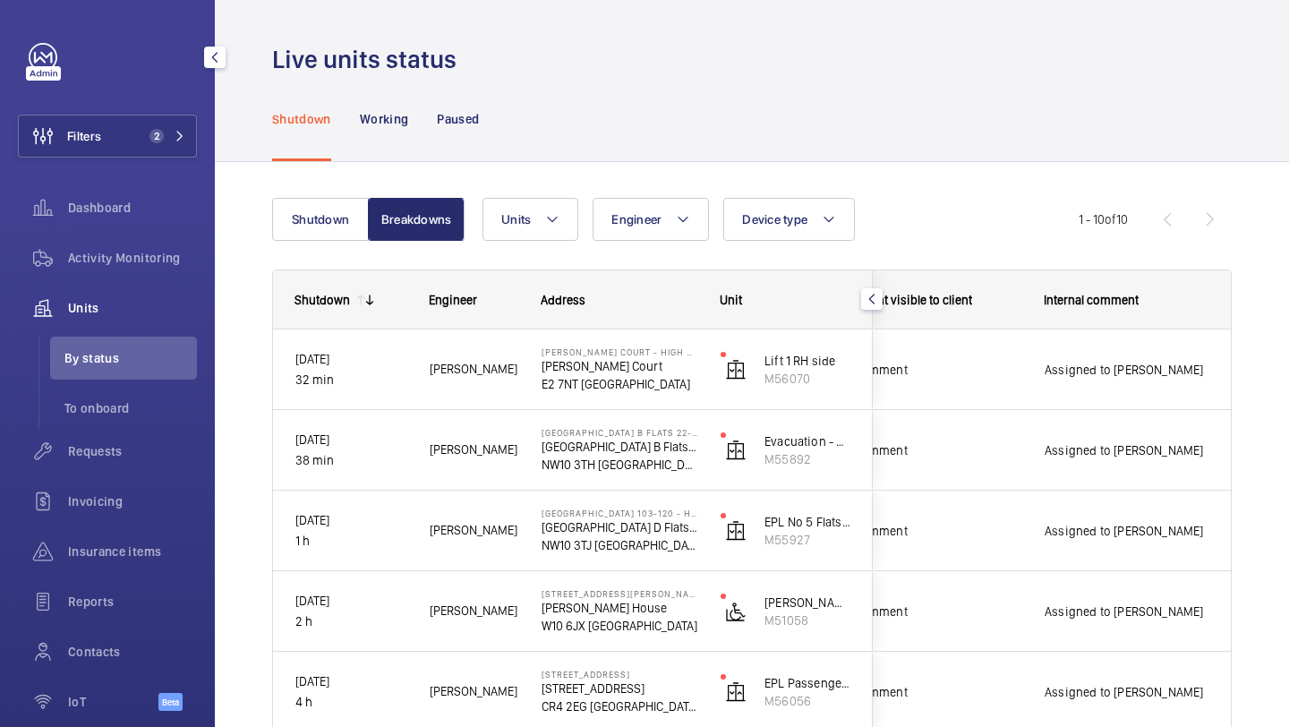
click at [113, 106] on div "Filters 2 Dashboard Activity Monitoring Units By status To onboard Requests Inv…" at bounding box center [107, 386] width 179 height 687
click at [116, 122] on button "Filters 2" at bounding box center [107, 136] width 179 height 43
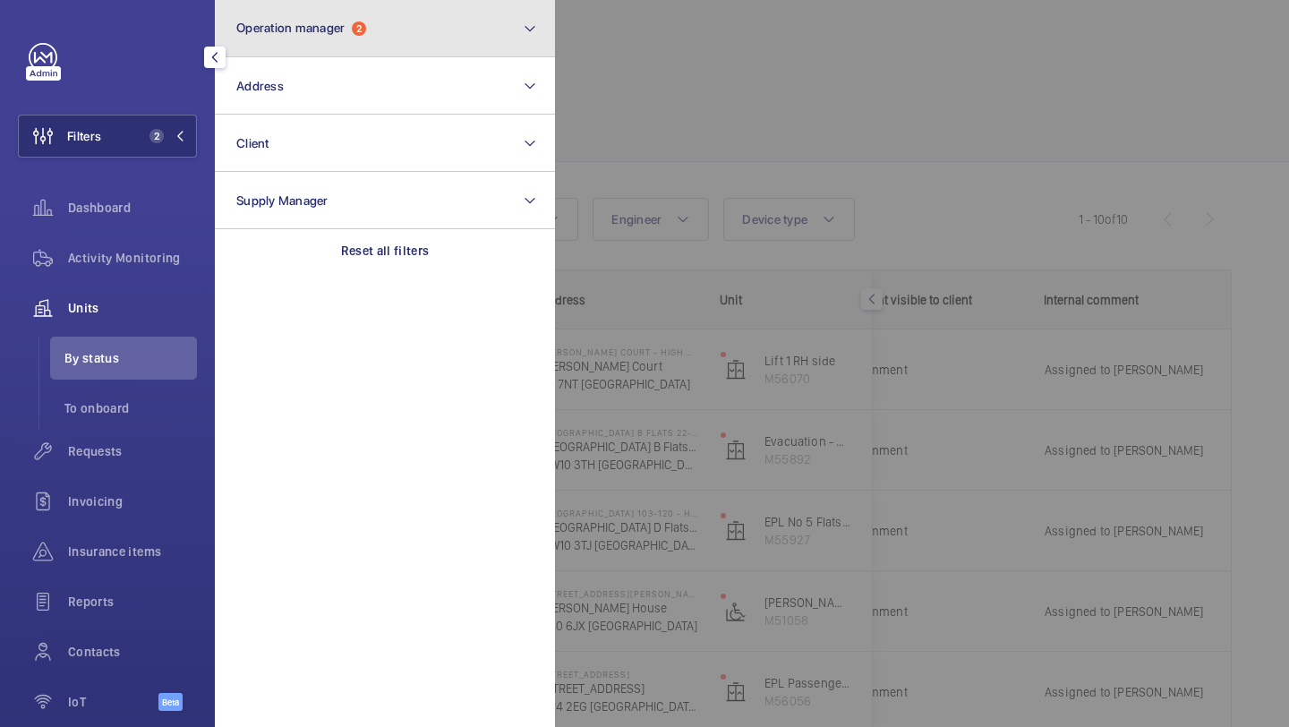
click at [328, 40] on button "Operation manager 2" at bounding box center [385, 28] width 340 height 57
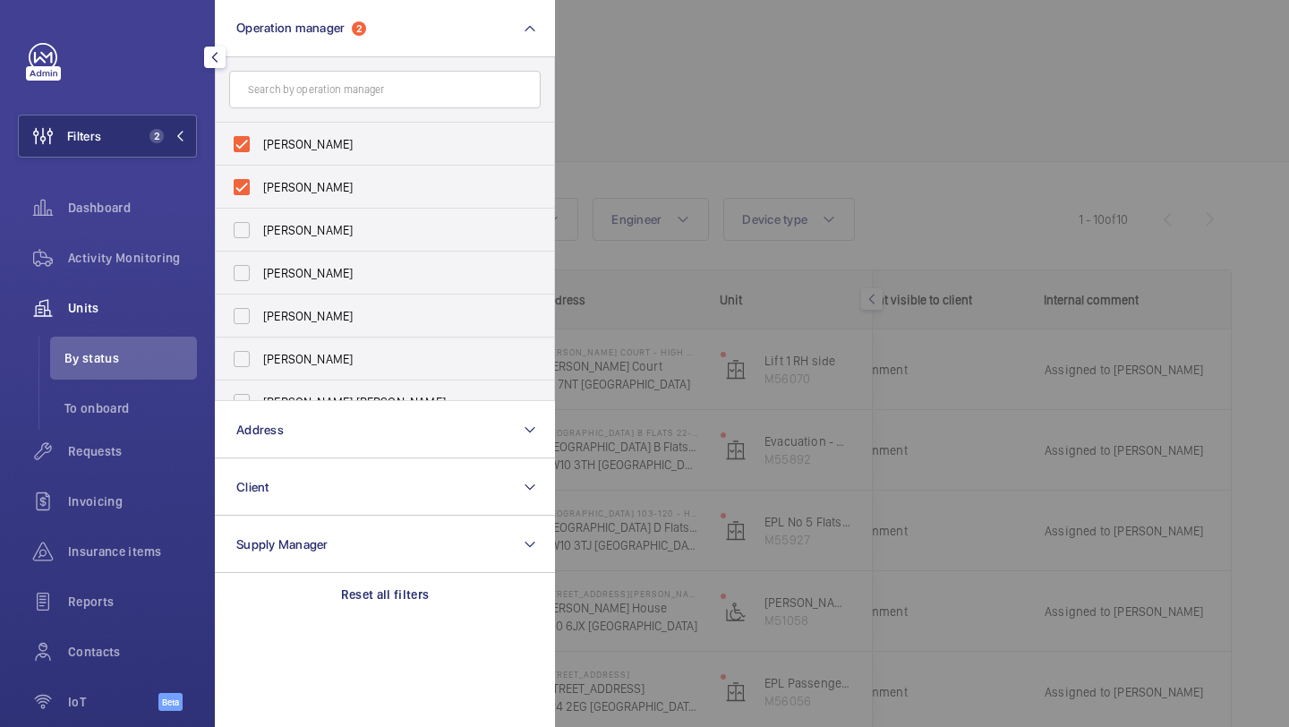
click at [557, 81] on div at bounding box center [1199, 363] width 1289 height 727
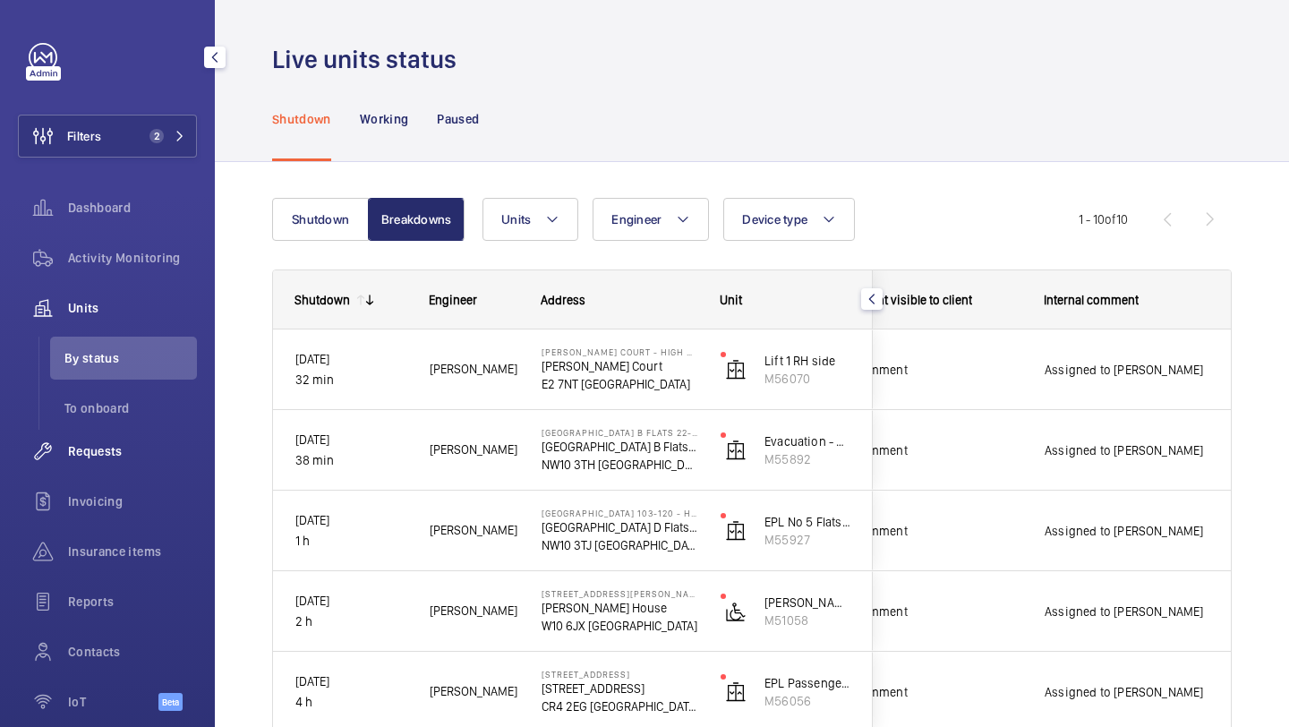
click at [136, 447] on span "Requests" at bounding box center [132, 451] width 129 height 18
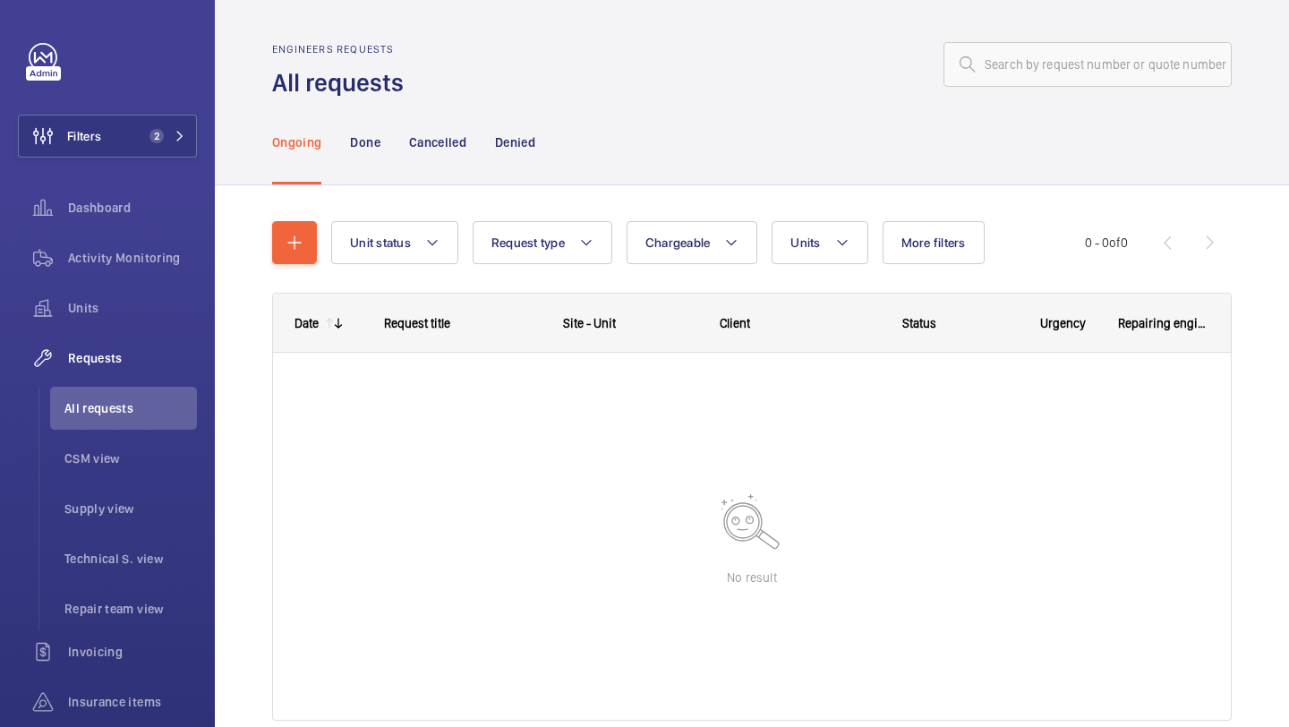
click at [642, 204] on div "Unit status Request type Chargeable Units More filters Request status Urgency R…" at bounding box center [751, 477] width 959 height 571
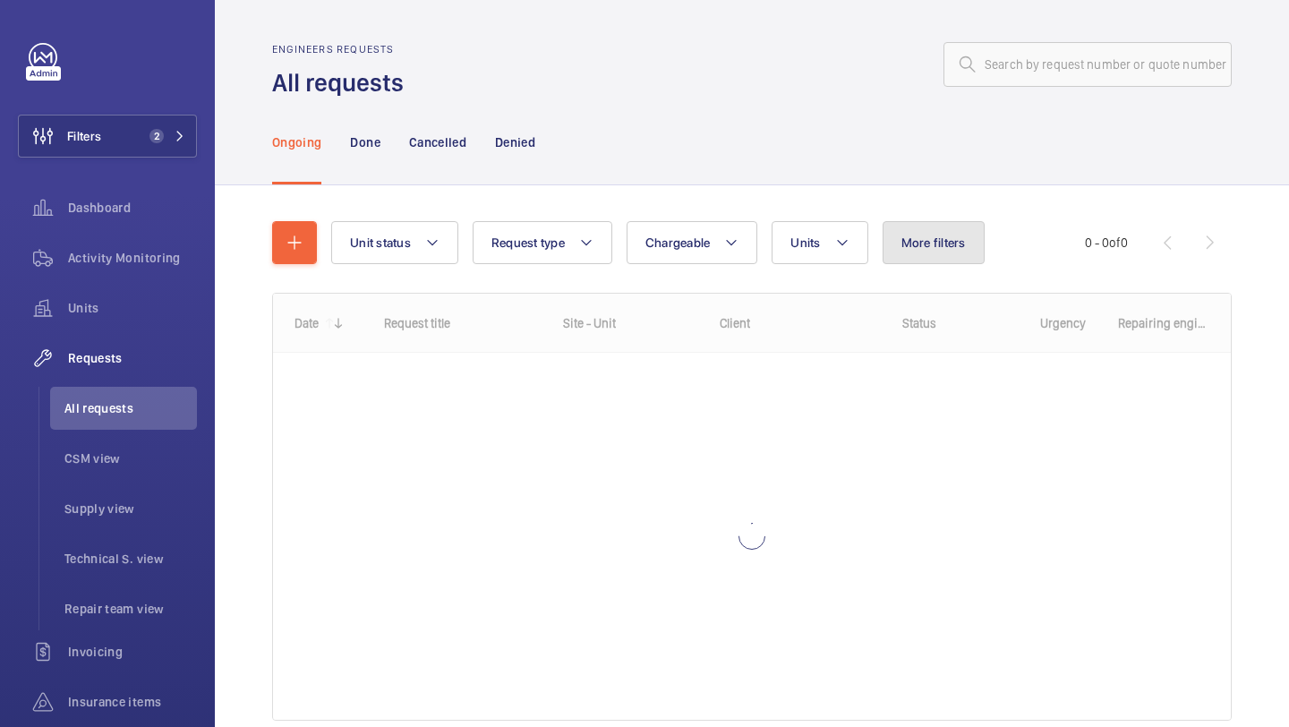
click at [960, 254] on button "More filters" at bounding box center [933, 242] width 102 height 43
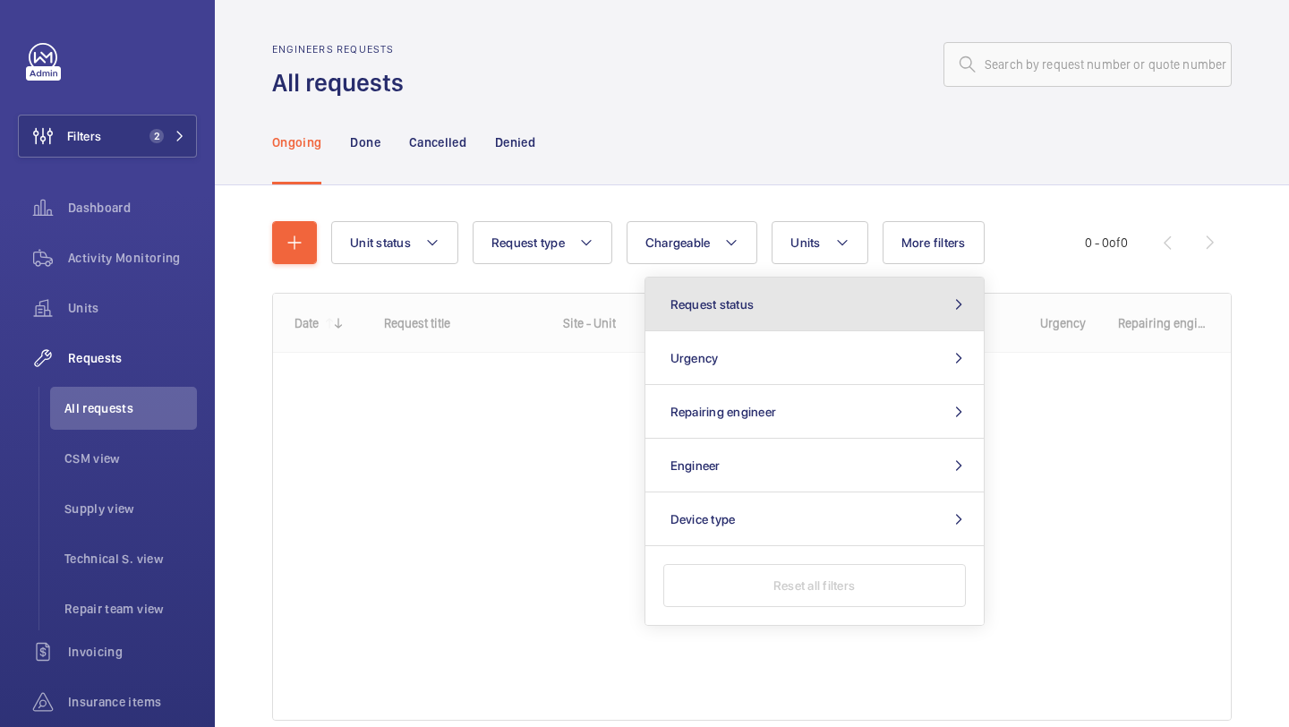
click at [860, 301] on button "Request status" at bounding box center [814, 304] width 338 height 54
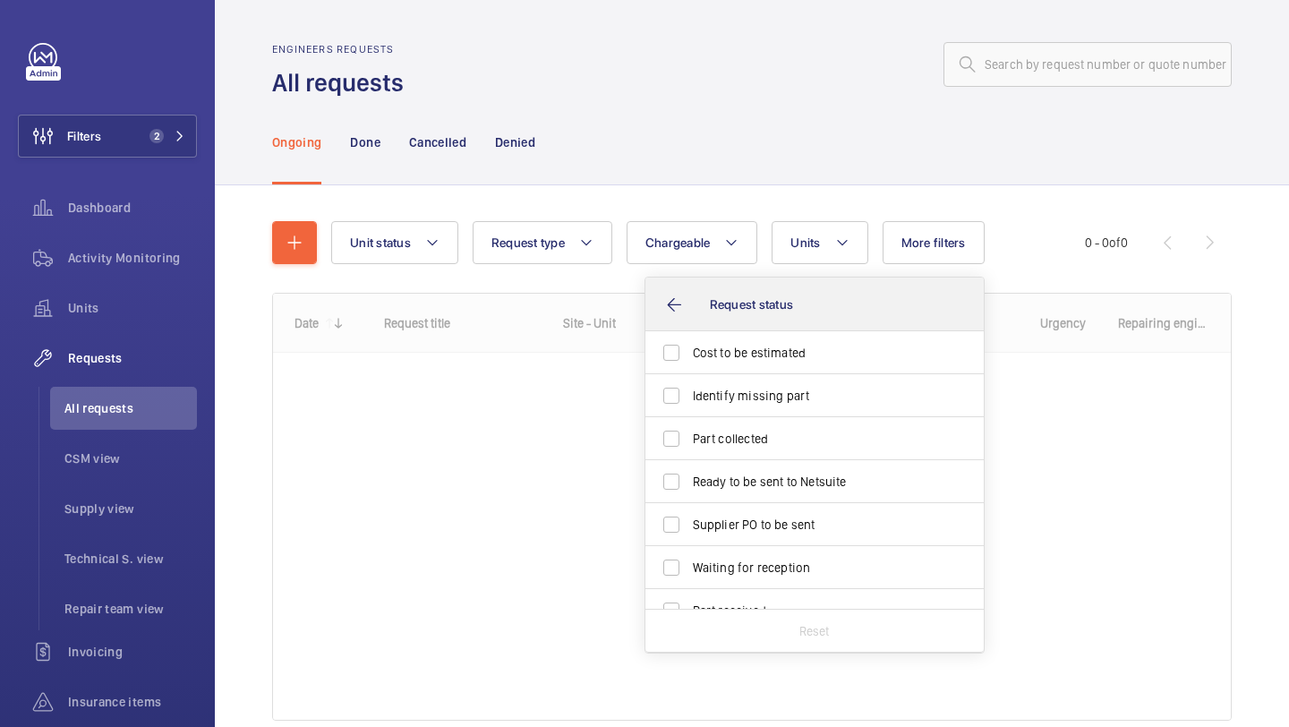
click at [787, 334] on label "Cost to be estimated" at bounding box center [800, 352] width 311 height 43
click at [689, 335] on input "Cost to be estimated" at bounding box center [671, 353] width 36 height 36
checkbox input "true"
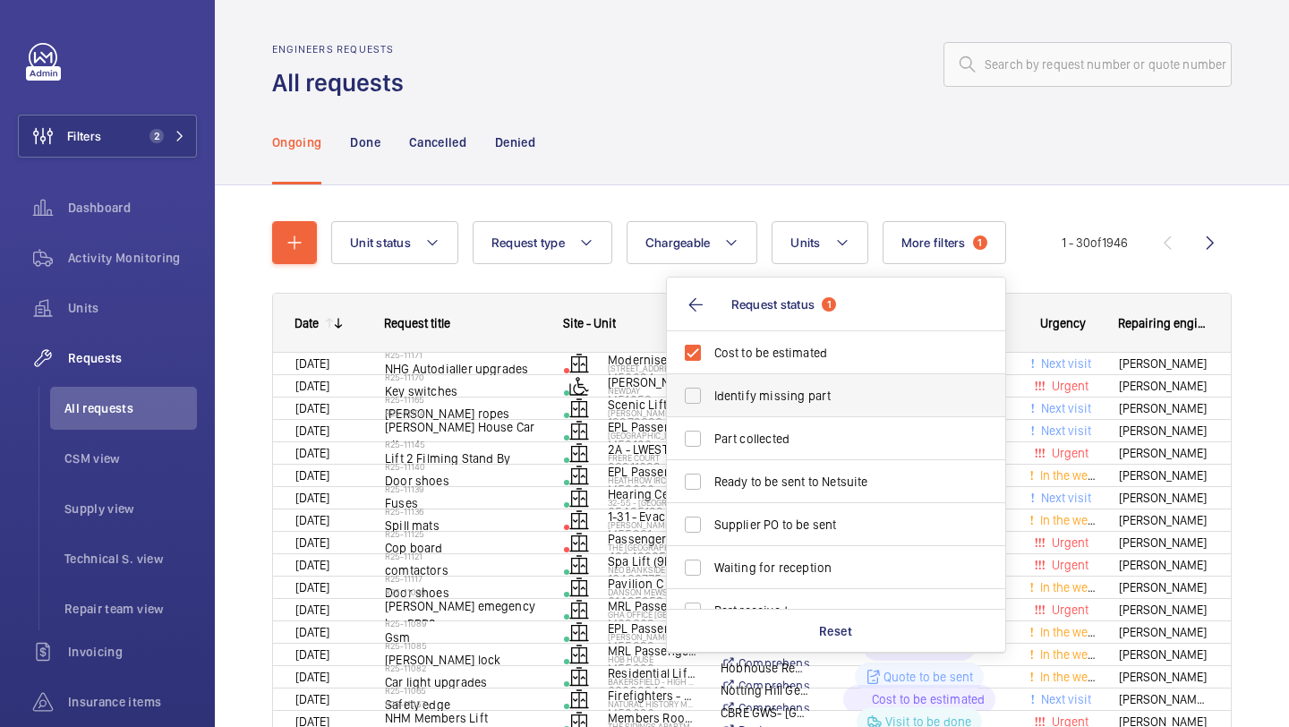
click at [753, 389] on span "Identify missing part" at bounding box center [837, 396] width 246 height 18
click at [711, 389] on input "Identify missing part" at bounding box center [693, 396] width 36 height 36
checkbox input "true"
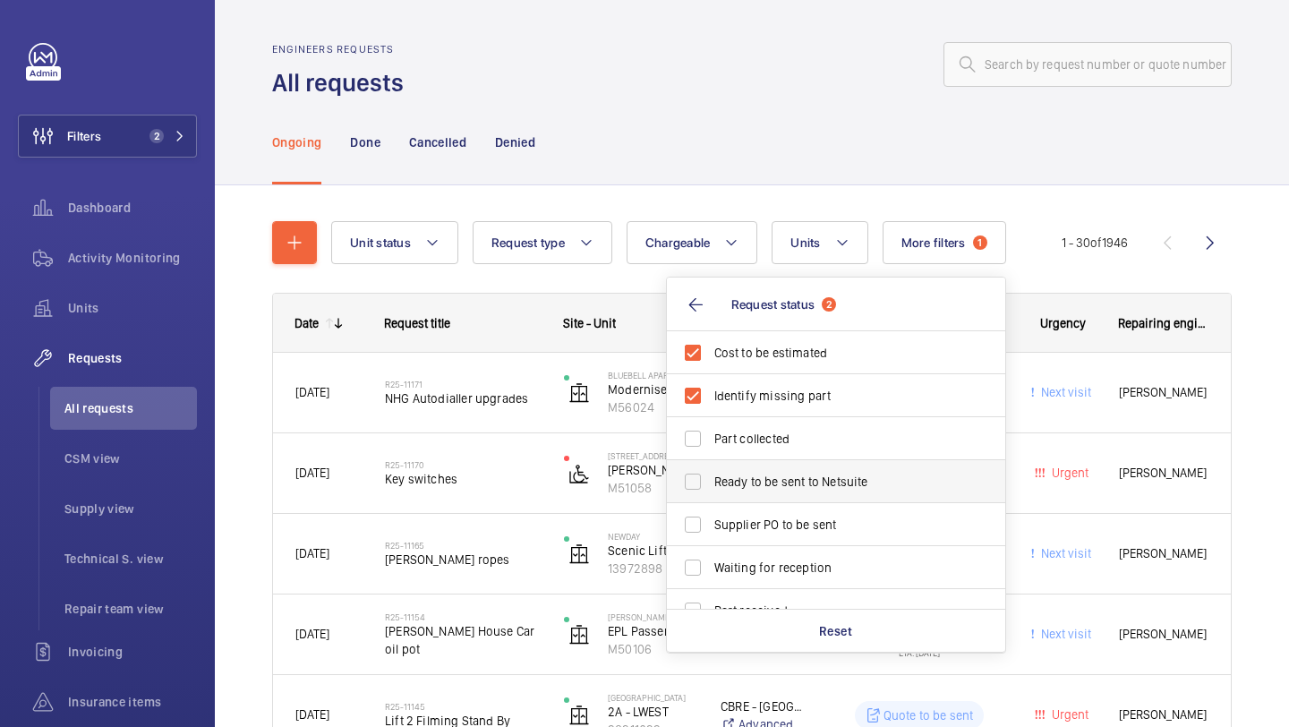
click at [749, 473] on span "Ready to be sent to Netsuite" at bounding box center [837, 481] width 246 height 18
click at [711, 473] on input "Ready to be sent to Netsuite" at bounding box center [693, 482] width 36 height 36
checkbox input "true"
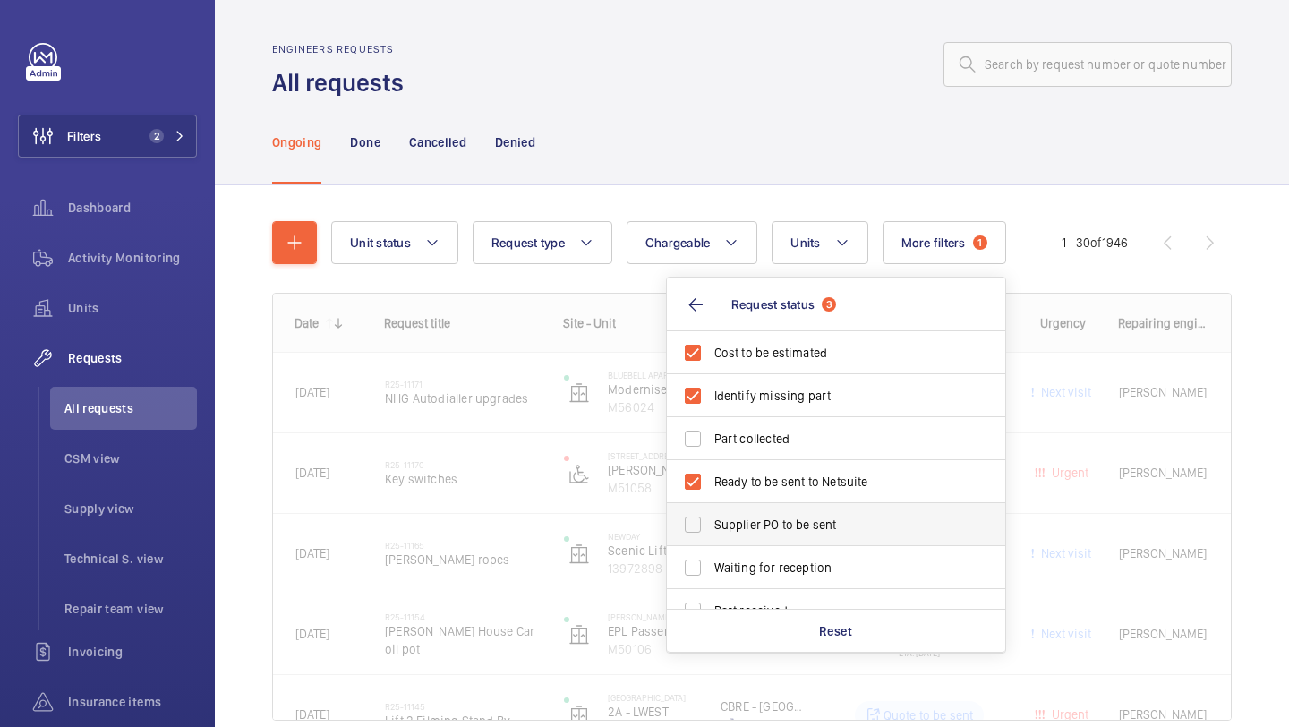
click at [749, 507] on label "Supplier PO to be sent" at bounding box center [822, 524] width 311 height 43
click at [711, 507] on input "Supplier PO to be sent" at bounding box center [693, 524] width 36 height 36
checkbox input "true"
click at [773, 75] on div at bounding box center [822, 64] width 817 height 43
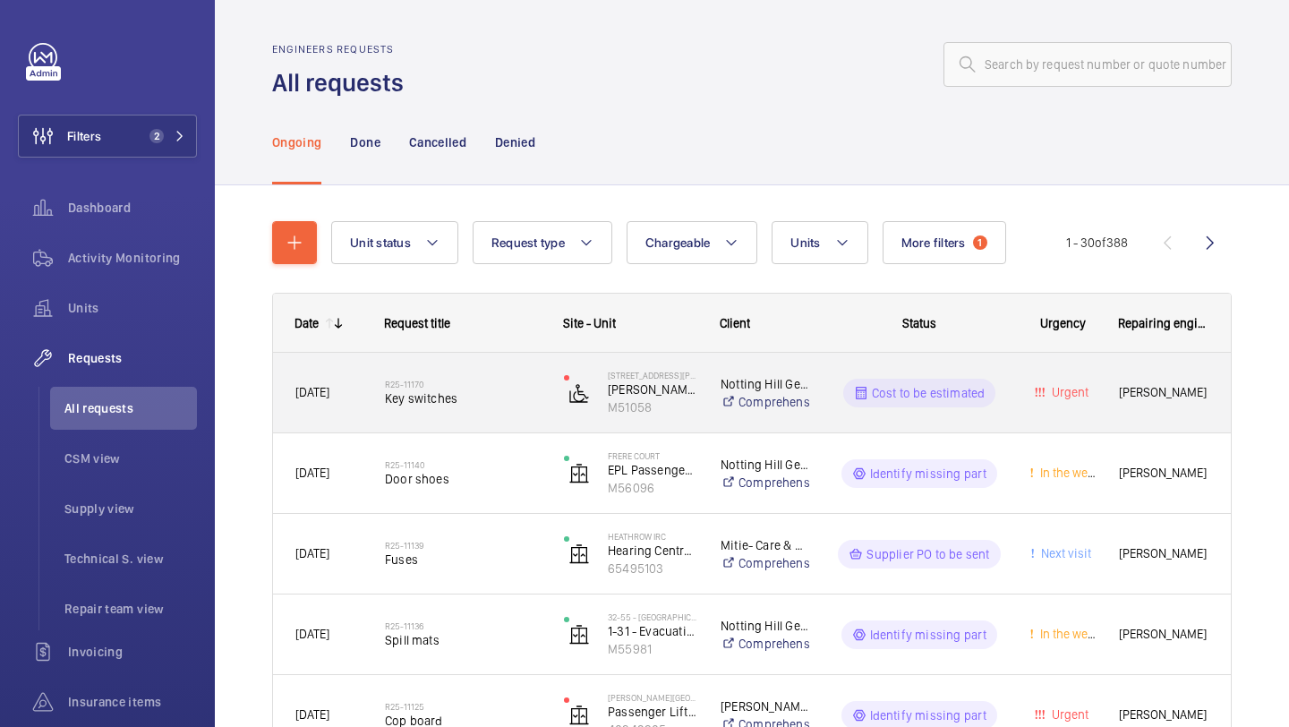
click at [498, 390] on span "Key switches" at bounding box center [463, 398] width 156 height 18
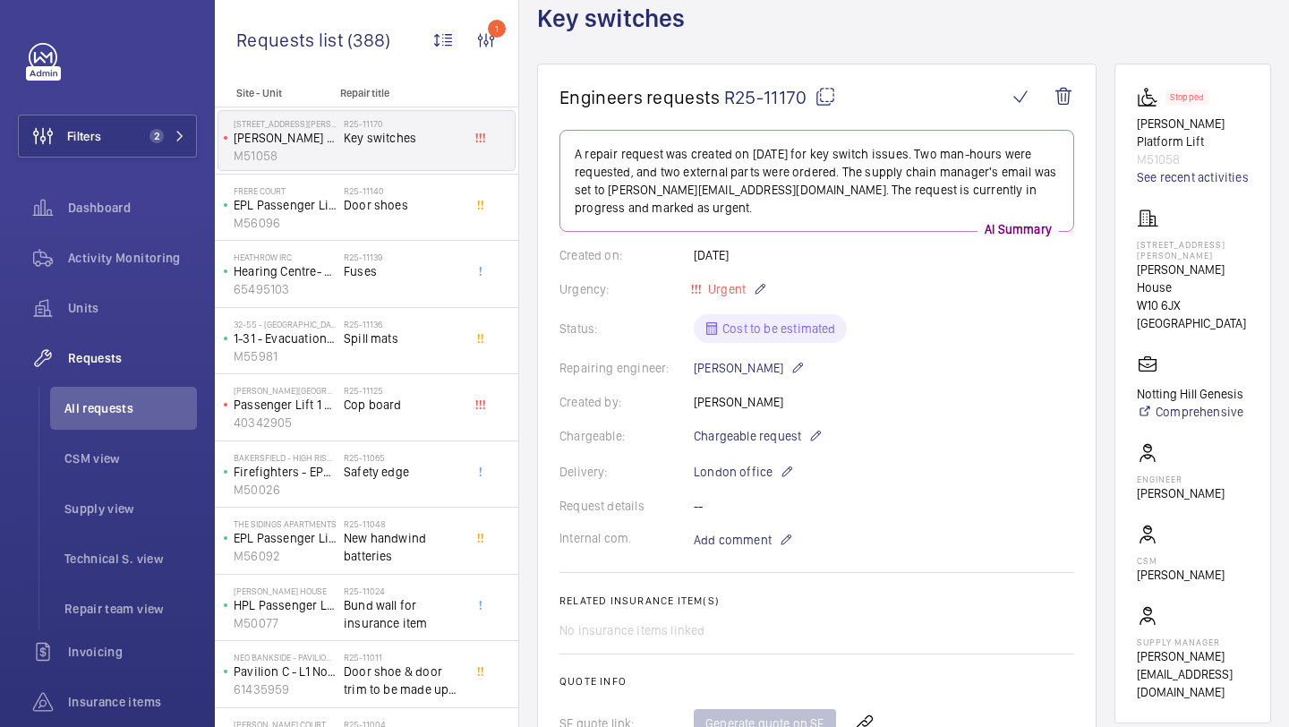
scroll to position [924, 0]
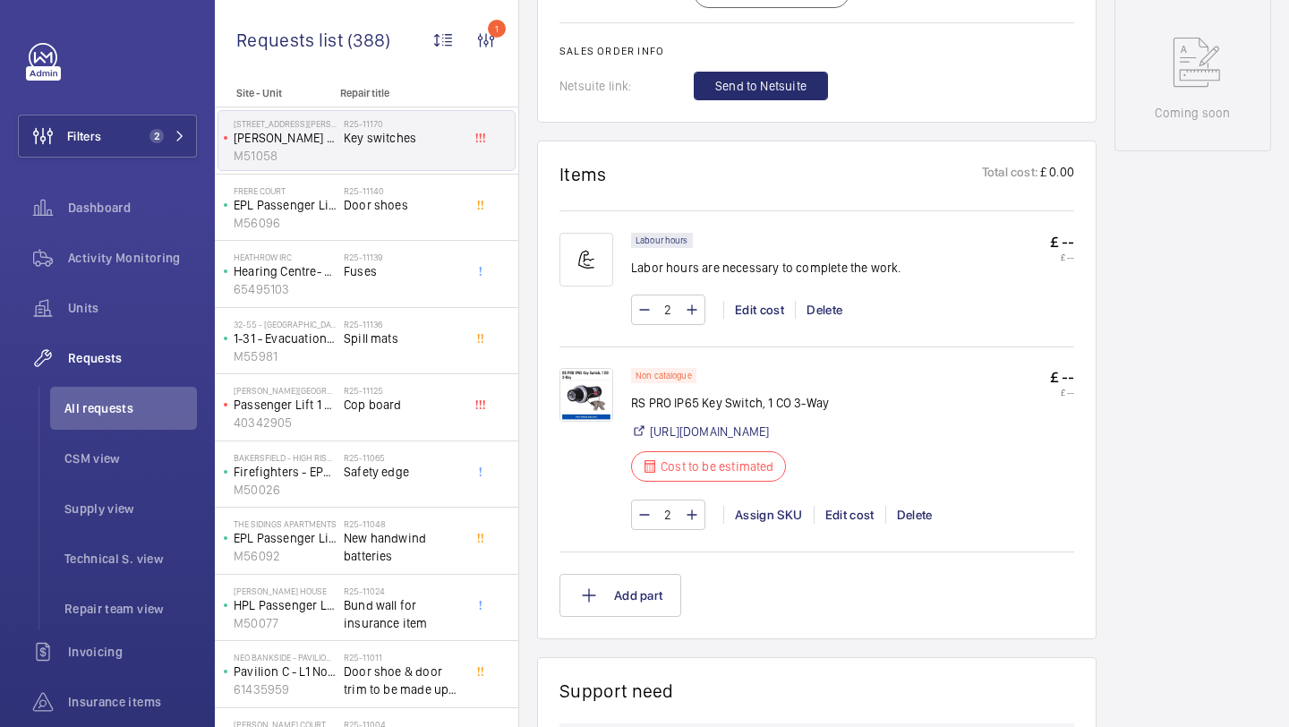
click at [592, 404] on img at bounding box center [586, 395] width 54 height 54
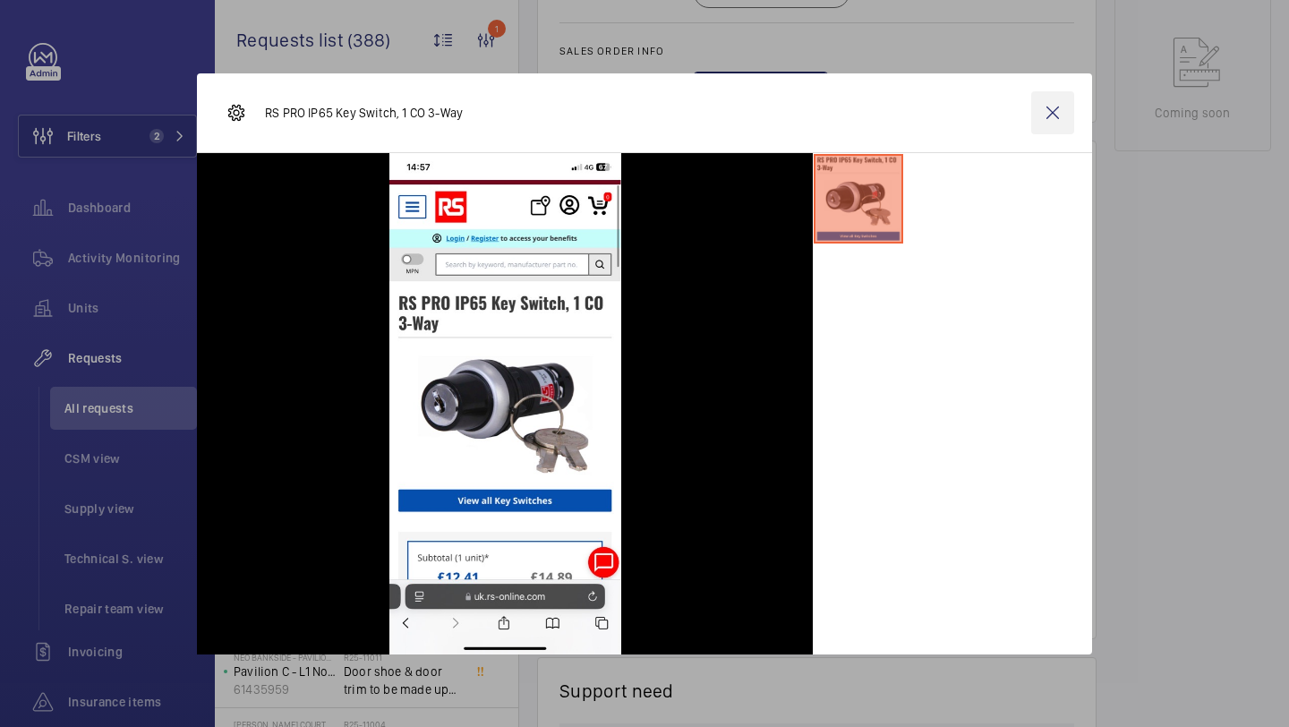
click at [1051, 98] on wm-front-icon-button at bounding box center [1052, 112] width 43 height 43
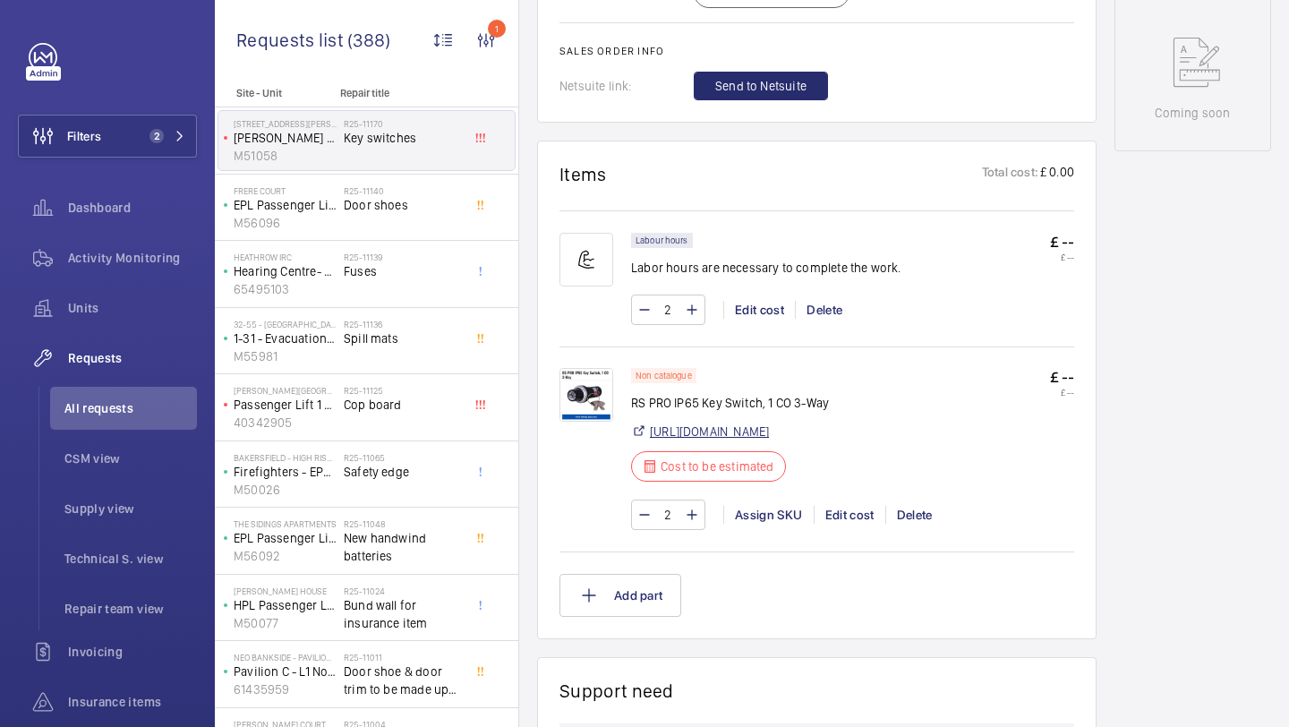
click at [769, 431] on link "[URL][DOMAIN_NAME]" at bounding box center [709, 431] width 119 height 18
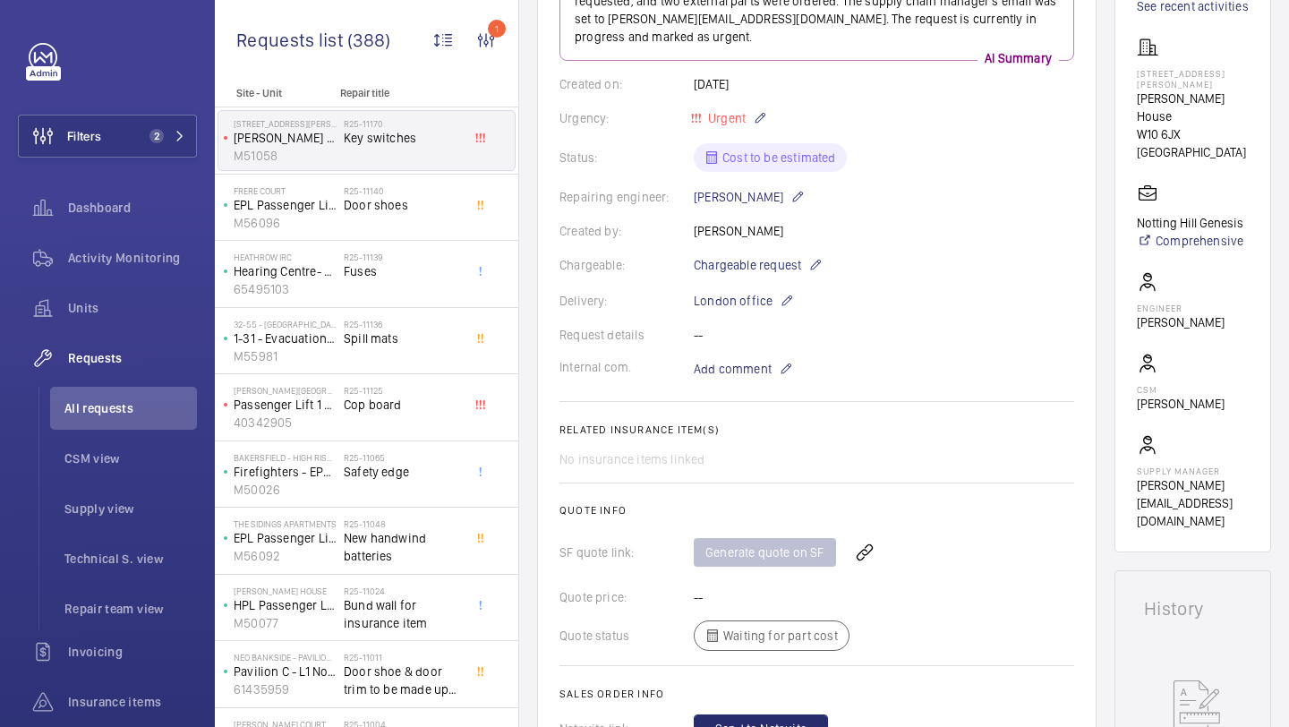
click at [758, 278] on wm-front-card-body "A repair request was created on [DATE] for key switch issues. Two man-hours wer…" at bounding box center [816, 351] width 515 height 784
click at [757, 268] on span "Chargeable request" at bounding box center [747, 265] width 107 height 18
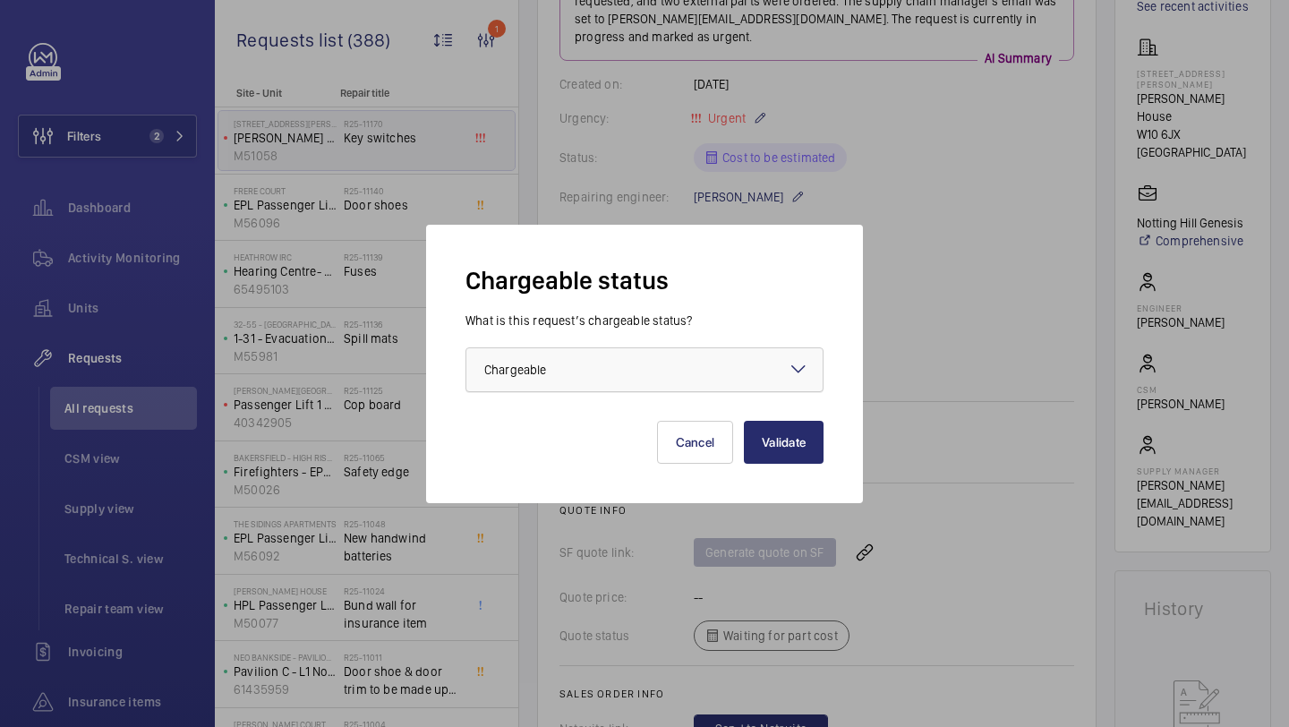
click at [645, 373] on div at bounding box center [644, 369] width 356 height 43
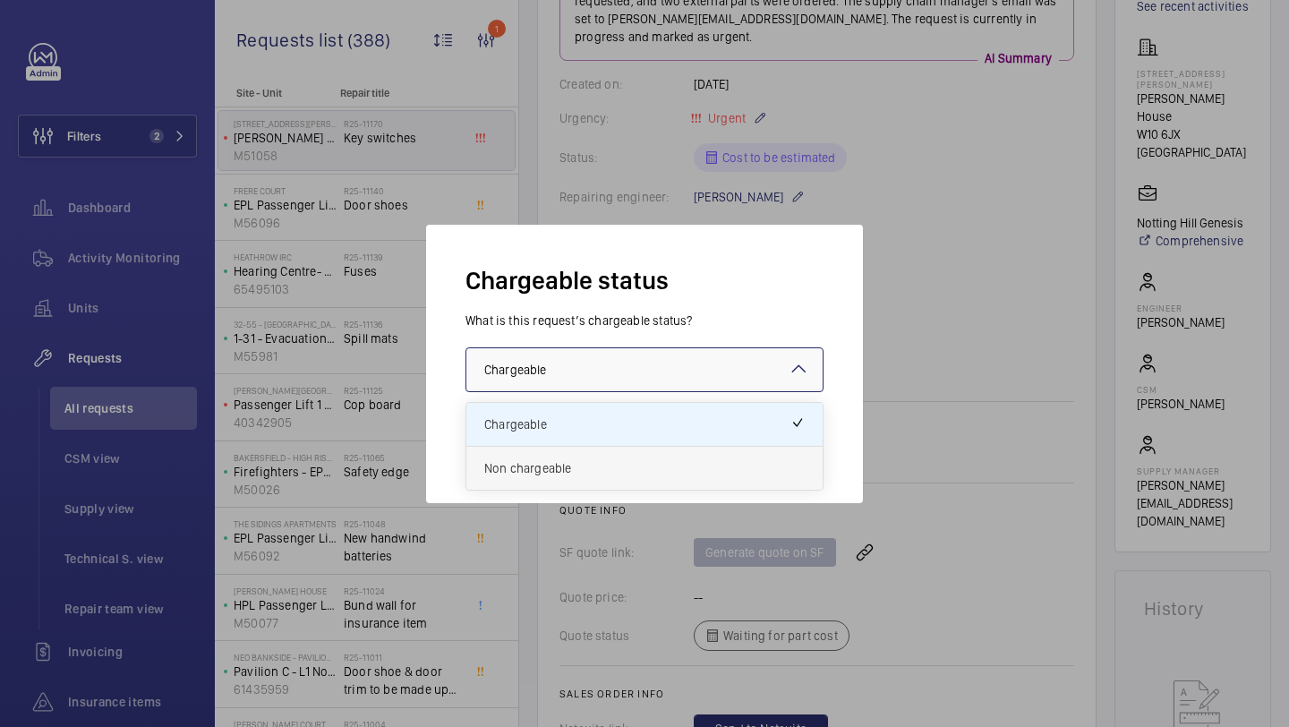
click at [616, 462] on span "Non chargeable" at bounding box center [644, 468] width 320 height 18
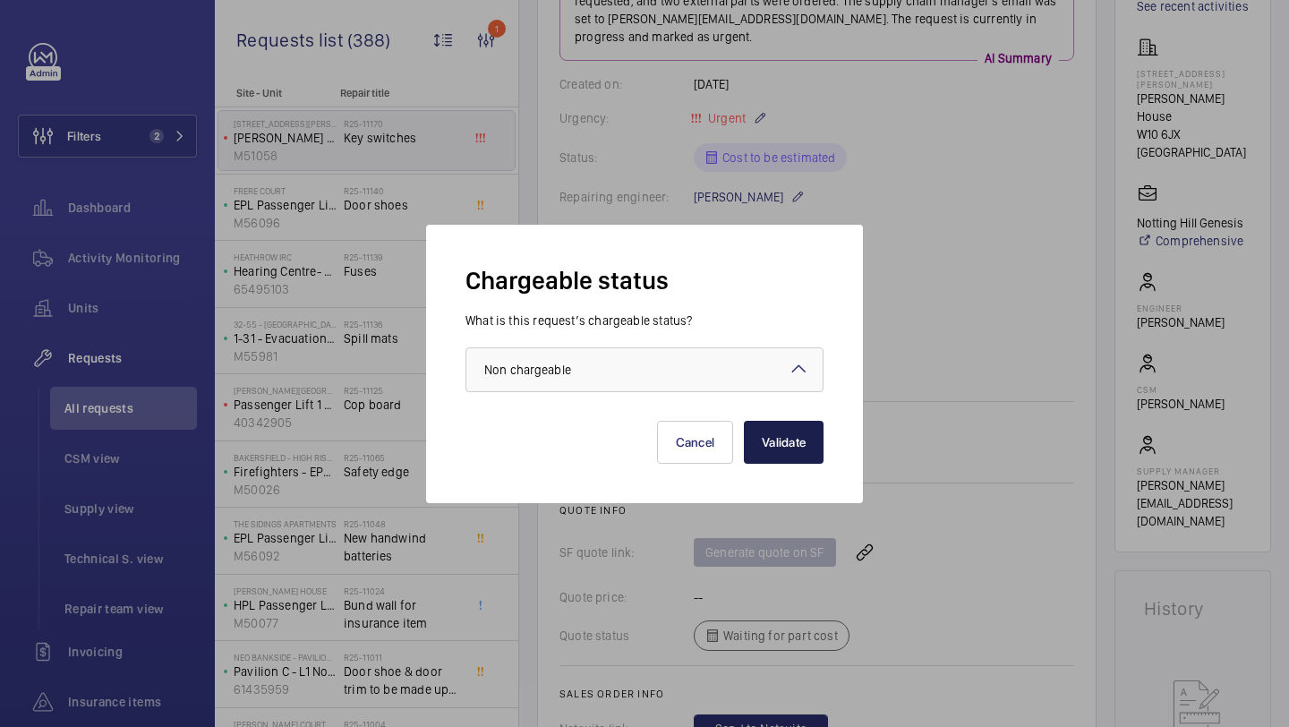
click at [804, 431] on button "Validate" at bounding box center [784, 442] width 80 height 43
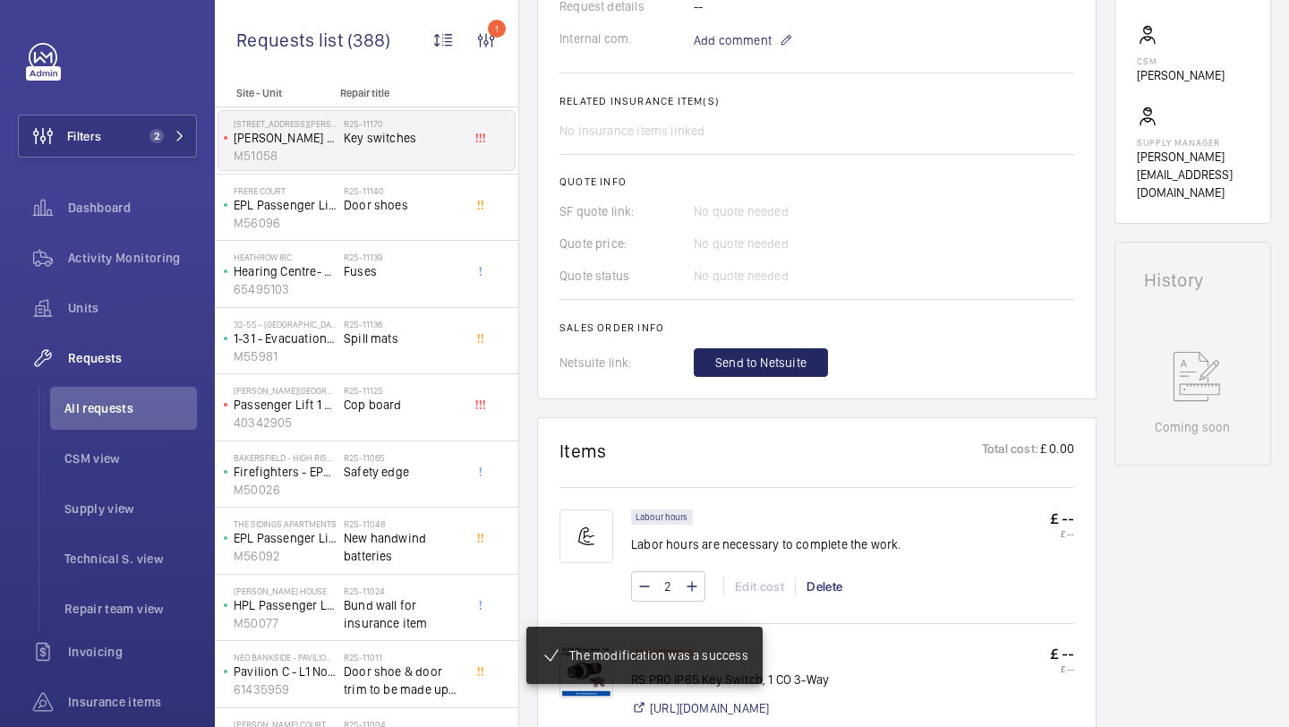
scroll to position [617, 0]
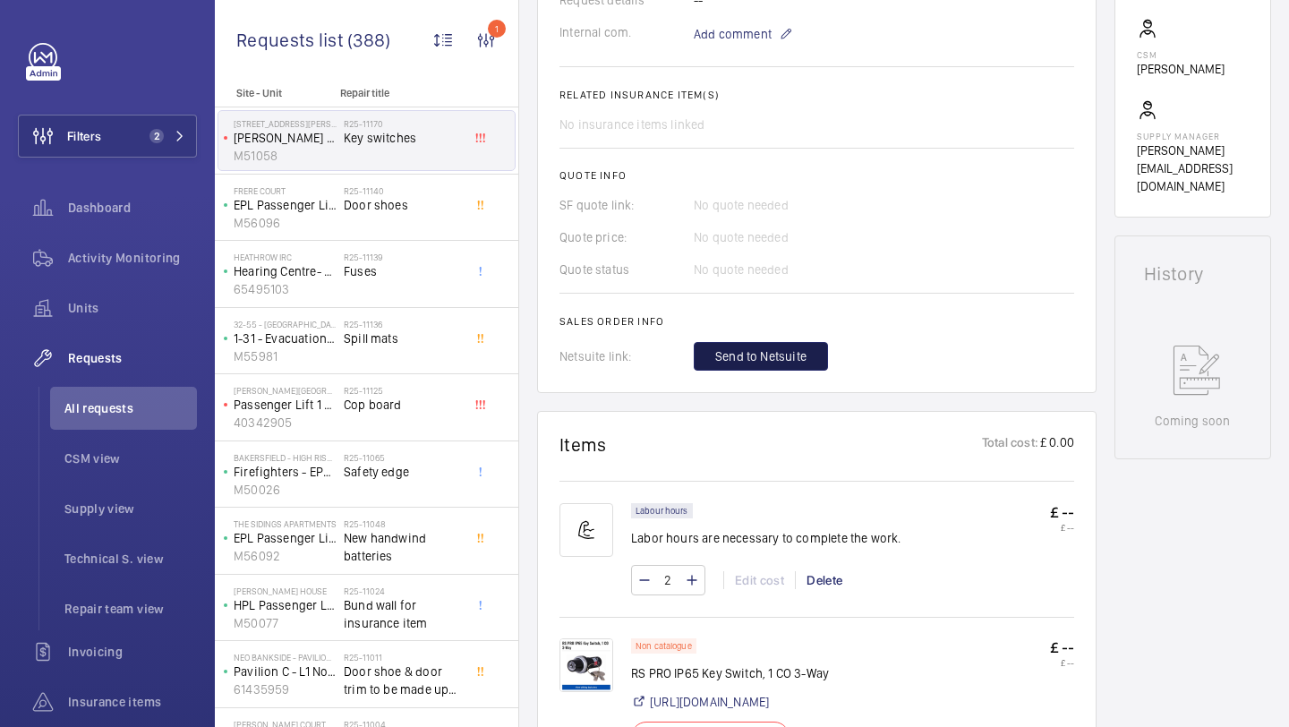
click at [761, 353] on span "Send to Netsuite" at bounding box center [760, 356] width 91 height 18
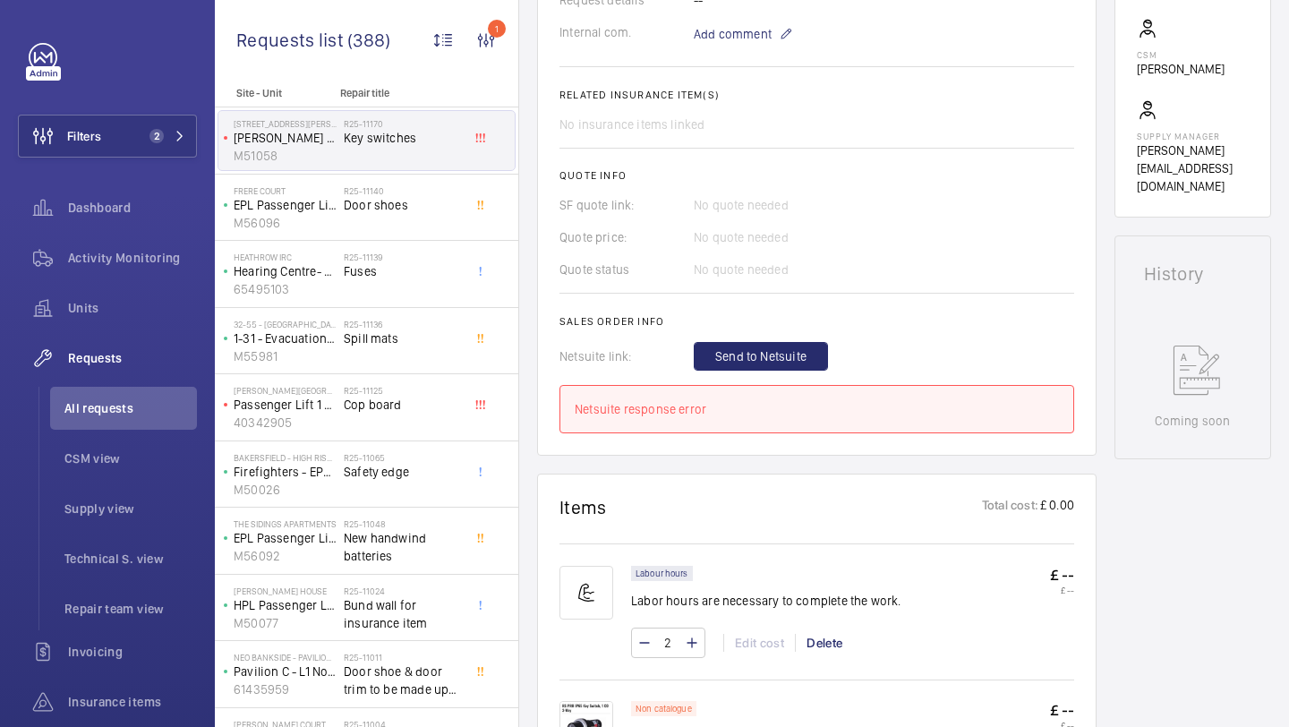
click at [767, 328] on h2 "Sales order info" at bounding box center [816, 321] width 515 height 13
click at [761, 347] on button "Send to Netsuite" at bounding box center [761, 356] width 134 height 29
click at [754, 359] on span "Send to Netsuite" at bounding box center [760, 356] width 91 height 18
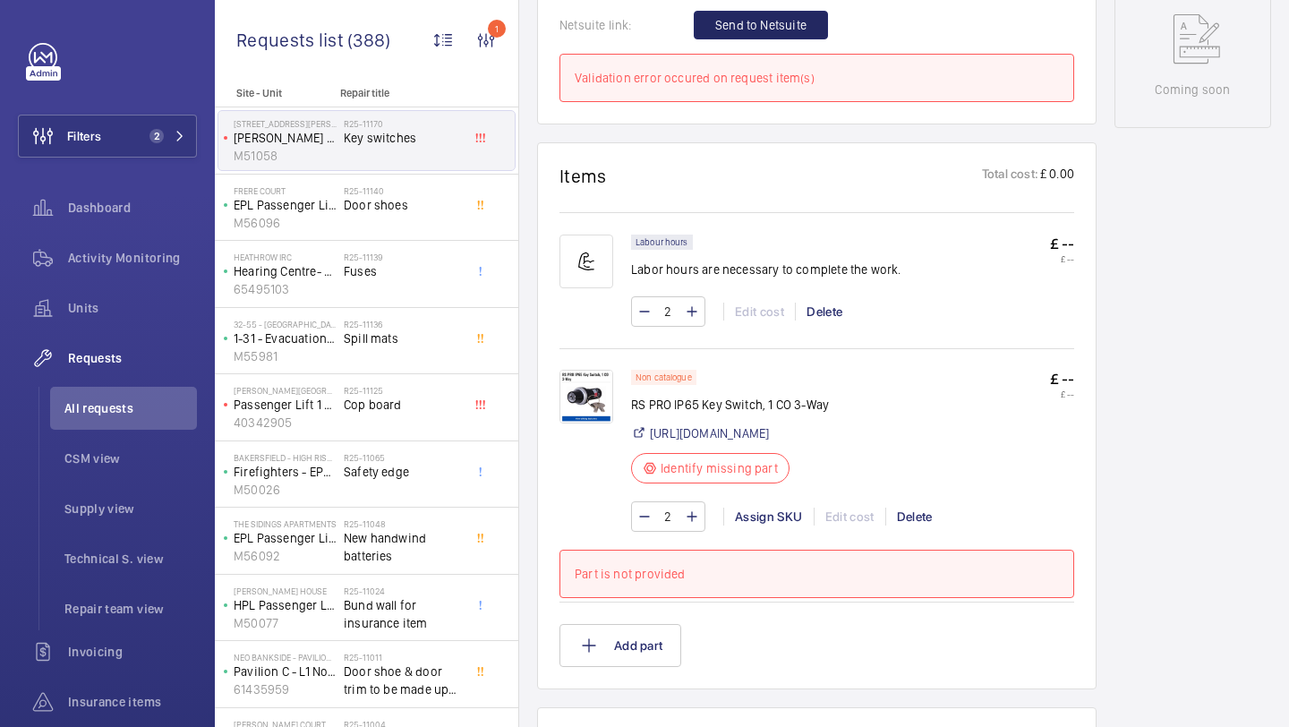
scroll to position [969, 0]
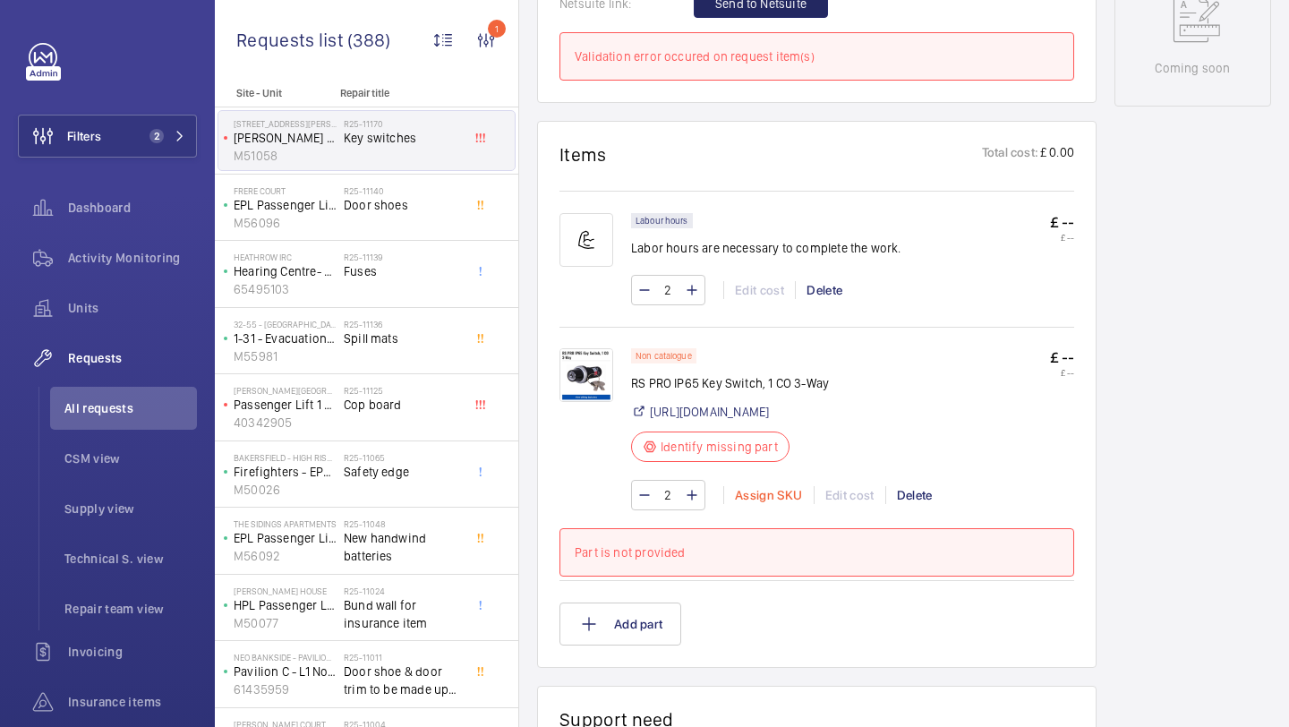
click at [778, 492] on div "Assign SKU" at bounding box center [768, 495] width 90 height 18
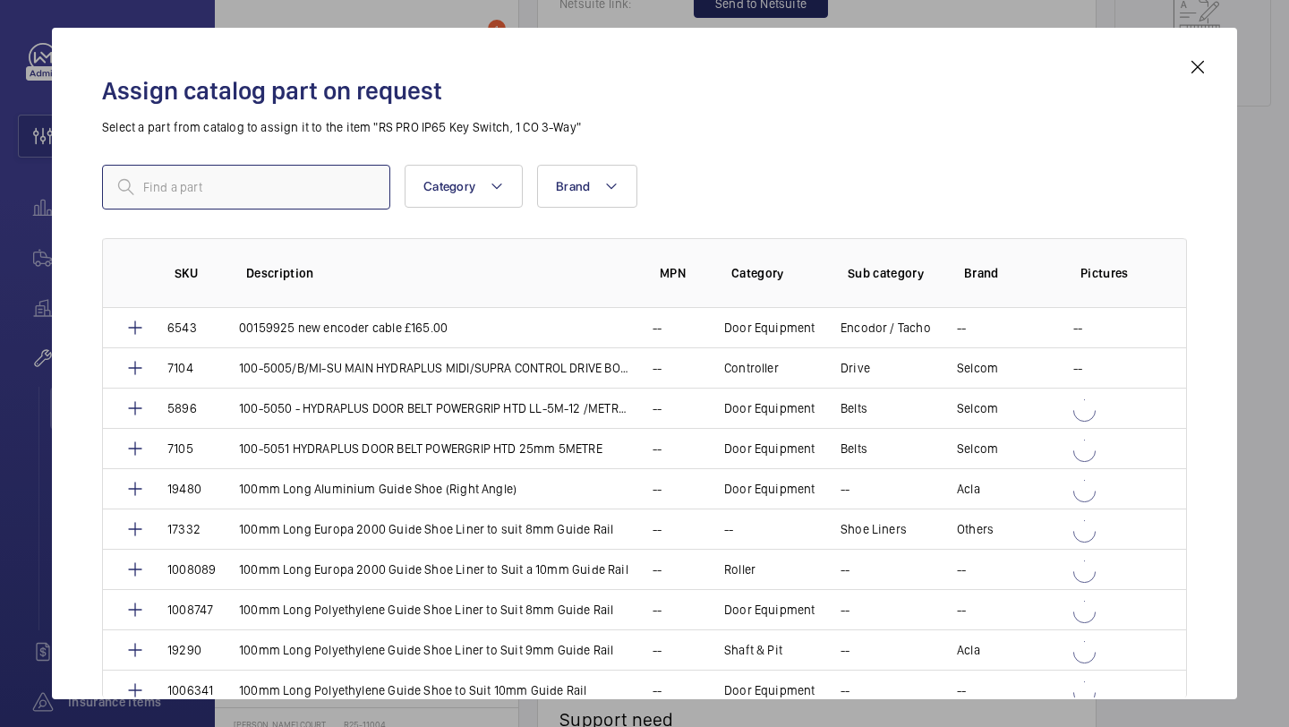
click at [337, 166] on input "text" at bounding box center [246, 187] width 288 height 45
paste input "RS PRO IP65 Key Switch, 1 CO 3-Way RS Stock No.: 145-0629"
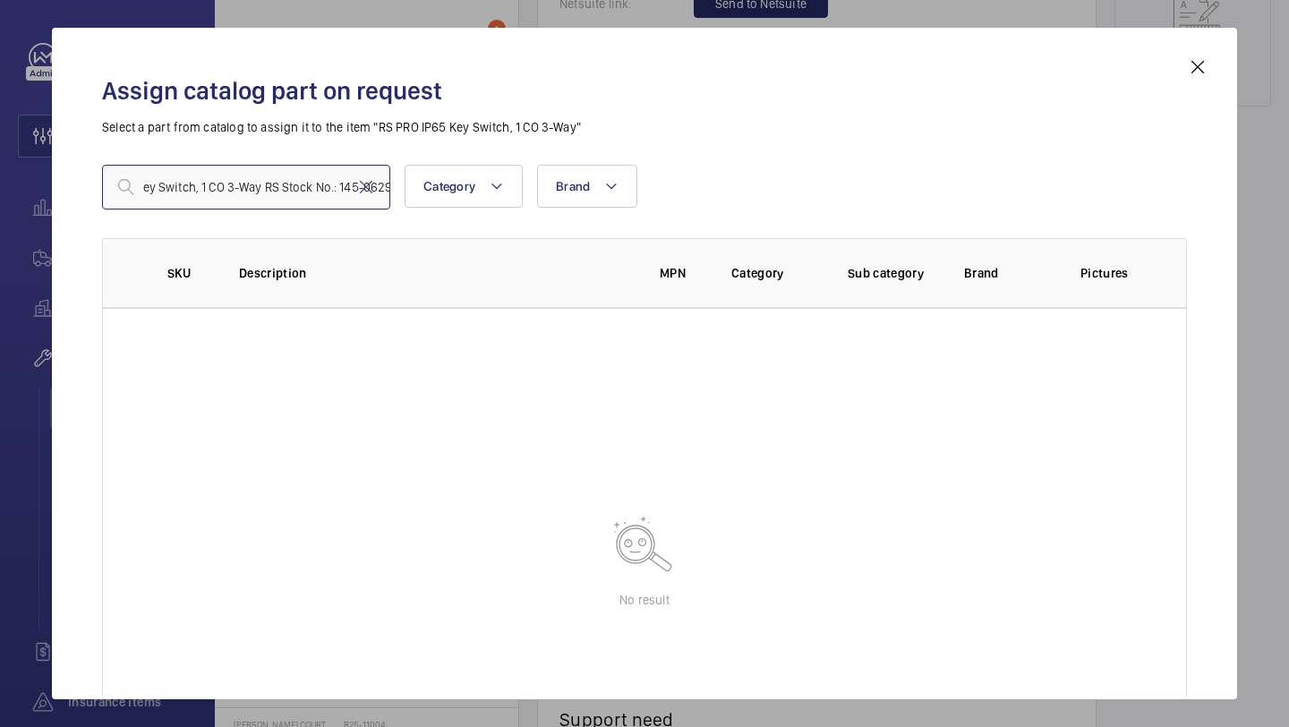
type input "RS PRO IP65 Key Switch, 1 CO 3-Way RS Stock No.: 145-0629"
click at [1202, 72] on mat-icon at bounding box center [1197, 66] width 21 height 21
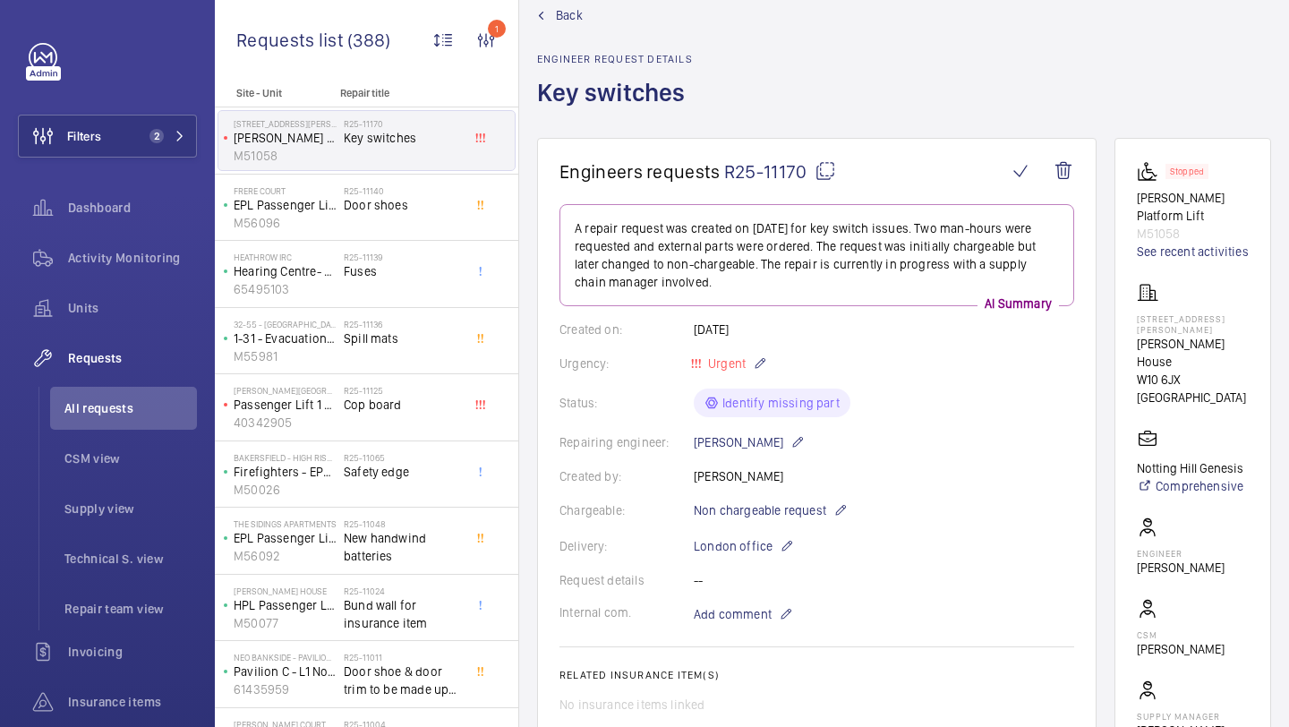
scroll to position [624, 0]
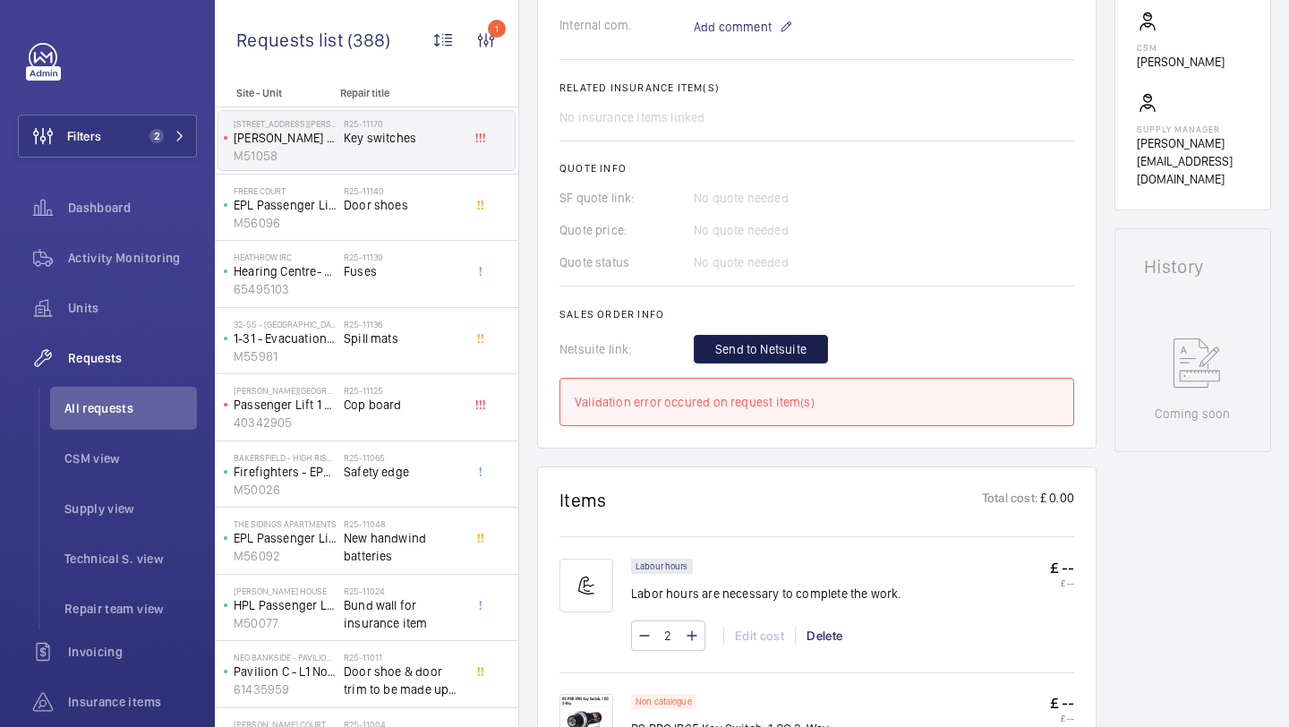
click at [802, 352] on span "Send to Netsuite" at bounding box center [760, 349] width 91 height 18
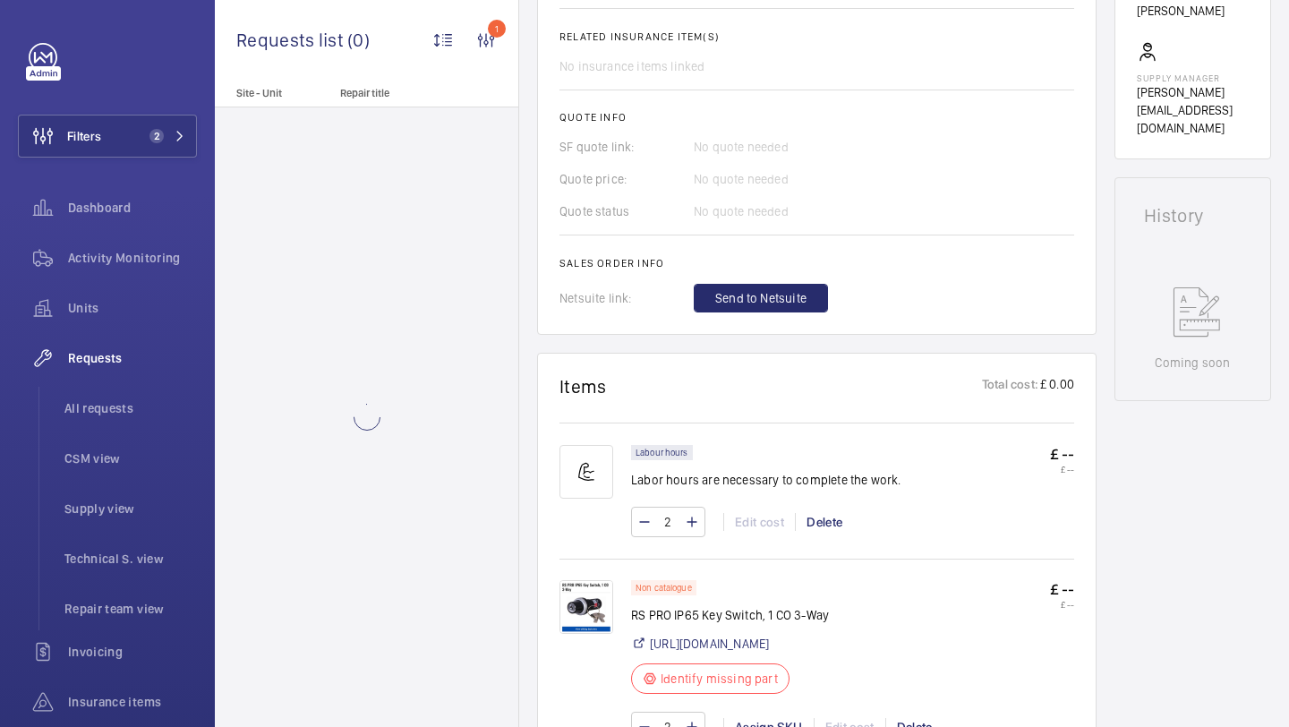
scroll to position [698, 0]
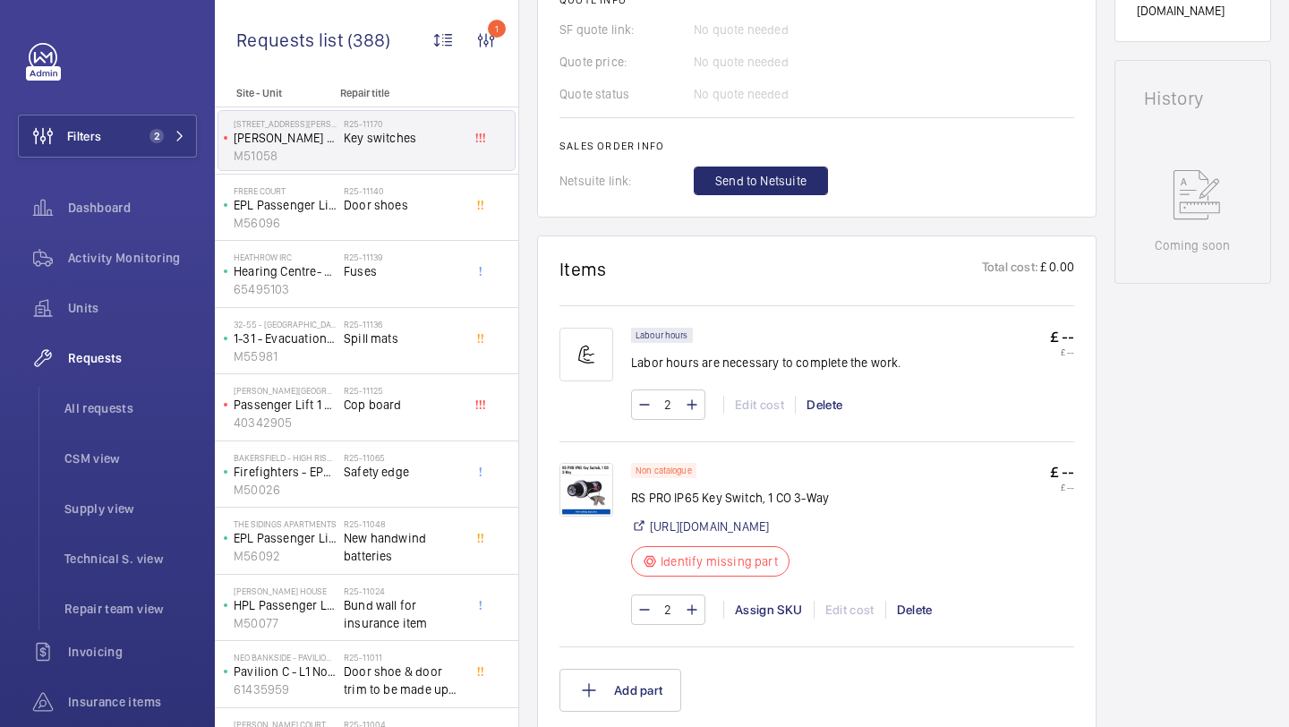
scroll to position [823, 0]
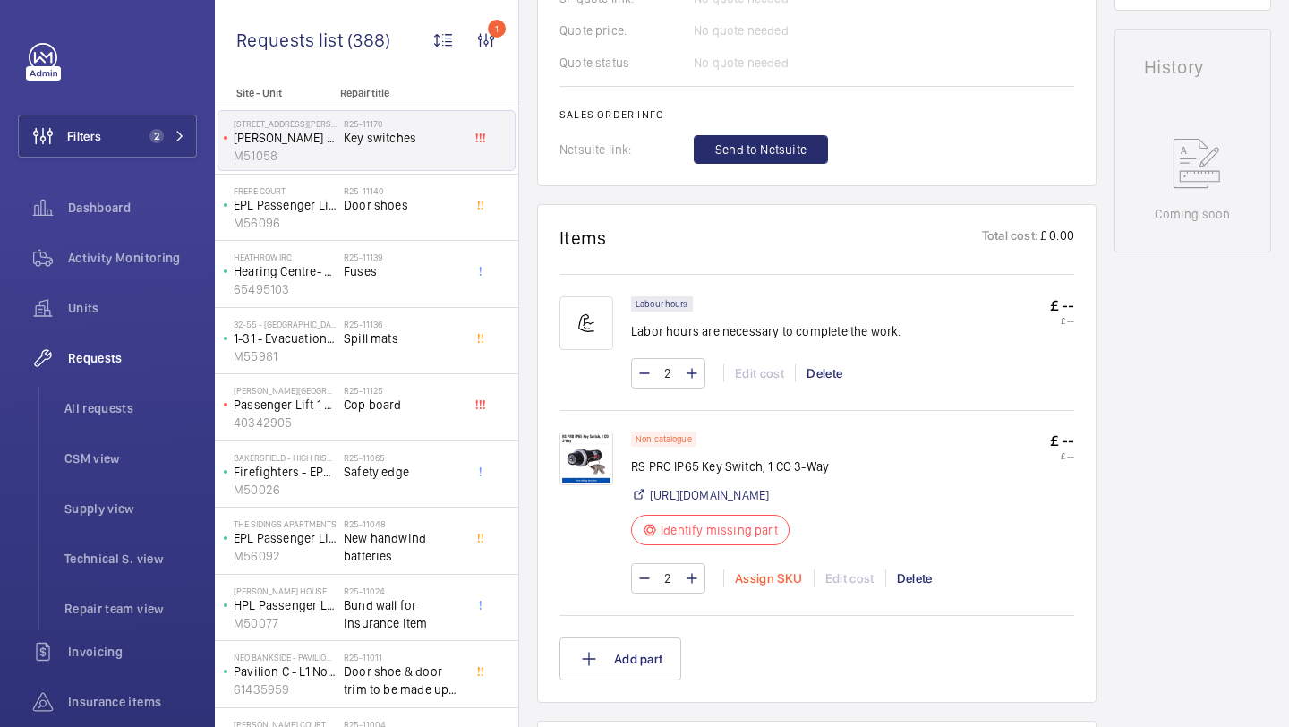
click at [762, 587] on div "Assign SKU" at bounding box center [768, 578] width 90 height 18
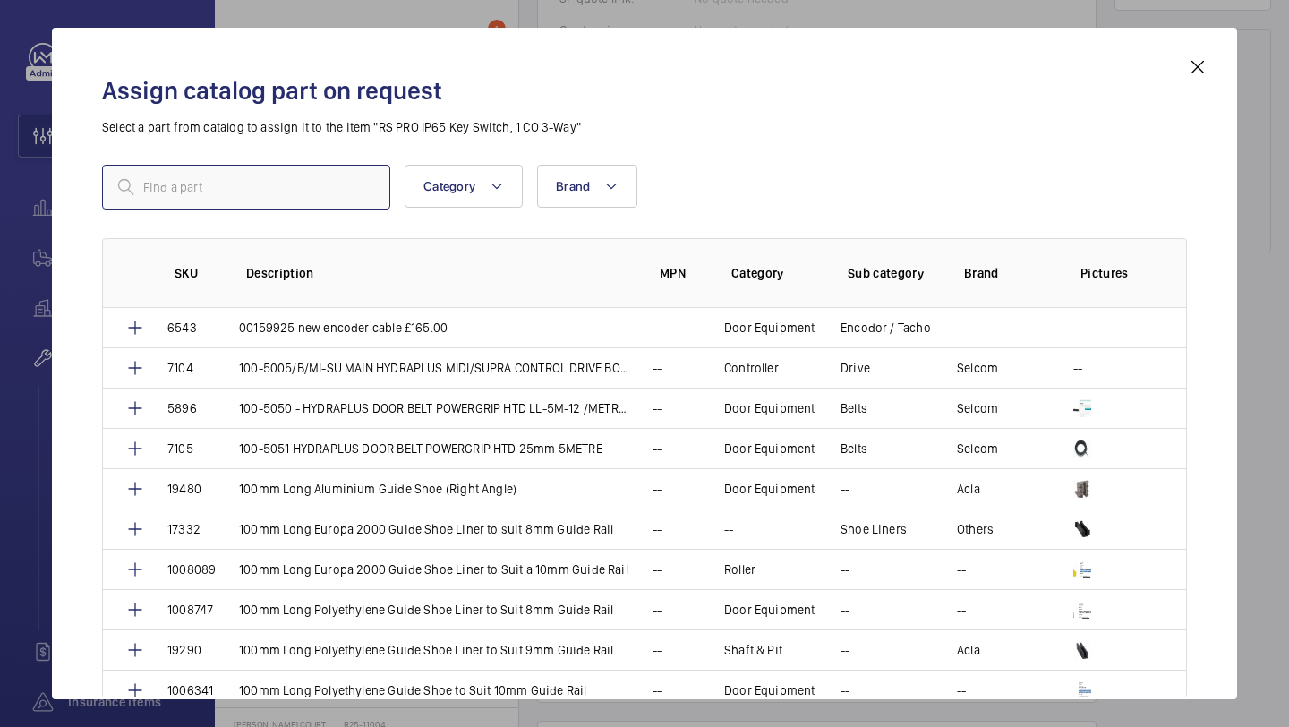
click at [330, 187] on input "text" at bounding box center [246, 187] width 288 height 45
paste input "RS PRO IP65 Key Switch, 1 CO 3-Way"
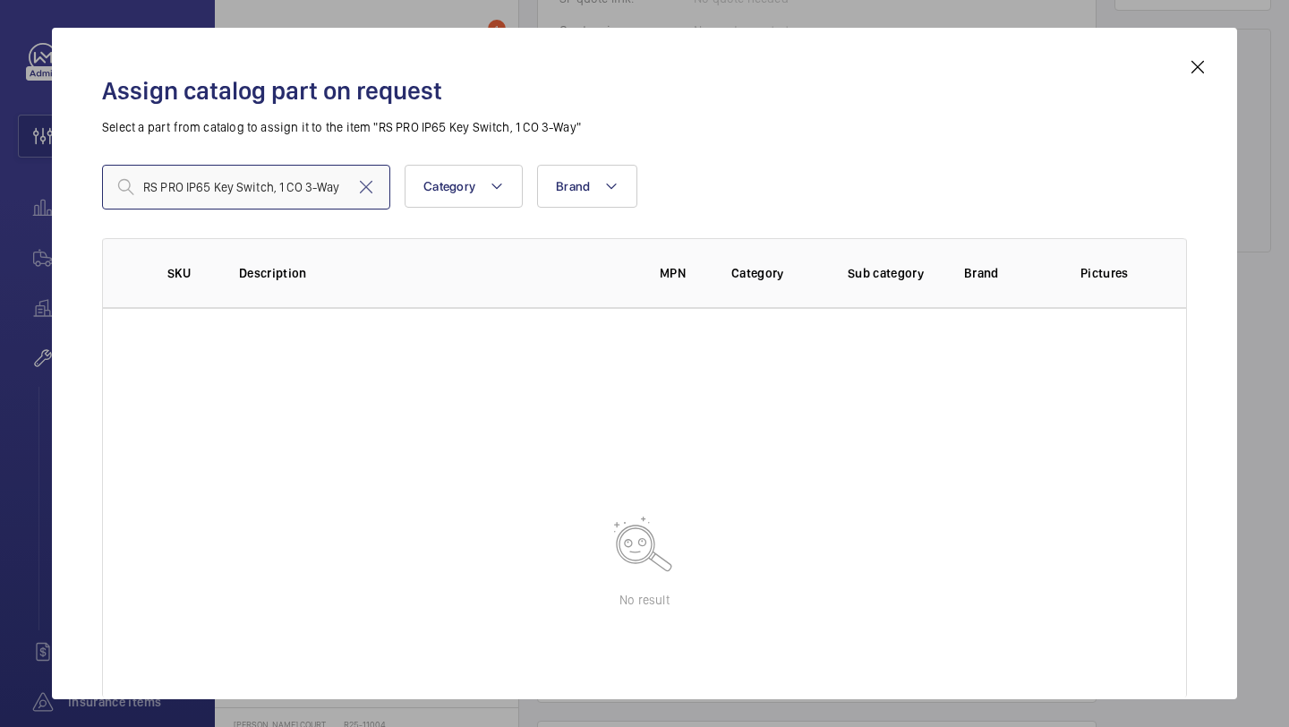
type input "RS PRO IP65 Key Switch, 1 CO 3-Way"
click at [370, 184] on mat-icon at bounding box center [365, 186] width 21 height 21
paste input "RS PRO IP65 Key Switch, 1 CO 3-Way"
type input "RS PRO IP65 Key Switch, 1 CO 3-Way"
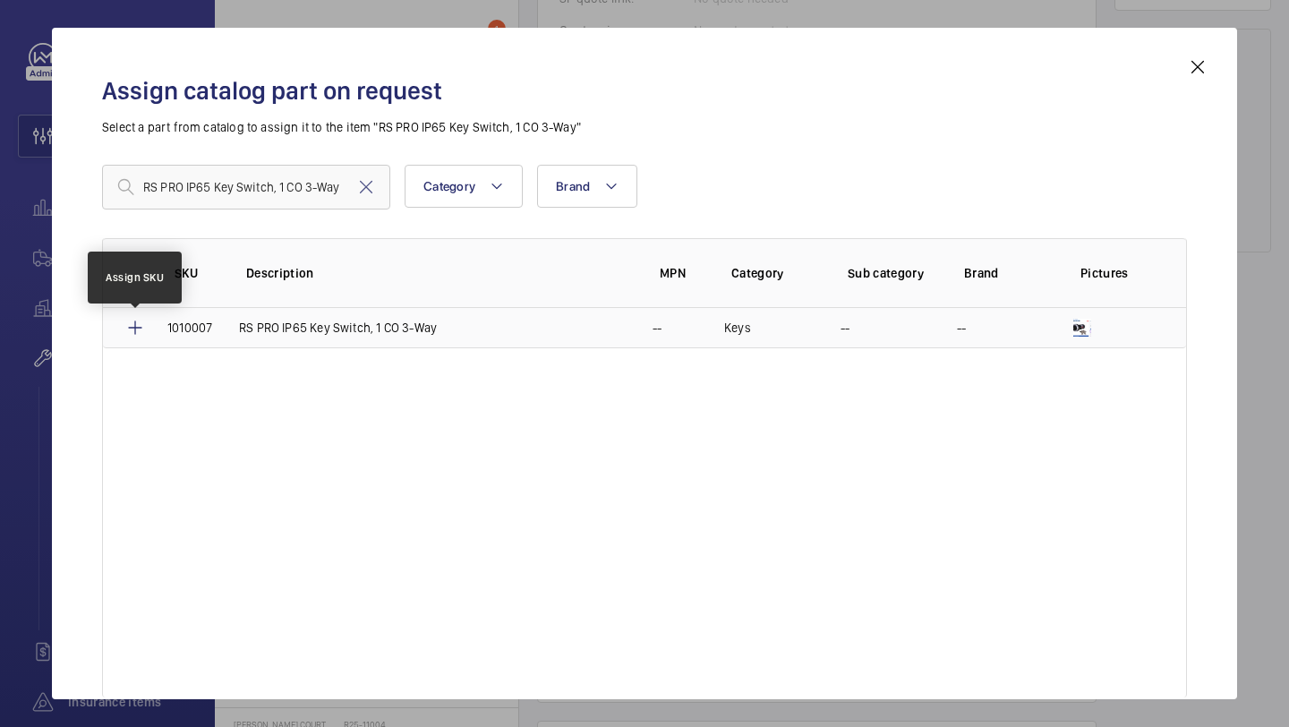
click at [140, 321] on mat-icon at bounding box center [134, 327] width 21 height 21
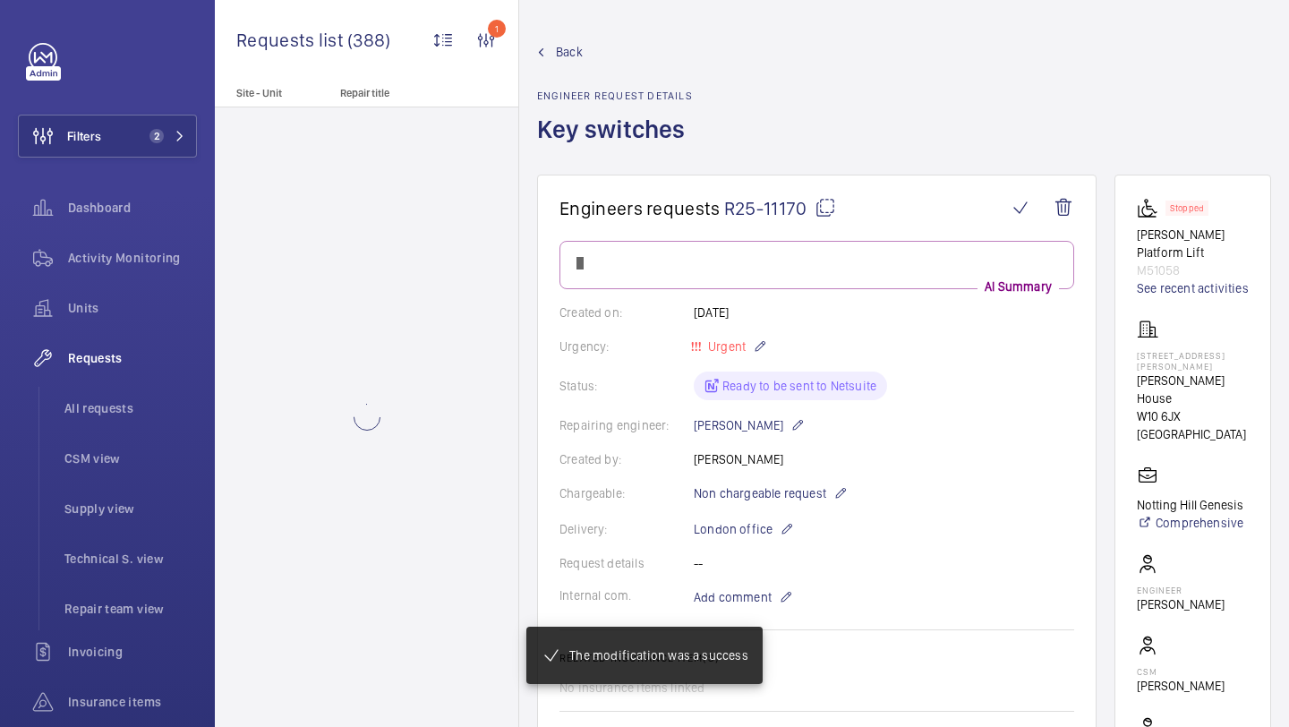
scroll to position [823, 0]
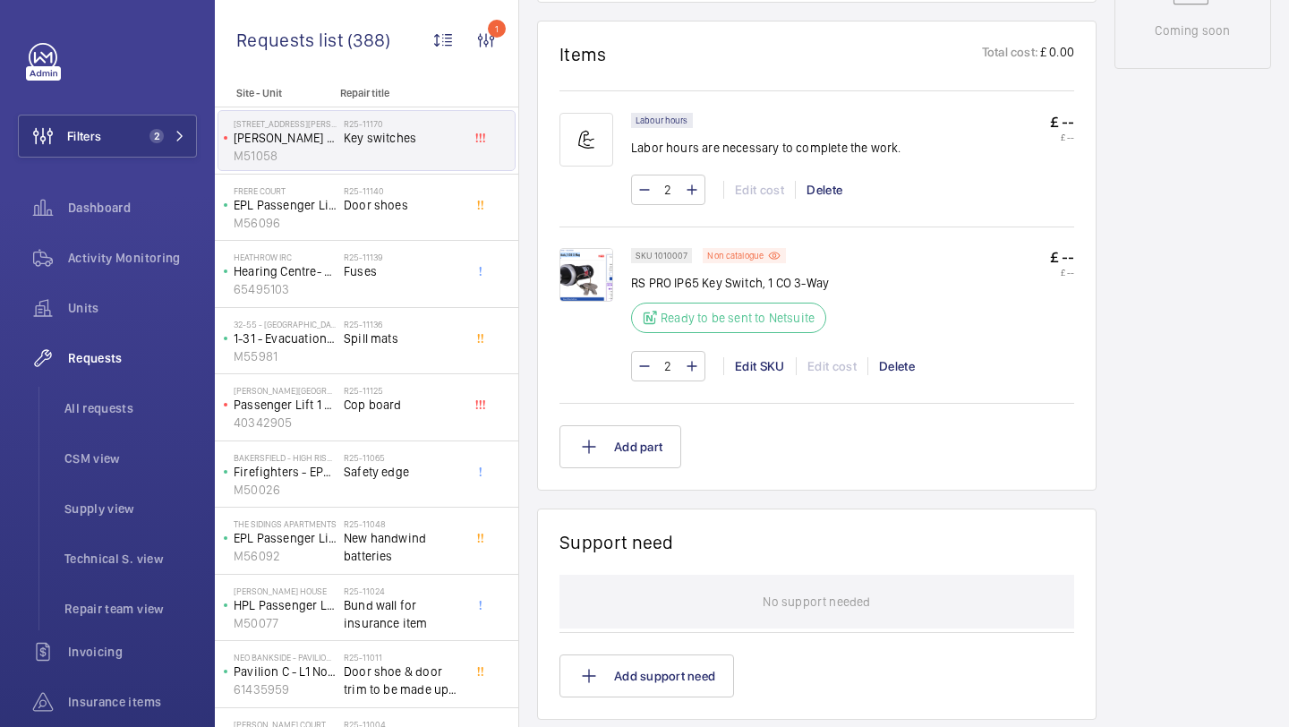
scroll to position [1027, 0]
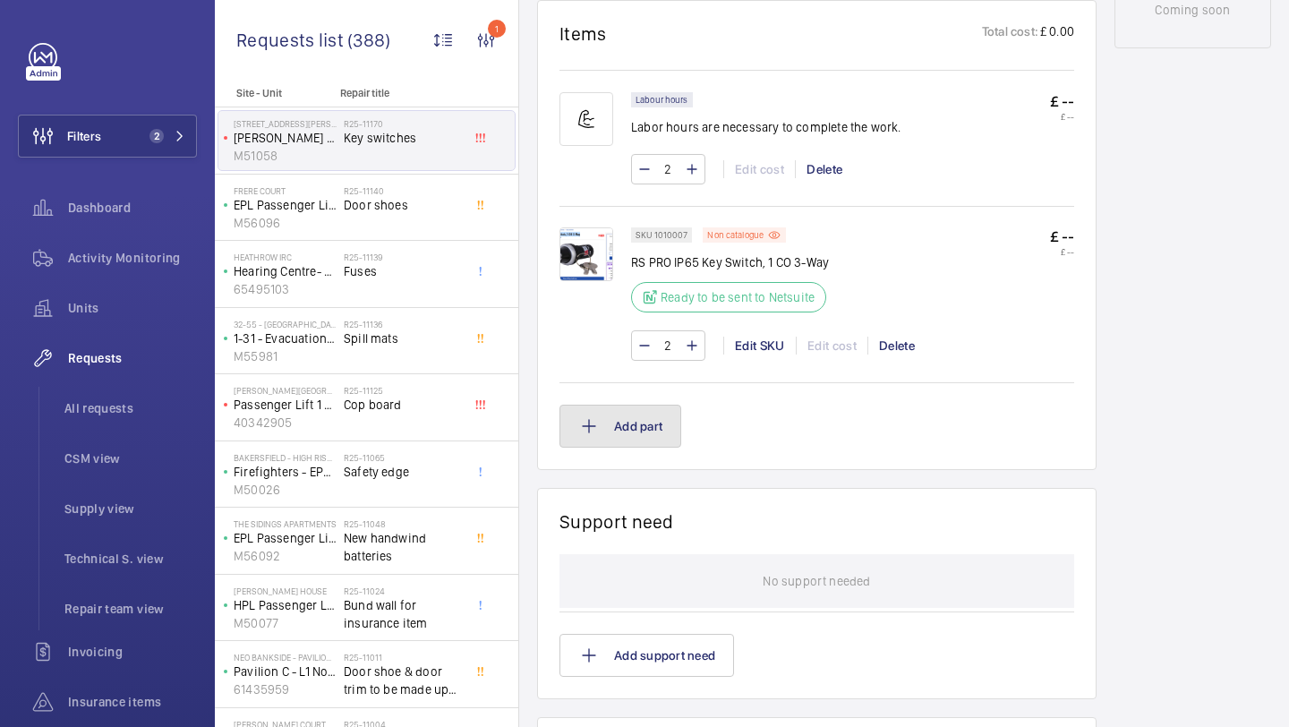
click at [627, 422] on button "Add part" at bounding box center [620, 425] width 122 height 43
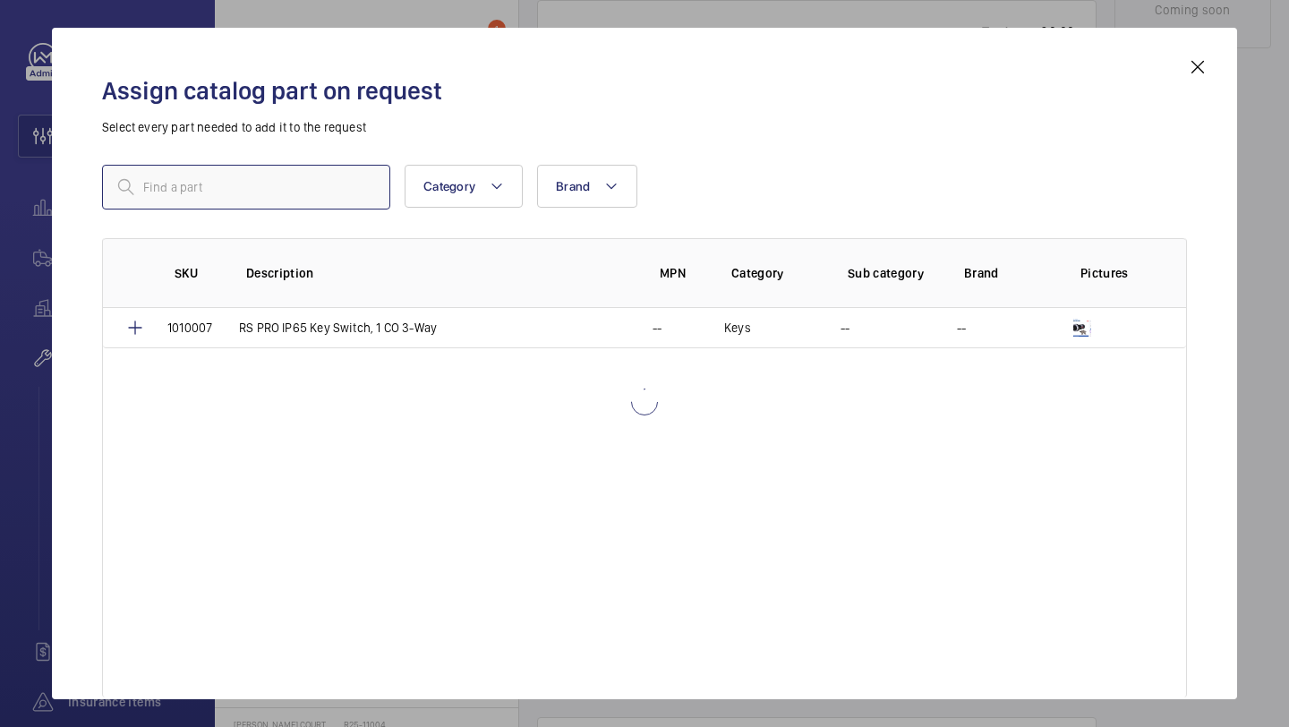
click at [309, 169] on input "text" at bounding box center [246, 187] width 288 height 45
paste input "RS PRO IP65 Key Switch, SPDT 2-Way"
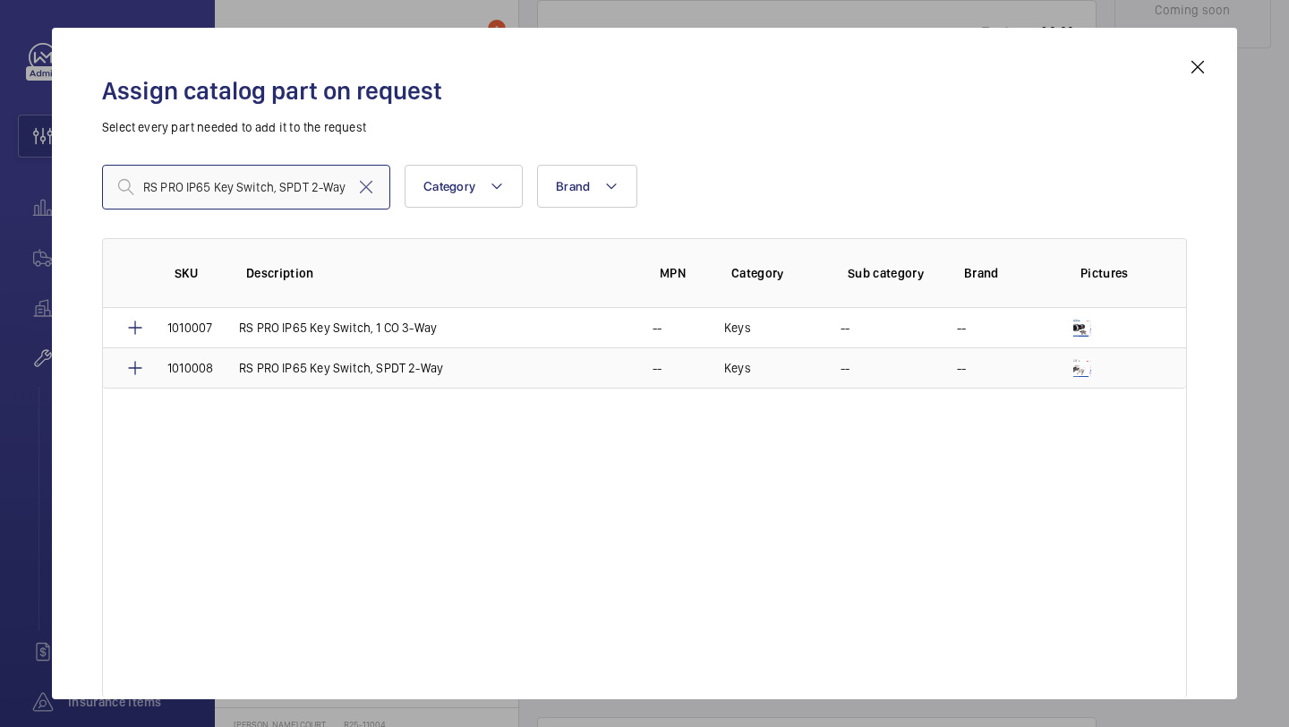
type input "RS PRO IP65 Key Switch, SPDT 2-Way"
click at [145, 362] on mat-icon at bounding box center [134, 367] width 21 height 21
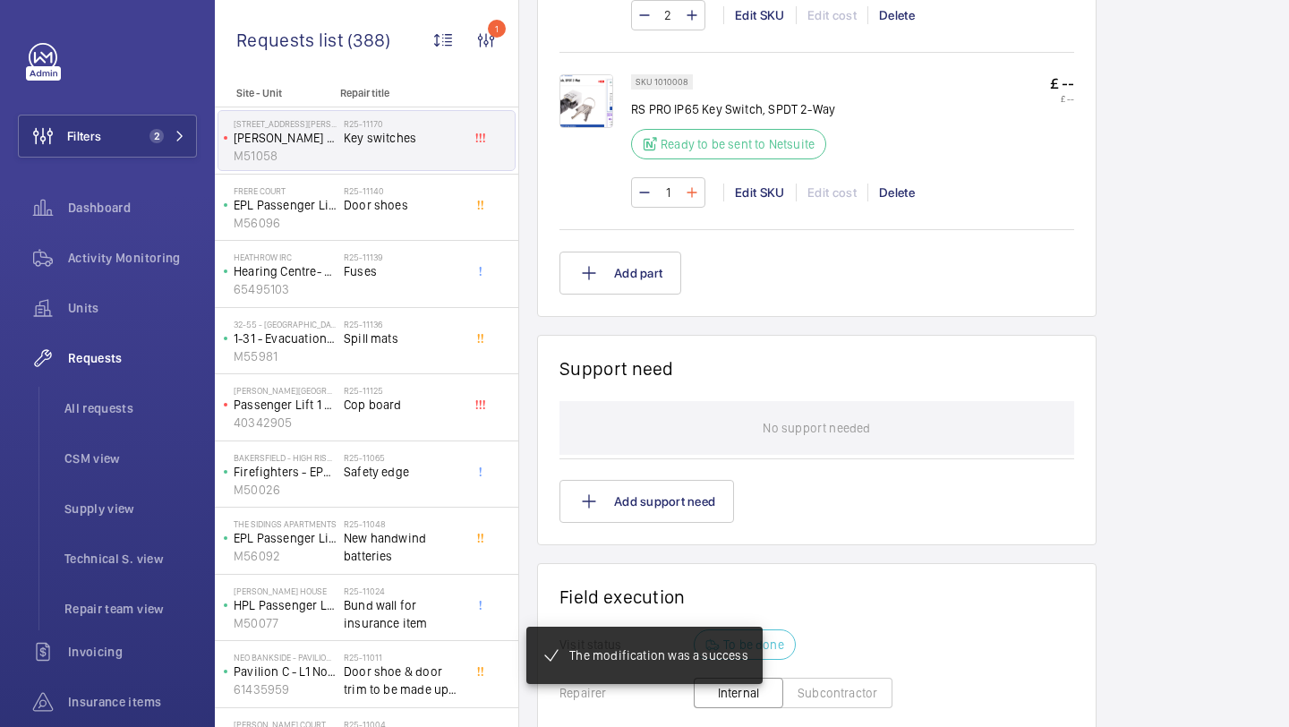
click at [689, 203] on mat-icon at bounding box center [692, 192] width 14 height 21
type input "2"
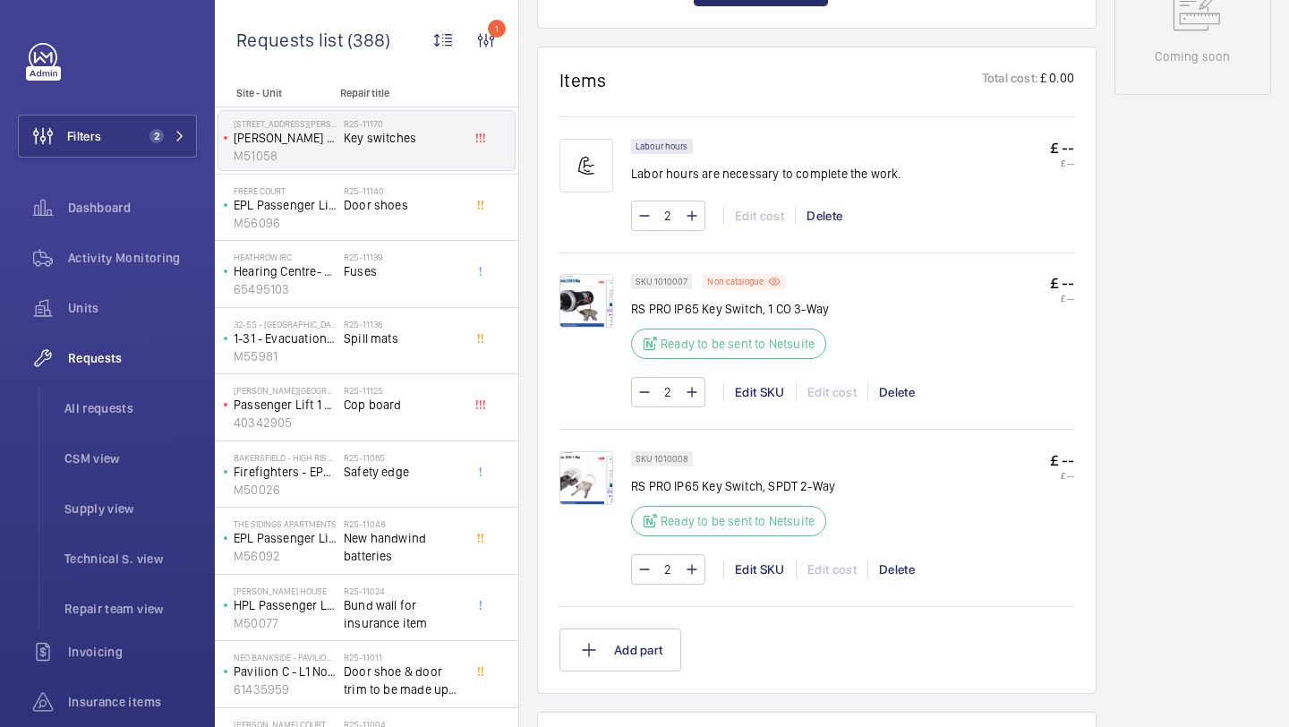
scroll to position [882, 0]
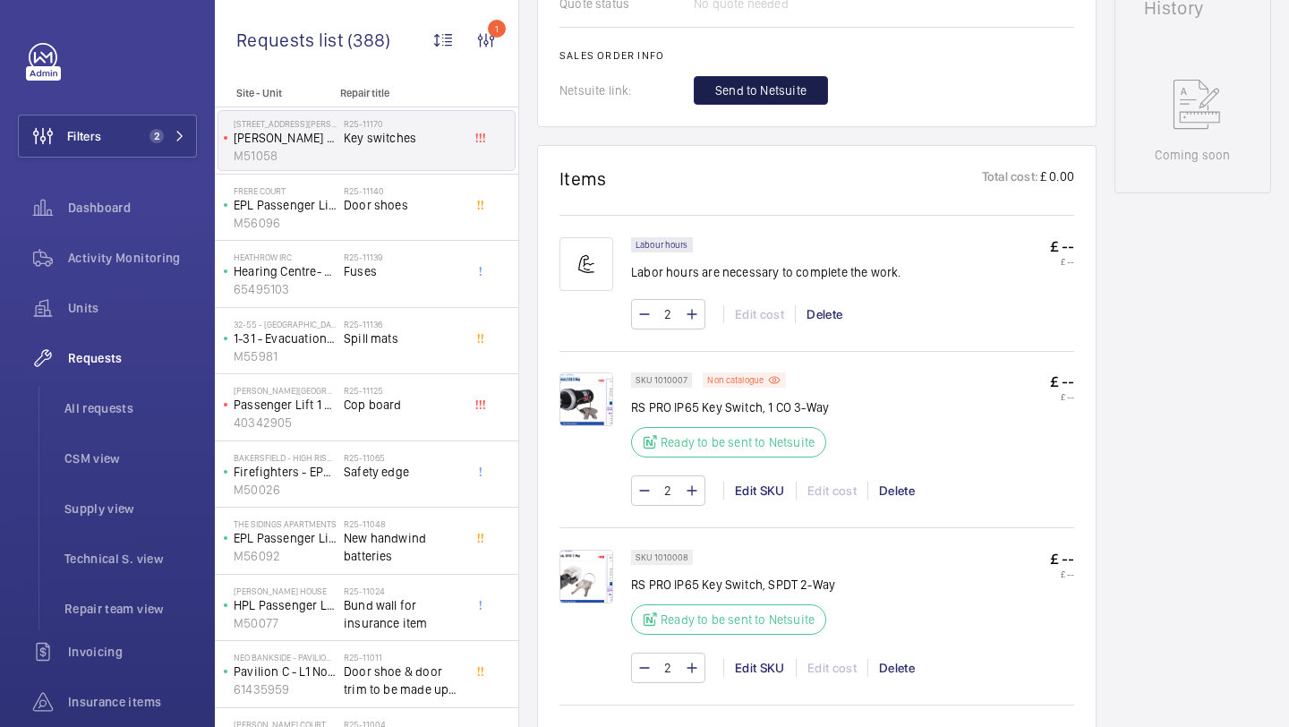
click at [780, 95] on span "Send to Netsuite" at bounding box center [760, 90] width 91 height 18
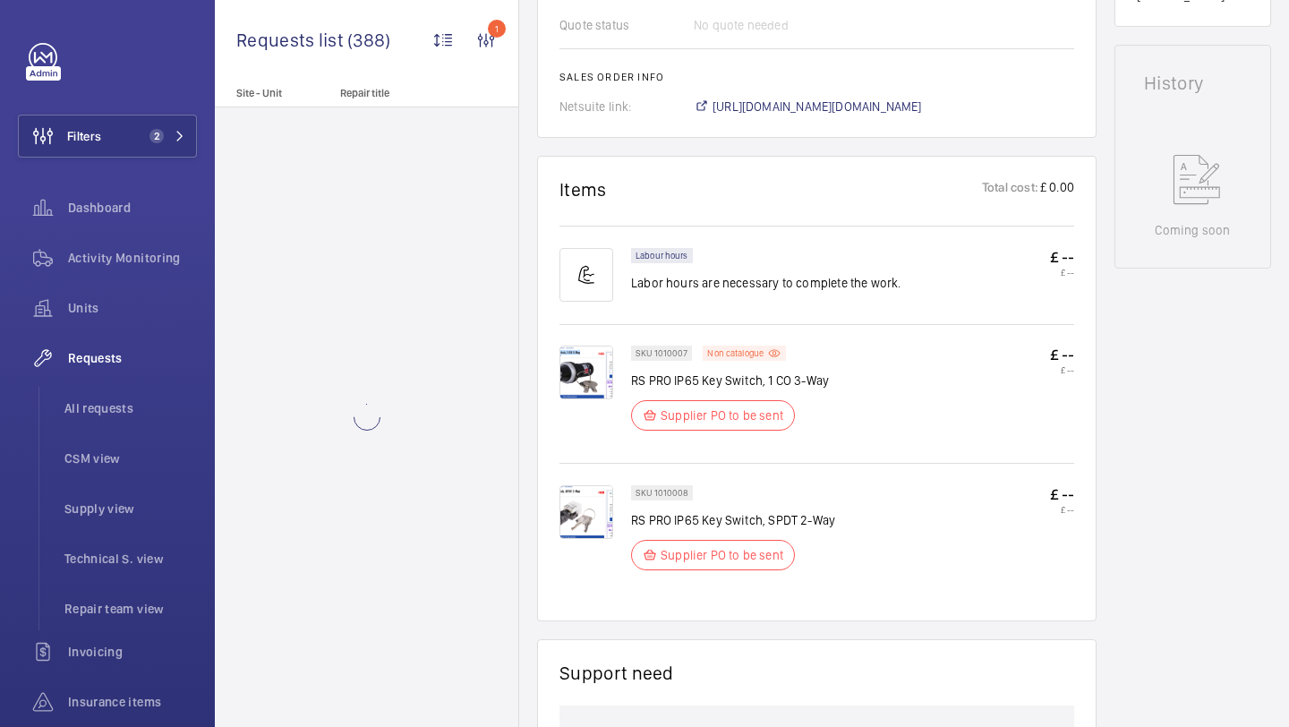
scroll to position [753, 0]
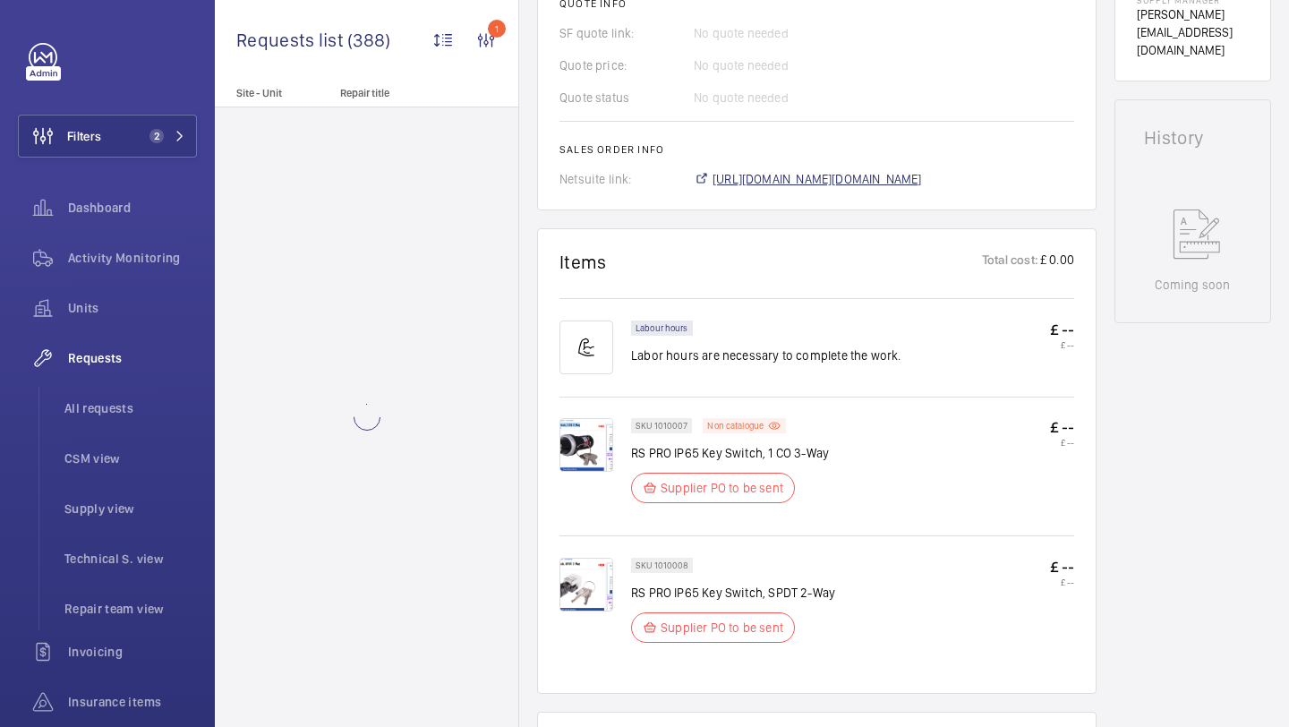
click at [839, 170] on span "https://6461500.app.netsuite.com/app/accounting/transactions/salesord.nl?id=292…" at bounding box center [816, 179] width 209 height 18
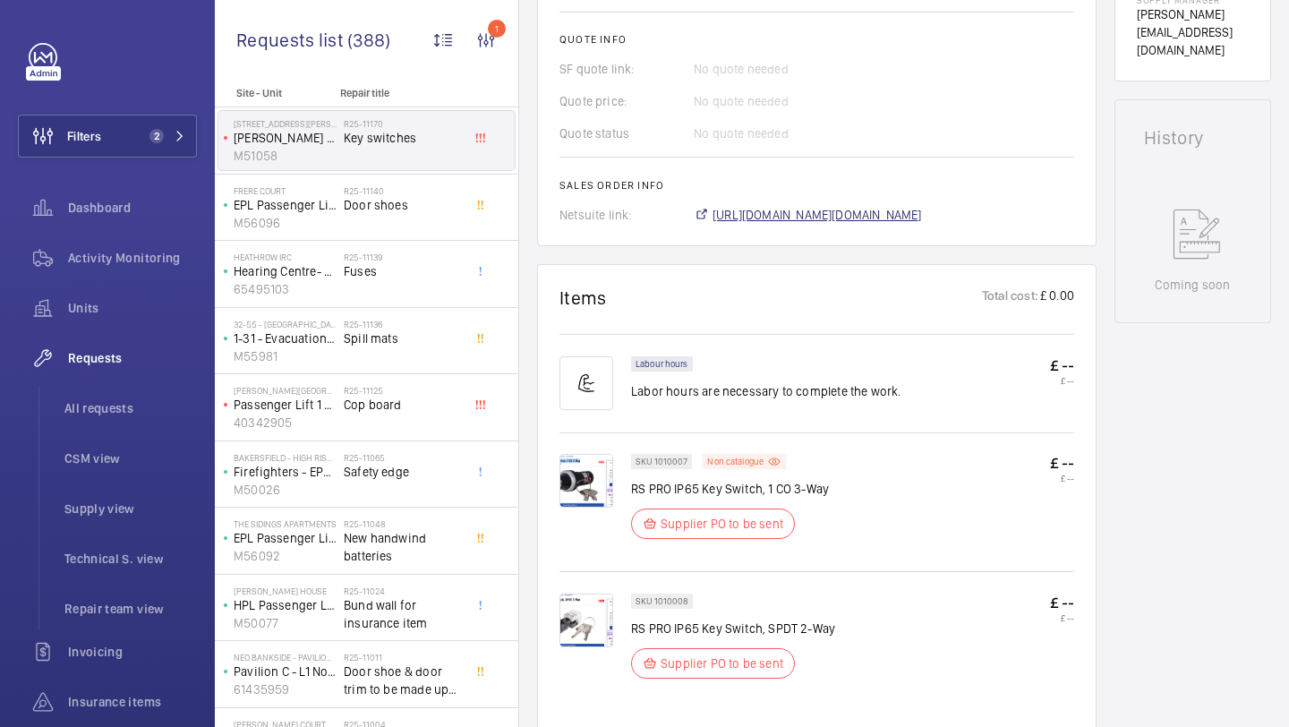
scroll to position [806, 0]
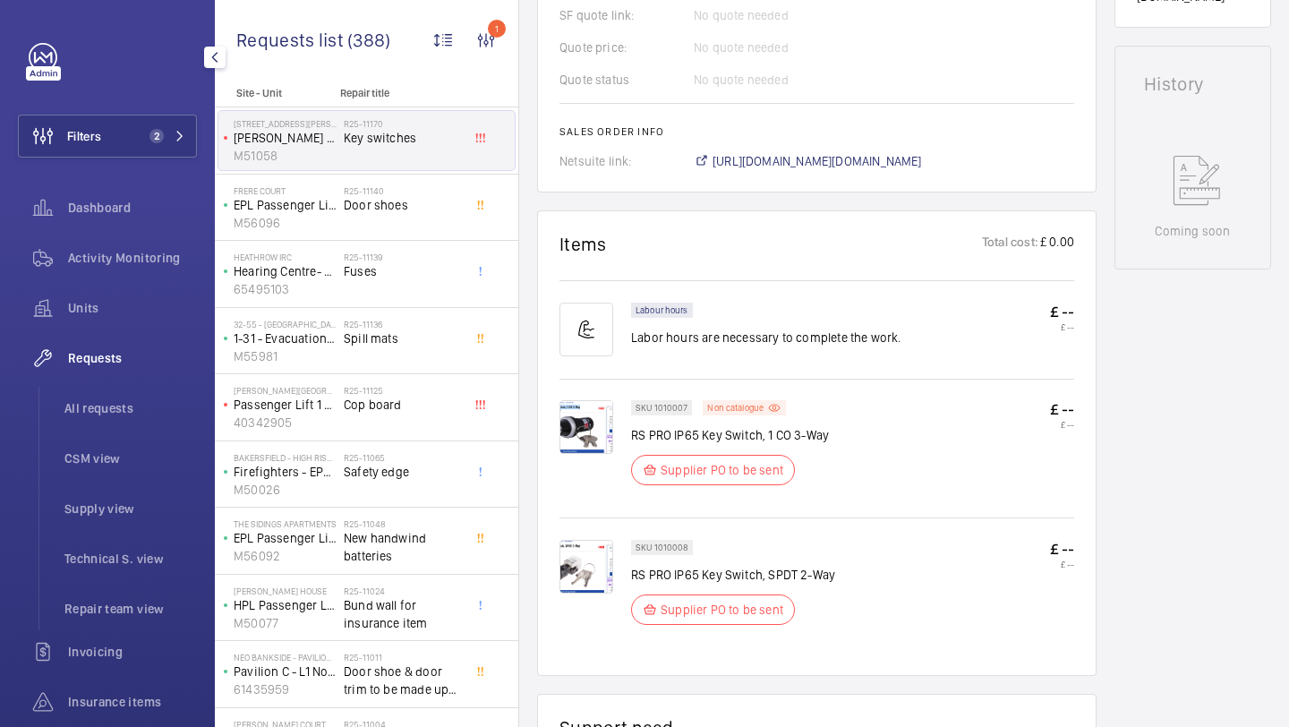
click at [77, 166] on div "Filters 2 Dashboard Activity Monitoring Units Requests All requests CSM view Su…" at bounding box center [107, 462] width 179 height 838
click at [89, 140] on span "Filters" at bounding box center [84, 136] width 34 height 18
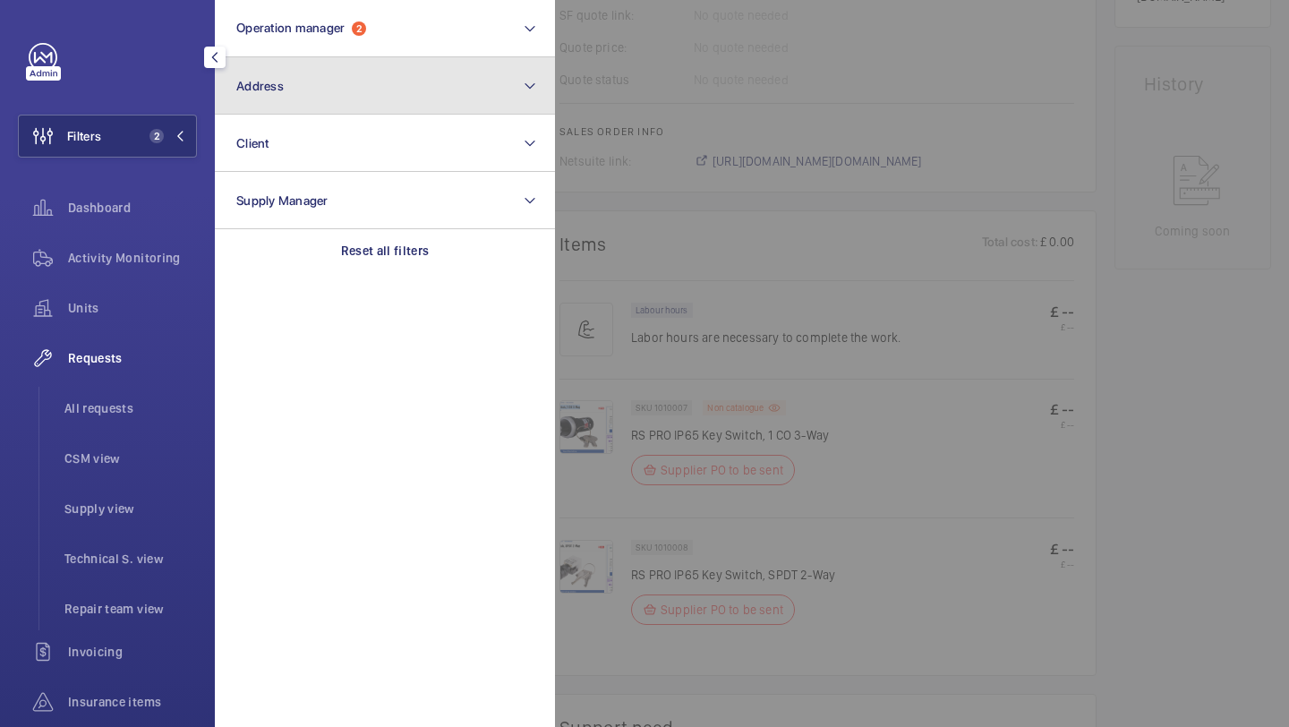
click at [279, 95] on button "Address" at bounding box center [385, 85] width 340 height 57
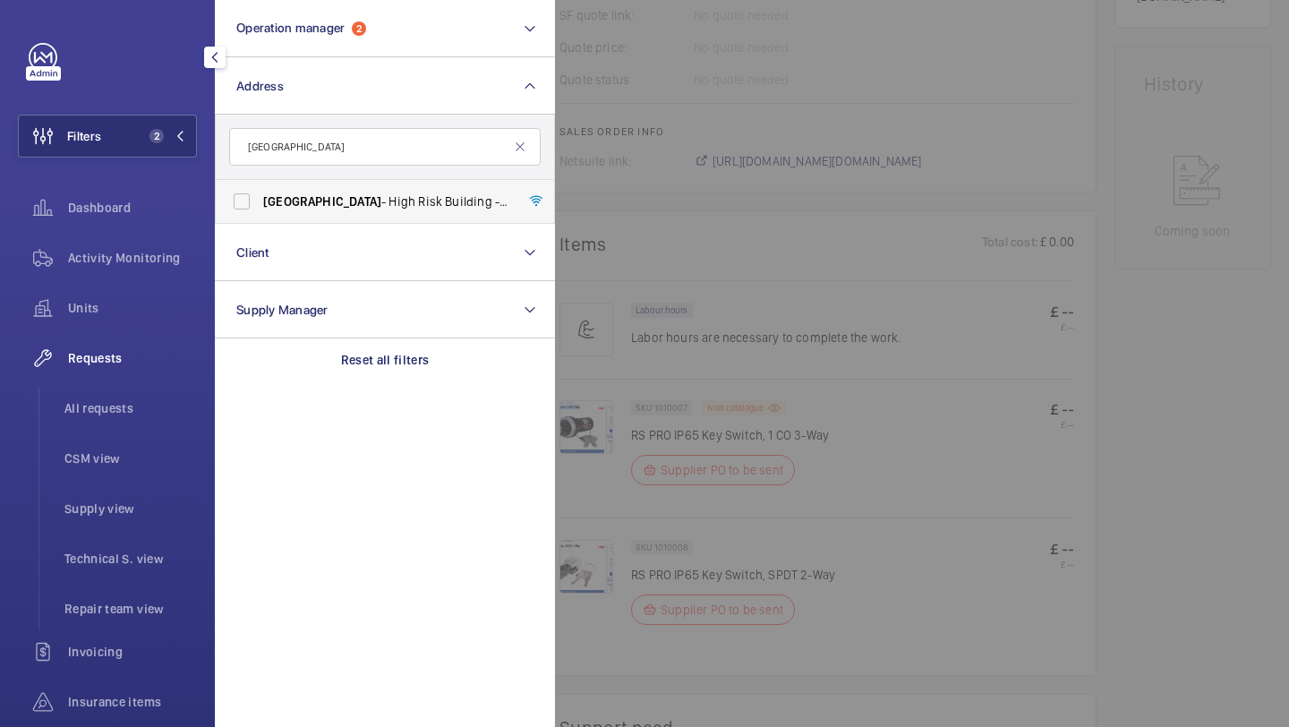
type input "bakersfield"
click at [360, 208] on span "Bakersfield - High Risk Building - Bakersfield , LONDON N7 0LT" at bounding box center [386, 201] width 246 height 18
click at [260, 208] on input "Bakersfield - High Risk Building - Bakersfield , LONDON N7 0LT" at bounding box center [242, 201] width 36 height 36
checkbox input "true"
click at [149, 416] on span "All requests" at bounding box center [130, 408] width 132 height 18
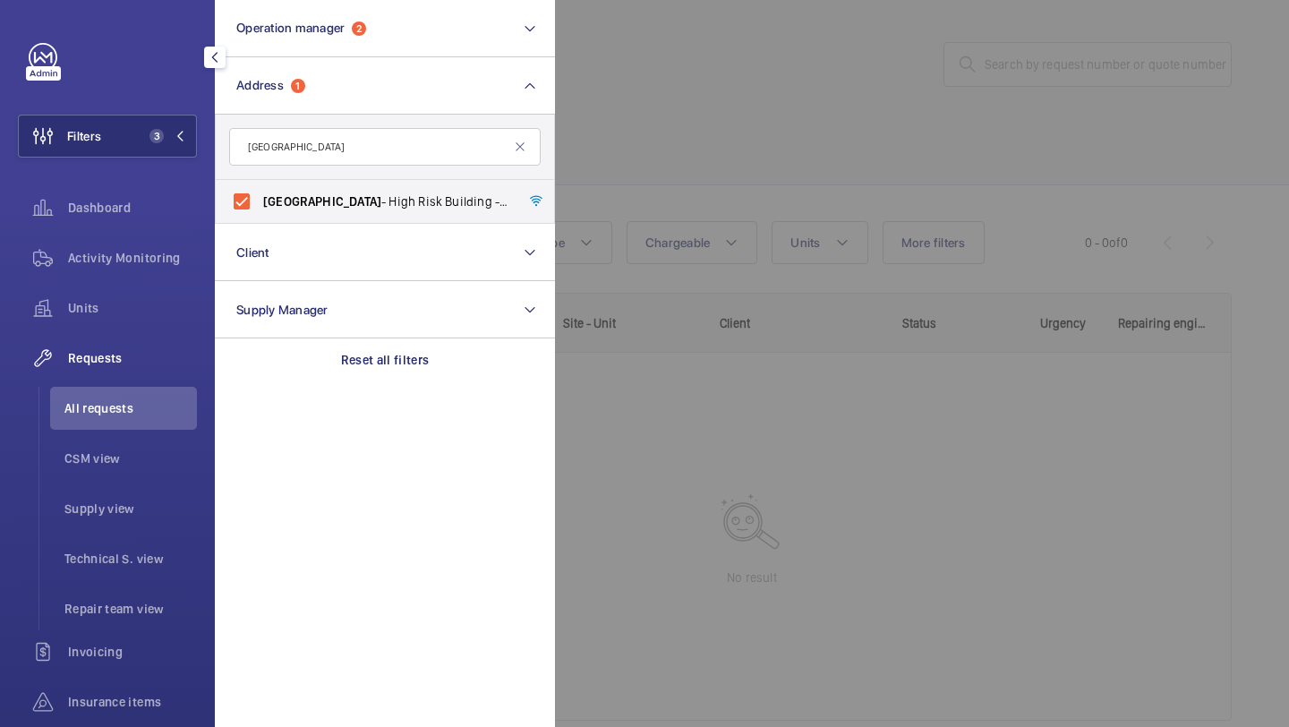
click at [704, 179] on div at bounding box center [1199, 363] width 1289 height 727
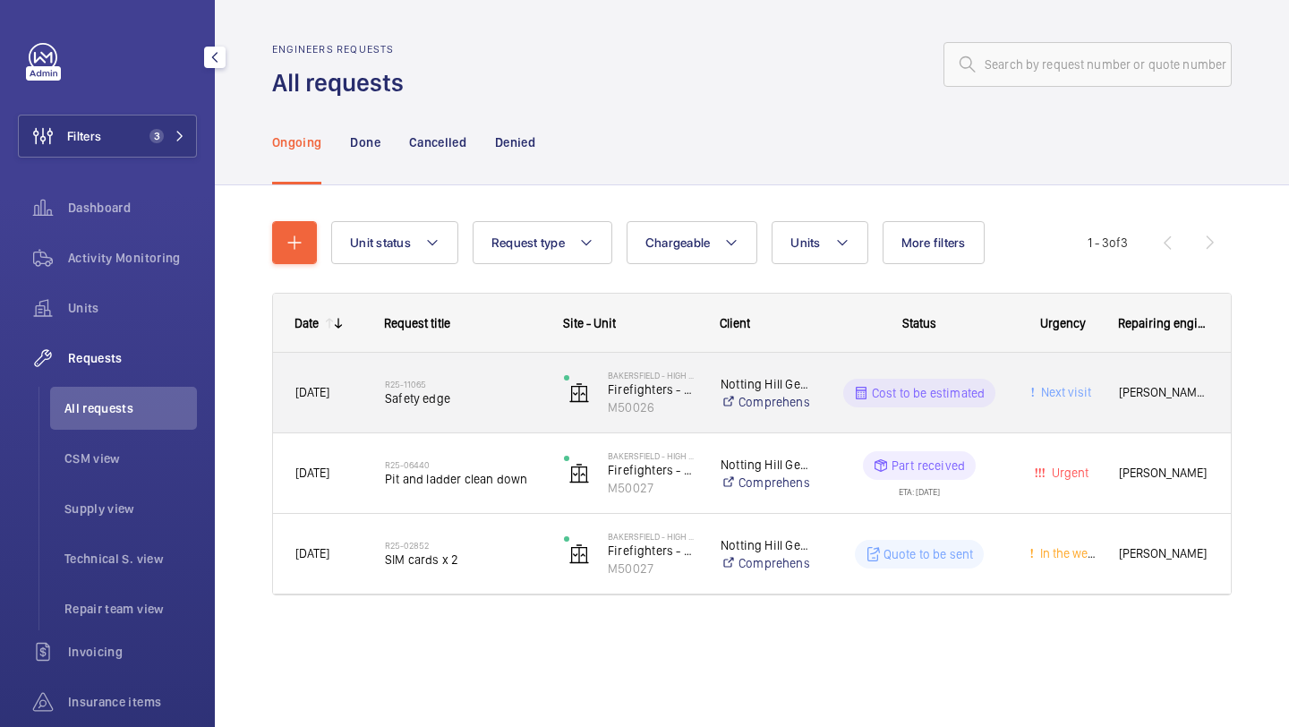
click at [495, 370] on div "R25-11065 Safety edge" at bounding box center [463, 393] width 156 height 52
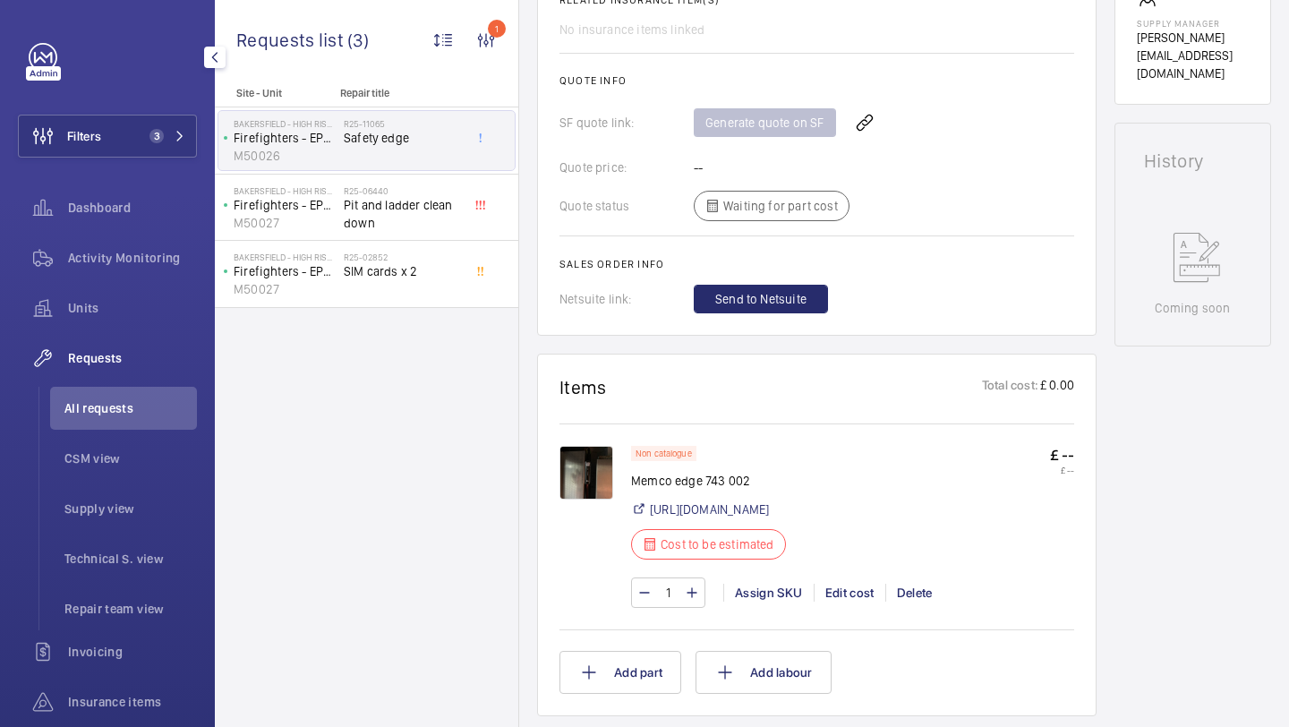
scroll to position [781, 0]
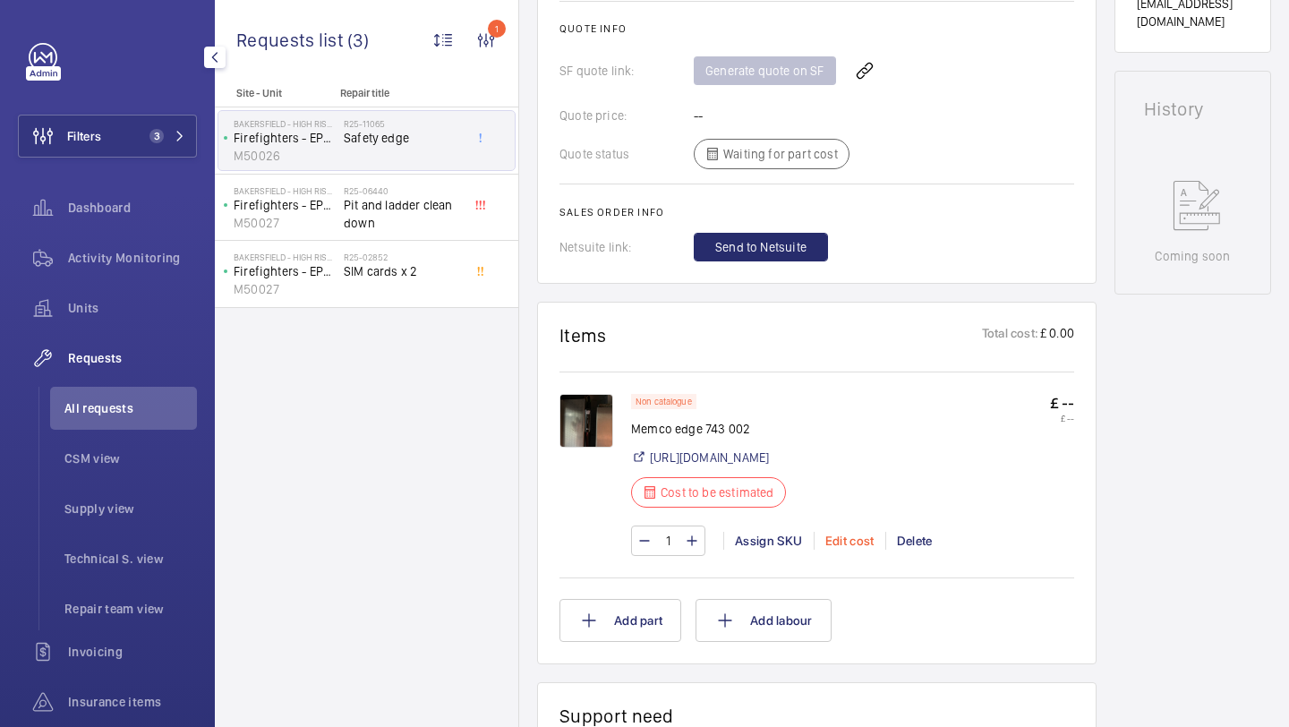
click at [845, 549] on div "Edit cost" at bounding box center [849, 541] width 72 height 18
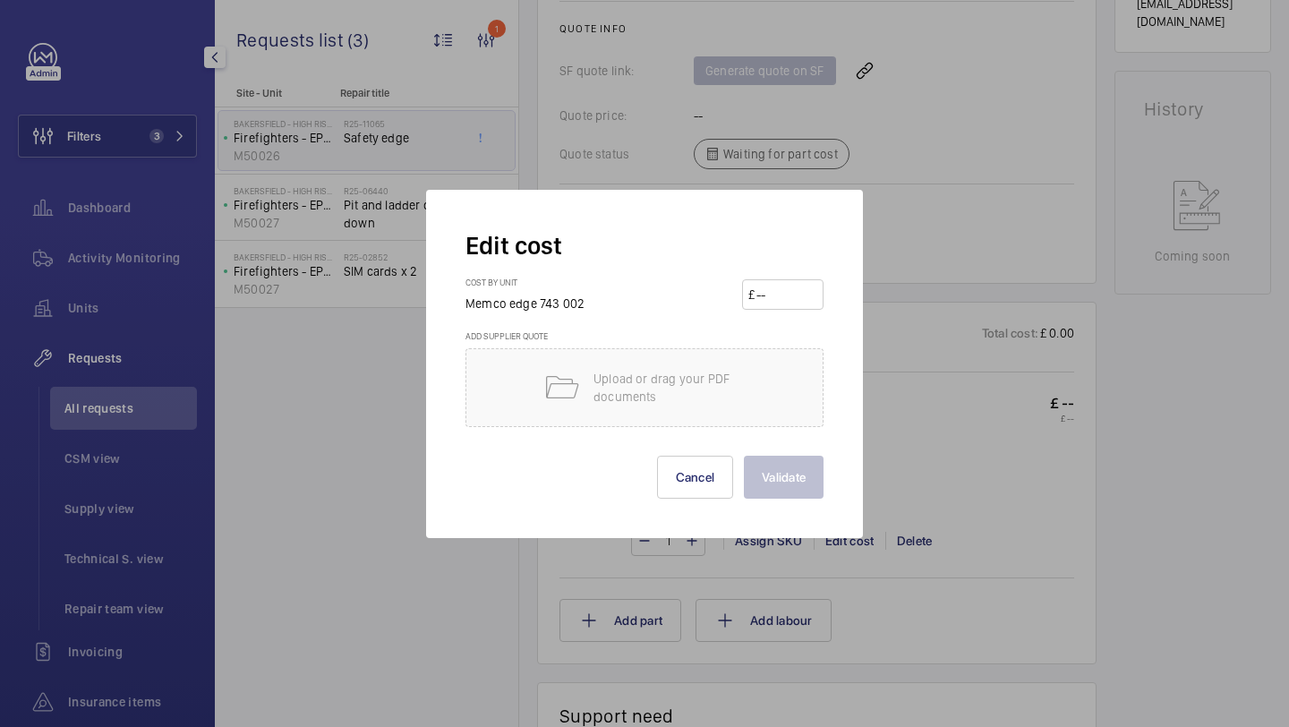
click at [784, 302] on input "number" at bounding box center [785, 294] width 63 height 29
type input "920"
click at [810, 456] on button "Validate" at bounding box center [784, 476] width 80 height 43
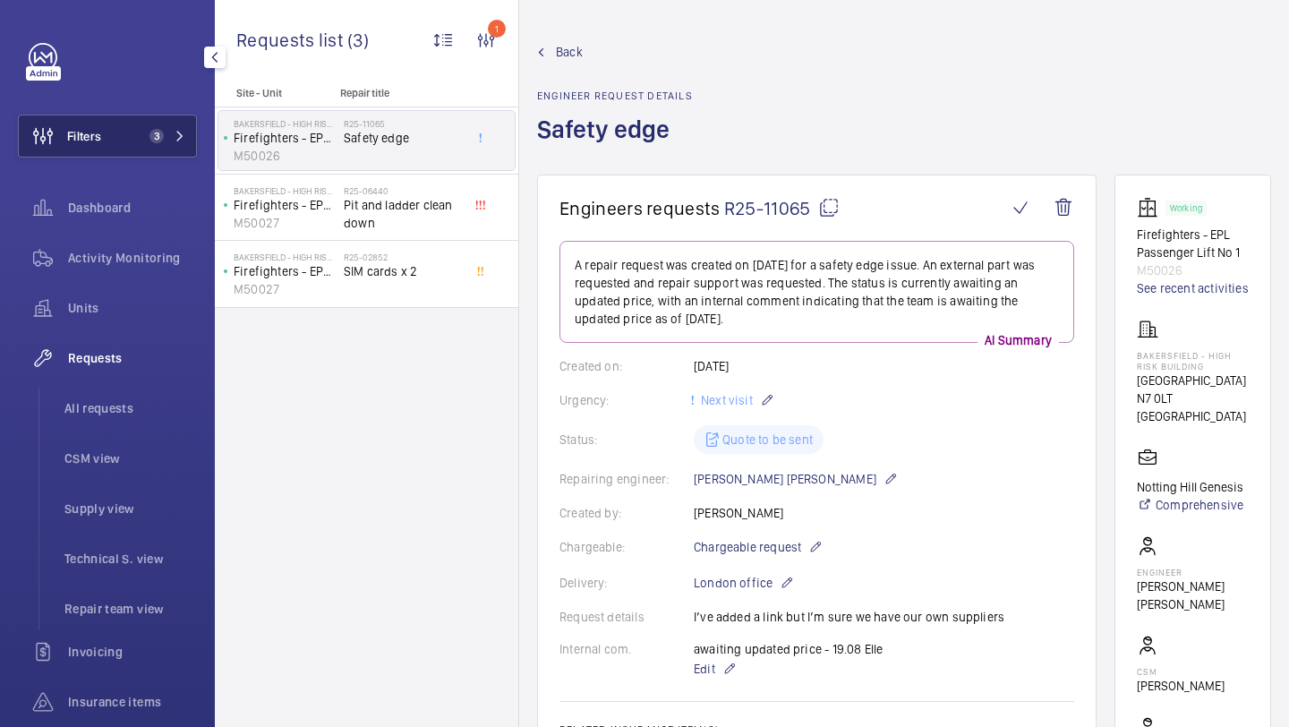
drag, startPoint x: 123, startPoint y: 139, endPoint x: 152, endPoint y: 138, distance: 29.5
click at [123, 139] on button "Filters 3" at bounding box center [107, 136] width 179 height 43
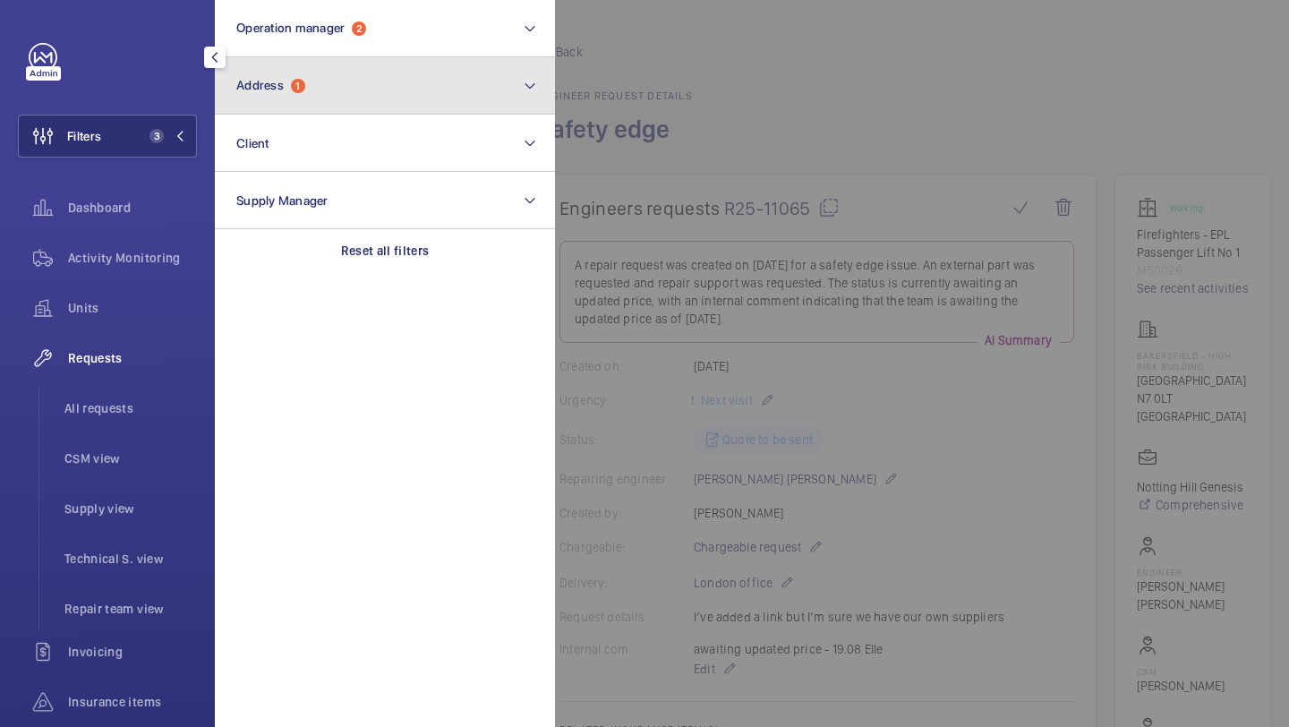
click at [320, 101] on button "Address 1" at bounding box center [385, 85] width 340 height 57
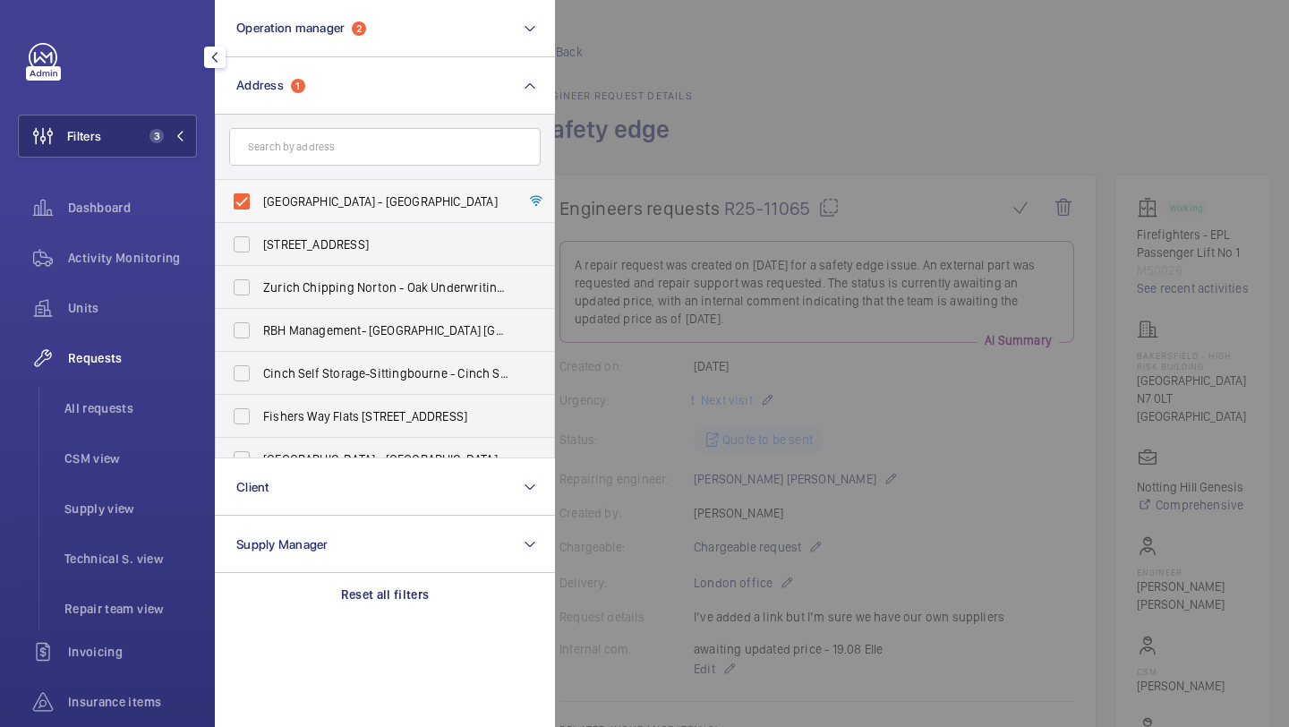
click at [303, 191] on label "Bakersfield - High Risk Building - Bakersfield, LONDON N7 0LT" at bounding box center [371, 201] width 311 height 43
click at [260, 191] on input "Bakersfield - High Risk Building - Bakersfield, LONDON N7 0LT" at bounding box center [242, 201] width 36 height 36
checkbox input "false"
click at [303, 145] on input "text" at bounding box center [384, 147] width 311 height 38
paste input "107 Cheapside"
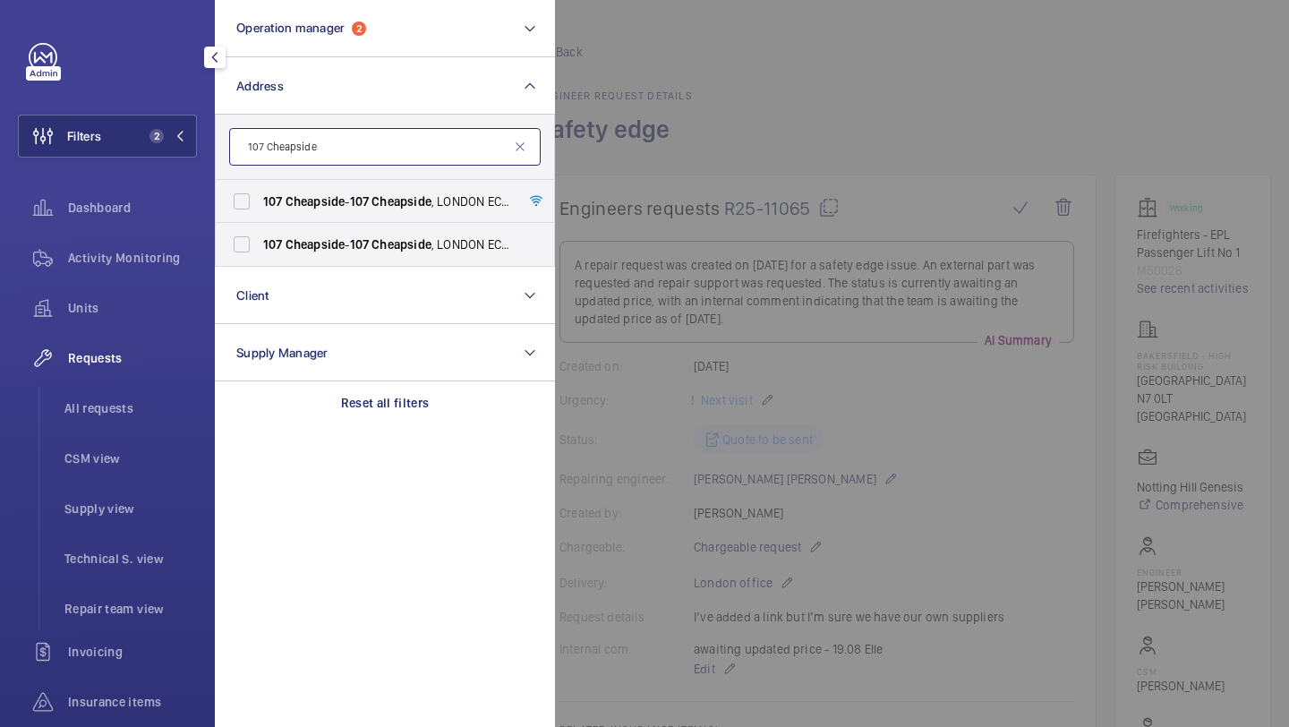
type input "107 Cheapside"
click at [315, 205] on span "Cheapside" at bounding box center [315, 201] width 60 height 14
click at [260, 205] on input "107 Cheapside - 107 Cheapside , LONDON EC2V 6DN" at bounding box center [242, 201] width 36 height 36
checkbox input "true"
click at [267, 263] on label "107 Cheapside - 107 Cheapside , LONDON EC2V 6DN" at bounding box center [371, 244] width 311 height 43
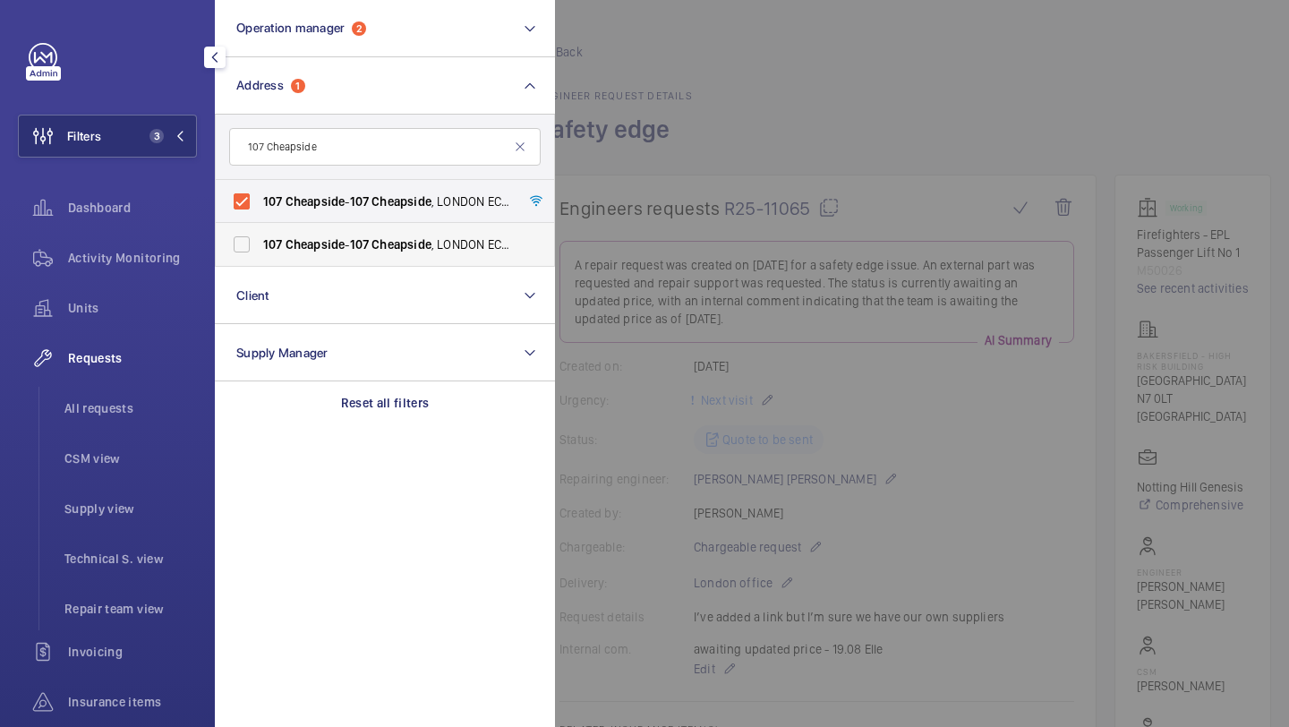
click at [260, 262] on input "107 Cheapside - 107 Cheapside , LONDON EC2V 6DN" at bounding box center [242, 244] width 36 height 36
checkbox input "true"
click at [166, 403] on span "All requests" at bounding box center [130, 408] width 132 height 18
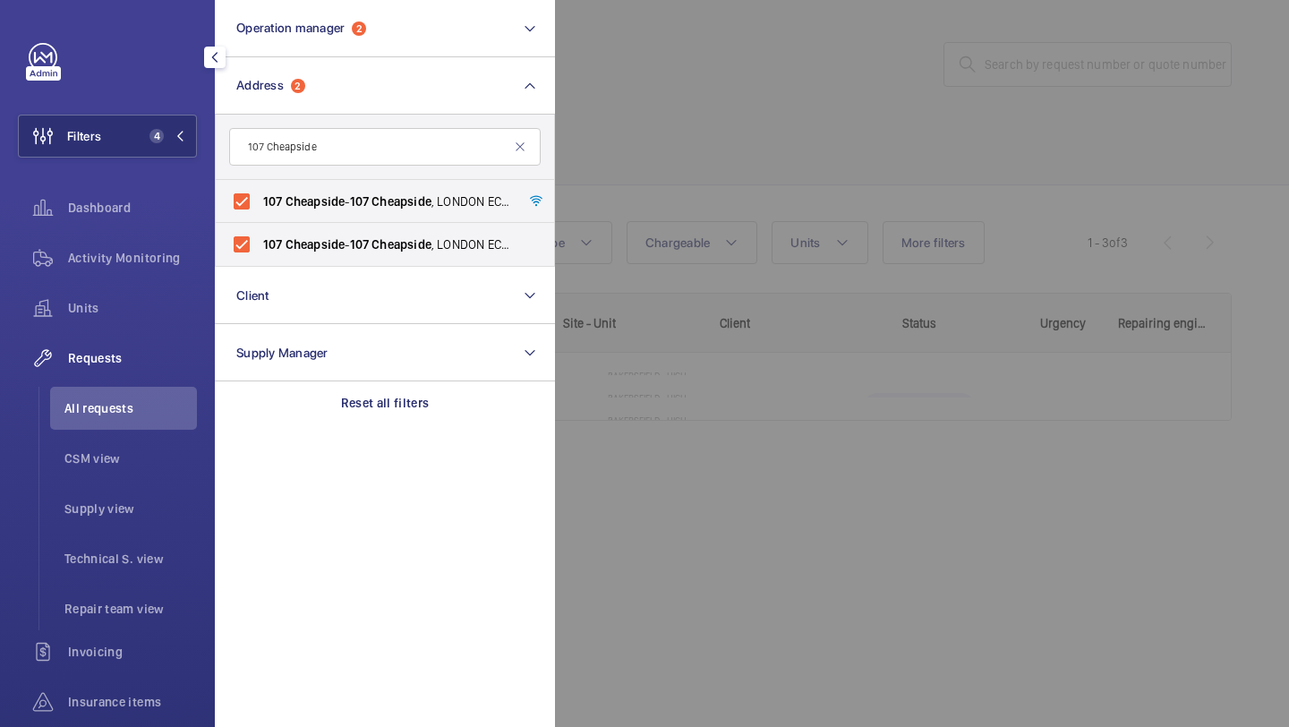
click at [855, 106] on div at bounding box center [1199, 363] width 1289 height 727
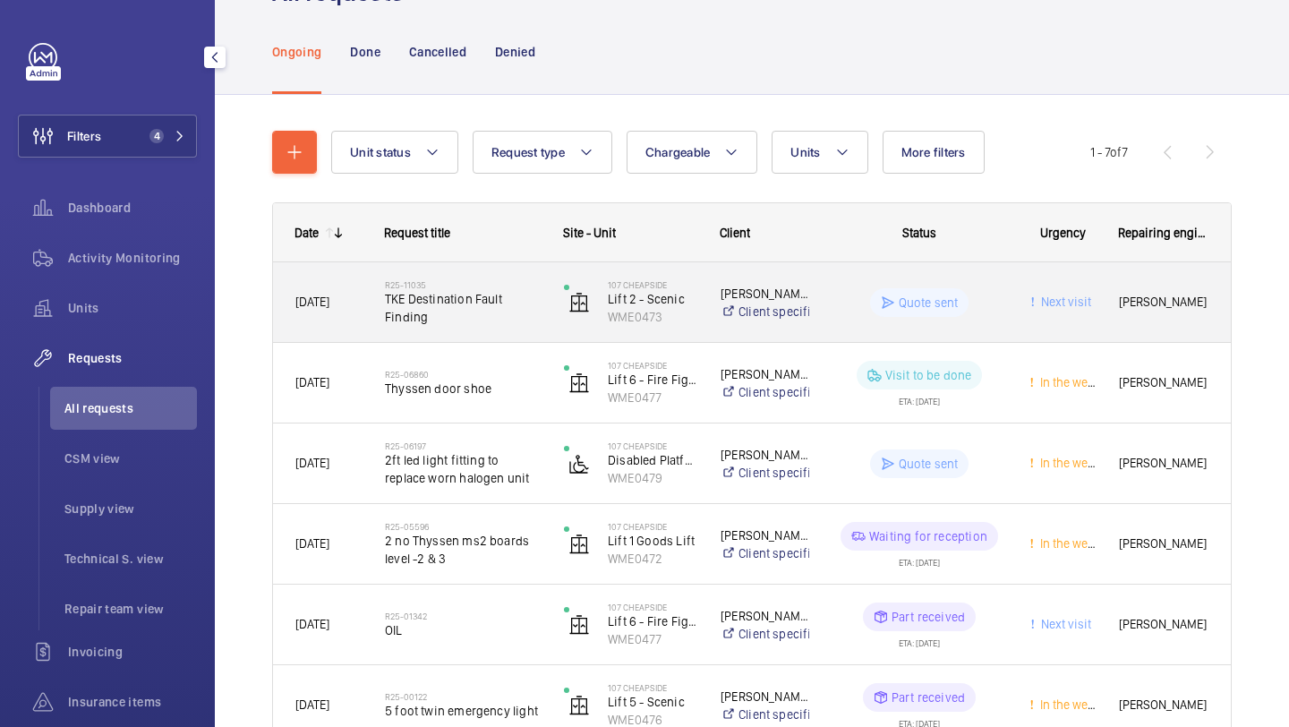
scroll to position [91, 0]
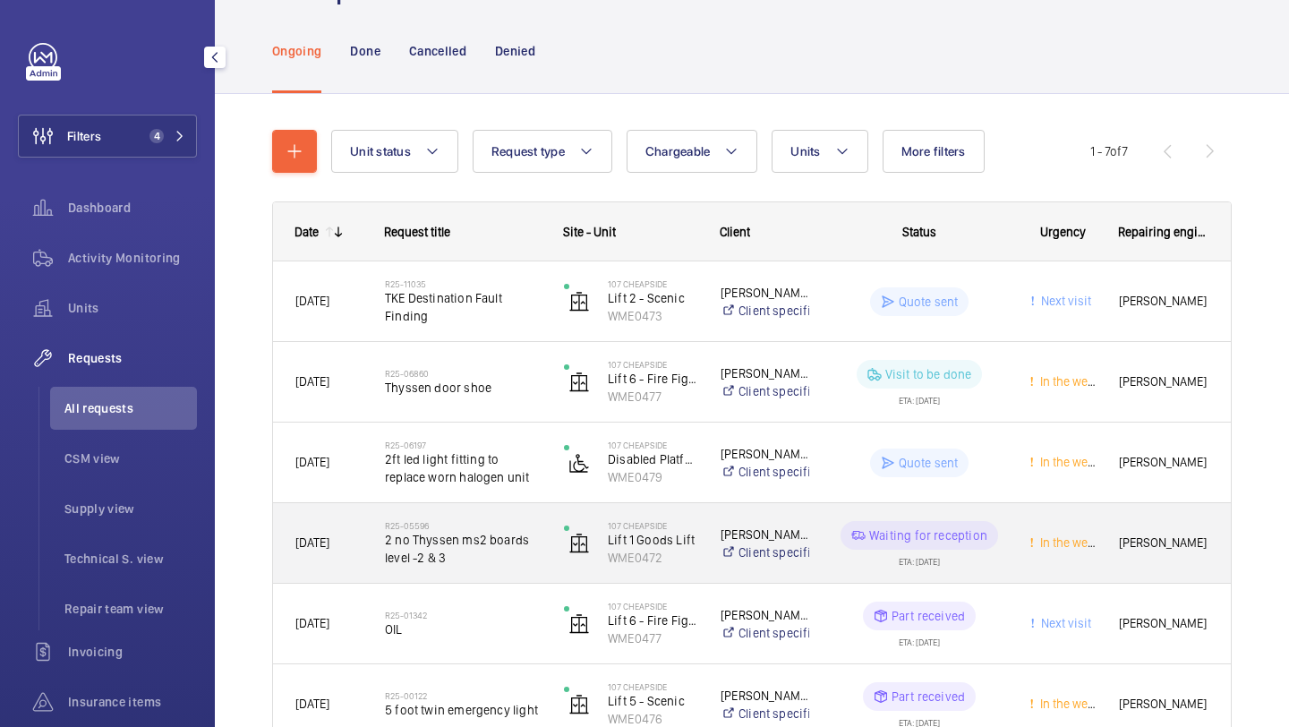
click at [487, 523] on h2 "R25-05596" at bounding box center [463, 525] width 156 height 11
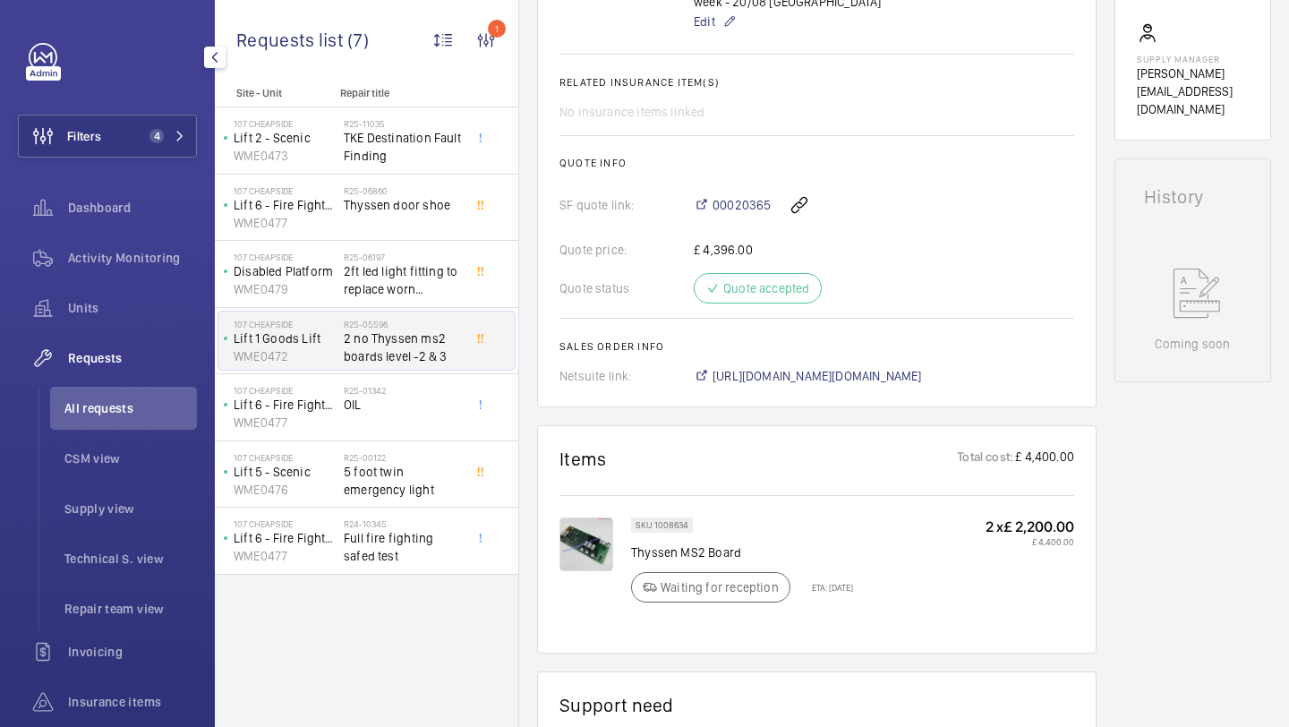
scroll to position [684, 0]
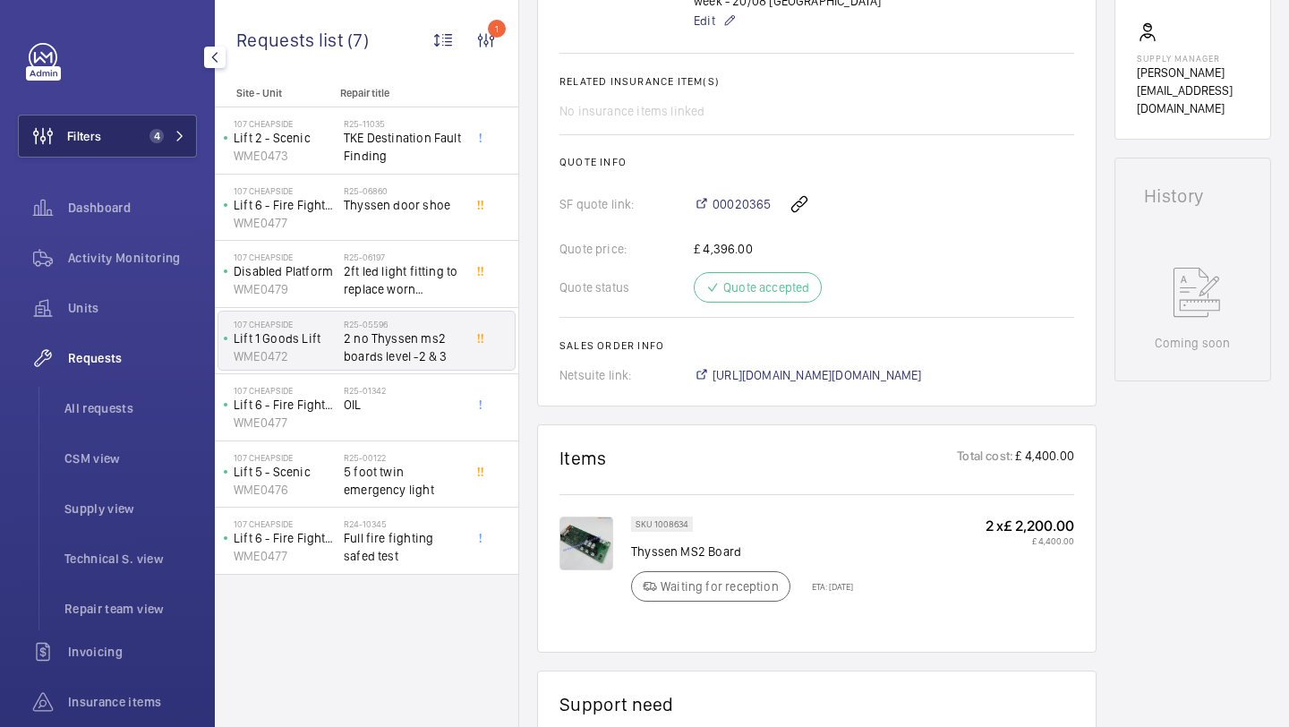
click at [162, 119] on button "Filters 4" at bounding box center [107, 136] width 179 height 43
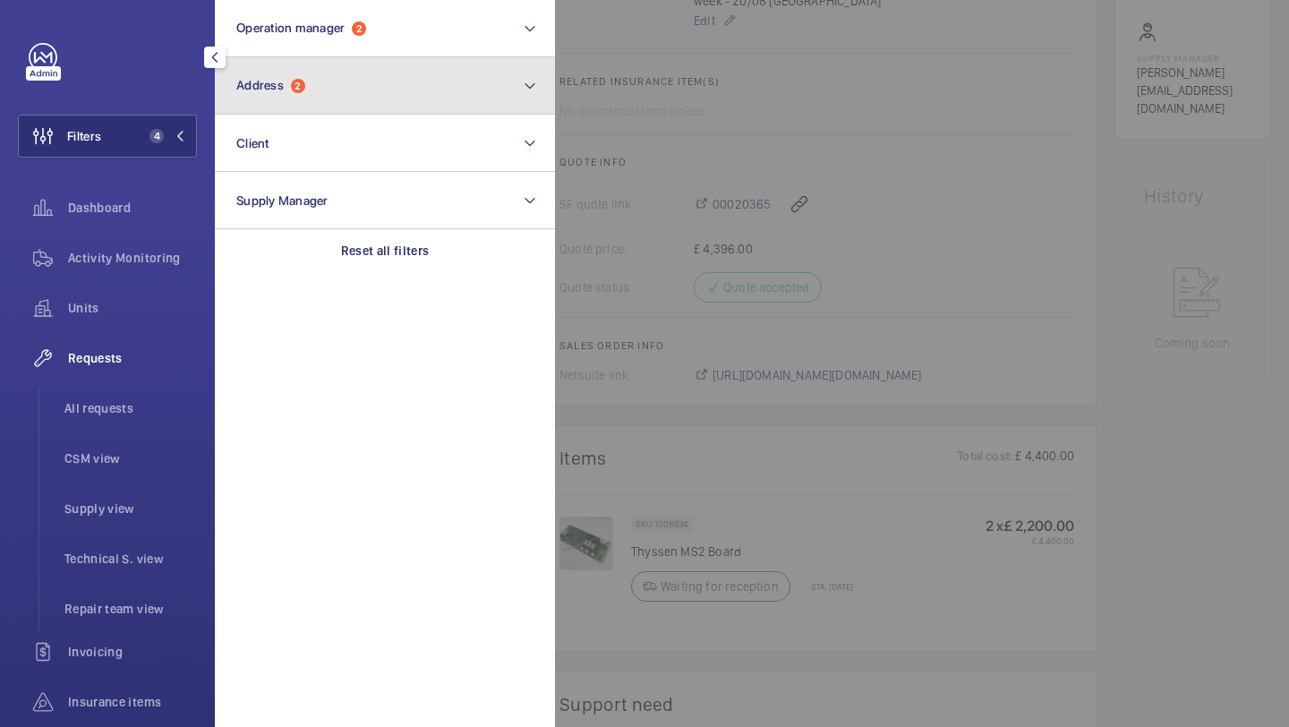
click at [310, 81] on button "Address 2" at bounding box center [385, 85] width 340 height 57
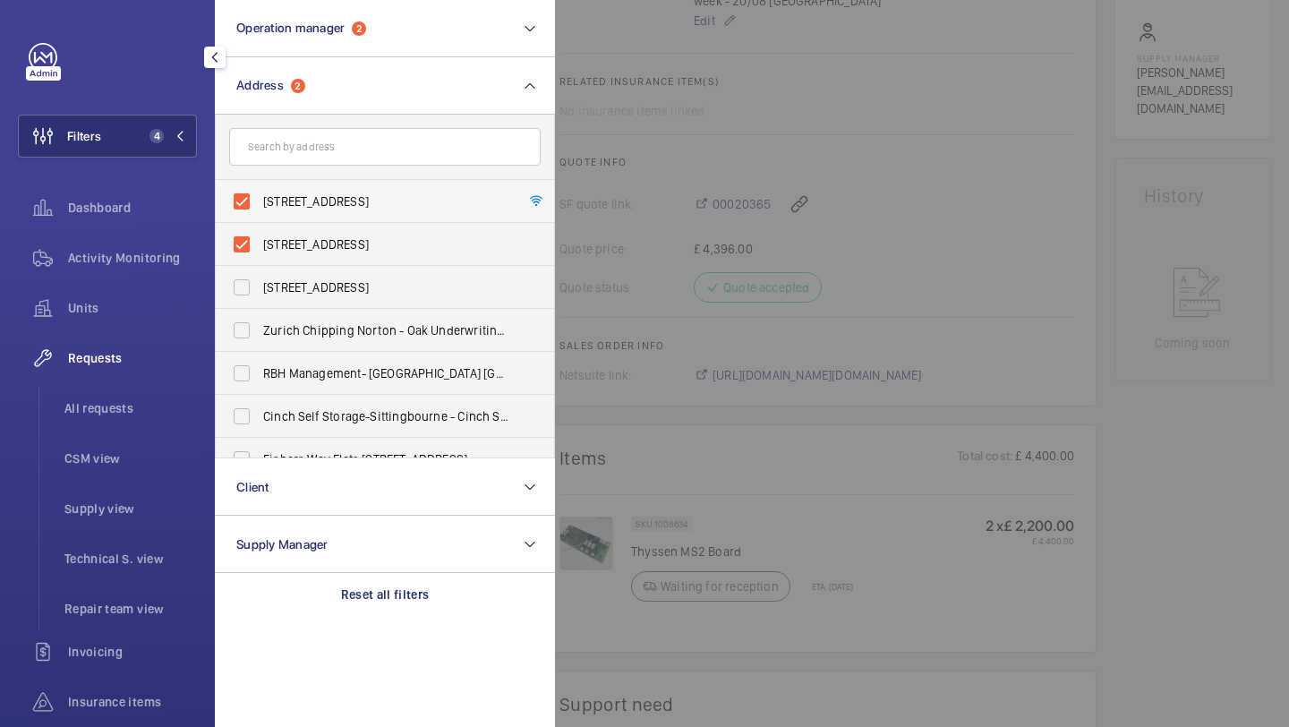
click at [306, 218] on label "107 Cheapside - 107 Cheapside, LONDON EC2V 6DN" at bounding box center [371, 201] width 311 height 43
click at [260, 218] on input "107 Cheapside - 107 Cheapside, LONDON EC2V 6DN" at bounding box center [242, 201] width 36 height 36
click at [306, 208] on span "107 Cheapside - 107 Cheapside, LONDON EC2V 6DN" at bounding box center [386, 201] width 246 height 18
click at [260, 208] on input "107 Cheapside - 107 Cheapside, LONDON EC2V 6DN" at bounding box center [242, 201] width 36 height 36
checkbox input "true"
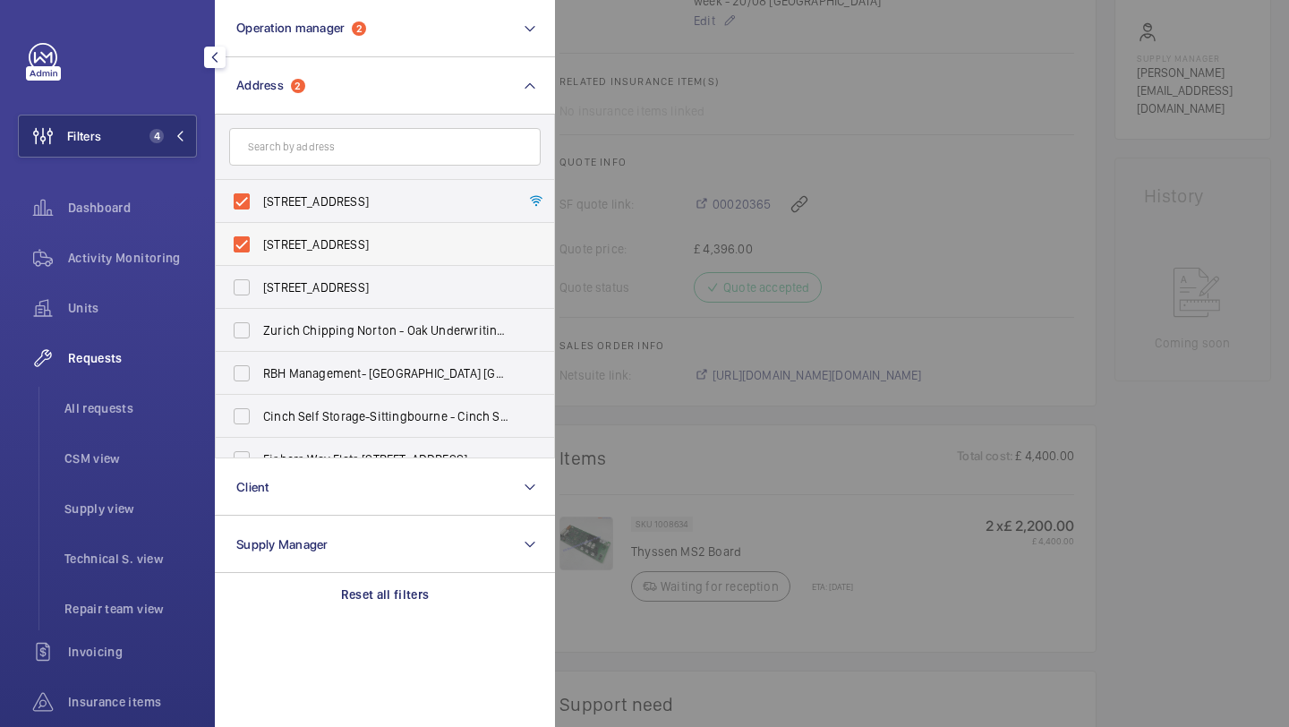
click at [303, 233] on label "107 Cheapside - 107 Cheapside, LONDON EC2V 6DN" at bounding box center [371, 244] width 311 height 43
click at [260, 233] on input "107 Cheapside - 107 Cheapside, LONDON EC2V 6DN" at bounding box center [242, 244] width 36 height 36
checkbox input "false"
click at [303, 204] on span "107 Cheapside - 107 Cheapside, LONDON EC2V 6DN" at bounding box center [386, 201] width 246 height 18
click at [260, 204] on input "107 Cheapside - 107 Cheapside, LONDON EC2V 6DN" at bounding box center [242, 201] width 36 height 36
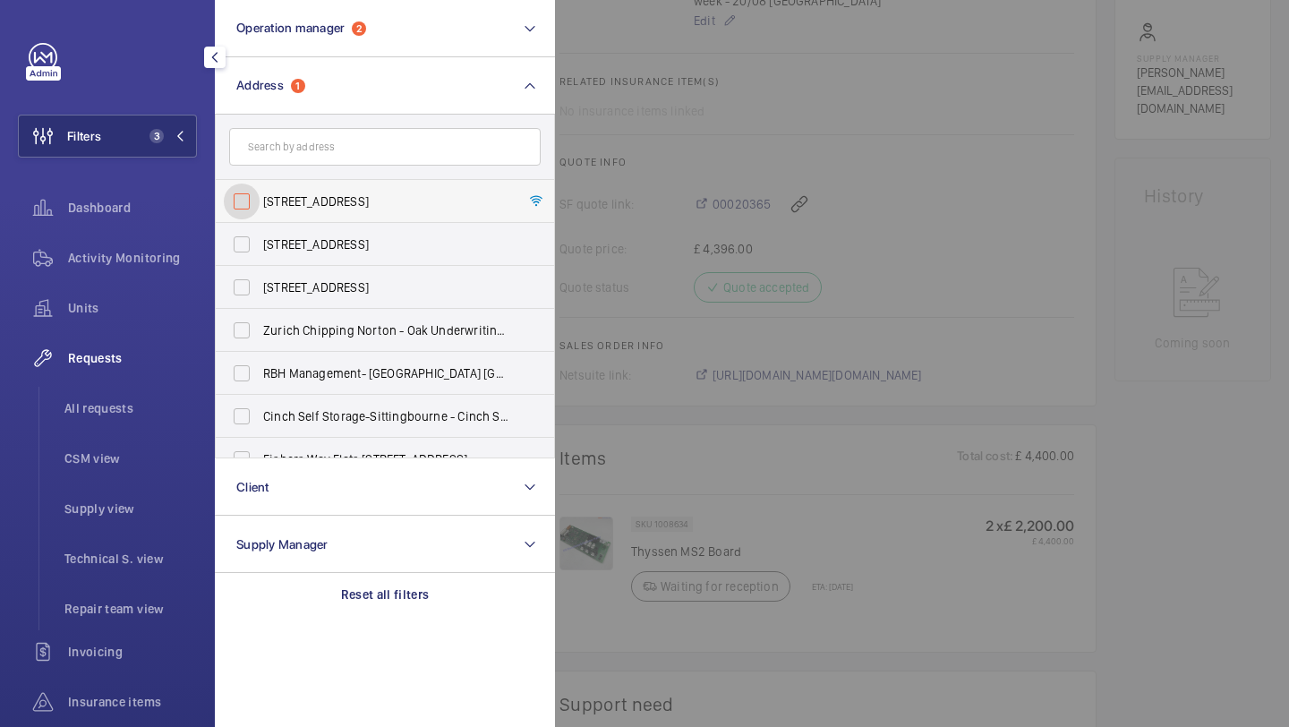
checkbox input "false"
click at [303, 167] on form at bounding box center [385, 147] width 338 height 65
click at [291, 162] on input "text" at bounding box center [384, 147] width 311 height 38
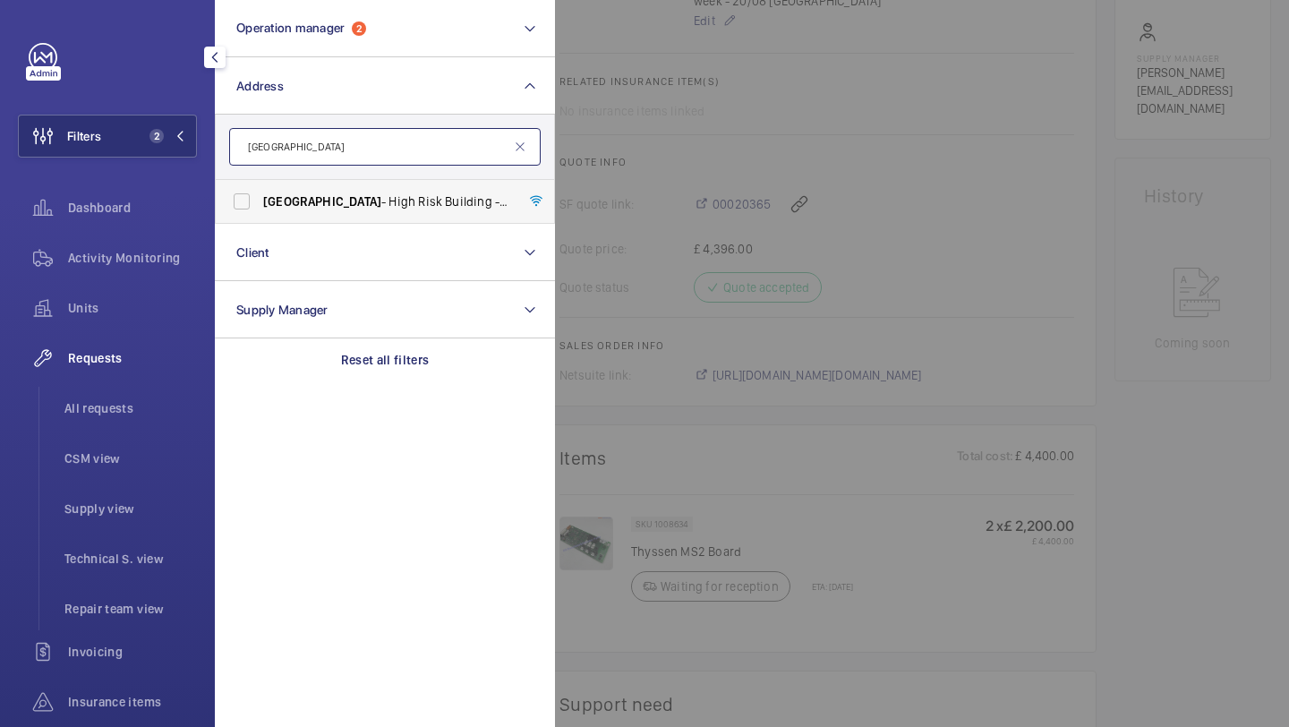
type input "bakersfield"
click at [299, 209] on span "Bakersfield - High Risk Building - Bakersfield , LONDON N7 0LT" at bounding box center [386, 201] width 246 height 18
click at [260, 209] on input "Bakersfield - High Risk Building - Bakersfield , LONDON N7 0LT" at bounding box center [242, 201] width 36 height 36
checkbox input "true"
click at [155, 400] on span "All requests" at bounding box center [130, 408] width 132 height 18
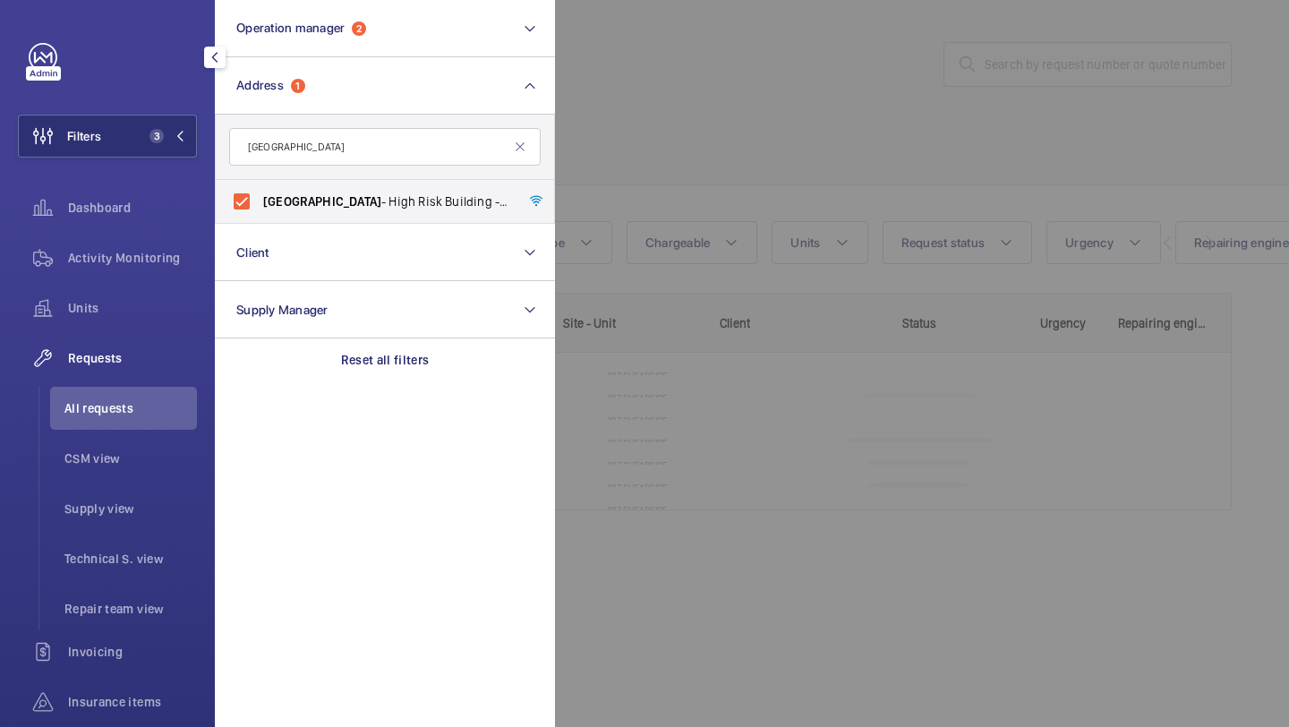
click at [760, 238] on div at bounding box center [1199, 363] width 1289 height 727
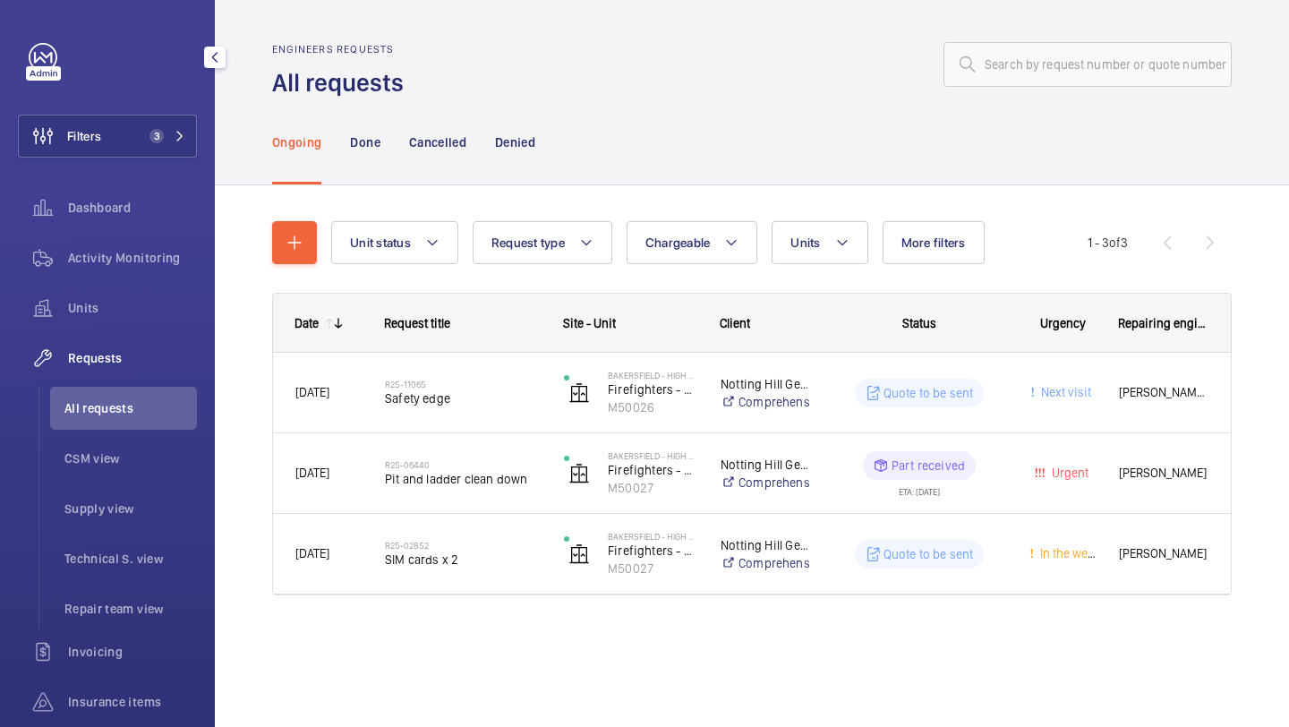
click at [1068, 87] on div "Engineers requests All requests" at bounding box center [751, 71] width 959 height 56
click at [1061, 72] on input "text" at bounding box center [1087, 64] width 288 height 45
click at [143, 136] on span "3" at bounding box center [152, 136] width 21 height 14
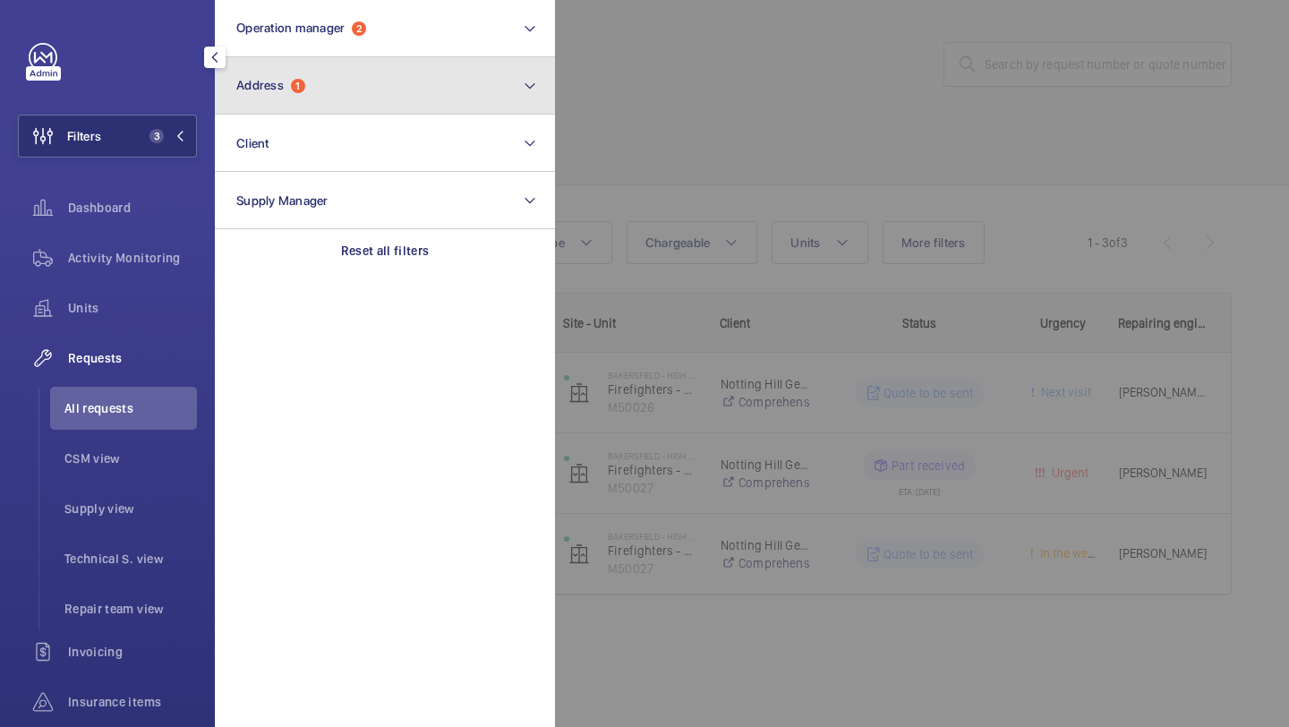
click at [364, 81] on button "Address 1" at bounding box center [385, 85] width 340 height 57
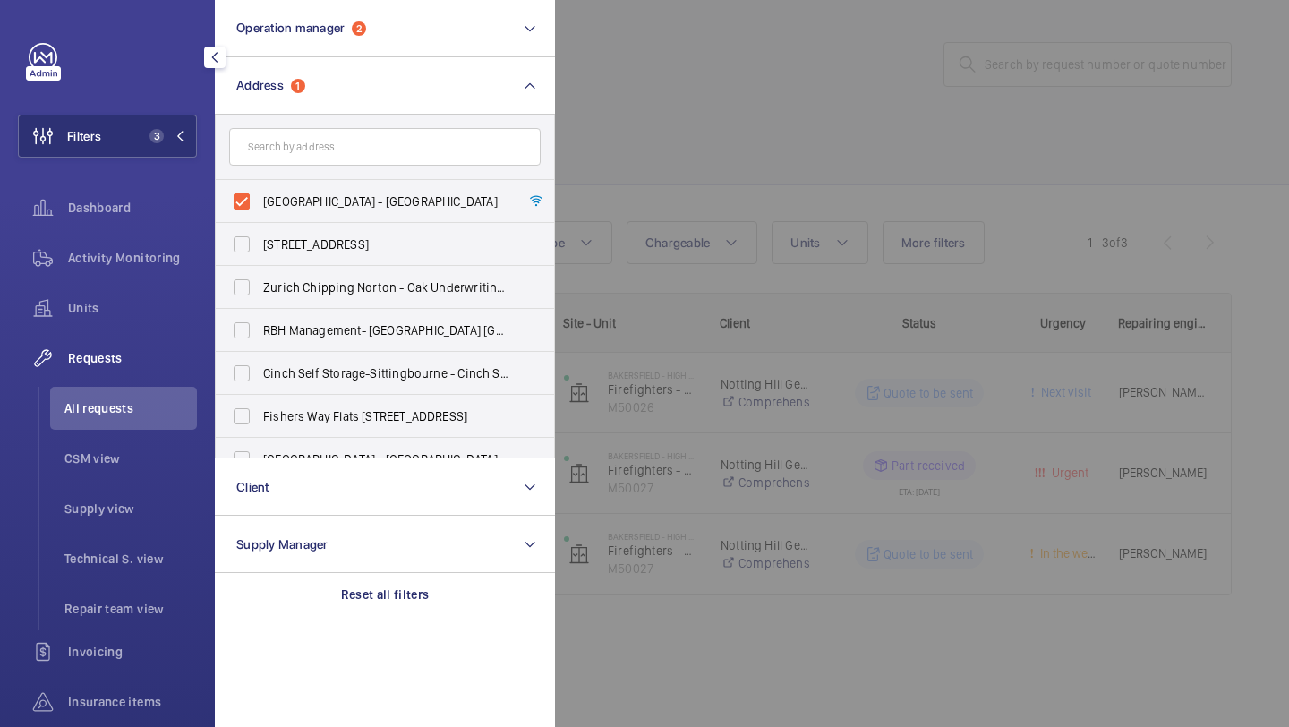
click at [655, 138] on div at bounding box center [1199, 363] width 1289 height 727
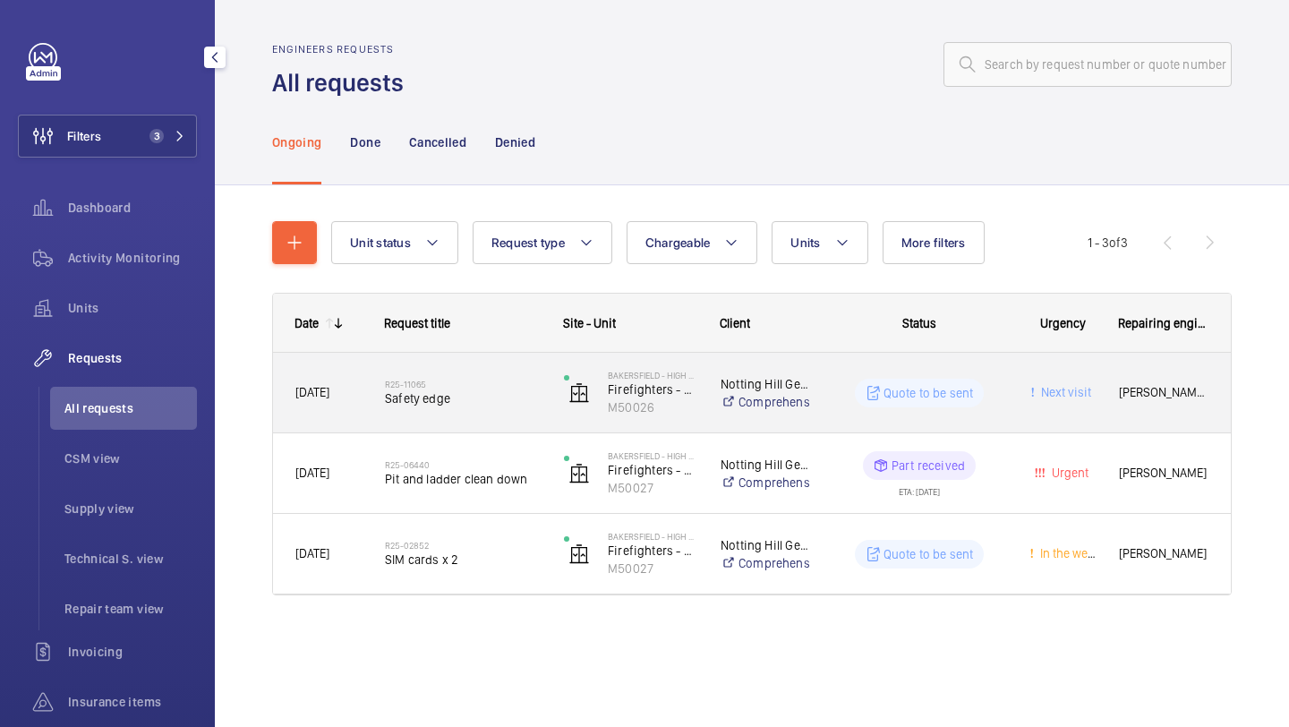
click at [509, 385] on h2 "R25-11065" at bounding box center [463, 384] width 156 height 11
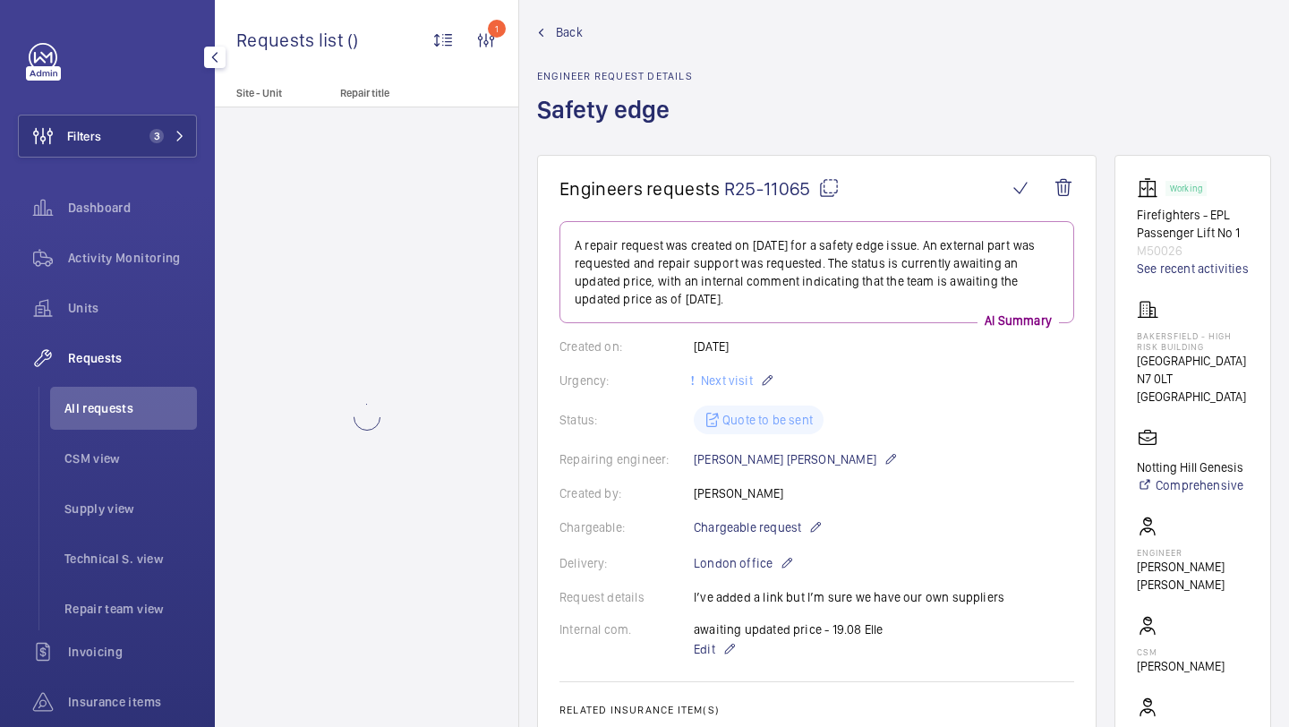
scroll to position [22, 0]
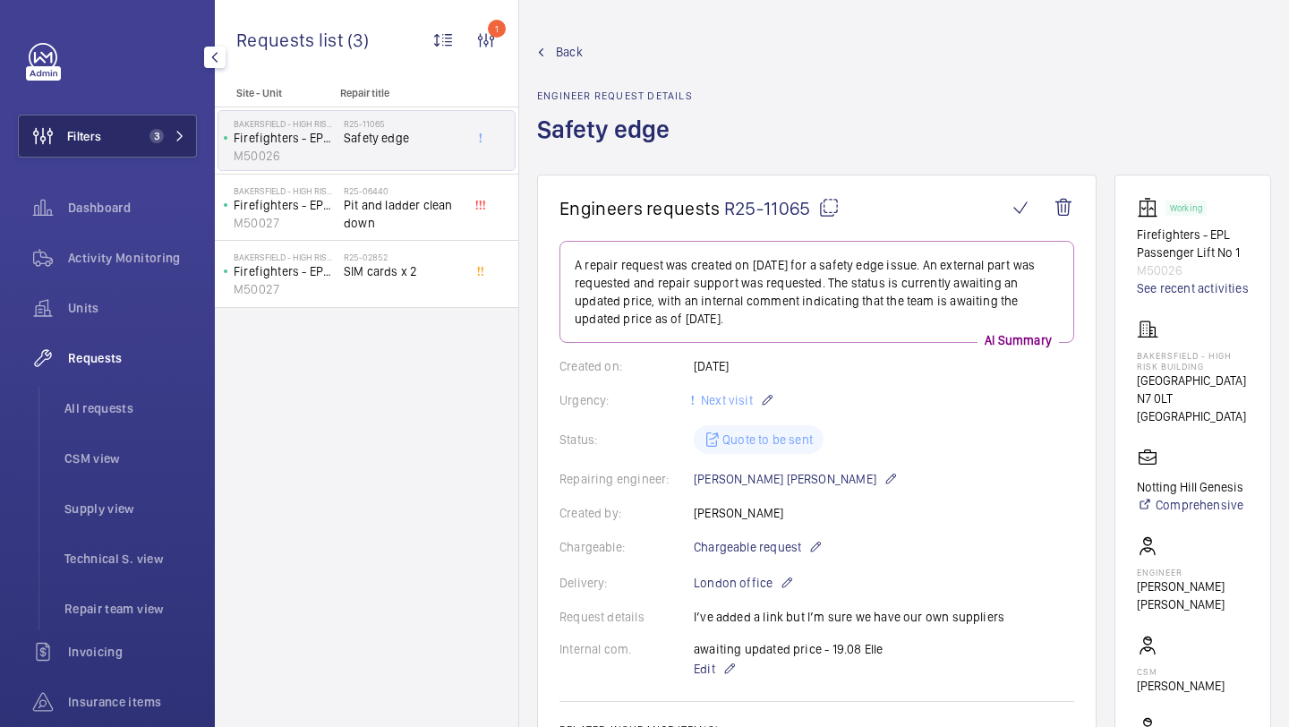
click at [164, 150] on button "Filters 3" at bounding box center [107, 136] width 179 height 43
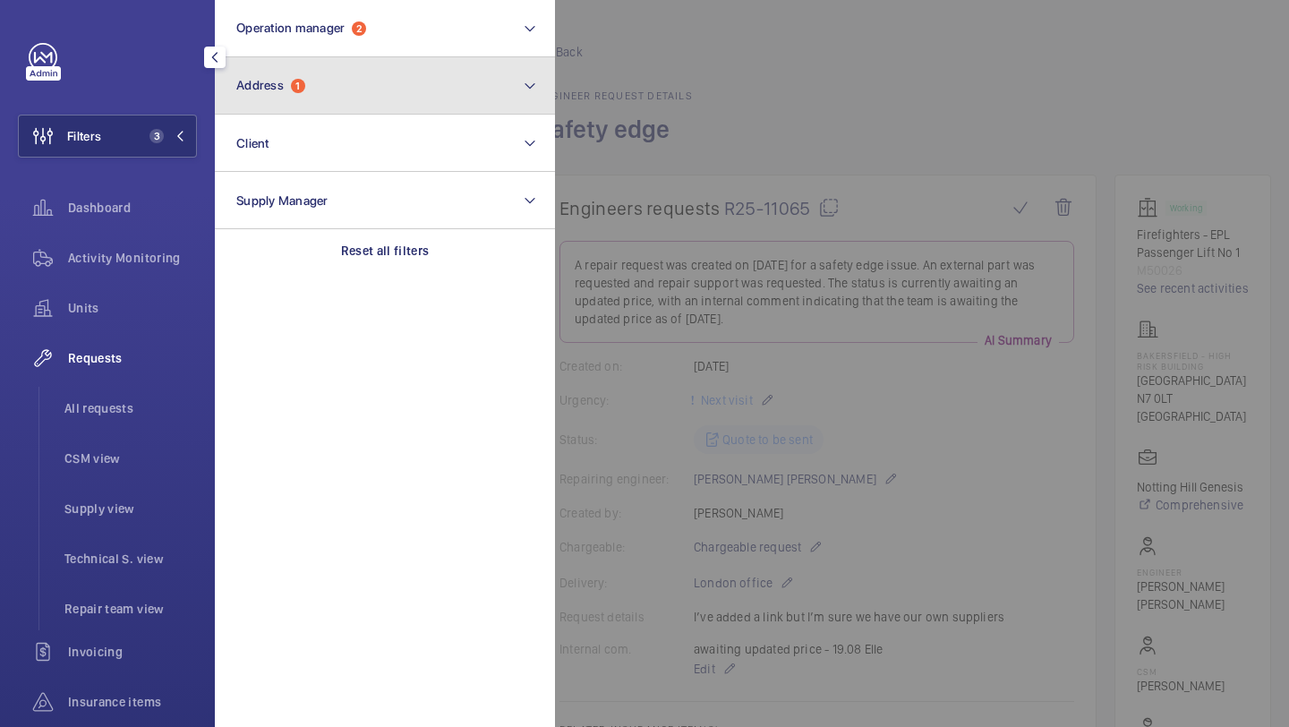
click at [304, 101] on button "Address 1" at bounding box center [385, 85] width 340 height 57
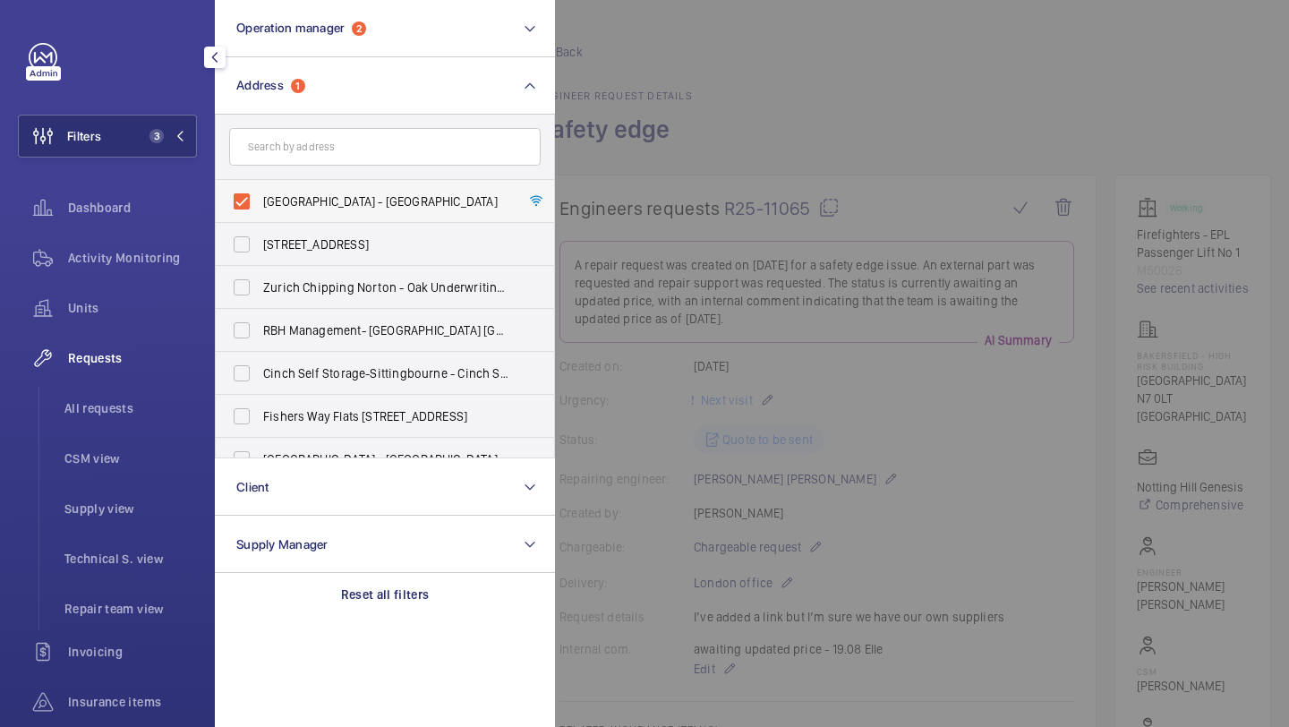
click at [294, 197] on span "Bakersfield - High Risk Building - Bakersfield, LONDON N7 0LT" at bounding box center [386, 201] width 246 height 18
click at [260, 197] on input "Bakersfield - High Risk Building - Bakersfield, LONDON N7 0LT" at bounding box center [242, 201] width 36 height 36
checkbox input "false"
click at [679, 65] on div at bounding box center [1199, 363] width 1289 height 727
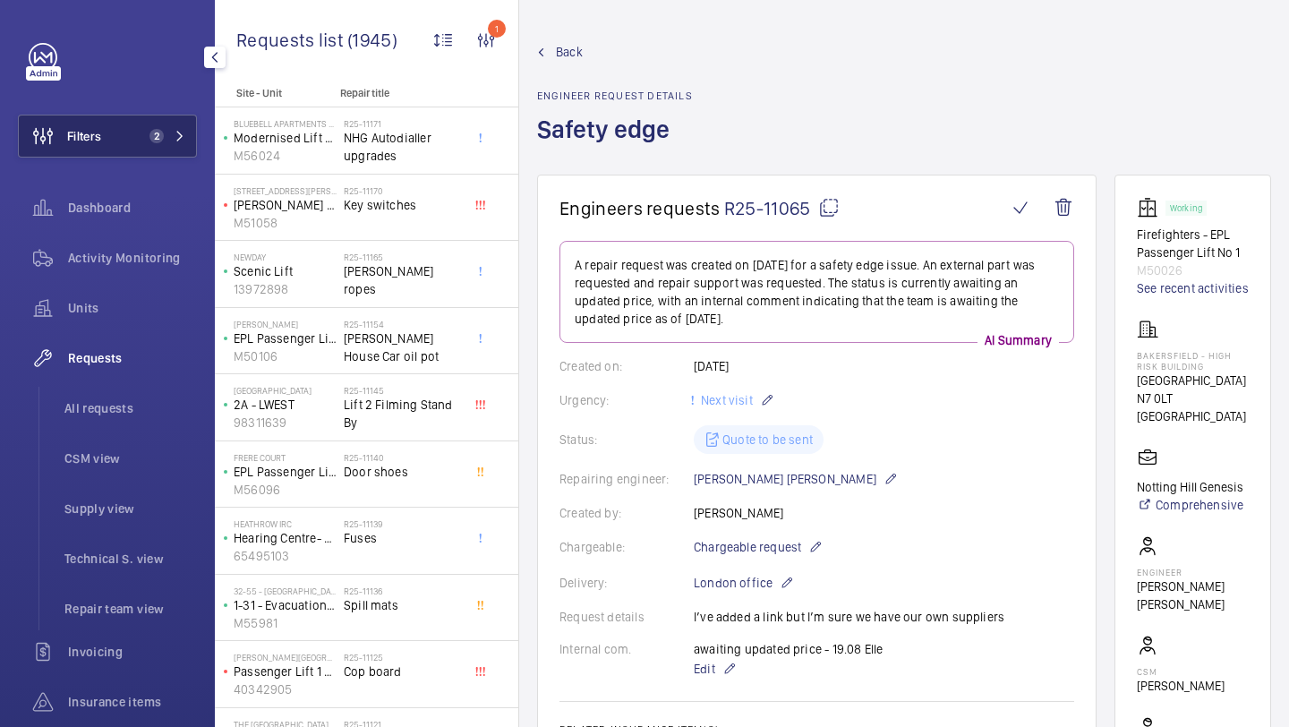
click at [145, 149] on button "Filters 2" at bounding box center [107, 136] width 179 height 43
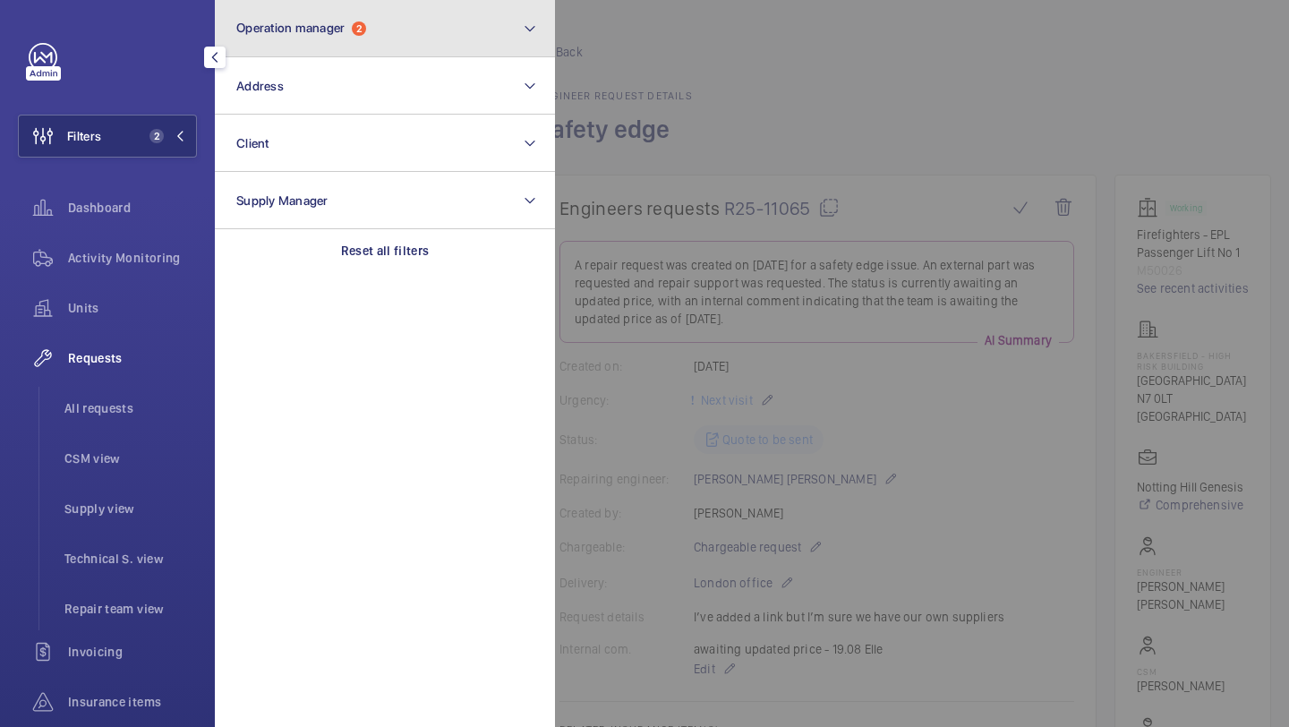
click at [323, 21] on span "Operation manager" at bounding box center [290, 28] width 108 height 14
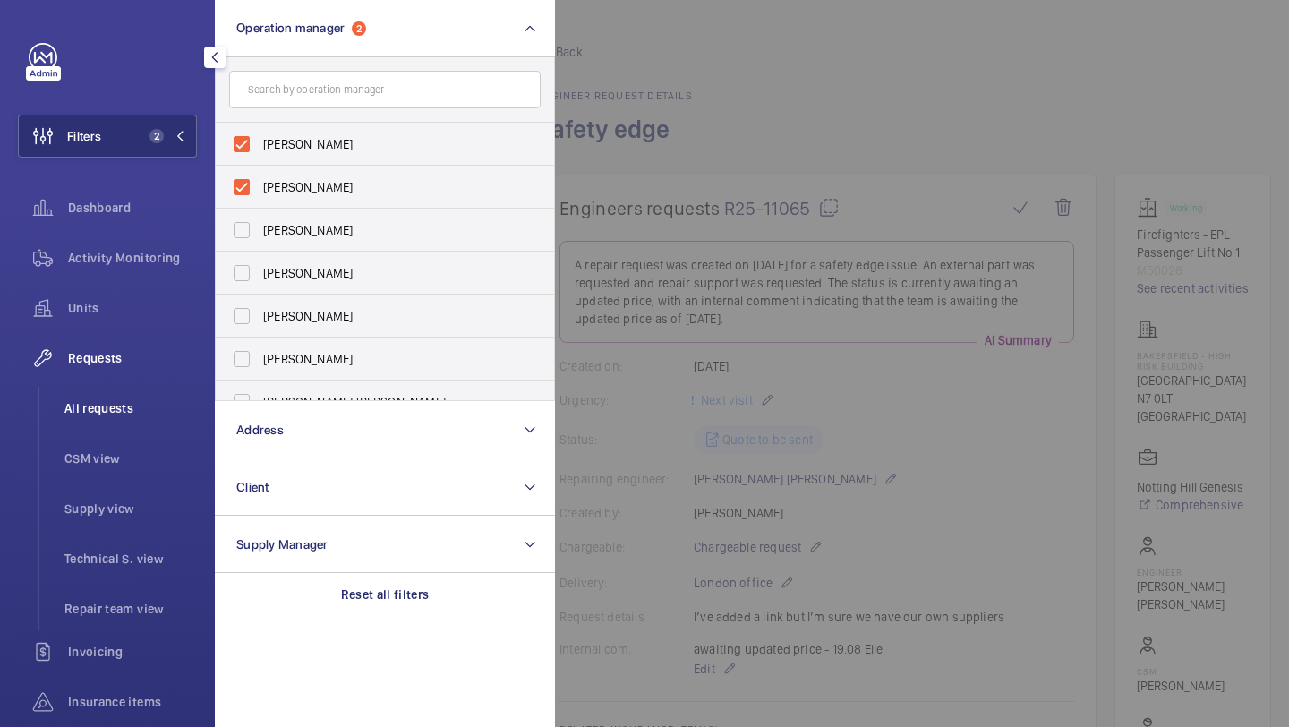
click at [160, 392] on li "All requests" at bounding box center [123, 408] width 147 height 43
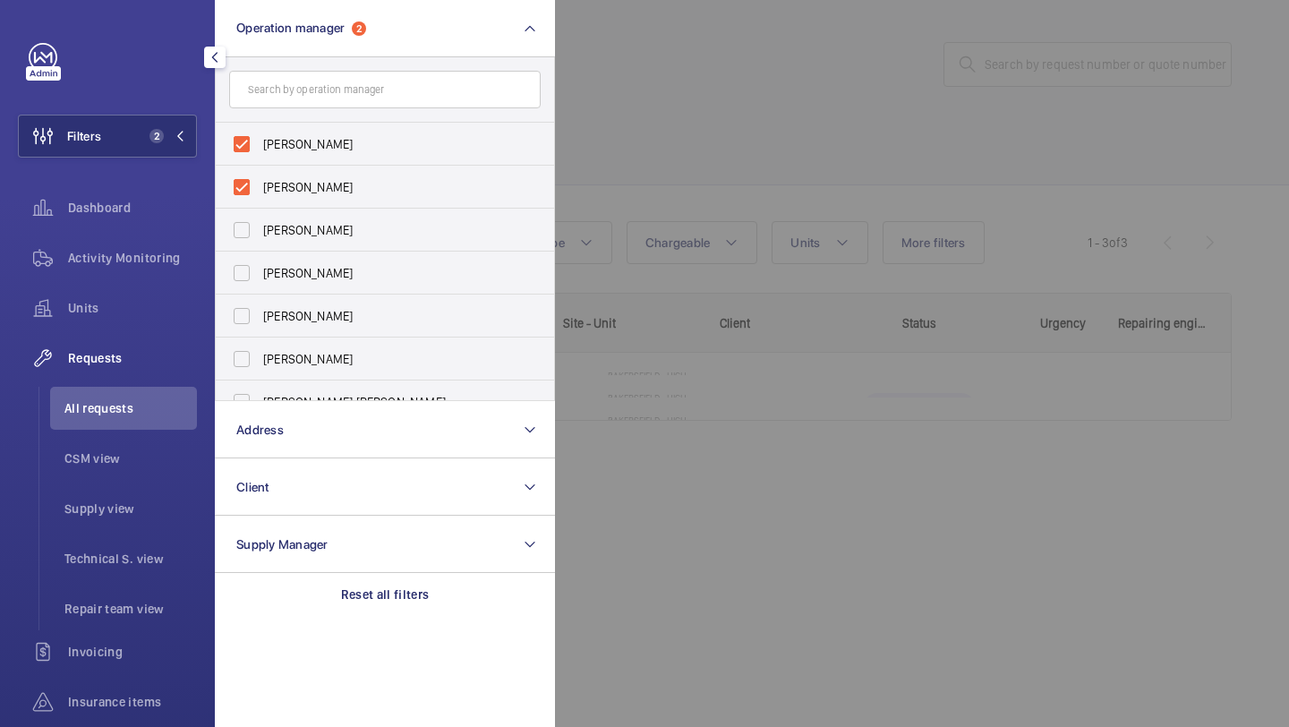
click at [783, 88] on div at bounding box center [1199, 363] width 1289 height 727
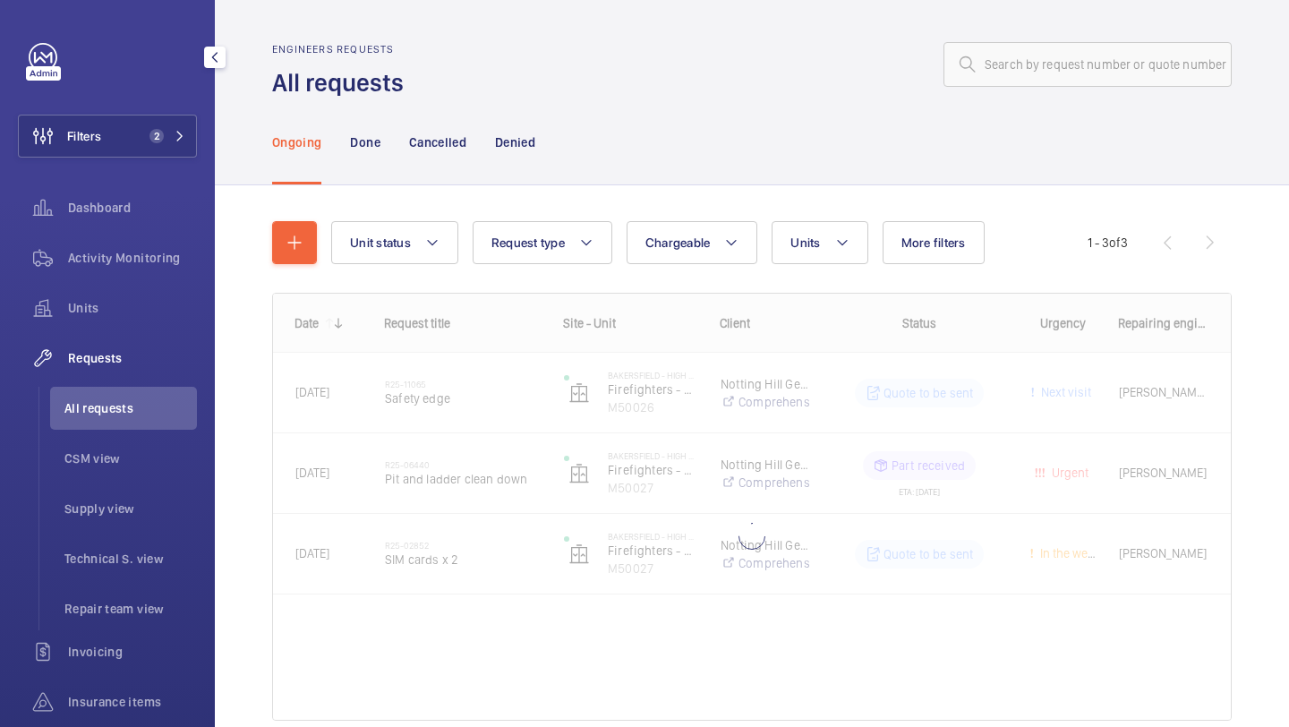
click at [896, 214] on div "Unit status Request type Chargeable Units More filters Request status Urgency R…" at bounding box center [751, 477] width 959 height 571
click at [904, 224] on button "More filters" at bounding box center [933, 242] width 102 height 43
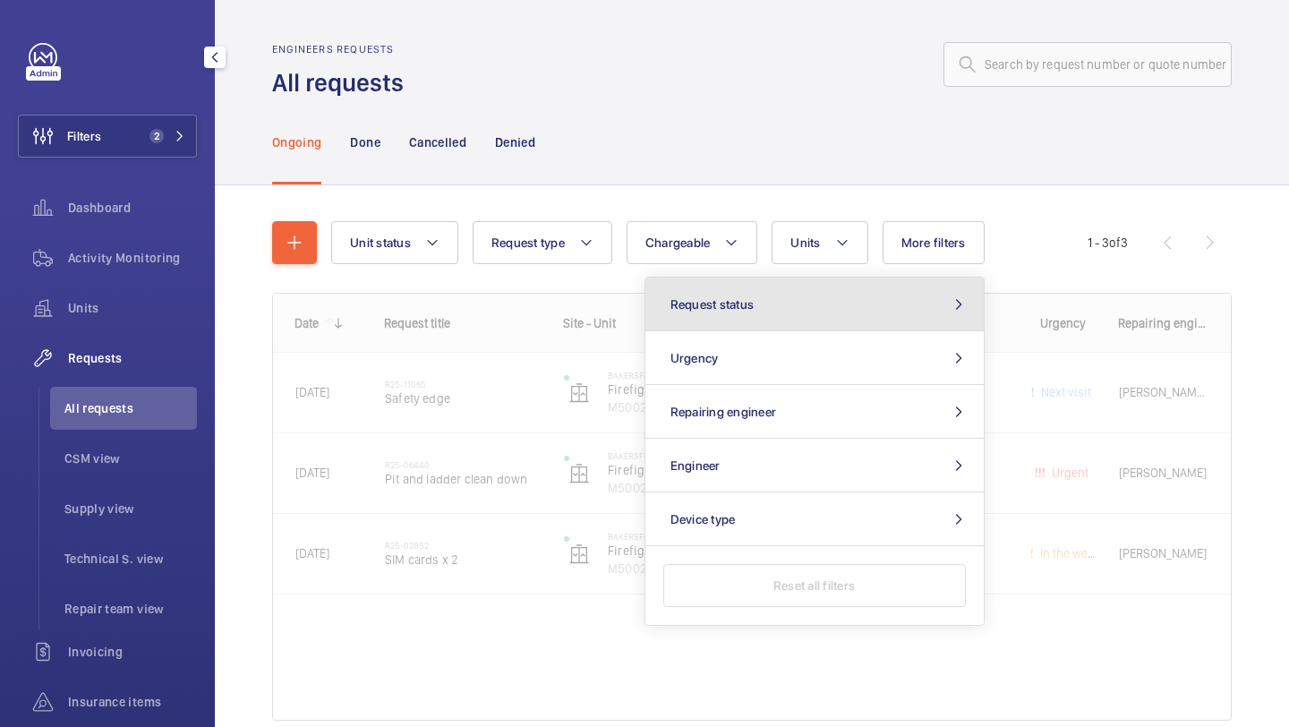
click at [806, 299] on button "Request status" at bounding box center [814, 304] width 338 height 54
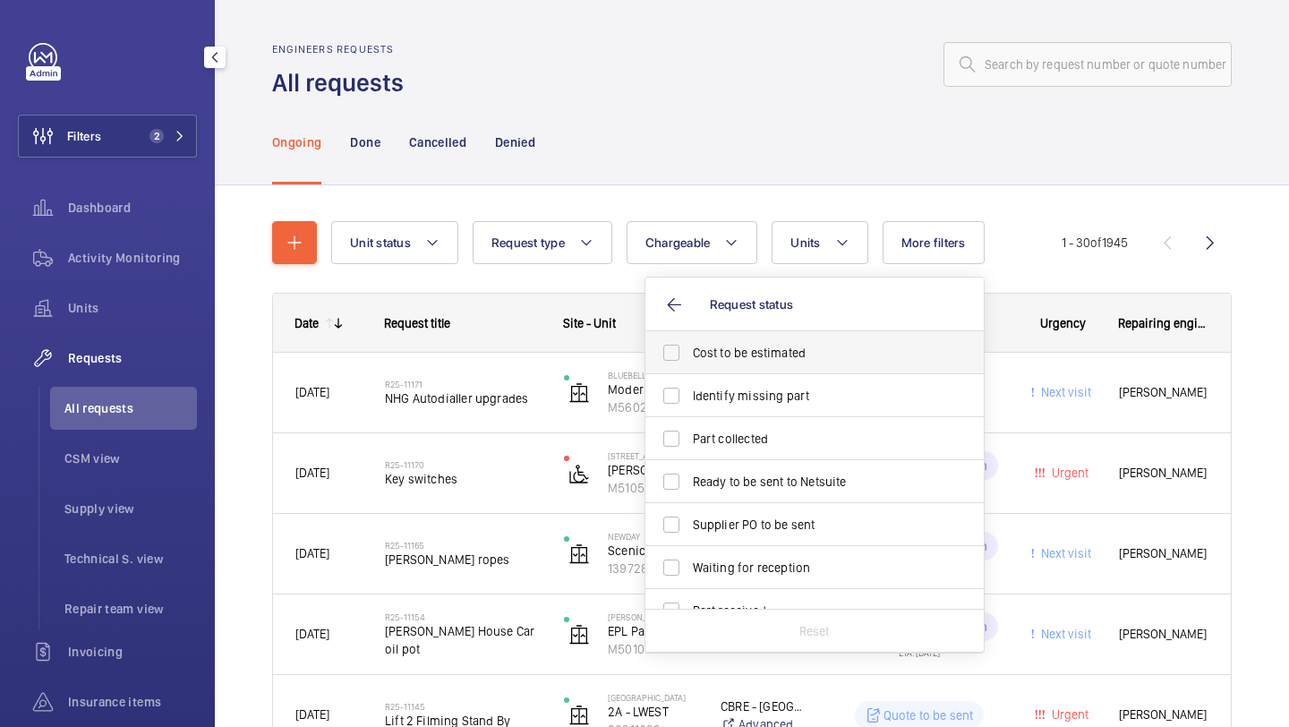
click at [728, 371] on label "Cost to be estimated" at bounding box center [800, 352] width 311 height 43
click at [689, 370] on input "Cost to be estimated" at bounding box center [671, 353] width 36 height 36
checkbox input "true"
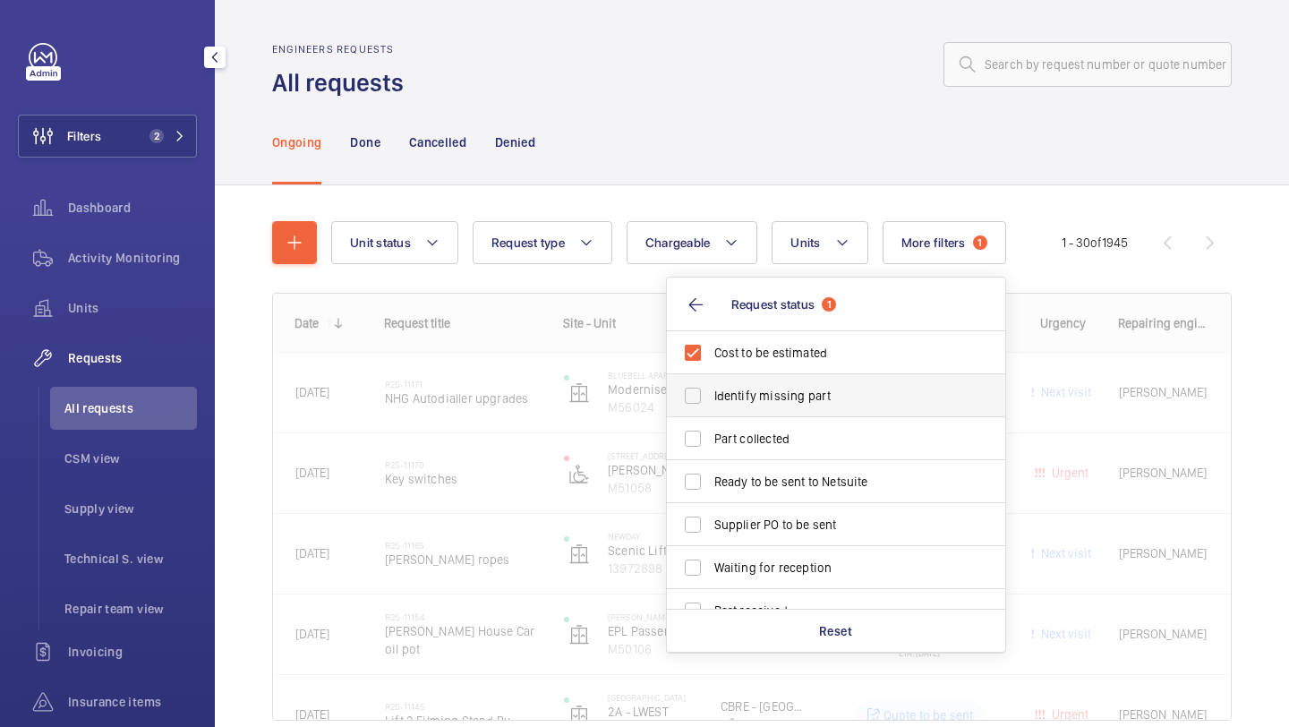
click at [719, 393] on span "Identify missing part" at bounding box center [837, 396] width 246 height 18
click at [711, 393] on input "Identify missing part" at bounding box center [693, 396] width 36 height 36
checkbox input "true"
click at [719, 488] on span "Ready to be sent to Netsuite" at bounding box center [837, 481] width 246 height 18
click at [711, 488] on input "Ready to be sent to Netsuite" at bounding box center [693, 482] width 36 height 36
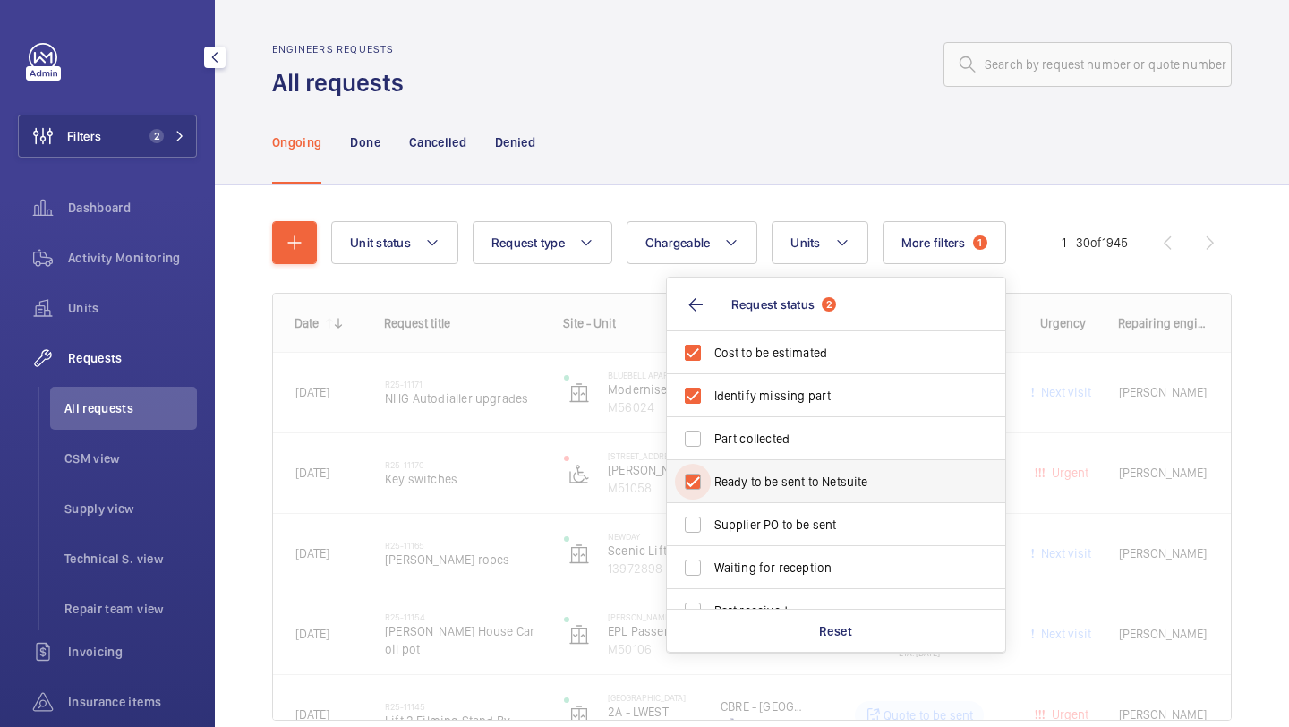
checkbox input "true"
click at [719, 518] on span "Supplier PO to be sent" at bounding box center [837, 524] width 246 height 18
click at [711, 518] on input "Supplier PO to be sent" at bounding box center [693, 524] width 36 height 36
checkbox input "true"
click at [700, 182] on div "Ongoing Done Cancelled Denied" at bounding box center [751, 141] width 959 height 85
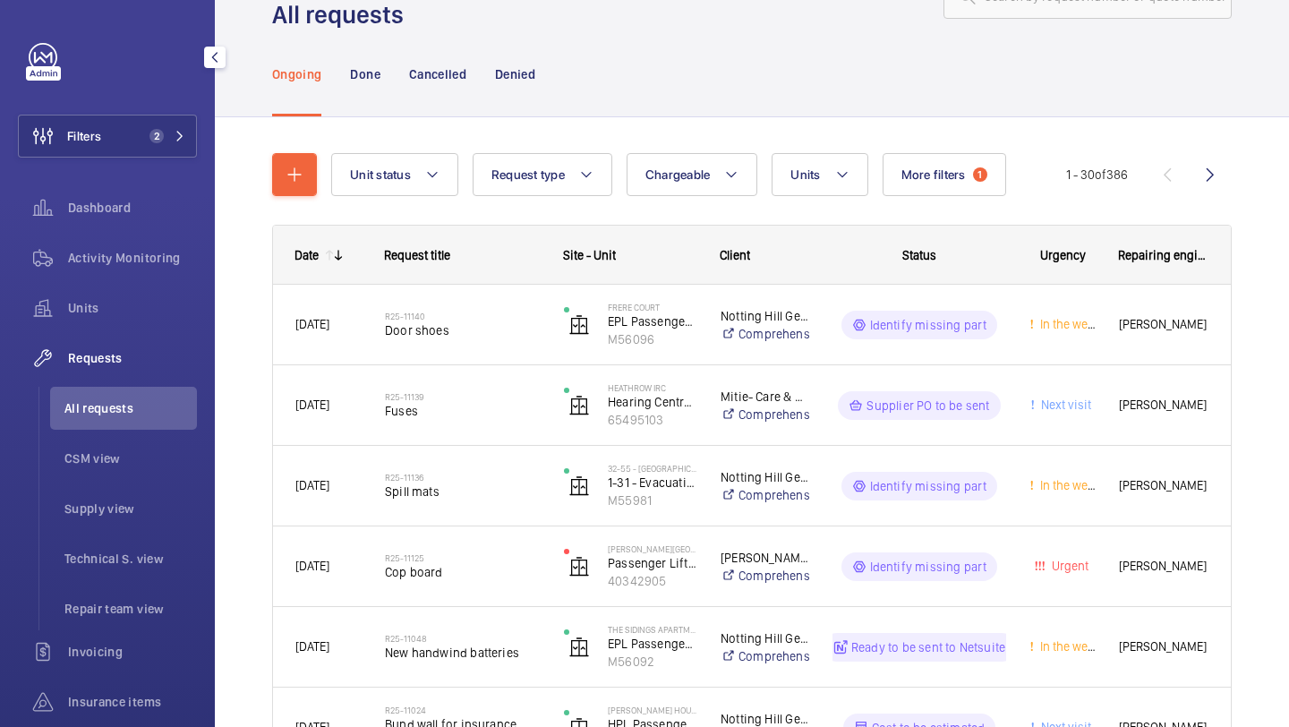
scroll to position [70, 0]
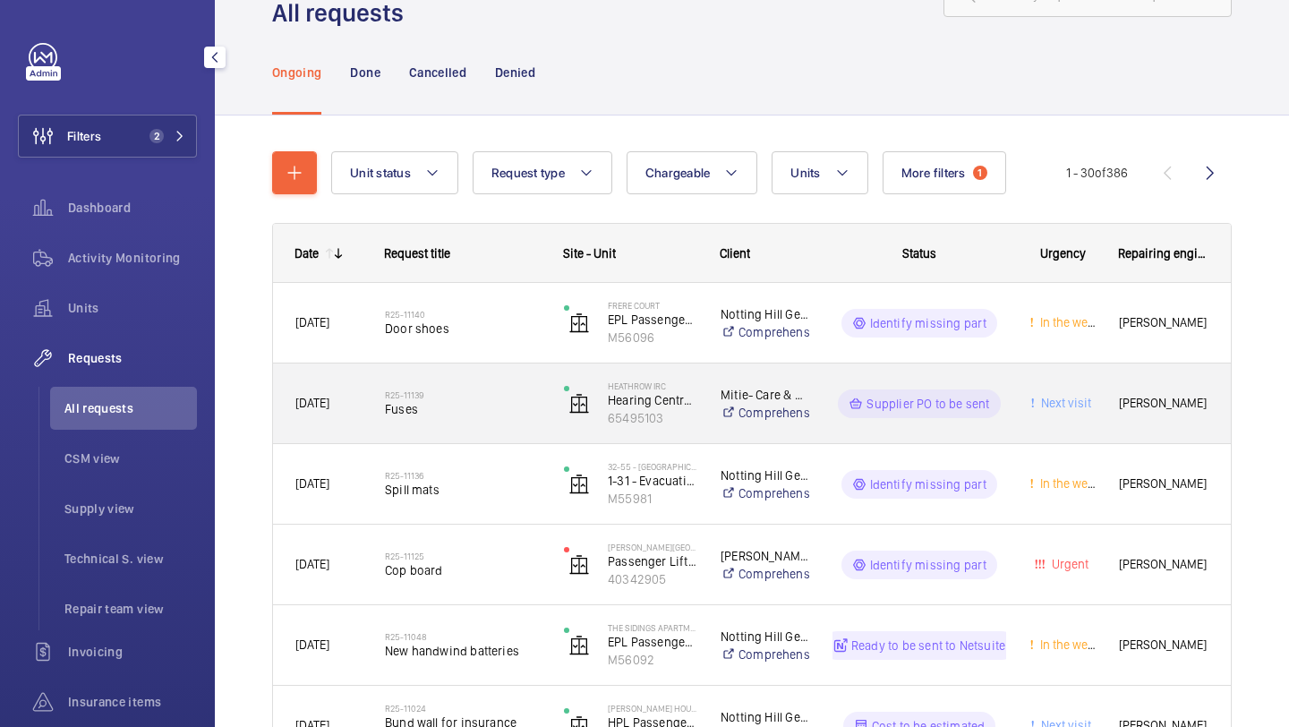
click at [498, 400] on span "Fuses" at bounding box center [463, 409] width 156 height 18
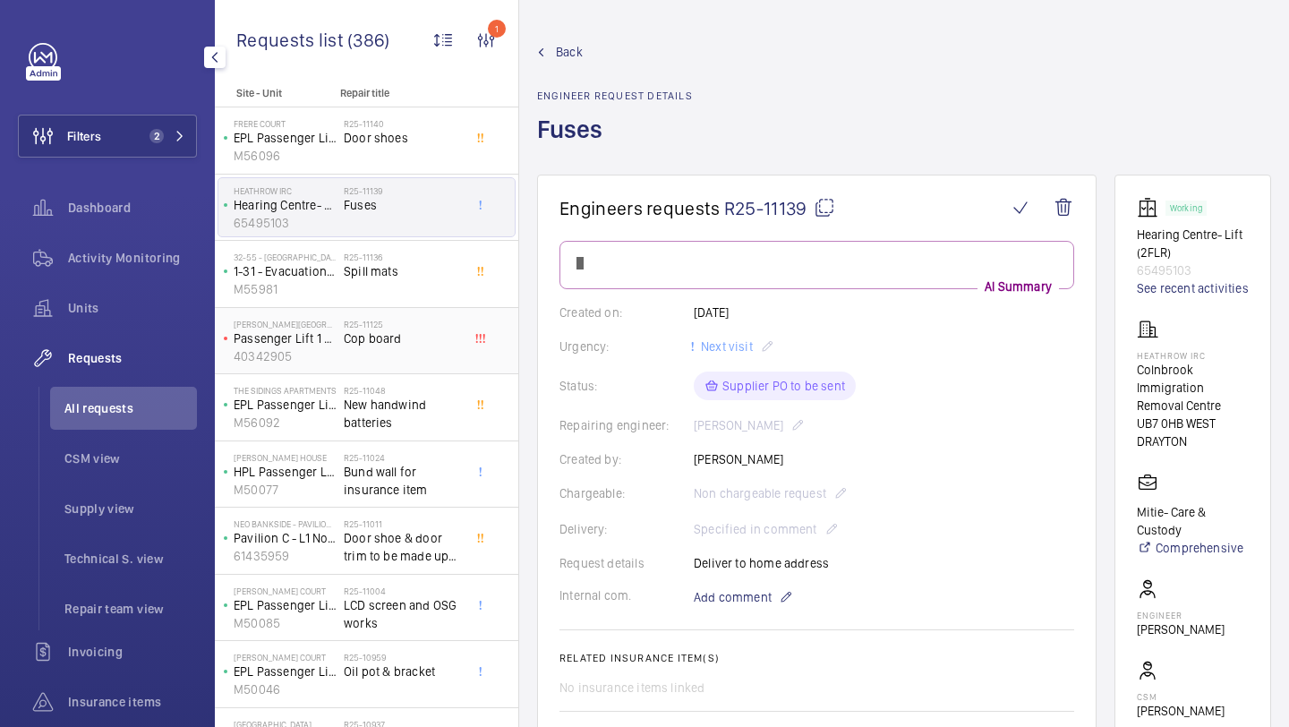
click at [401, 331] on span "Cop board" at bounding box center [403, 338] width 118 height 18
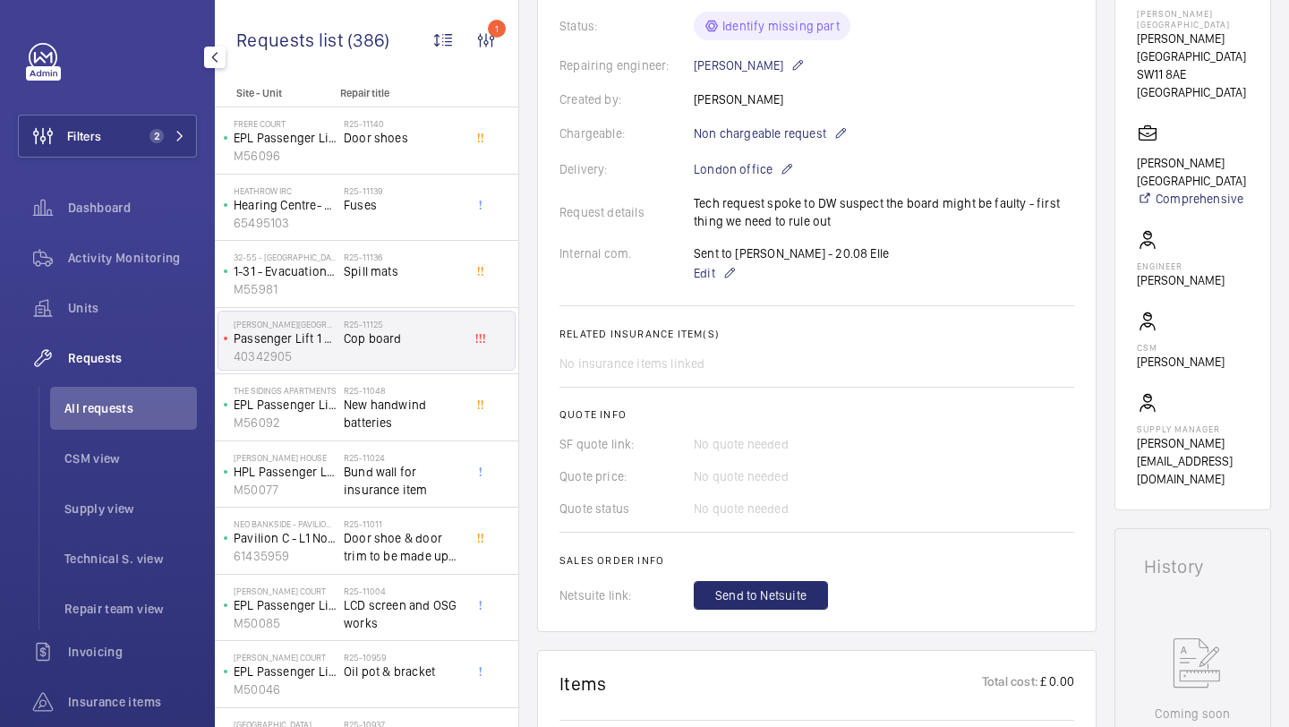
scroll to position [717, 0]
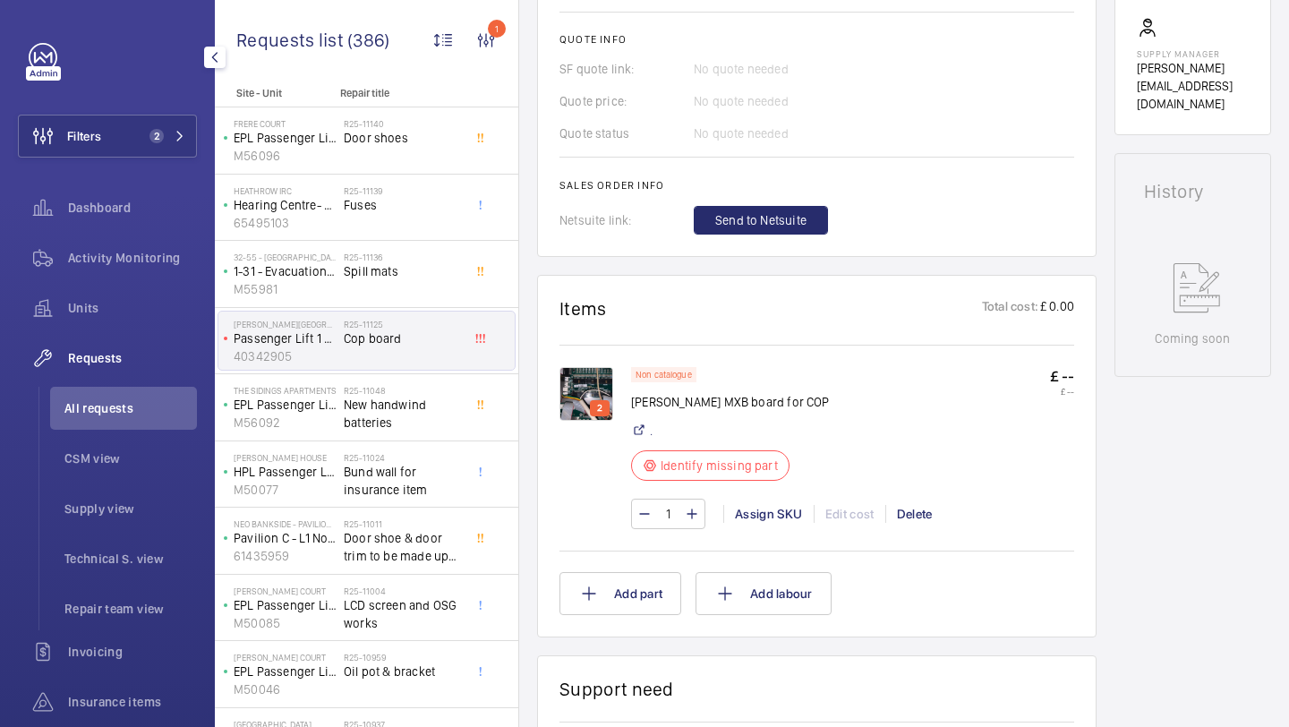
click at [593, 387] on img at bounding box center [586, 394] width 54 height 54
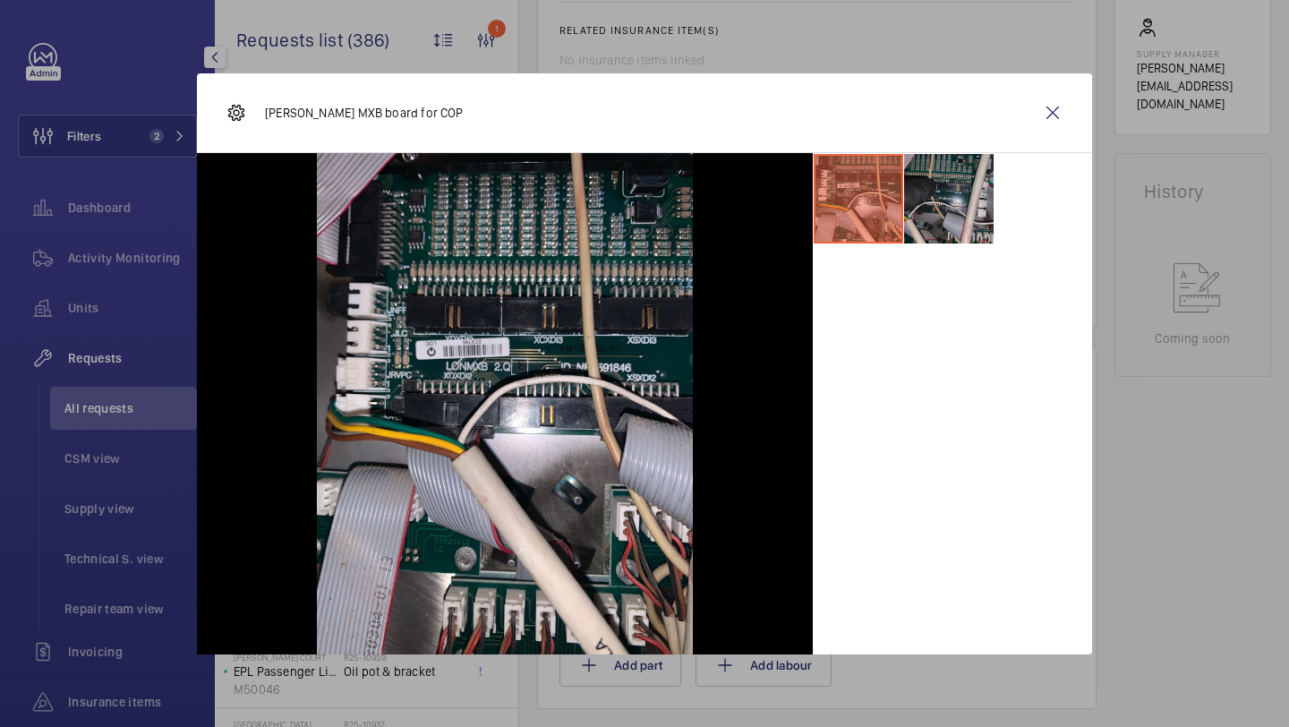
scroll to position [788, 0]
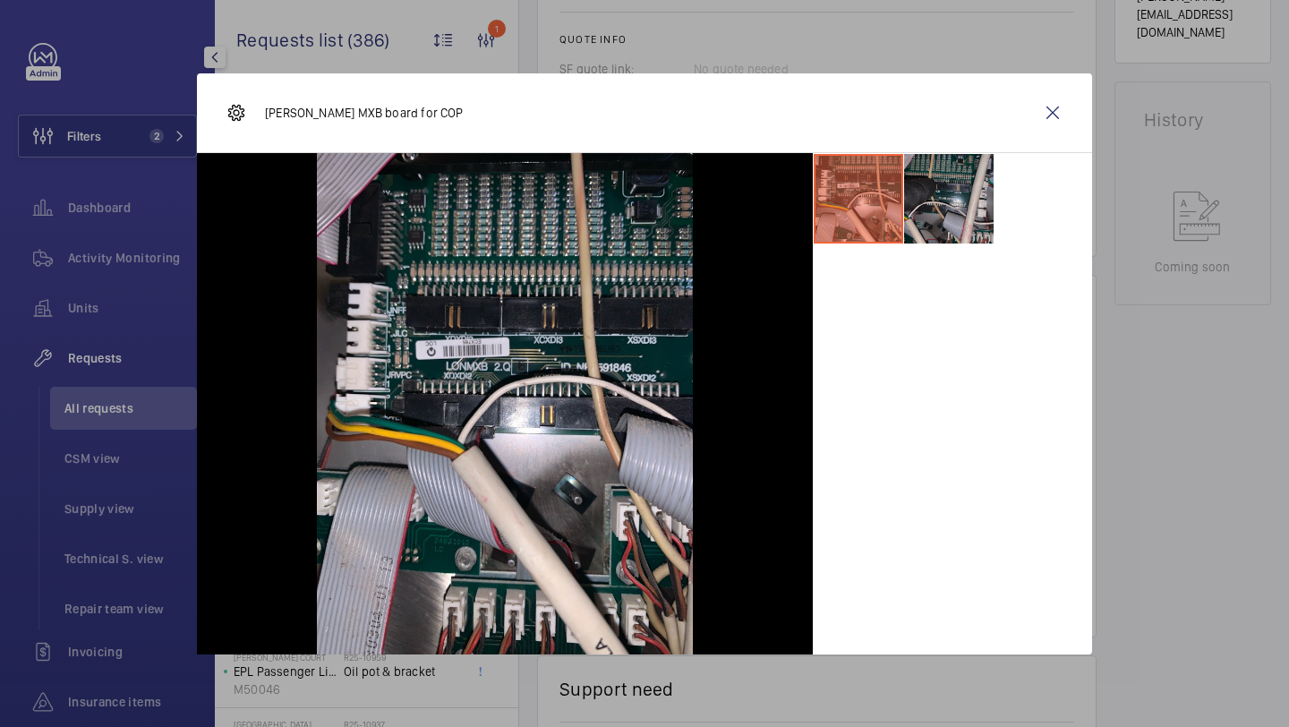
click at [949, 223] on li at bounding box center [948, 198] width 89 height 89
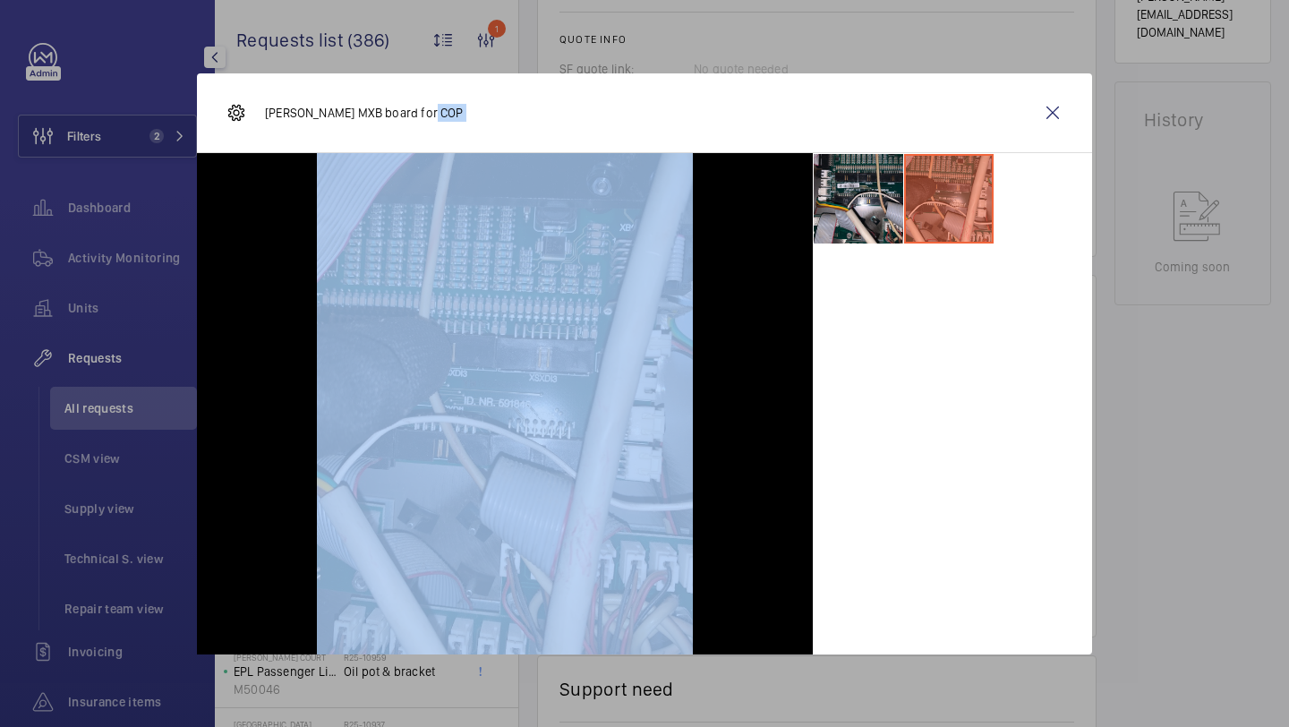
drag, startPoint x: 1053, startPoint y: 109, endPoint x: 567, endPoint y: 106, distance: 485.9
click at [576, 106] on div "Schindler MXB board for COP" at bounding box center [644, 113] width 895 height 80
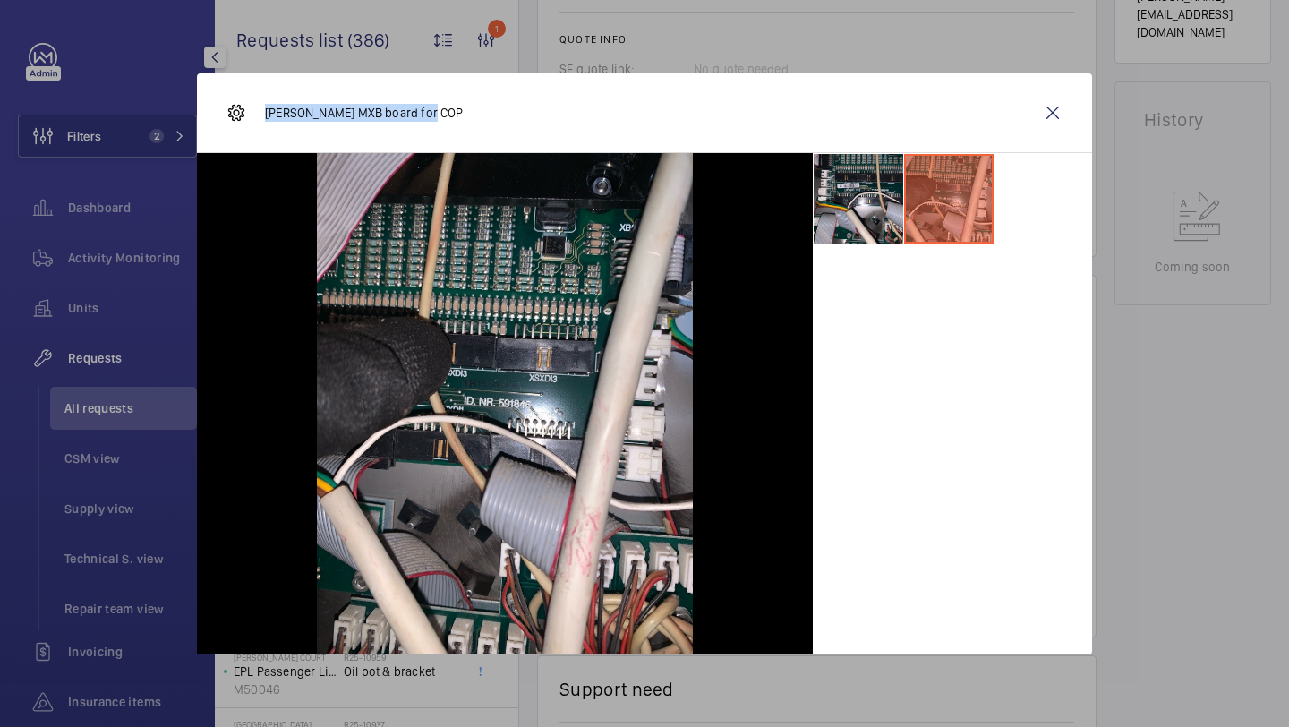
drag, startPoint x: 430, startPoint y: 114, endPoint x: 268, endPoint y: 114, distance: 161.1
click at [268, 114] on div "Schindler MXB board for COP" at bounding box center [644, 113] width 895 height 80
copy p "chindler MXB board for COP"
click at [1043, 98] on wm-front-icon-button at bounding box center [1052, 112] width 43 height 43
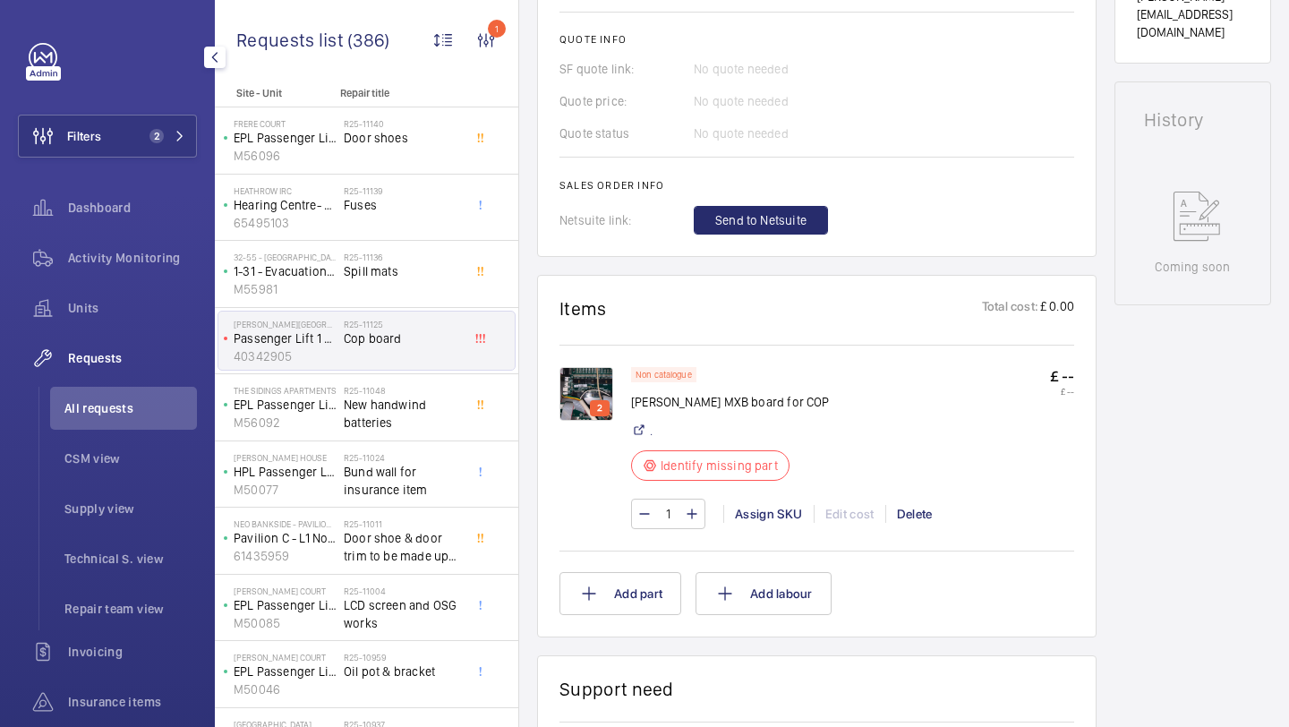
scroll to position [0, 0]
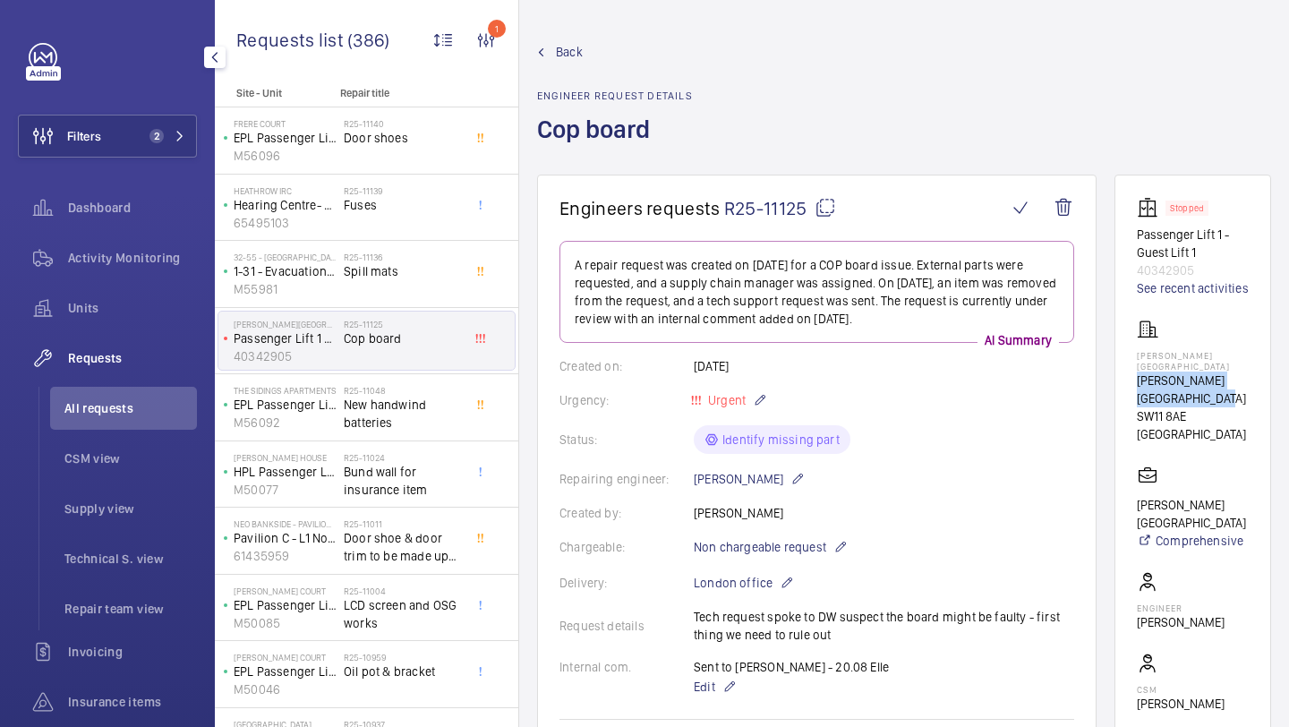
drag, startPoint x: 1197, startPoint y: 398, endPoint x: 1135, endPoint y: 388, distance: 63.4
click at [1135, 388] on wm-front-card "Stopped Passenger Lift 1 - Guest Lift 1 40342905 See recent activities Pestana …" at bounding box center [1192, 512] width 157 height 677
copy p "[PERSON_NAME][GEOGRAPHIC_DATA]"
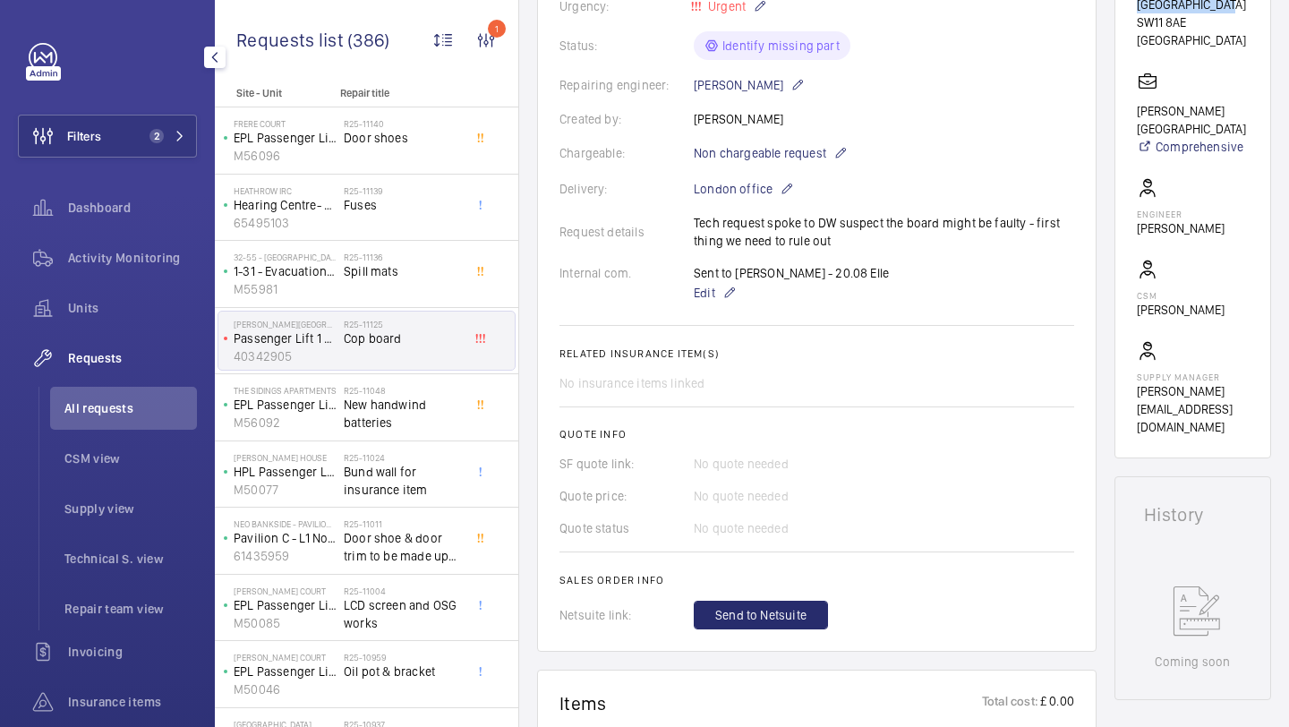
scroll to position [784, 0]
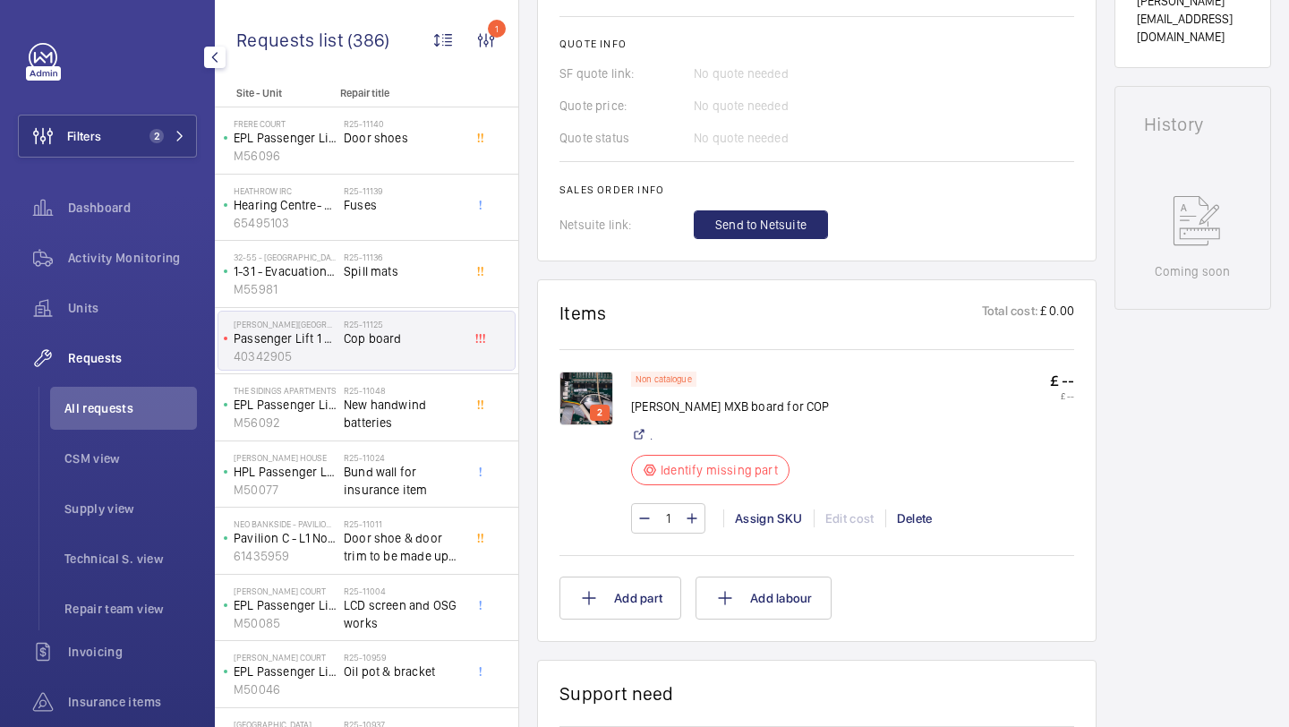
click at [594, 372] on div "2 Non catalogue Schindler MXB board for COP . Identify missing part £ -- £ -- 1…" at bounding box center [816, 450] width 515 height 202
click at [595, 387] on img at bounding box center [586, 398] width 54 height 54
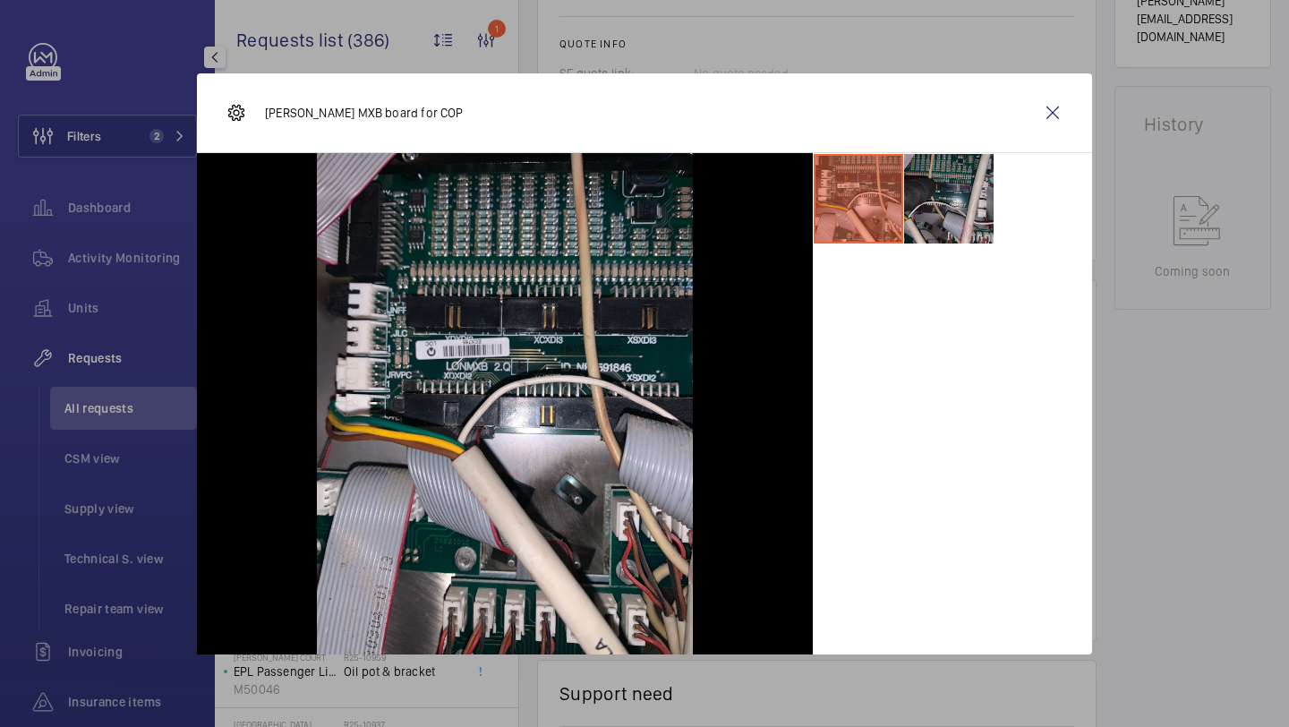
click at [948, 233] on li at bounding box center [948, 198] width 89 height 89
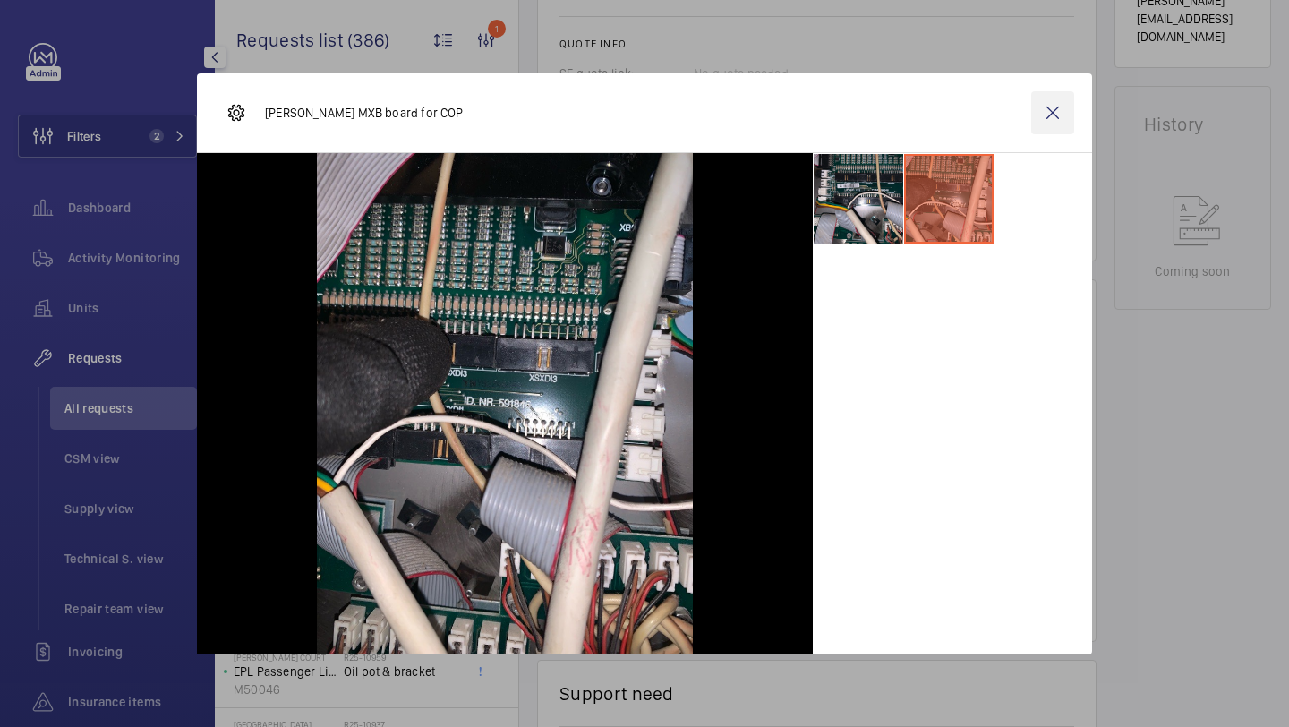
click at [1071, 97] on wm-front-icon-button at bounding box center [1052, 112] width 43 height 43
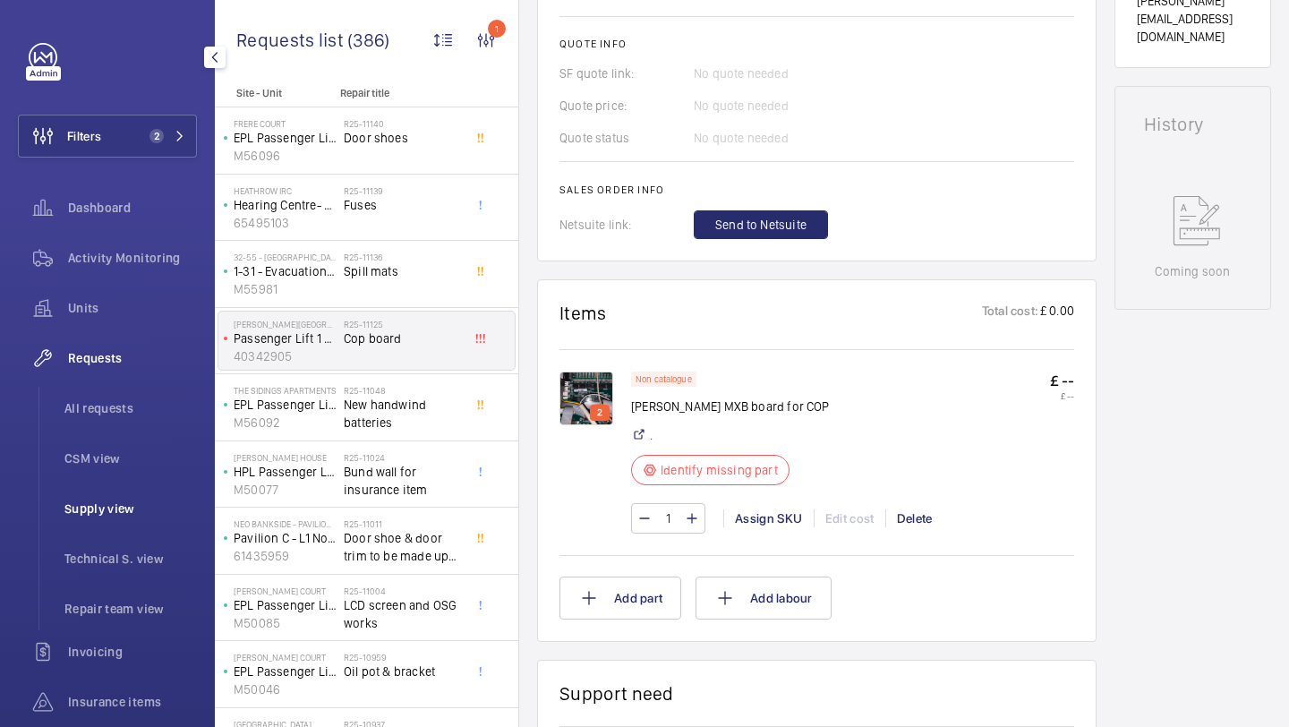
click at [138, 501] on span "Supply view" at bounding box center [130, 508] width 132 height 18
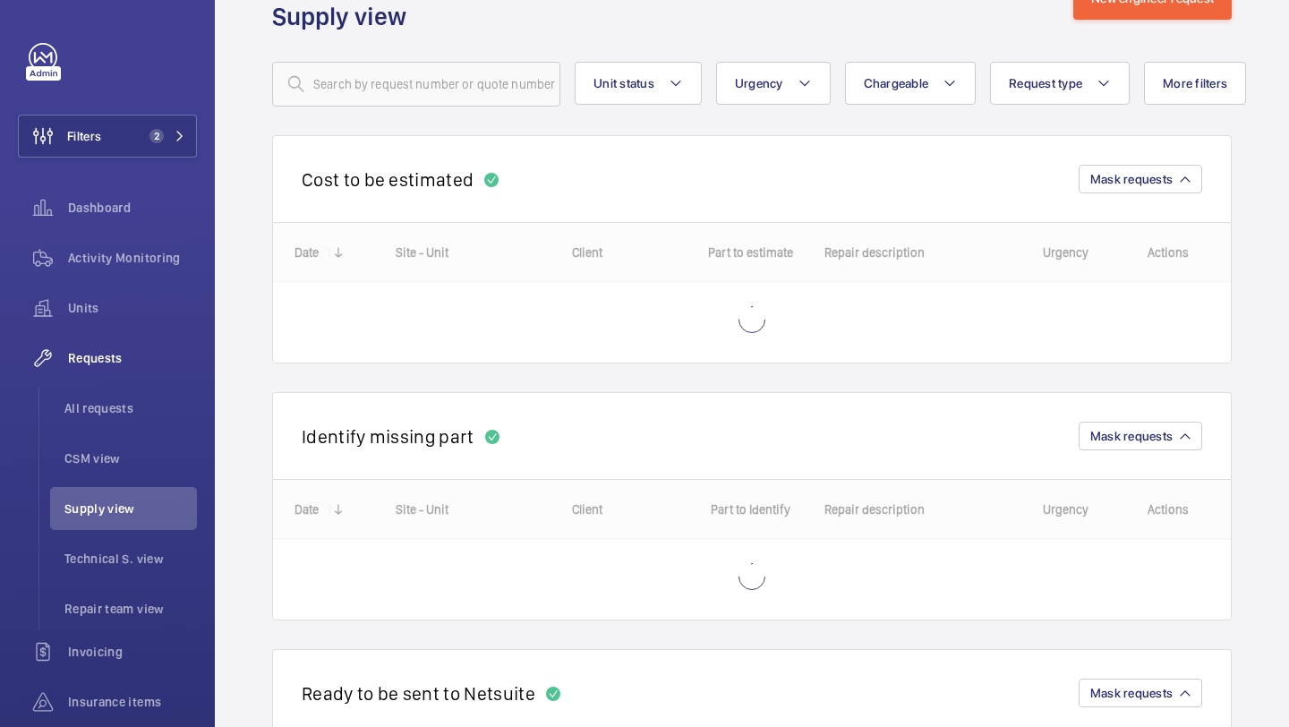
scroll to position [68, 0]
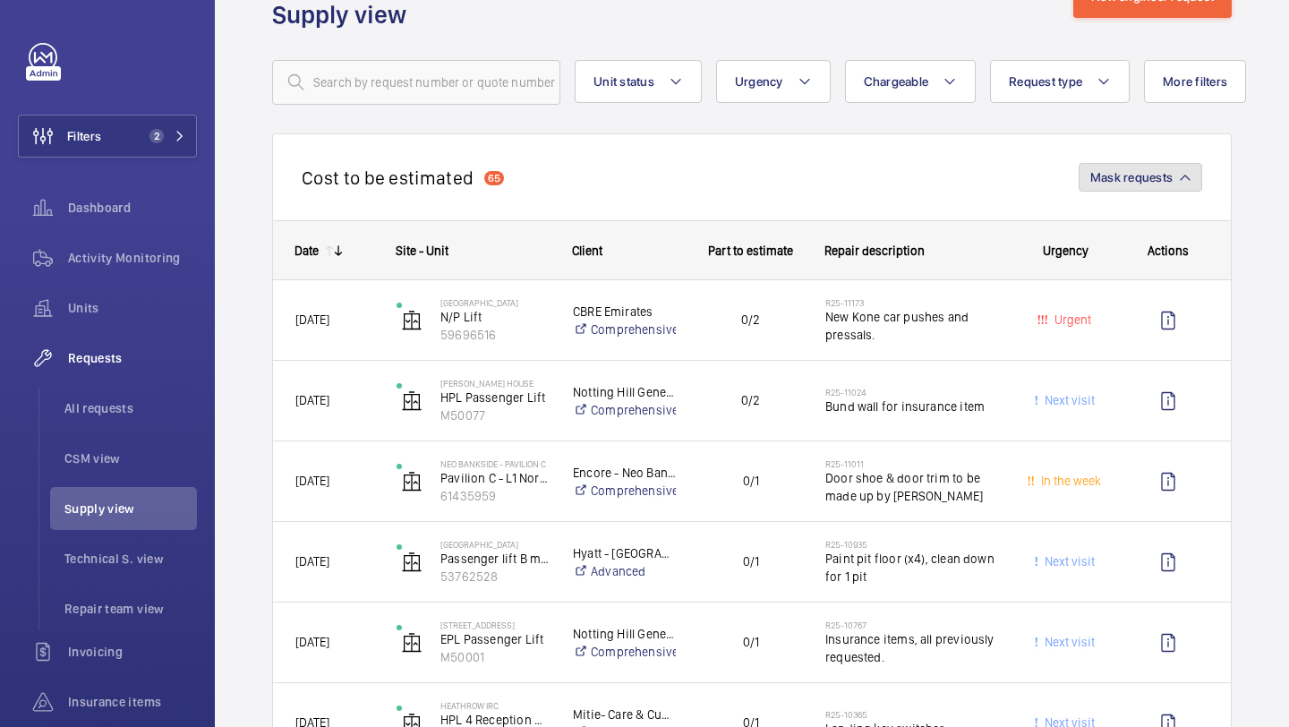
click at [1108, 165] on button "Mask requests" at bounding box center [1139, 177] width 123 height 29
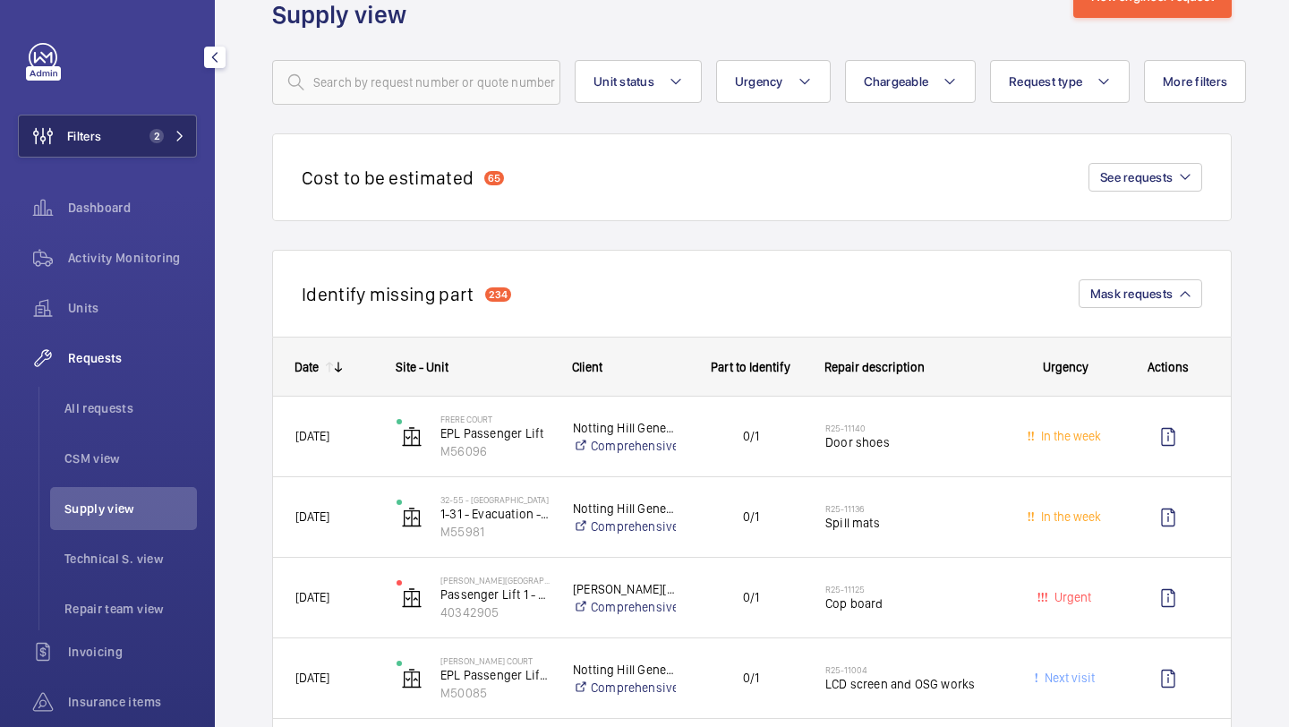
click at [140, 140] on button "Filters 2" at bounding box center [107, 136] width 179 height 43
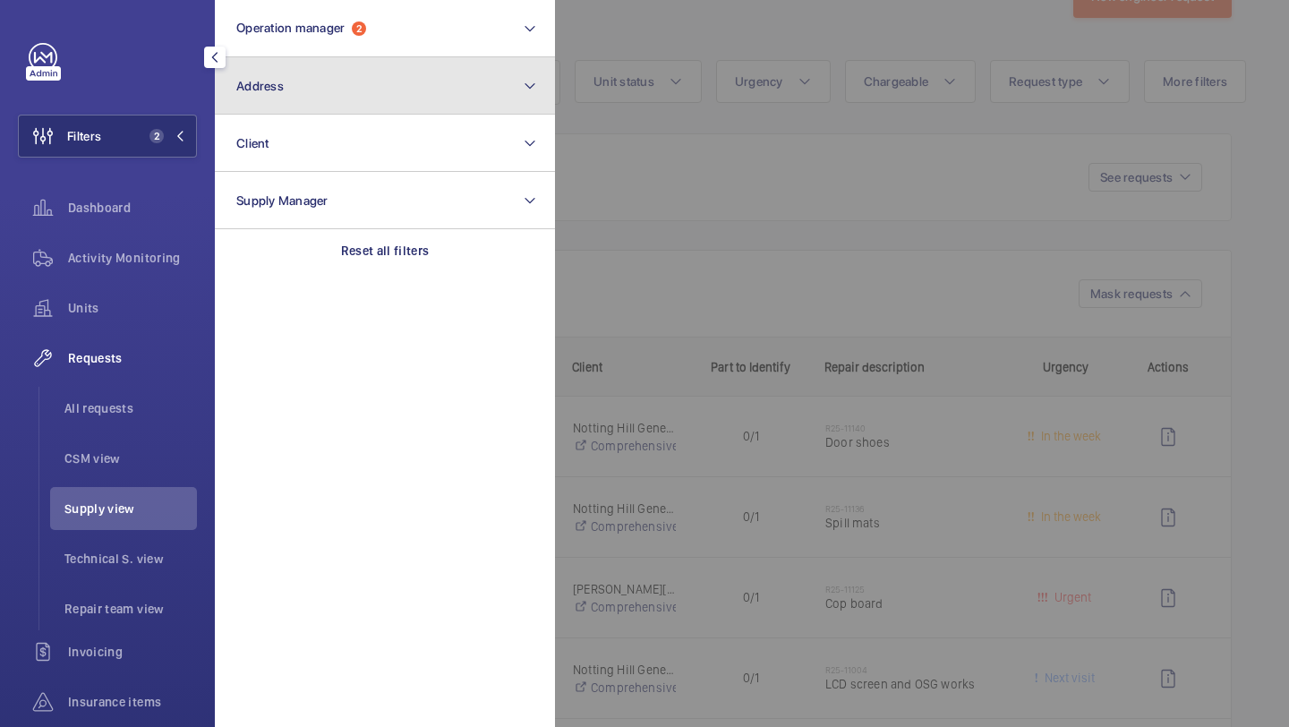
click at [292, 83] on button "Address" at bounding box center [385, 85] width 340 height 57
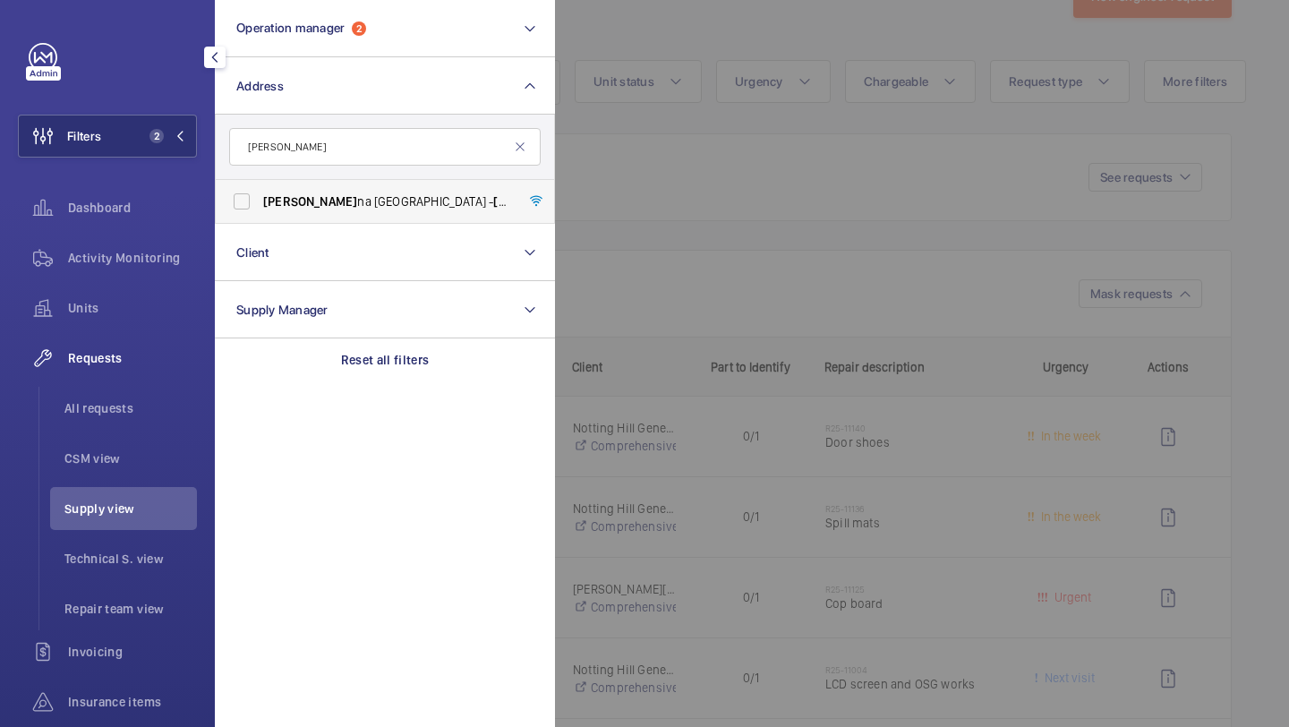
type input "pesta"
click at [334, 195] on span "Pesta na Chelsea Bridge Hotel - Pesta na Chelsea Bridge Hotel, LONDON SW11 8AE" at bounding box center [386, 201] width 246 height 18
click at [260, 195] on input "Pesta na Chelsea Bridge Hotel - Pesta na Chelsea Bridge Hotel, LONDON SW11 8AE" at bounding box center [242, 201] width 36 height 36
checkbox input "true"
click at [679, 191] on div at bounding box center [1199, 363] width 1289 height 727
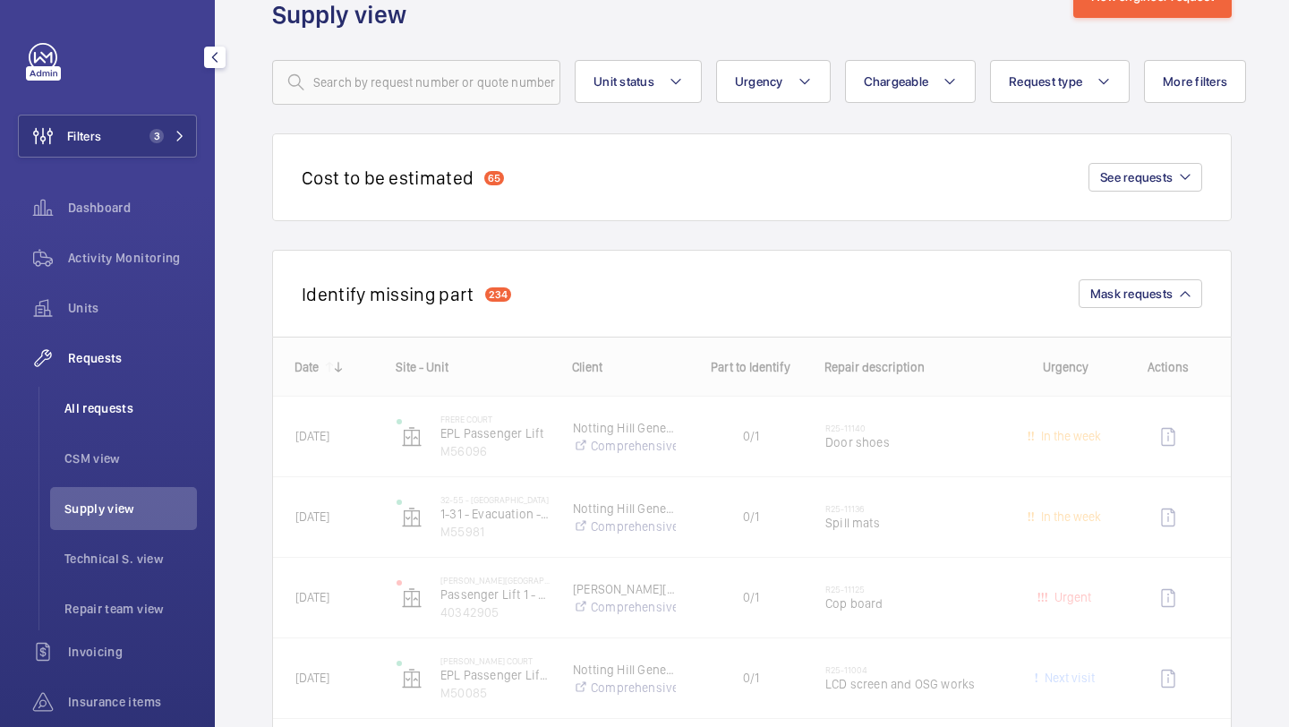
click at [122, 396] on li "All requests" at bounding box center [123, 408] width 147 height 43
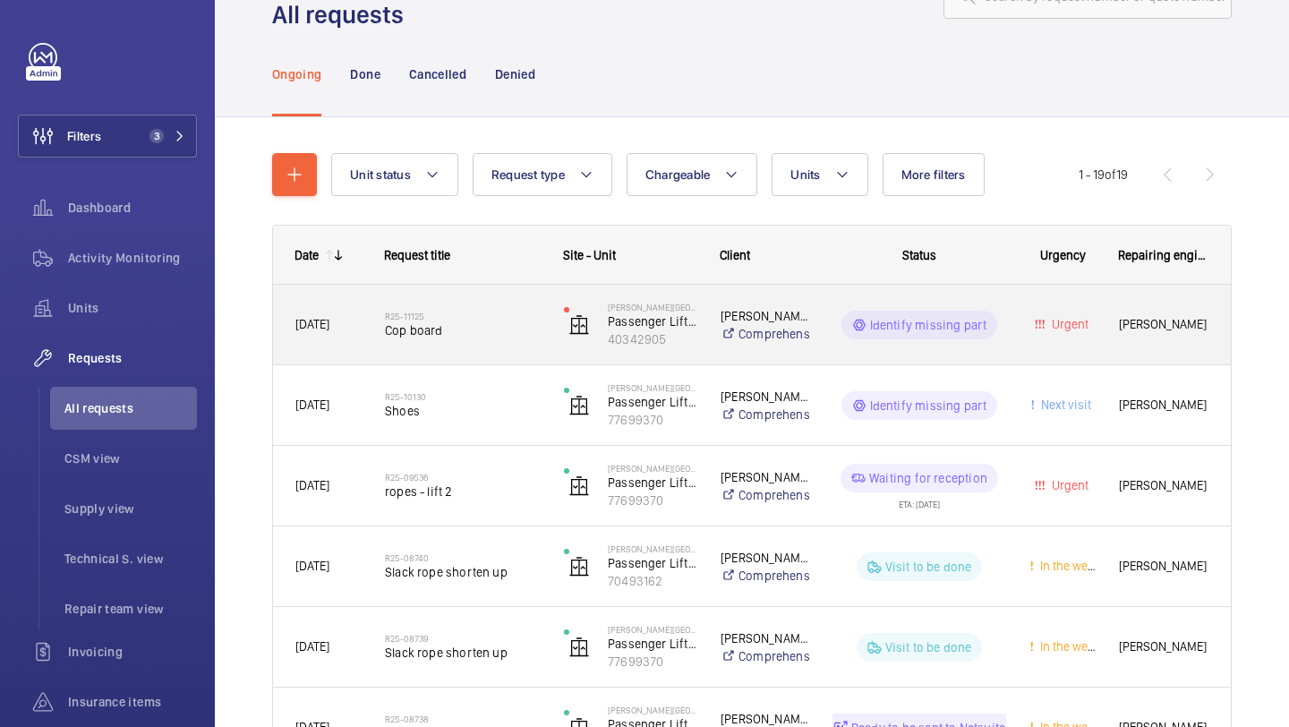
scroll to position [97, 0]
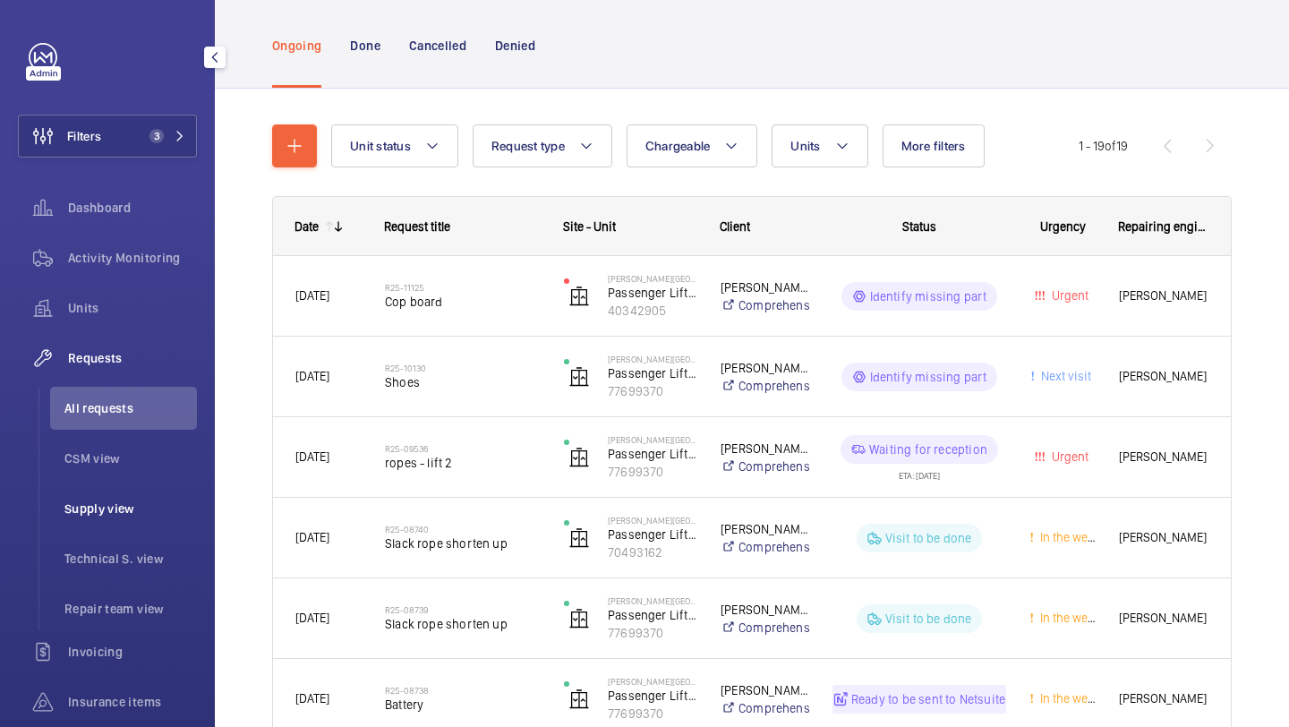
click at [130, 515] on span "Supply view" at bounding box center [130, 508] width 132 height 18
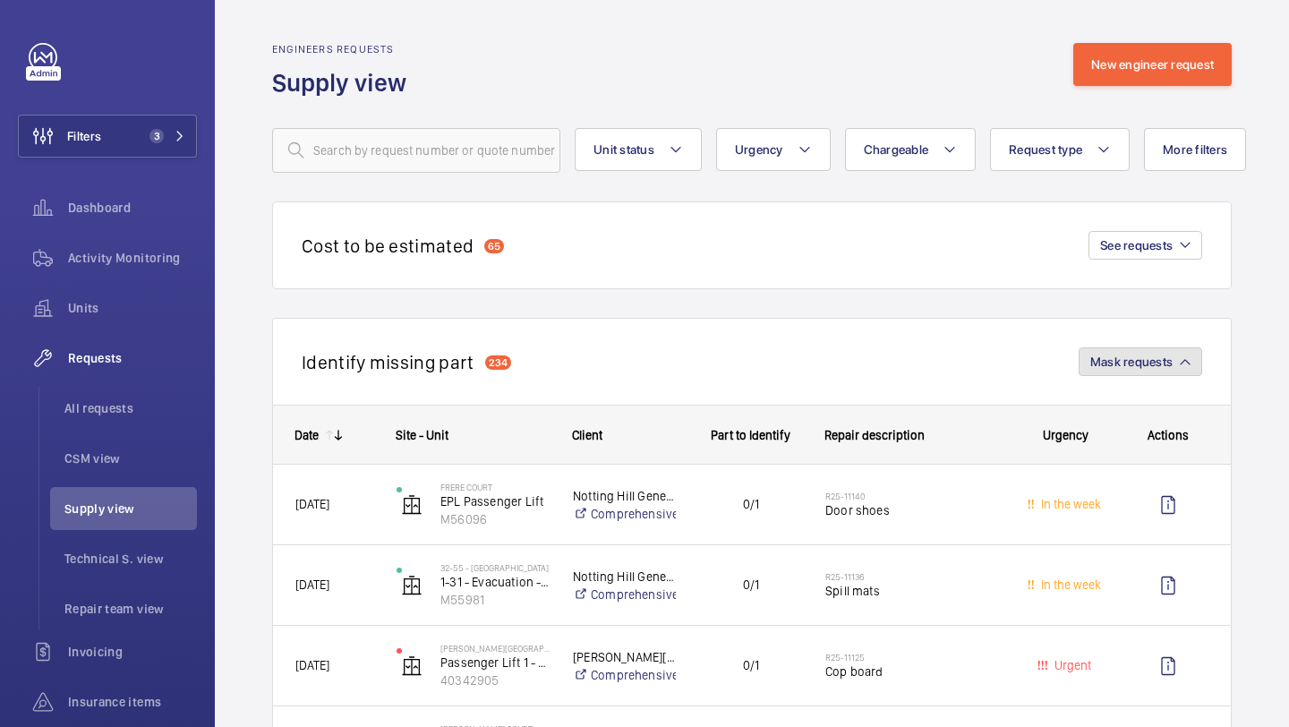
click at [1096, 367] on span "Mask requests" at bounding box center [1131, 361] width 82 height 14
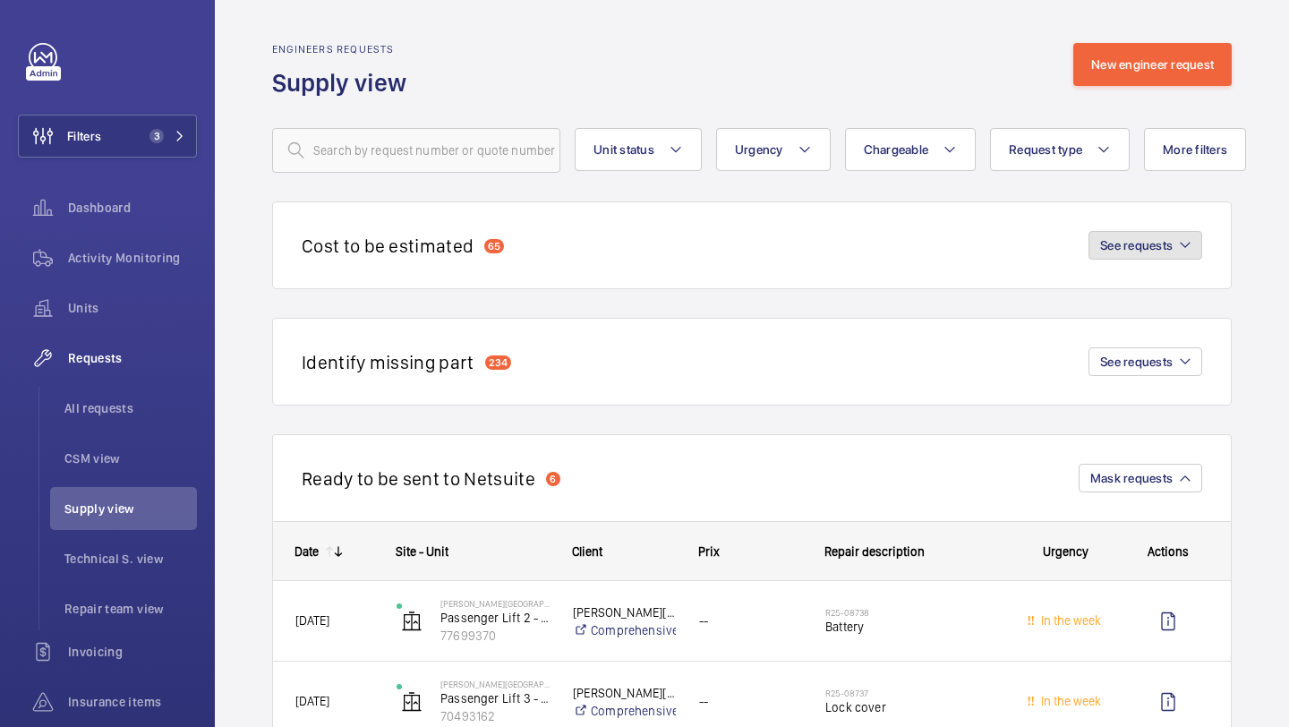
click at [1182, 232] on button "See requests" at bounding box center [1145, 245] width 114 height 29
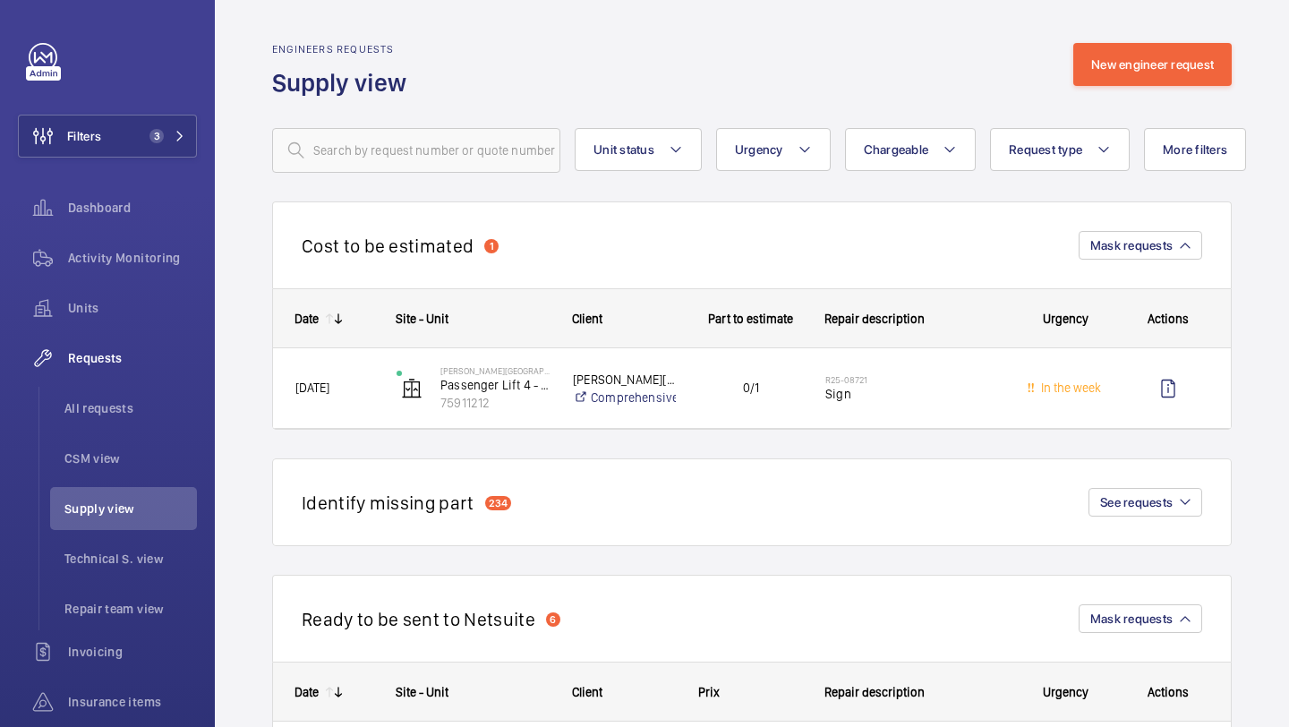
click at [1162, 230] on div "Cost to be estimated 1 Mask requests" at bounding box center [751, 244] width 959 height 87
click at [1124, 504] on span "See requests" at bounding box center [1136, 502] width 72 height 14
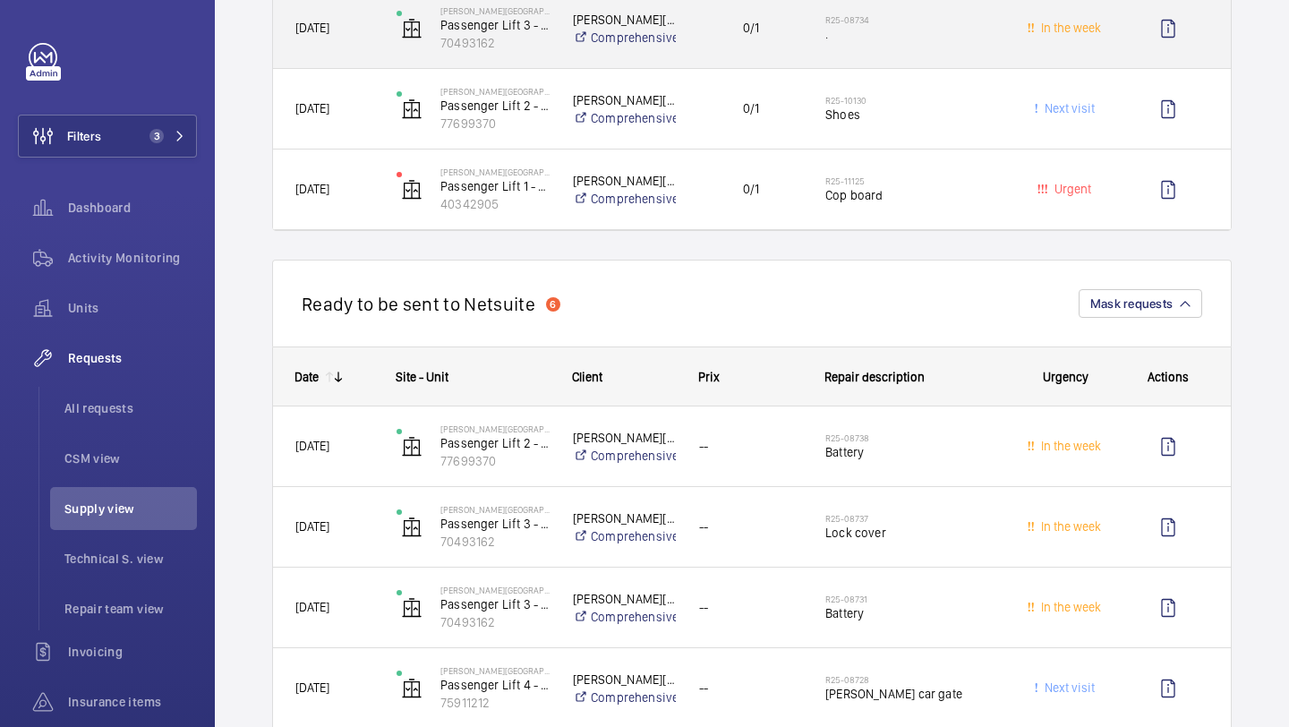
scroll to position [835, 0]
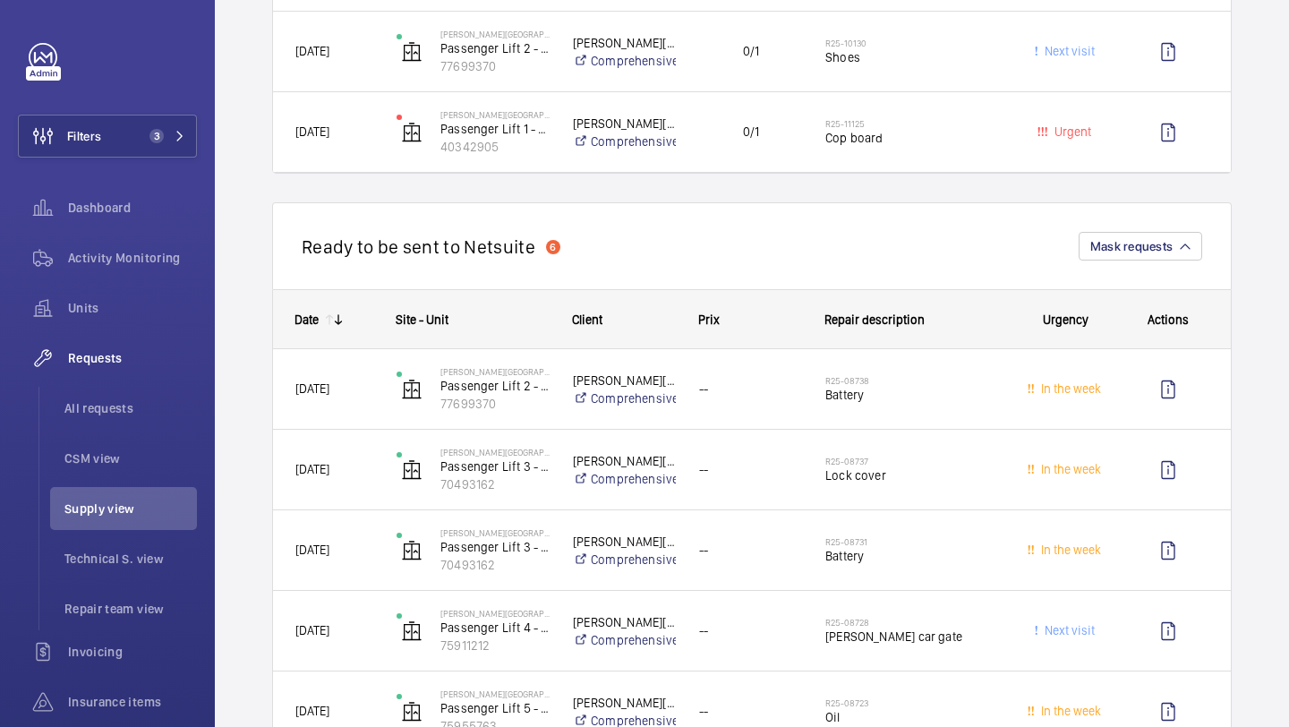
click at [1136, 262] on div "Ready to be sent to Netsuite 6 Mask requests" at bounding box center [751, 245] width 959 height 87
click at [1136, 256] on button "Mask requests" at bounding box center [1139, 246] width 123 height 29
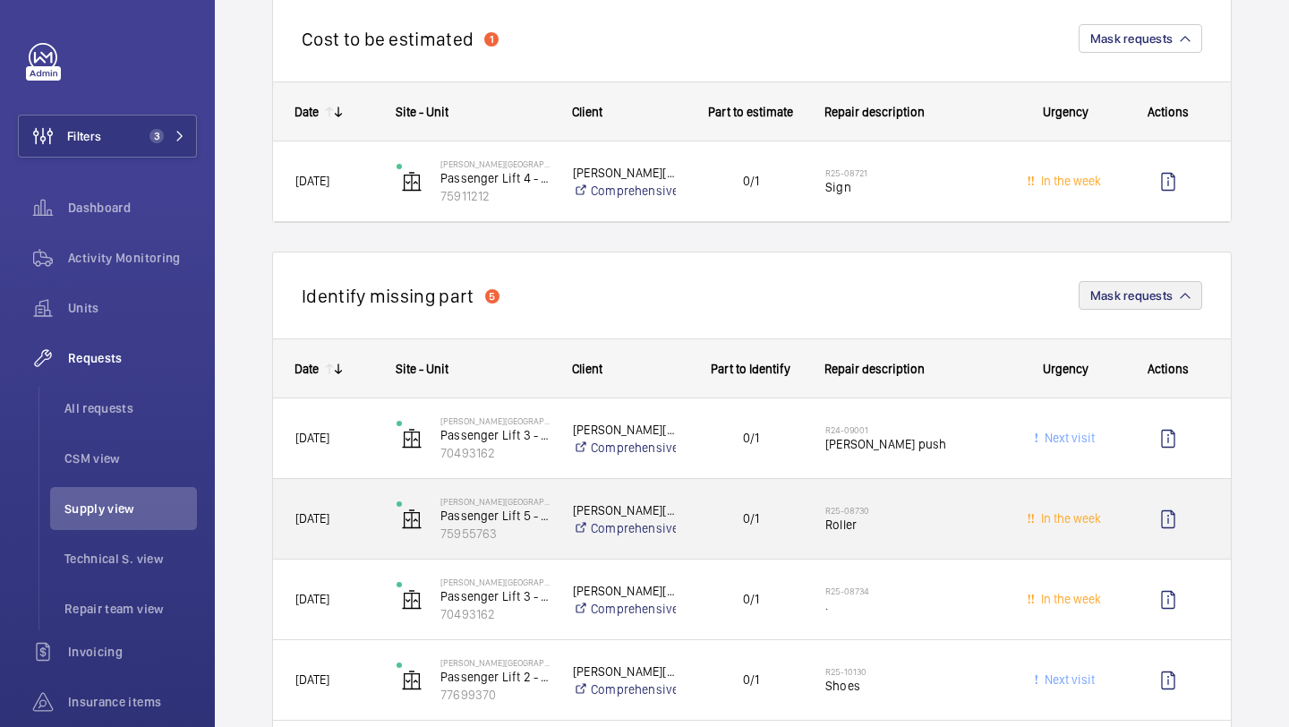
scroll to position [312, 0]
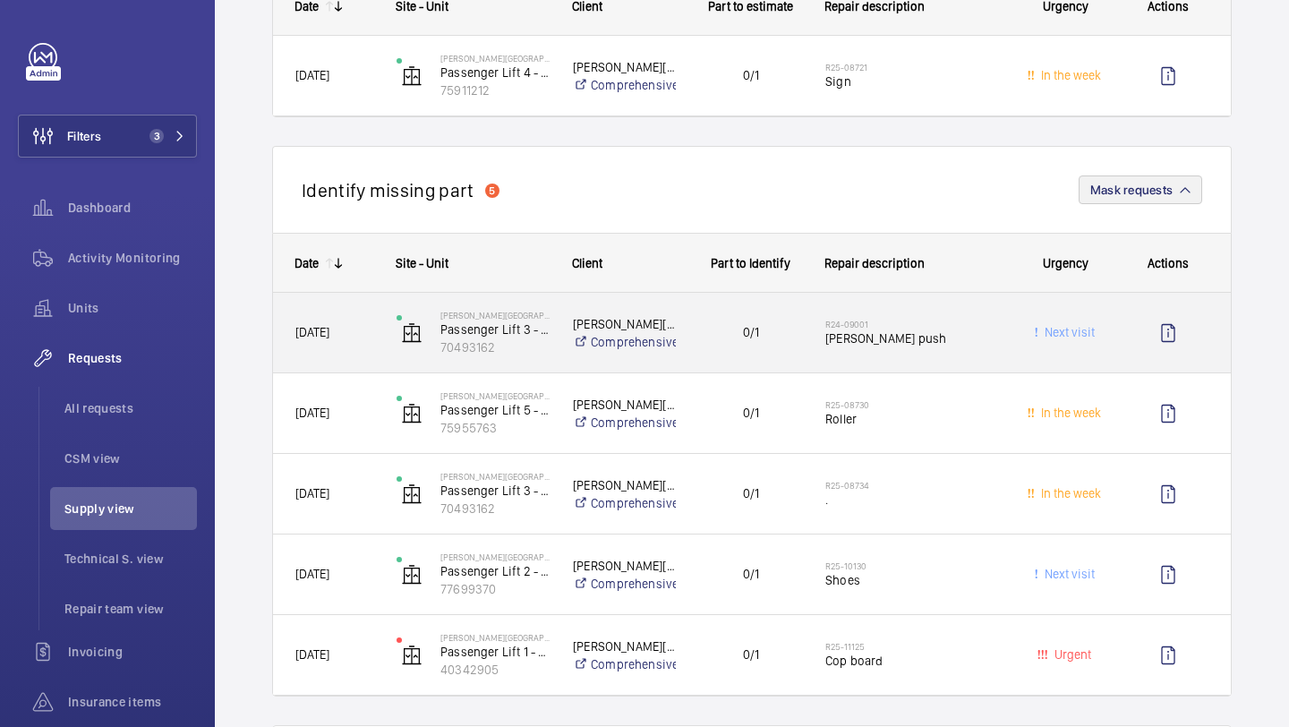
click at [925, 356] on div "R24-09001 Schindler push" at bounding box center [914, 333] width 178 height 52
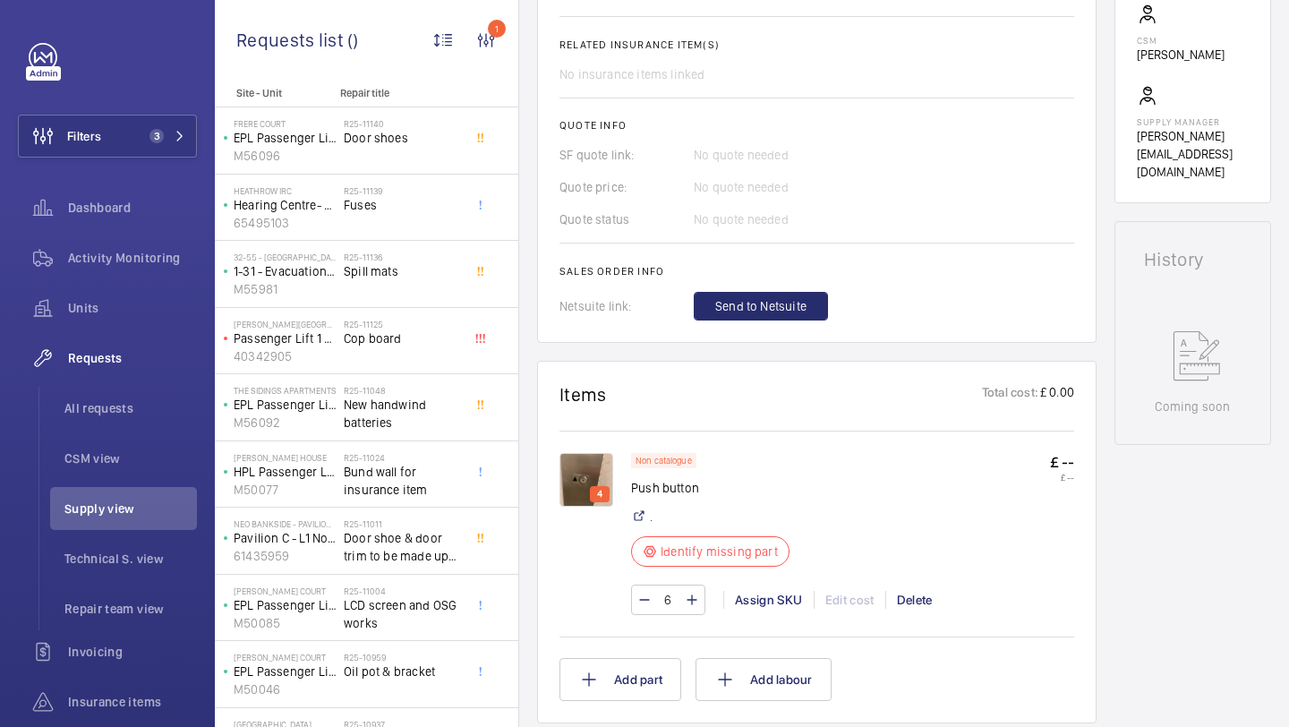
scroll to position [889, 0]
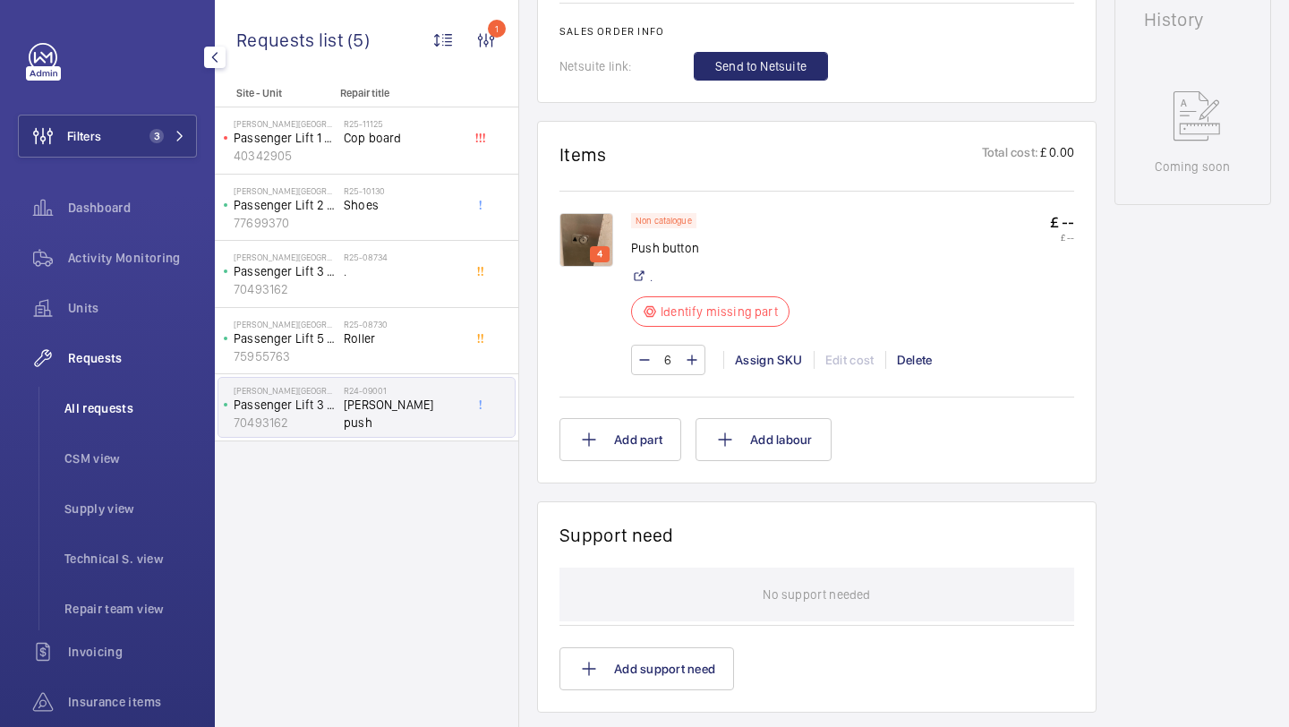
click at [140, 396] on li "All requests" at bounding box center [123, 408] width 147 height 43
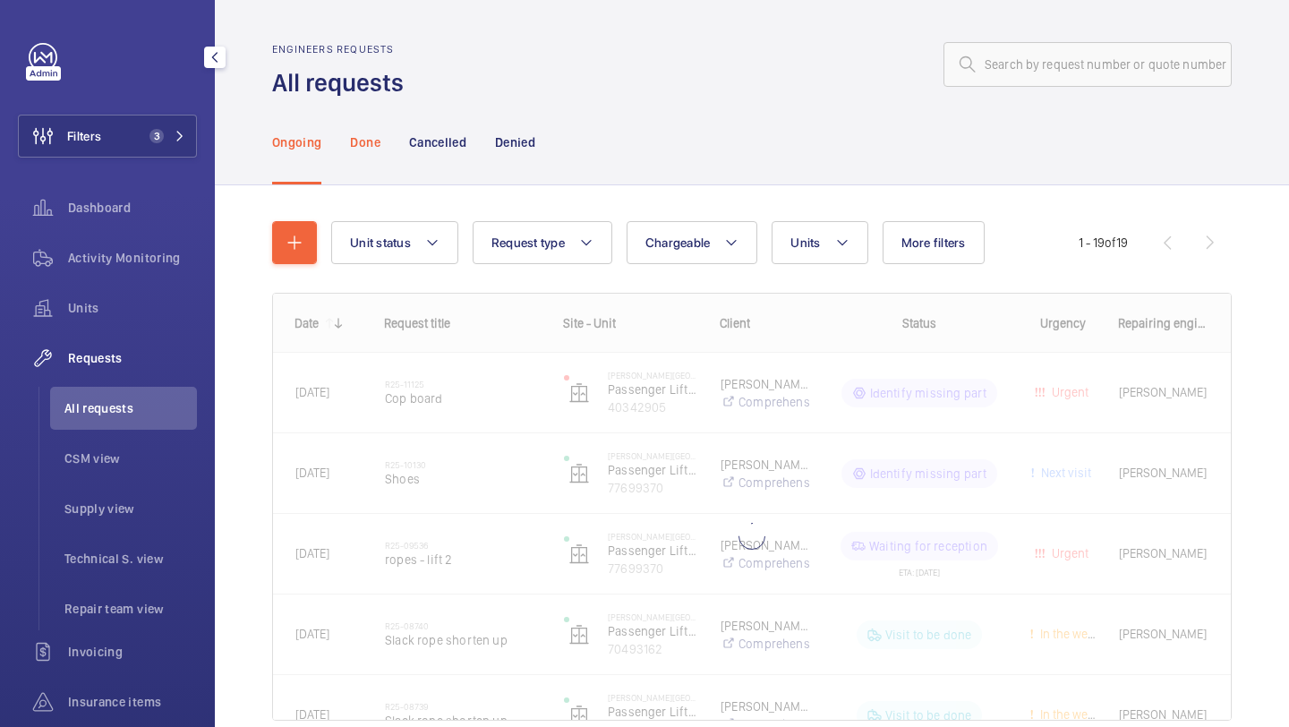
click at [354, 163] on div "Done" at bounding box center [365, 141] width 30 height 85
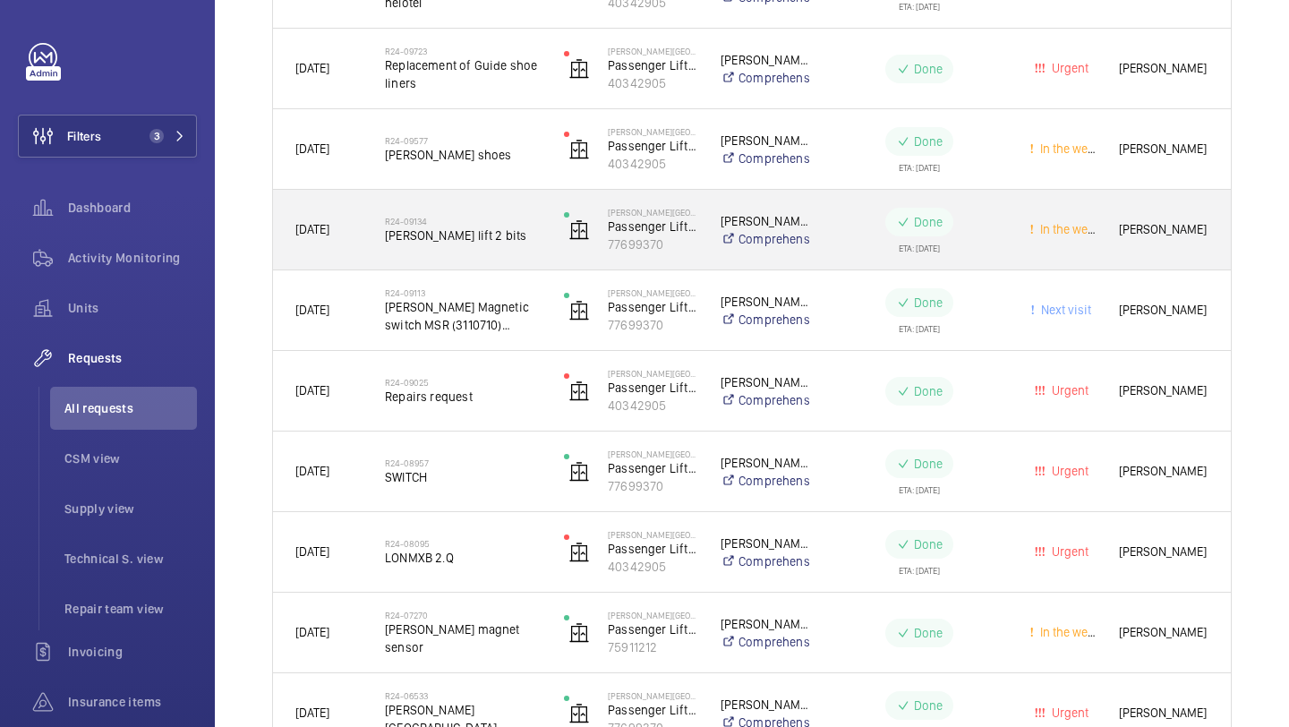
scroll to position [1698, 0]
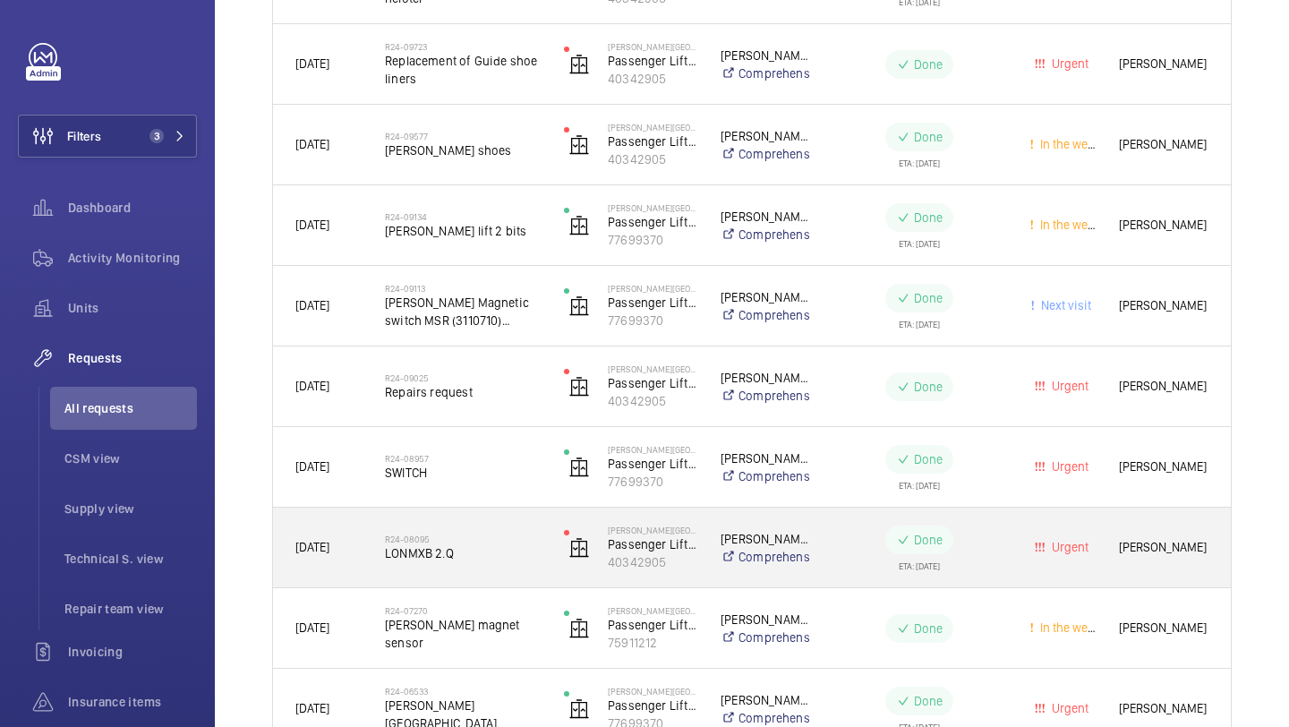
click at [472, 522] on div "R24-08095 LONMXB 2.Q" at bounding box center [463, 548] width 156 height 52
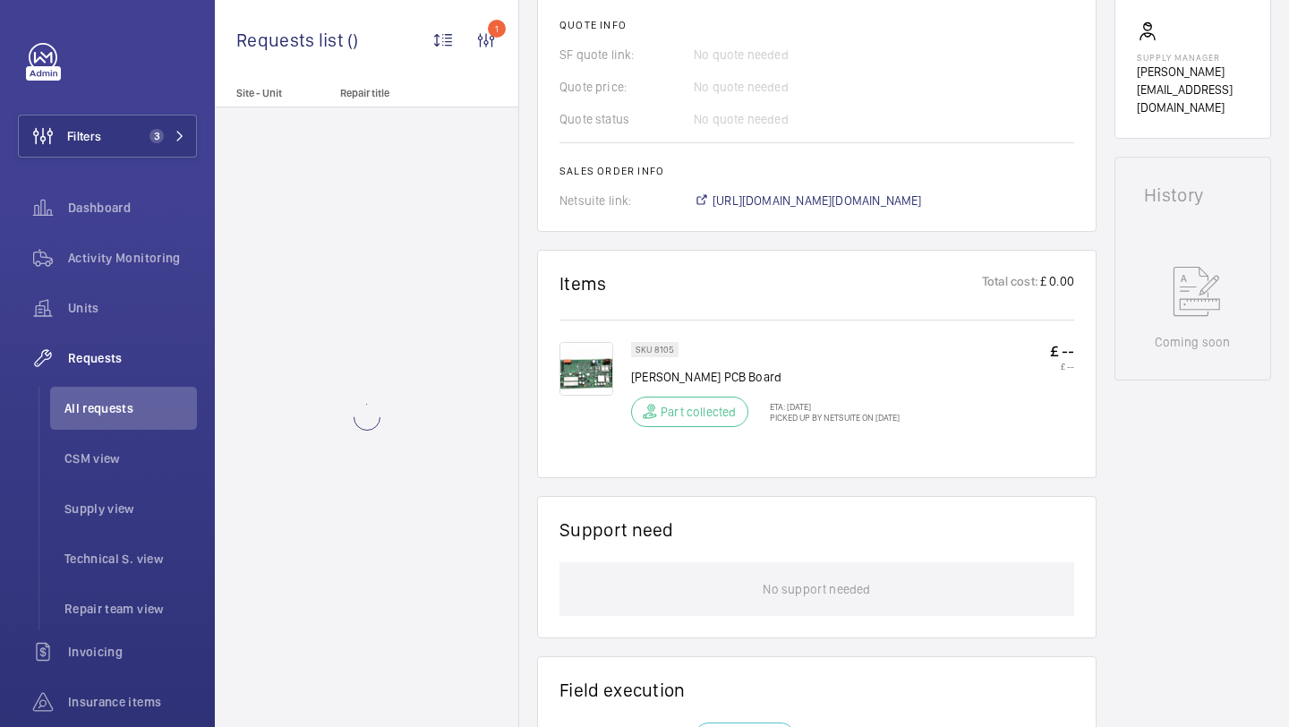
click at [566, 374] on img at bounding box center [586, 369] width 54 height 54
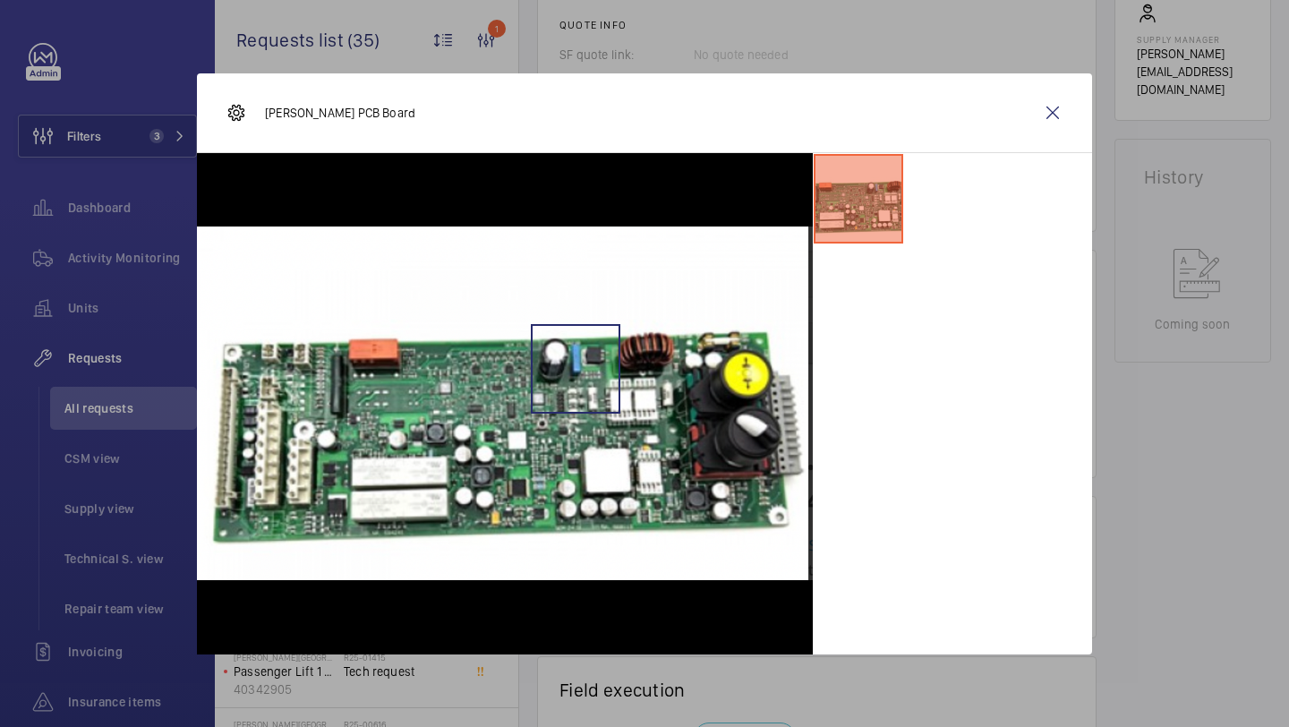
scroll to position [749, 0]
click at [1034, 123] on wm-front-icon-button at bounding box center [1052, 112] width 43 height 43
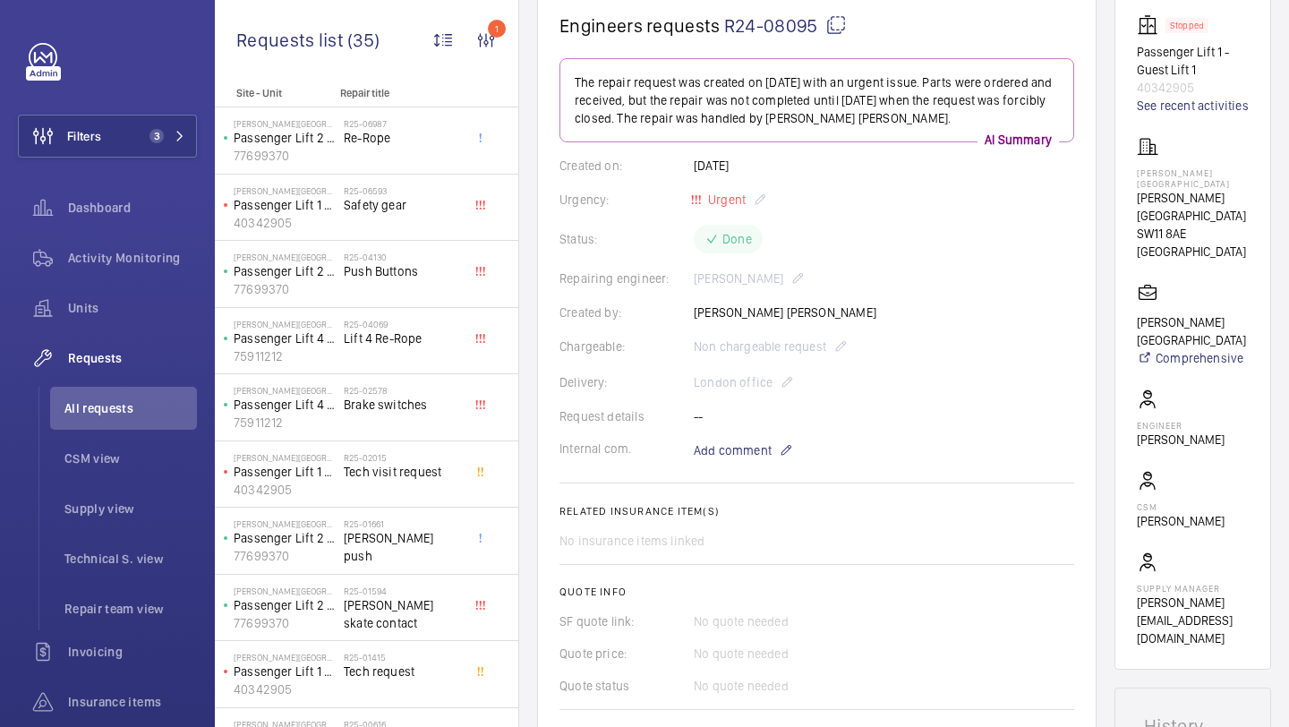
scroll to position [438, 0]
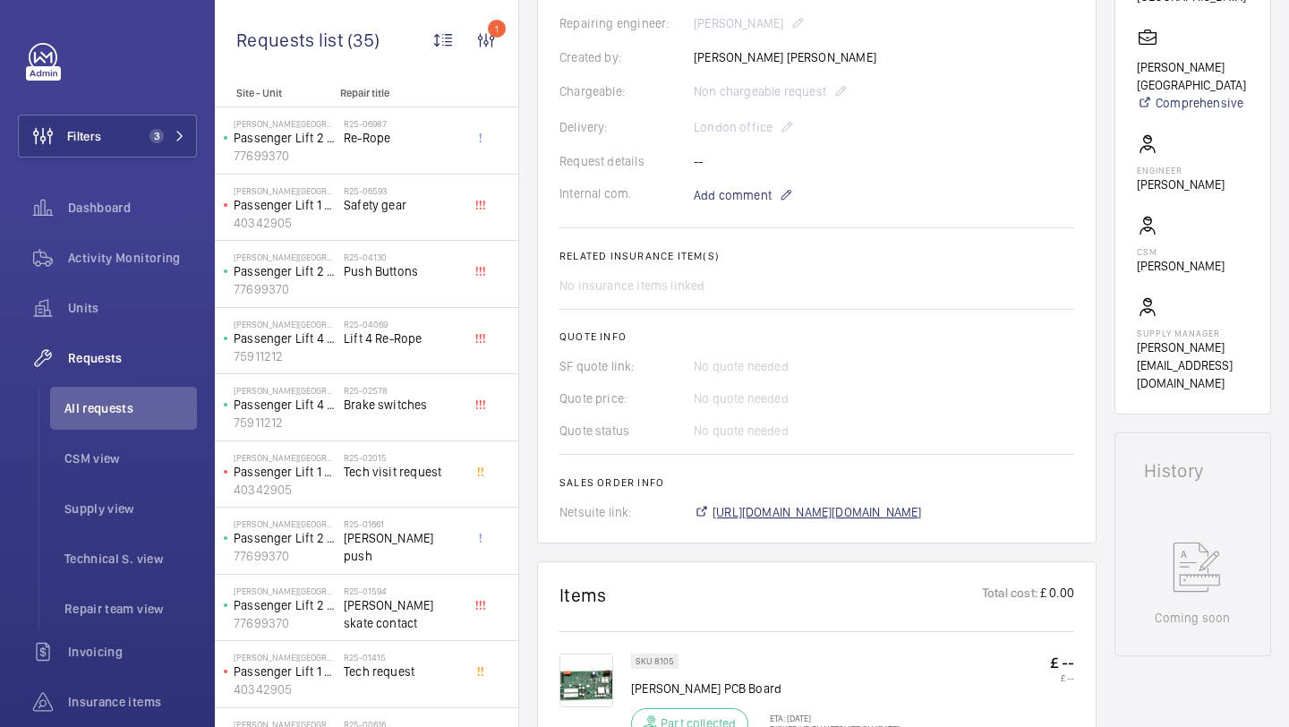
click at [765, 516] on span "https://6461500.app.netsuite.com/app/accounting/transactions/salesord.nl?id=164…" at bounding box center [816, 512] width 209 height 18
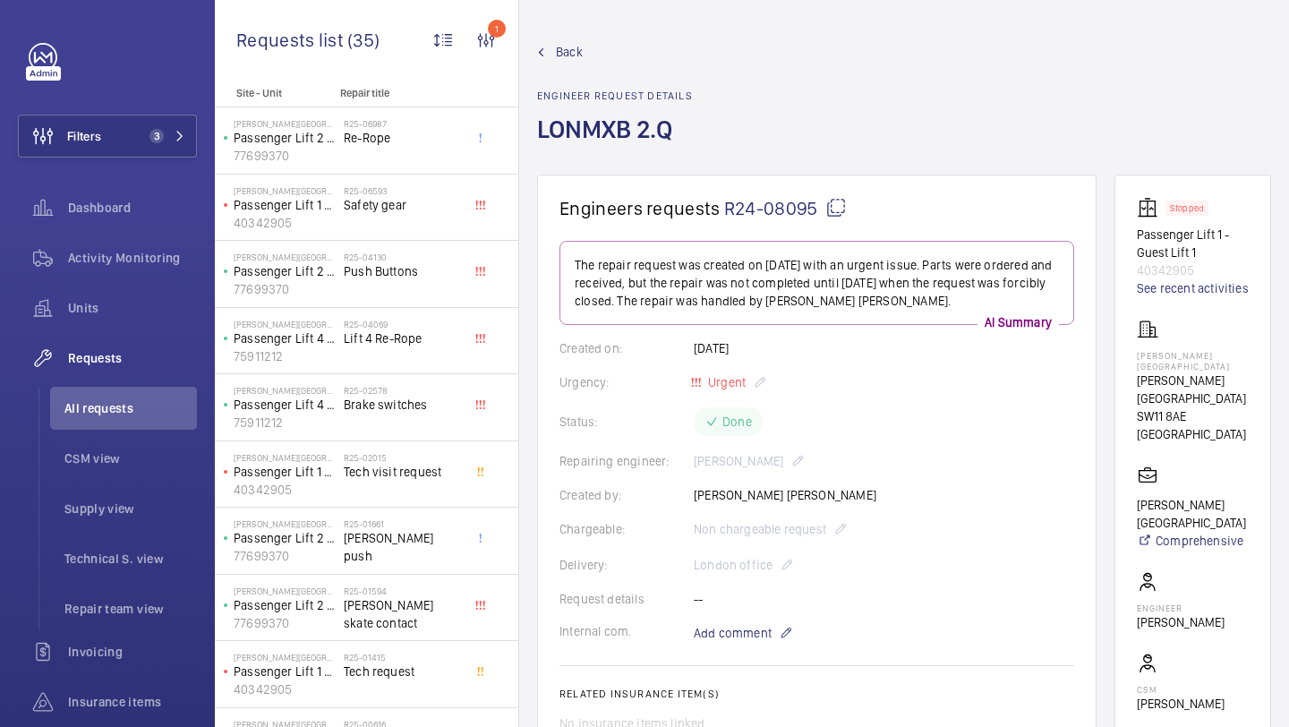
click at [132, 418] on li "All requests" at bounding box center [123, 408] width 147 height 43
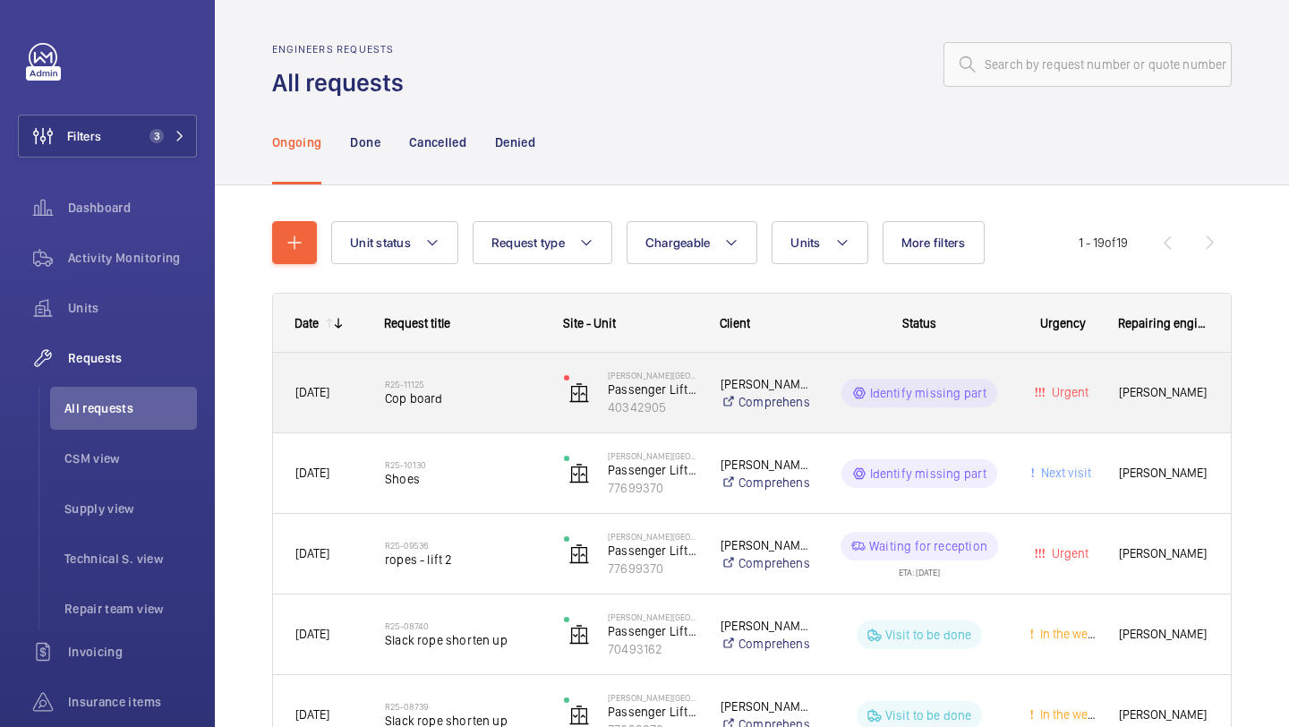
click at [480, 394] on span "Cop board" at bounding box center [463, 398] width 156 height 18
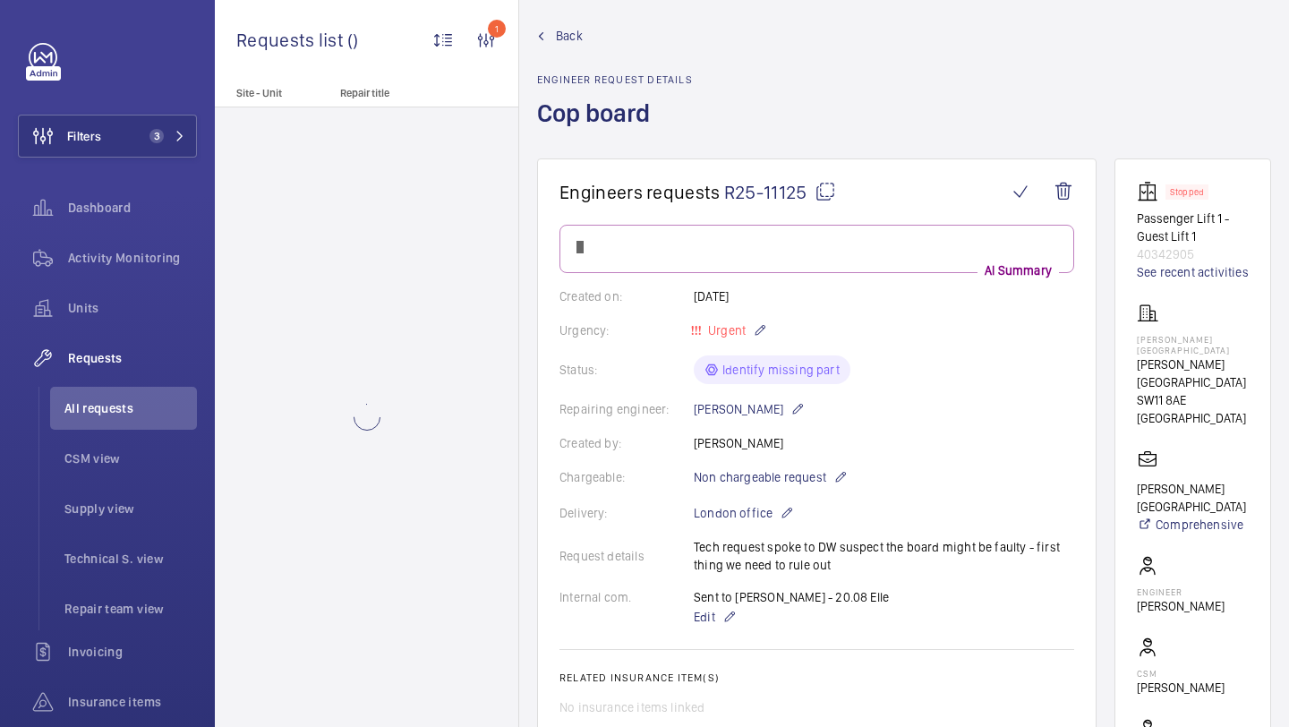
scroll to position [24, 0]
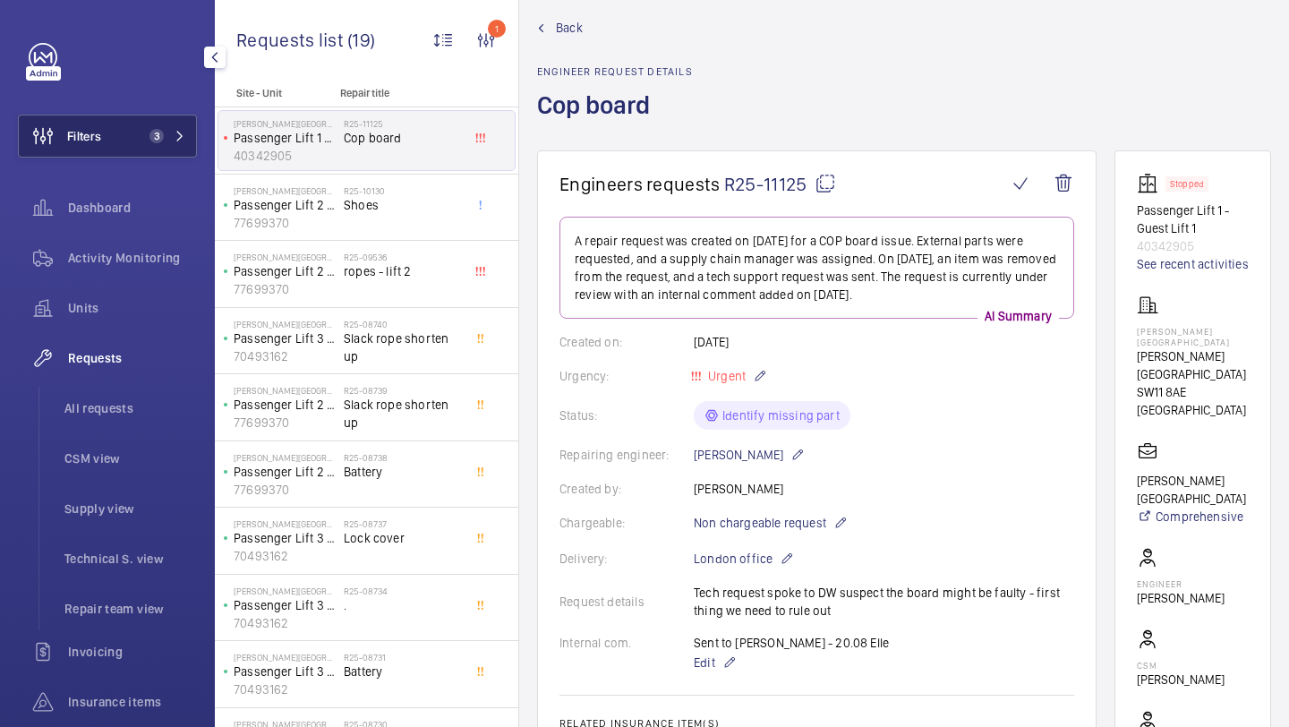
click at [157, 130] on span "3" at bounding box center [156, 136] width 14 height 14
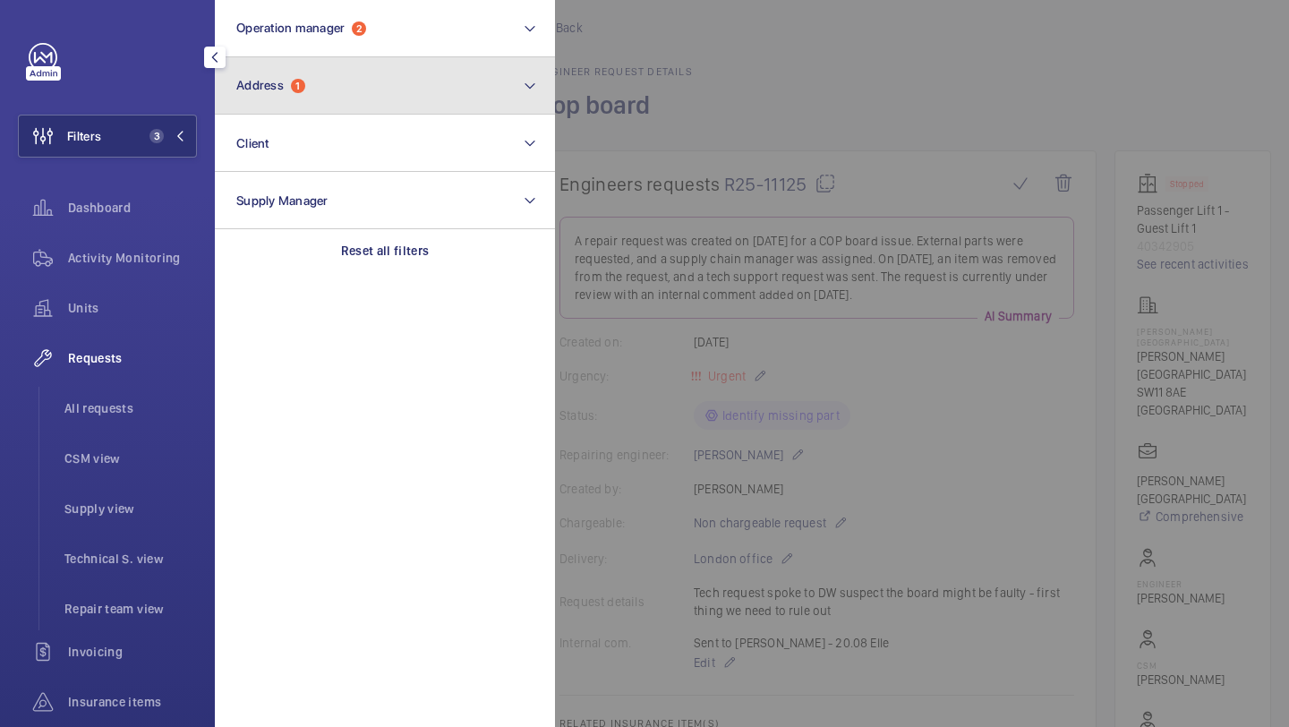
click at [282, 87] on span "Address" at bounding box center [259, 85] width 47 height 14
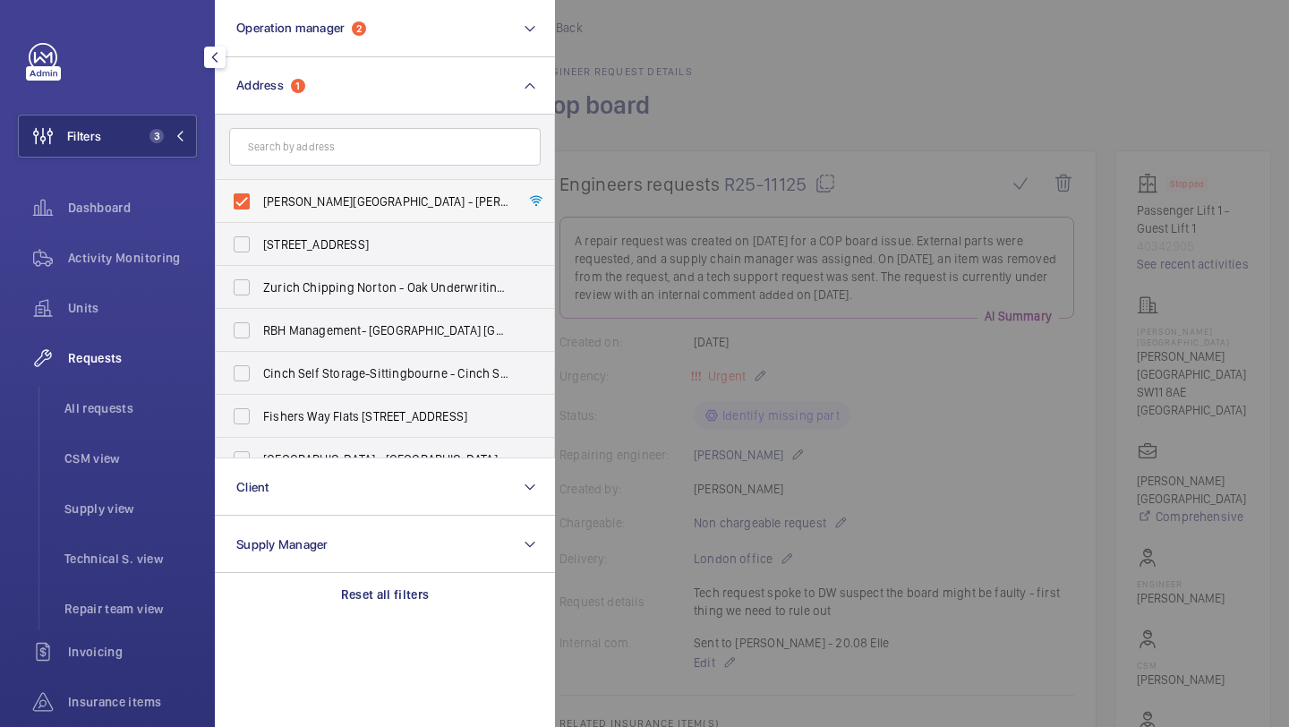
click at [294, 196] on span "Pestana Chelsea Bridge Hotel - Pestana Chelsea Bridge Hotel, LONDON SW11 8AE" at bounding box center [386, 201] width 246 height 18
click at [260, 196] on input "Pestana Chelsea Bridge Hotel - Pestana Chelsea Bridge Hotel, LONDON SW11 8AE" at bounding box center [242, 201] width 36 height 36
checkbox input "false"
click at [299, 153] on input "text" at bounding box center [384, 147] width 311 height 38
click at [134, 330] on div "Units" at bounding box center [107, 311] width 179 height 50
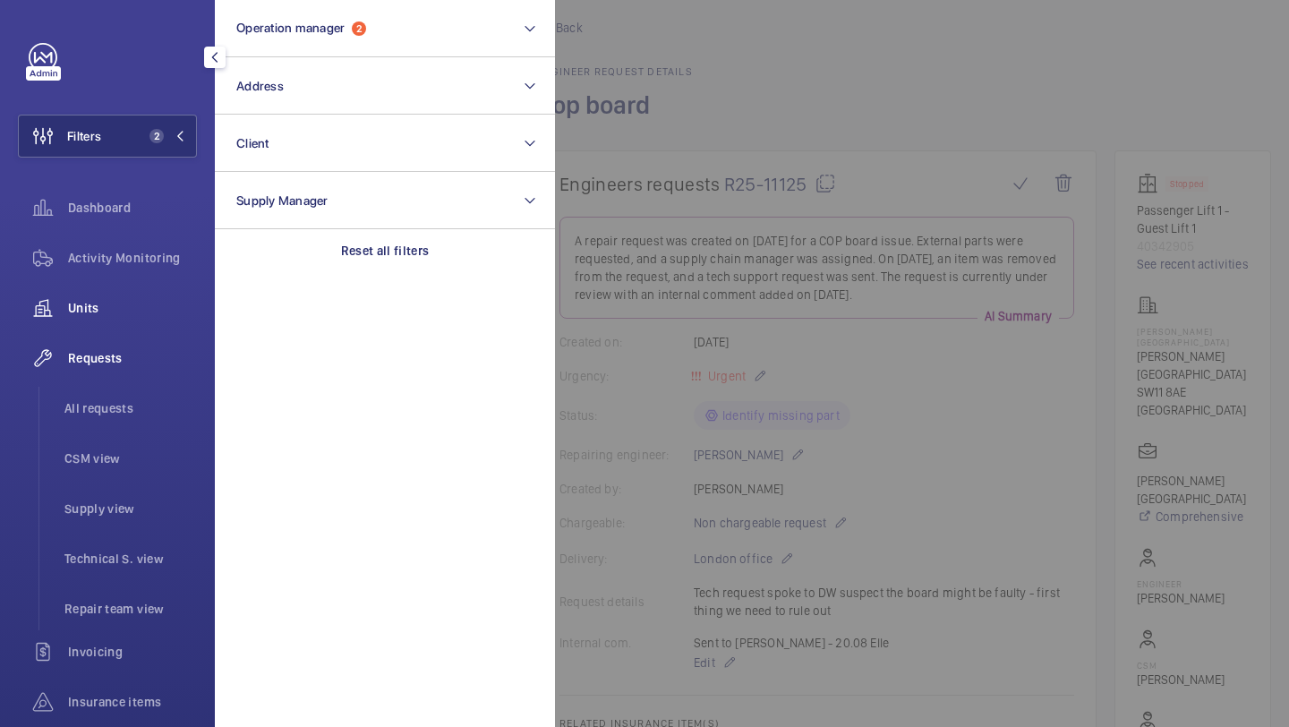
click at [148, 314] on span "Units" at bounding box center [132, 308] width 129 height 18
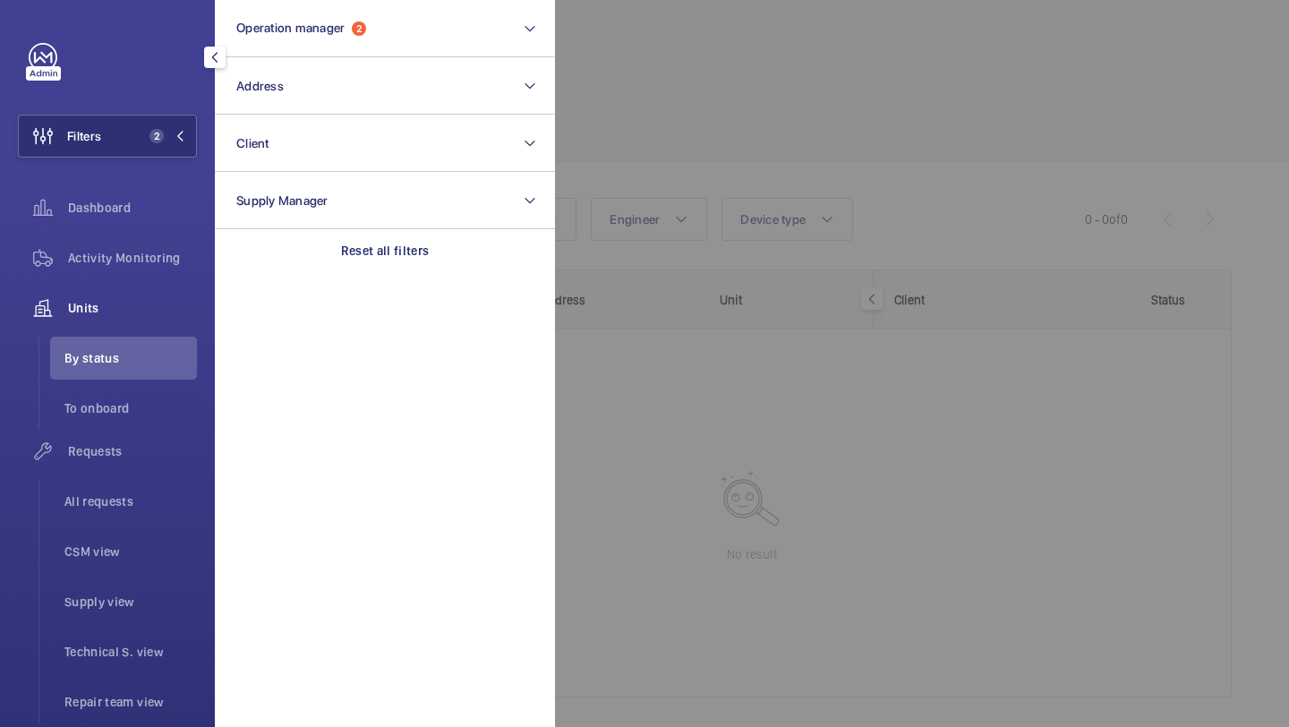
click at [660, 89] on div at bounding box center [1199, 363] width 1289 height 727
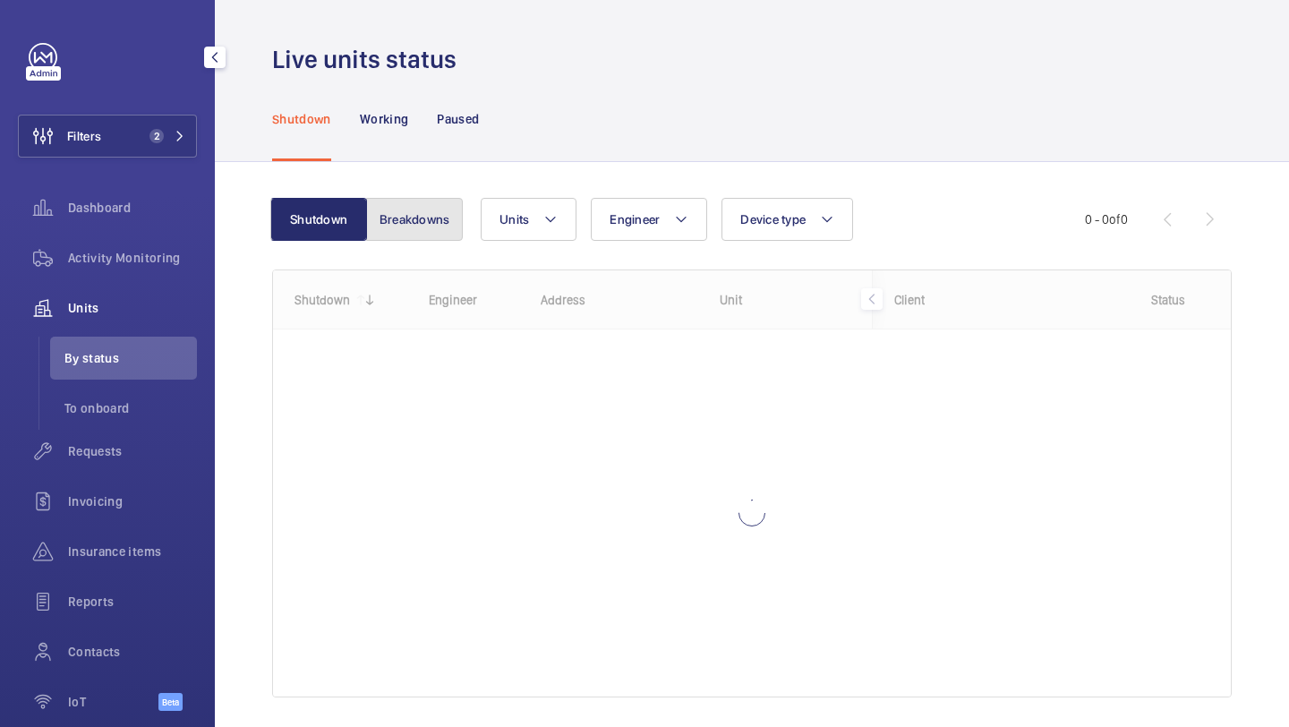
click at [413, 231] on button "Breakdowns" at bounding box center [414, 219] width 97 height 43
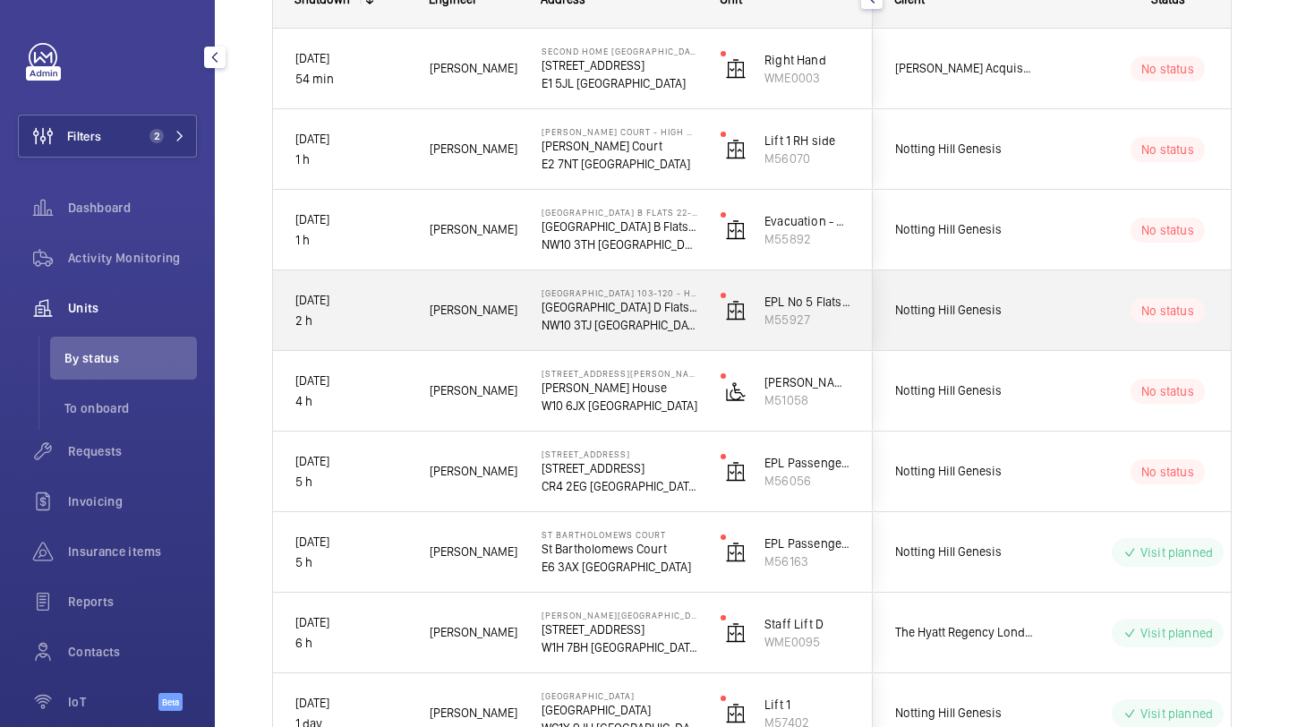
scroll to position [495, 0]
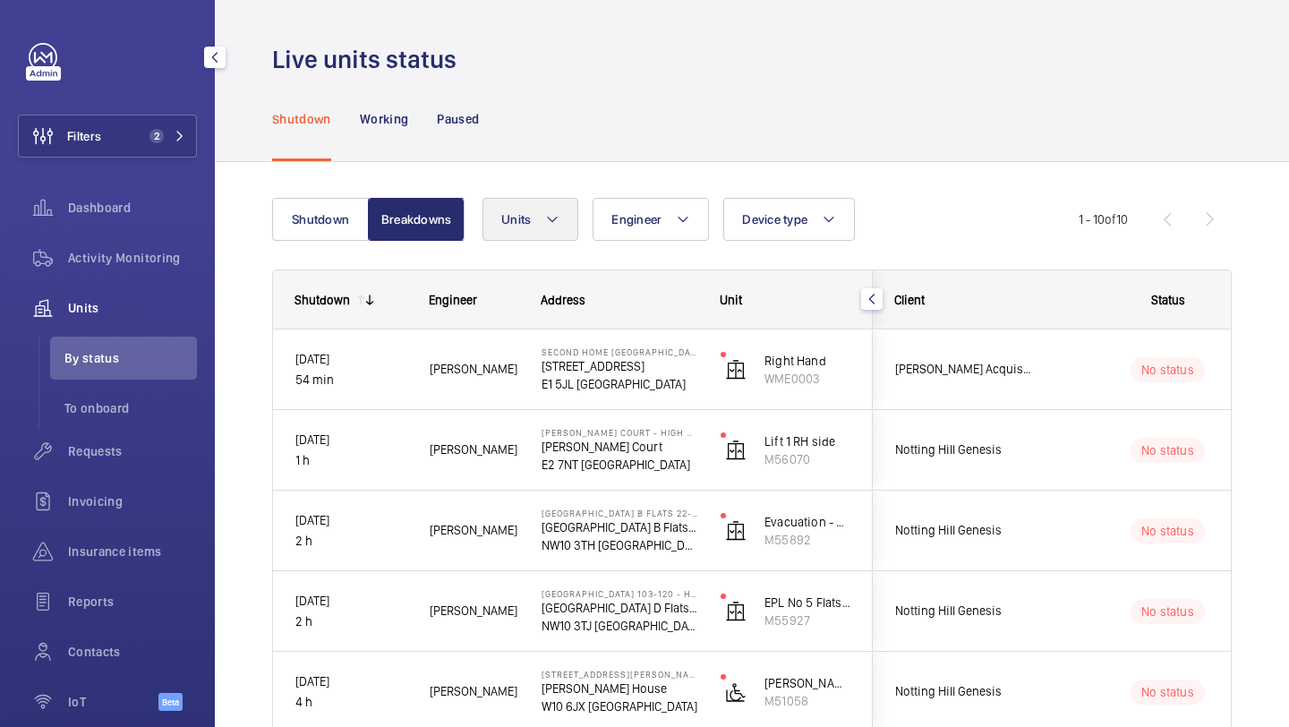
scroll to position [495, 0]
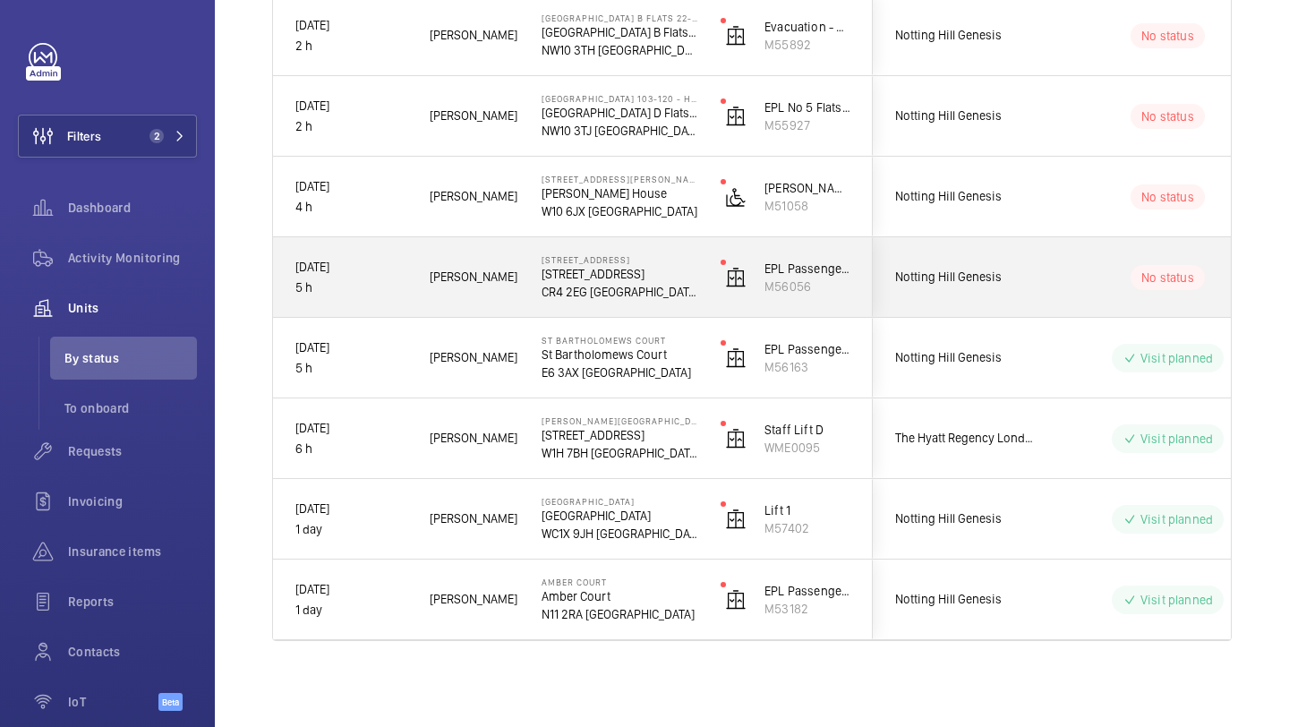
click at [952, 281] on span "Notting Hill Genesis" at bounding box center [964, 277] width 138 height 21
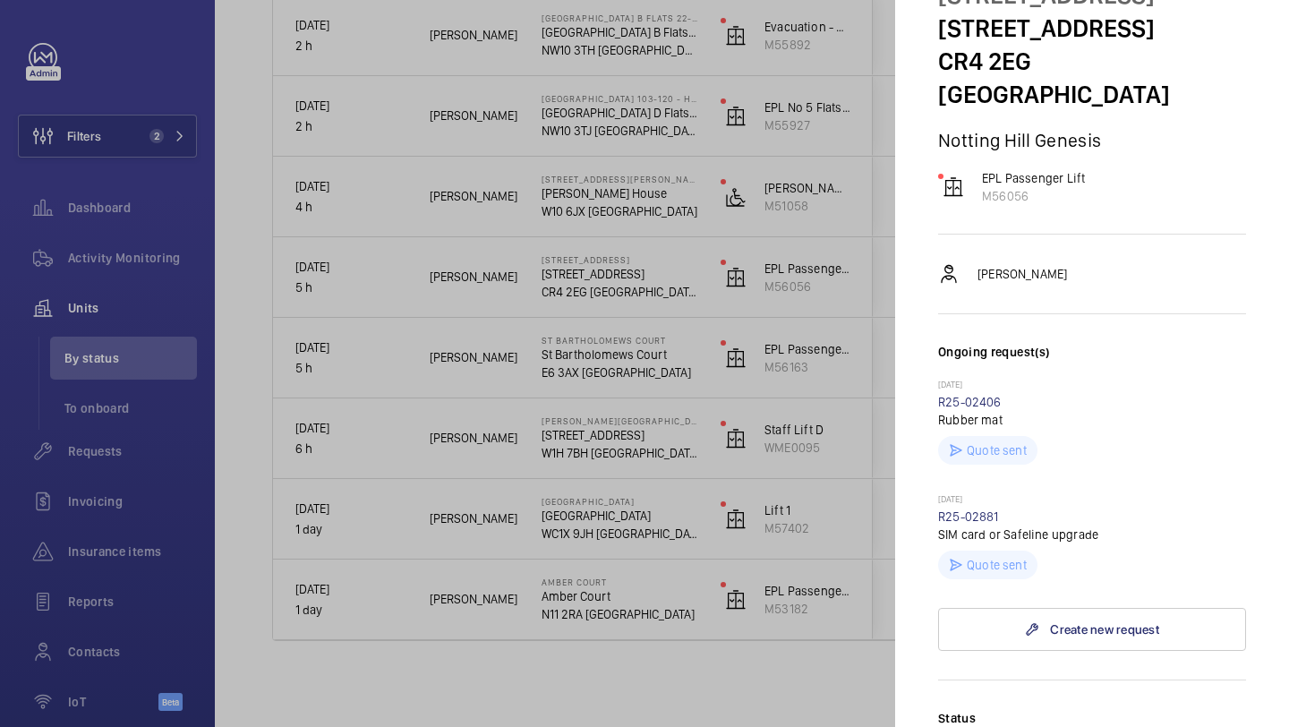
scroll to position [0, 0]
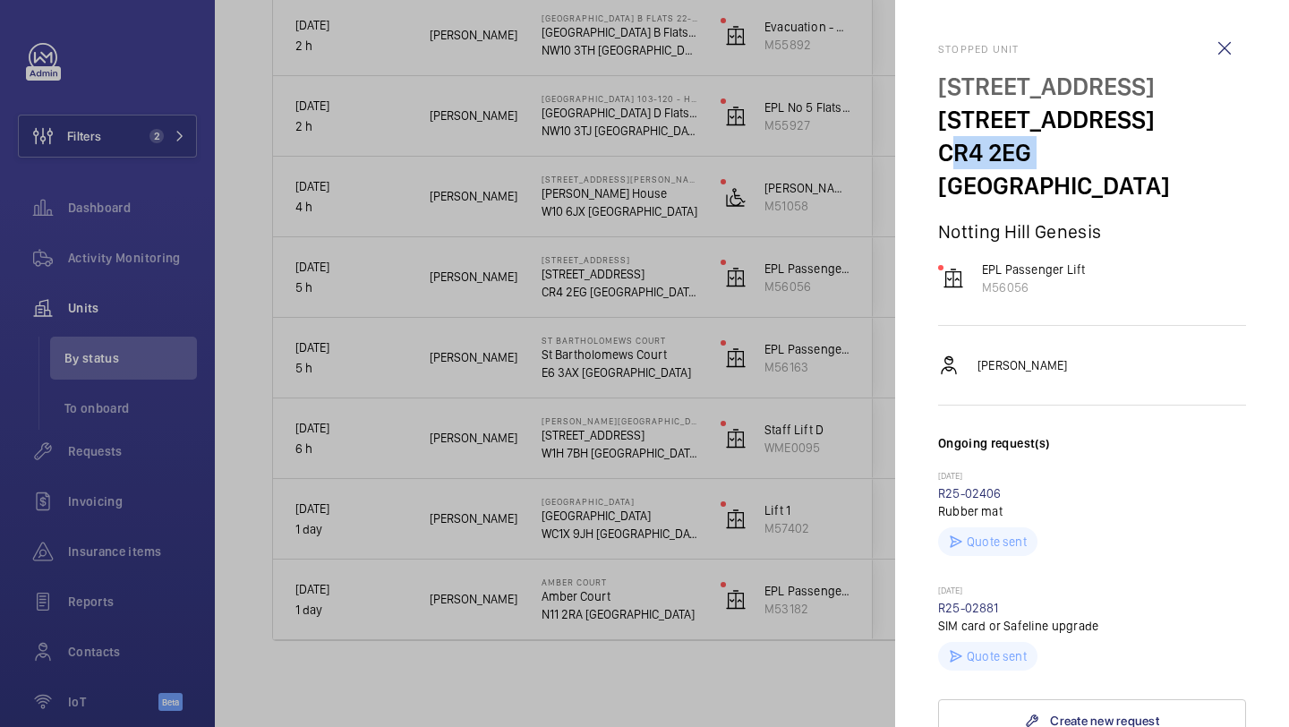
drag, startPoint x: 1032, startPoint y: 156, endPoint x: 944, endPoint y: 156, distance: 87.7
click at [944, 156] on p "CR4 2EG [GEOGRAPHIC_DATA]" at bounding box center [1092, 169] width 308 height 66
copy p "CR4 2EG"
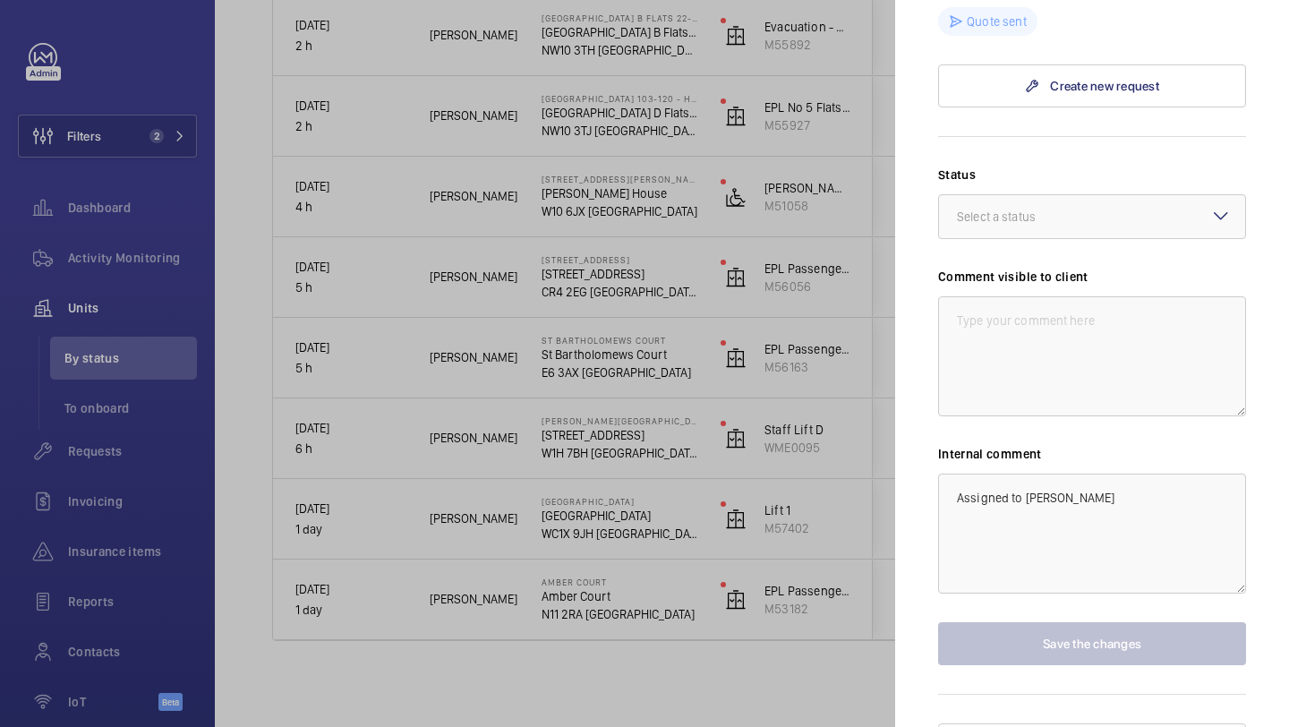
scroll to position [641, 0]
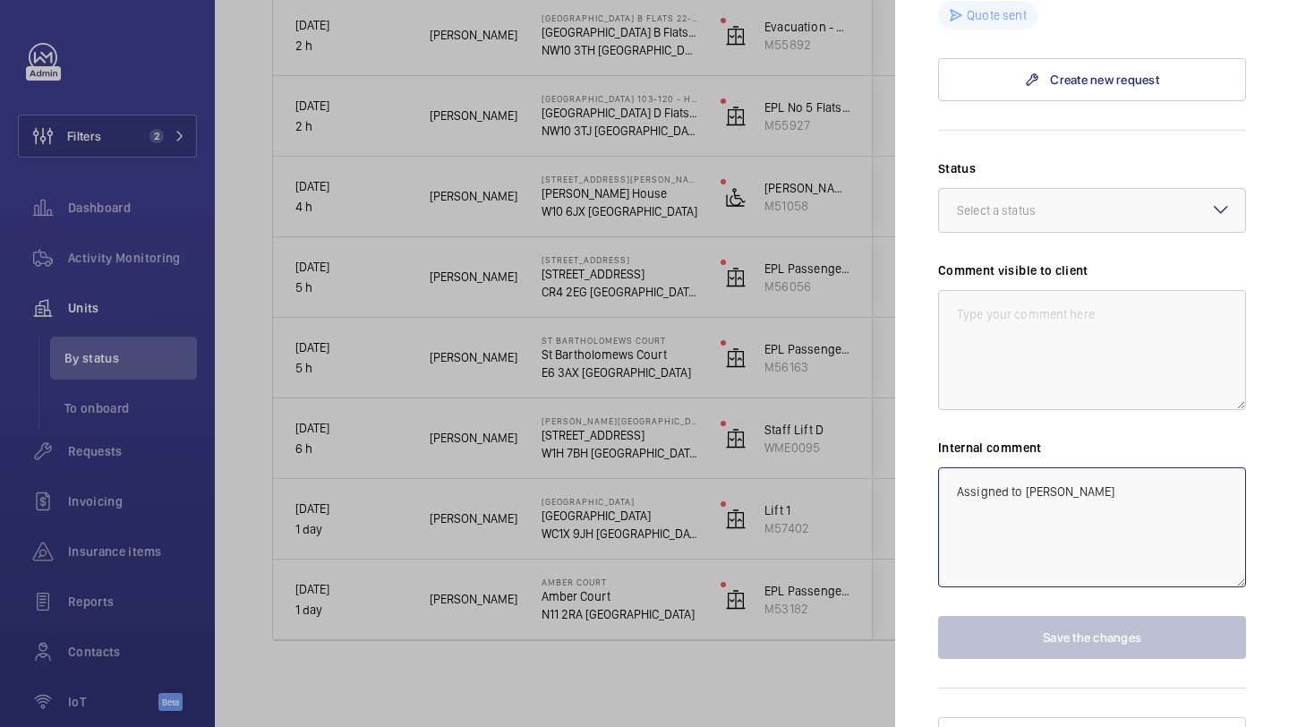
click at [1082, 469] on textarea "Assigned to [PERSON_NAME]" at bounding box center [1092, 527] width 308 height 120
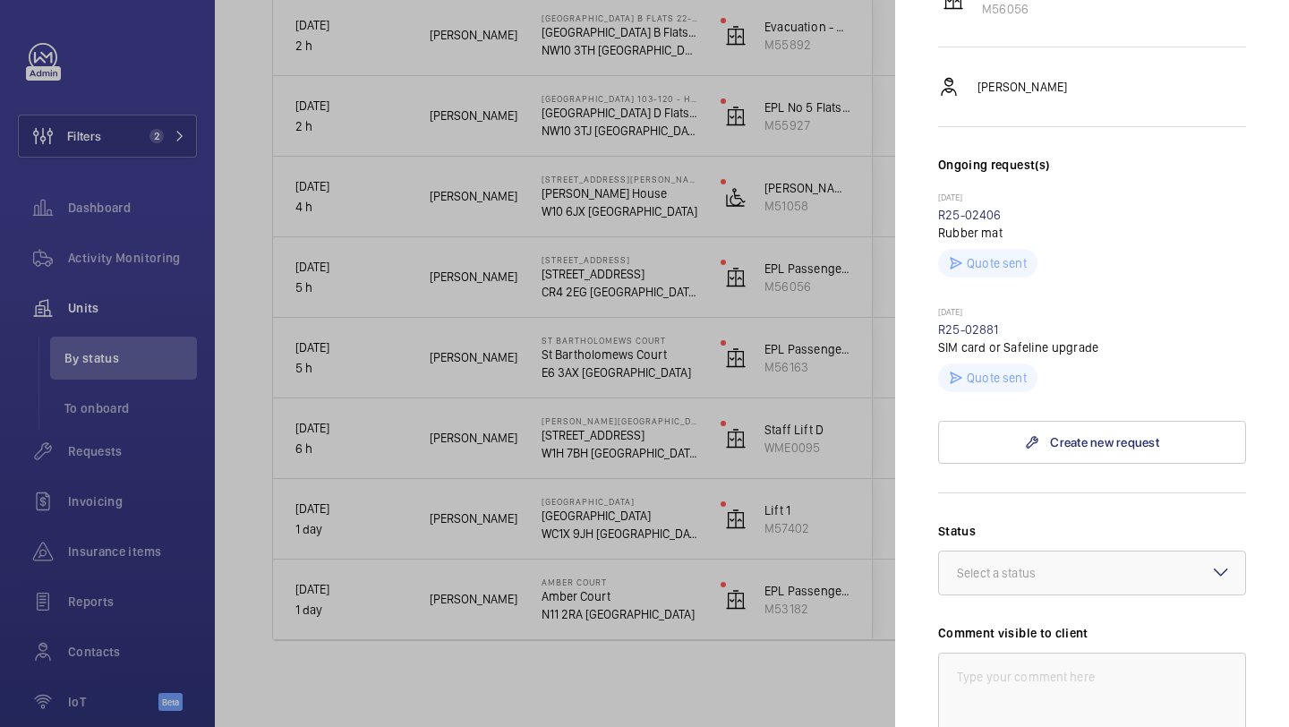
scroll to position [508, 0]
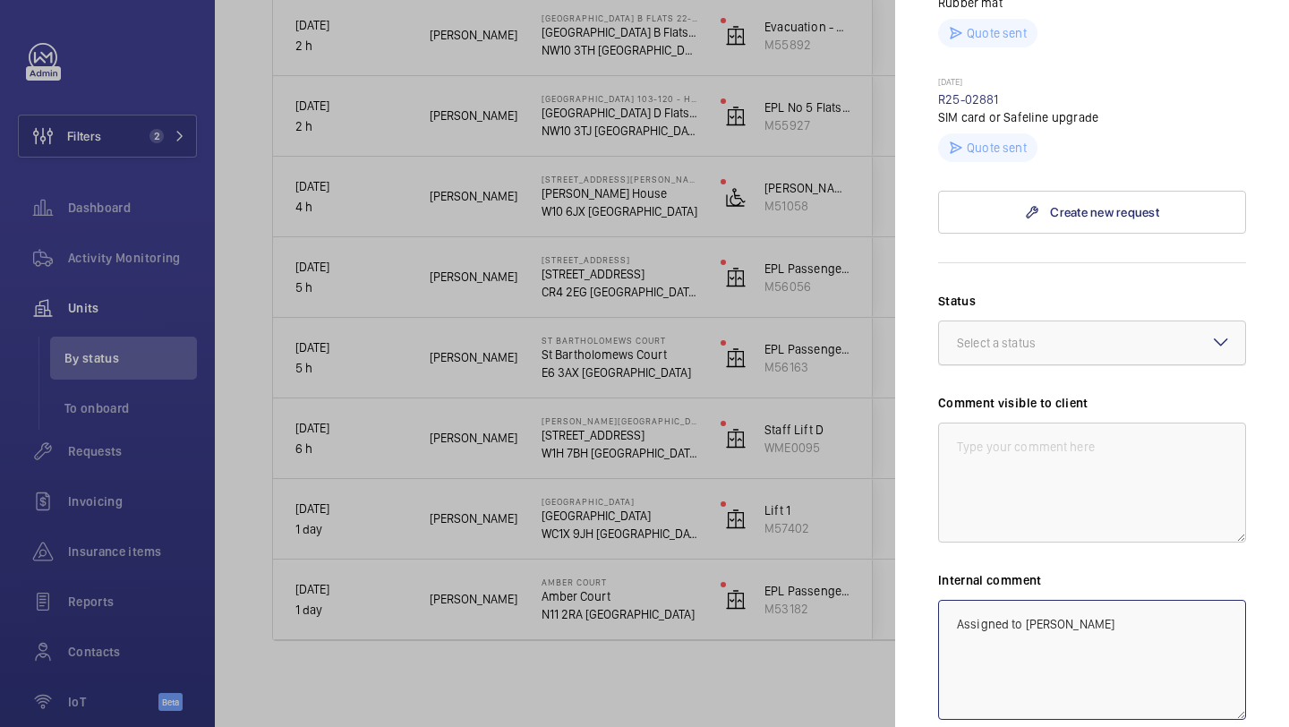
click at [1029, 324] on div at bounding box center [1092, 342] width 306 height 43
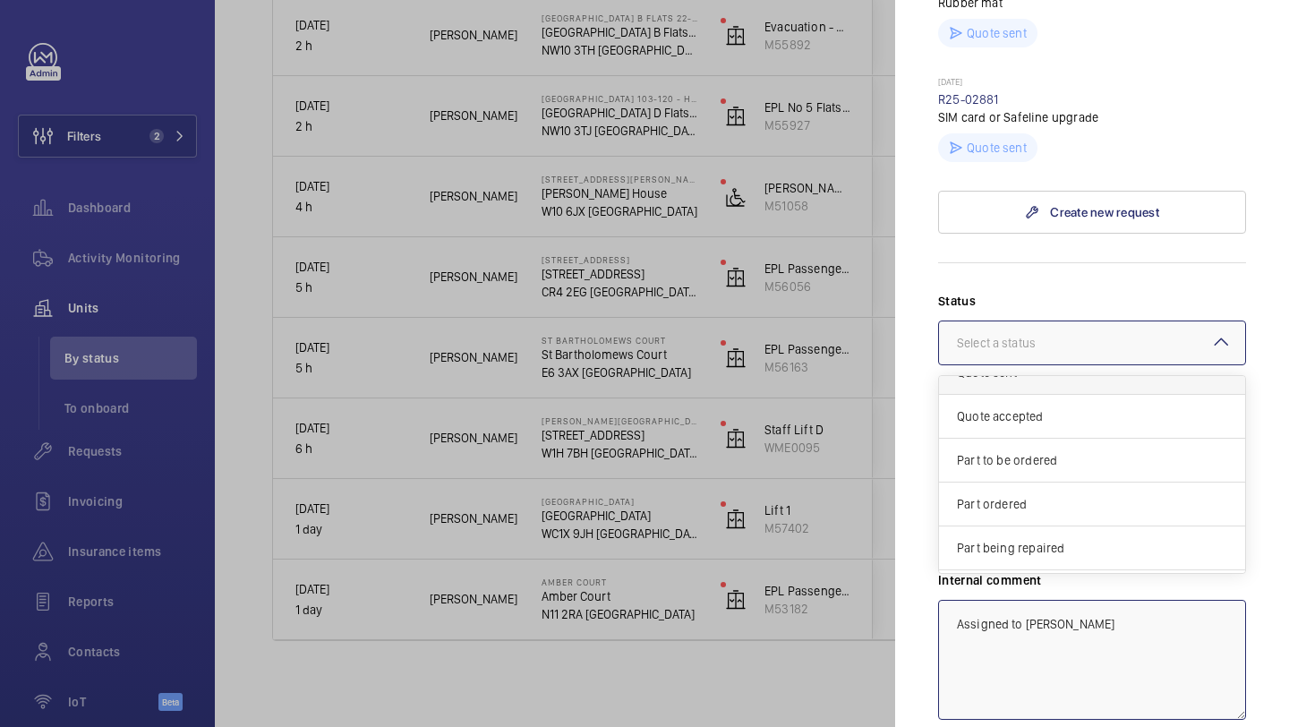
scroll to position [153, 0]
click at [1024, 498] on span "Visit planned" at bounding box center [1092, 507] width 270 height 18
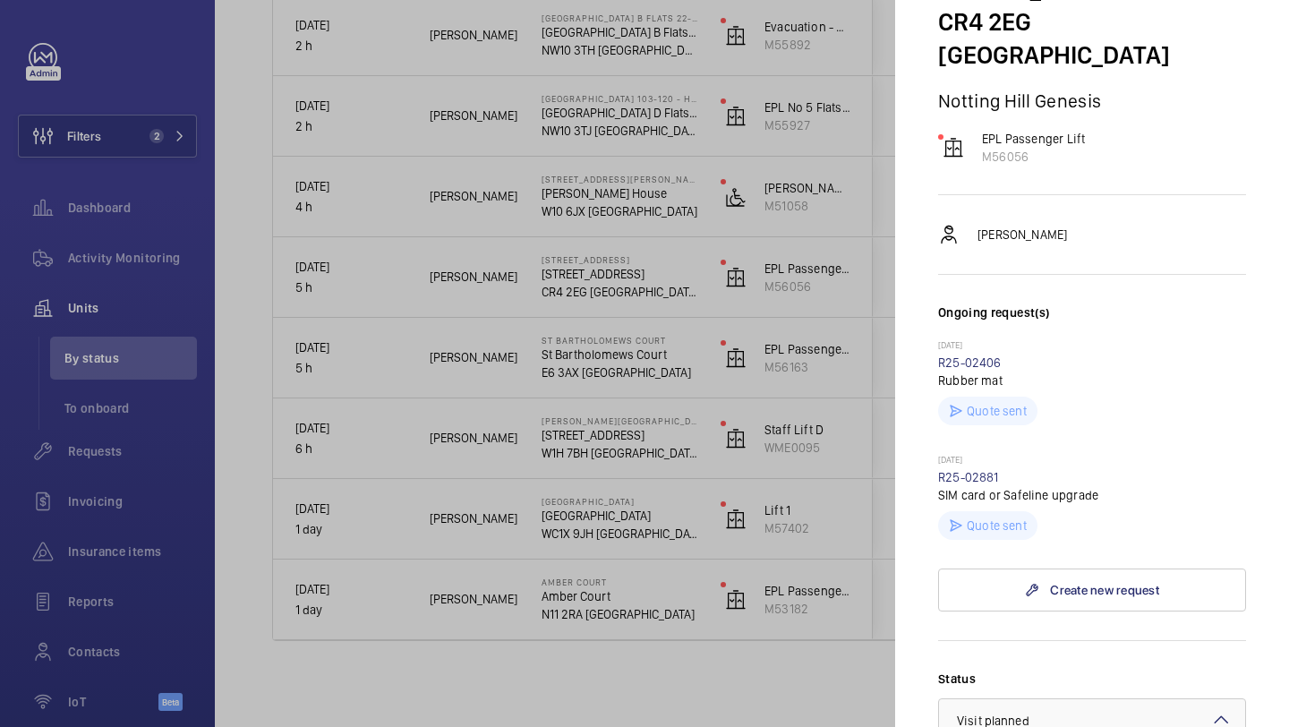
scroll to position [641, 0]
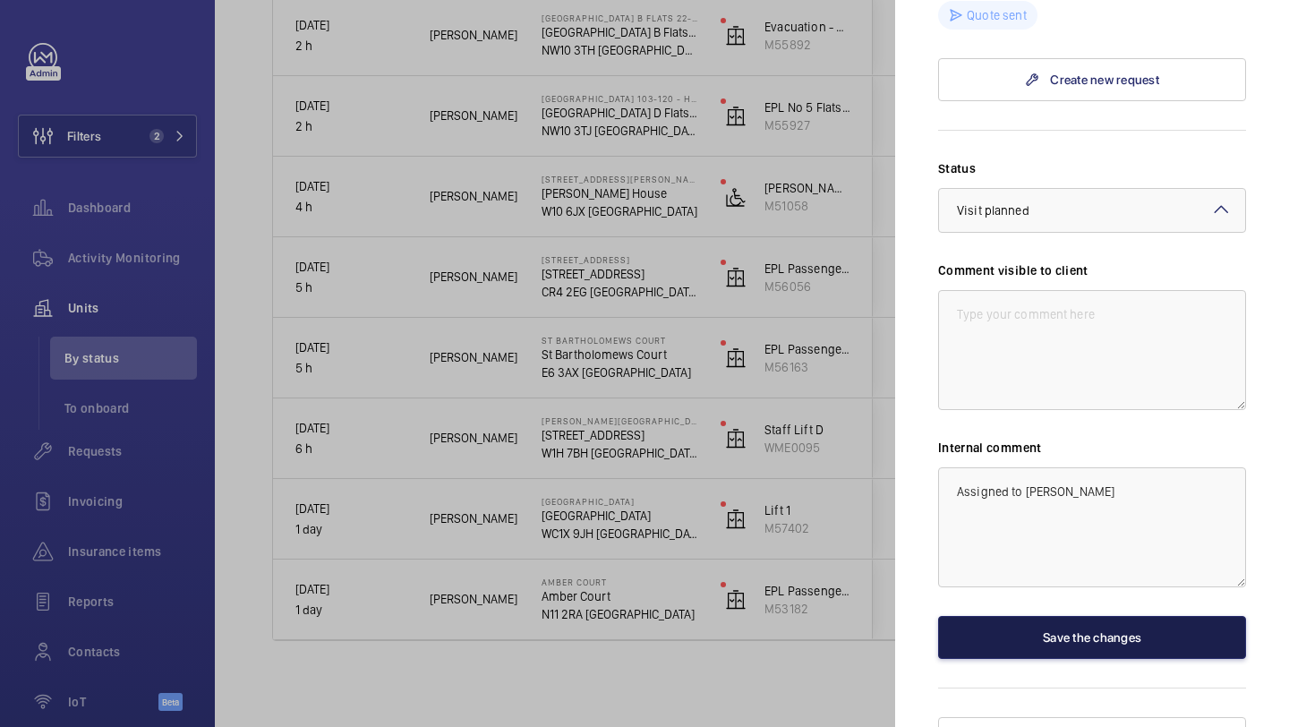
click at [1051, 616] on button "Save the changes" at bounding box center [1092, 637] width 308 height 43
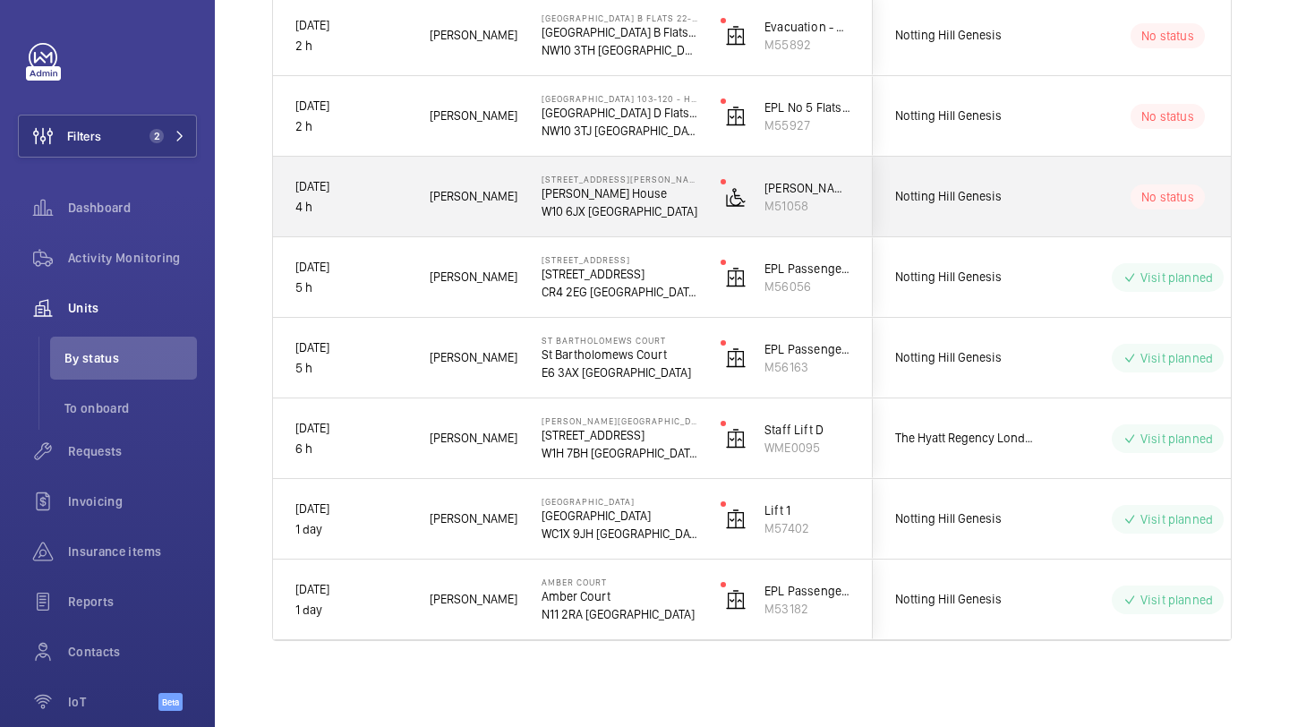
click at [999, 200] on span "Notting Hill Genesis" at bounding box center [964, 196] width 138 height 21
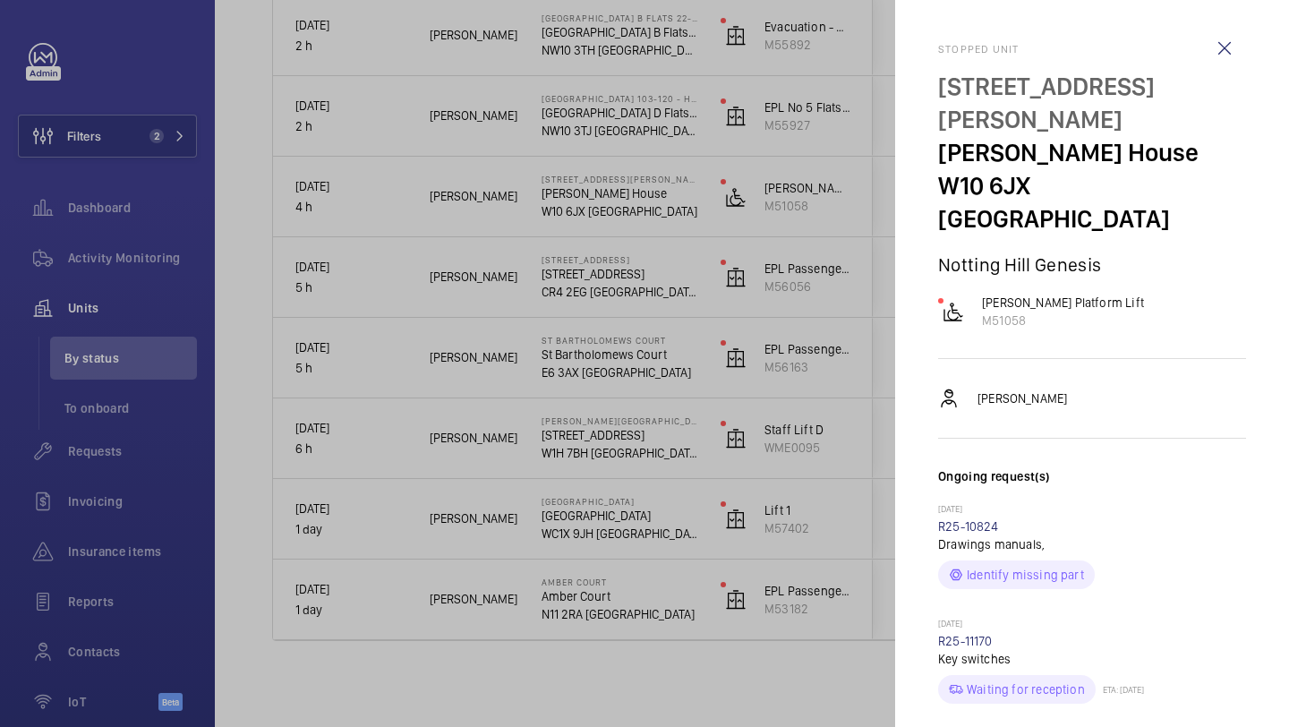
scroll to position [617, 0]
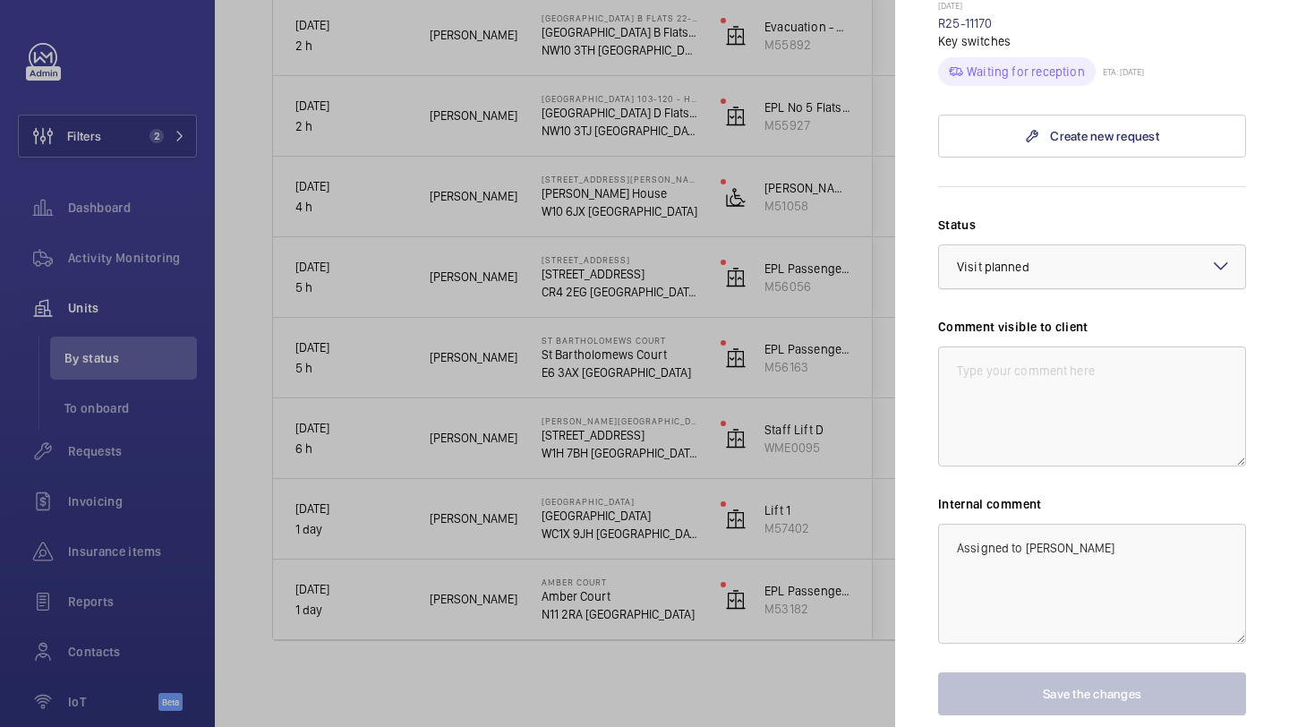
click at [1043, 258] on div "× Visit planned" at bounding box center [1015, 267] width 117 height 18
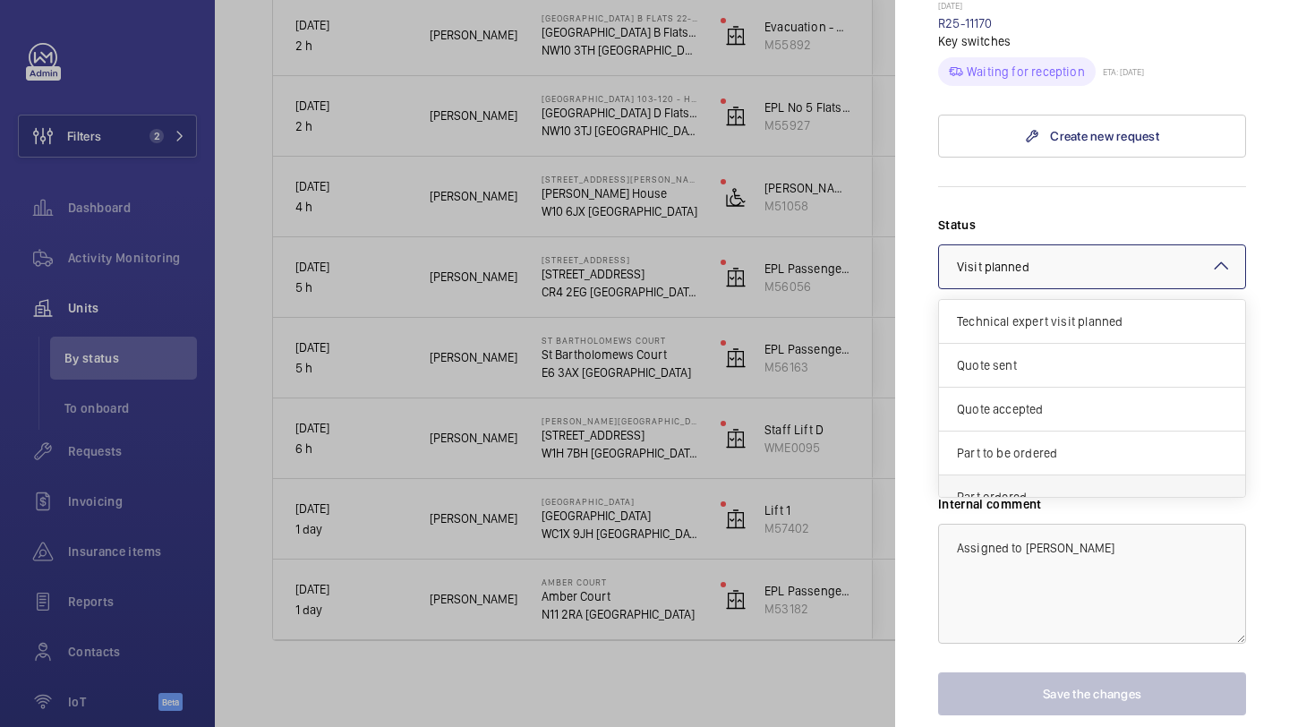
scroll to position [153, 0]
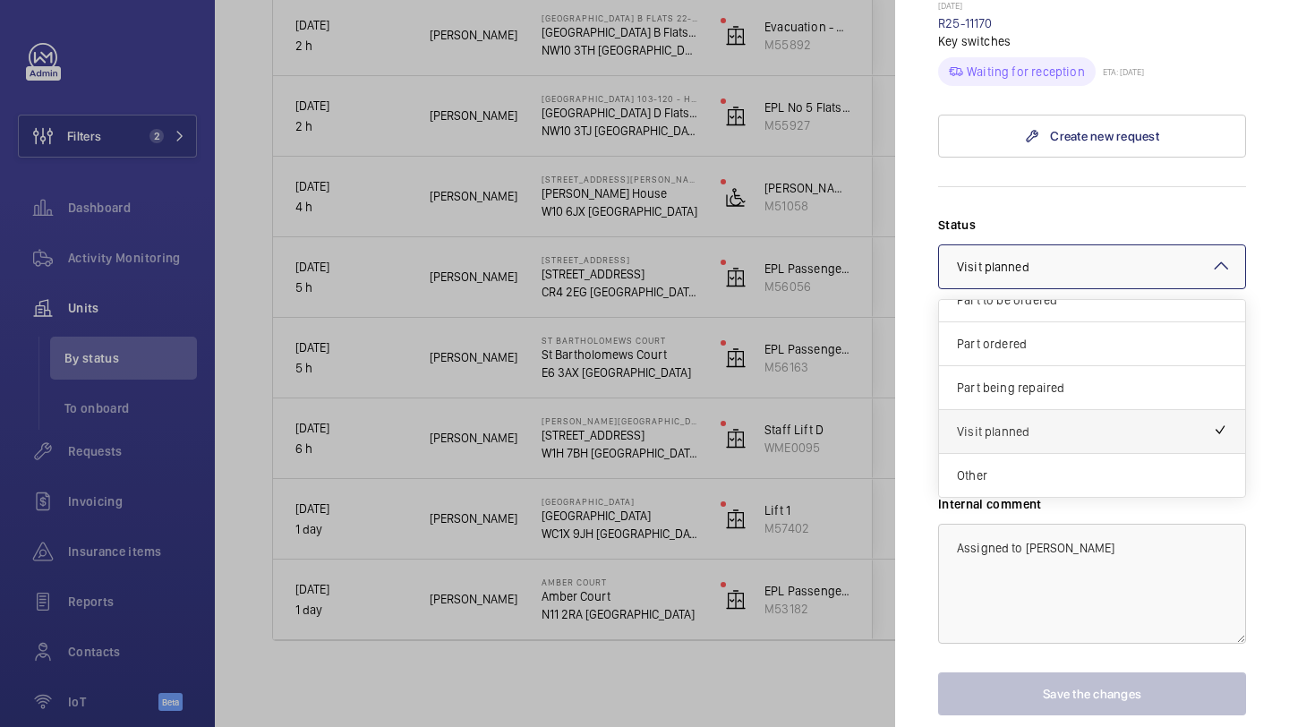
click at [1022, 422] on span "Visit planned" at bounding box center [1085, 431] width 256 height 18
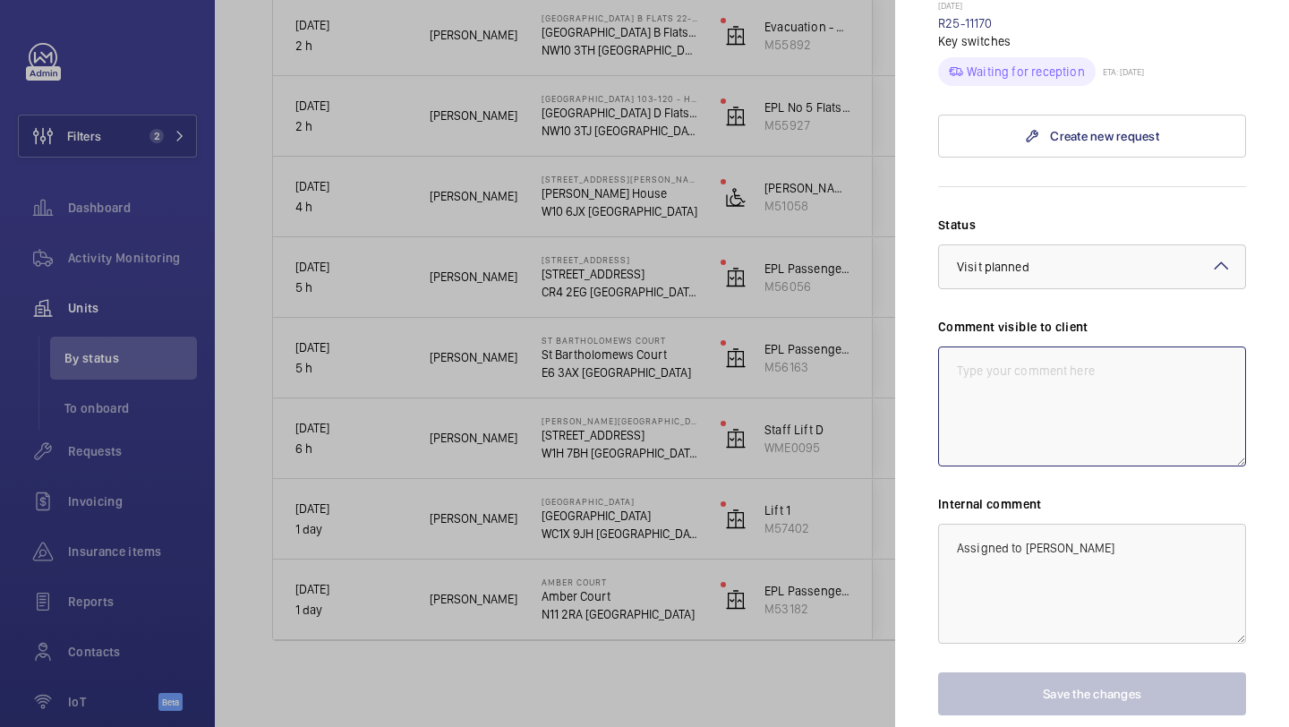
click at [1062, 346] on textarea at bounding box center [1092, 406] width 308 height 120
click at [1052, 523] on textarea "Assigned to [PERSON_NAME]" at bounding box center [1092, 583] width 308 height 120
click at [841, 563] on div at bounding box center [644, 363] width 1289 height 727
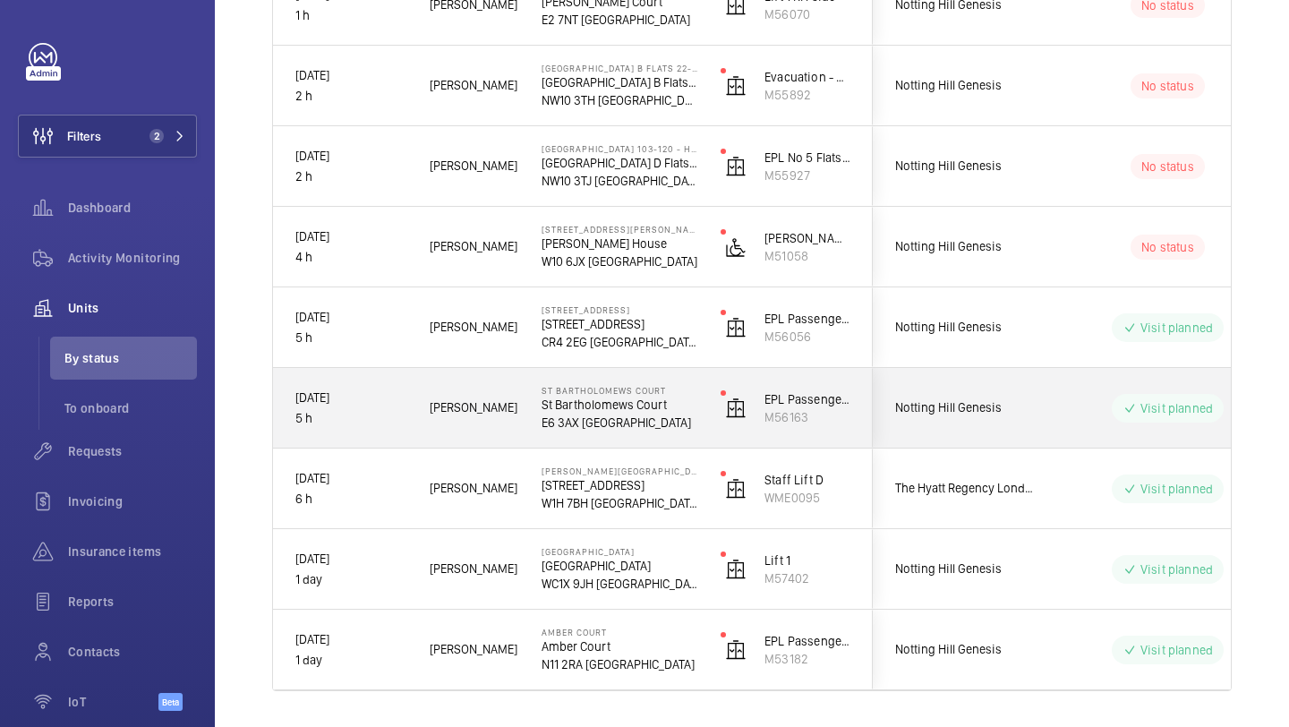
scroll to position [443, 0]
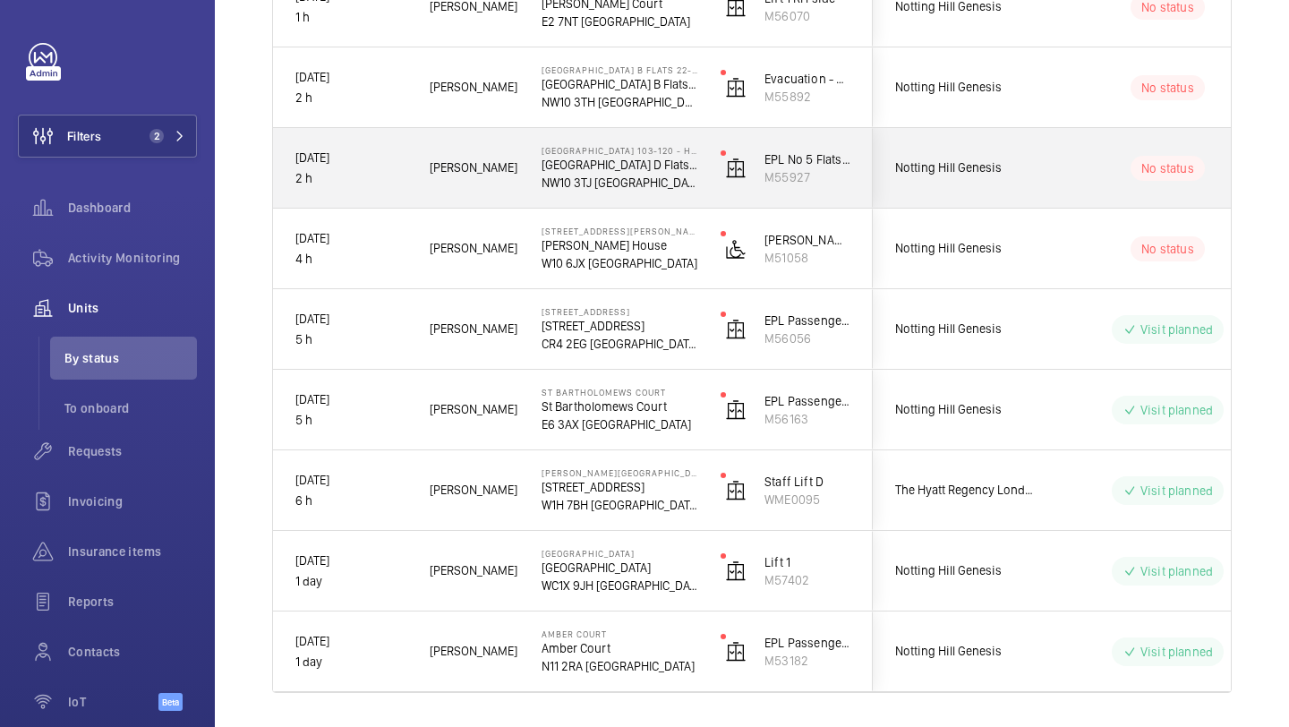
click at [1013, 161] on span "Notting Hill Genesis" at bounding box center [964, 167] width 138 height 21
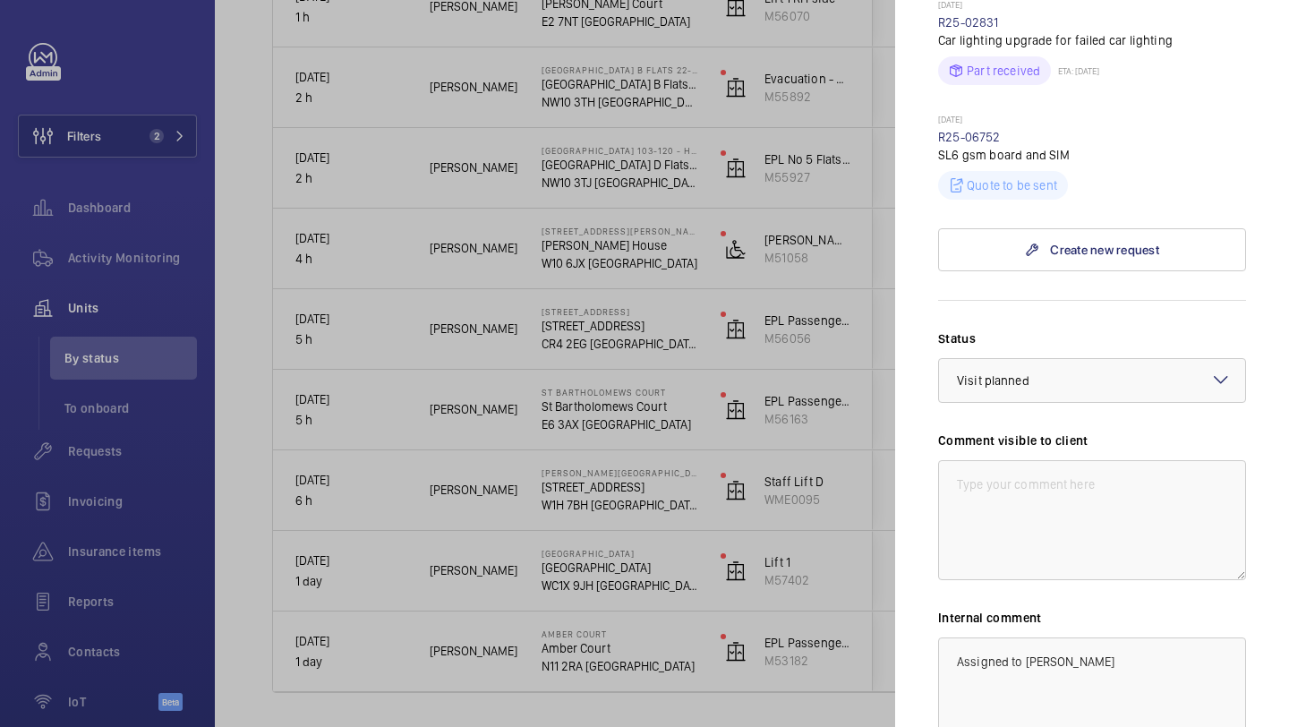
scroll to position [898, 0]
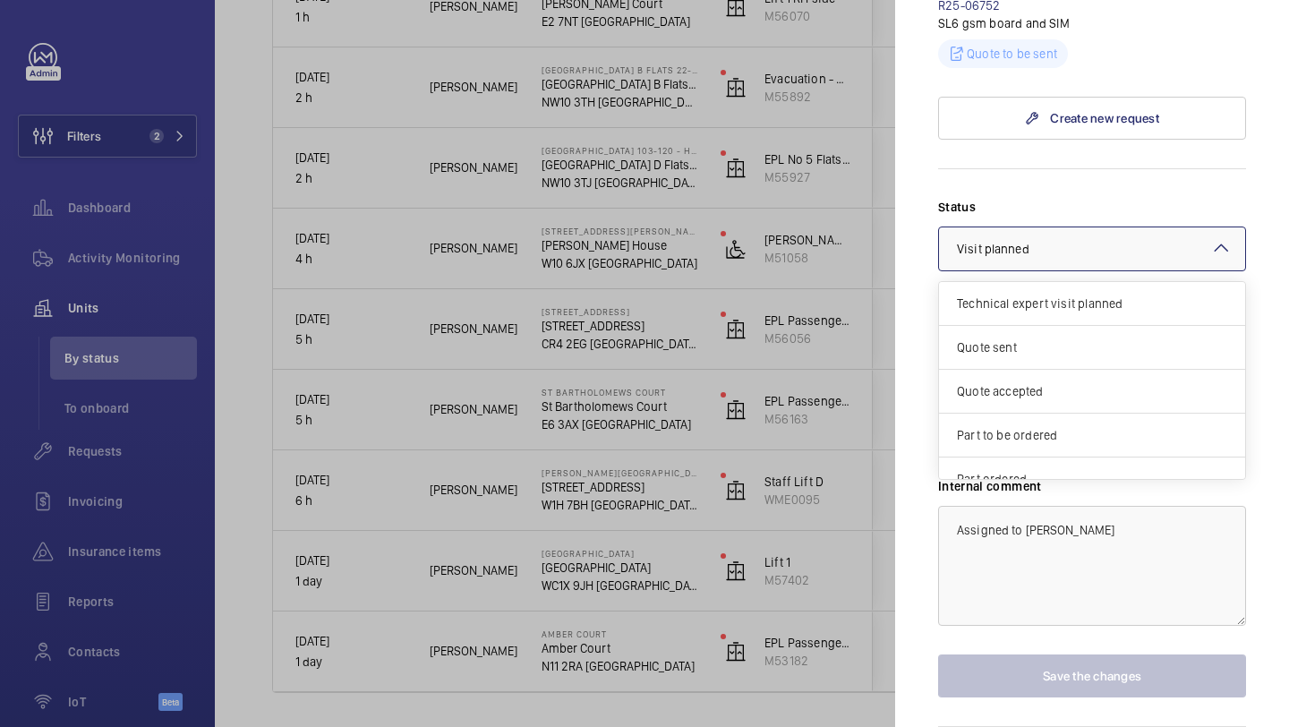
click at [1026, 263] on div at bounding box center [1092, 248] width 306 height 43
click at [1026, 346] on div "Part ordered" at bounding box center [1092, 326] width 306 height 44
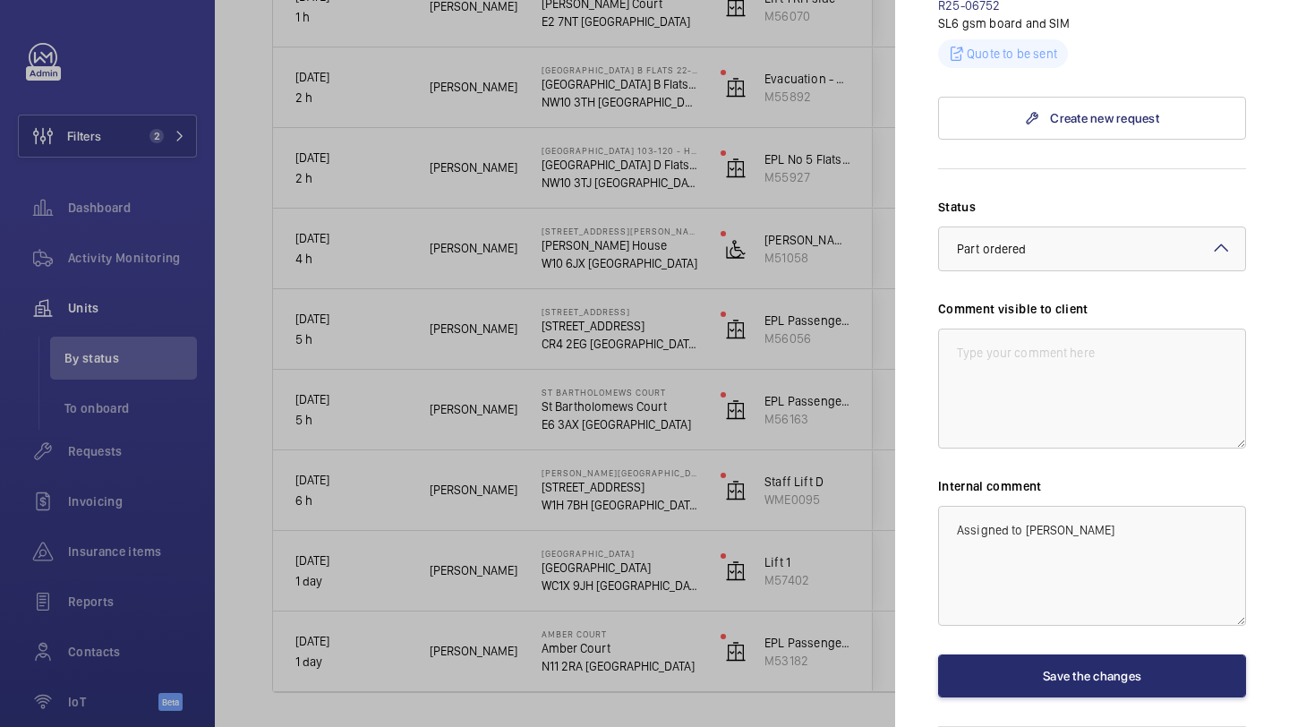
click at [1032, 273] on div "Status Select a status × Part ordered × Comment visible to client Internal comm…" at bounding box center [1092, 447] width 308 height 499
click at [1032, 267] on div at bounding box center [1092, 248] width 306 height 43
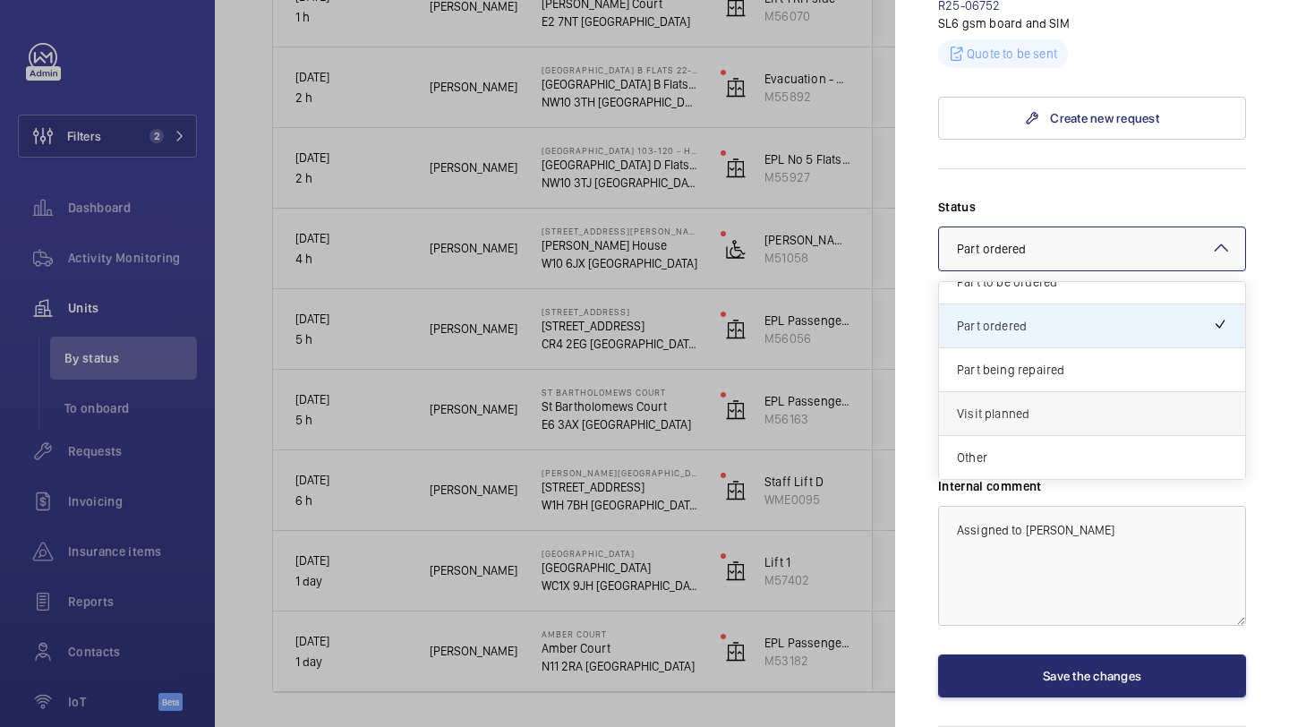
click at [1030, 400] on div "Visit planned" at bounding box center [1092, 414] width 306 height 44
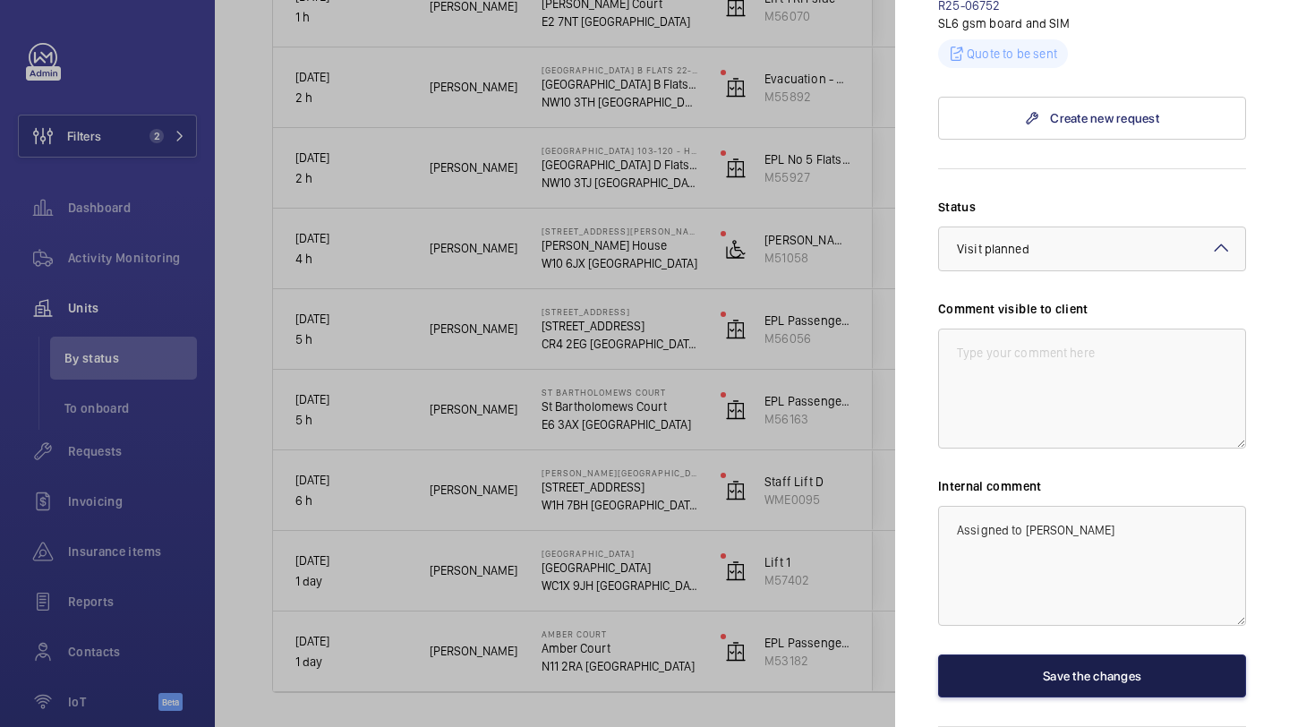
click at [1050, 676] on button "Save the changes" at bounding box center [1092, 675] width 308 height 43
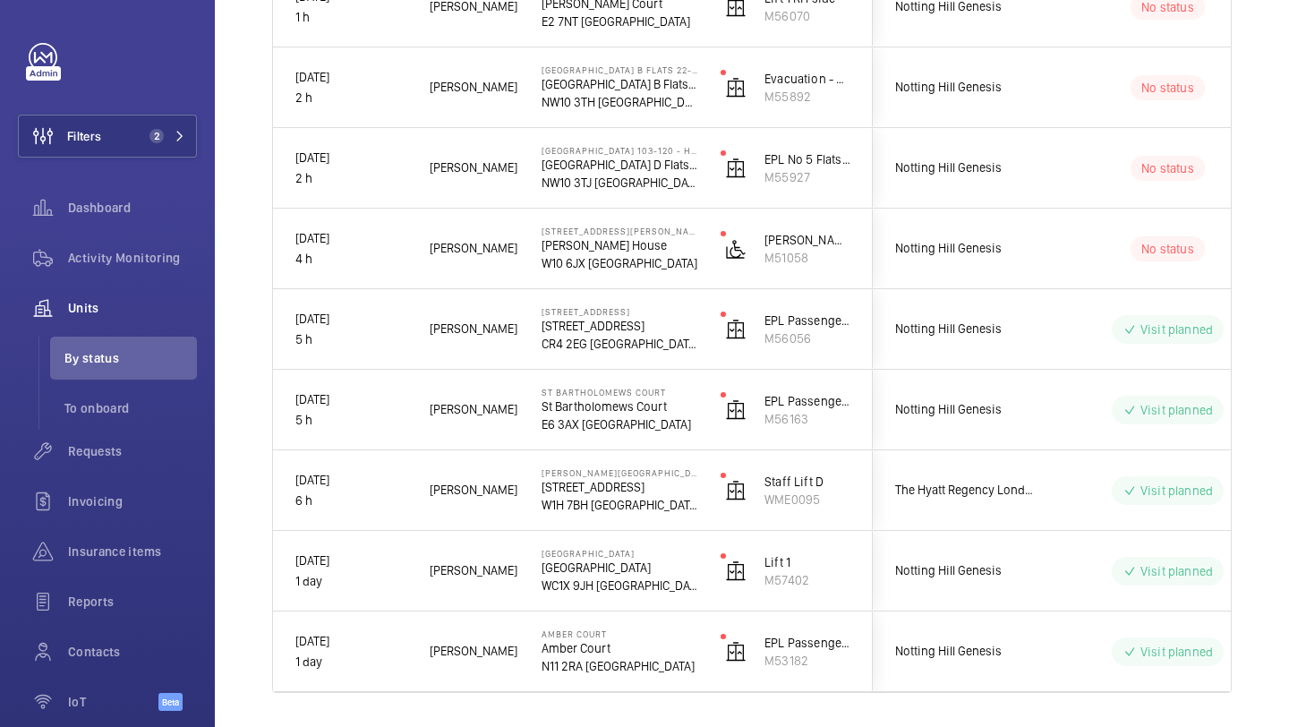
scroll to position [0, 0]
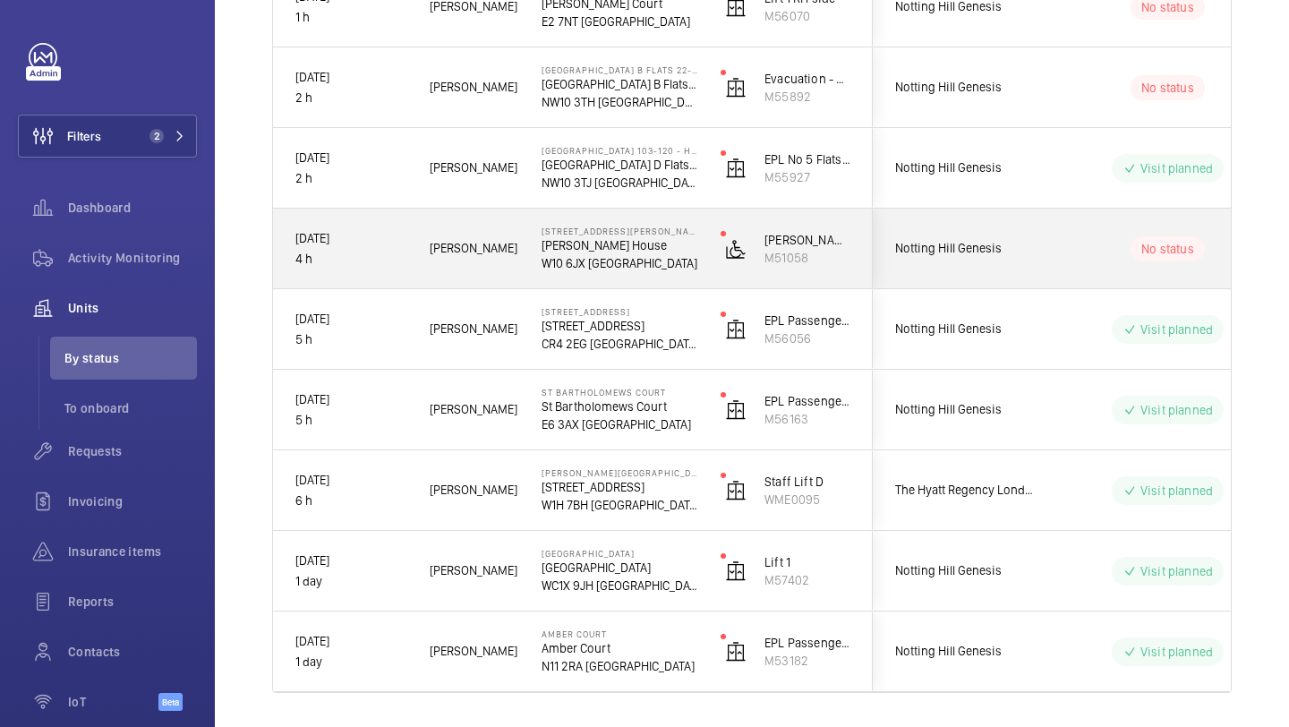
click at [1027, 198] on div "Notting Hill Genesis" at bounding box center [952, 168] width 161 height 80
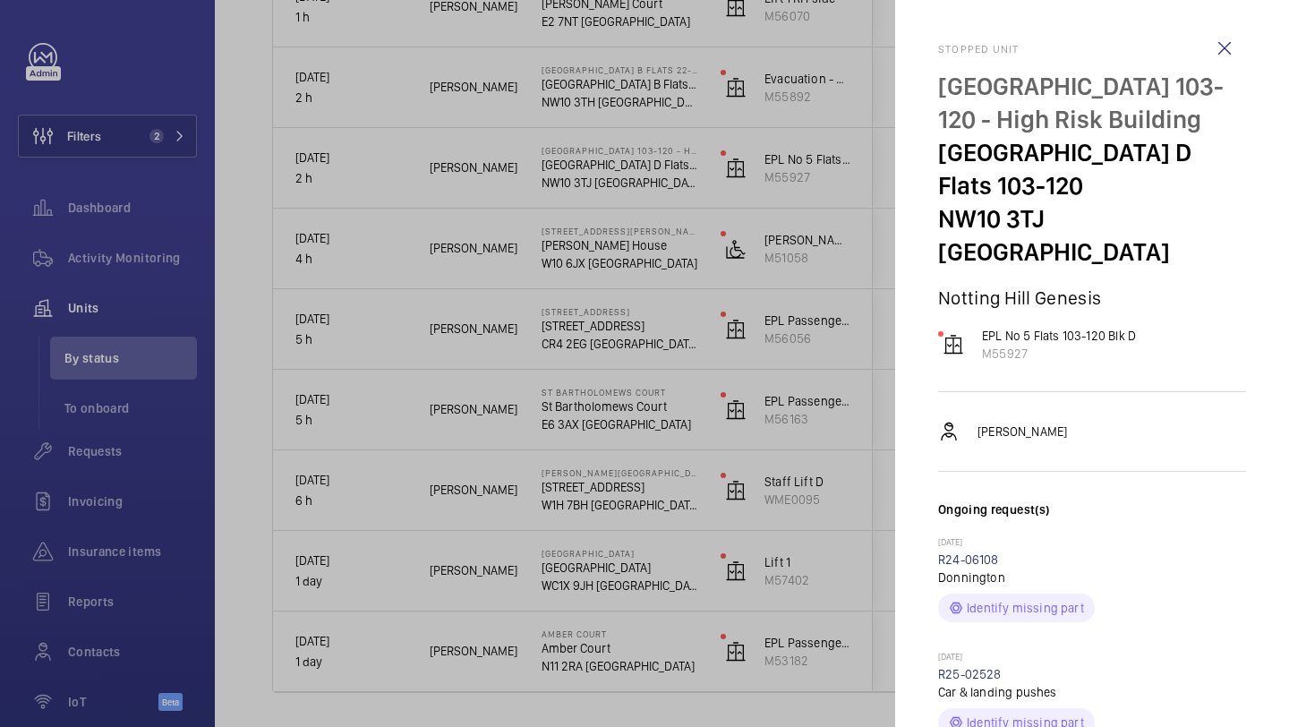
click at [1027, 255] on p "NW10 3TJ [GEOGRAPHIC_DATA]" at bounding box center [1092, 235] width 308 height 66
click at [827, 277] on div at bounding box center [644, 363] width 1289 height 727
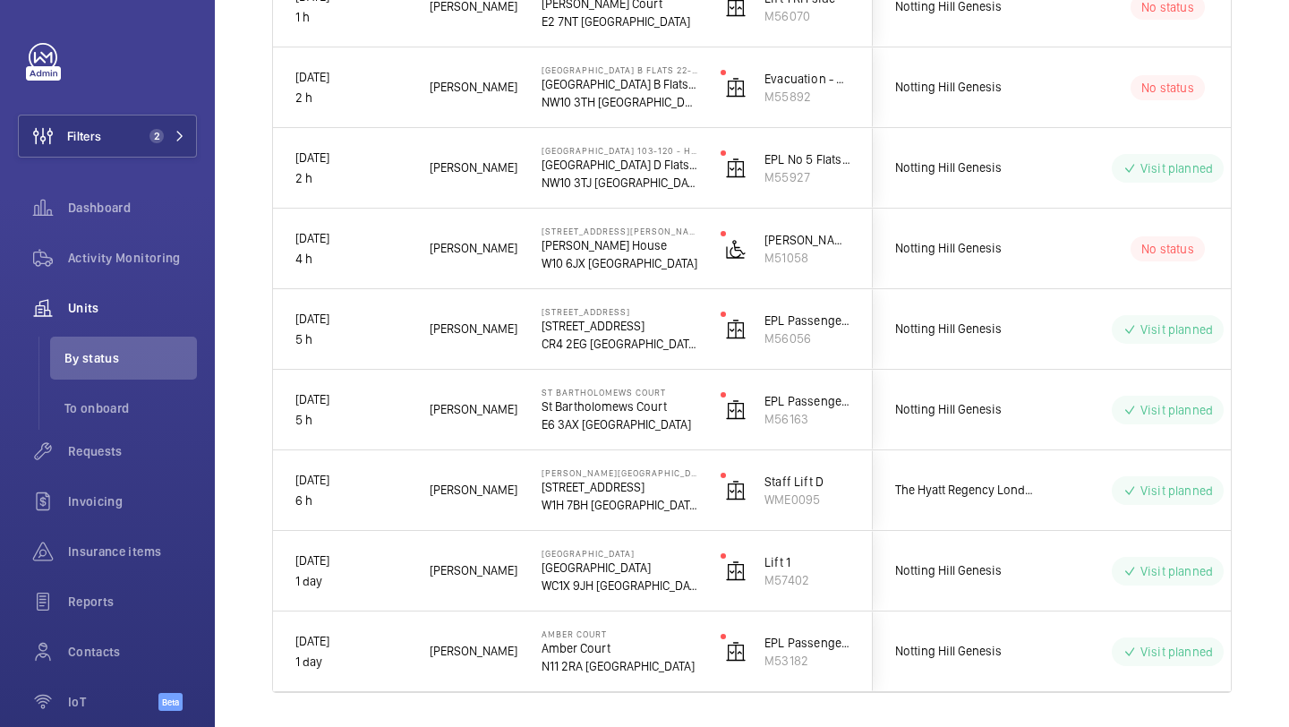
click at [981, 264] on div at bounding box center [644, 363] width 1289 height 727
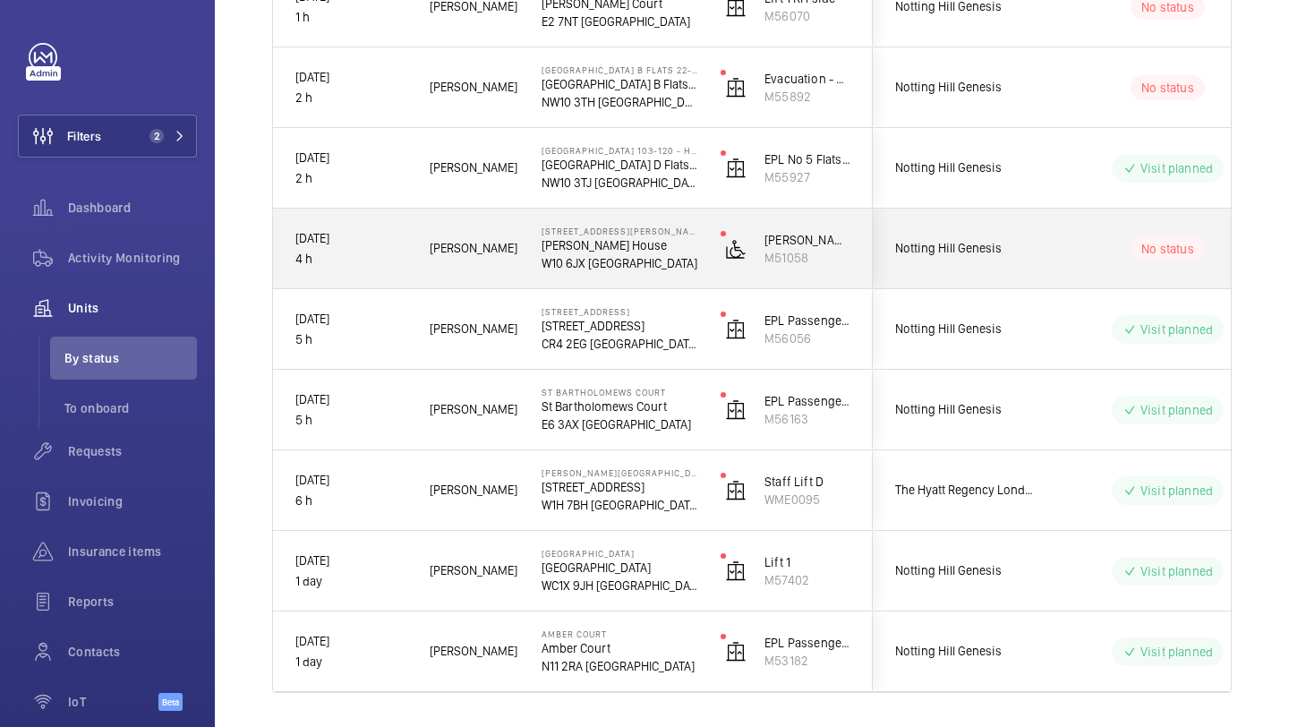
click at [982, 264] on div "Notting Hill Genesis" at bounding box center [952, 248] width 159 height 56
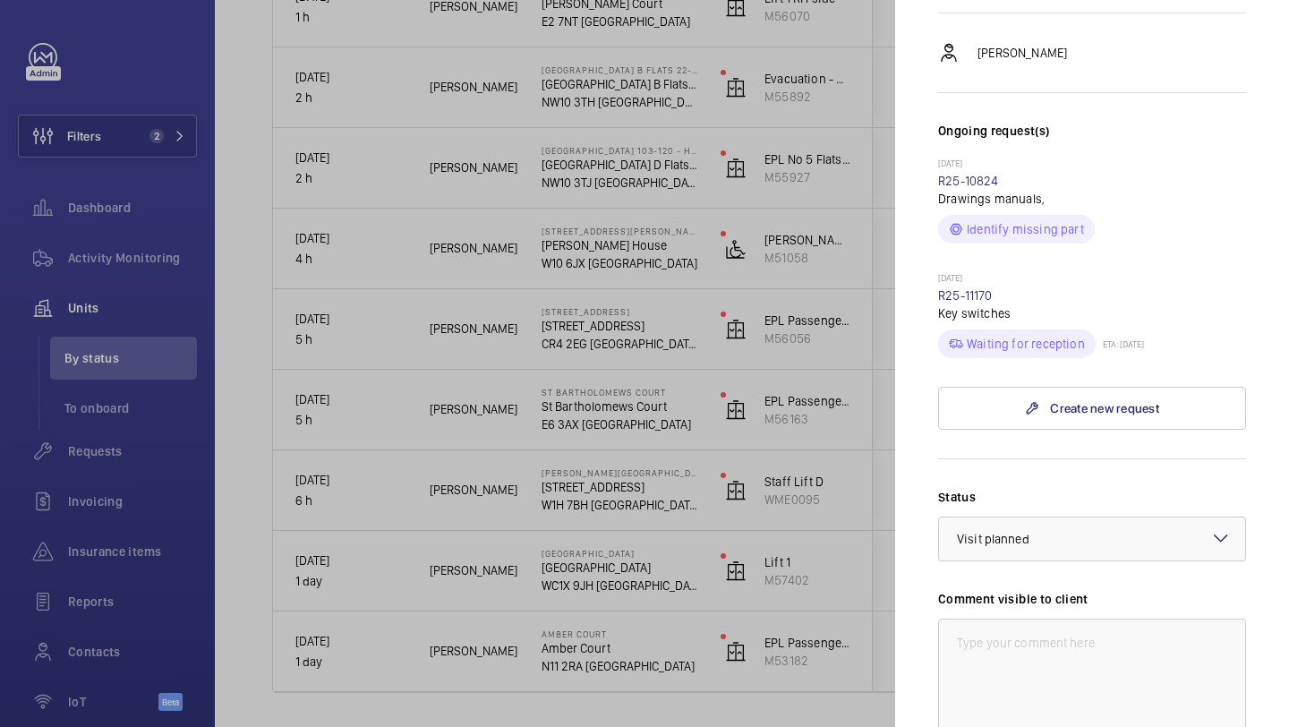
scroll to position [641, 0]
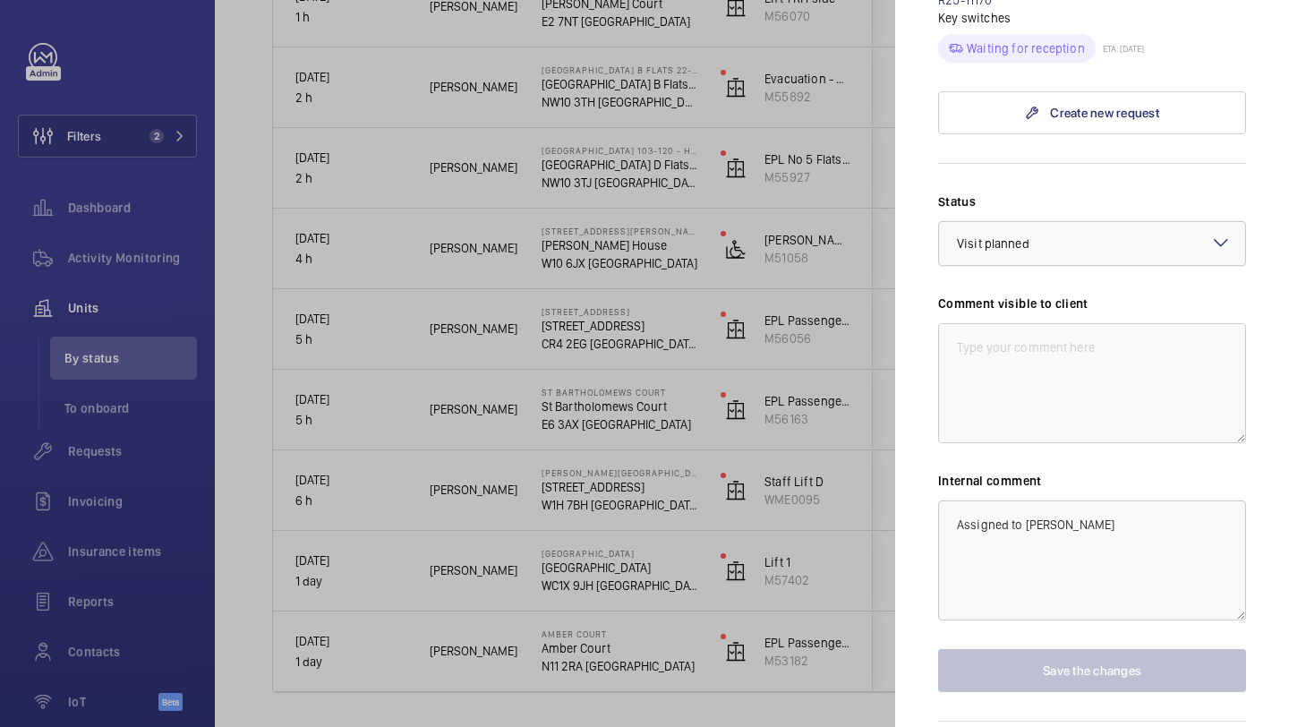
click at [1042, 234] on div "× Visit planned" at bounding box center [1015, 243] width 117 height 18
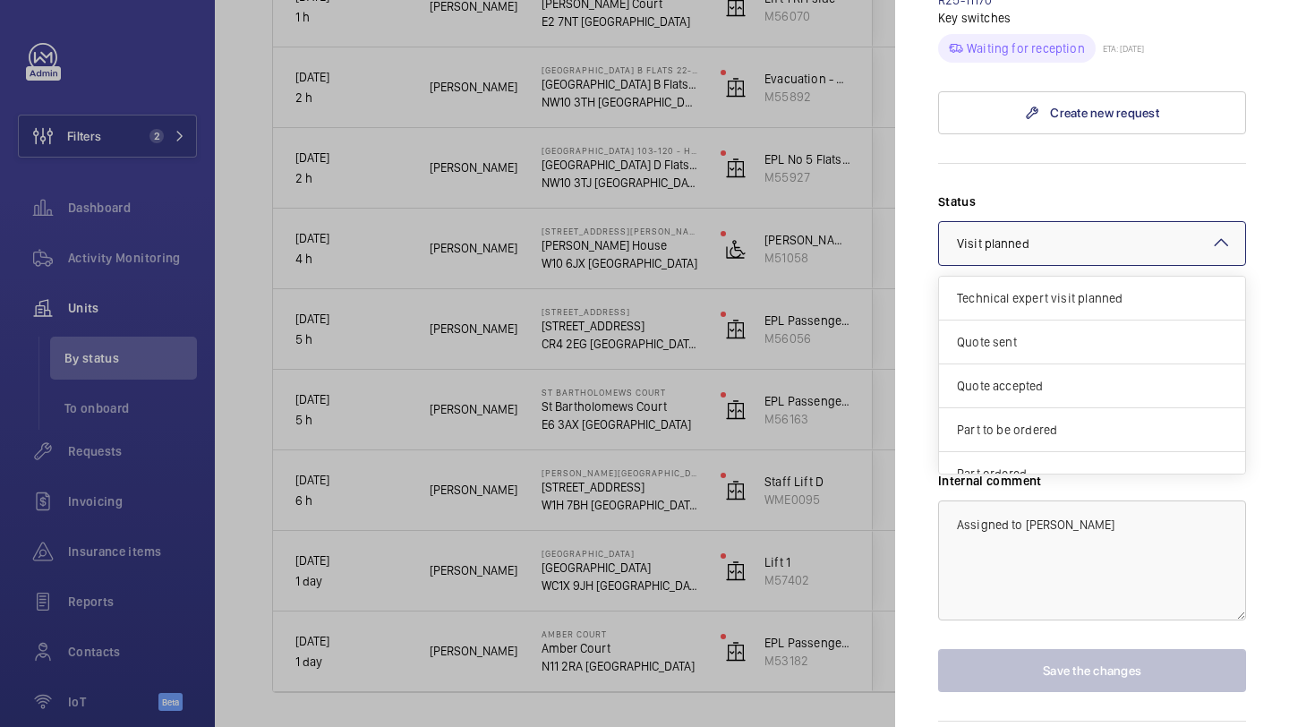
scroll to position [153, 0]
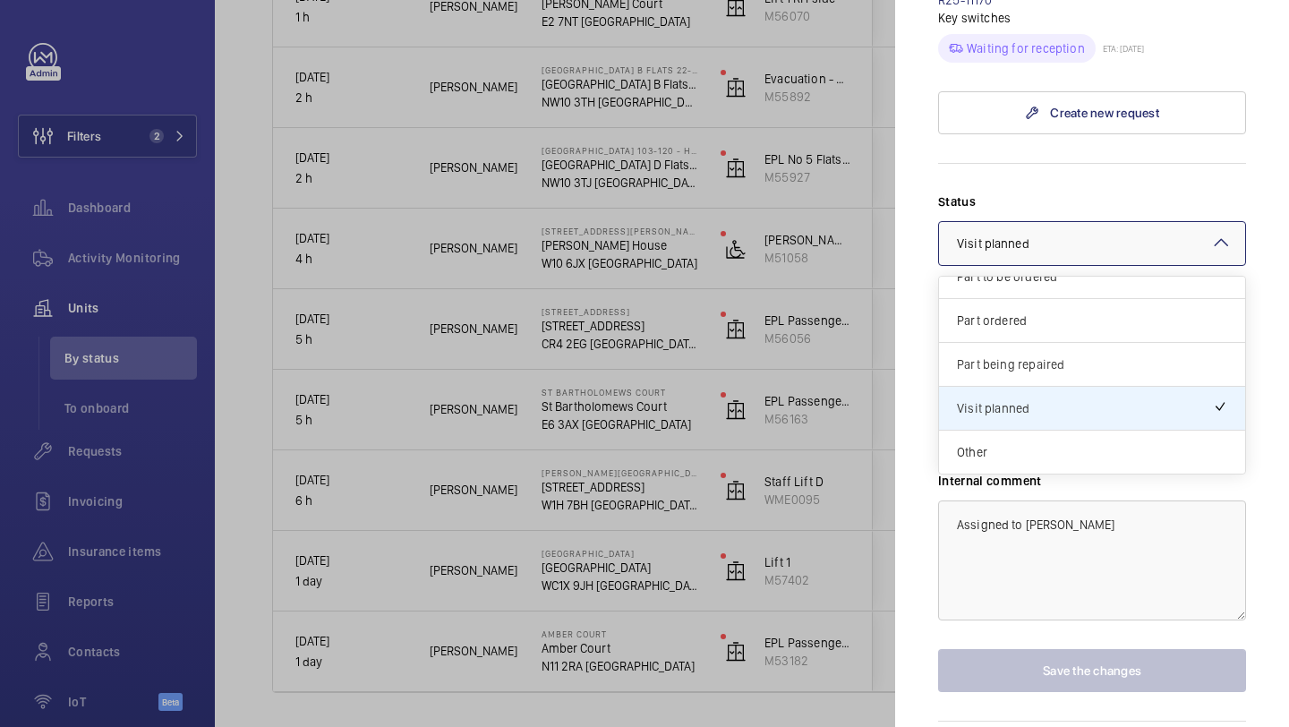
click at [1034, 355] on span "Part being repaired" at bounding box center [1092, 364] width 270 height 18
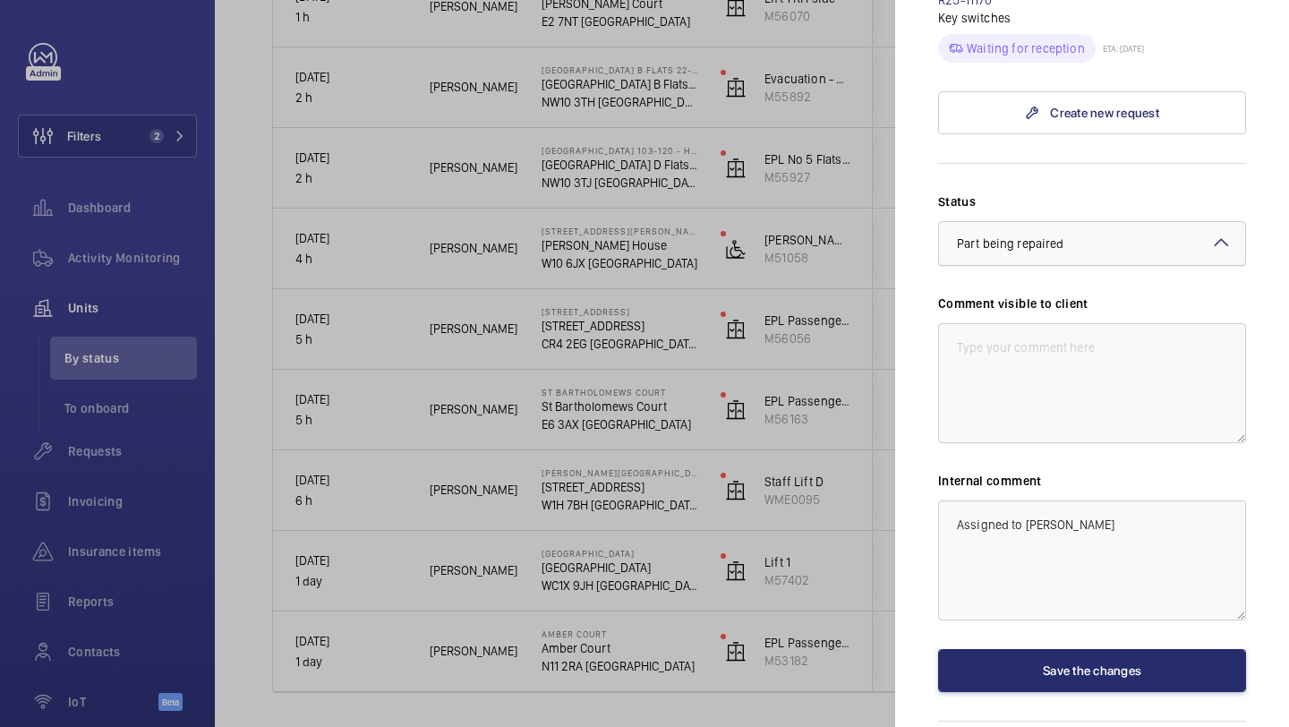
drag, startPoint x: 1032, startPoint y: 180, endPoint x: 1032, endPoint y: 196, distance: 16.1
click at [1032, 236] on span "Part being repaired" at bounding box center [1010, 243] width 106 height 14
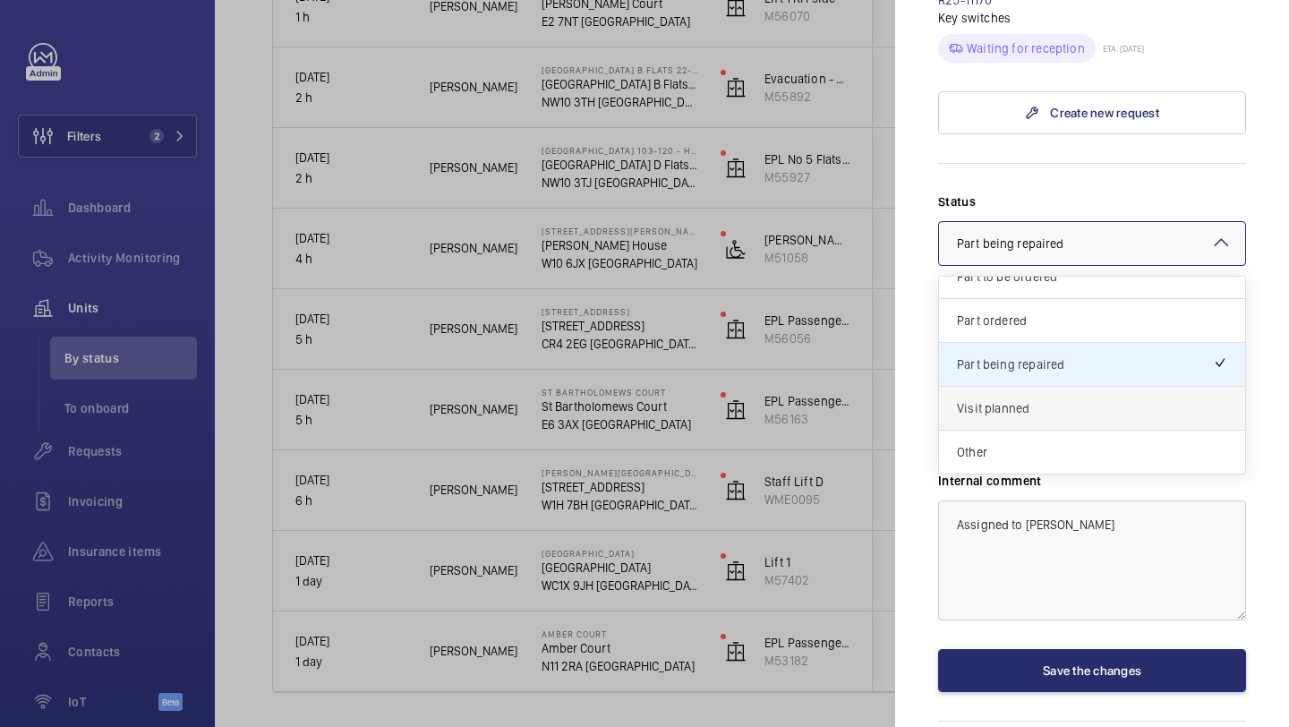
click at [1026, 399] on span "Visit planned" at bounding box center [1092, 408] width 270 height 18
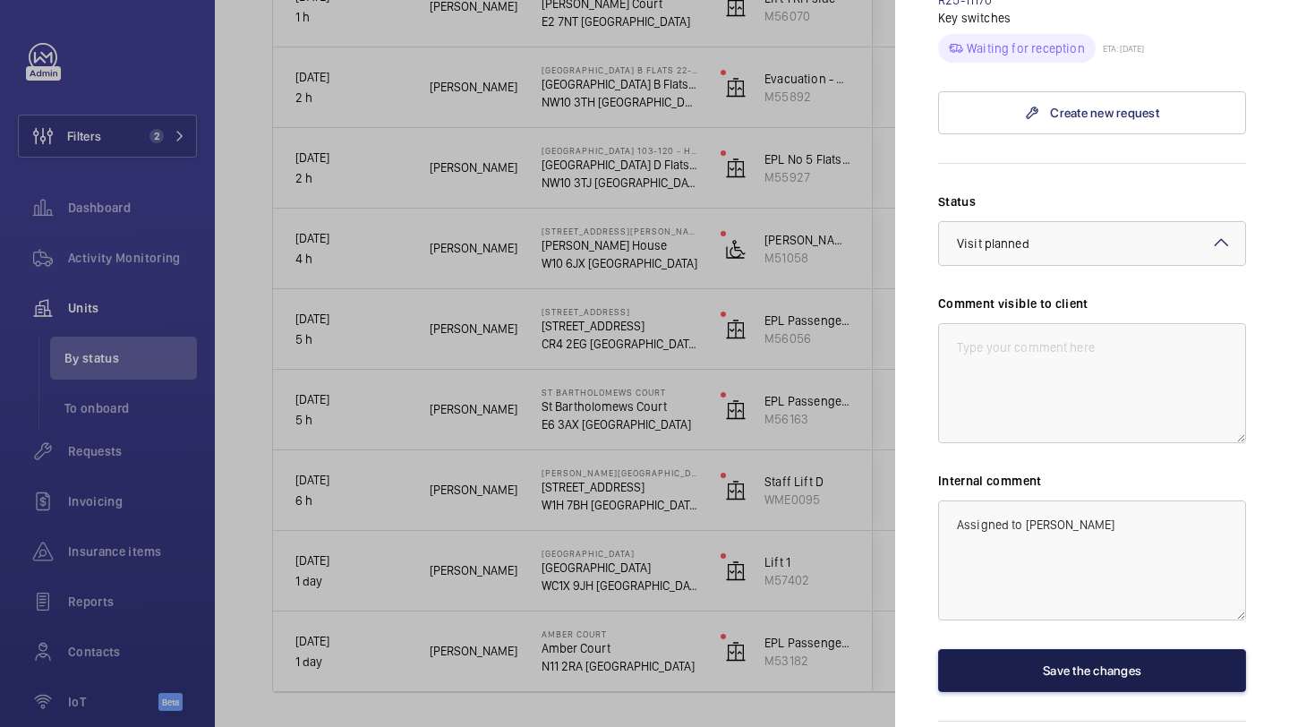
click at [1049, 649] on button "Save the changes" at bounding box center [1092, 670] width 308 height 43
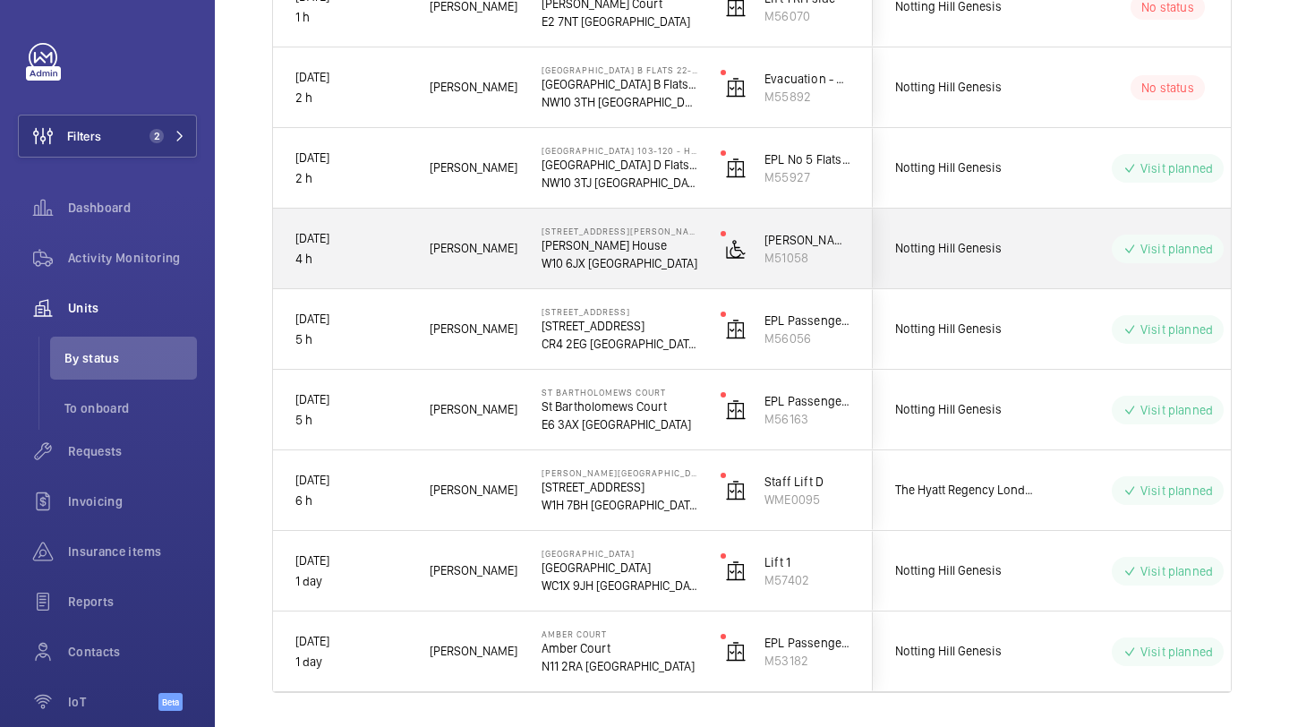
scroll to position [224, 0]
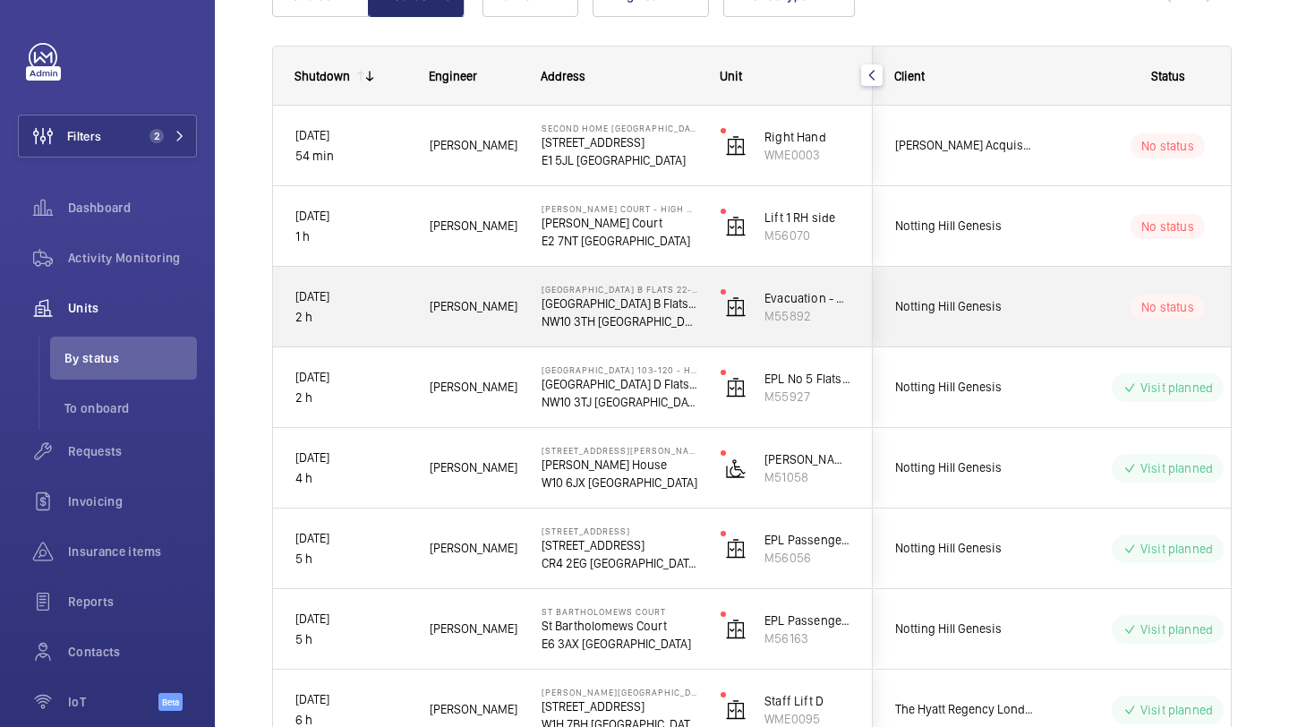
click at [1026, 285] on div "Notting Hill Genesis" at bounding box center [952, 306] width 159 height 56
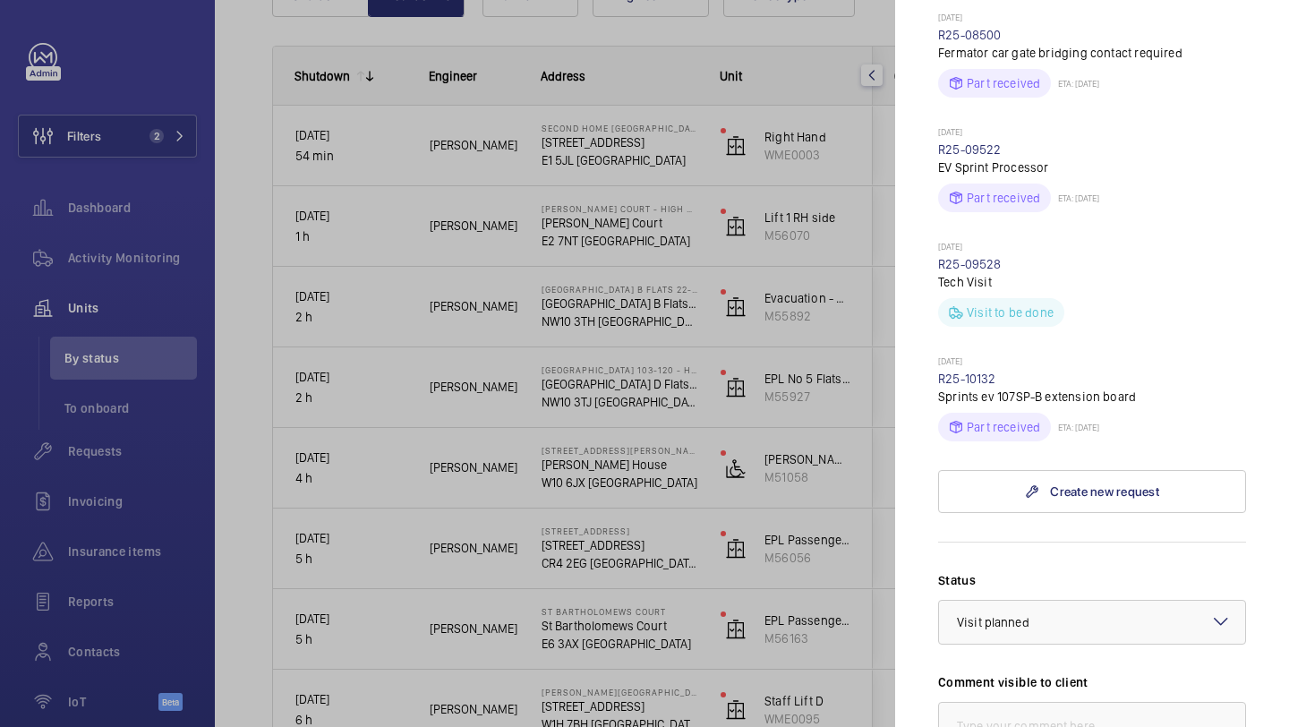
scroll to position [1161, 0]
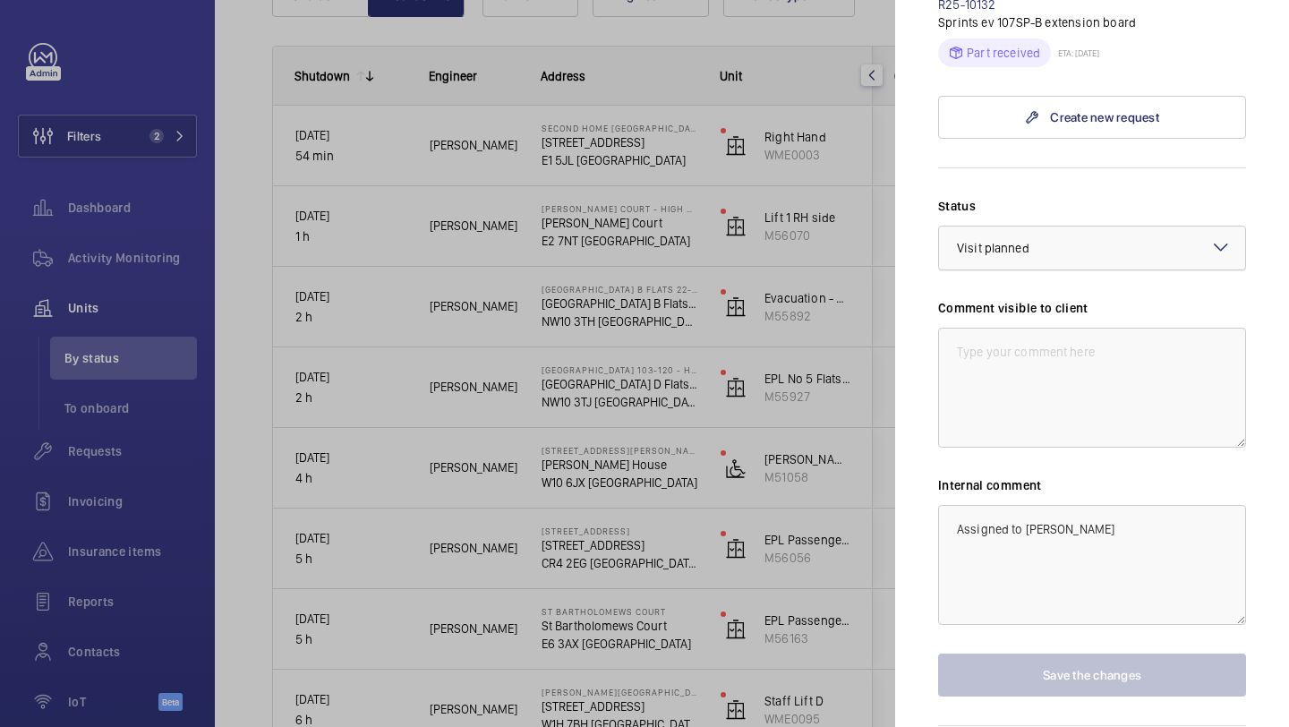
click at [1029, 239] on div "× Visit planned" at bounding box center [1015, 248] width 117 height 18
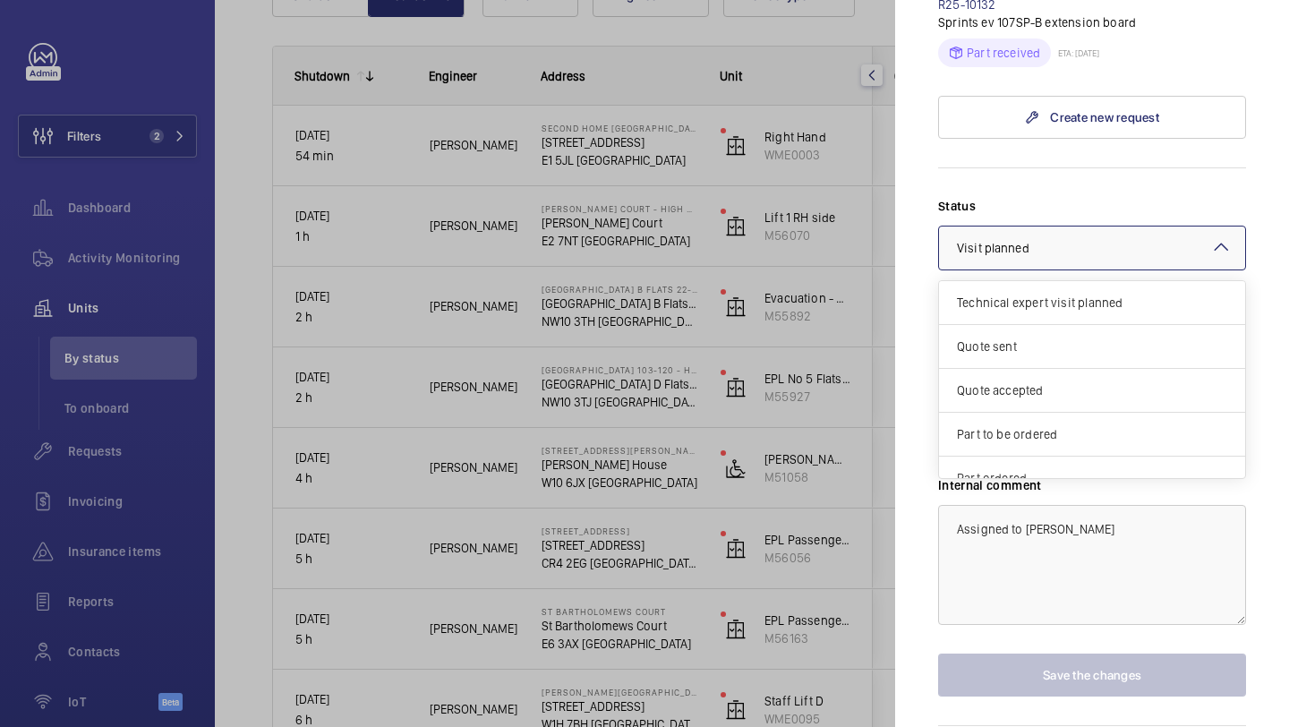
scroll to position [153, 0]
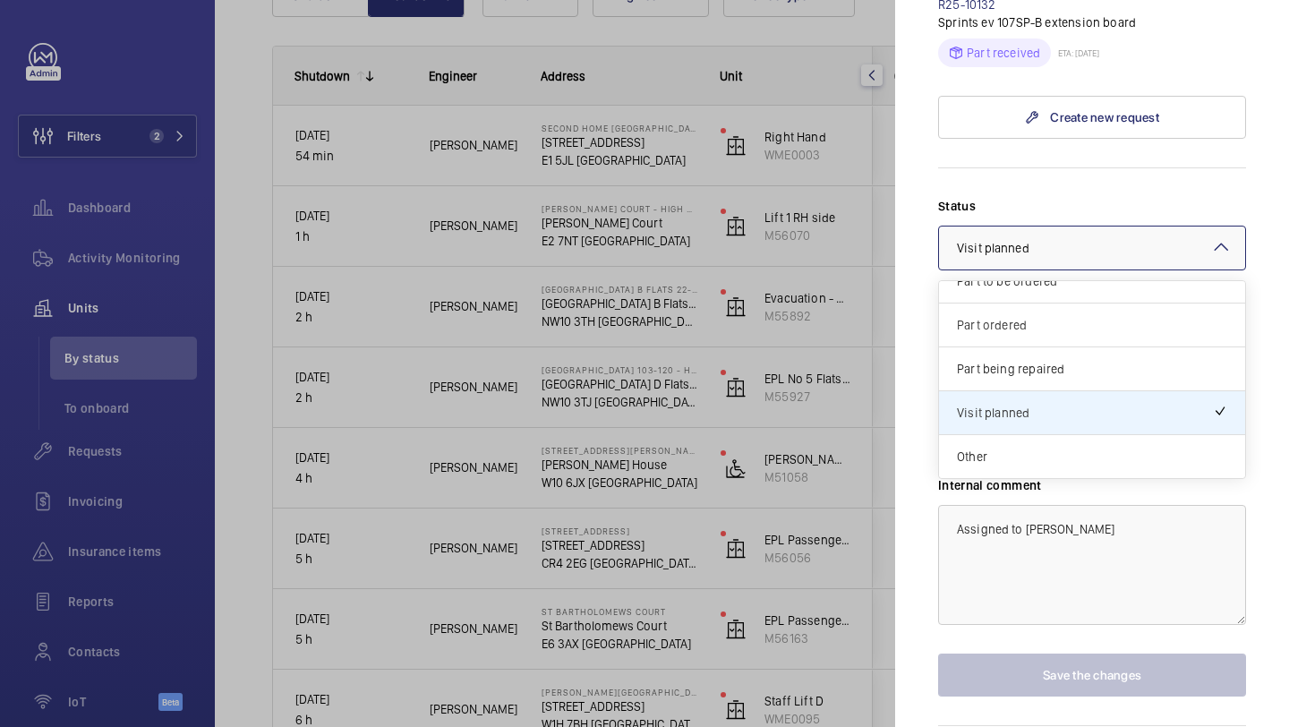
click at [1028, 360] on span "Part being repaired" at bounding box center [1092, 369] width 270 height 18
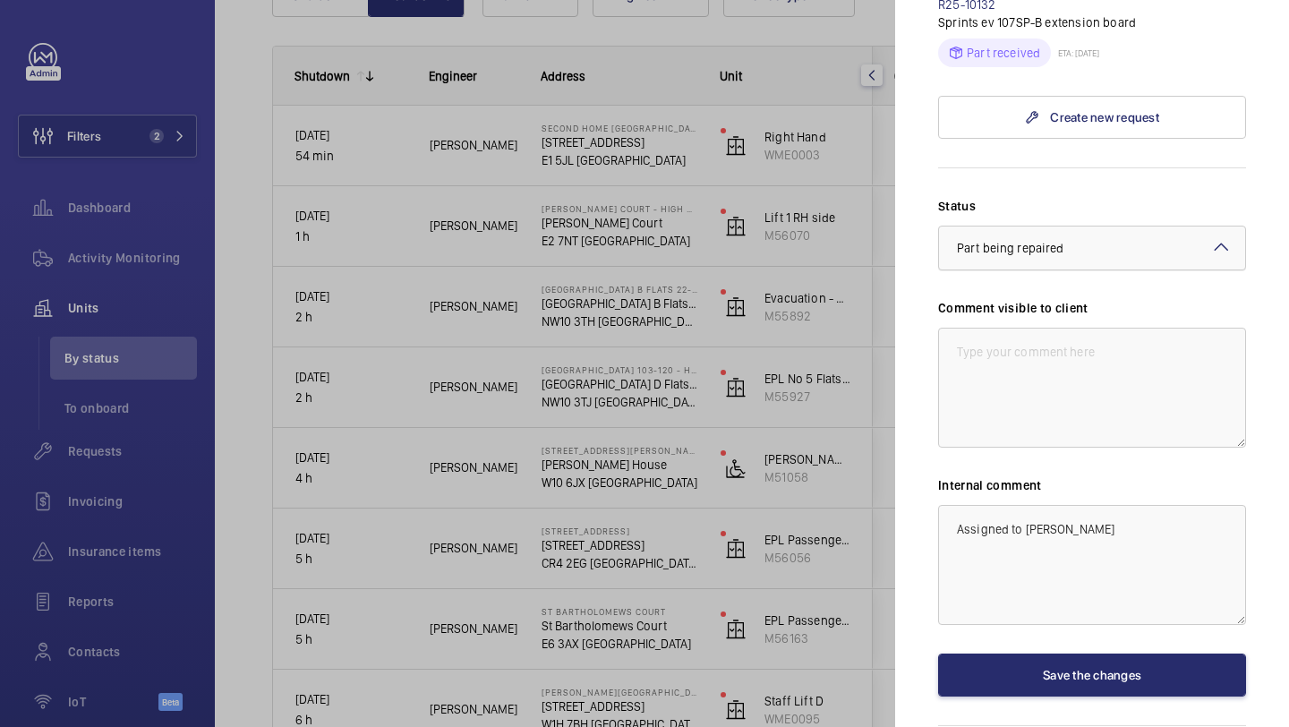
click at [1028, 227] on div at bounding box center [1092, 247] width 306 height 43
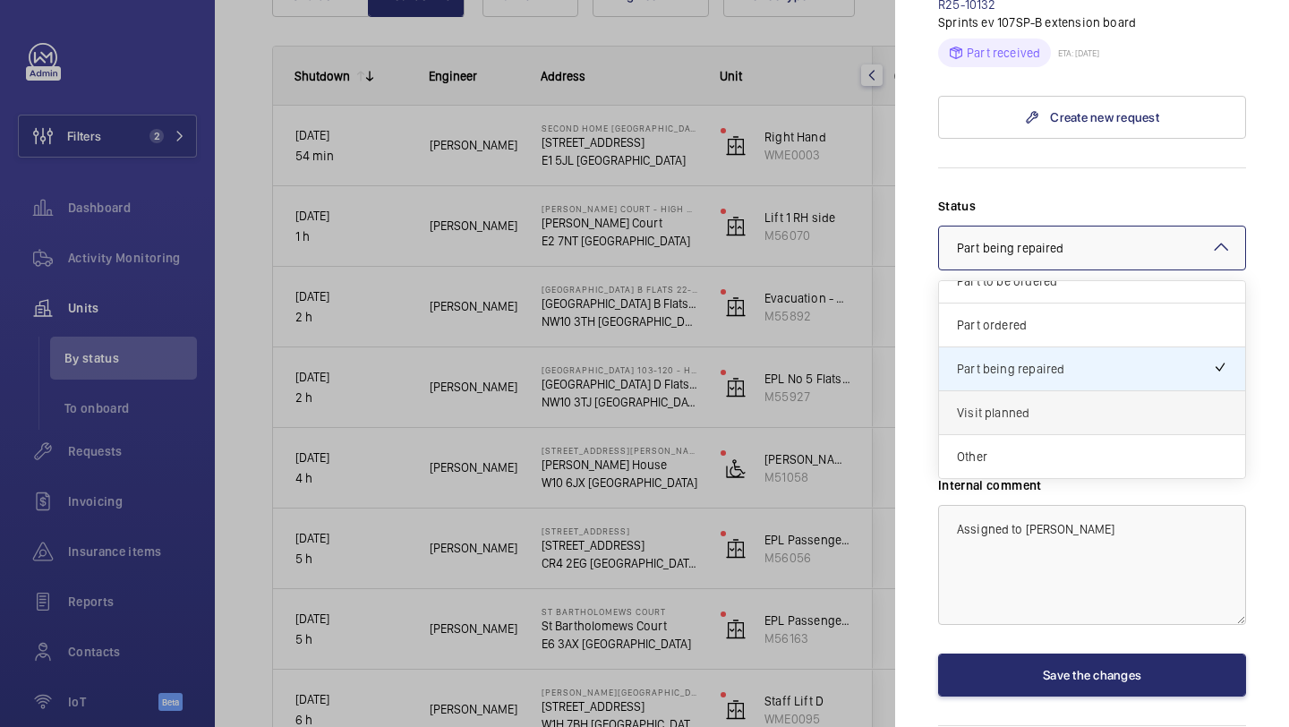
click at [1023, 404] on span "Visit planned" at bounding box center [1092, 413] width 270 height 18
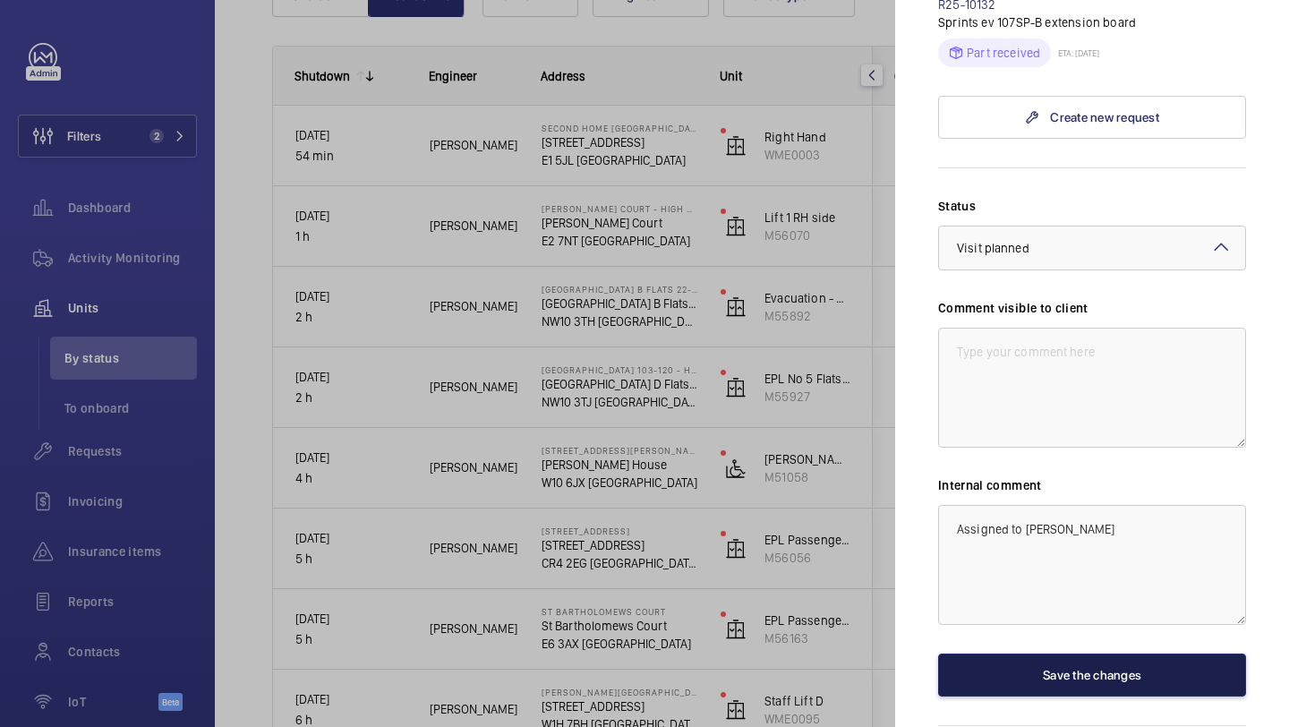
click at [1021, 653] on button "Save the changes" at bounding box center [1092, 674] width 308 height 43
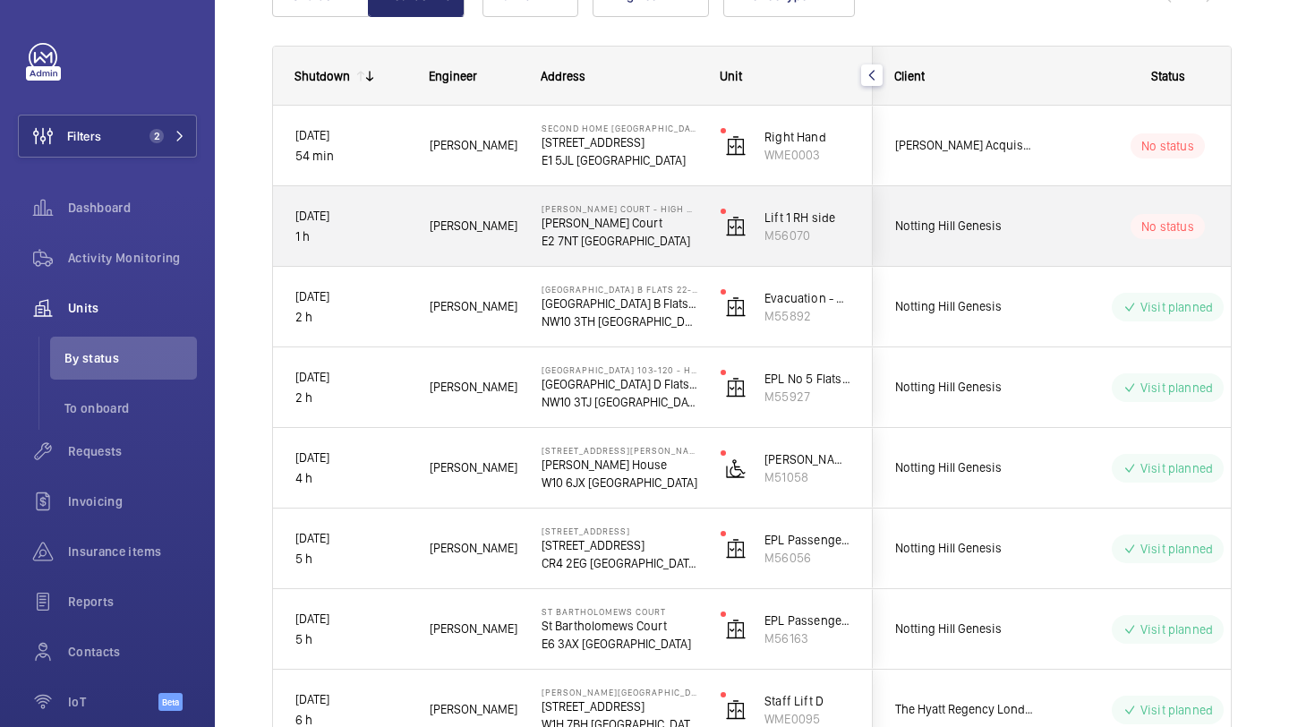
click at [1018, 253] on div "Notting Hill Genesis" at bounding box center [952, 226] width 161 height 80
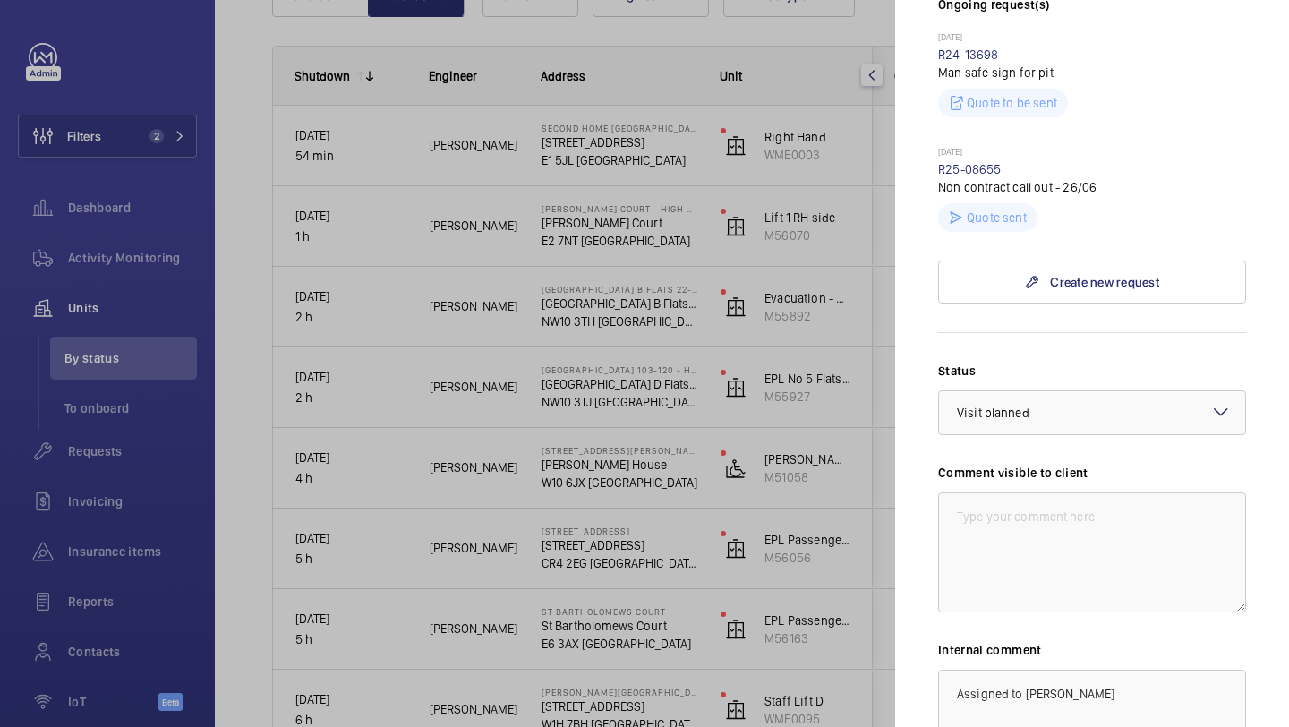
scroll to position [519, 0]
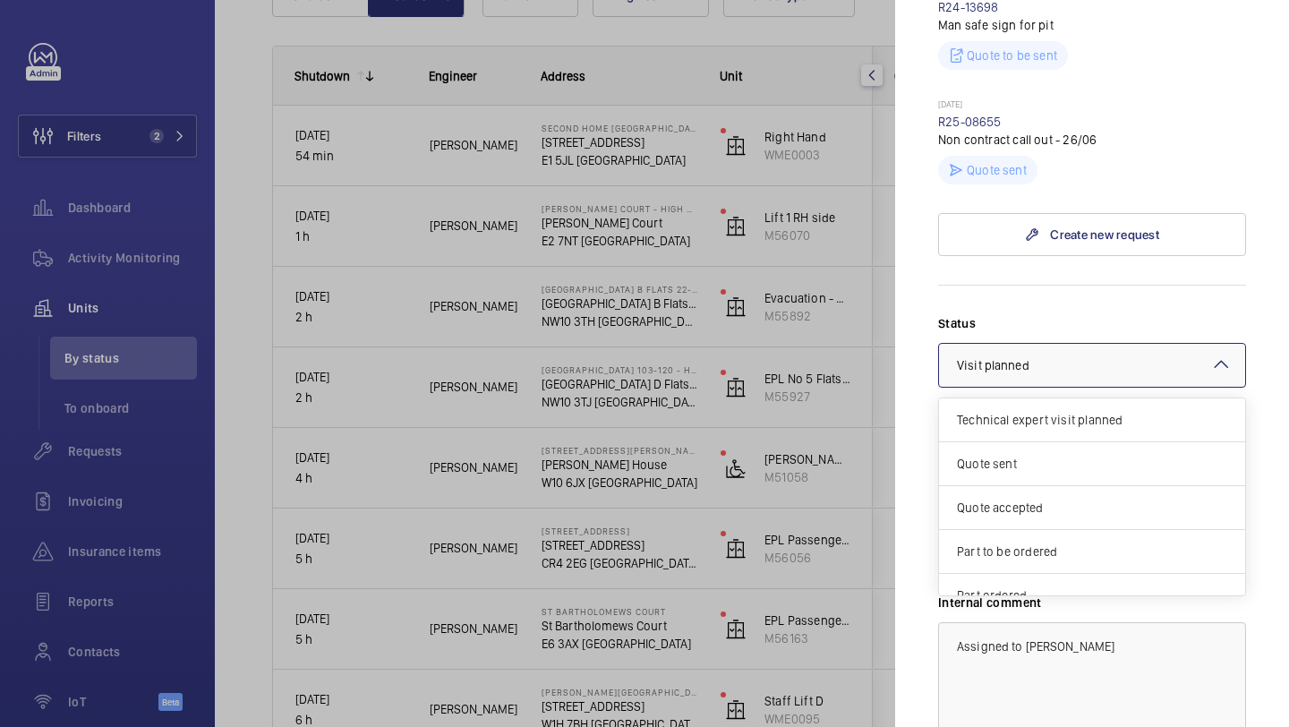
click at [1045, 344] on div at bounding box center [1092, 365] width 306 height 43
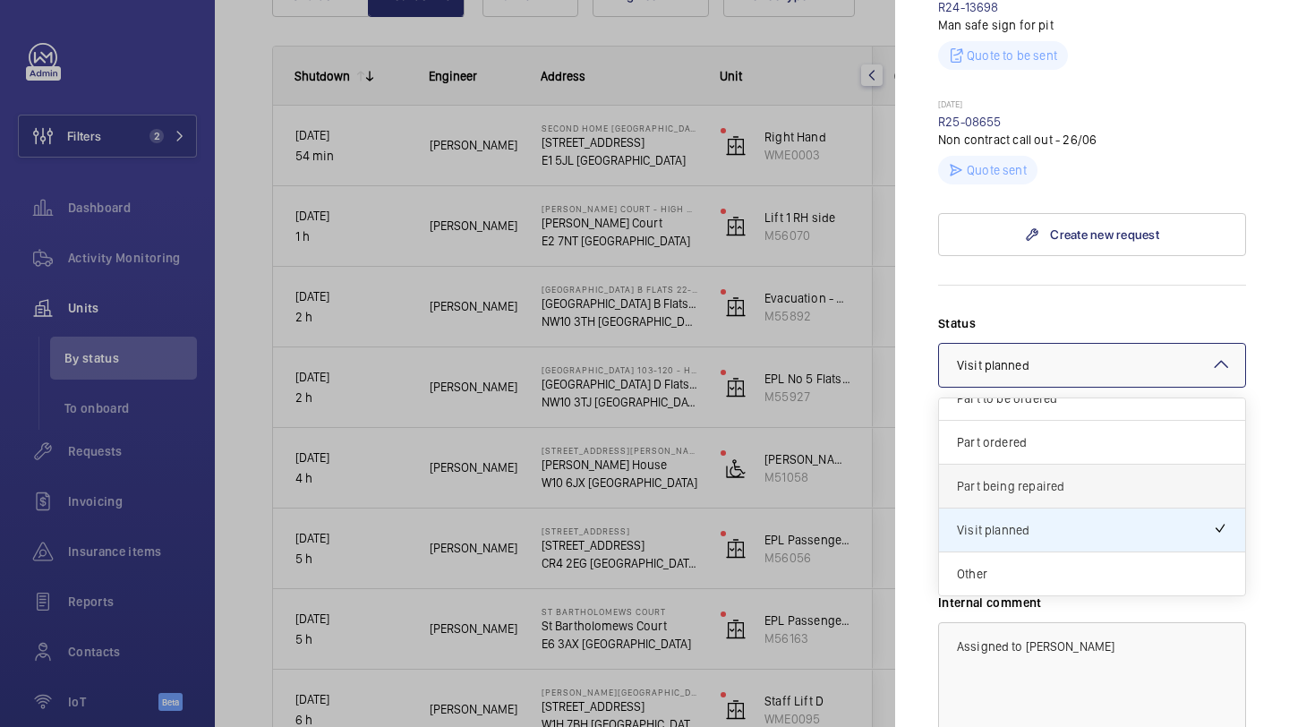
click at [1034, 477] on span "Part being repaired" at bounding box center [1092, 486] width 270 height 18
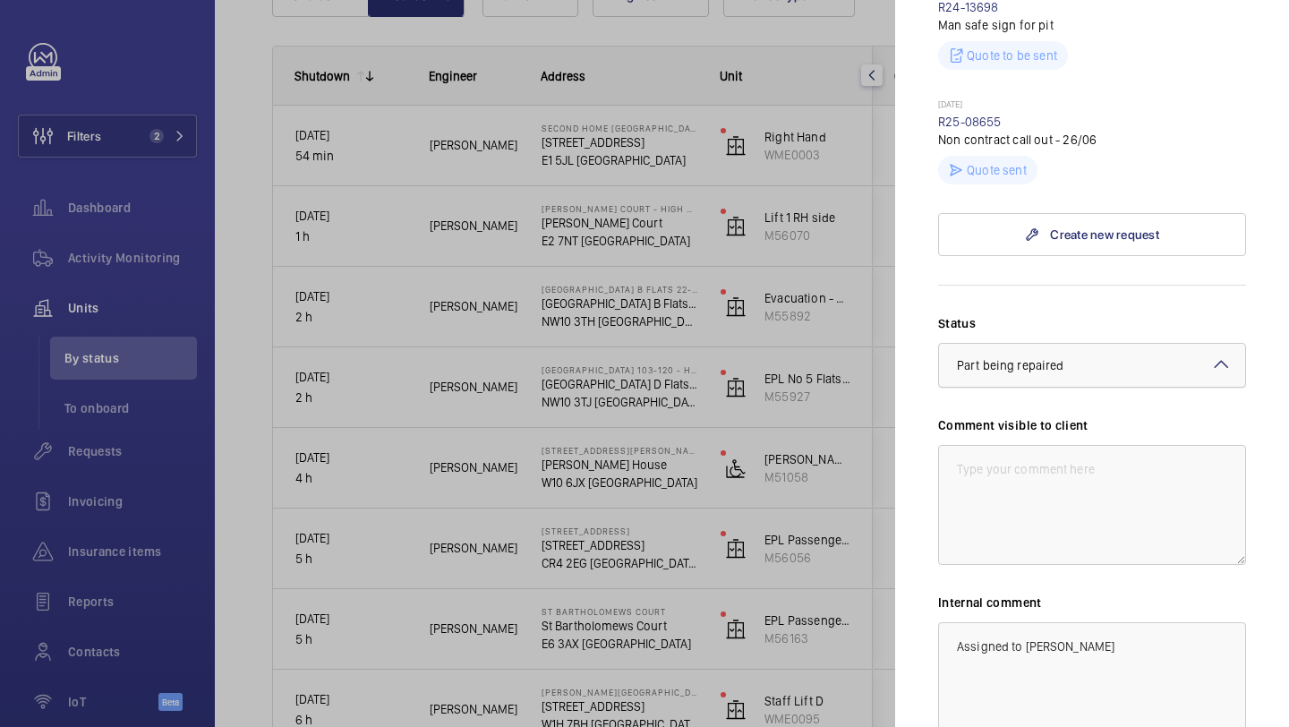
click at [1035, 344] on div at bounding box center [1092, 365] width 306 height 43
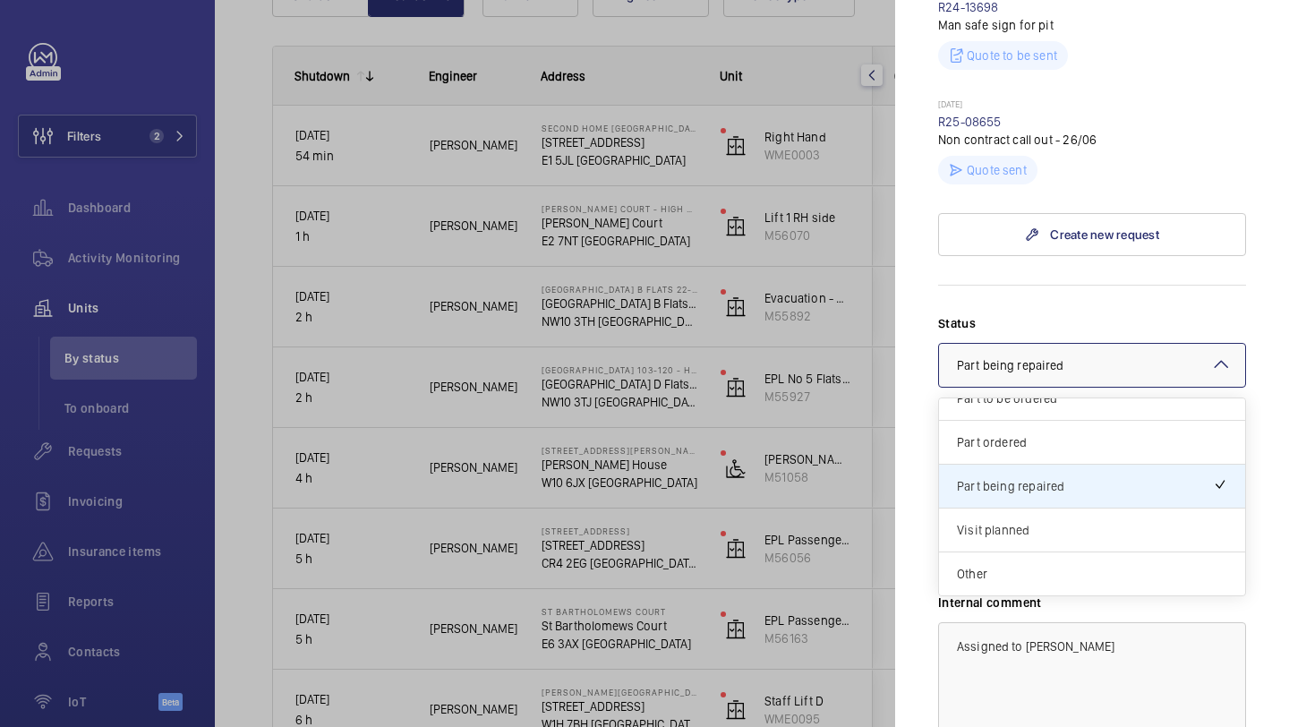
click at [1024, 521] on span "Visit planned" at bounding box center [1092, 530] width 270 height 18
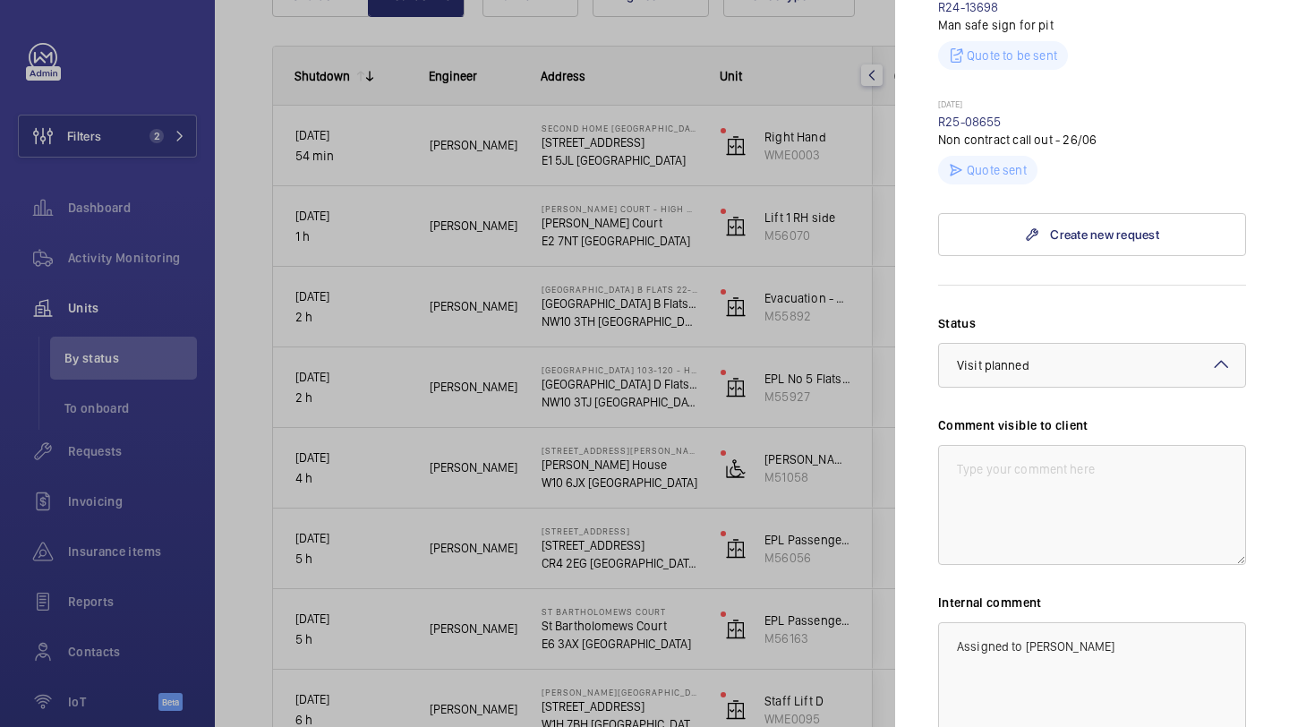
scroll to position [674, 0]
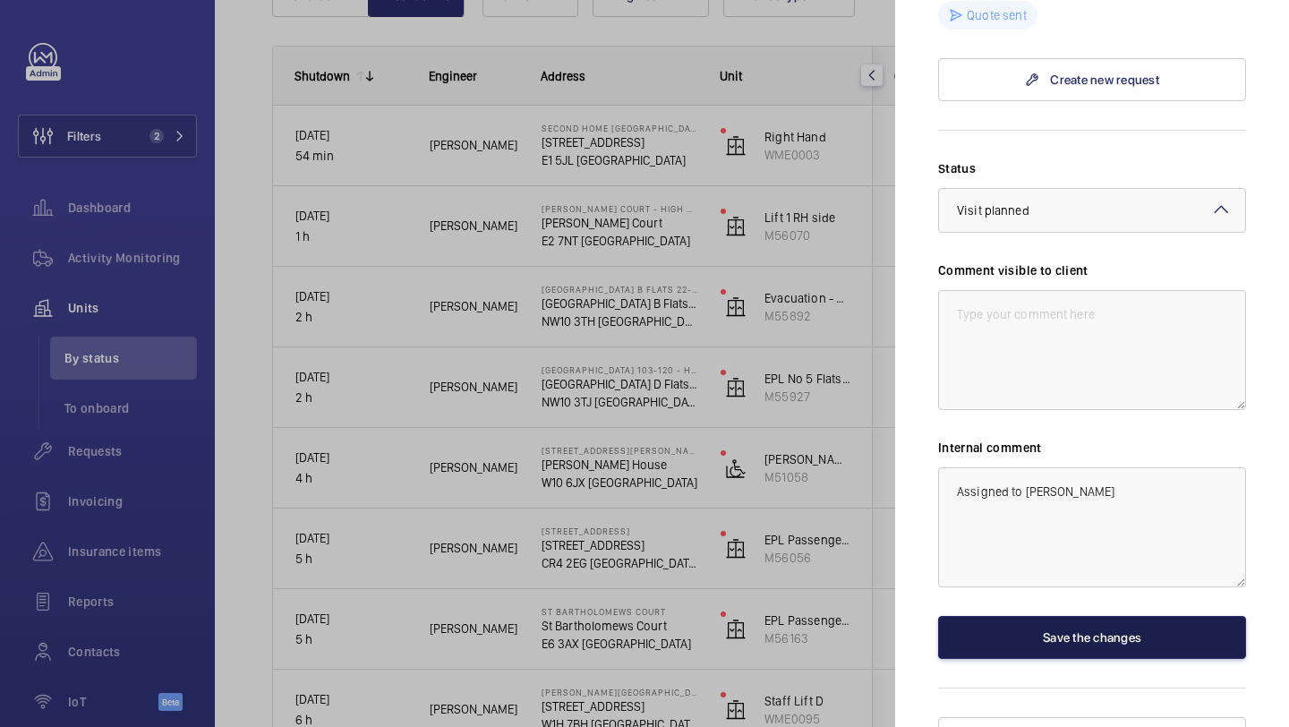
click at [1036, 616] on button "Save the changes" at bounding box center [1092, 637] width 308 height 43
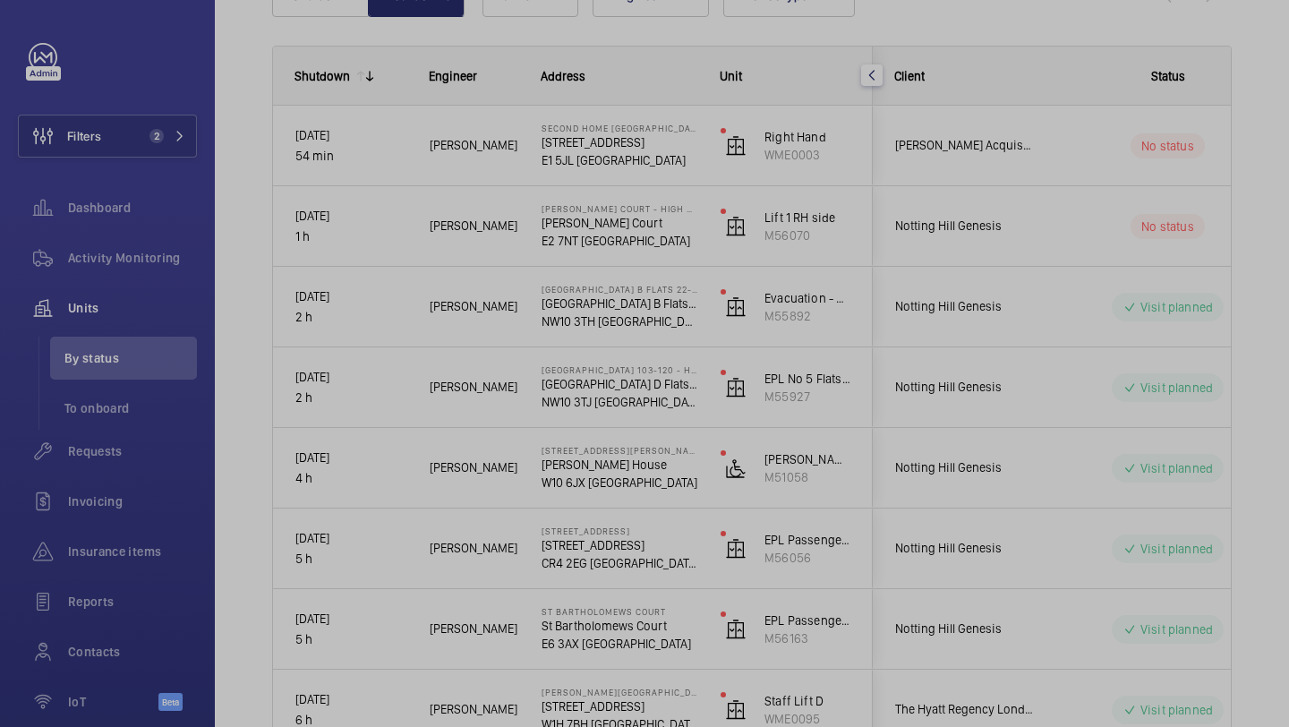
scroll to position [0, 0]
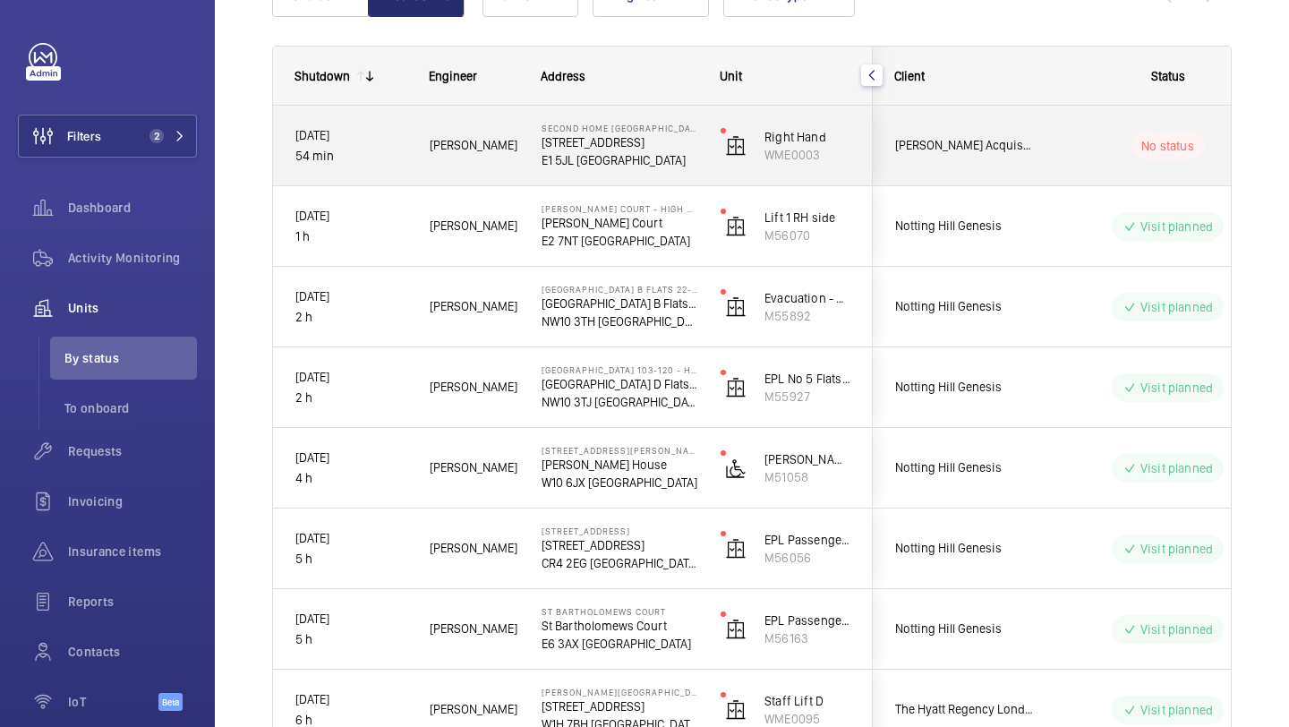
click at [1011, 151] on span "[PERSON_NAME] Acquisition Ltd" at bounding box center [964, 145] width 138 height 21
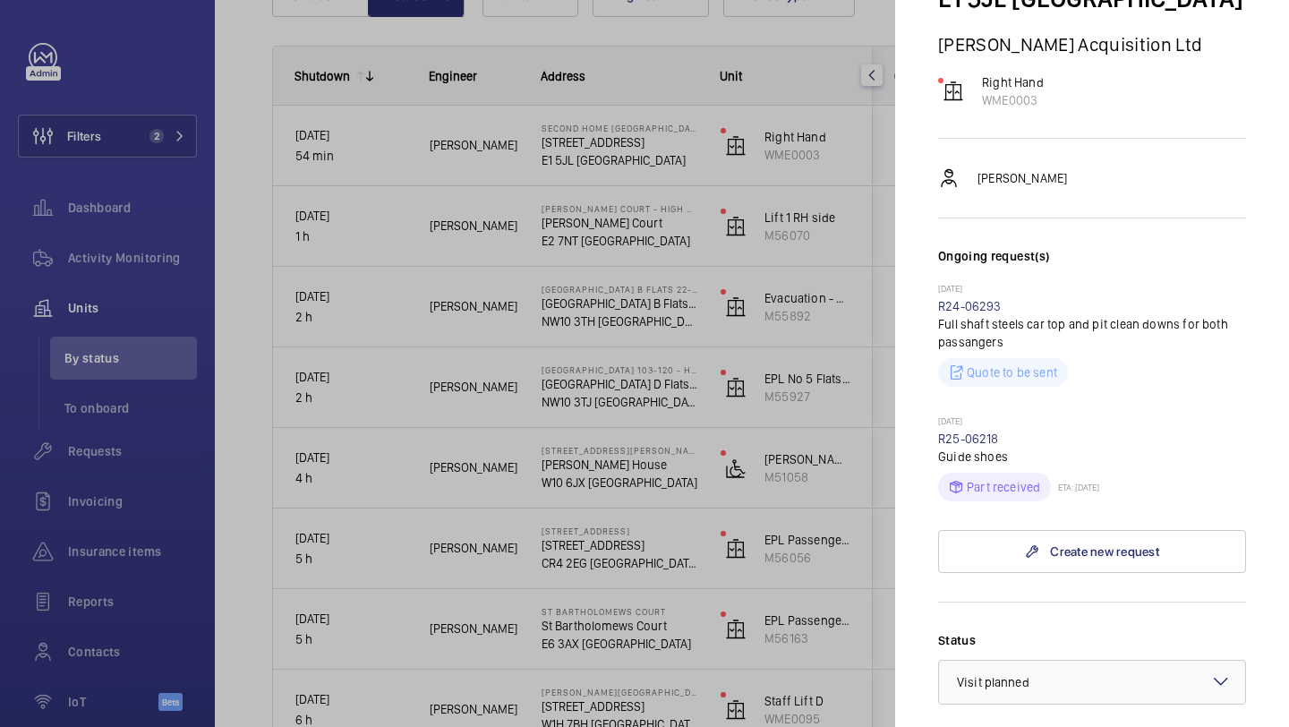
scroll to position [35, 0]
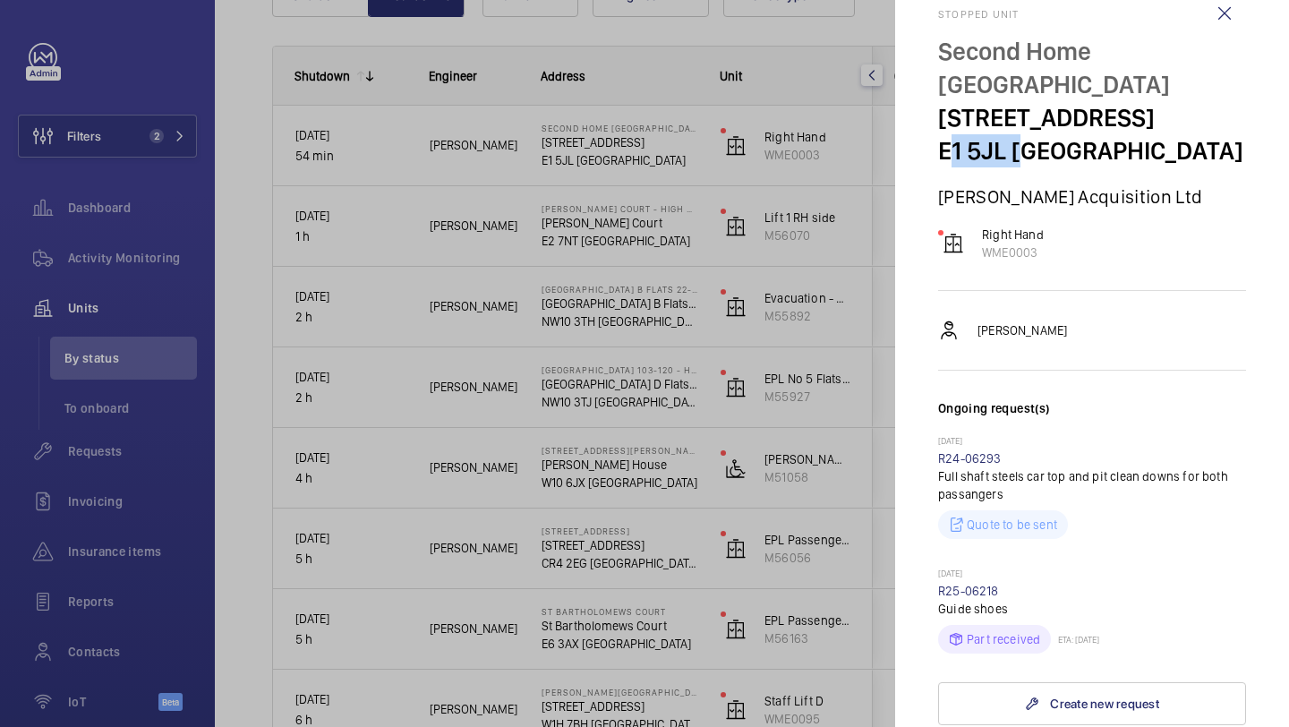
drag, startPoint x: 1009, startPoint y: 157, endPoint x: 943, endPoint y: 155, distance: 66.2
click at [943, 155] on p "E1 5JL [GEOGRAPHIC_DATA]" at bounding box center [1092, 150] width 308 height 33
copy p "E1 5JL"
click at [983, 152] on p "E1 5JL [GEOGRAPHIC_DATA]" at bounding box center [1092, 150] width 308 height 33
drag, startPoint x: 1005, startPoint y: 152, endPoint x: 937, endPoint y: 150, distance: 68.0
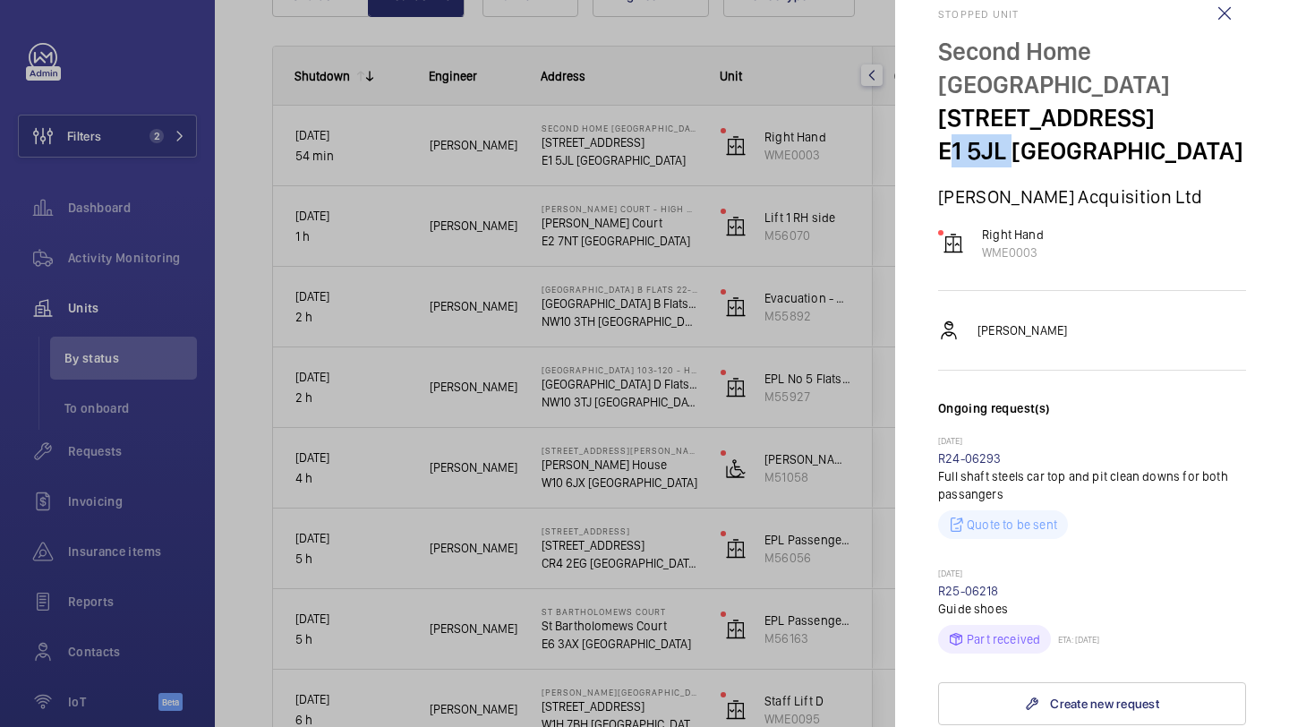
click at [937, 150] on mat-sidenav "Stopped unit Second Home Spitalfields [STREET_ADDRESS] [PERSON_NAME] Acquisitio…" at bounding box center [1092, 363] width 394 height 727
copy p "E1 5JL"
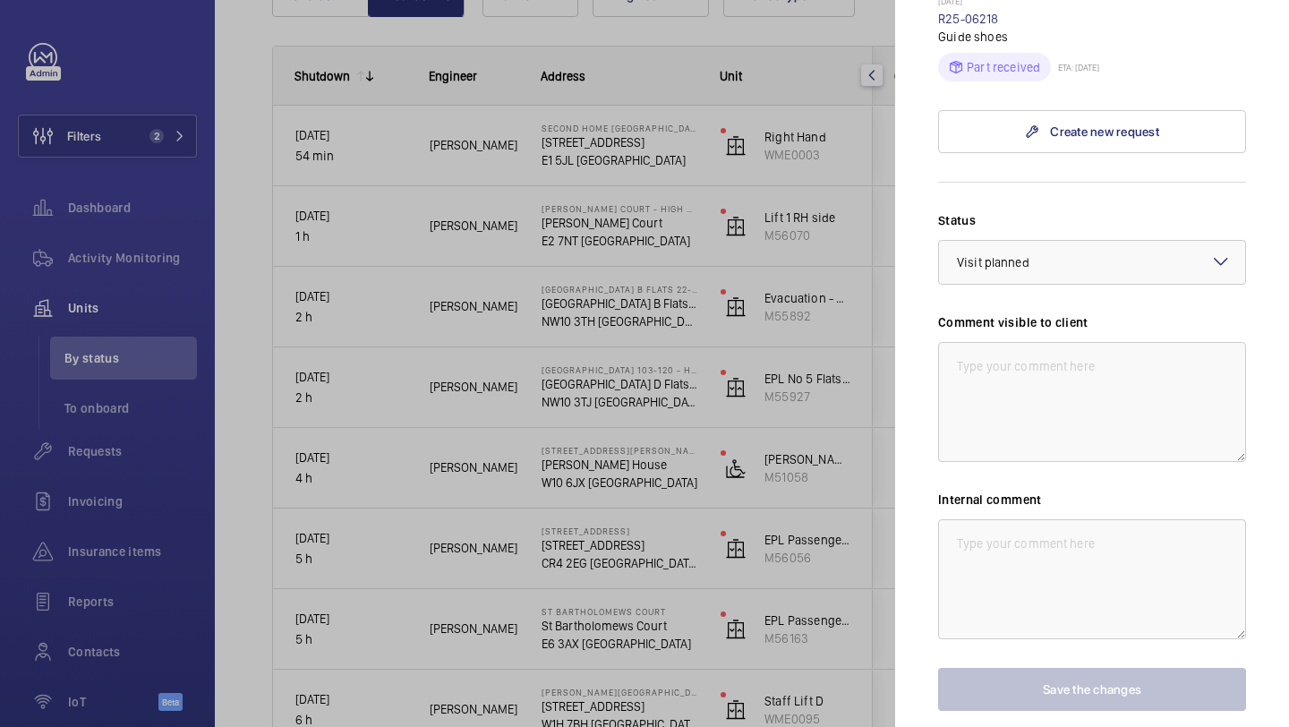
scroll to position [492, 0]
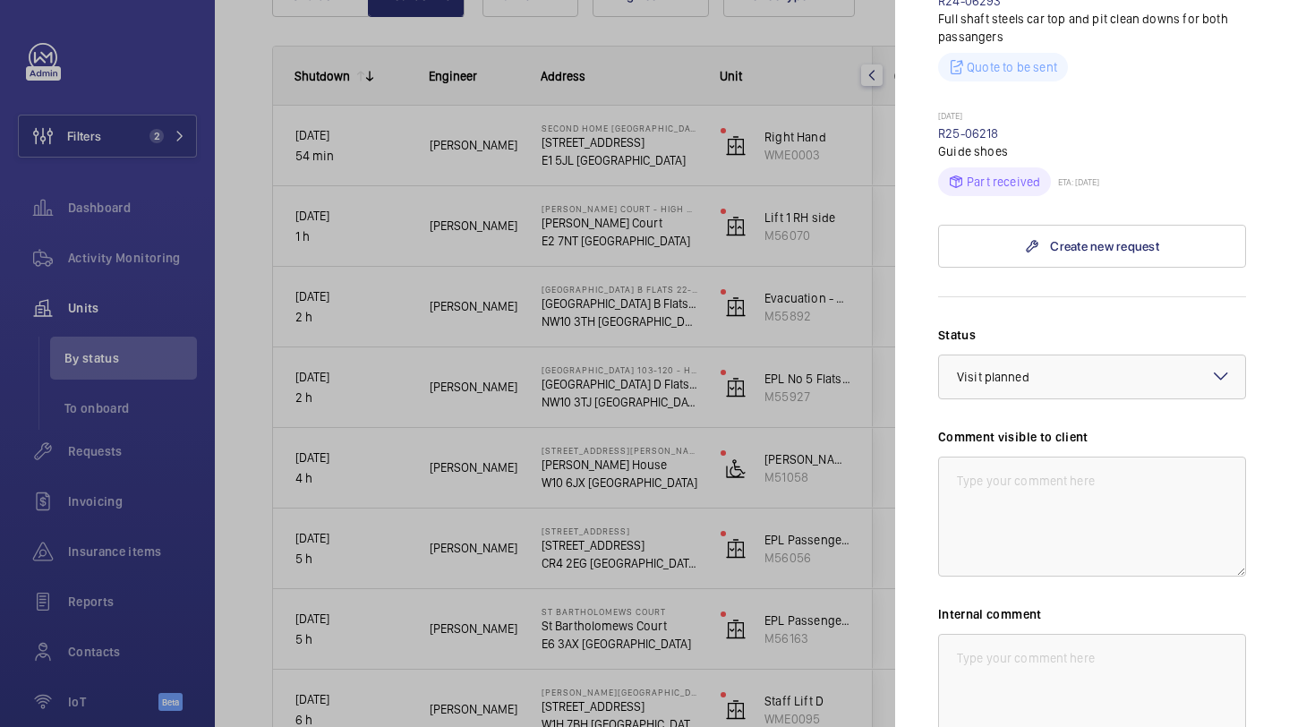
click at [688, 160] on div at bounding box center [644, 363] width 1289 height 727
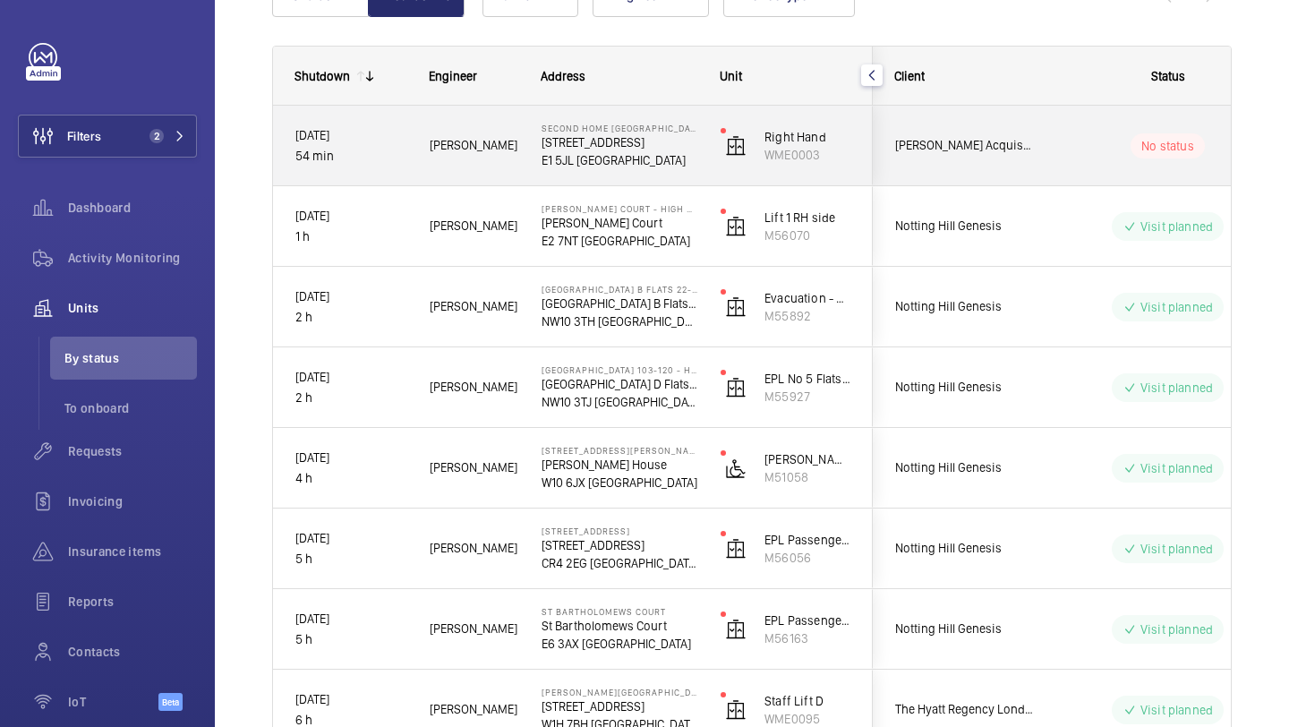
click at [974, 151] on span "[PERSON_NAME] Acquisition Ltd" at bounding box center [964, 145] width 138 height 21
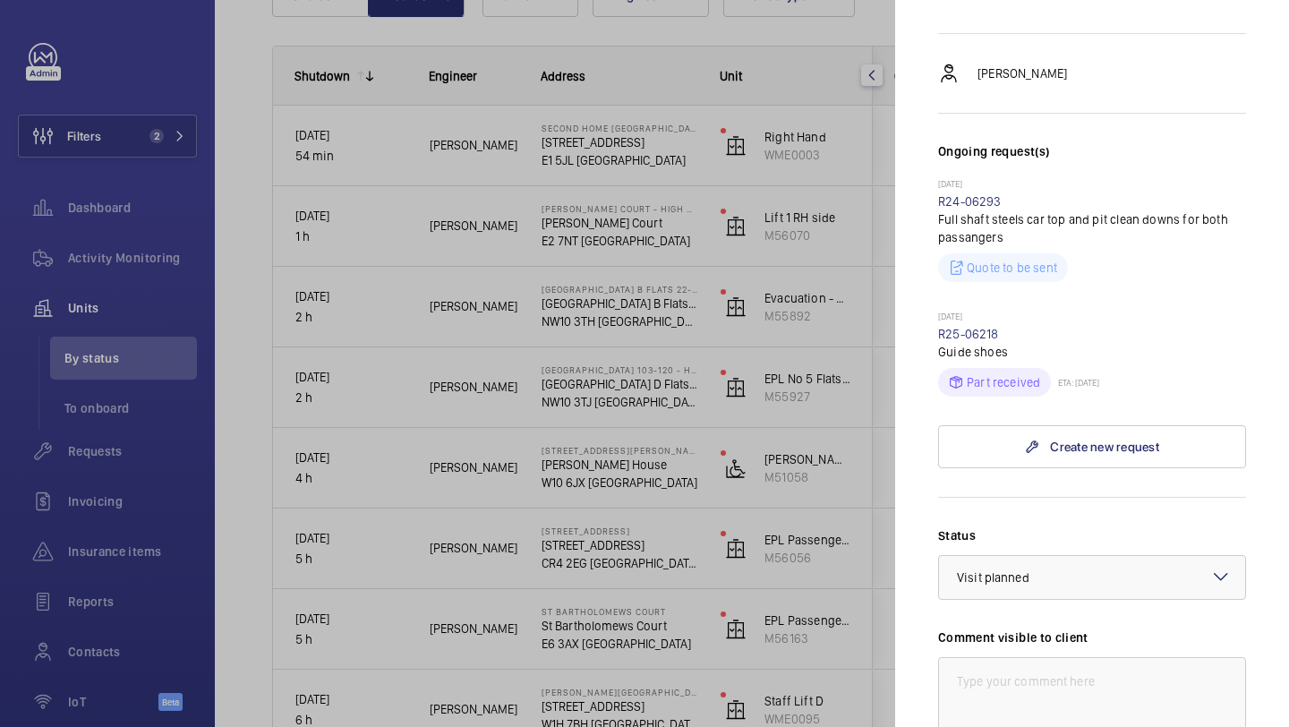
scroll to position [191, 0]
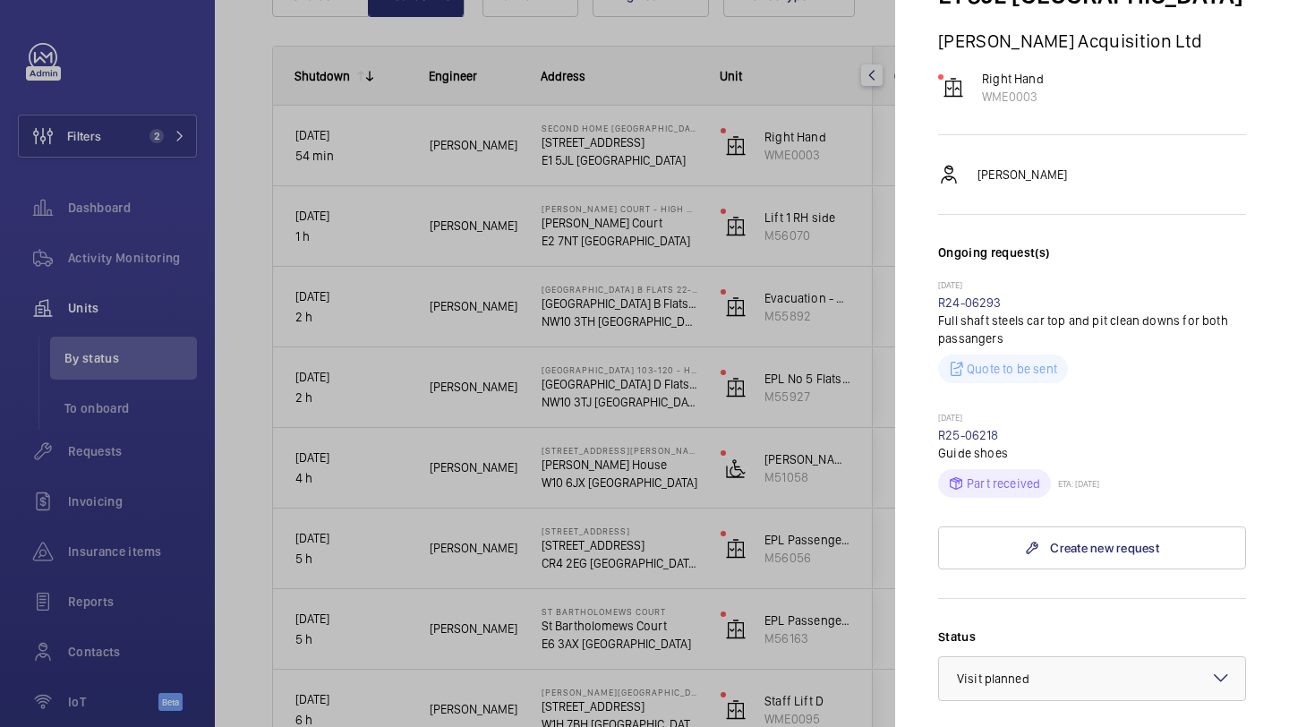
click at [568, 277] on div at bounding box center [644, 363] width 1289 height 727
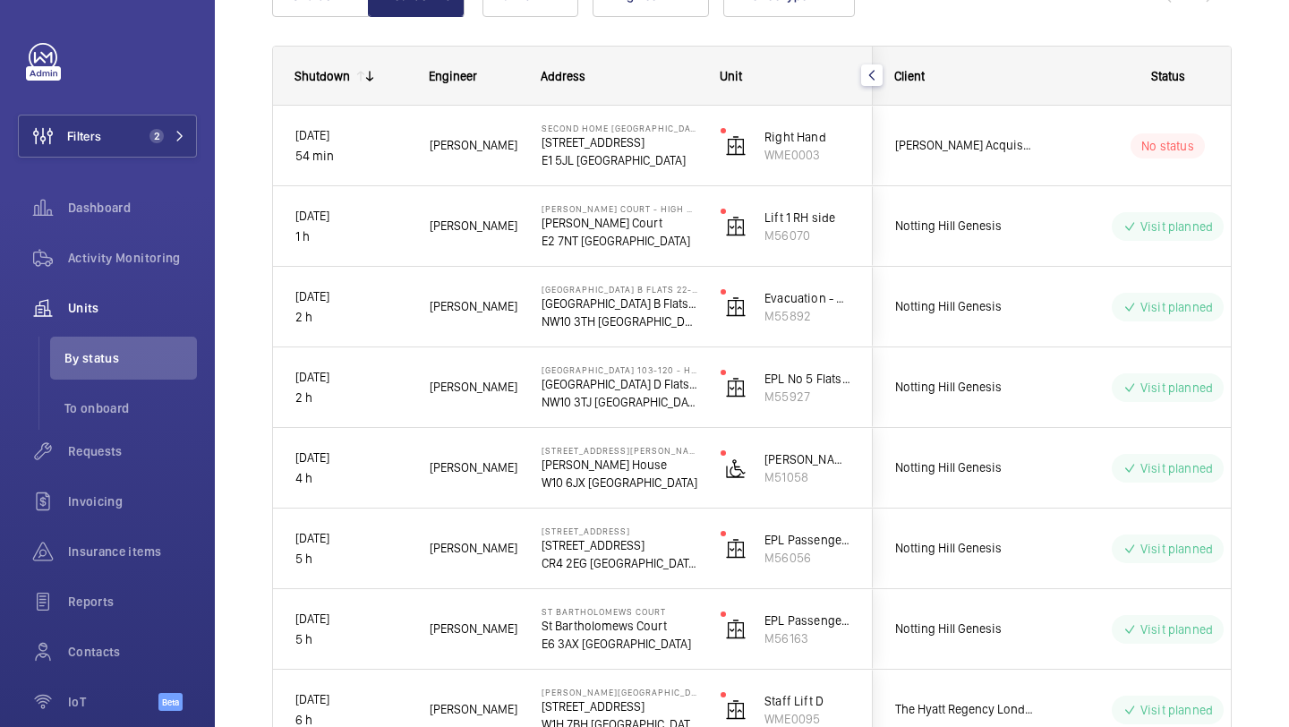
scroll to position [0, 0]
click at [149, 448] on span "Requests" at bounding box center [132, 451] width 129 height 18
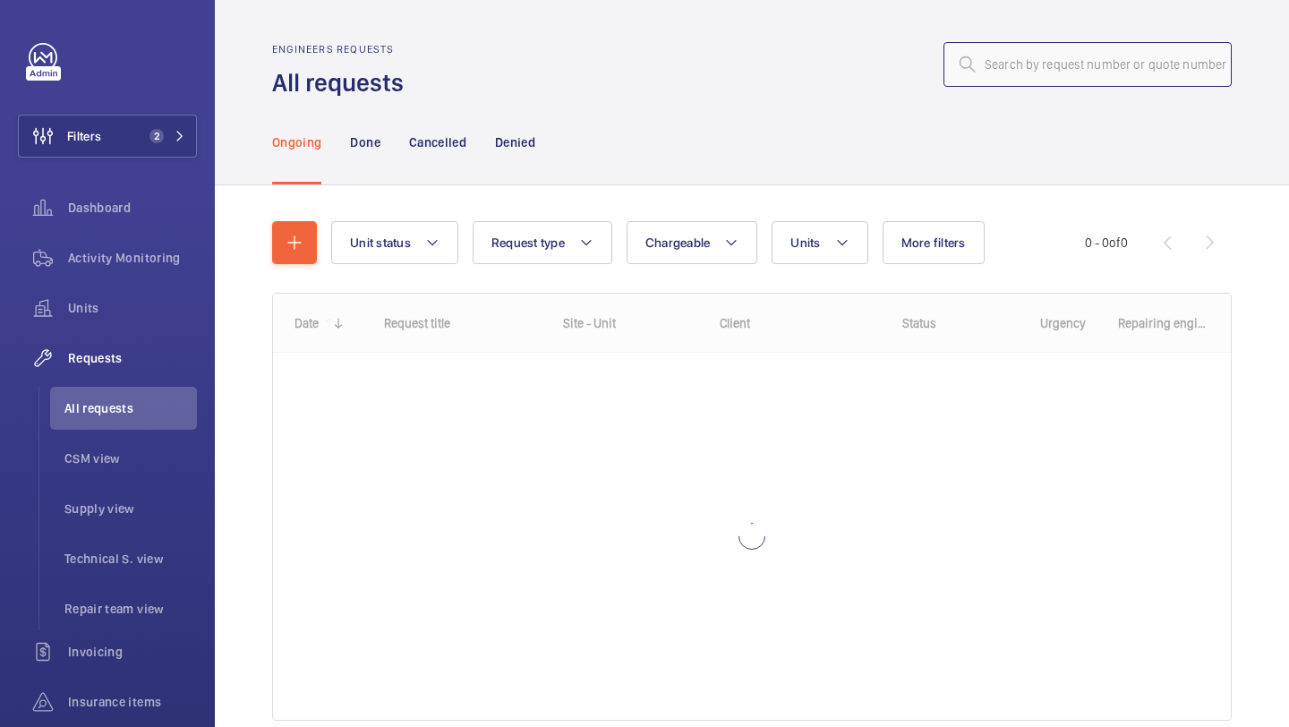
click at [1017, 68] on input "text" at bounding box center [1087, 64] width 288 height 45
paste input "R25-11173"
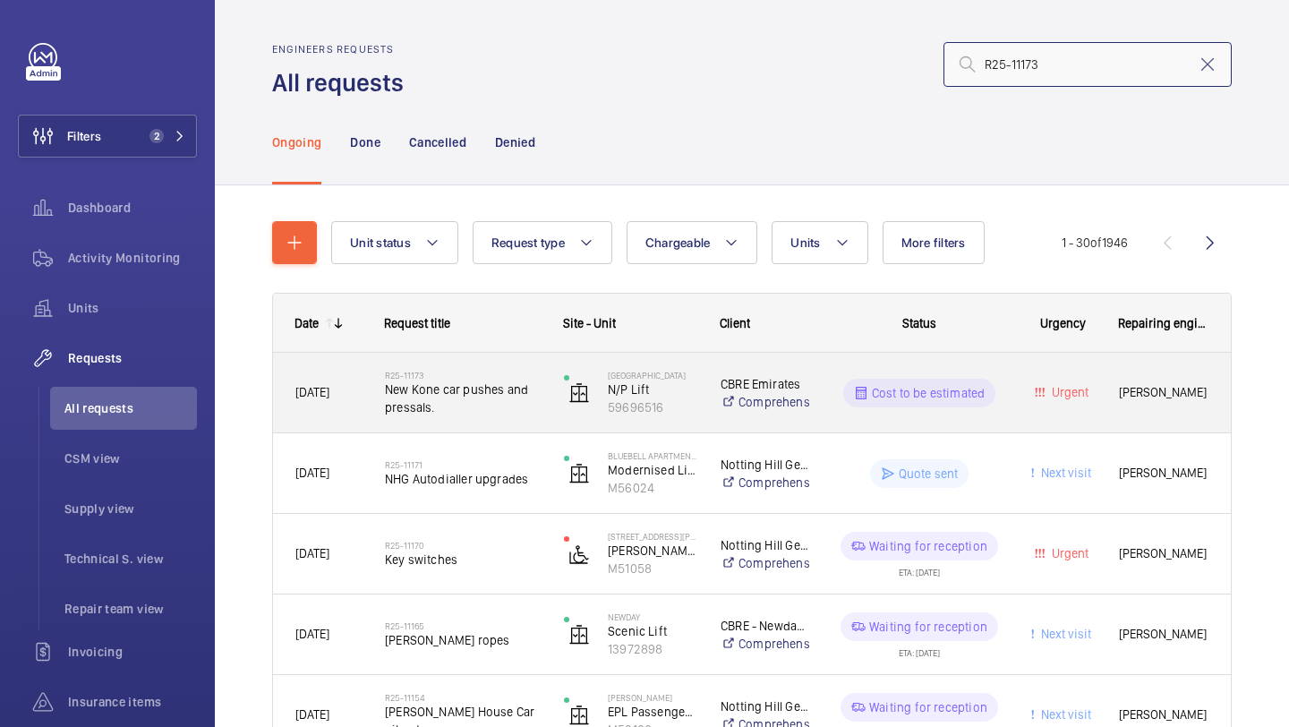
type input "R25-11173"
click at [474, 409] on span "New Kone car pushes and pressals." at bounding box center [463, 398] width 156 height 36
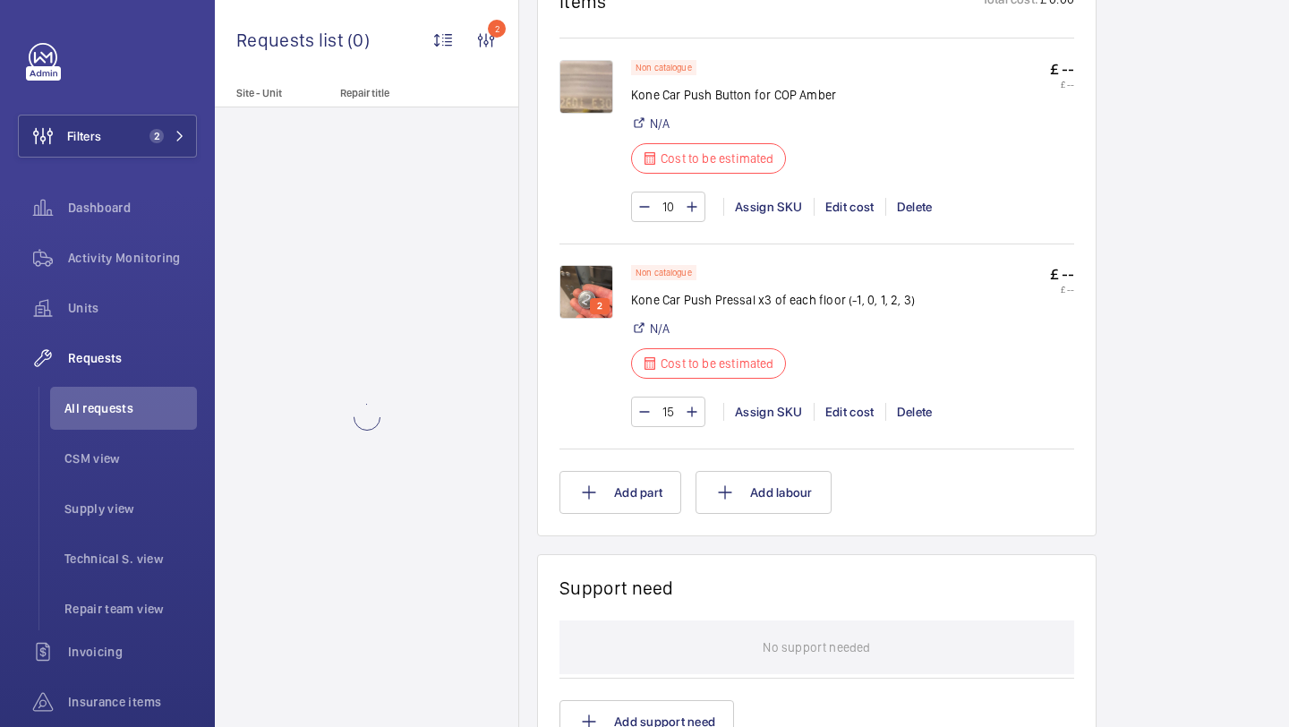
scroll to position [1115, 0]
click at [581, 281] on img at bounding box center [586, 292] width 54 height 54
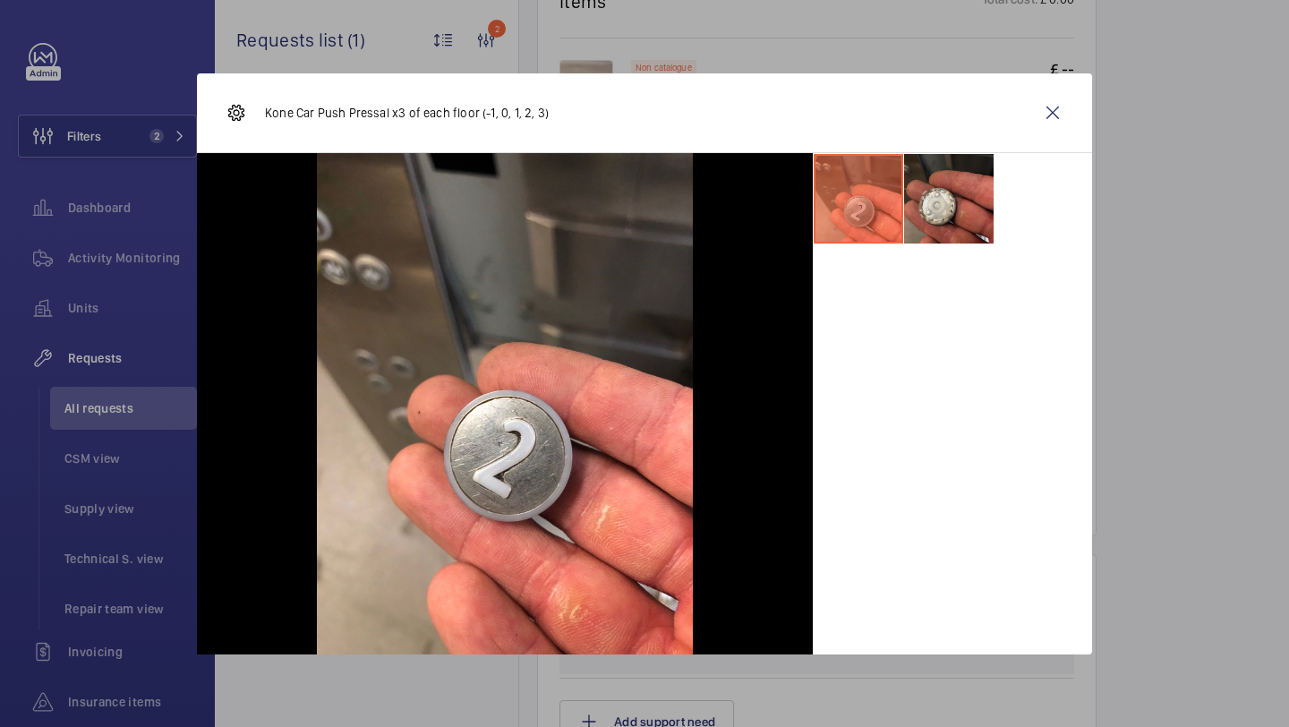
click at [956, 217] on li at bounding box center [948, 198] width 89 height 89
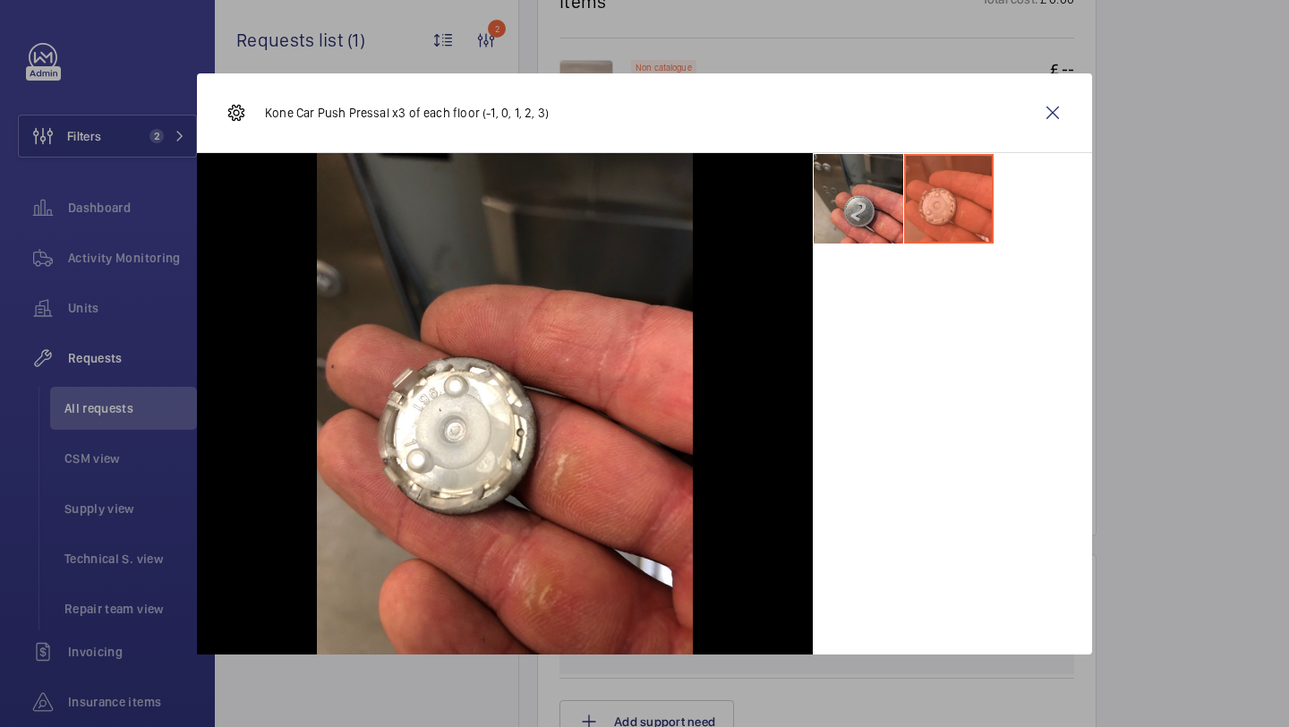
click at [855, 209] on li at bounding box center [857, 198] width 89 height 89
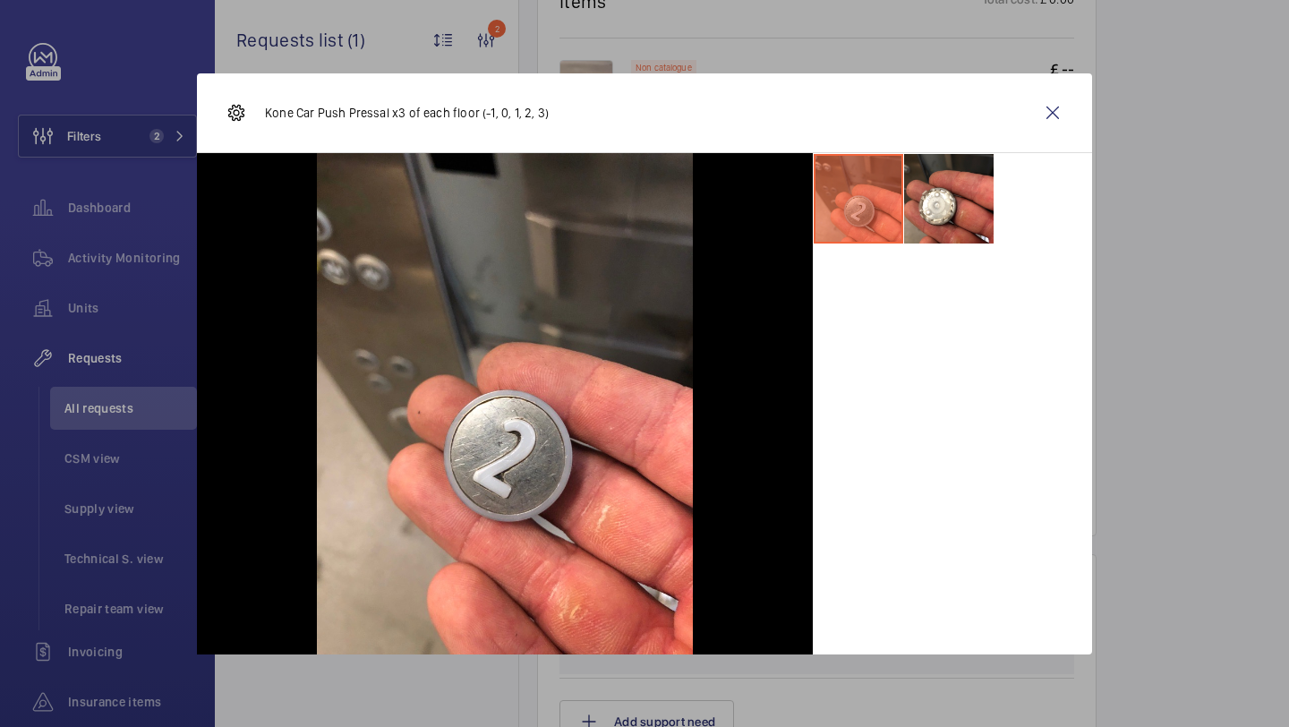
click at [1025, 118] on div "Kone Car Push Pressal x3 of each floor (-1, 0, 1, 2, 3)" at bounding box center [644, 113] width 895 height 80
click at [1040, 115] on wm-front-icon-button at bounding box center [1052, 112] width 43 height 43
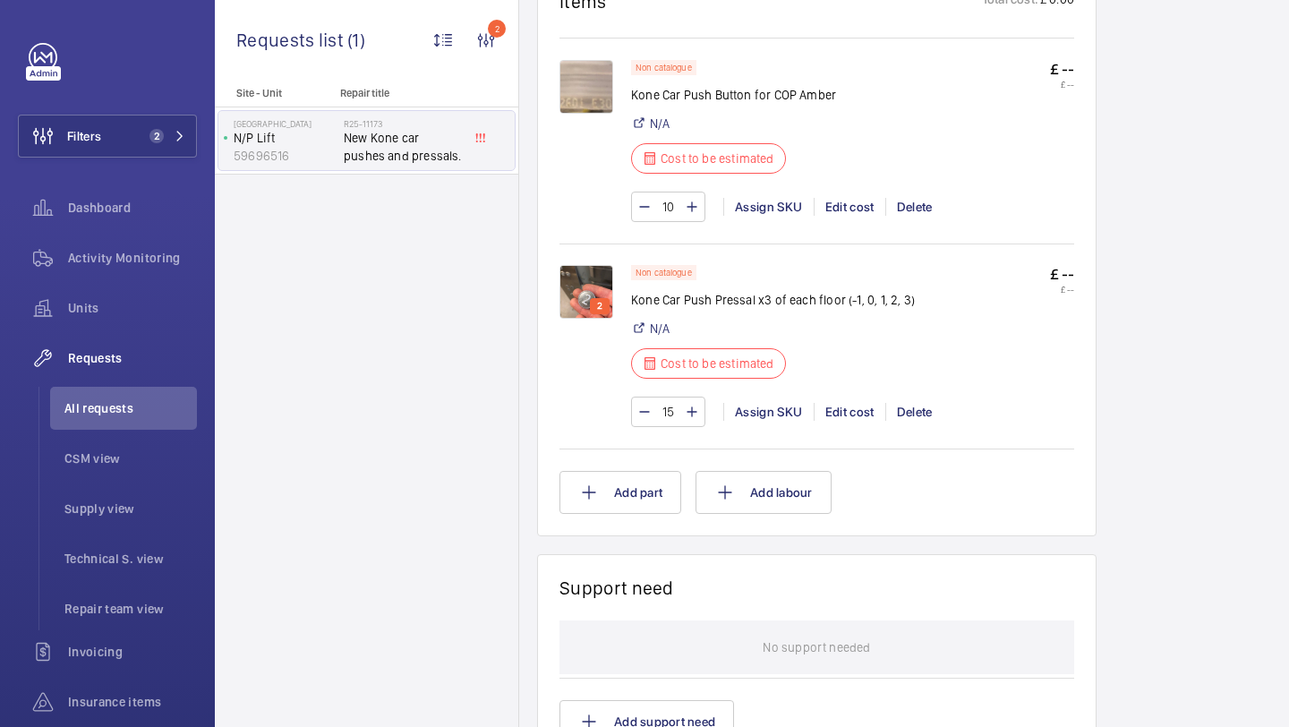
click at [576, 80] on img at bounding box center [586, 87] width 54 height 54
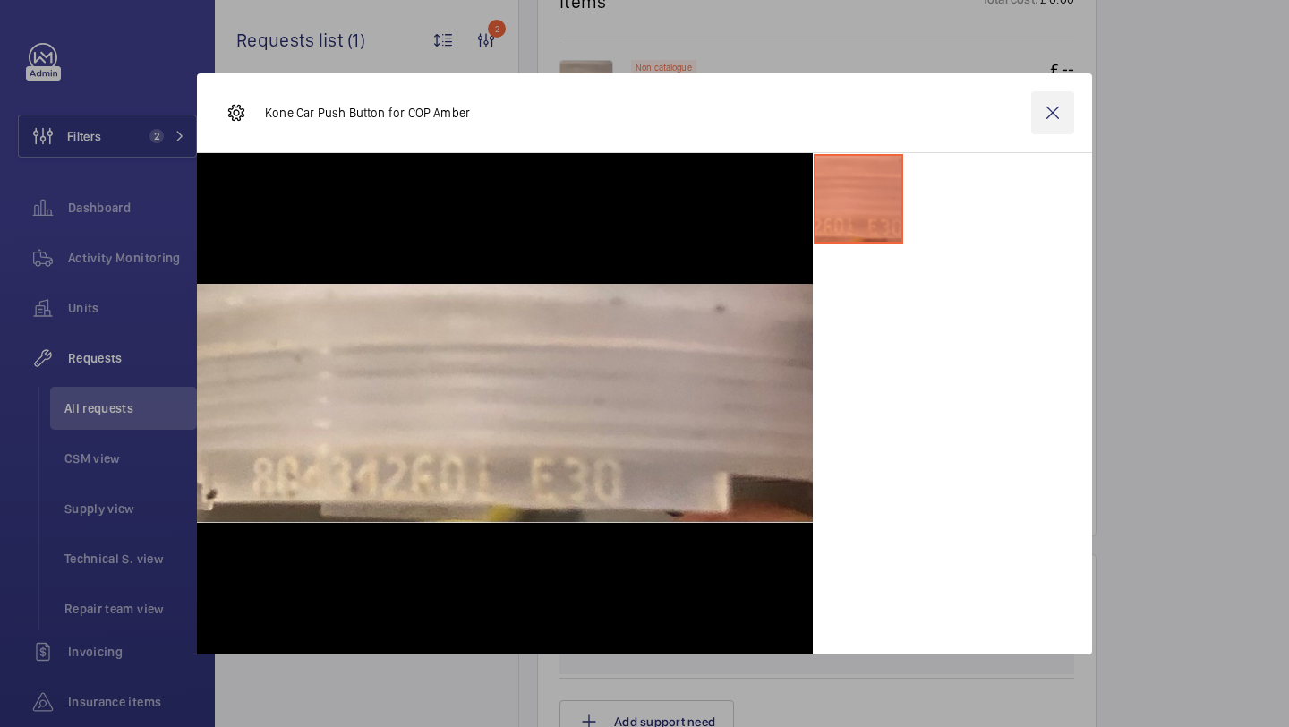
click at [1049, 120] on wm-front-icon-button at bounding box center [1052, 112] width 43 height 43
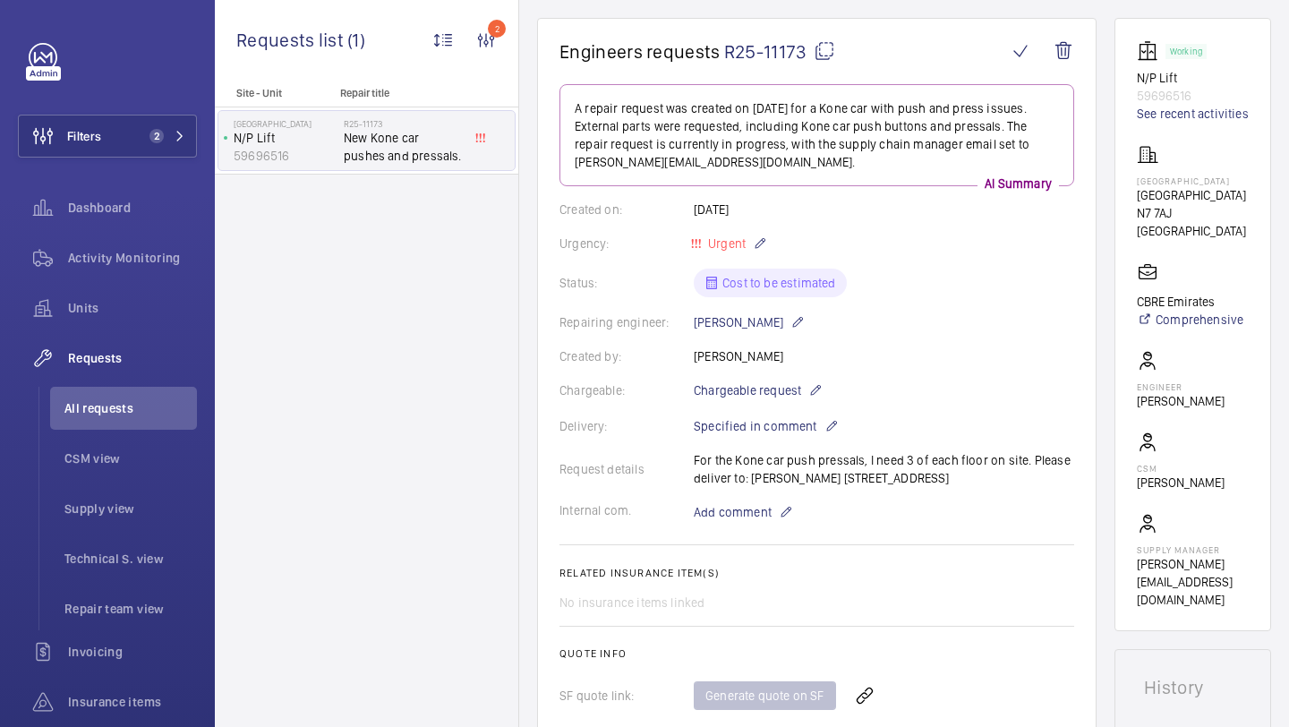
scroll to position [282, 0]
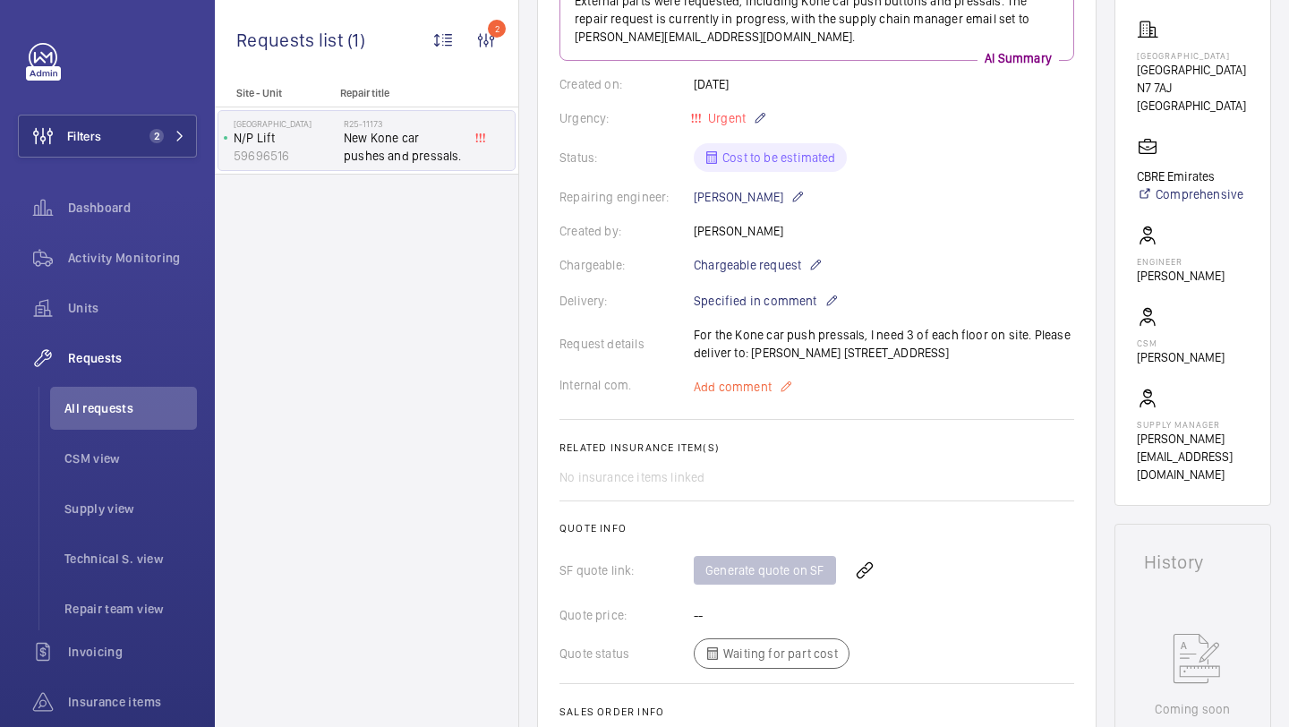
click at [785, 393] on mat-icon at bounding box center [786, 386] width 14 height 21
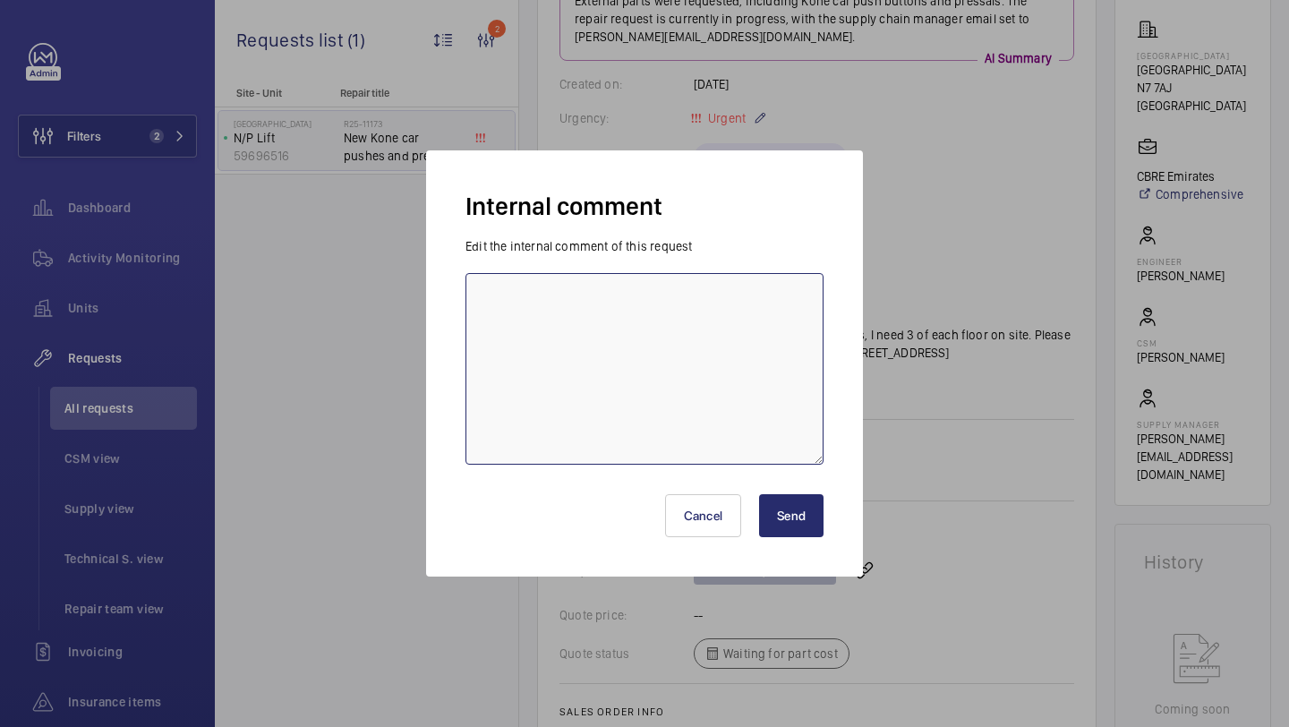
click at [745, 377] on textarea at bounding box center [644, 368] width 358 height 191
type textarea "elle sourcing - 20.08"
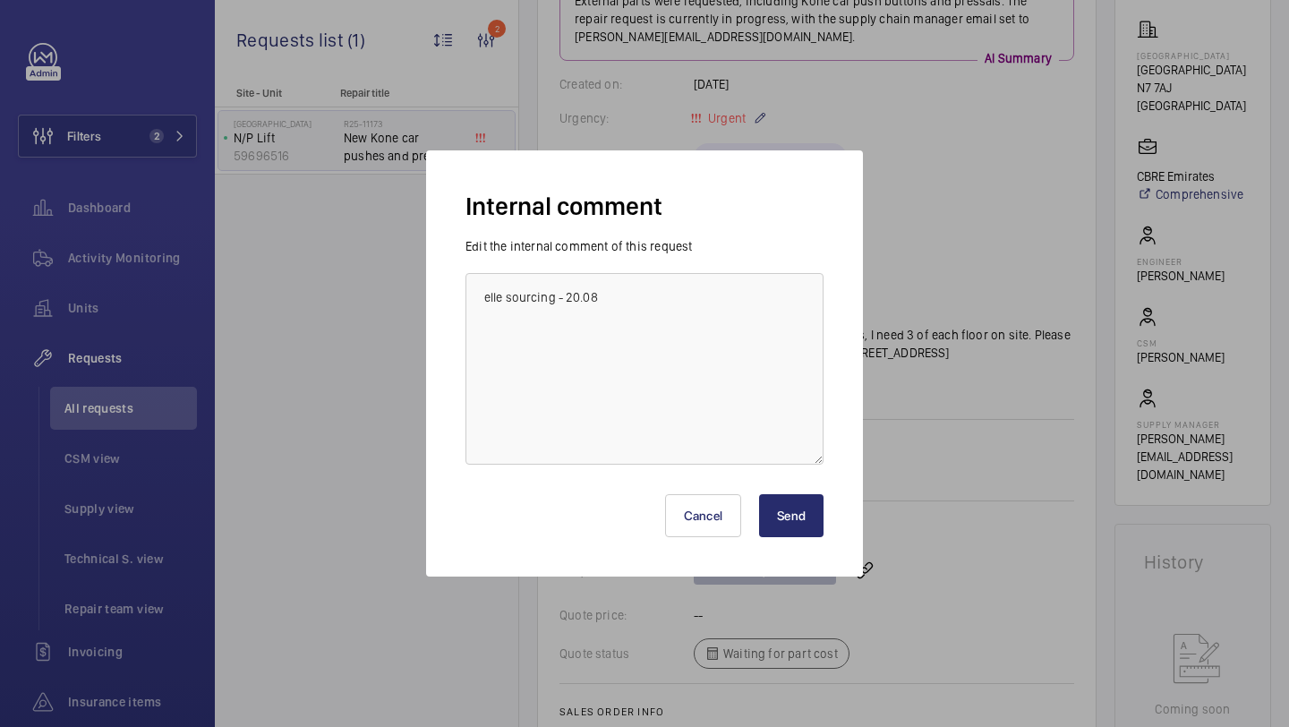
click at [787, 512] on button "Send" at bounding box center [791, 515] width 64 height 43
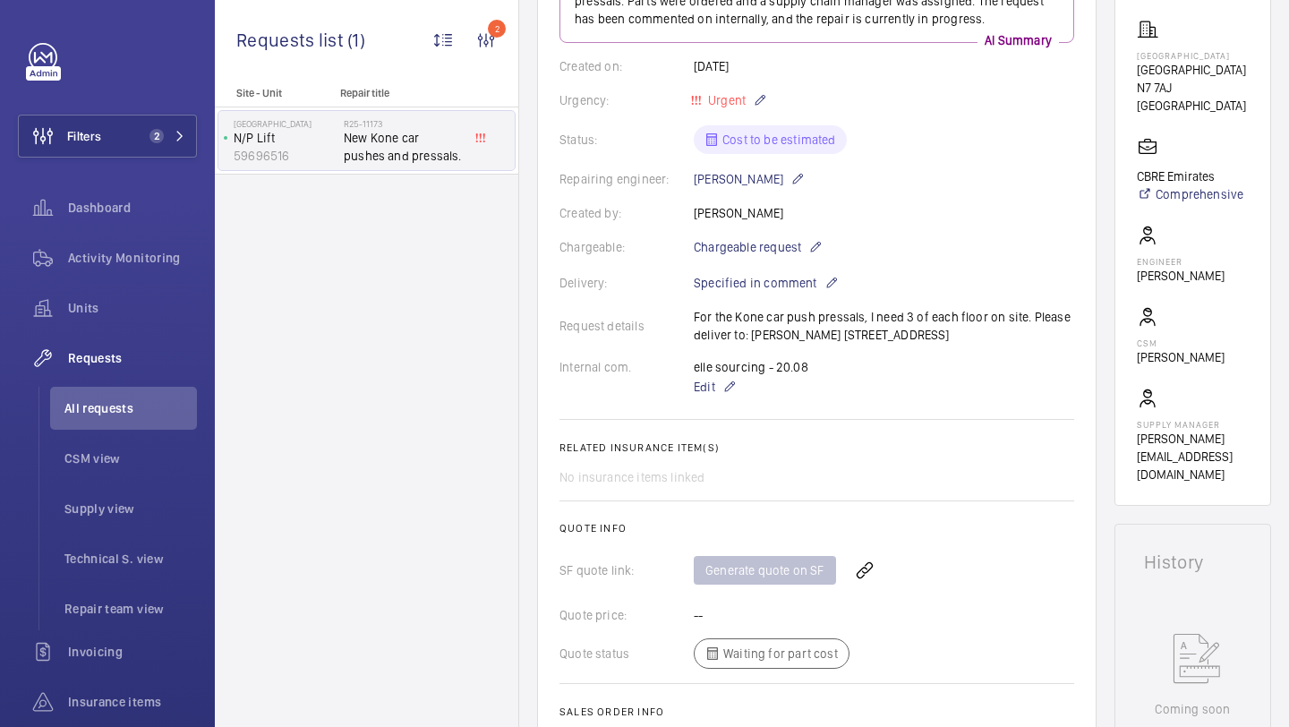
scroll to position [318, 0]
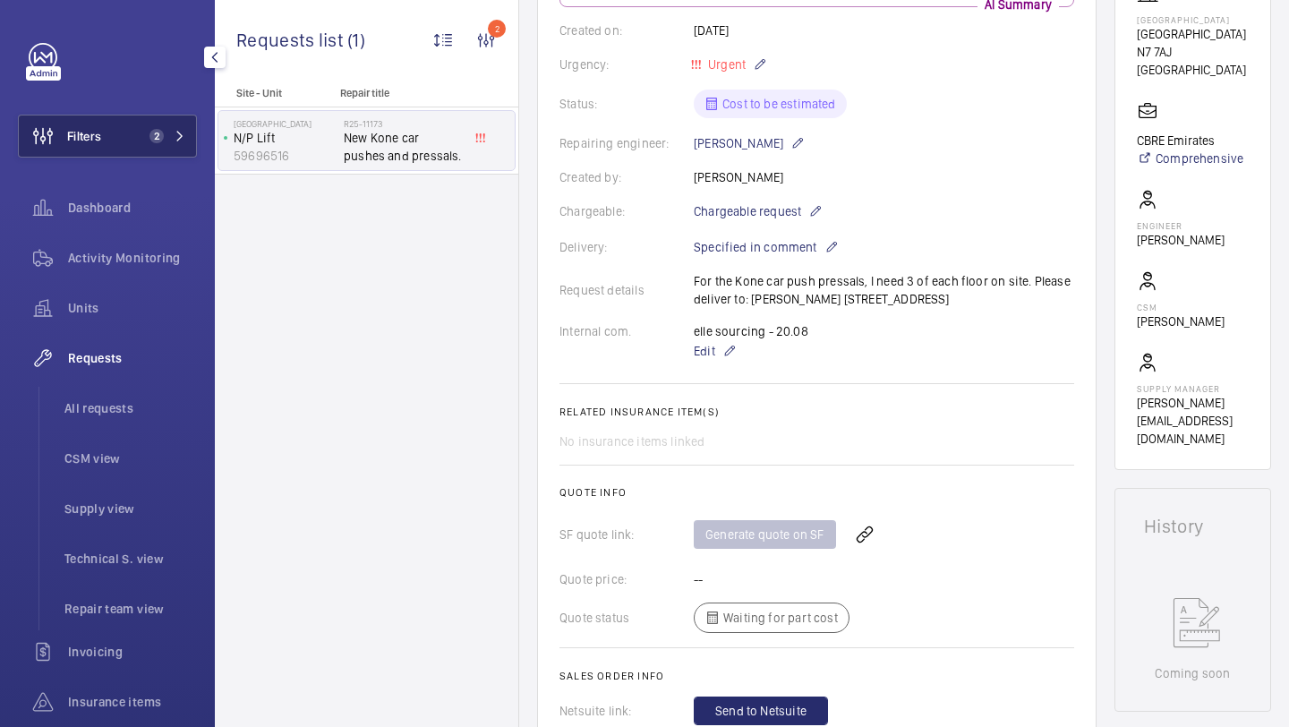
click at [148, 140] on span "2" at bounding box center [152, 136] width 21 height 14
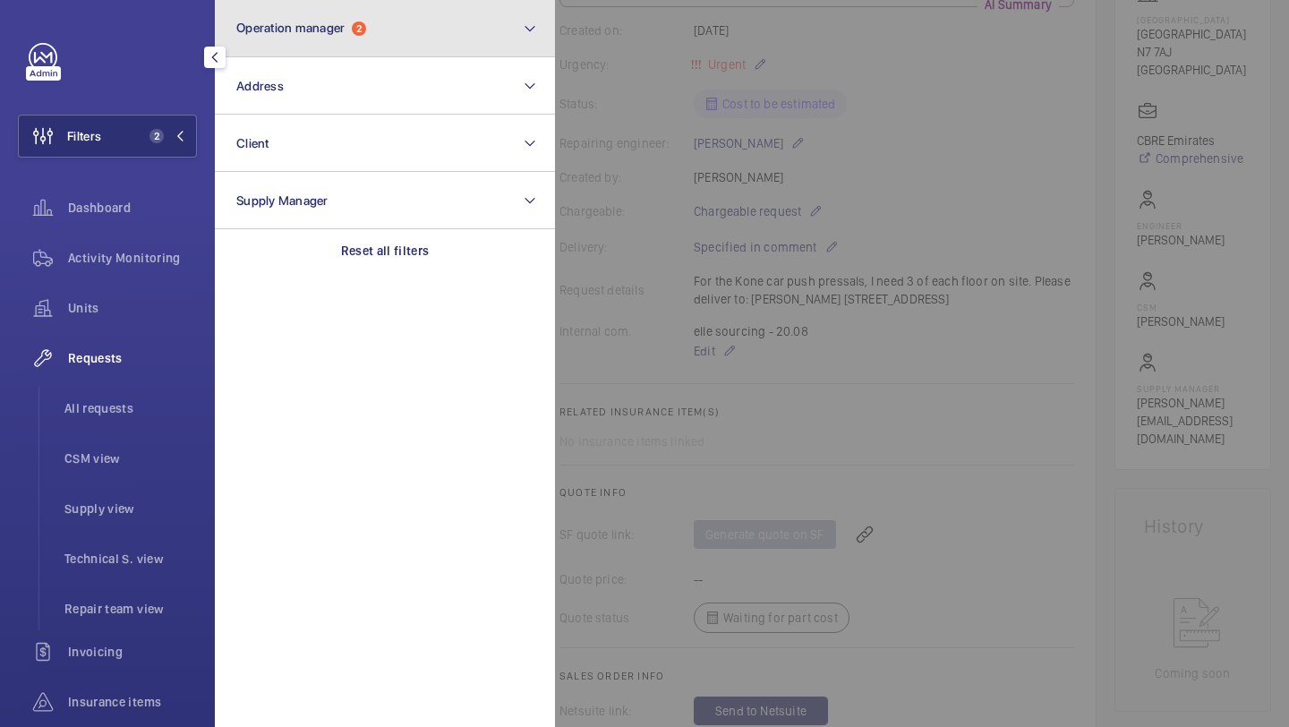
click at [461, 48] on button "Operation manager 2" at bounding box center [385, 28] width 340 height 57
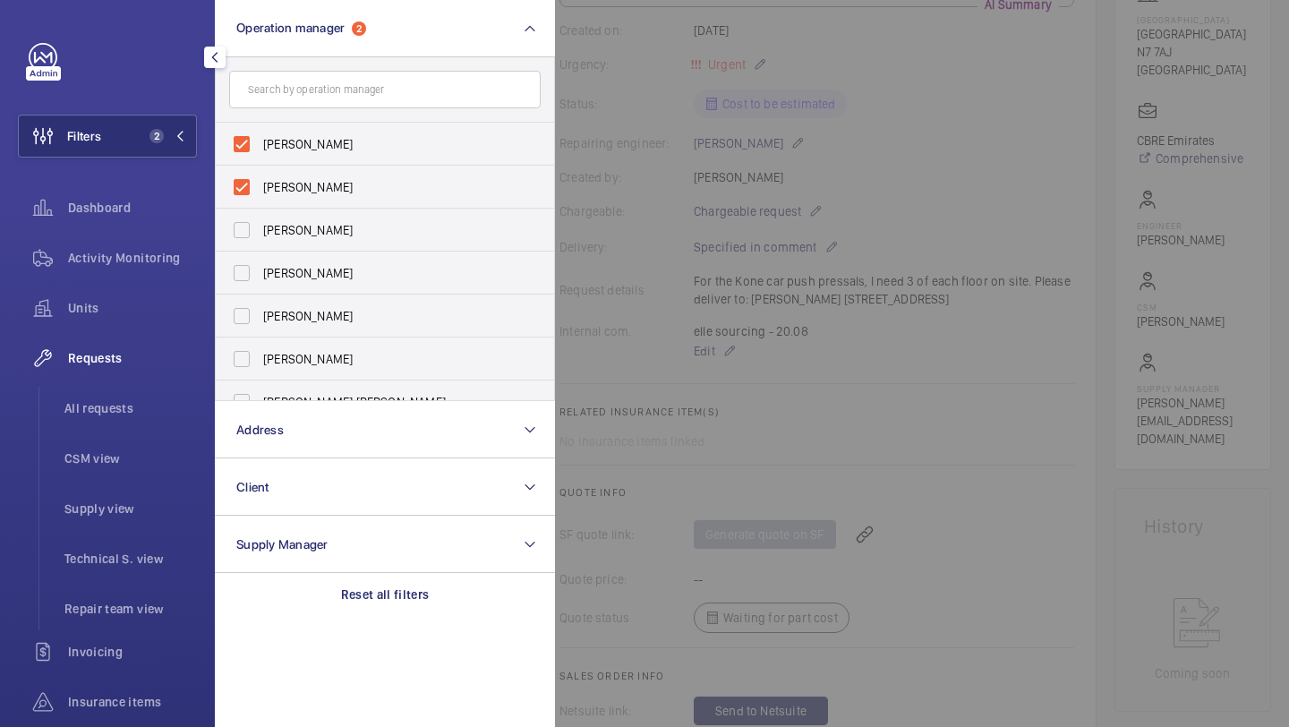
click at [163, 409] on span "All requests" at bounding box center [130, 408] width 132 height 18
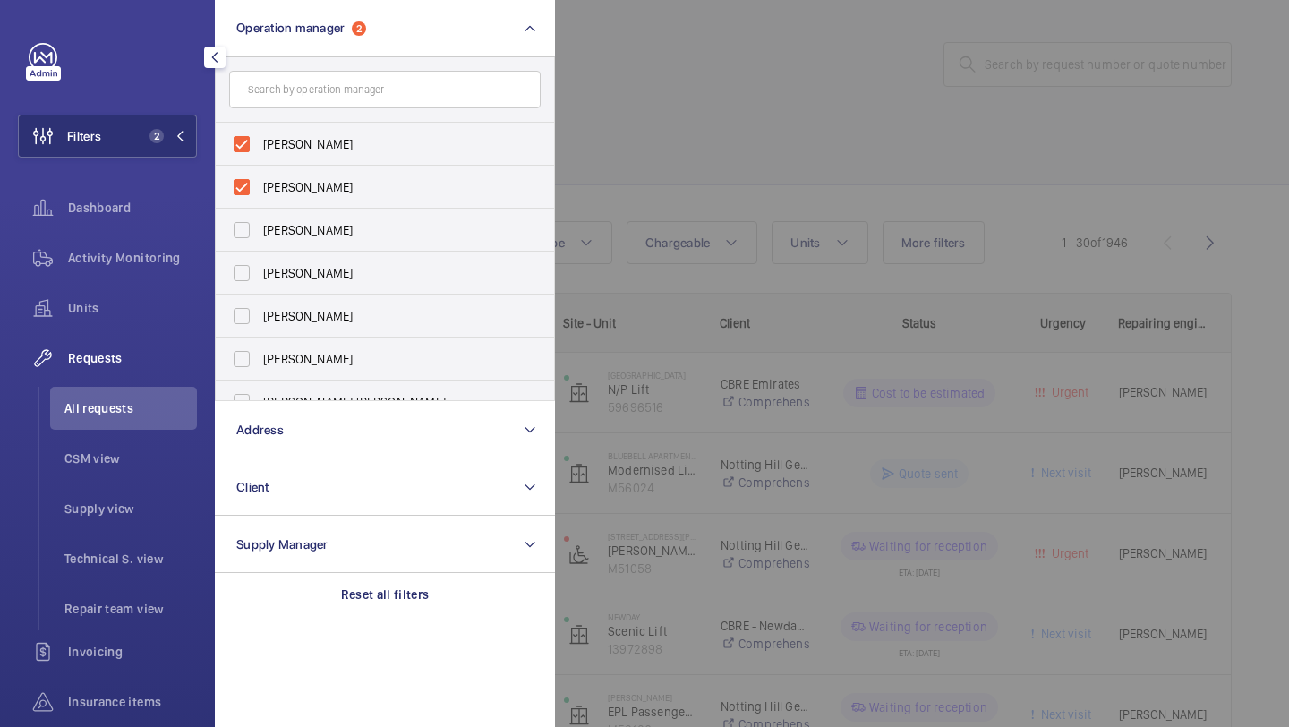
click at [675, 127] on div at bounding box center [1199, 363] width 1289 height 727
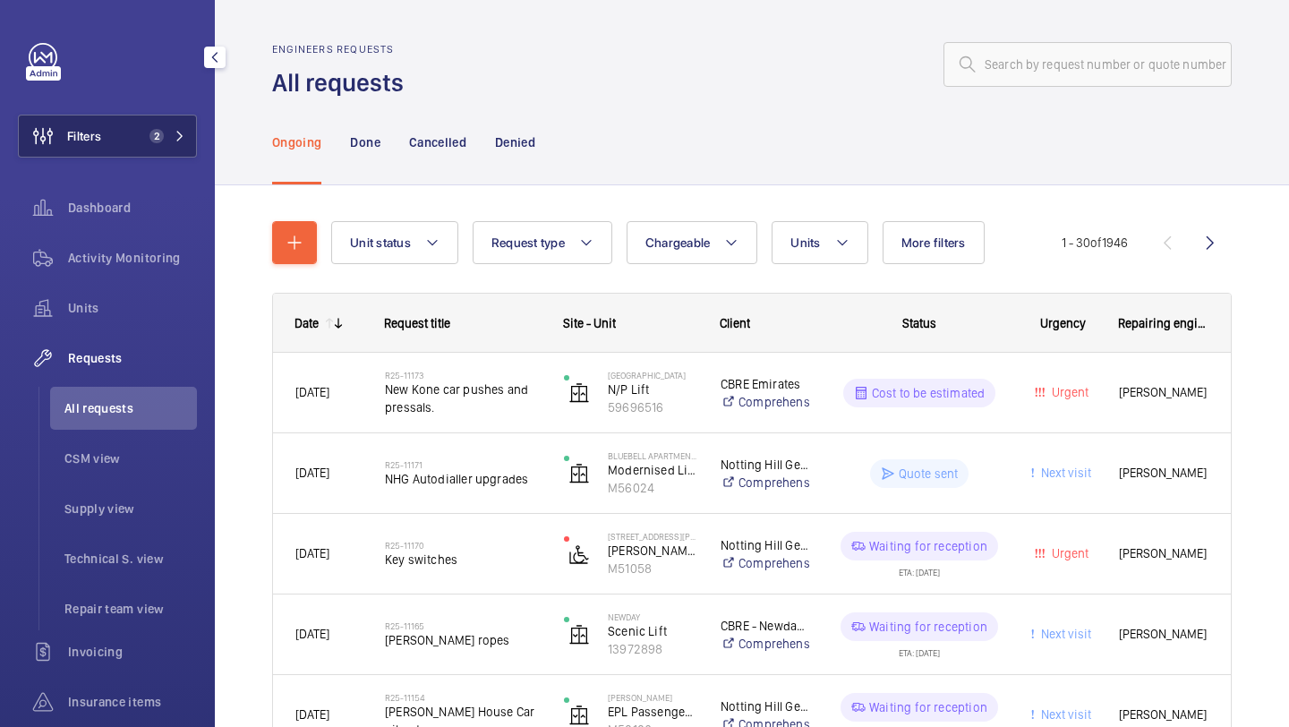
click at [131, 137] on button "Filters 2" at bounding box center [107, 136] width 179 height 43
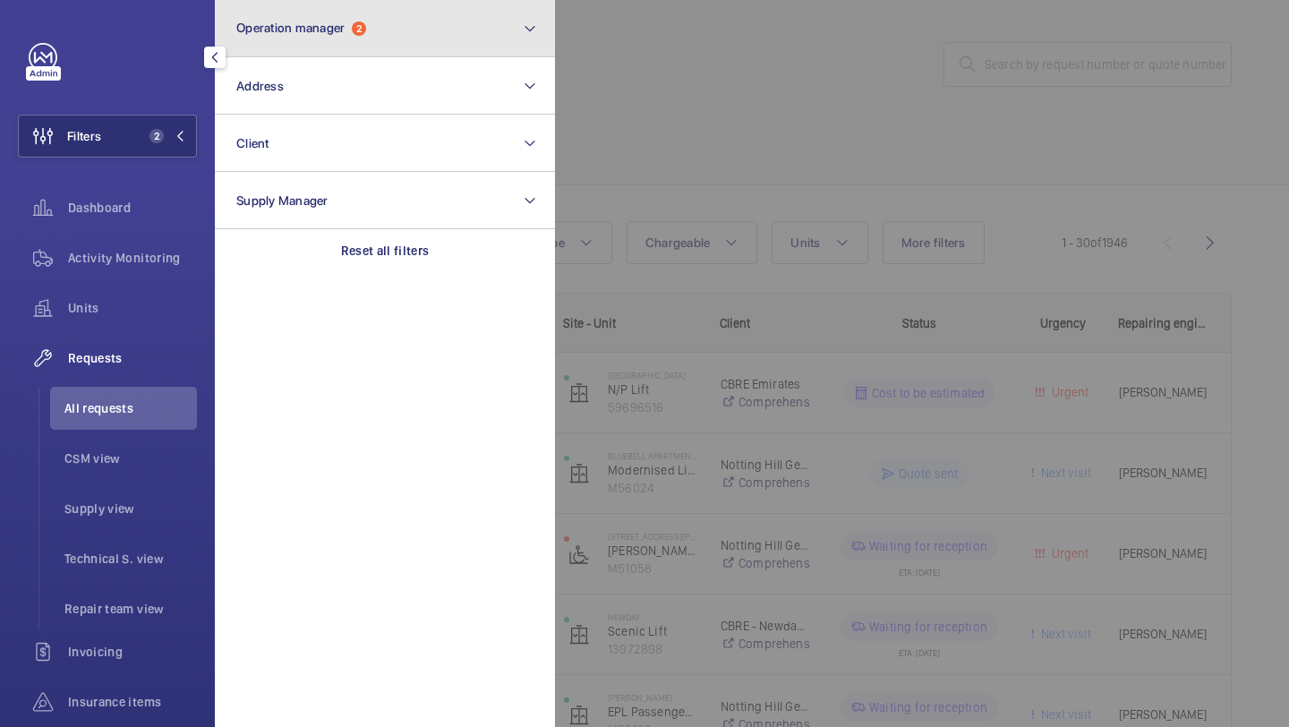
click at [336, 27] on span "Operation manager" at bounding box center [290, 28] width 108 height 14
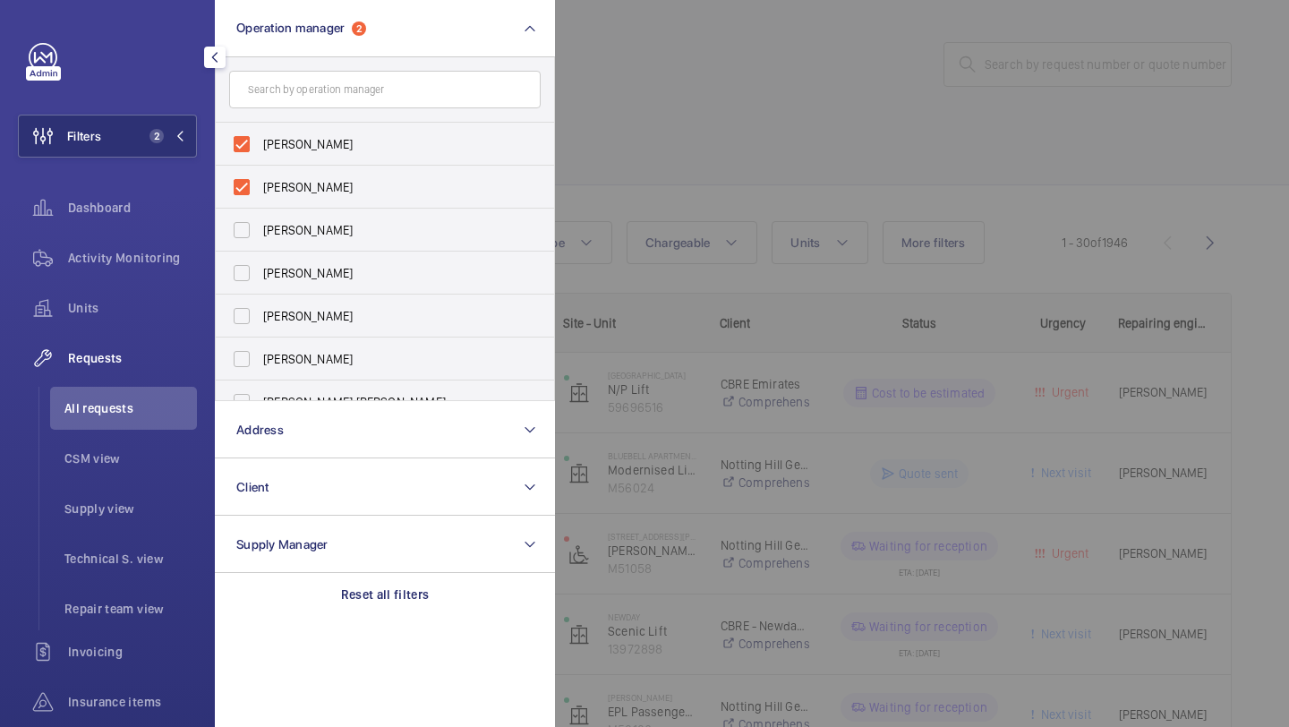
click at [841, 32] on div at bounding box center [1199, 363] width 1289 height 727
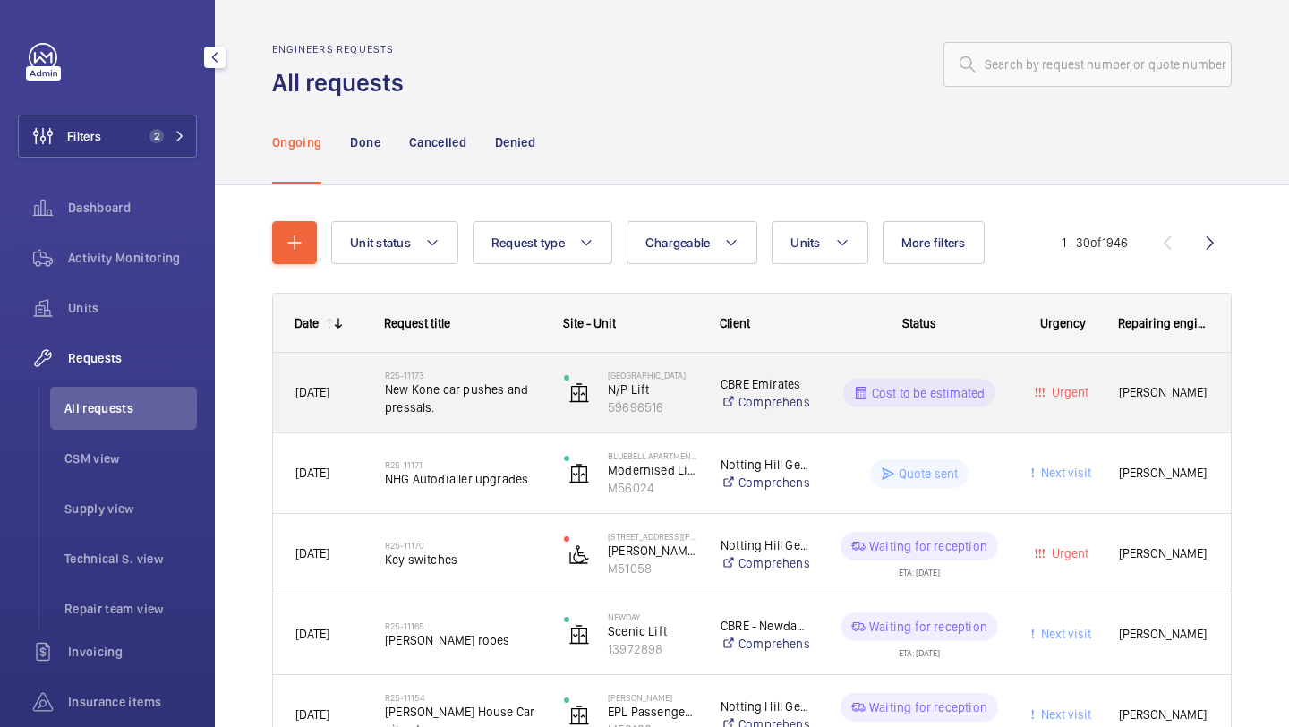
click at [448, 370] on h2 "R25-11173" at bounding box center [463, 375] width 156 height 11
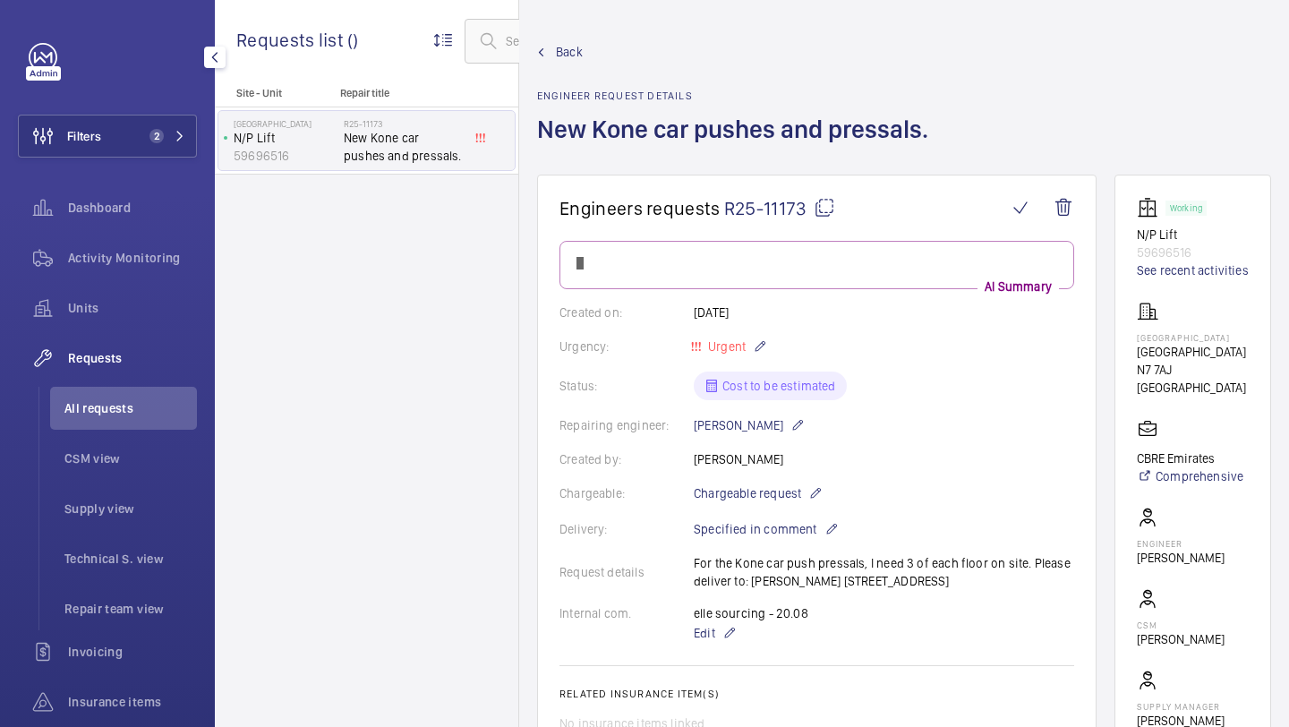
click at [818, 208] on mat-icon at bounding box center [823, 207] width 21 height 21
